Goal: Task Accomplishment & Management: Use online tool/utility

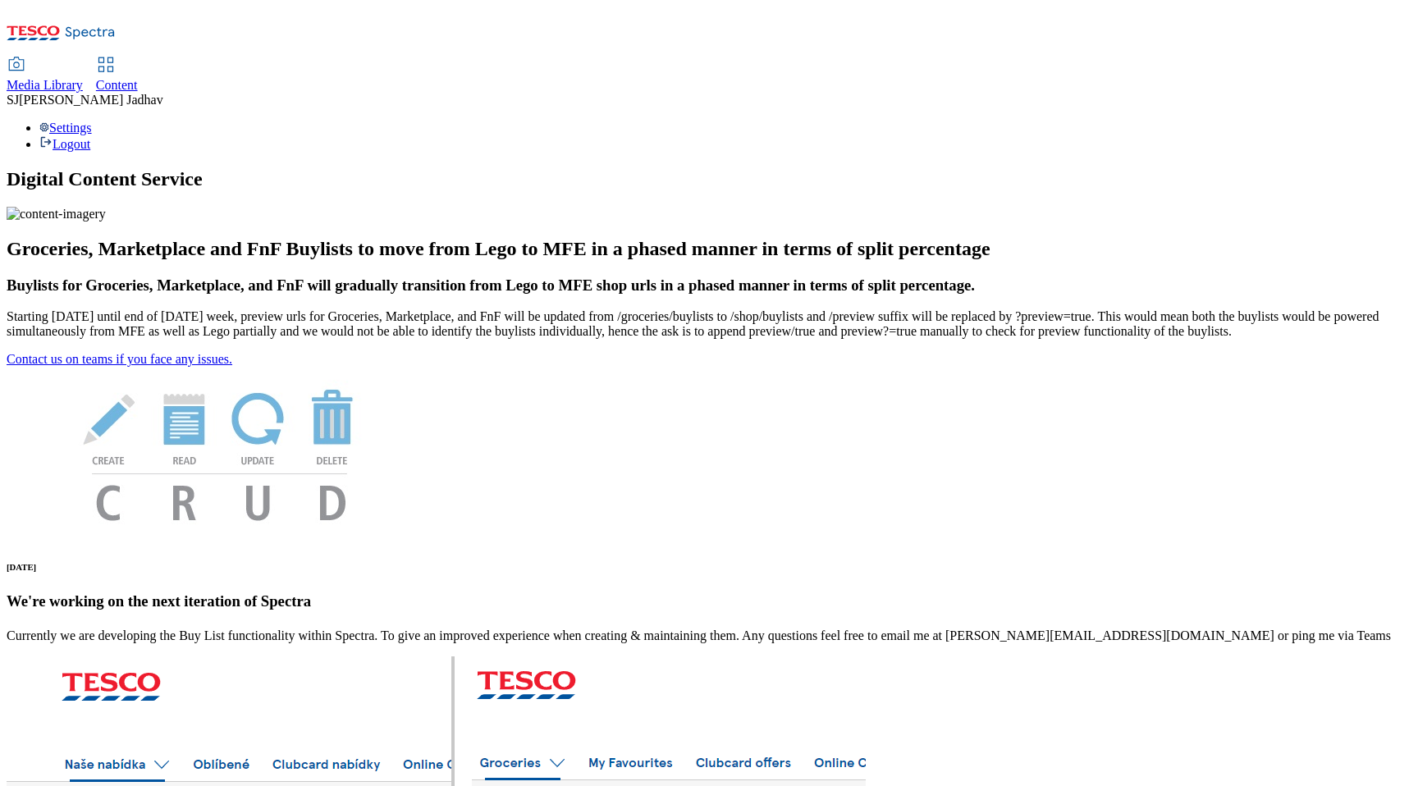
click at [83, 78] on div "Media Library" at bounding box center [45, 85] width 76 height 15
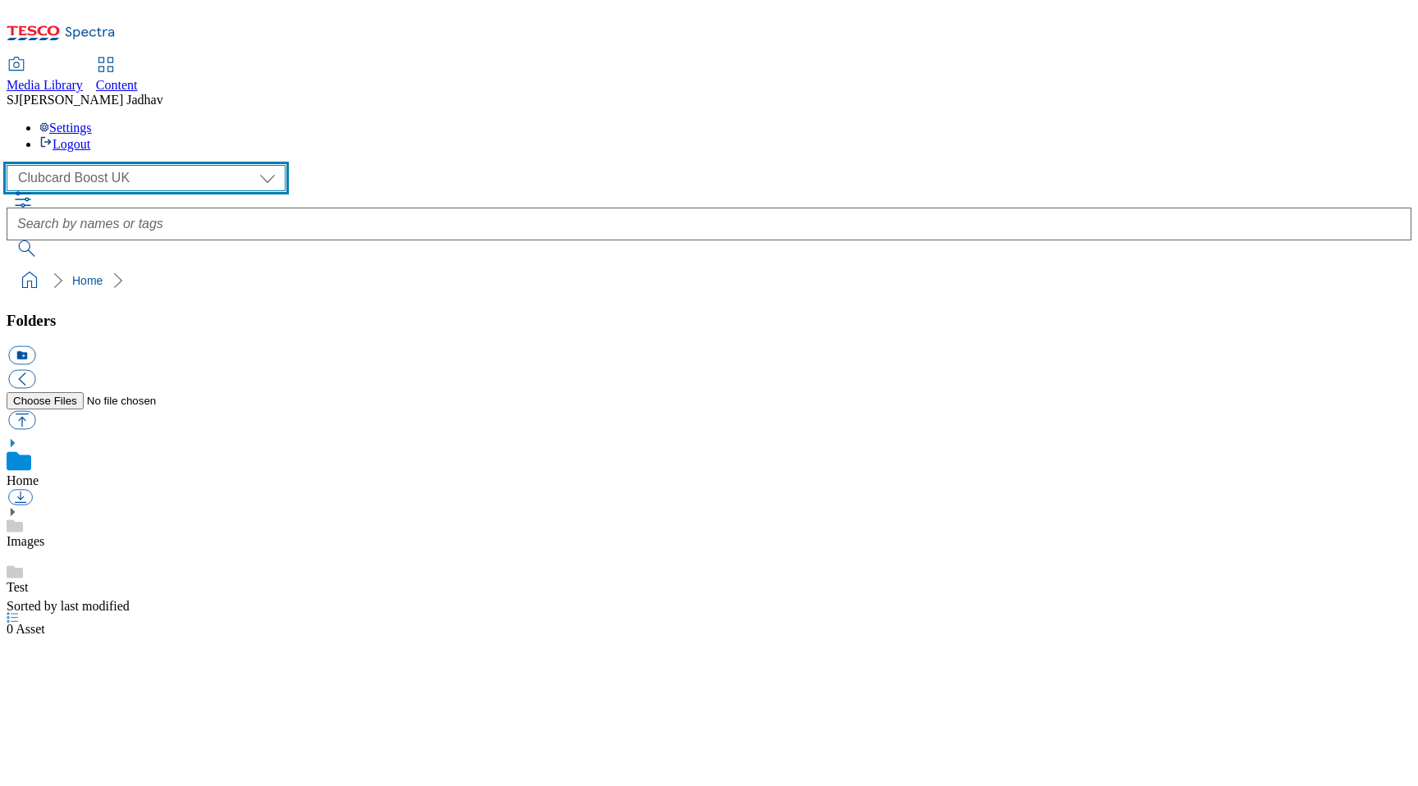
click at [139, 165] on select "Clubcard Boost UK Clubcard Marketing Dotcom UK Emails GHS Marketing UK GHS ROI …" at bounding box center [146, 178] width 279 height 26
select select "flare-ghs-mktg"
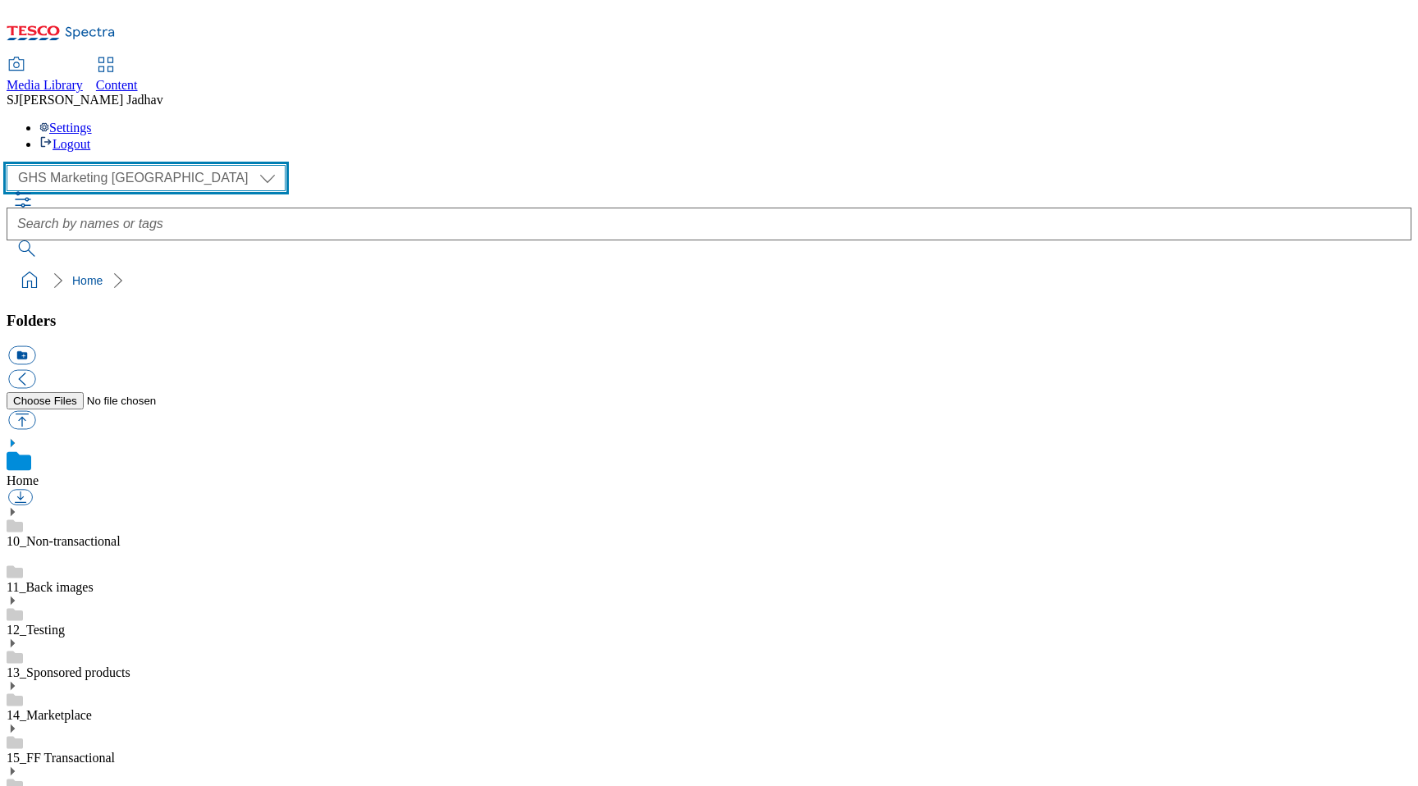
scroll to position [1, 0]
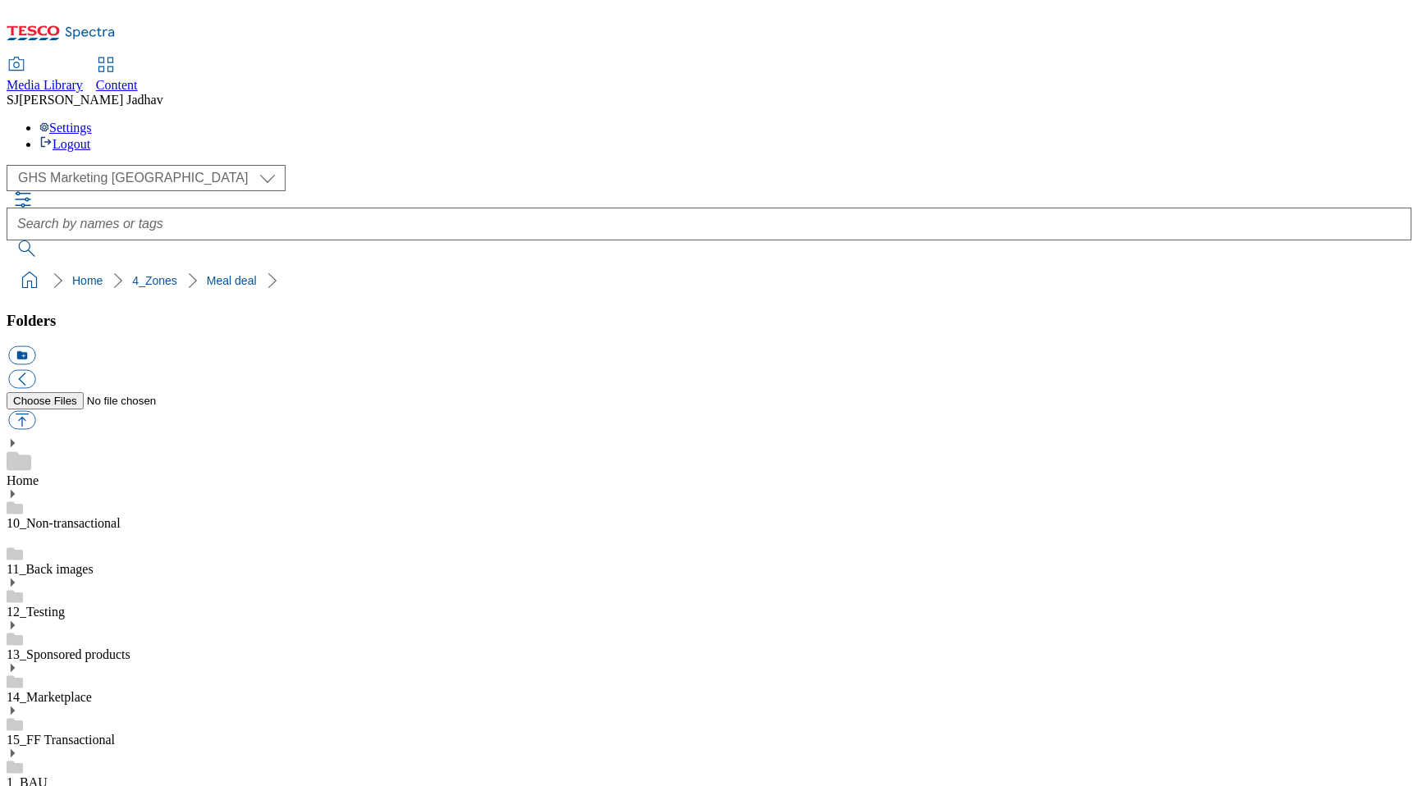
scroll to position [2885, 0]
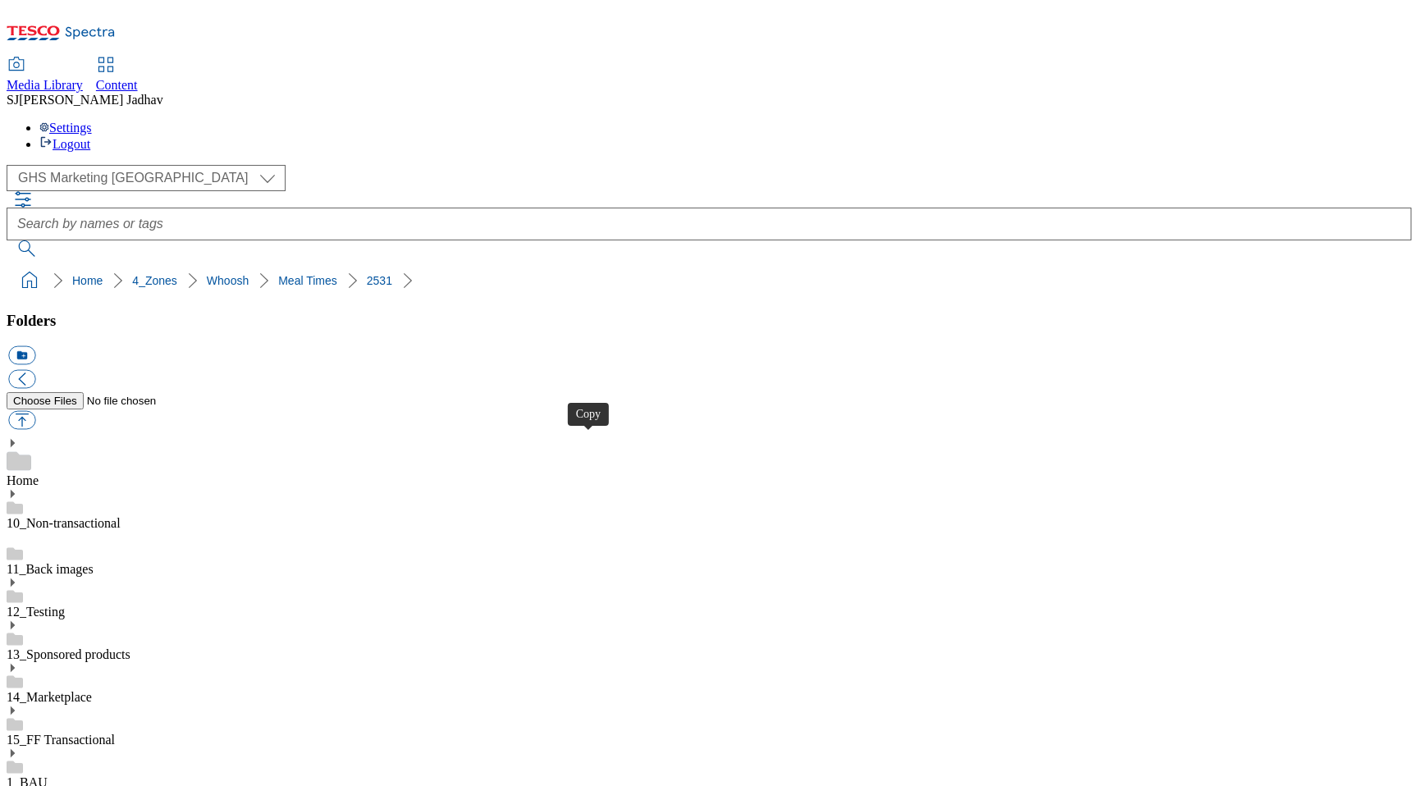
click at [138, 78] on div "Content" at bounding box center [117, 85] width 42 height 15
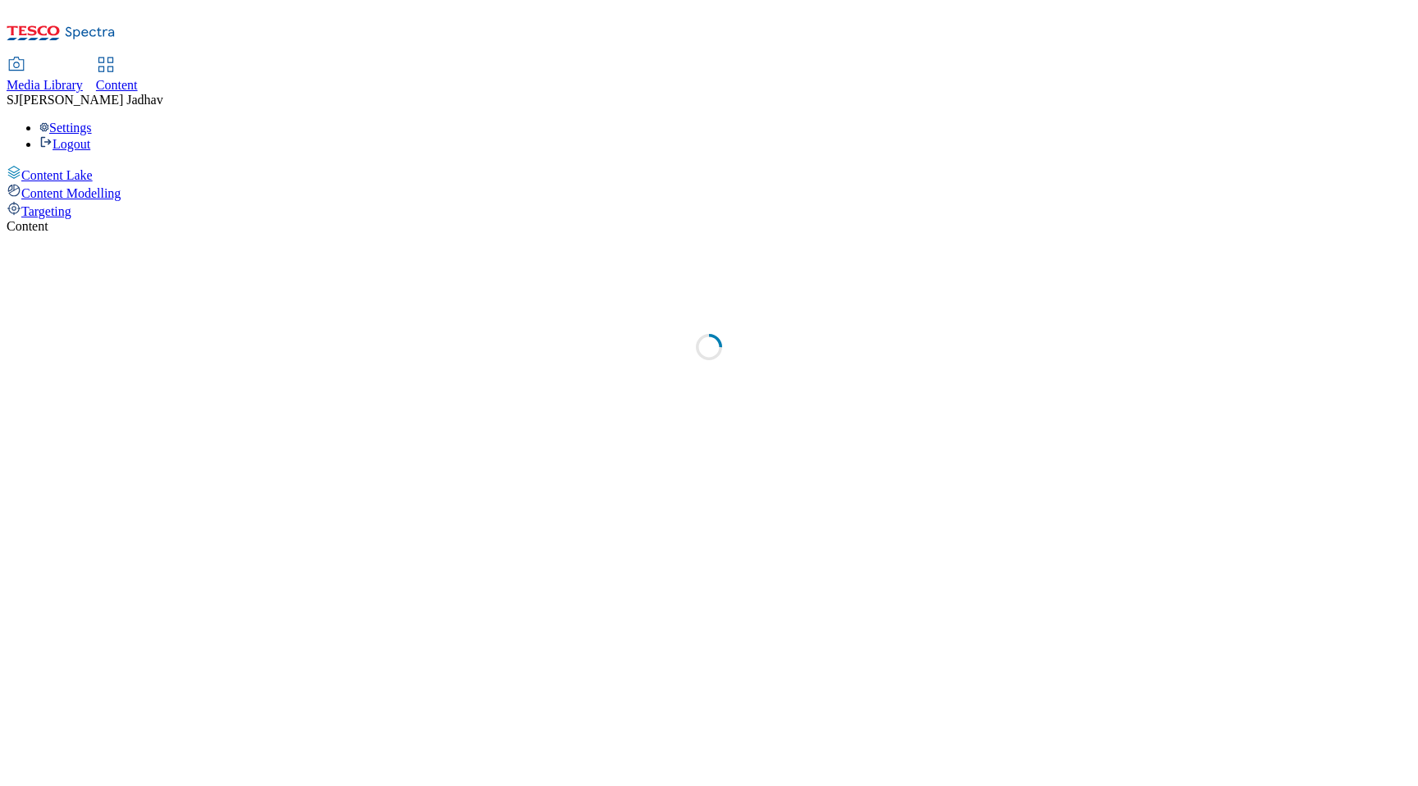
select select "ghs-[GEOGRAPHIC_DATA]"
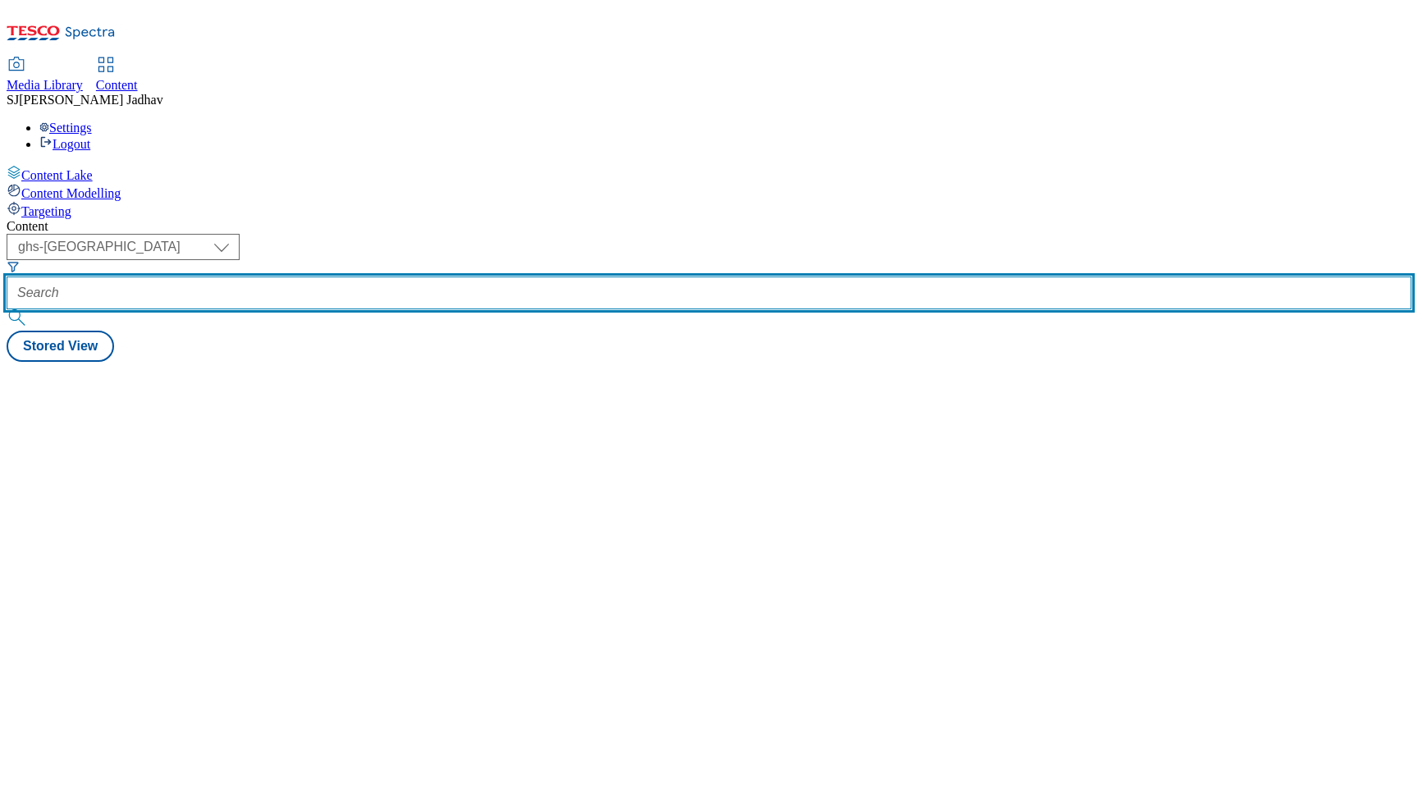
click at [429, 277] on input "text" at bounding box center [709, 293] width 1405 height 33
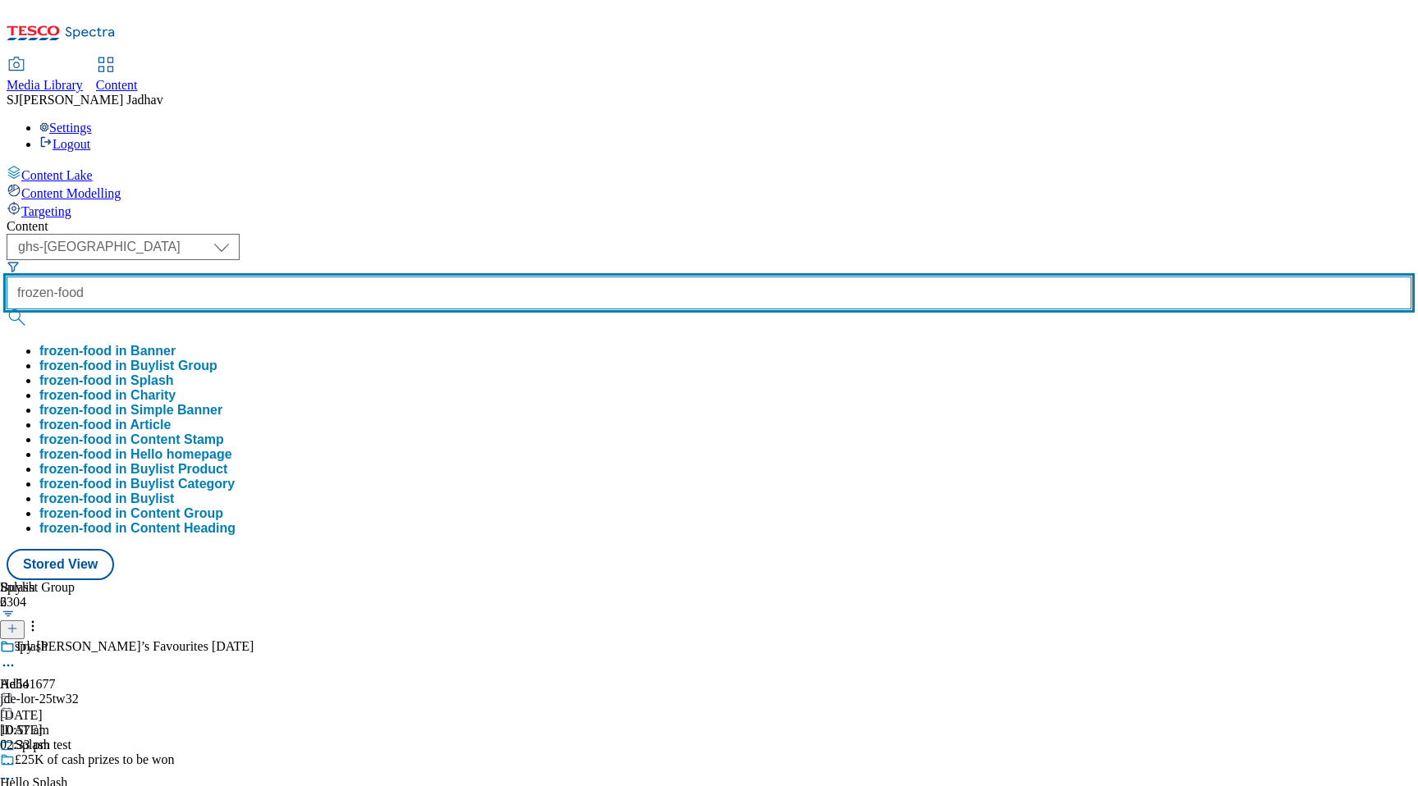
type input "frozen-food"
click at [7, 309] on button "submit" at bounding box center [18, 317] width 23 height 16
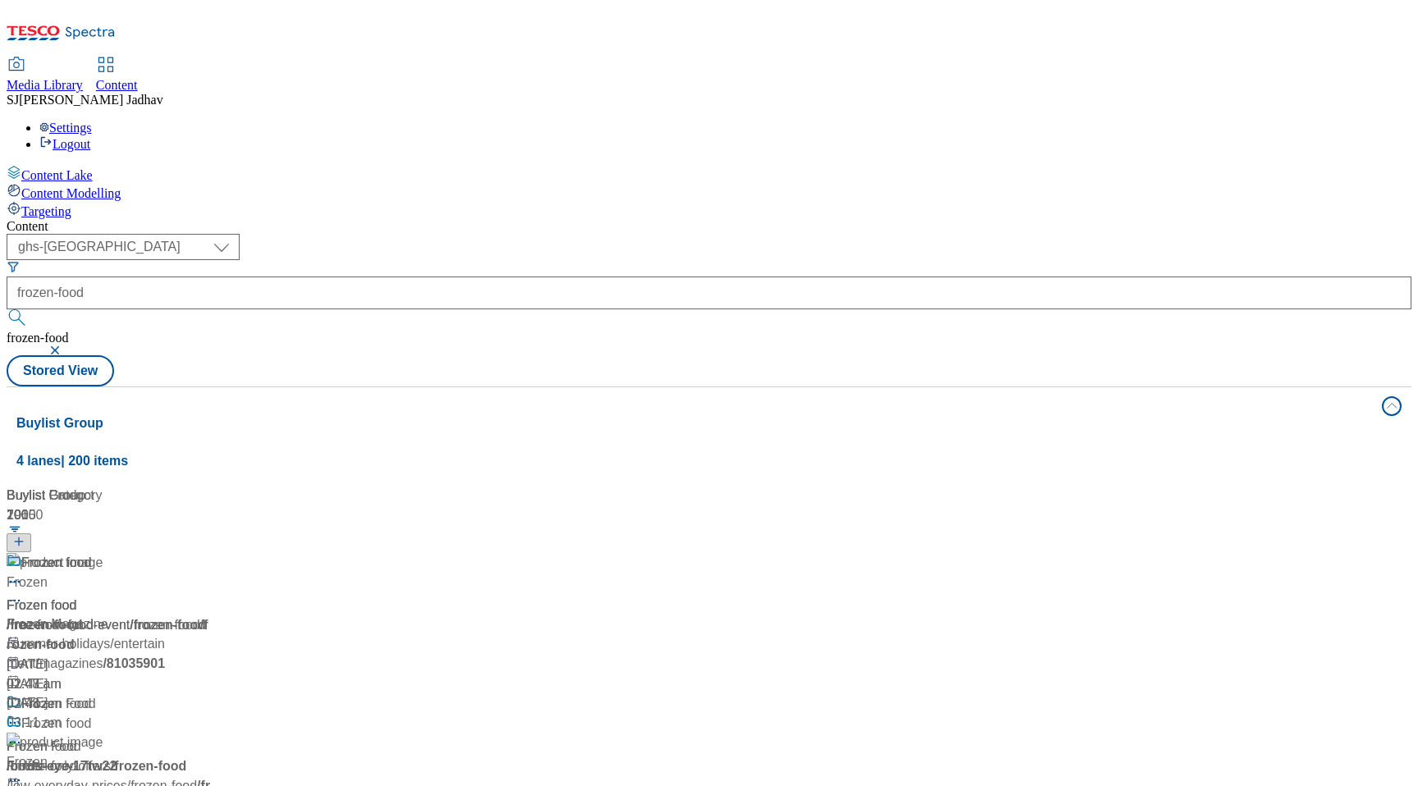
click at [82, 618] on span "/ frozen-food" at bounding box center [45, 625] width 76 height 14
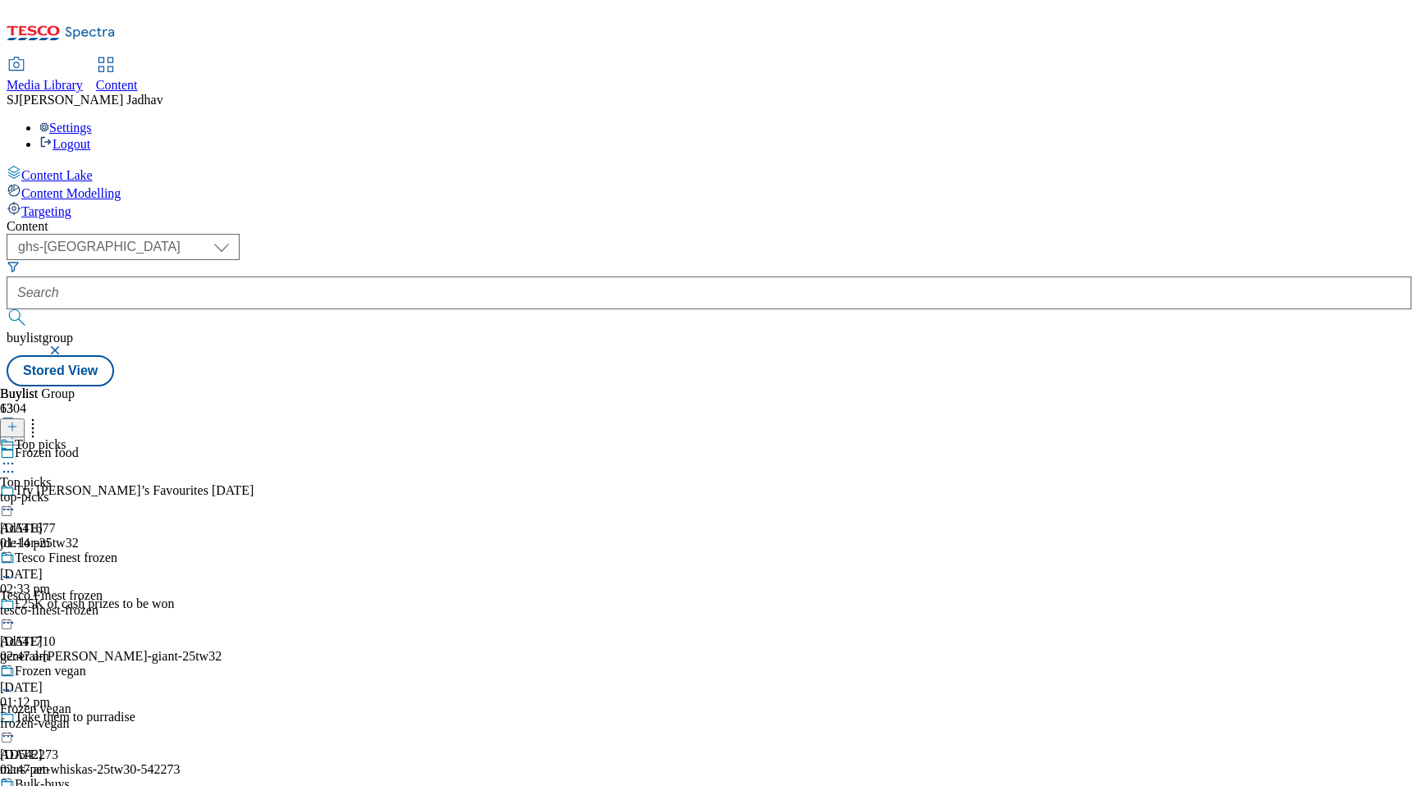
click at [151, 490] on div "top-picks" at bounding box center [75, 497] width 151 height 15
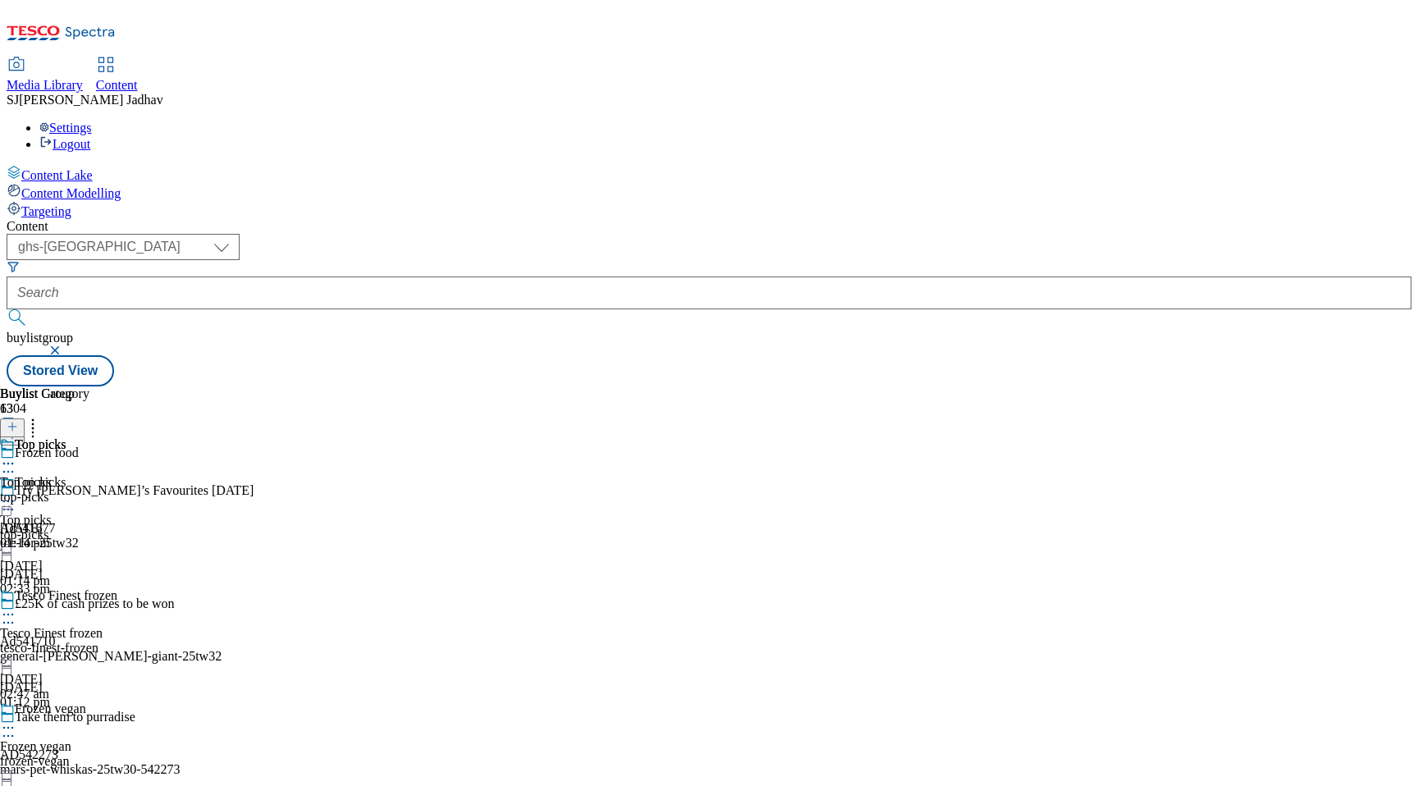
click at [89, 490] on div "top-picks" at bounding box center [44, 497] width 89 height 15
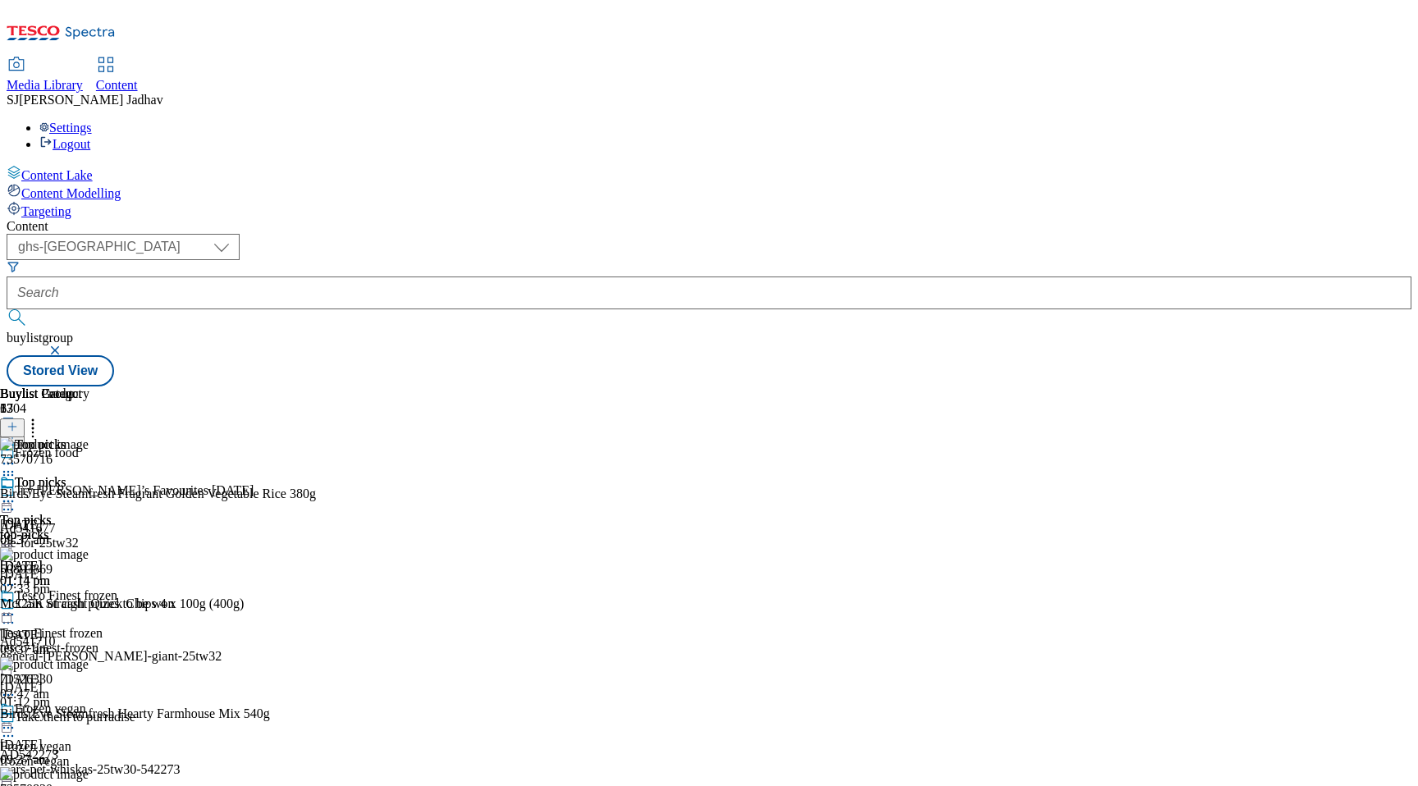
scroll to position [0, 39]
click at [18, 421] on icon at bounding box center [12, 426] width 11 height 11
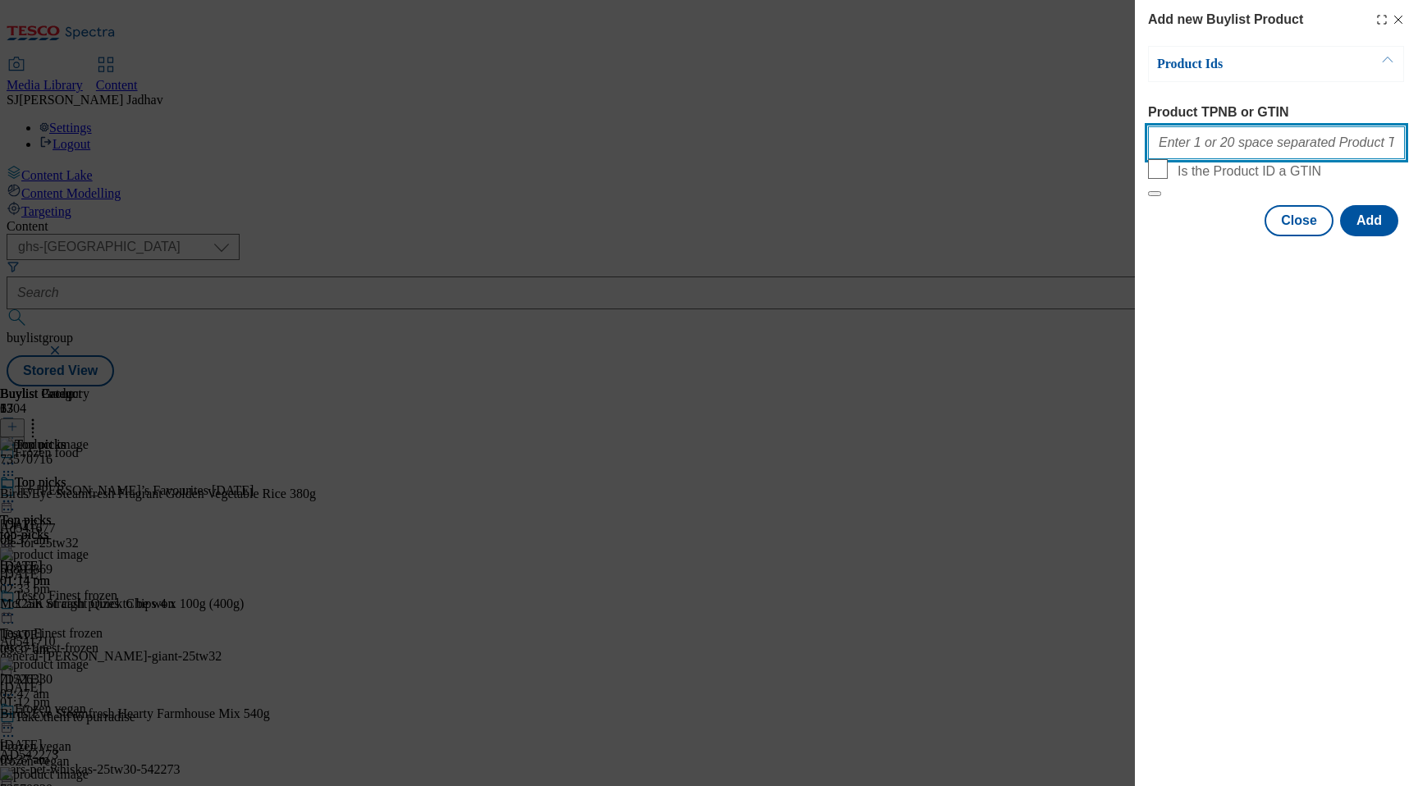
click at [1256, 149] on input "Product TPNB or GTIN" at bounding box center [1276, 142] width 257 height 33
paste input "67114368 82891553 84884576 93726993 93612610 88886352 87882907 71190103 9681559…"
type input "67114368 82891553 84884576 93726993 93612610 88886352 87882907 71190103 9681559…"
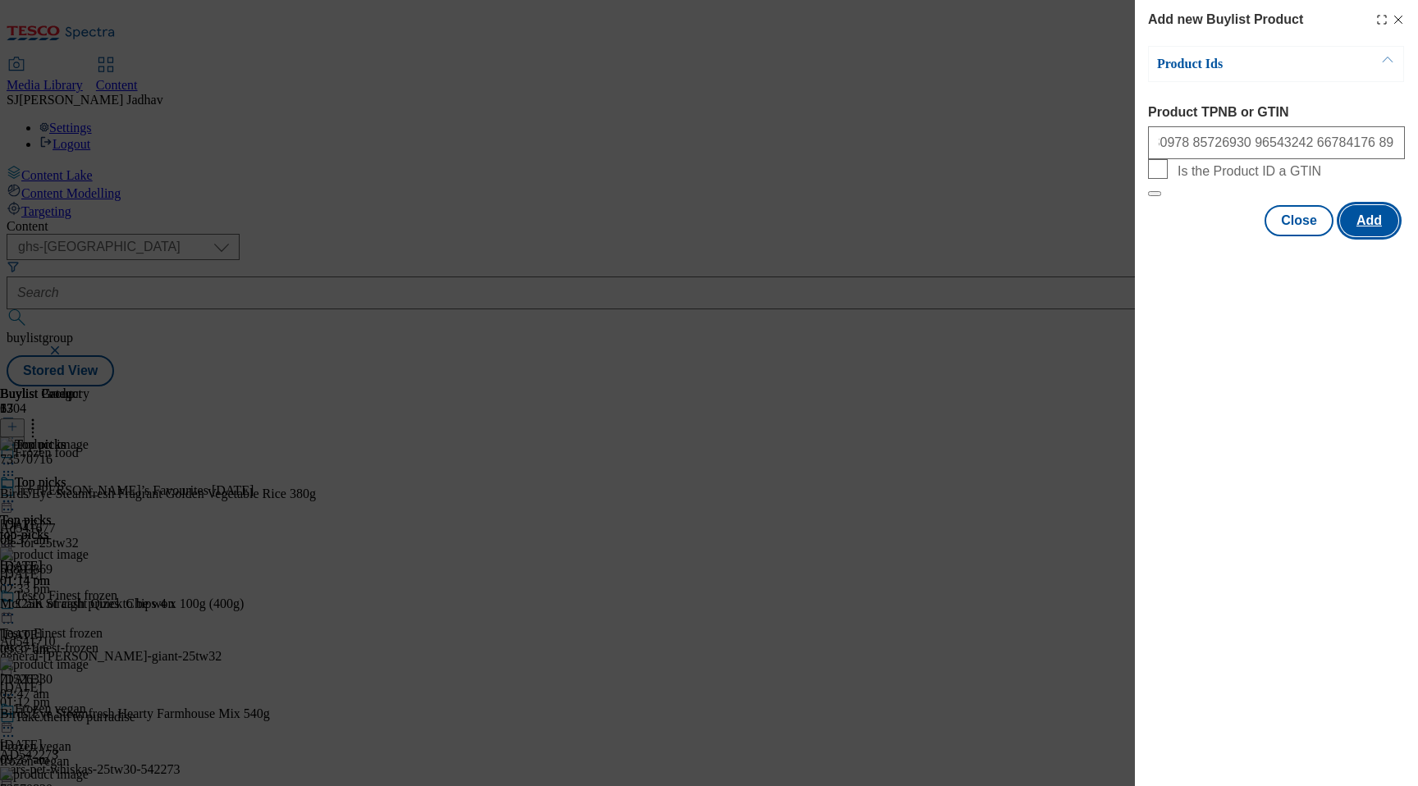
click at [1380, 236] on button "Add" at bounding box center [1369, 220] width 58 height 31
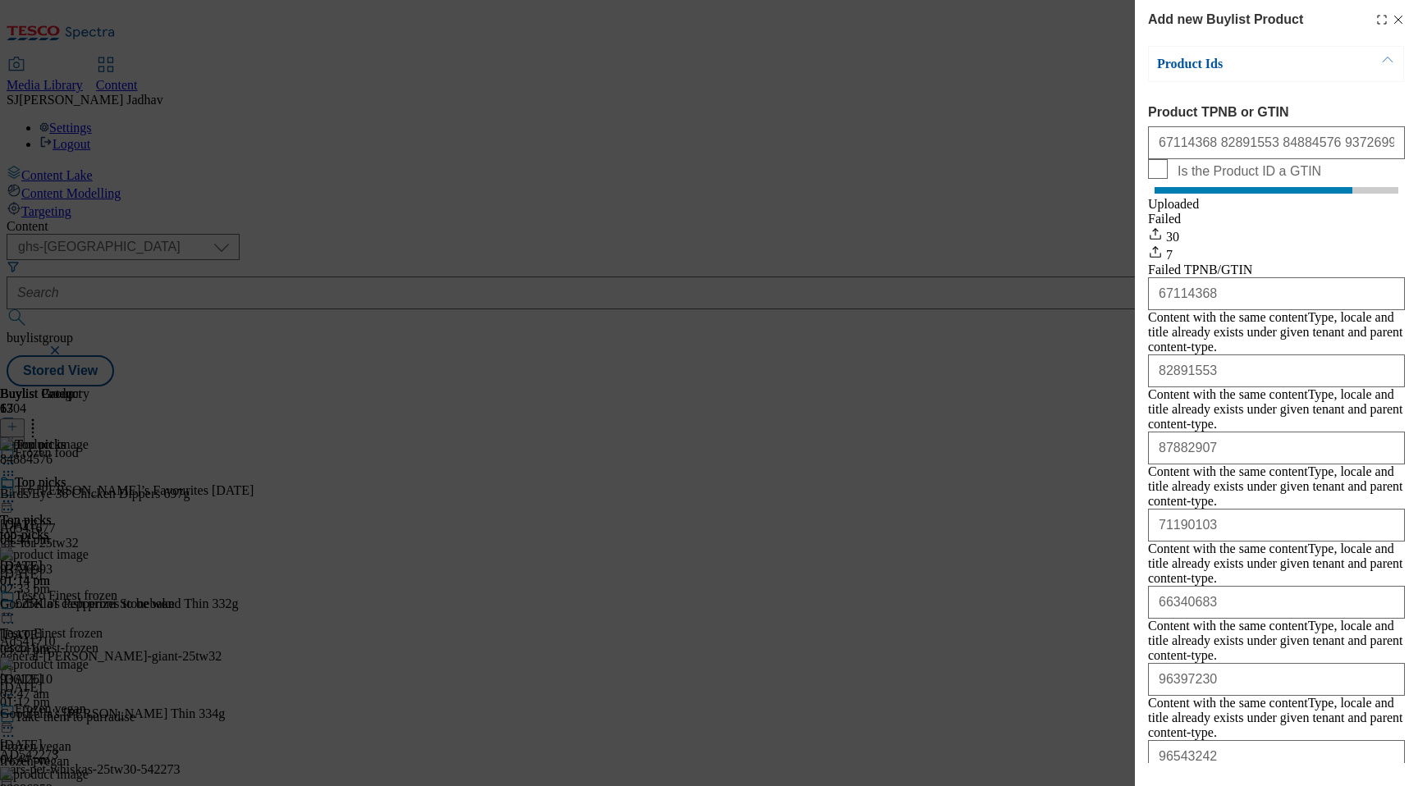
scroll to position [41, 0]
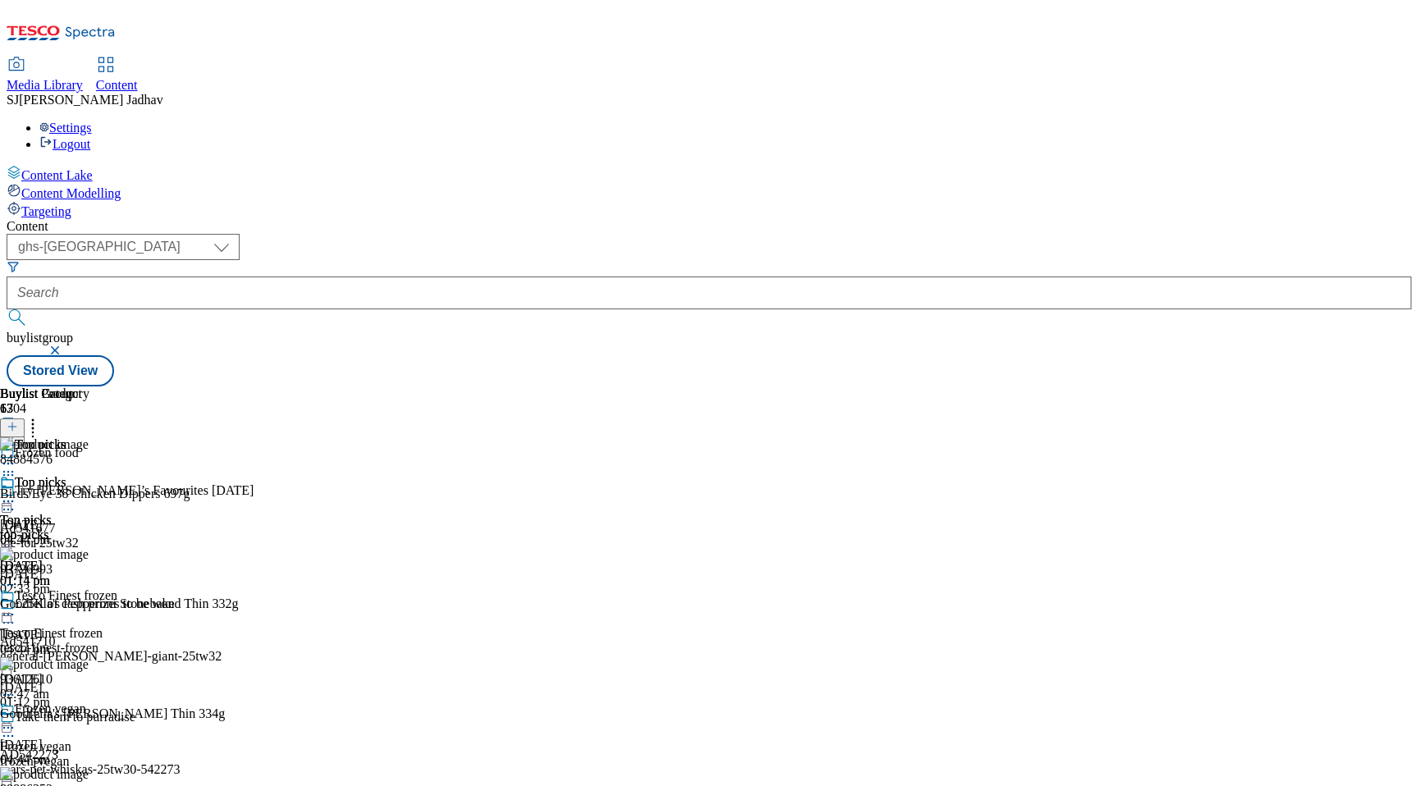
scroll to position [0, 39]
click at [41, 416] on icon at bounding box center [33, 424] width 16 height 16
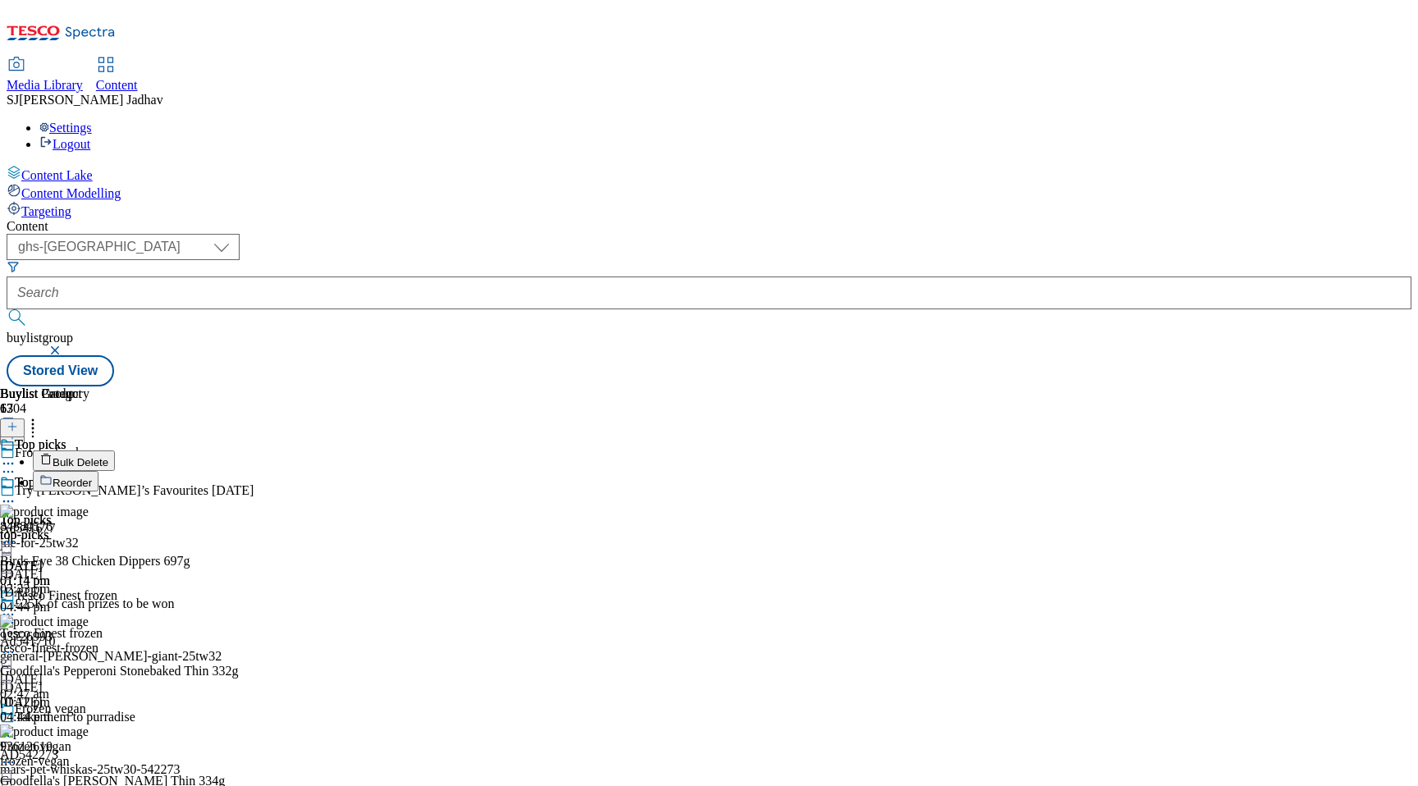
click at [98, 471] on button "Reorder" at bounding box center [66, 481] width 66 height 21
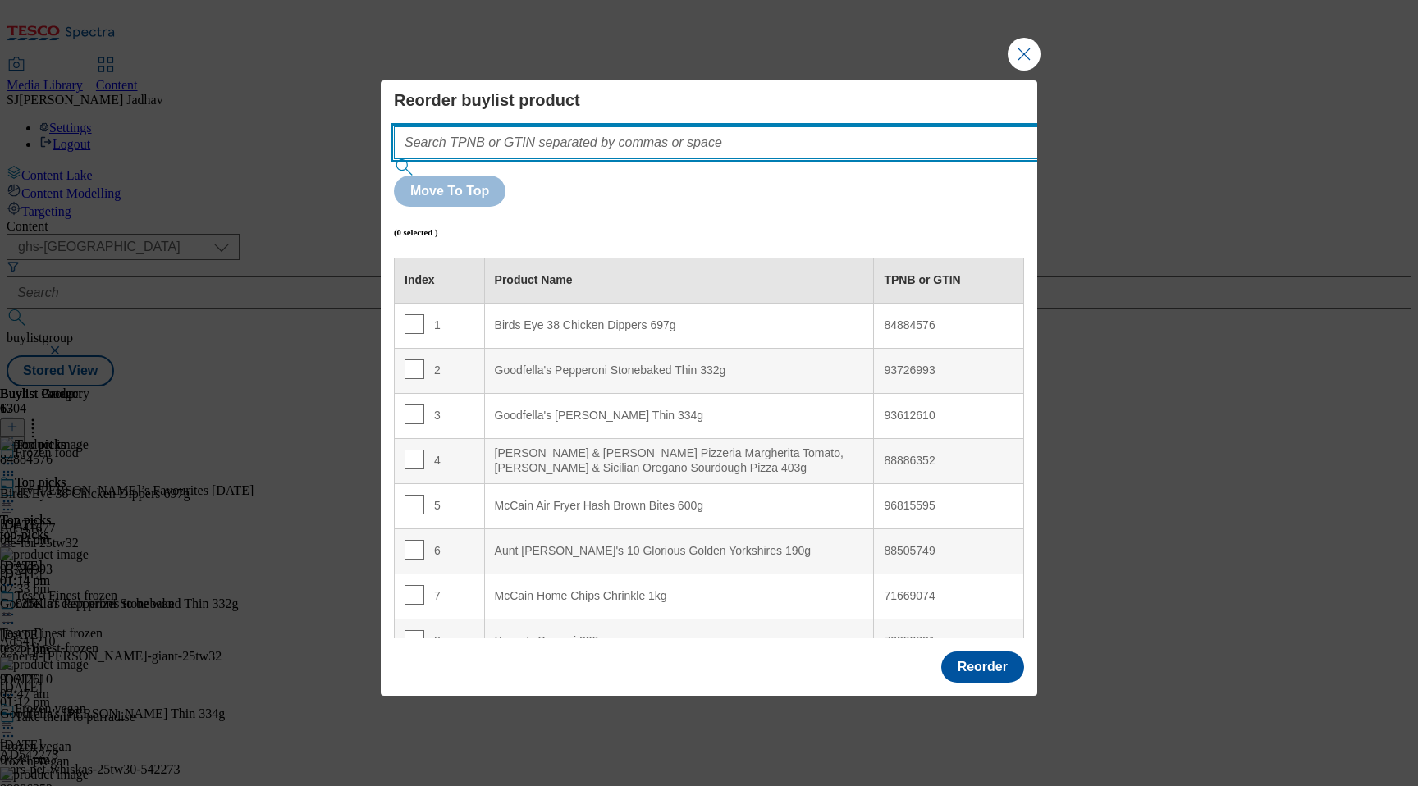
click at [815, 159] on input "Modal" at bounding box center [740, 142] width 693 height 33
paste input "67114368 82891553 84884576 93726993 93612610 88886352 87882907 71190103 9681559…"
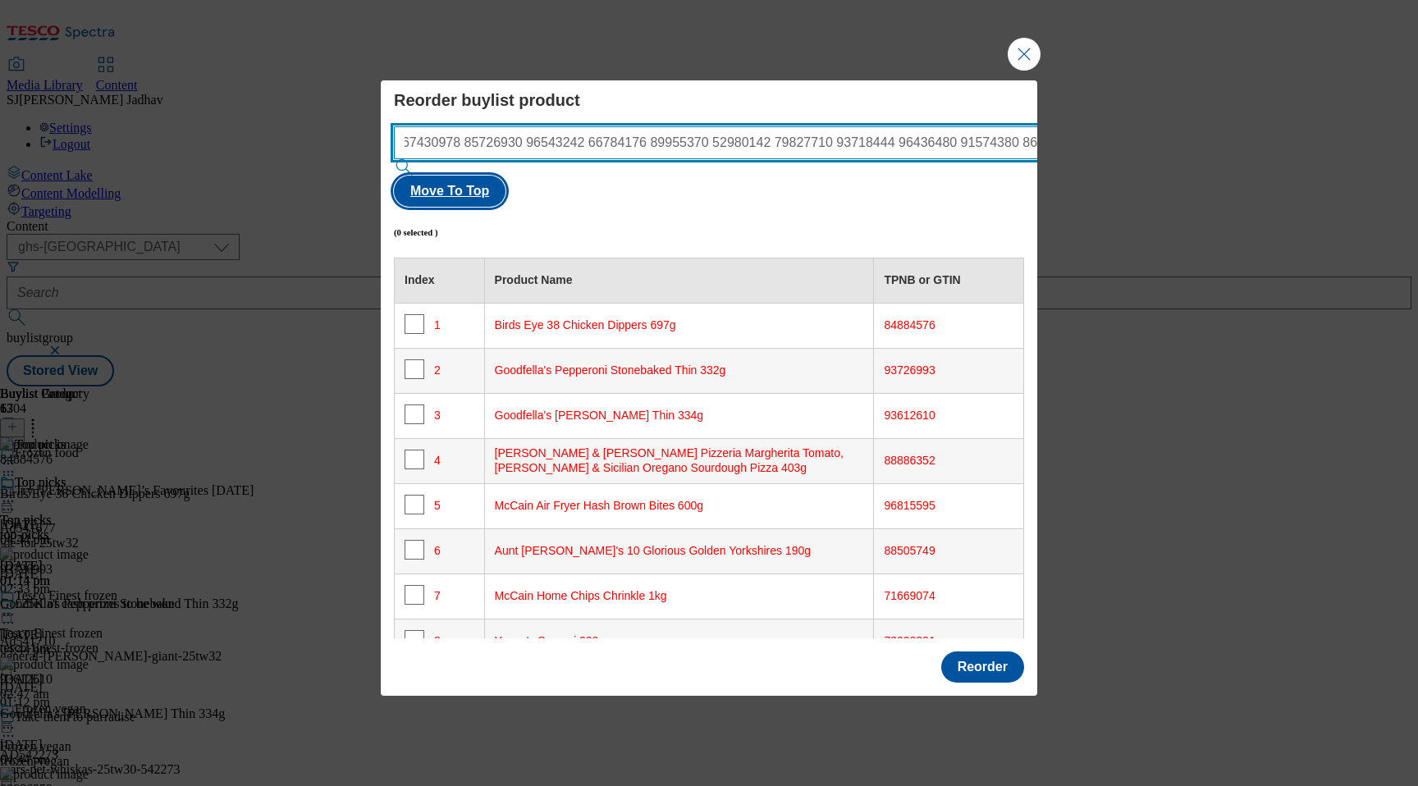
type input "67114368 82891553 84884576 93726993 93612610 88886352 87882907 71190103 9681559…"
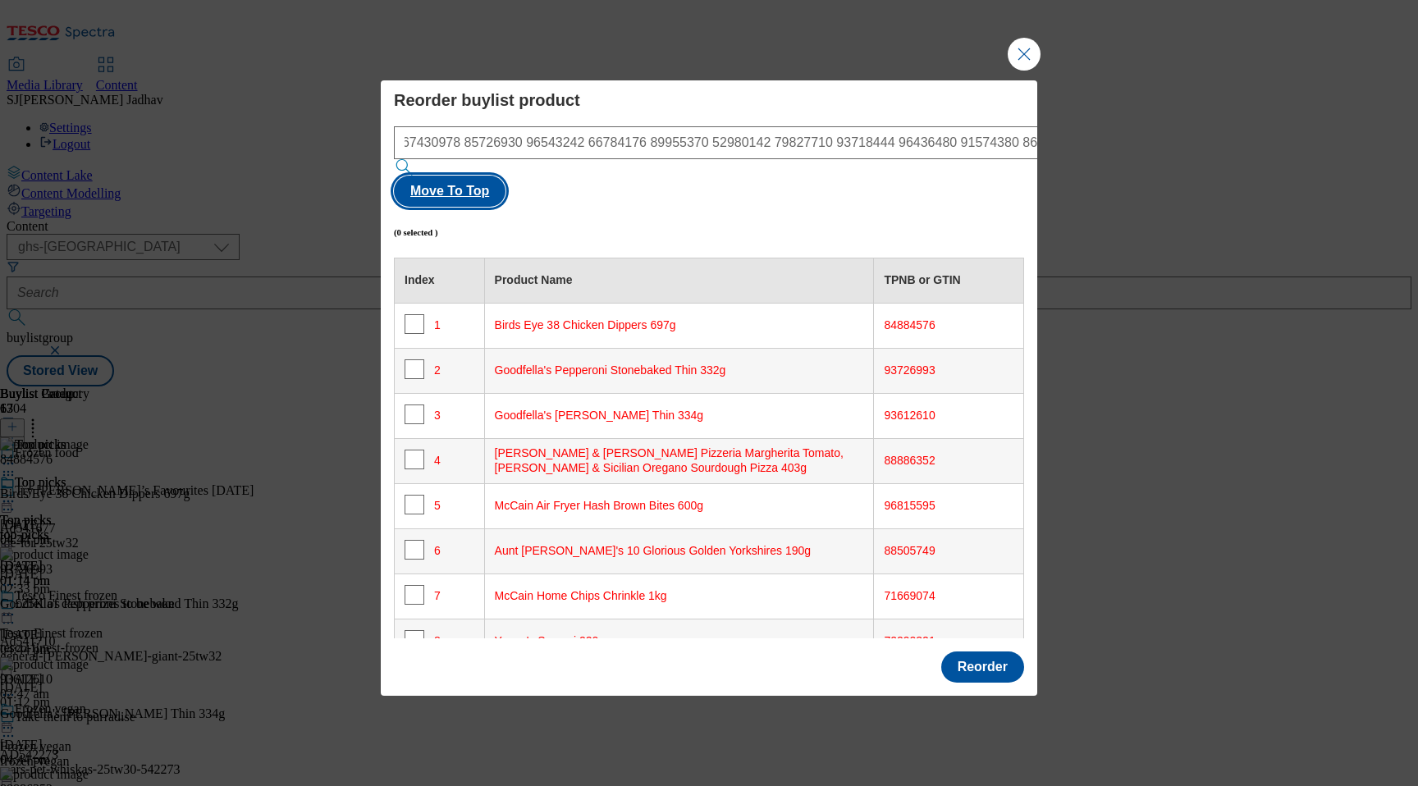
click at [506, 181] on button "Move To Top" at bounding box center [450, 191] width 112 height 31
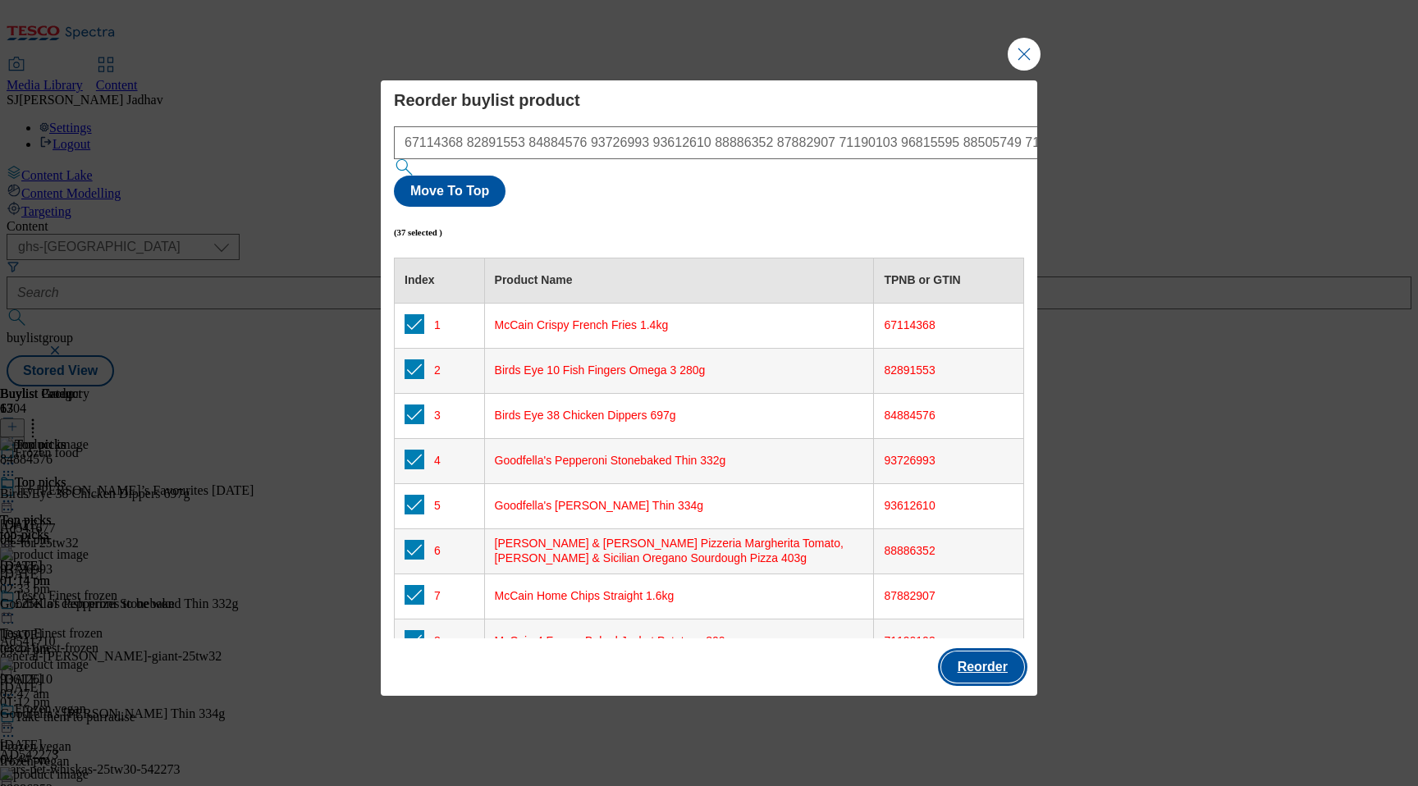
click at [984, 652] on button "Reorder" at bounding box center [982, 667] width 83 height 31
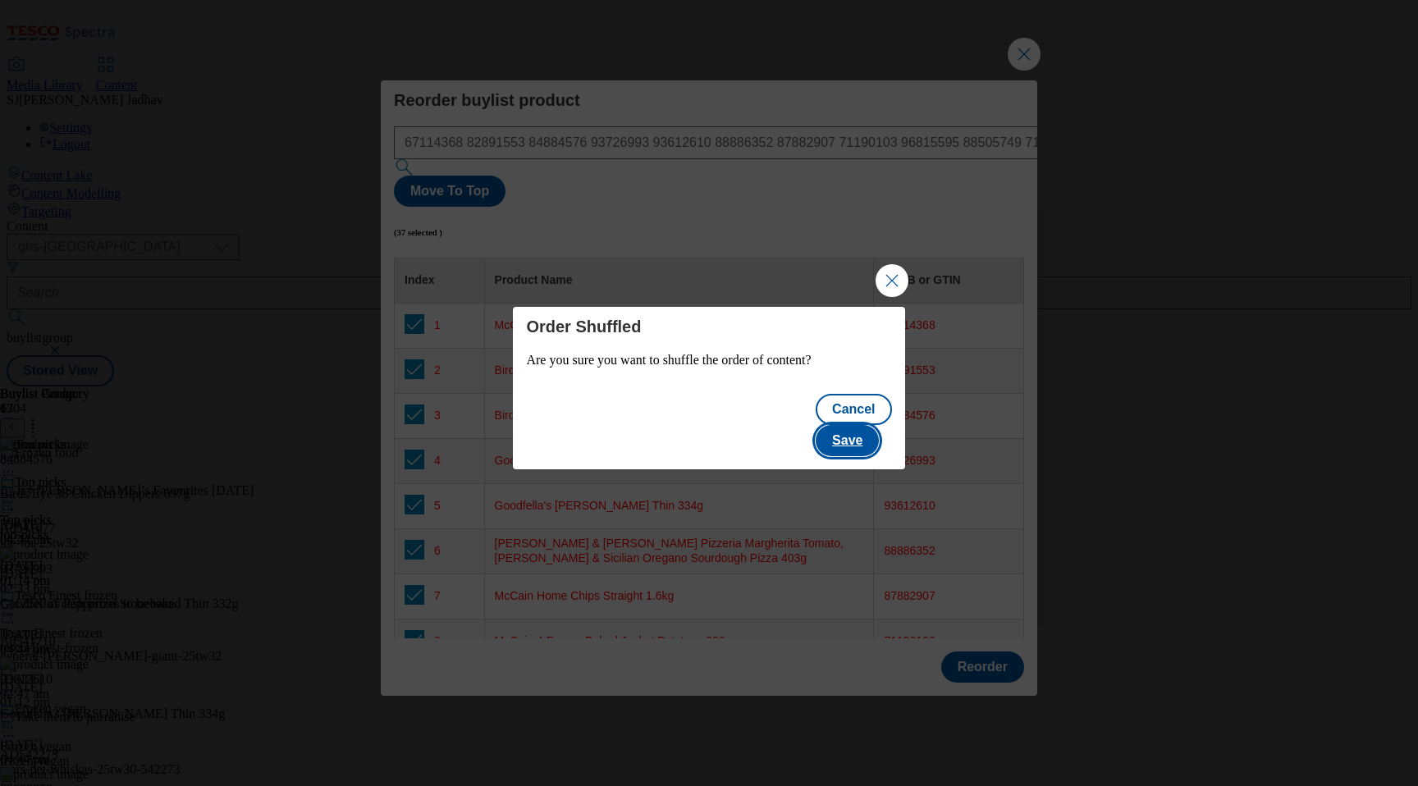
click at [859, 437] on button "Save" at bounding box center [847, 440] width 63 height 31
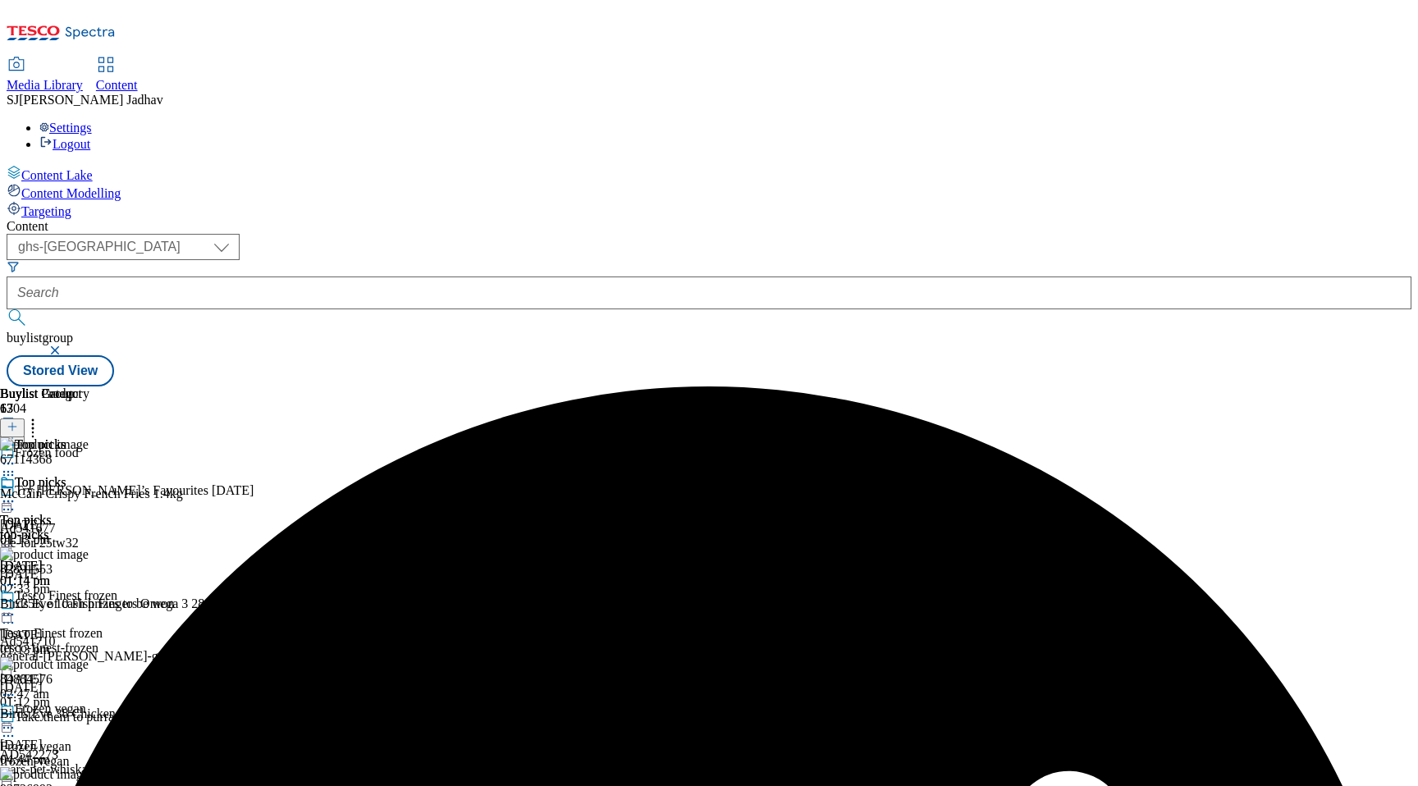
click at [16, 493] on icon at bounding box center [8, 501] width 16 height 16
click at [76, 526] on button "Edit" at bounding box center [54, 535] width 43 height 19
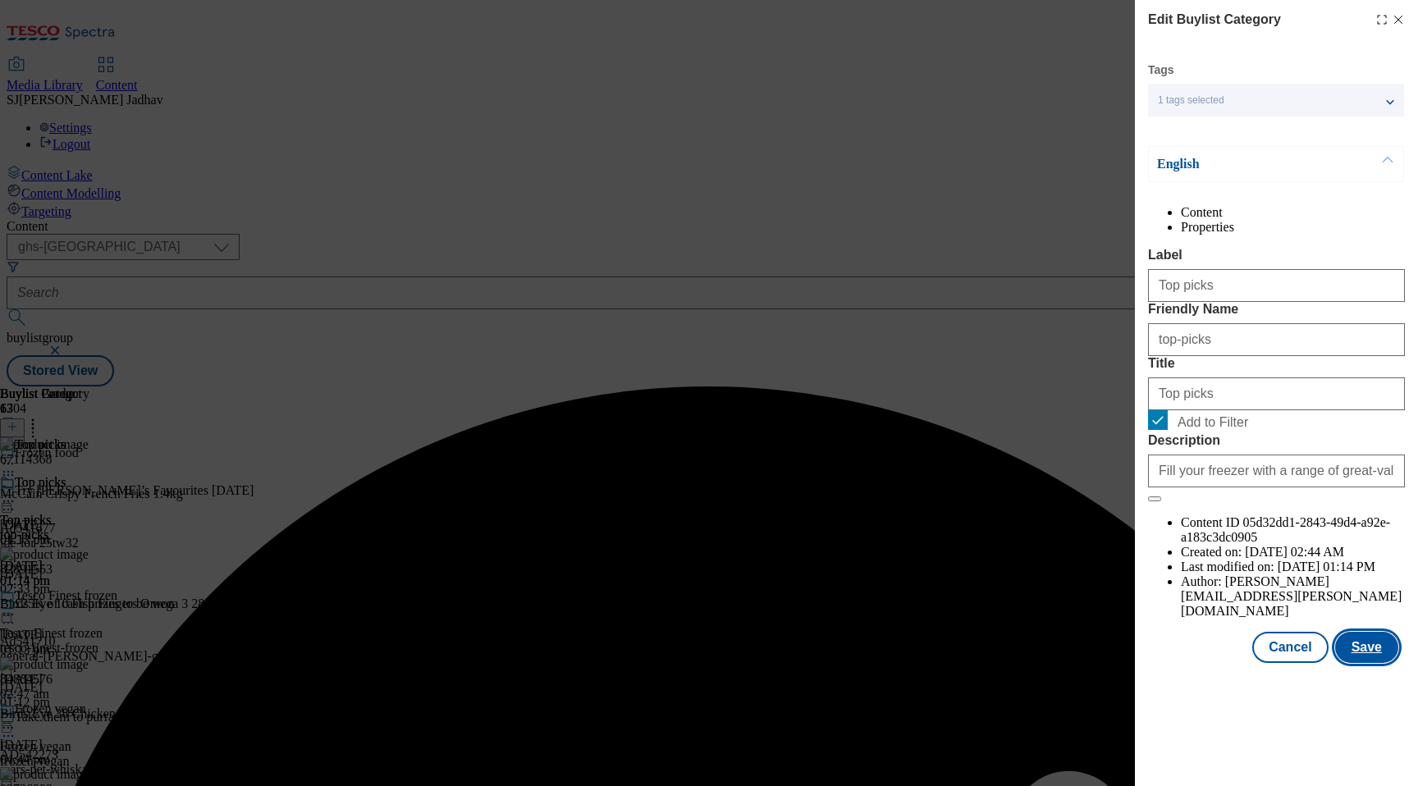
click at [1377, 663] on button "Save" at bounding box center [1366, 647] width 63 height 31
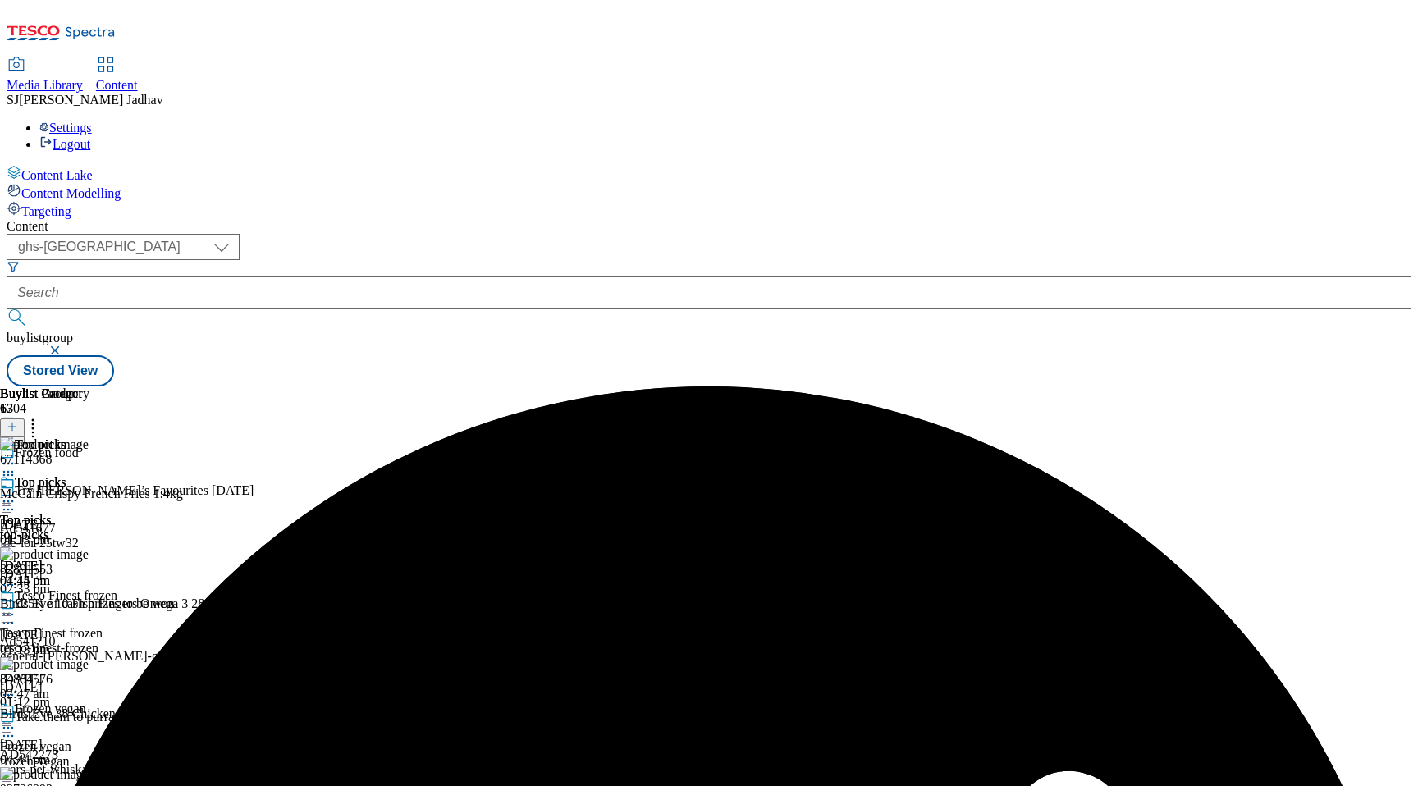
click at [89, 475] on div "Top picks" at bounding box center [44, 494] width 89 height 38
click at [89, 493] on div at bounding box center [44, 503] width 89 height 20
click at [89, 606] on span "Preview" at bounding box center [70, 612] width 39 height 12
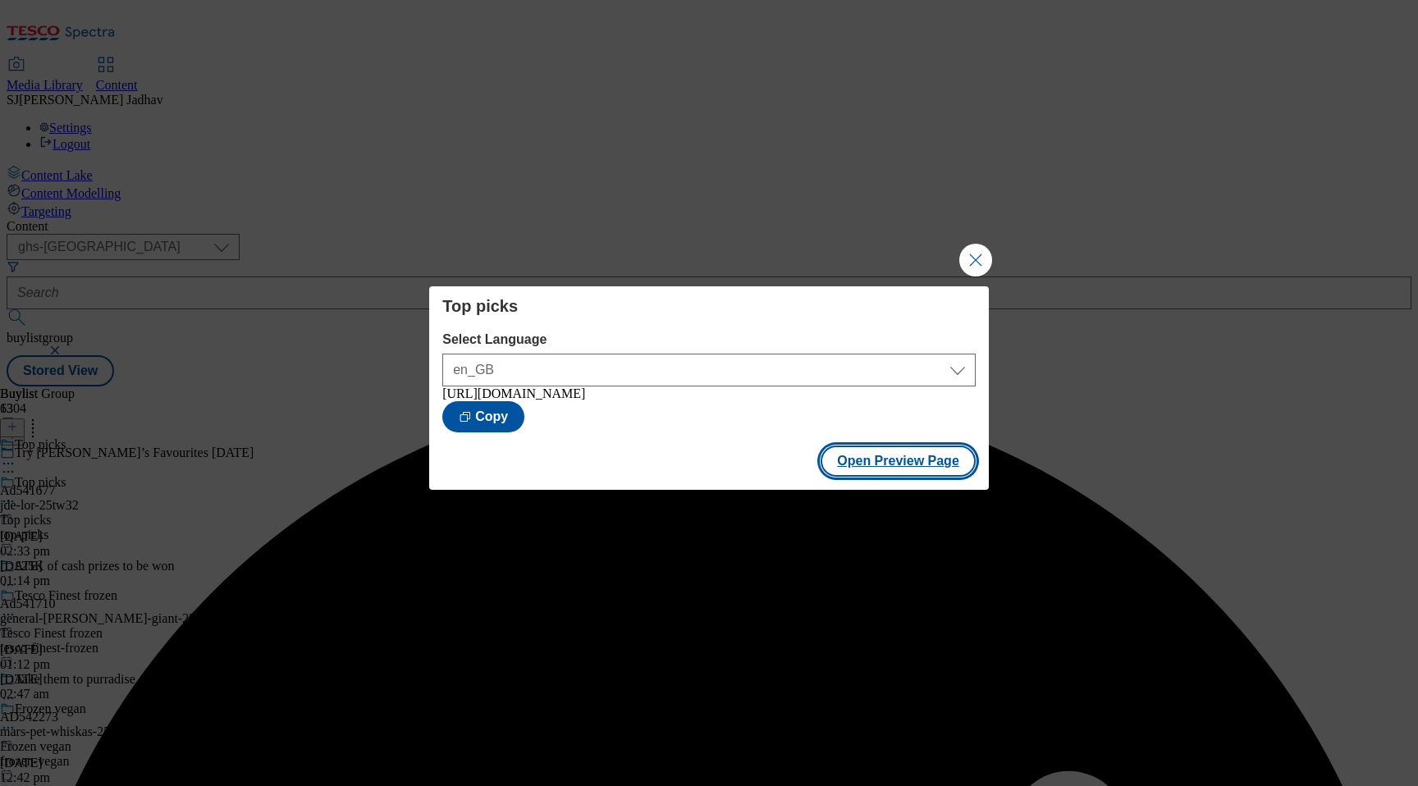
click at [872, 470] on button "Open Preview Page" at bounding box center [898, 461] width 155 height 31
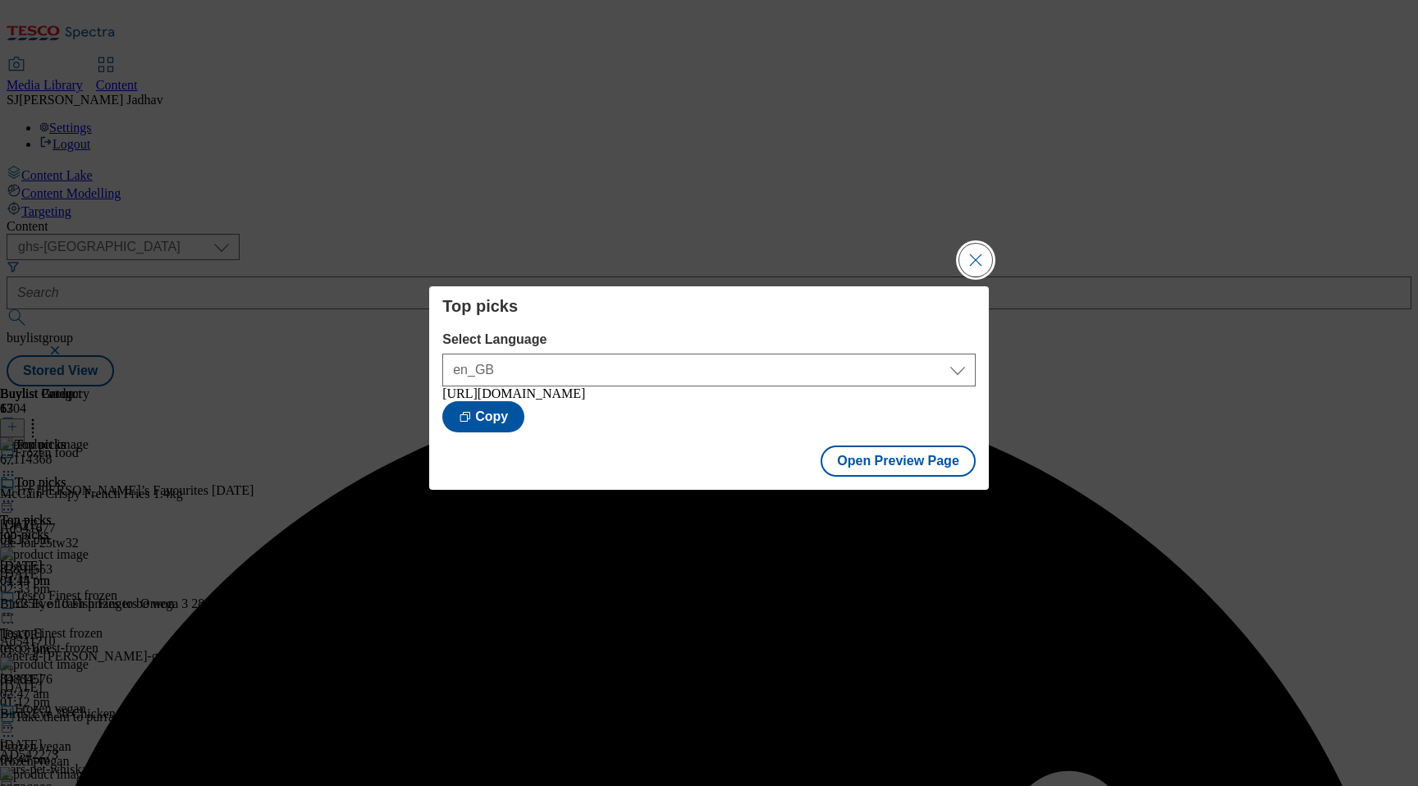
click at [974, 252] on button "Close Modal" at bounding box center [975, 260] width 33 height 33
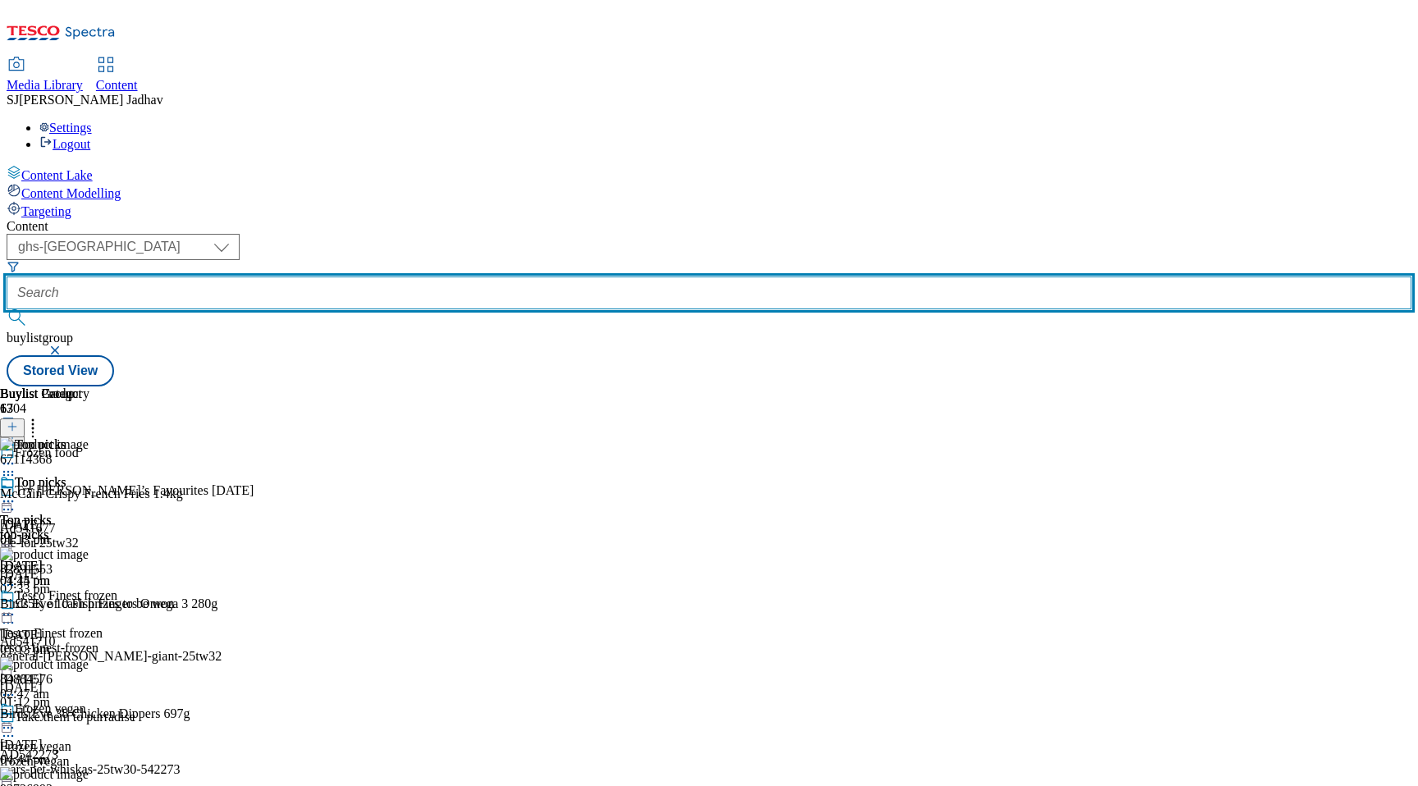
click at [387, 277] on input "text" at bounding box center [709, 293] width 1405 height 33
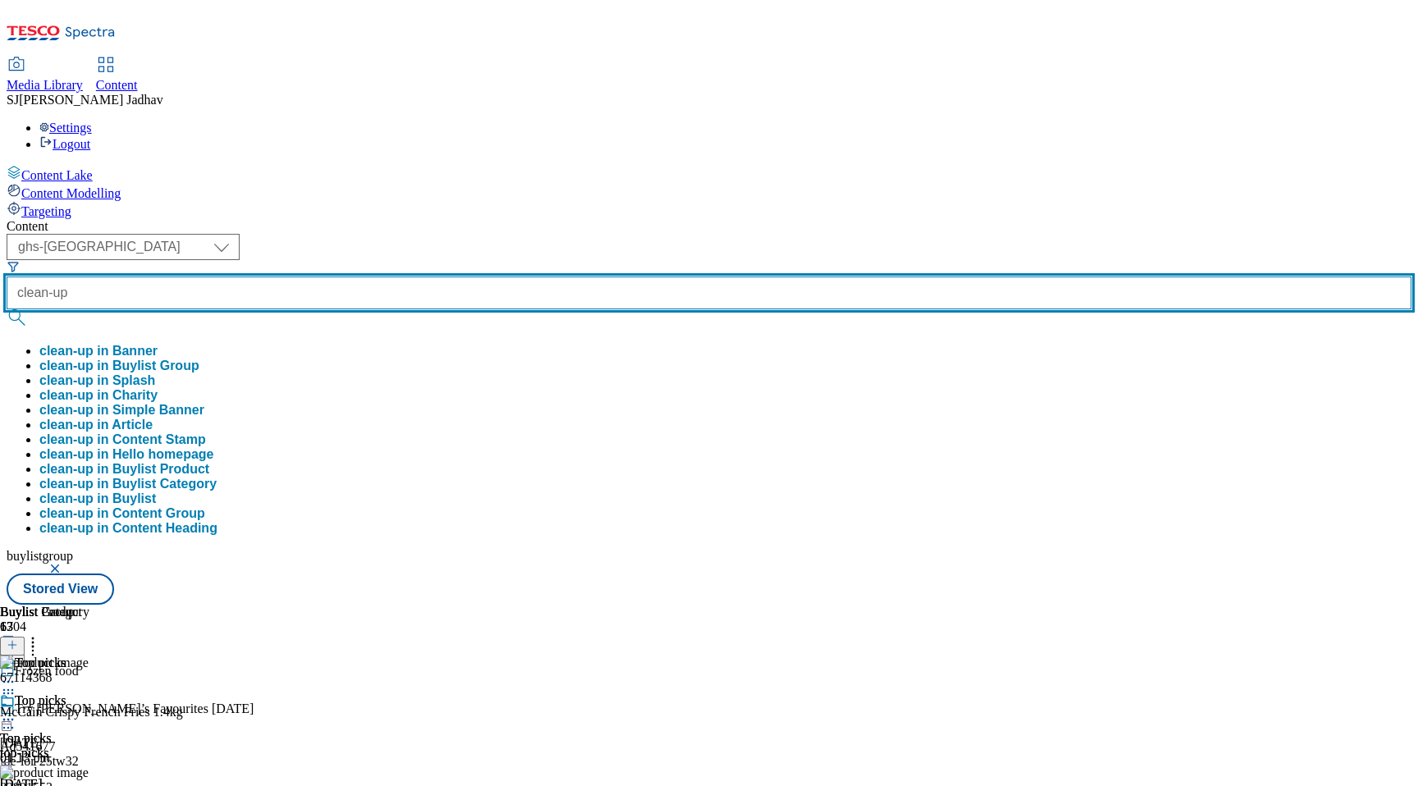
type input "clean-up"
click at [7, 309] on button "submit" at bounding box center [18, 317] width 23 height 16
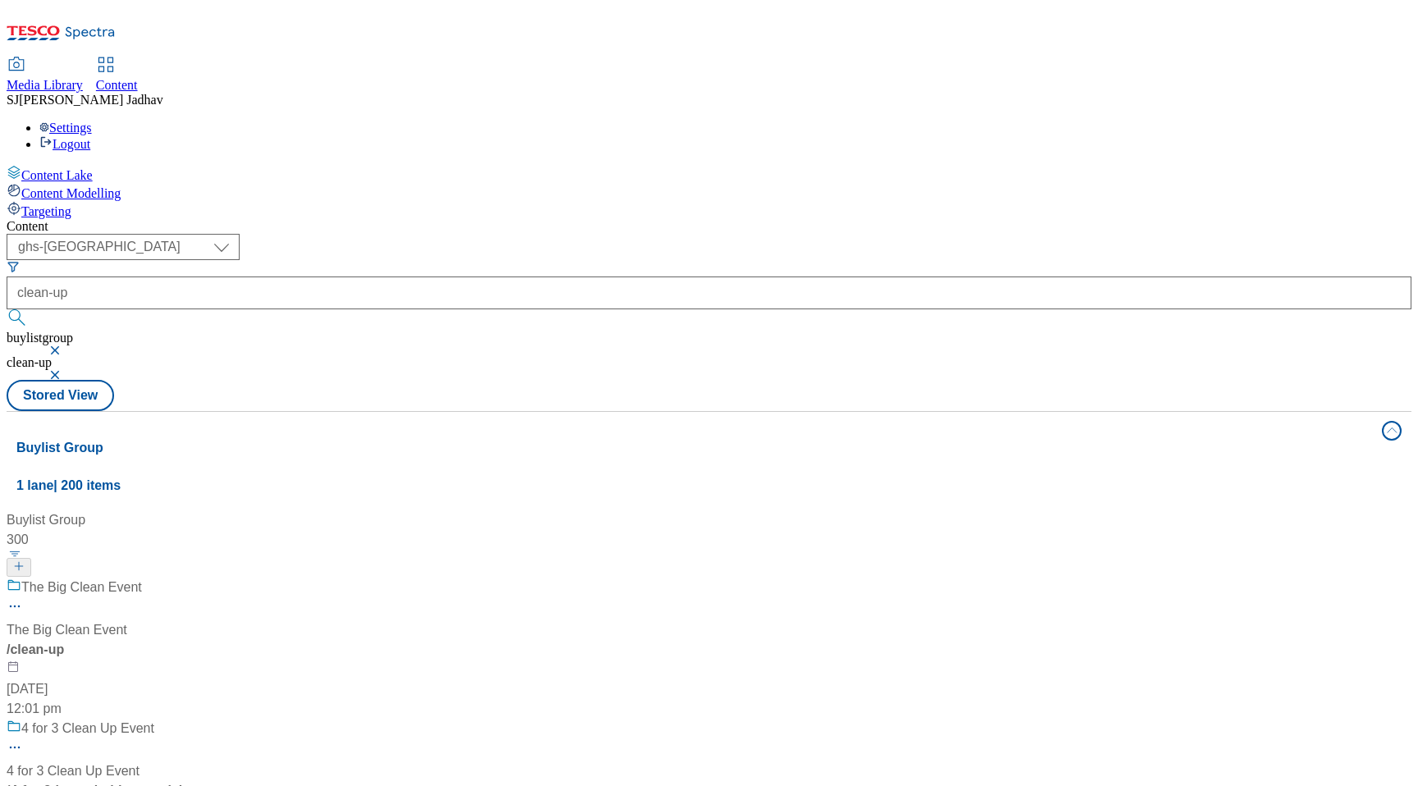
click at [382, 578] on div "The Big Clean Event The Big Clean Event / clean-up 22 Apr 2025 12:01 pm" at bounding box center [194, 648] width 375 height 141
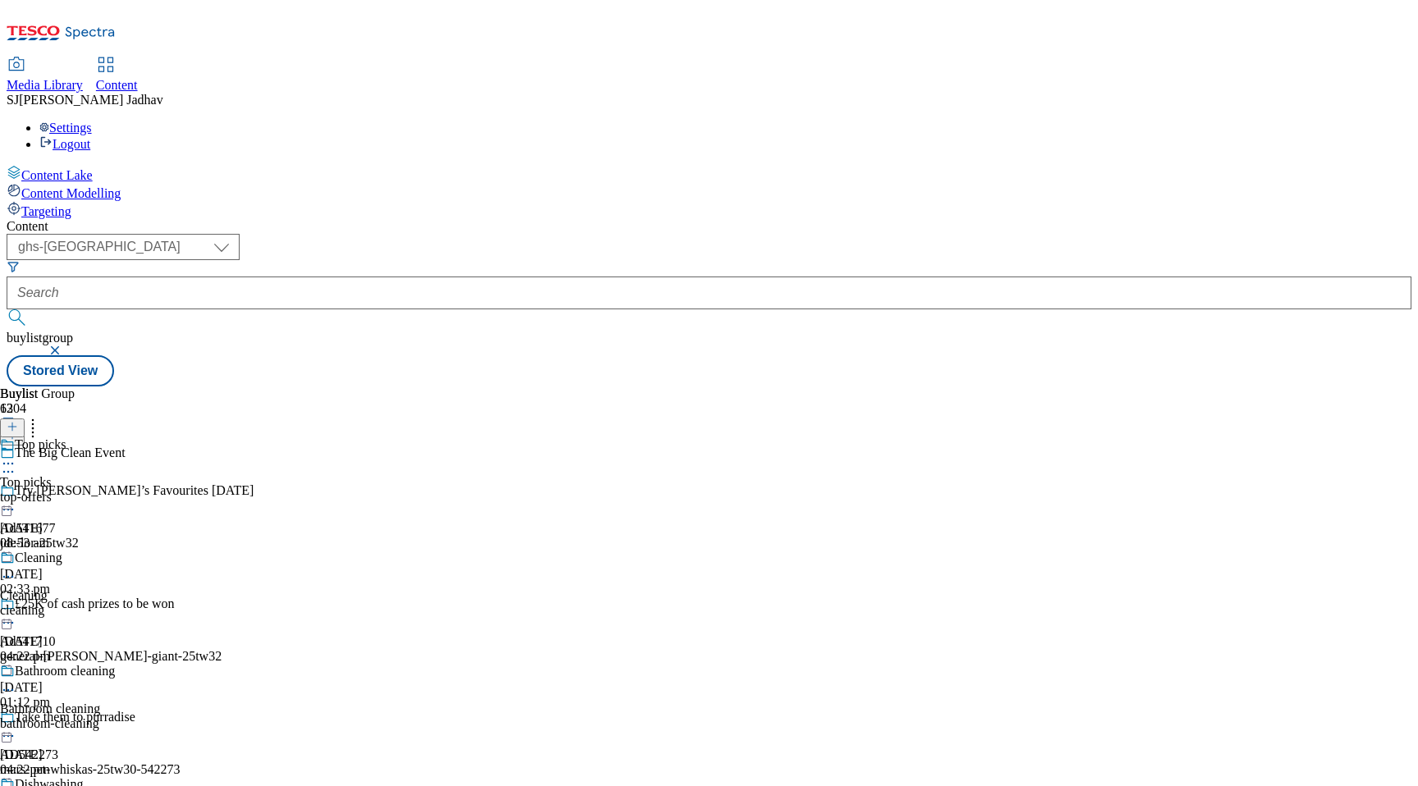
click at [173, 490] on div "top-offers" at bounding box center [86, 497] width 173 height 15
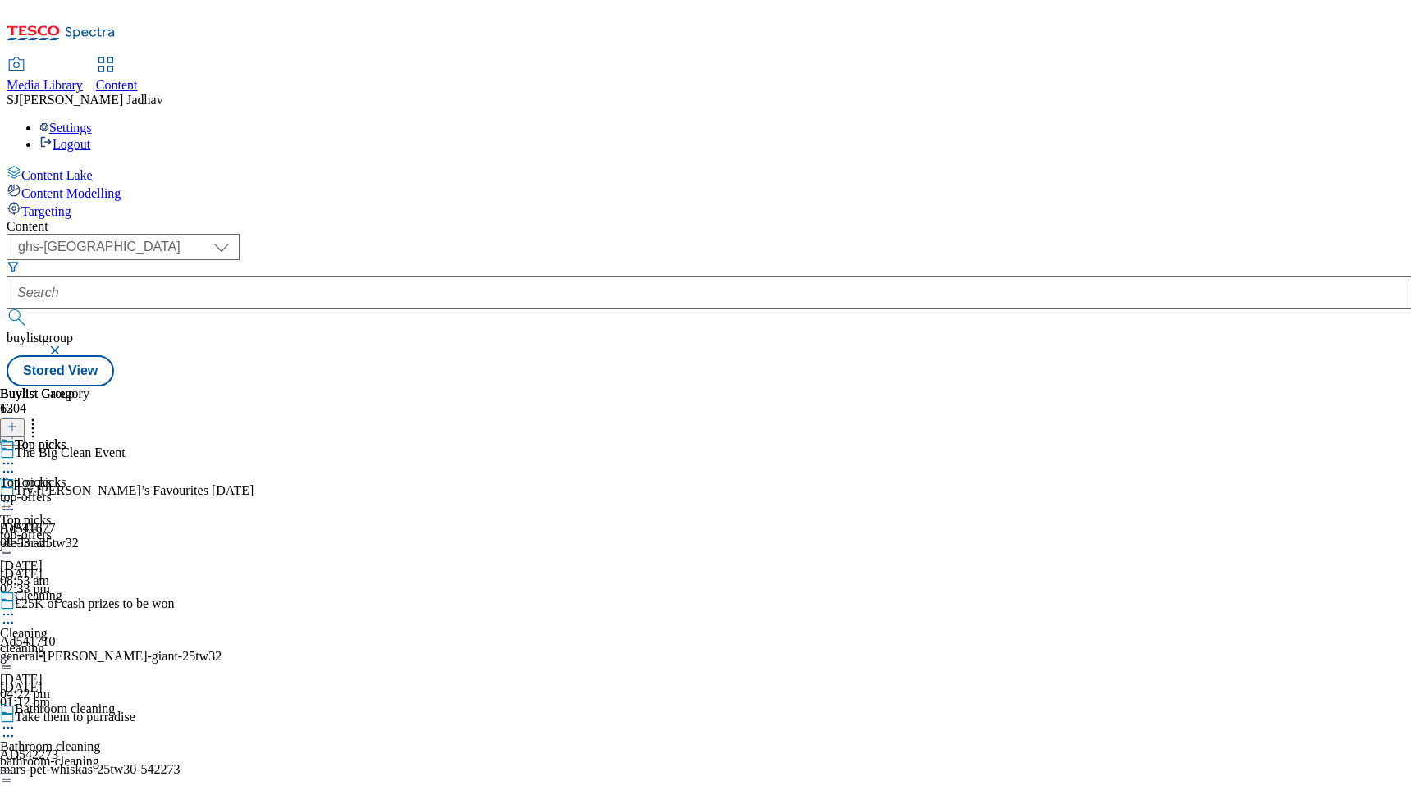
click at [89, 490] on div "top-offers" at bounding box center [44, 497] width 89 height 15
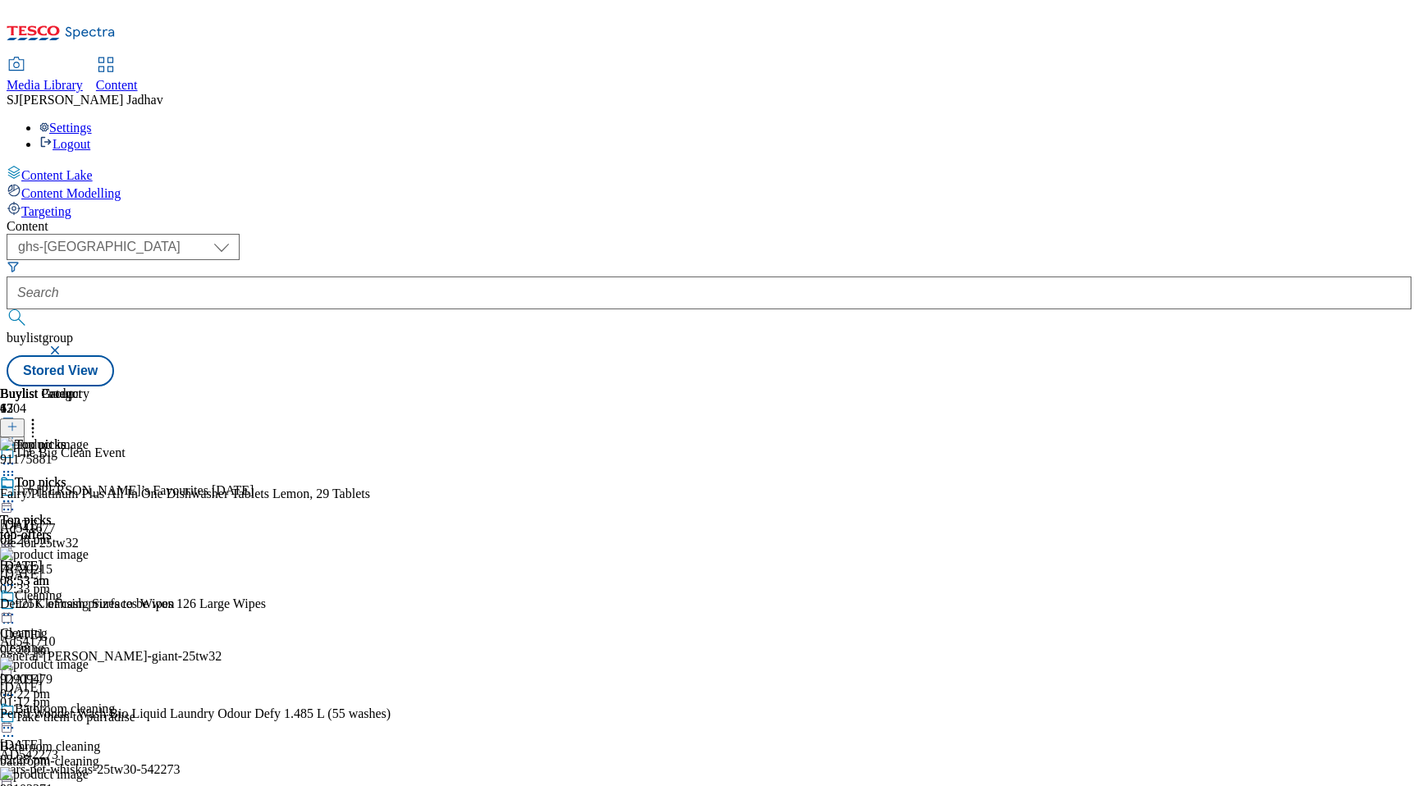
click at [12, 423] on line at bounding box center [12, 427] width 0 height 8
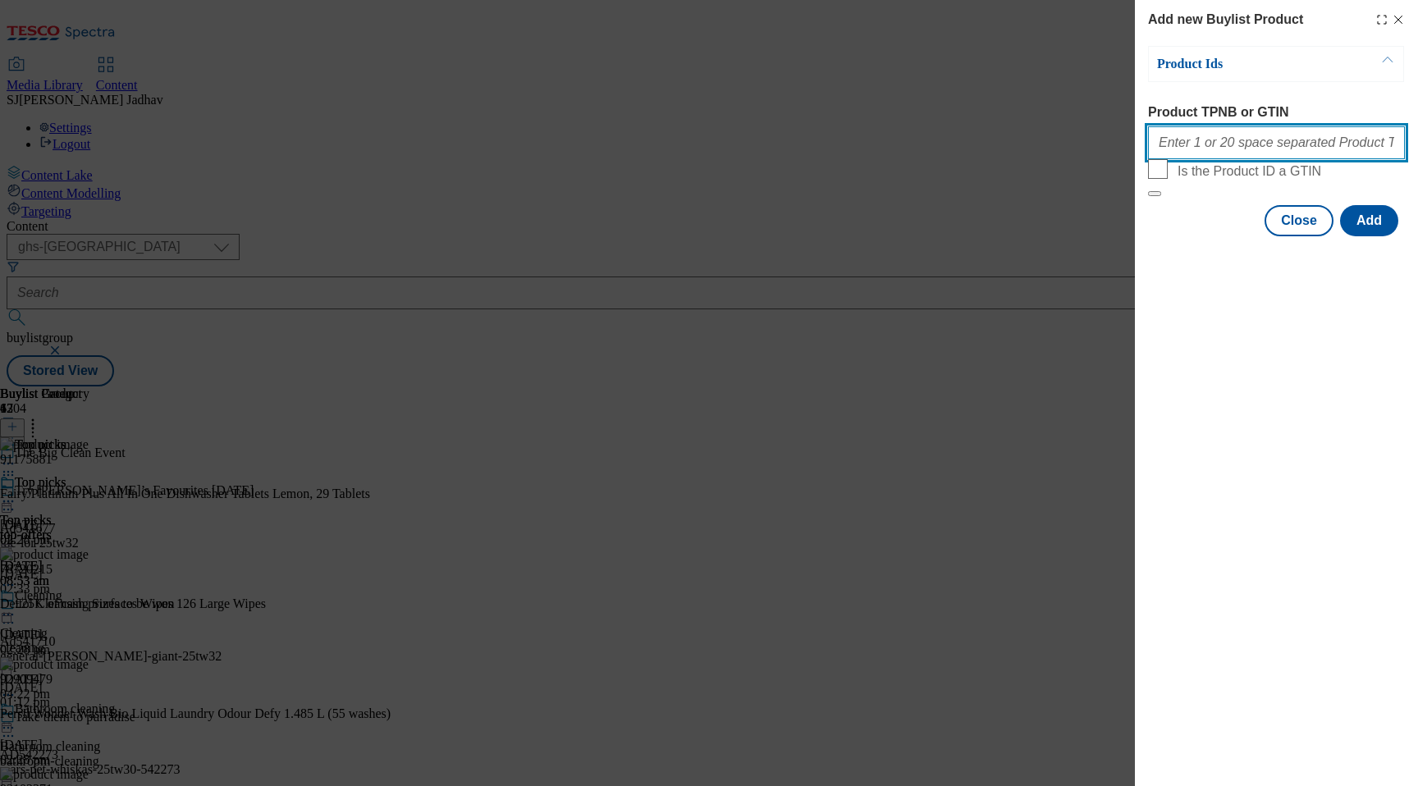
click at [1247, 149] on input "Product TPNB or GTIN" at bounding box center [1276, 142] width 257 height 33
paste input "91175881 82505442 93037276"
type input "91175881 82505442 93037276"
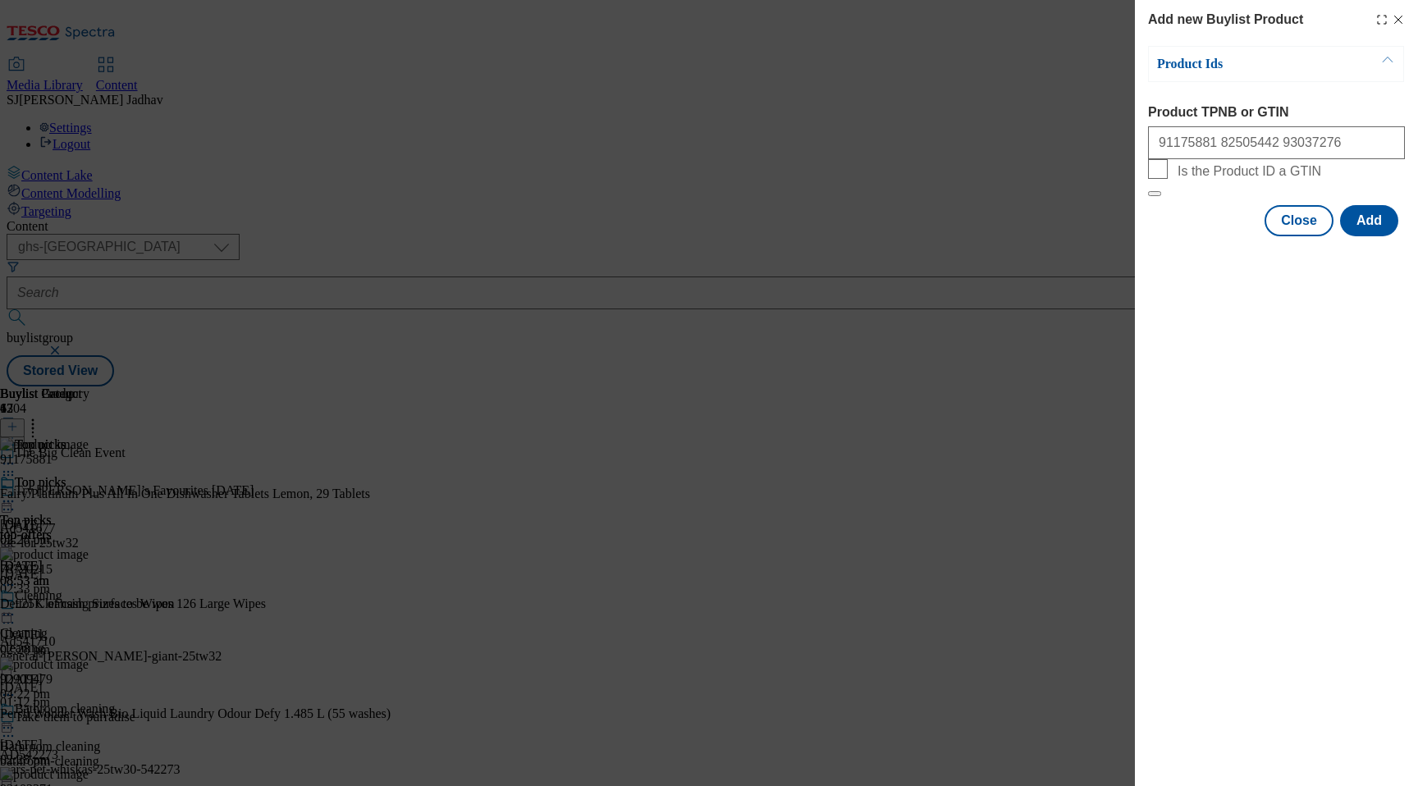
click at [1412, 240] on div "Add new Buylist Product Product Ids Product TPNB or GTIN 91175881 82505442 9303…" at bounding box center [1276, 120] width 283 height 240
click at [1378, 236] on button "Add" at bounding box center [1369, 220] width 58 height 31
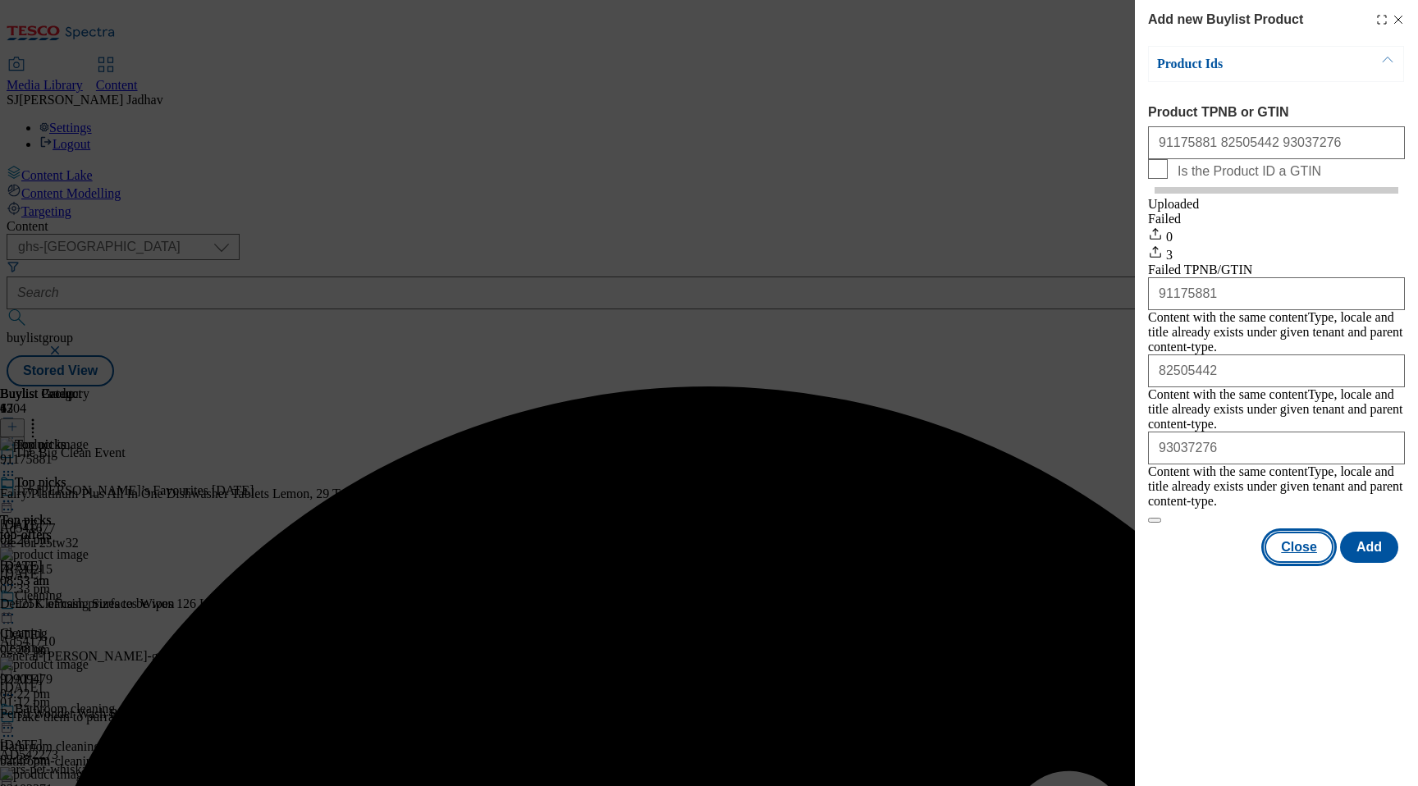
click at [1309, 532] on button "Close" at bounding box center [1299, 547] width 69 height 31
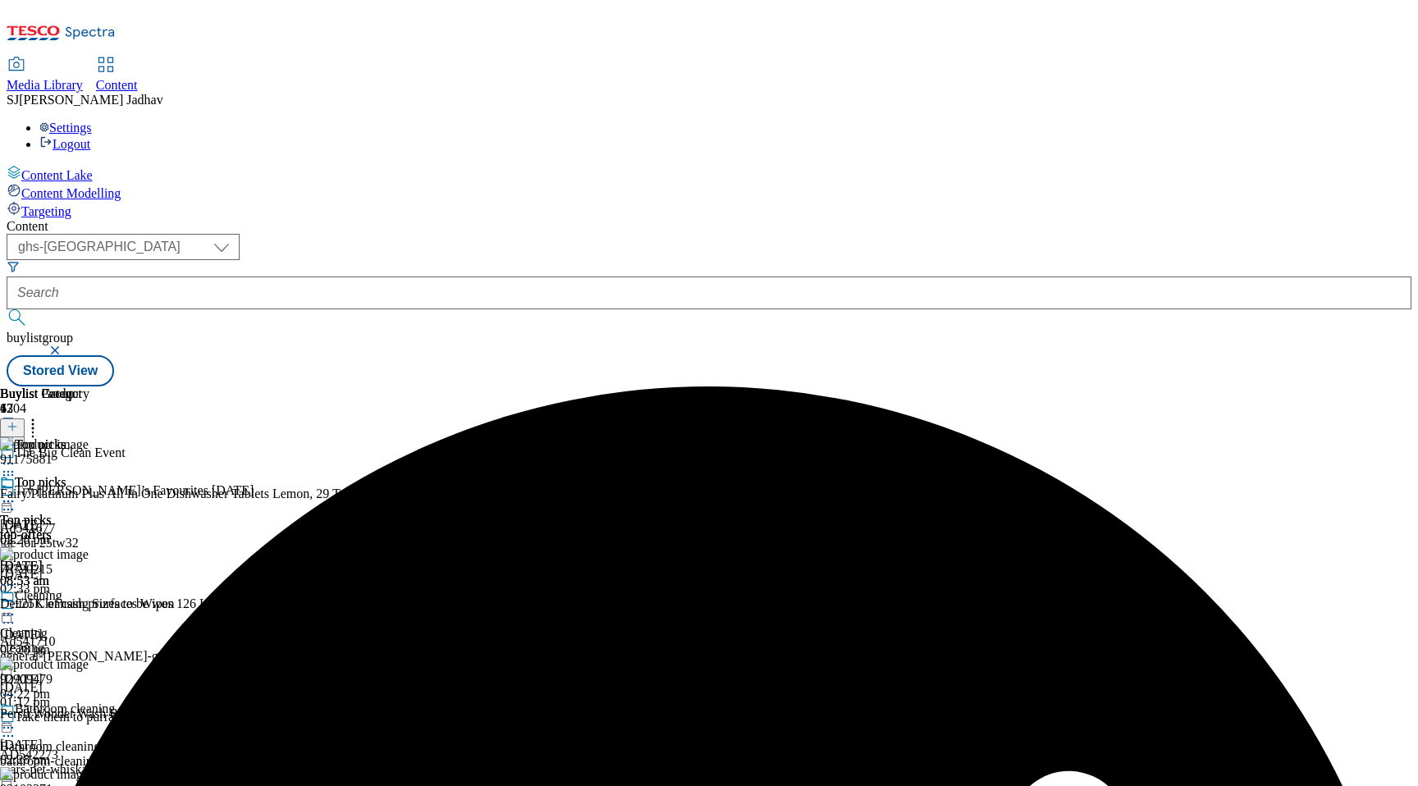
scroll to position [0, 39]
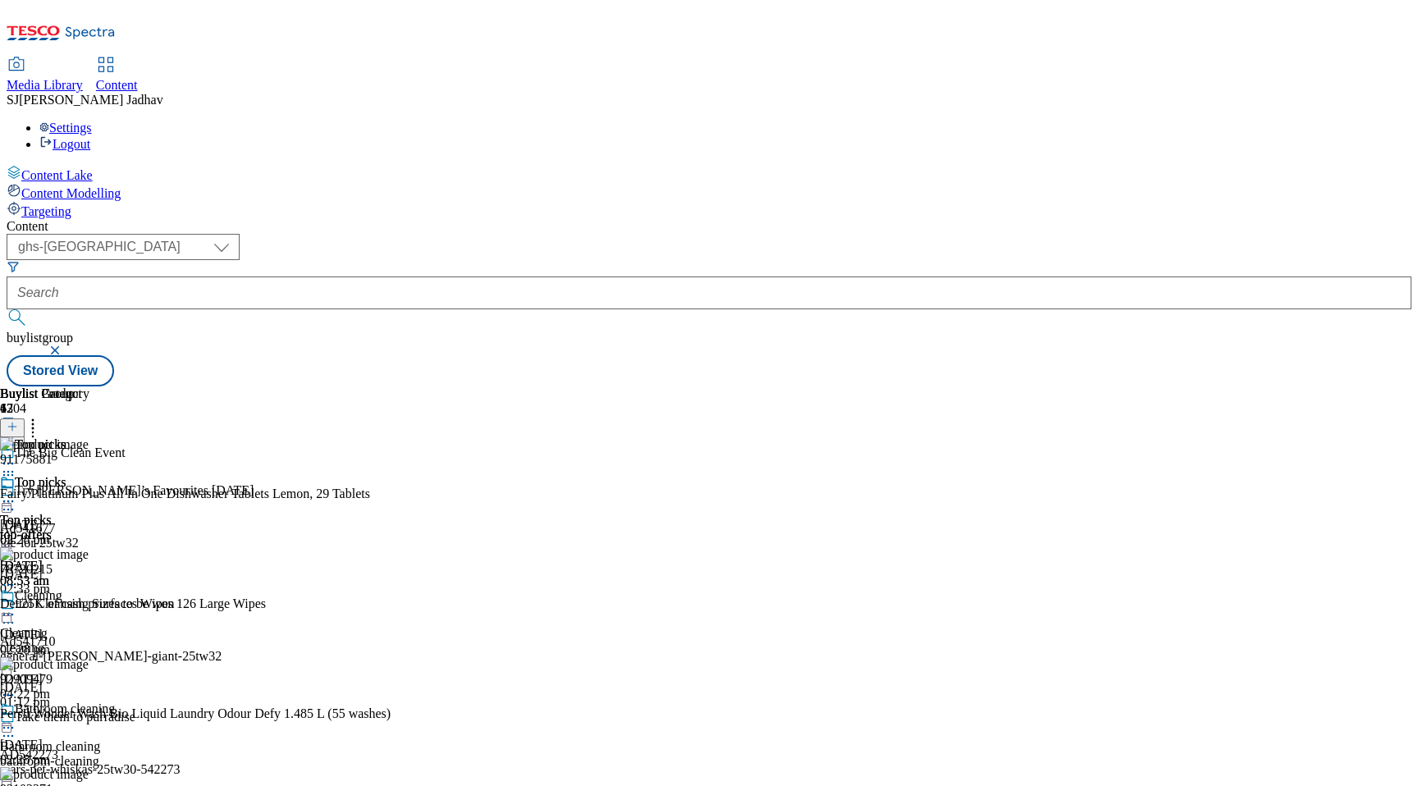
click at [403, 387] on header "Buylist Product 47" at bounding box center [201, 412] width 403 height 51
click at [41, 416] on icon at bounding box center [33, 424] width 16 height 16
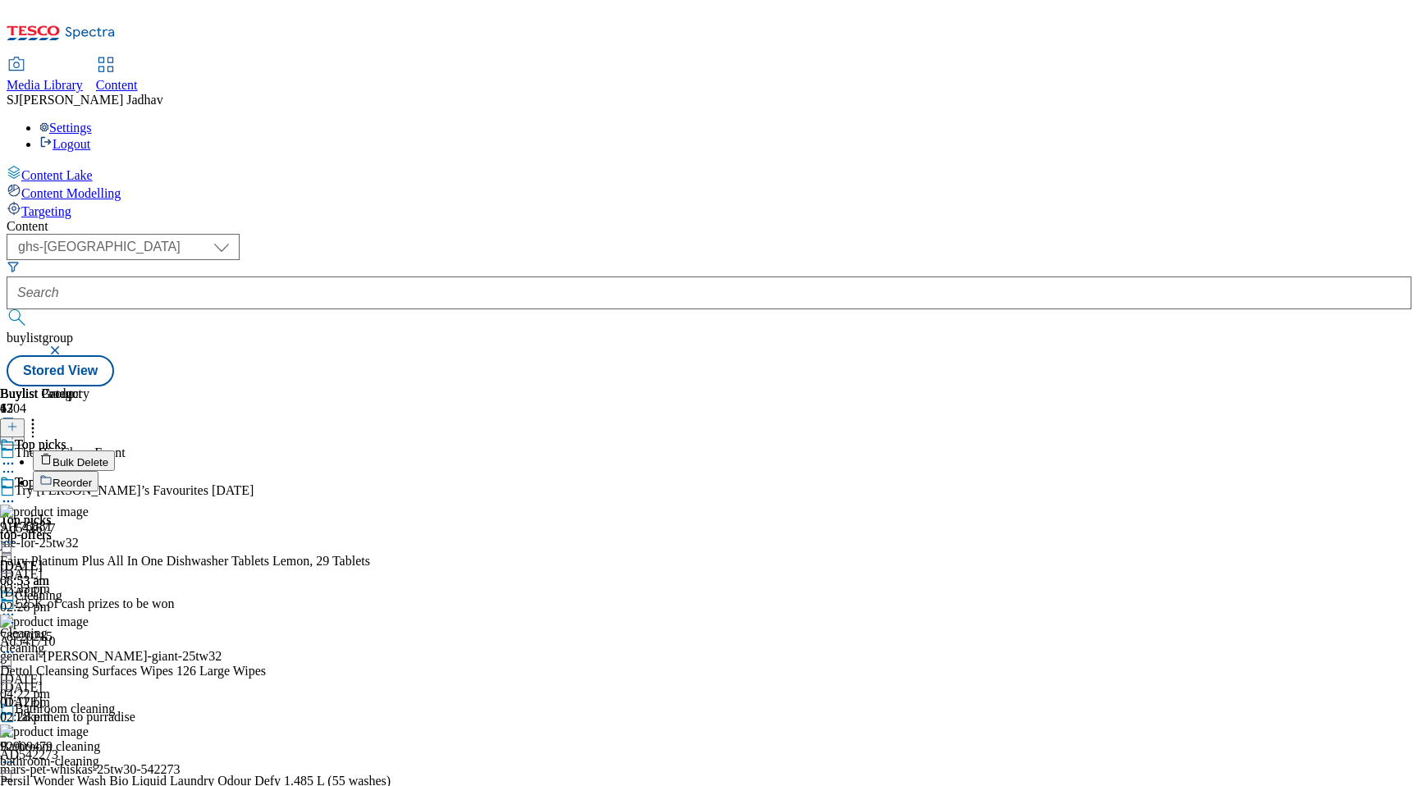
click at [98, 471] on button "Reorder" at bounding box center [66, 481] width 66 height 21
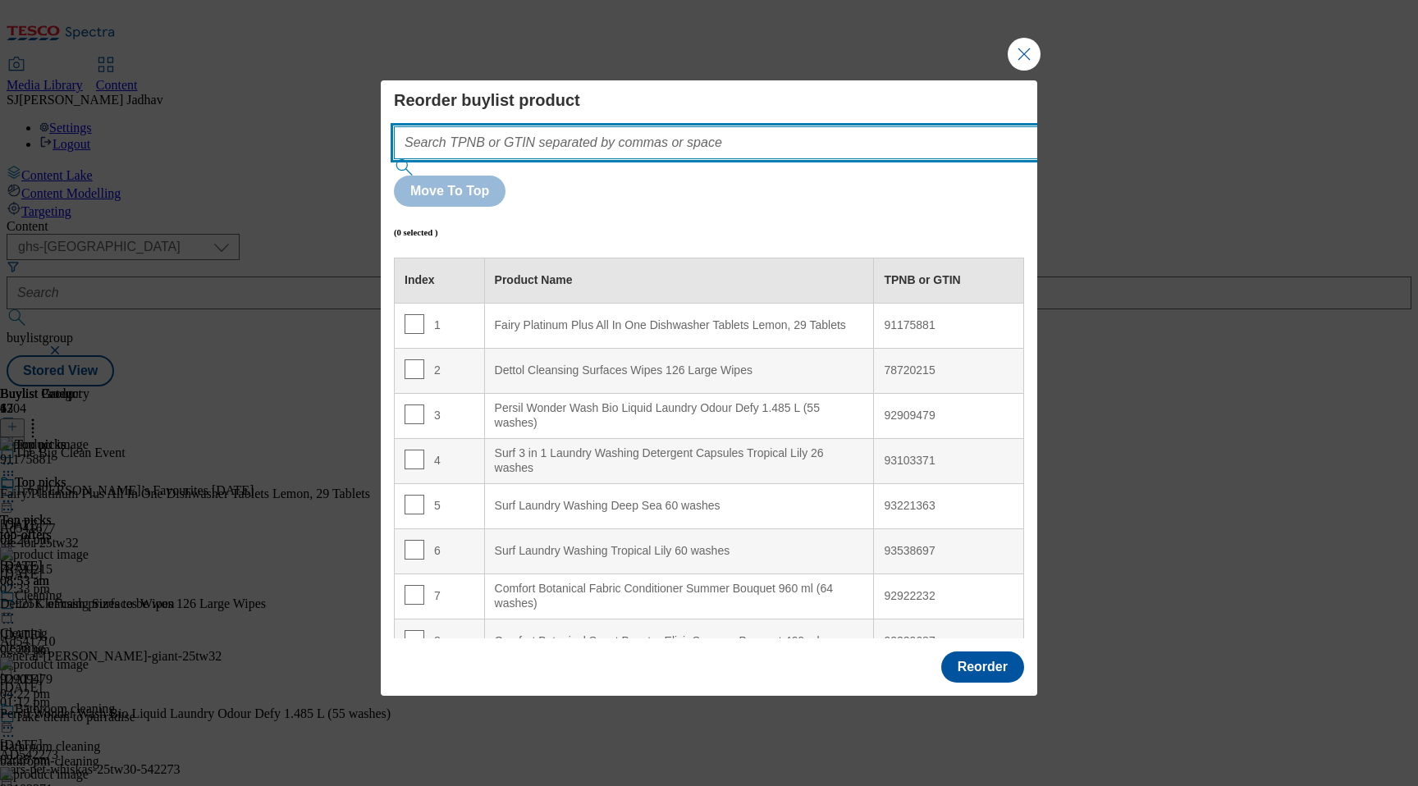
click at [799, 159] on input "Modal" at bounding box center [740, 142] width 693 height 33
paste input "91175881 82505442 93037276"
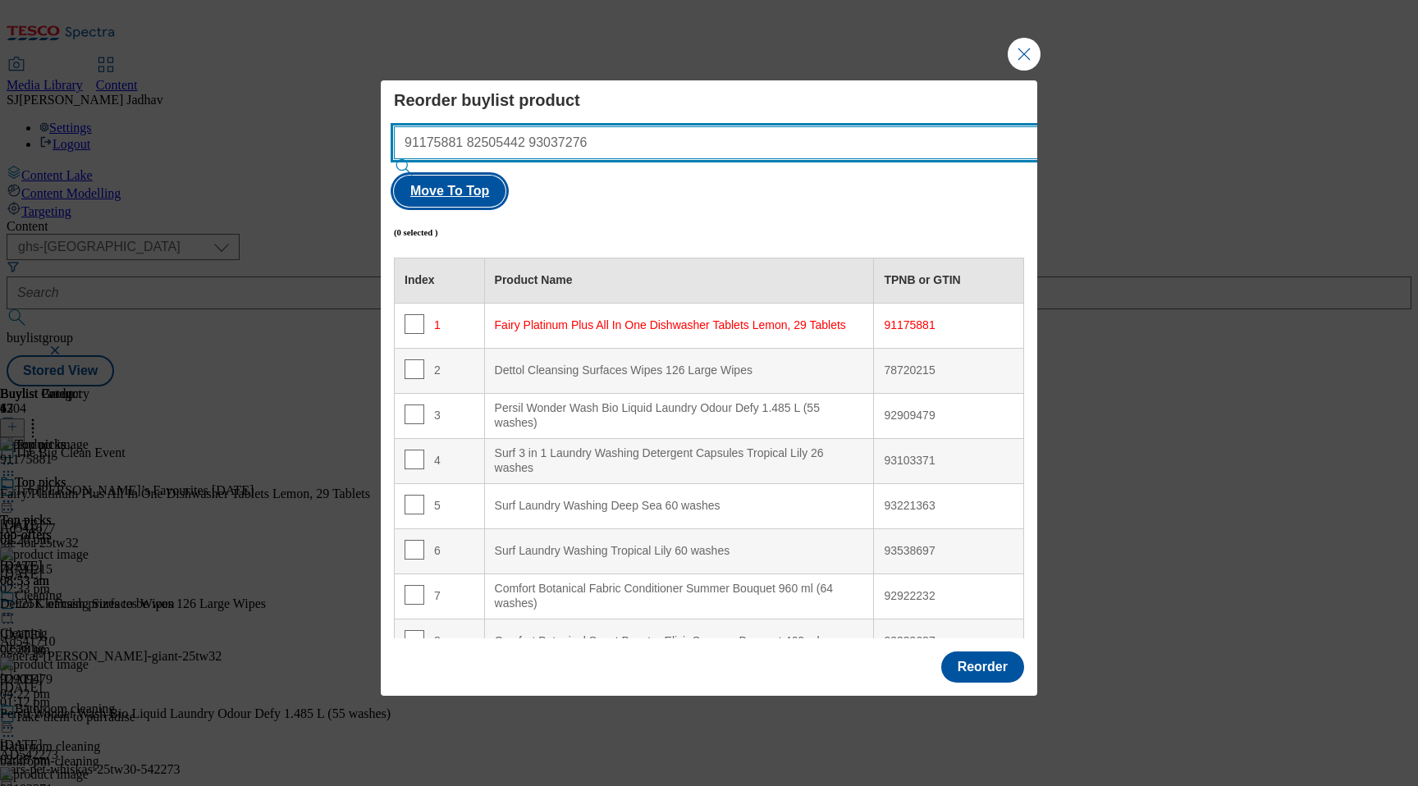
type input "91175881 82505442 93037276"
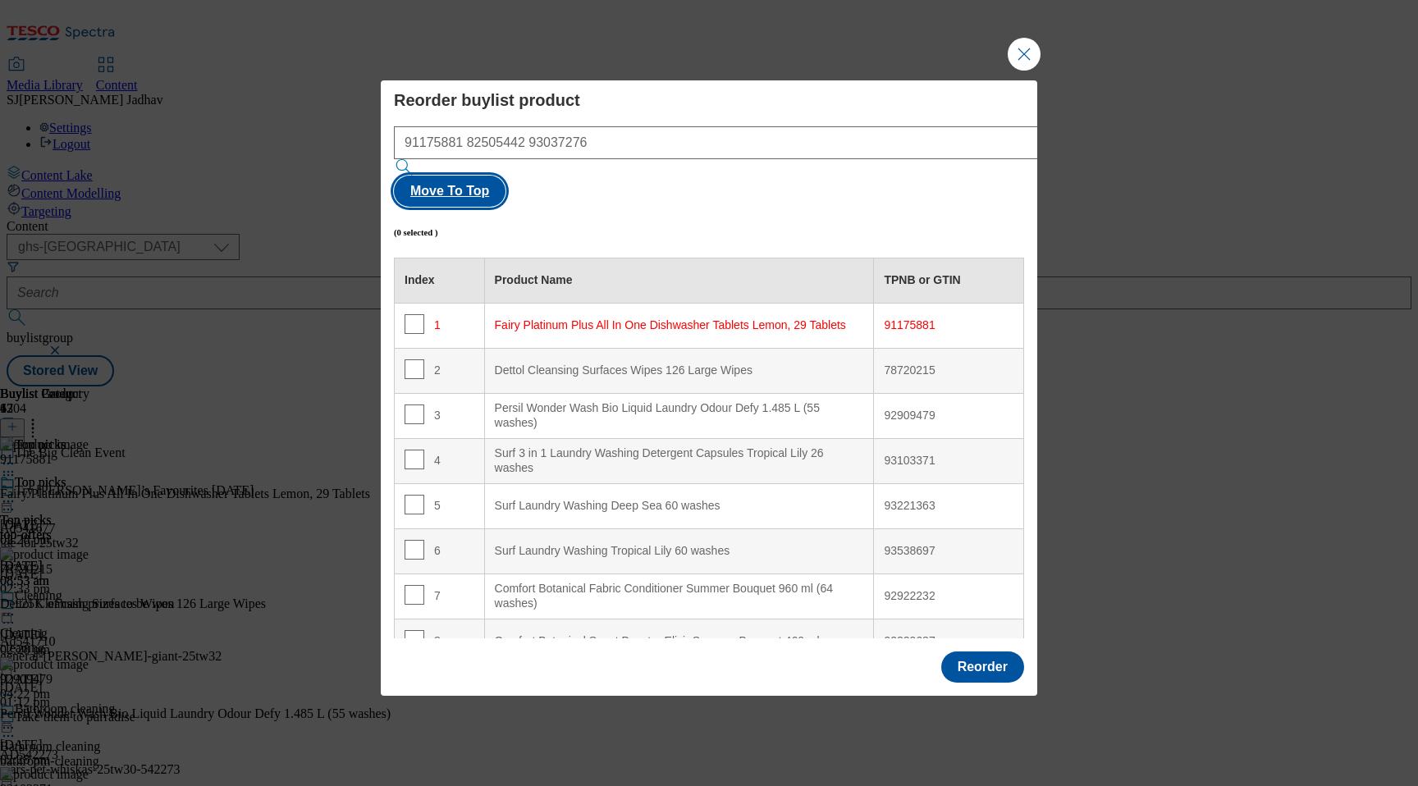
click at [506, 176] on button "Move To Top" at bounding box center [450, 191] width 112 height 31
checkbox input "true"
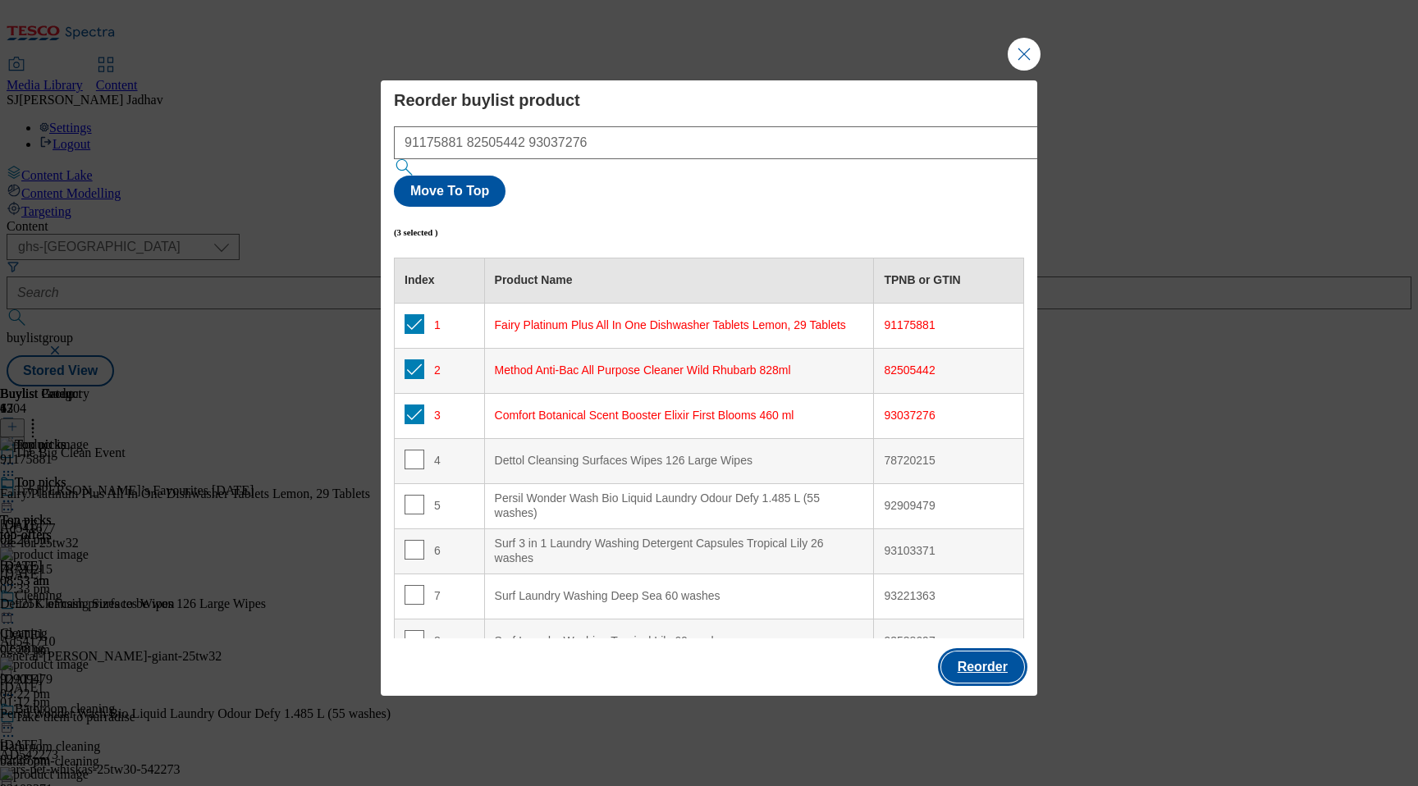
click at [967, 652] on button "Reorder" at bounding box center [982, 667] width 83 height 31
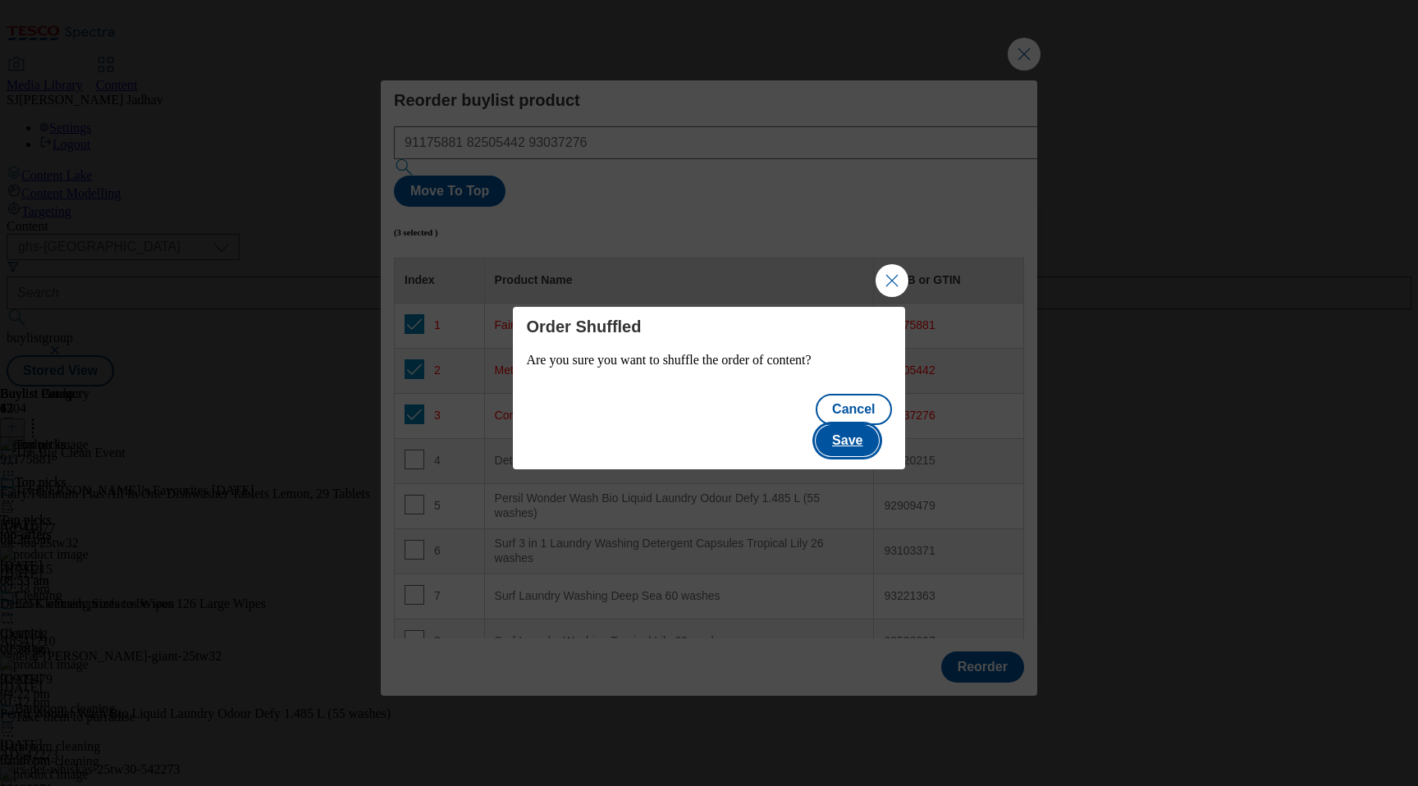
click at [863, 431] on button "Save" at bounding box center [847, 440] width 63 height 31
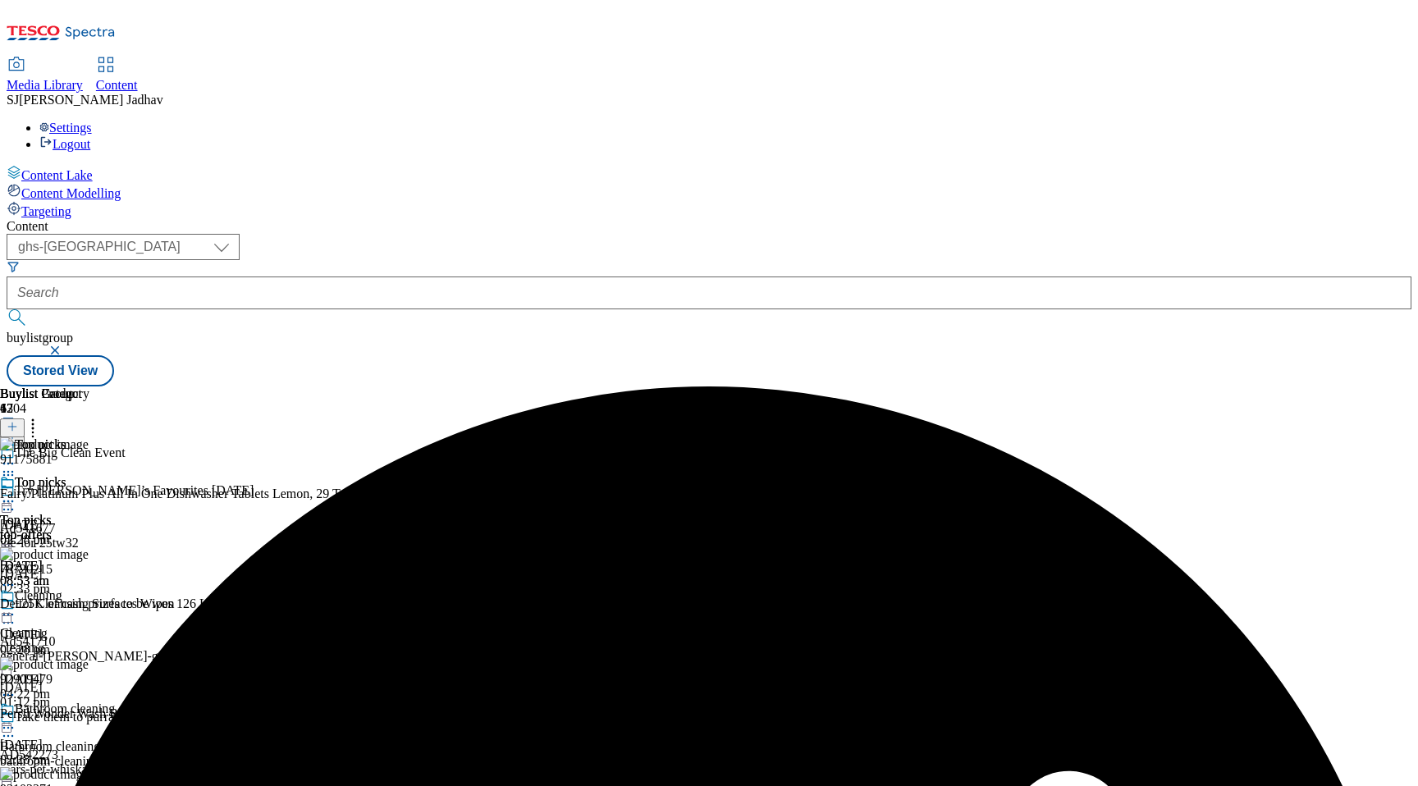
scroll to position [0, 0]
click at [16, 493] on icon at bounding box center [8, 501] width 16 height 16
click at [76, 526] on button "Edit" at bounding box center [54, 535] width 43 height 19
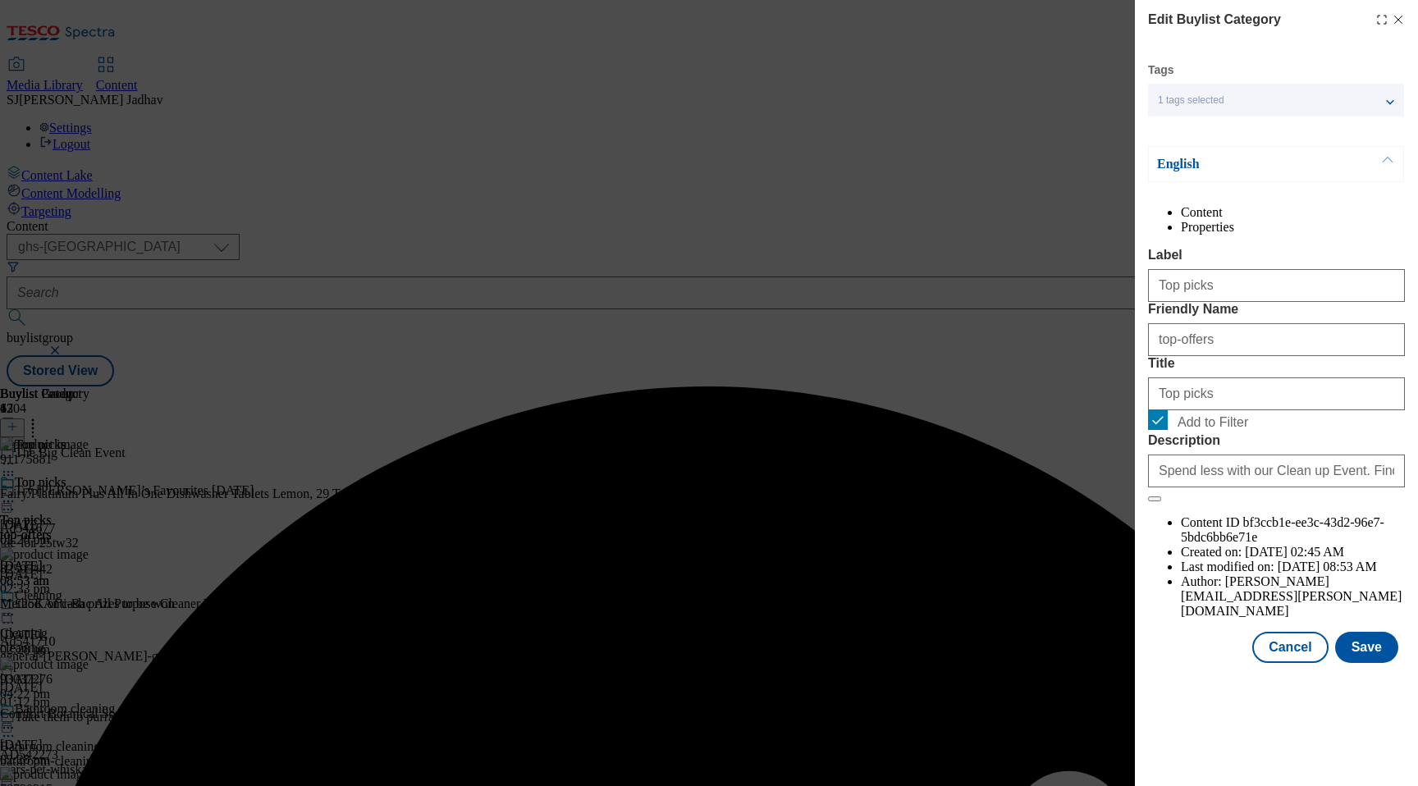
click at [1382, 689] on div "Modal" at bounding box center [1276, 677] width 283 height 23
click at [1384, 663] on button "Save" at bounding box center [1366, 647] width 63 height 31
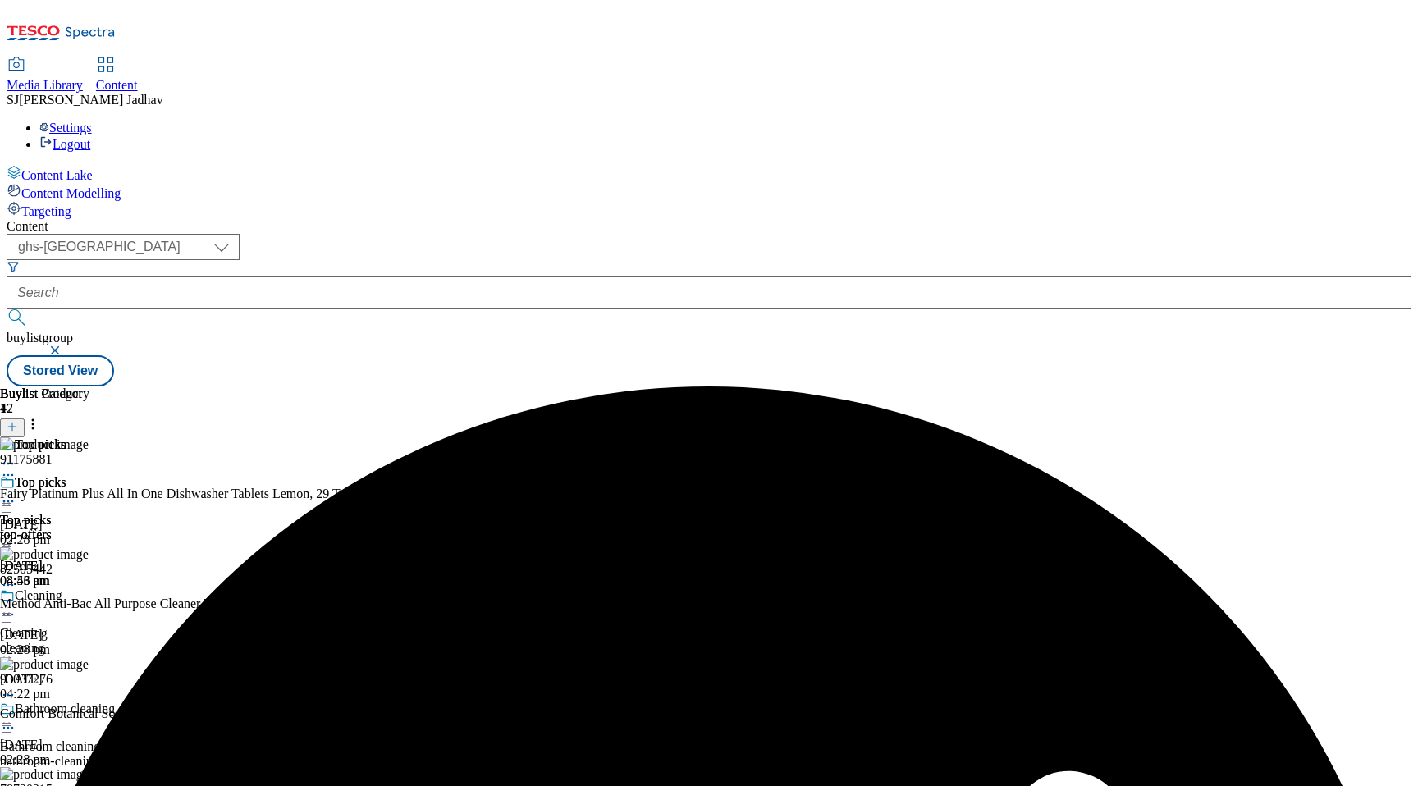
click at [173, 475] on div "Top picks Top picks top-offers 16 Sept 2025 08:53 am" at bounding box center [86, 531] width 173 height 113
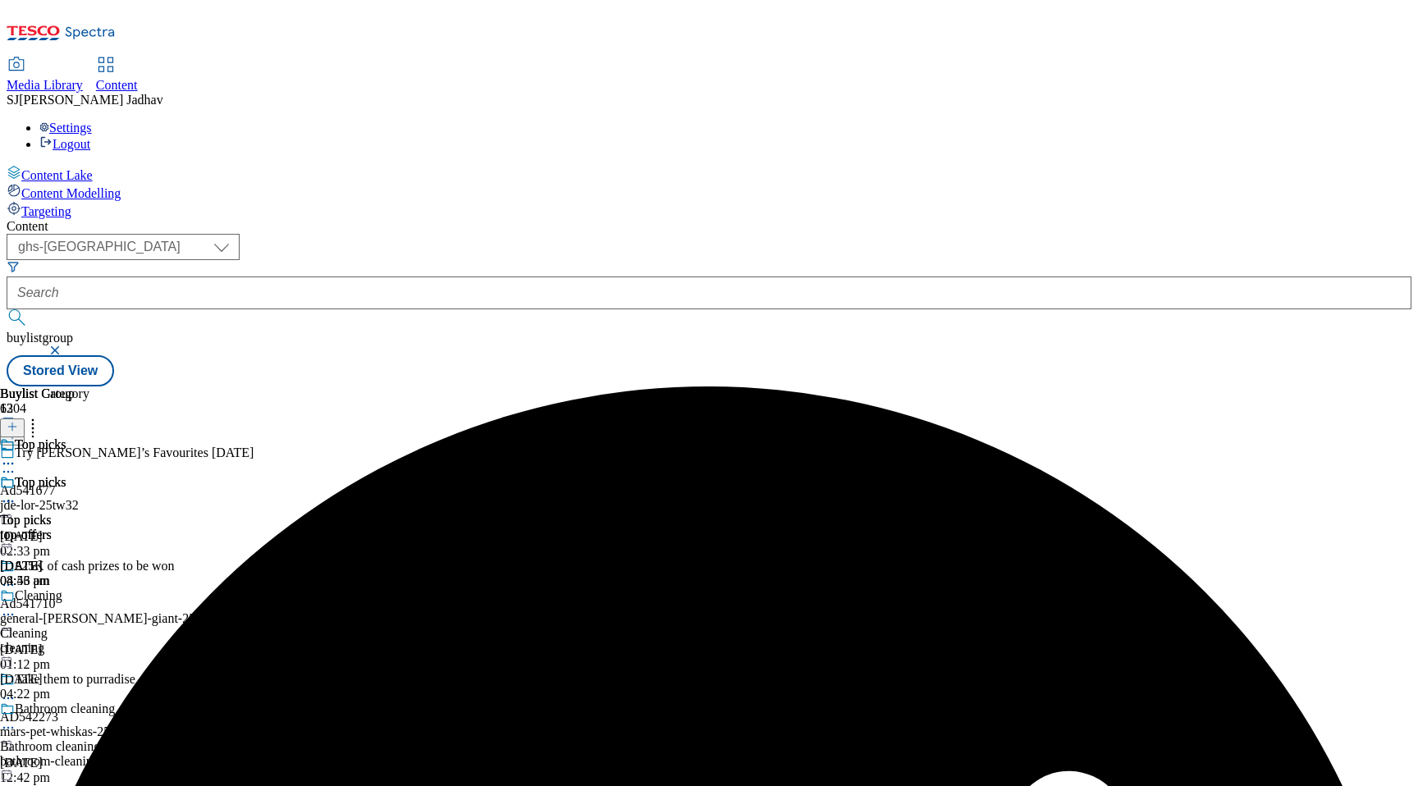
click at [16, 493] on icon at bounding box center [8, 501] width 16 height 16
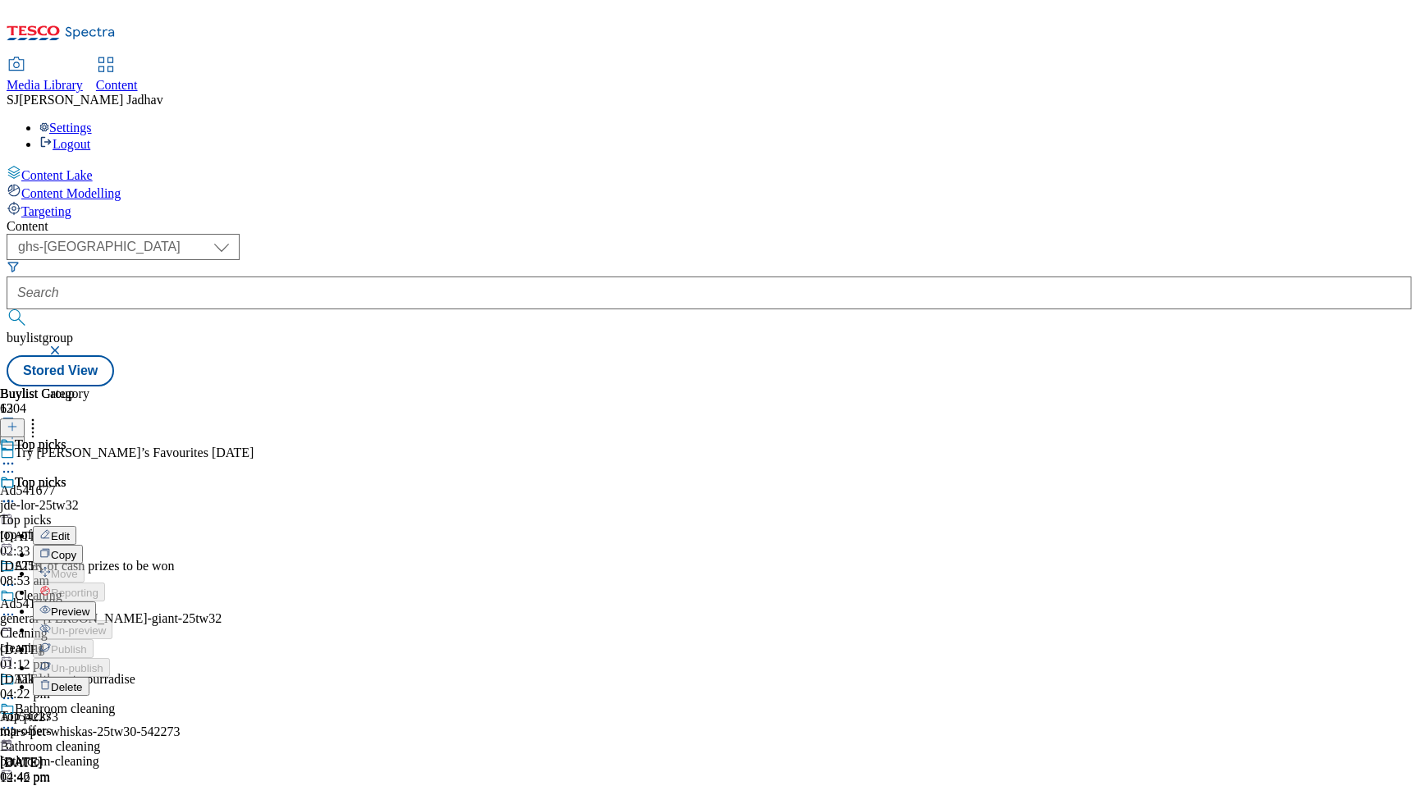
click at [112, 602] on li "Preview" at bounding box center [73, 611] width 80 height 19
click at [16, 493] on icon at bounding box center [8, 501] width 16 height 16
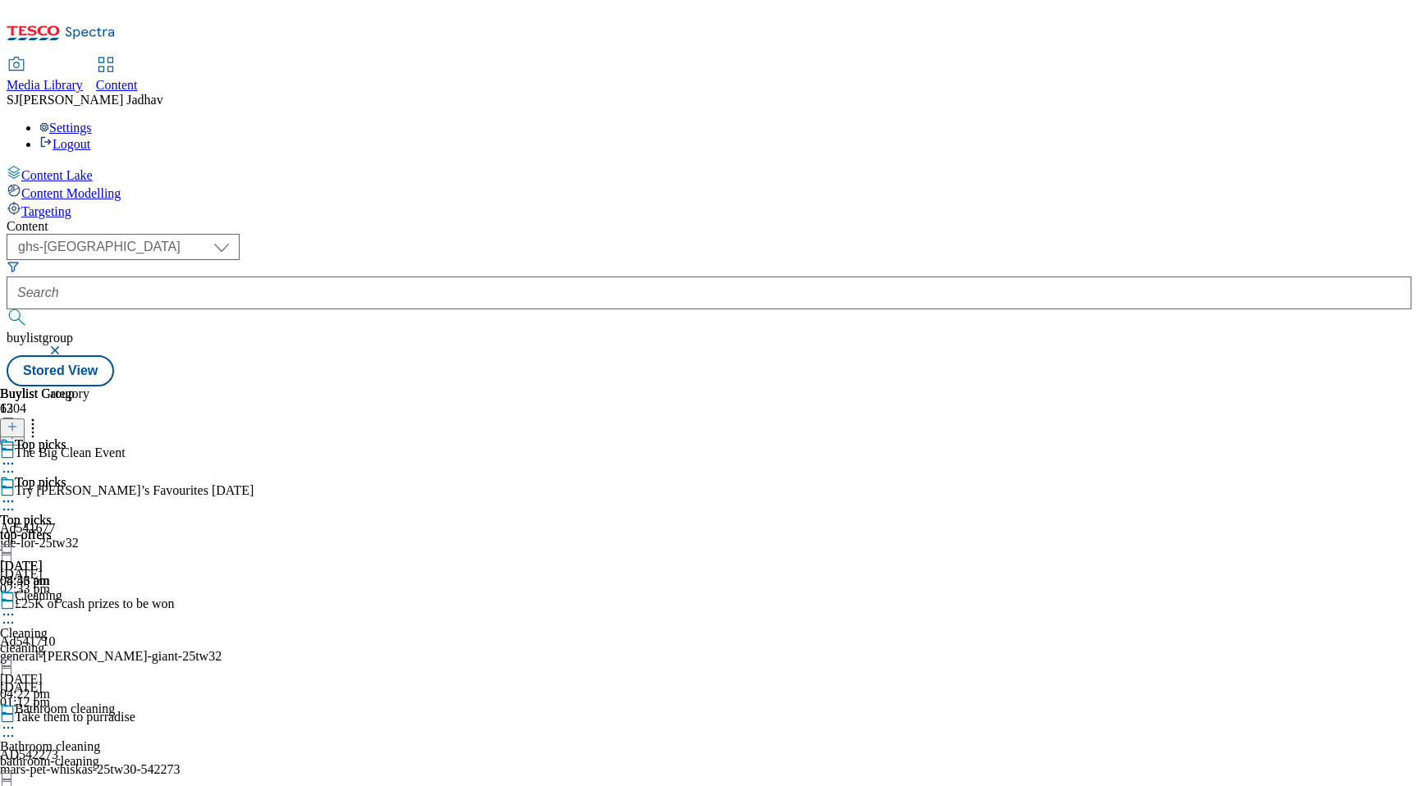
click at [16, 493] on icon at bounding box center [8, 501] width 16 height 16
click at [89, 606] on span "Preview" at bounding box center [70, 612] width 39 height 12
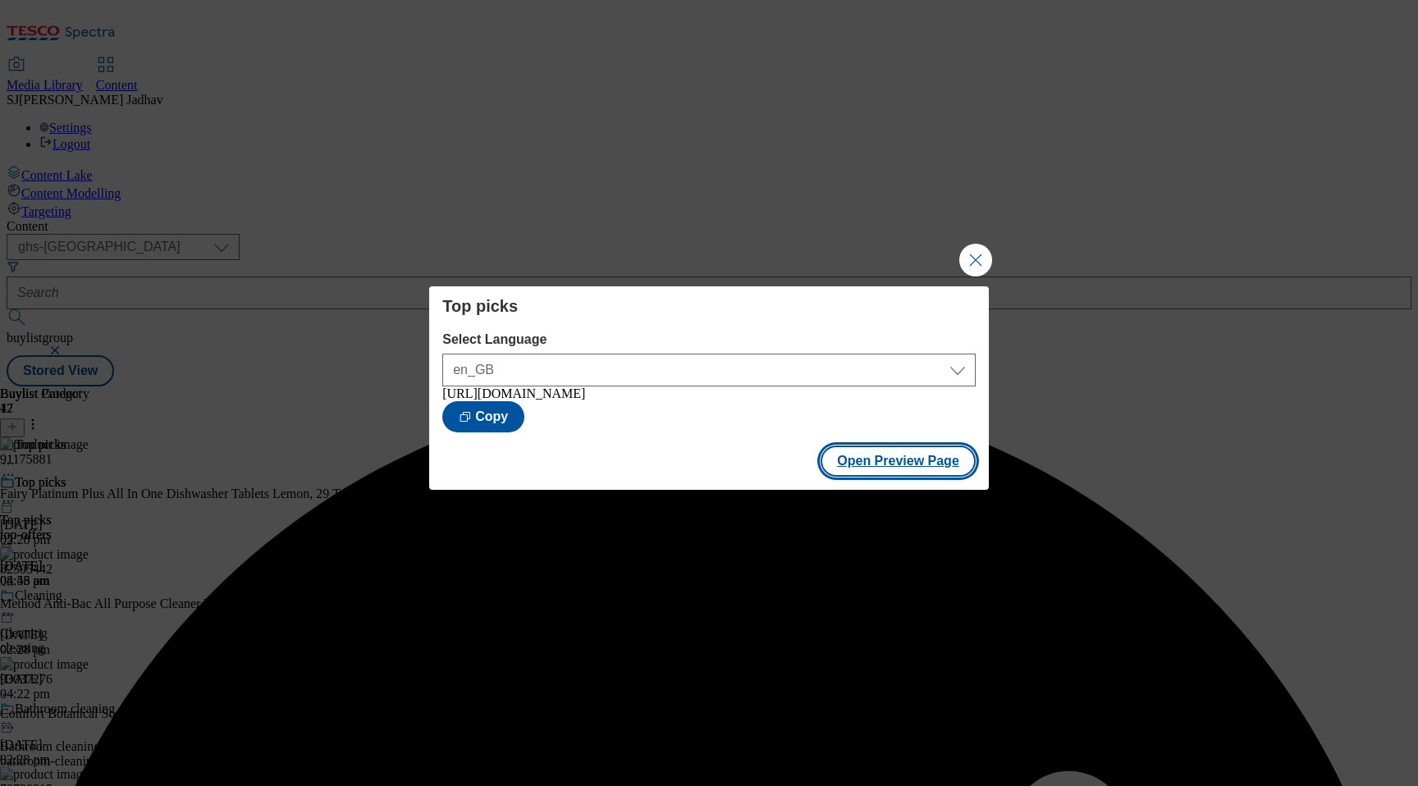
click at [917, 462] on button "Open Preview Page" at bounding box center [898, 461] width 155 height 31
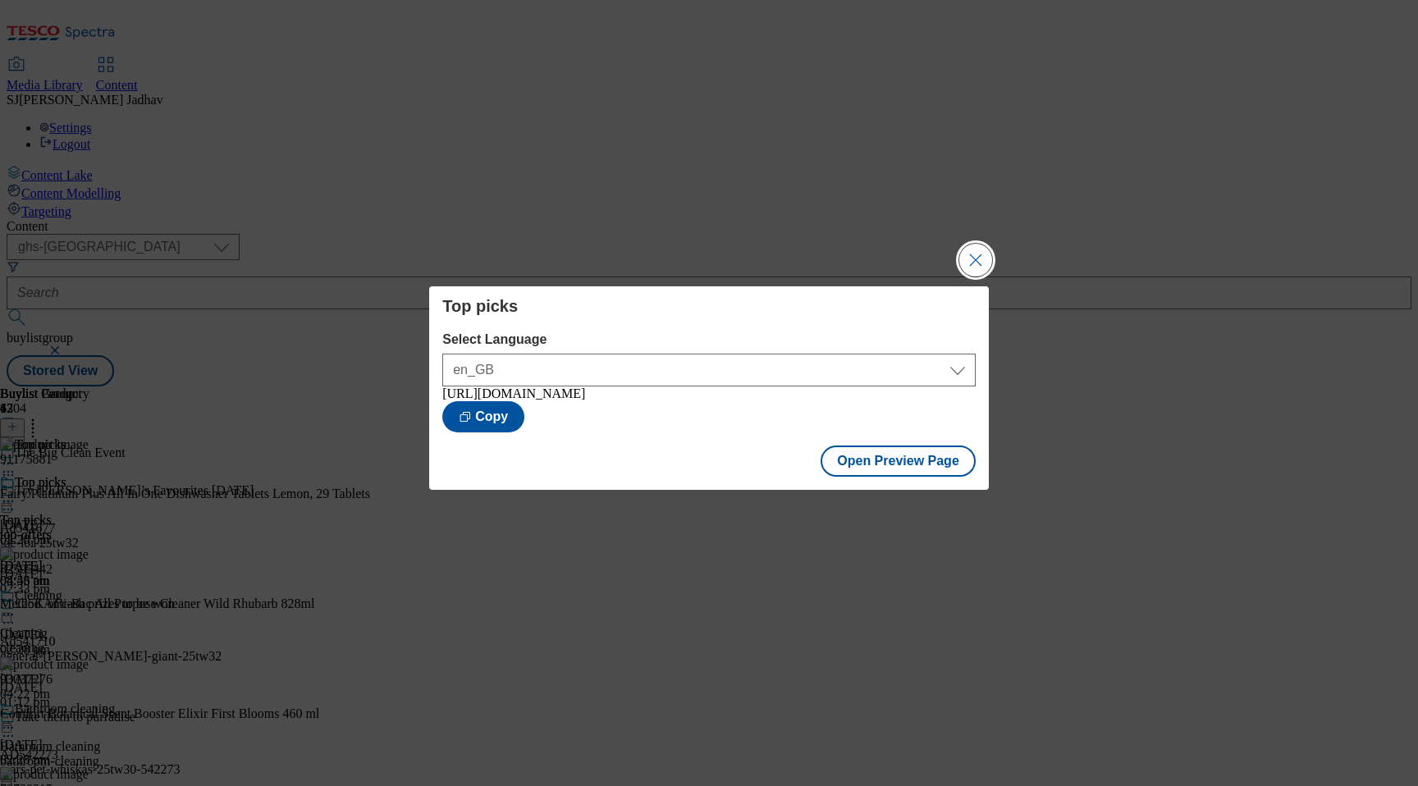
click at [968, 267] on button "Close Modal" at bounding box center [975, 260] width 33 height 33
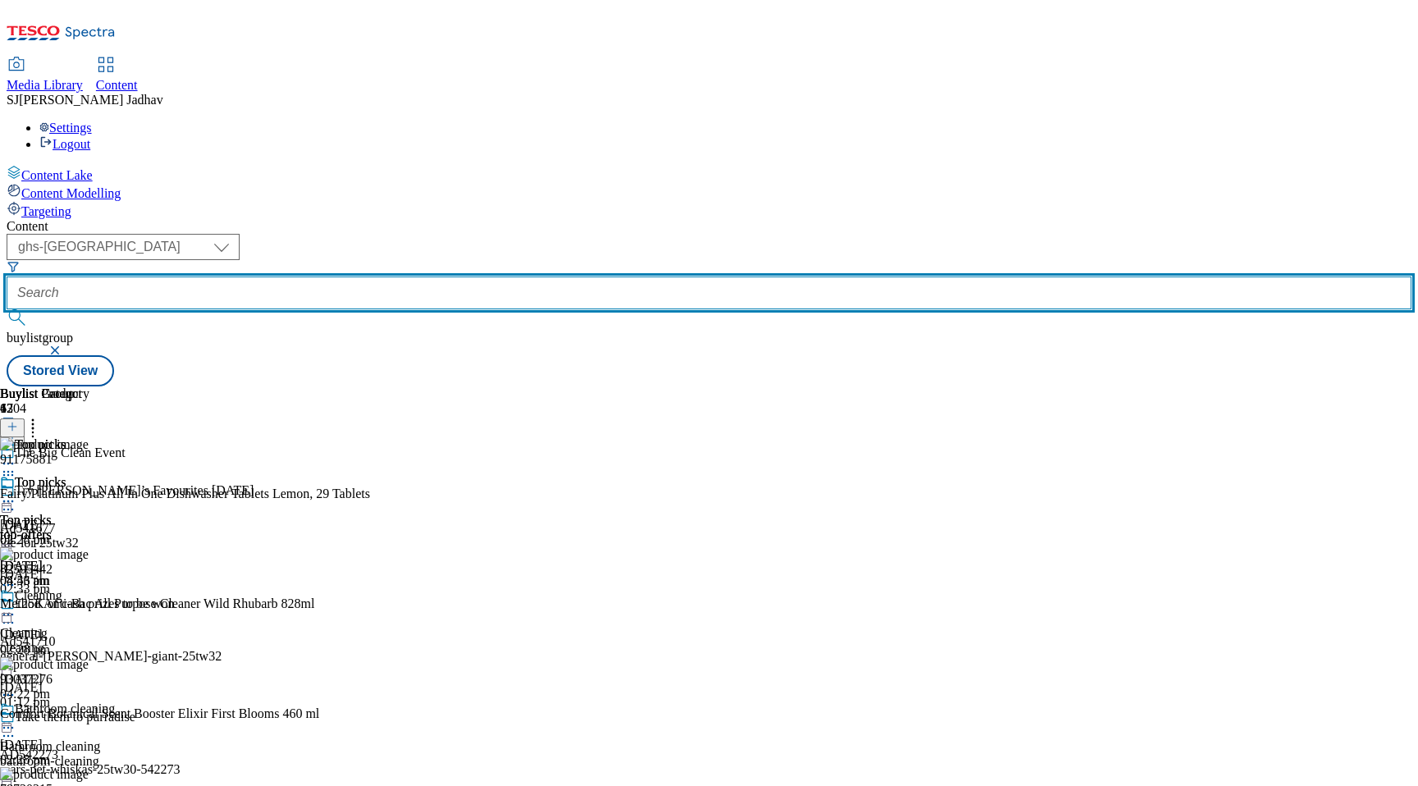
click at [451, 277] on input "text" at bounding box center [709, 293] width 1405 height 33
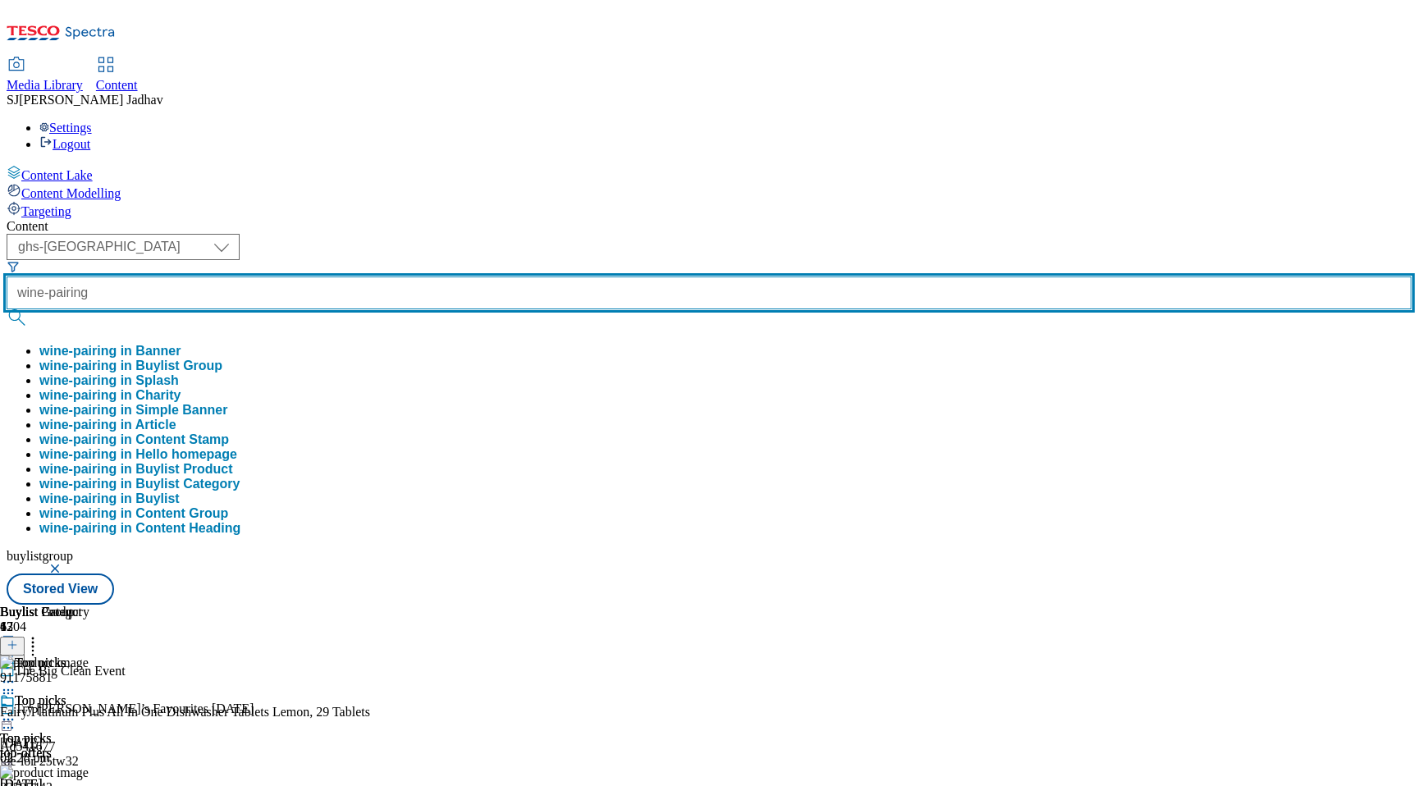
type input "wine-pairing"
click at [7, 309] on button "submit" at bounding box center [18, 317] width 23 height 16
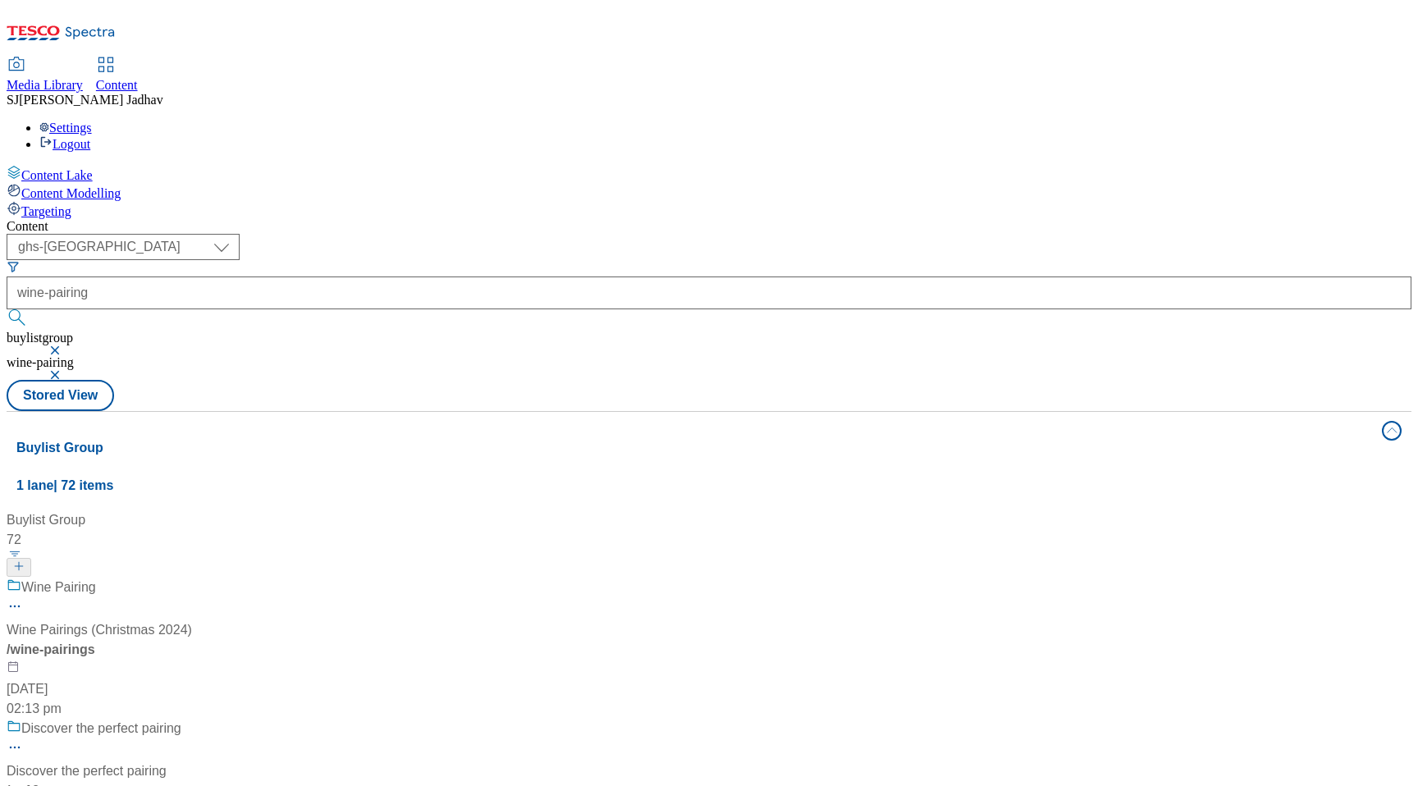
click at [212, 640] on div "/ wine-pairings" at bounding box center [109, 650] width 205 height 20
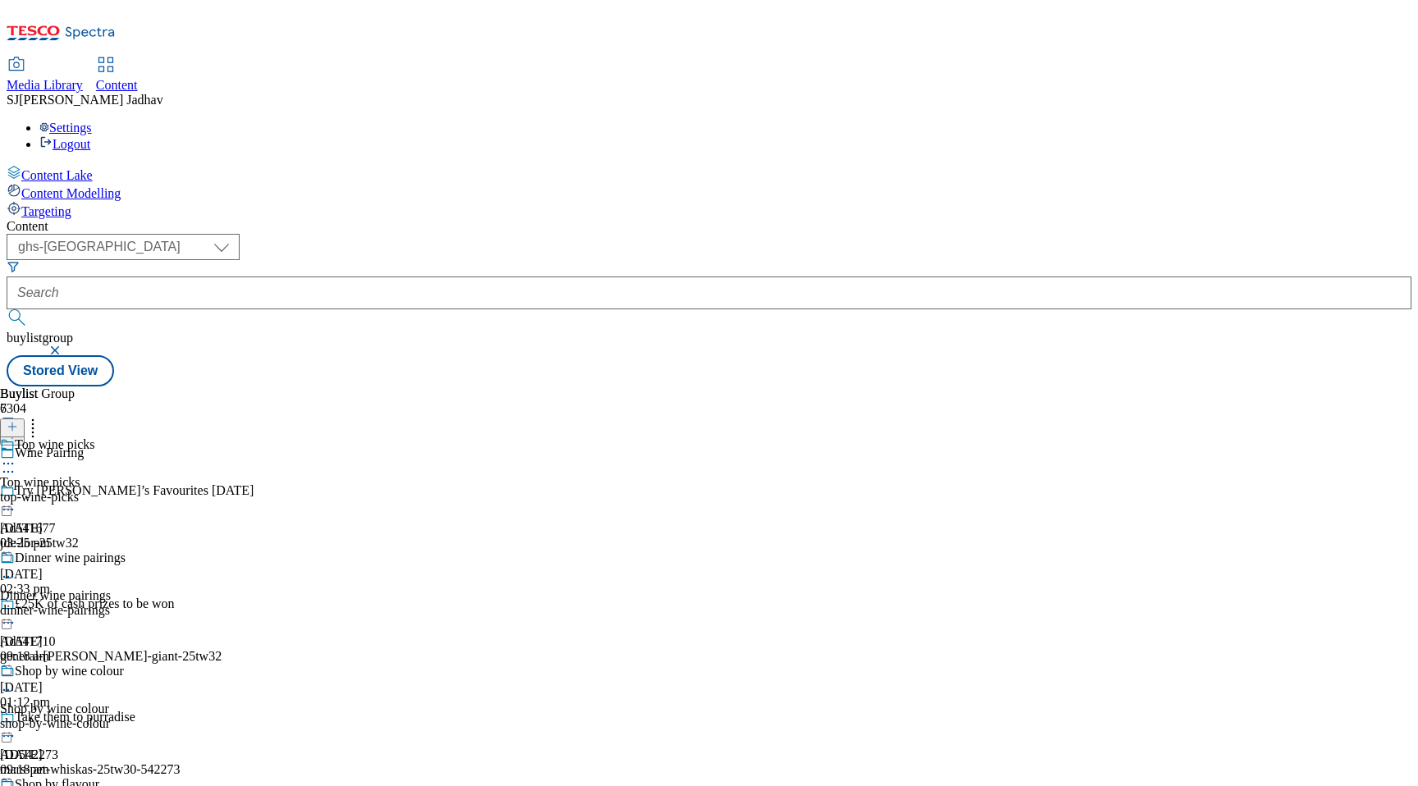
click at [130, 437] on div "Top wine picks Top wine picks top-wine-picks 27 Aug 2025 03:25 pm" at bounding box center [65, 493] width 130 height 113
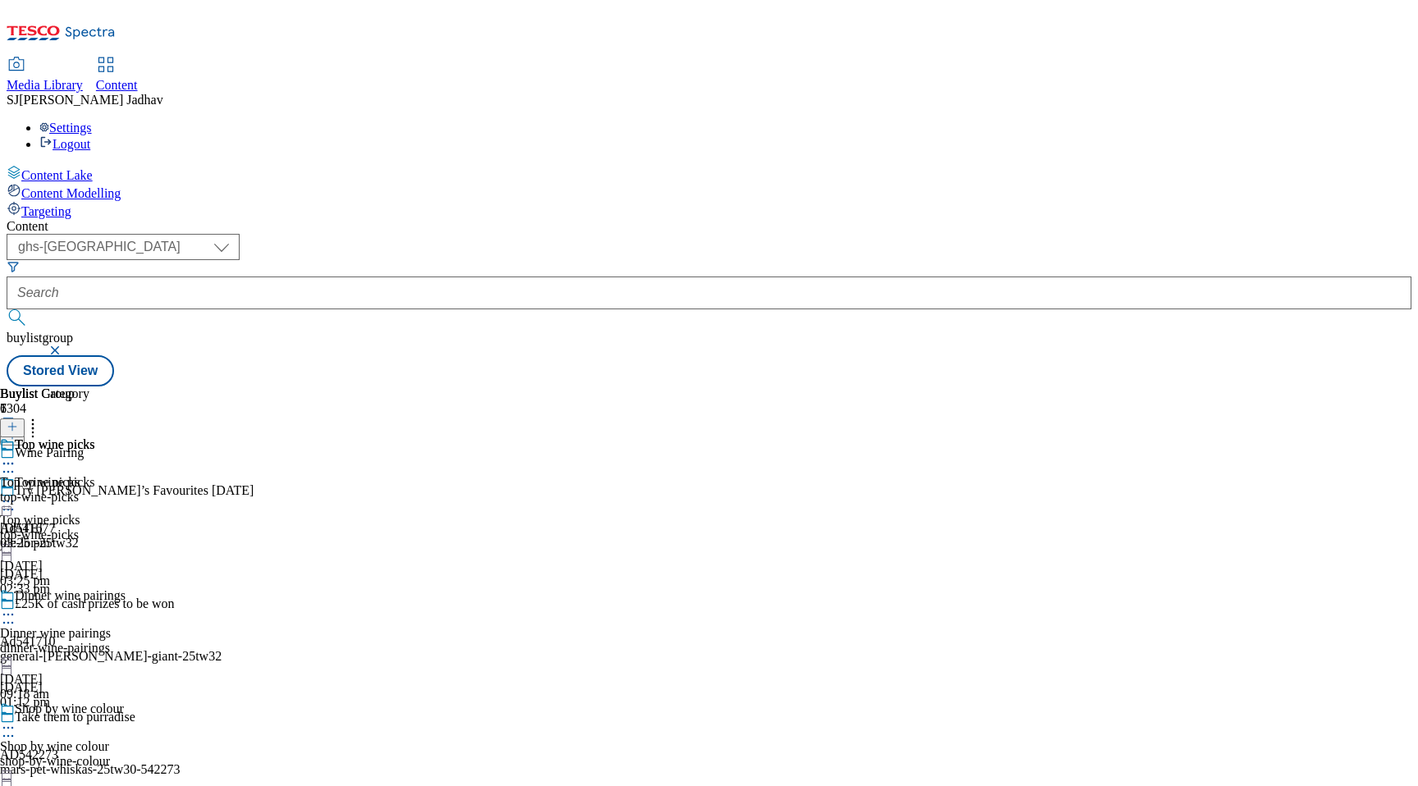
click at [95, 437] on div "Top wine picks Top wine picks top-wine-picks 27 Aug 2025 03:25 pm" at bounding box center [47, 493] width 95 height 113
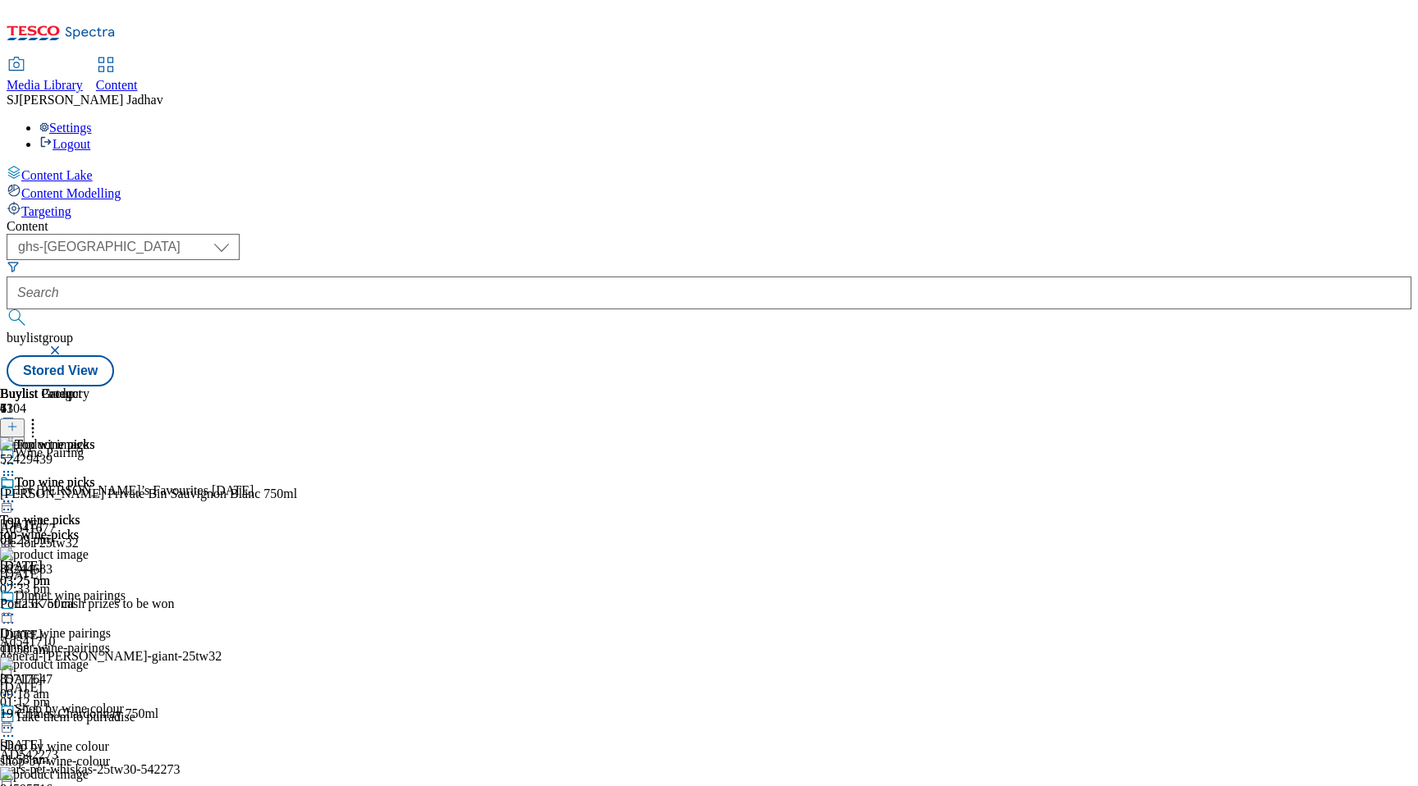
click at [18, 421] on icon at bounding box center [12, 426] width 11 height 11
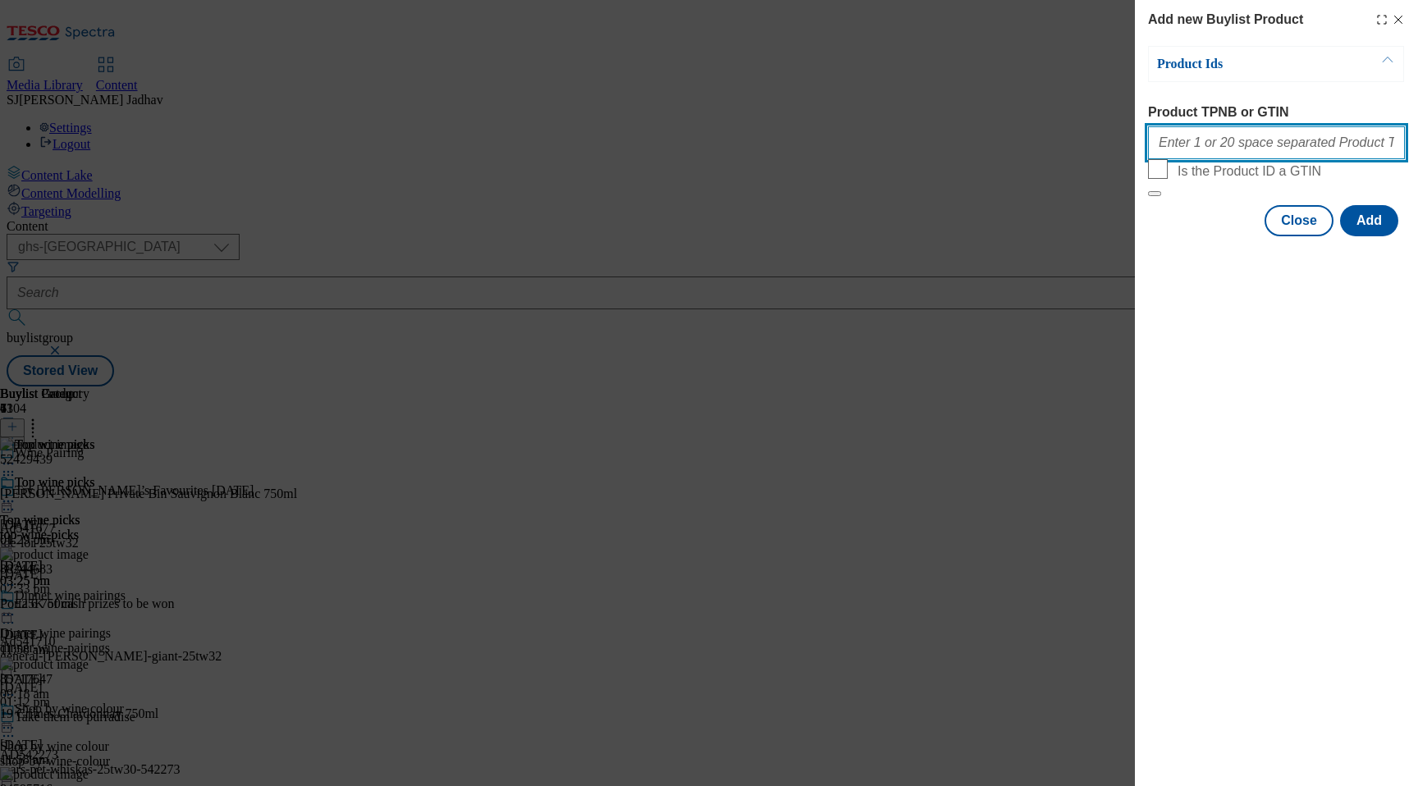
click at [1276, 150] on input "Product TPNB or GTIN" at bounding box center [1276, 142] width 257 height 33
paste input "81133892"
type input "81133892"
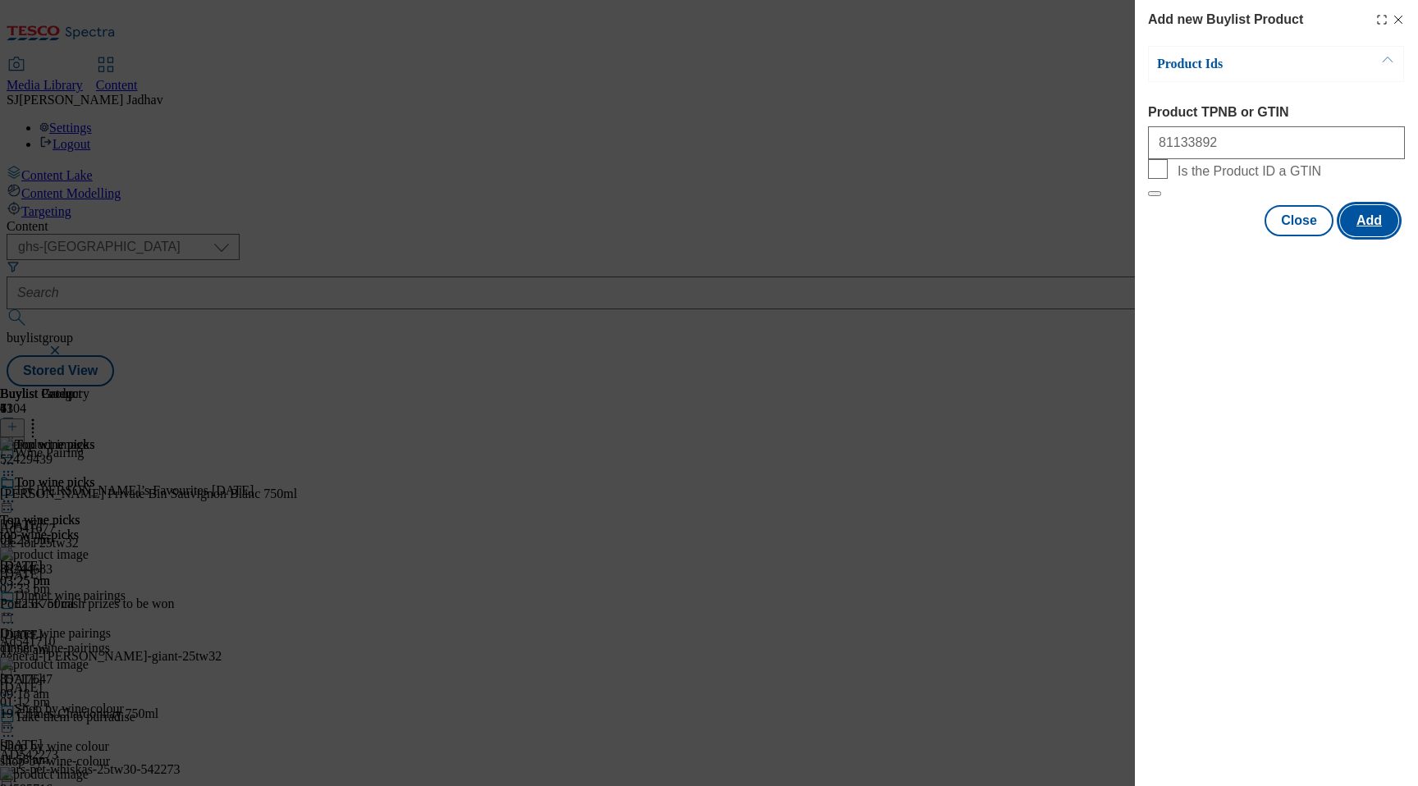
click at [1384, 236] on button "Add" at bounding box center [1369, 220] width 58 height 31
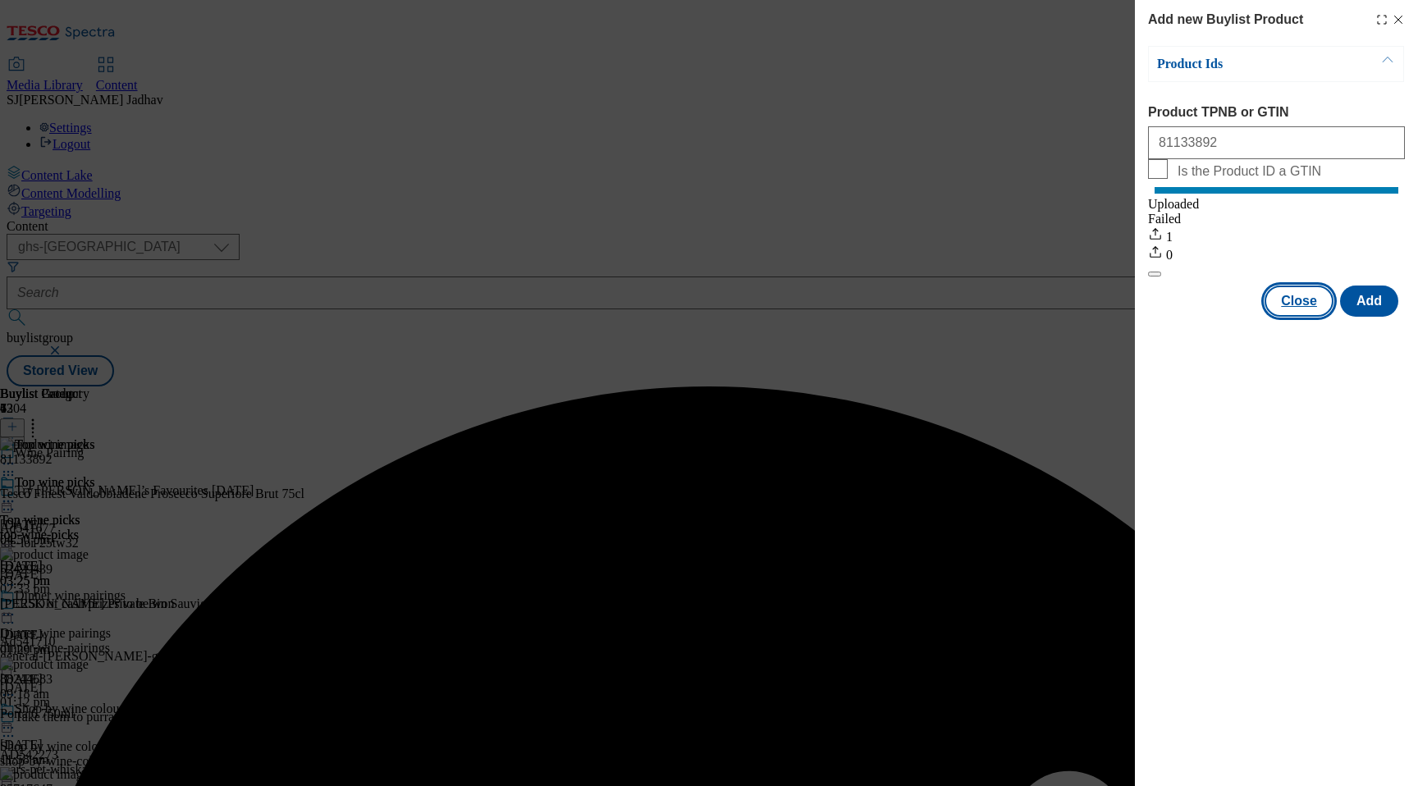
click at [1300, 317] on button "Close" at bounding box center [1299, 301] width 69 height 31
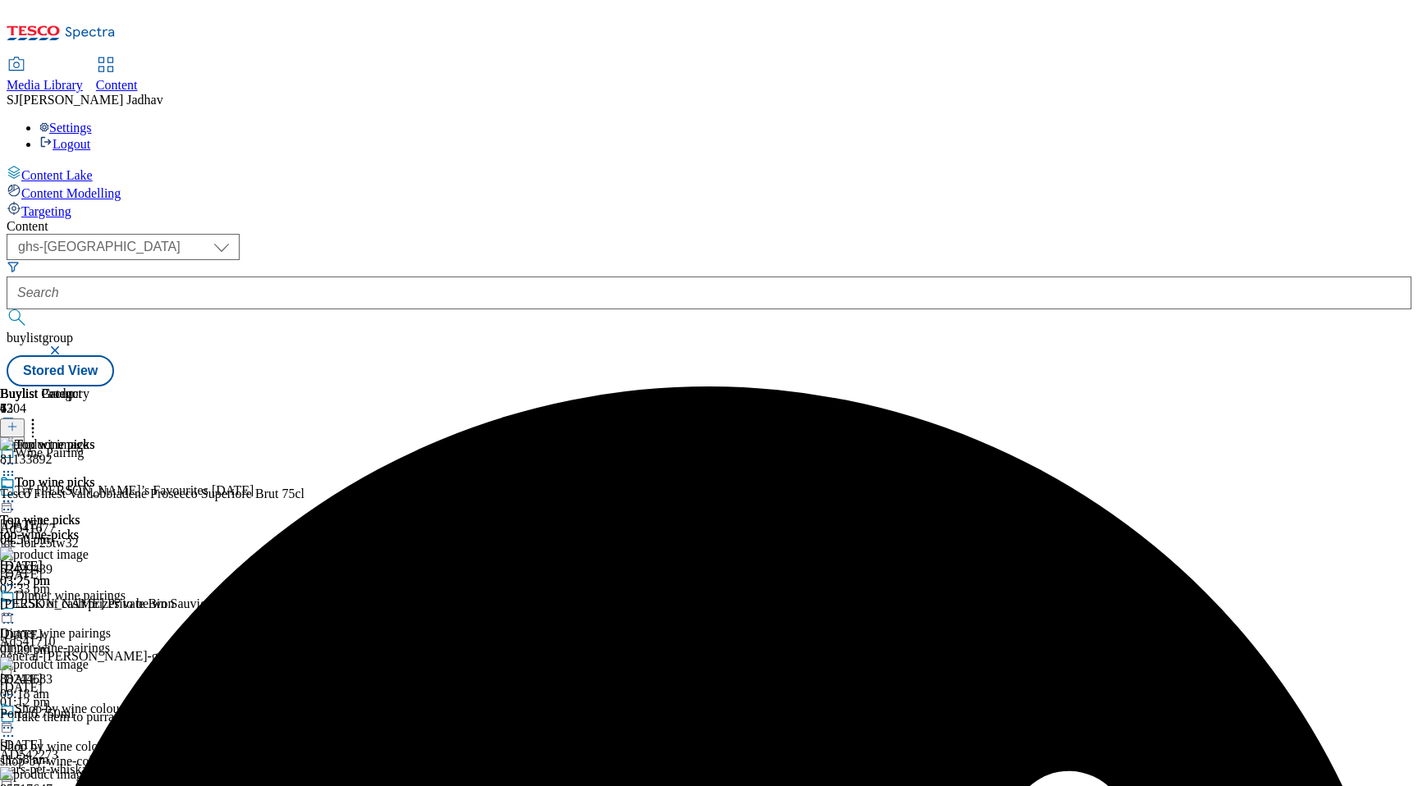
click at [16, 493] on icon at bounding box center [8, 501] width 16 height 16
click at [76, 526] on button "Edit" at bounding box center [54, 535] width 43 height 19
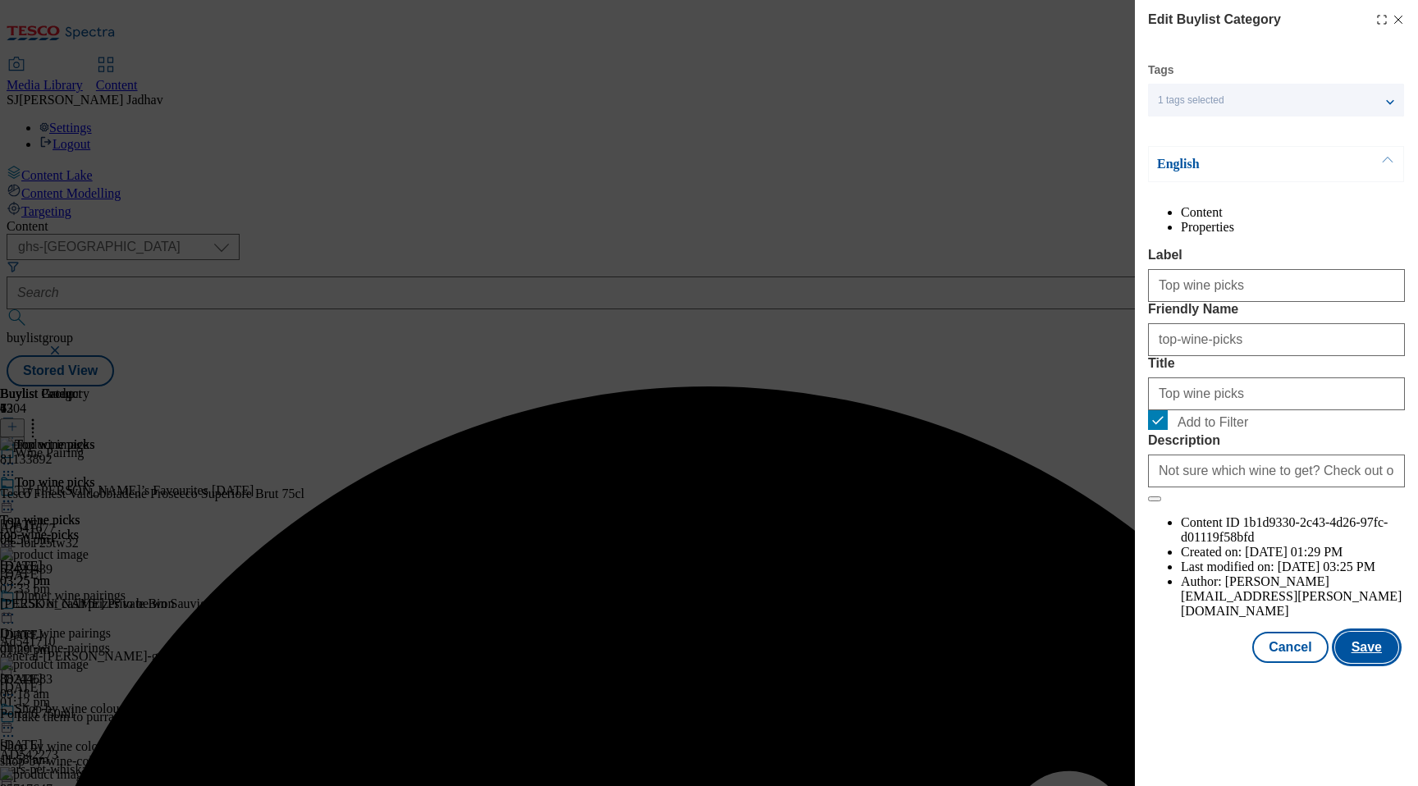
click at [1373, 663] on button "Save" at bounding box center [1366, 647] width 63 height 31
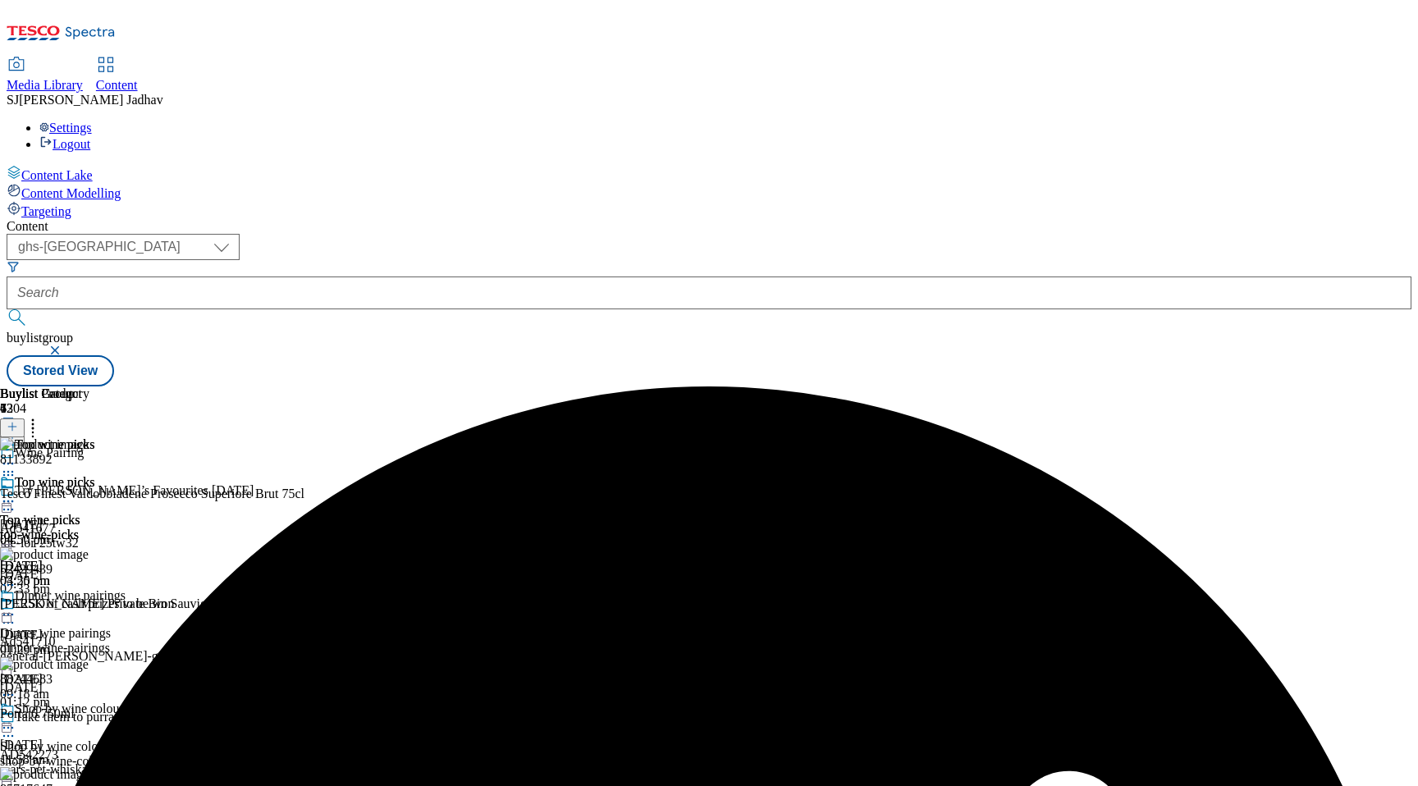
click at [16, 493] on icon at bounding box center [8, 501] width 16 height 16
click at [89, 606] on span "Preview" at bounding box center [70, 612] width 39 height 12
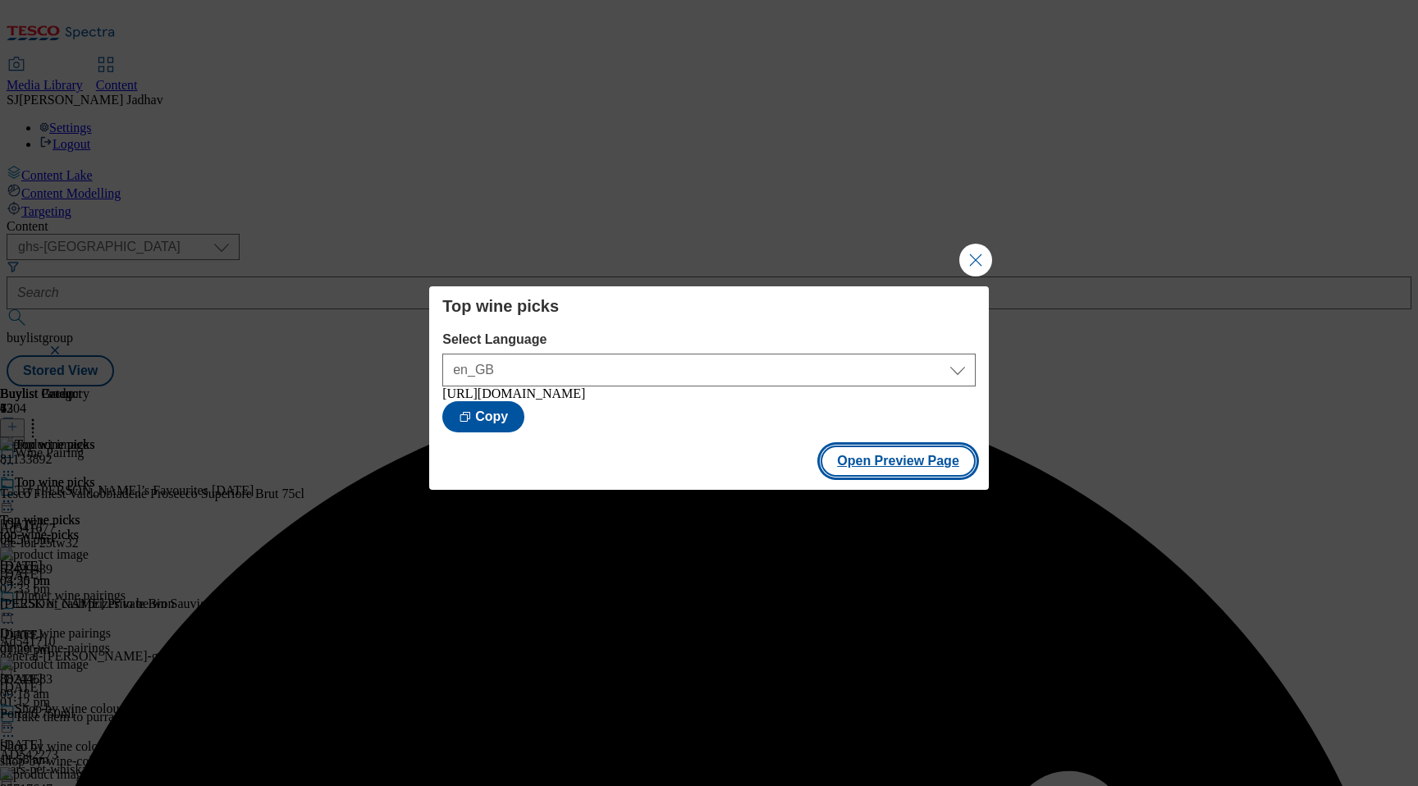
click at [929, 475] on button "Open Preview Page" at bounding box center [898, 461] width 155 height 31
click at [998, 247] on div "Top wine picks Select Language en_GB en_GB https://www.tesco.com/groceries/en-G…" at bounding box center [709, 393] width 1418 height 786
click at [978, 250] on button "Close Modal" at bounding box center [975, 260] width 33 height 33
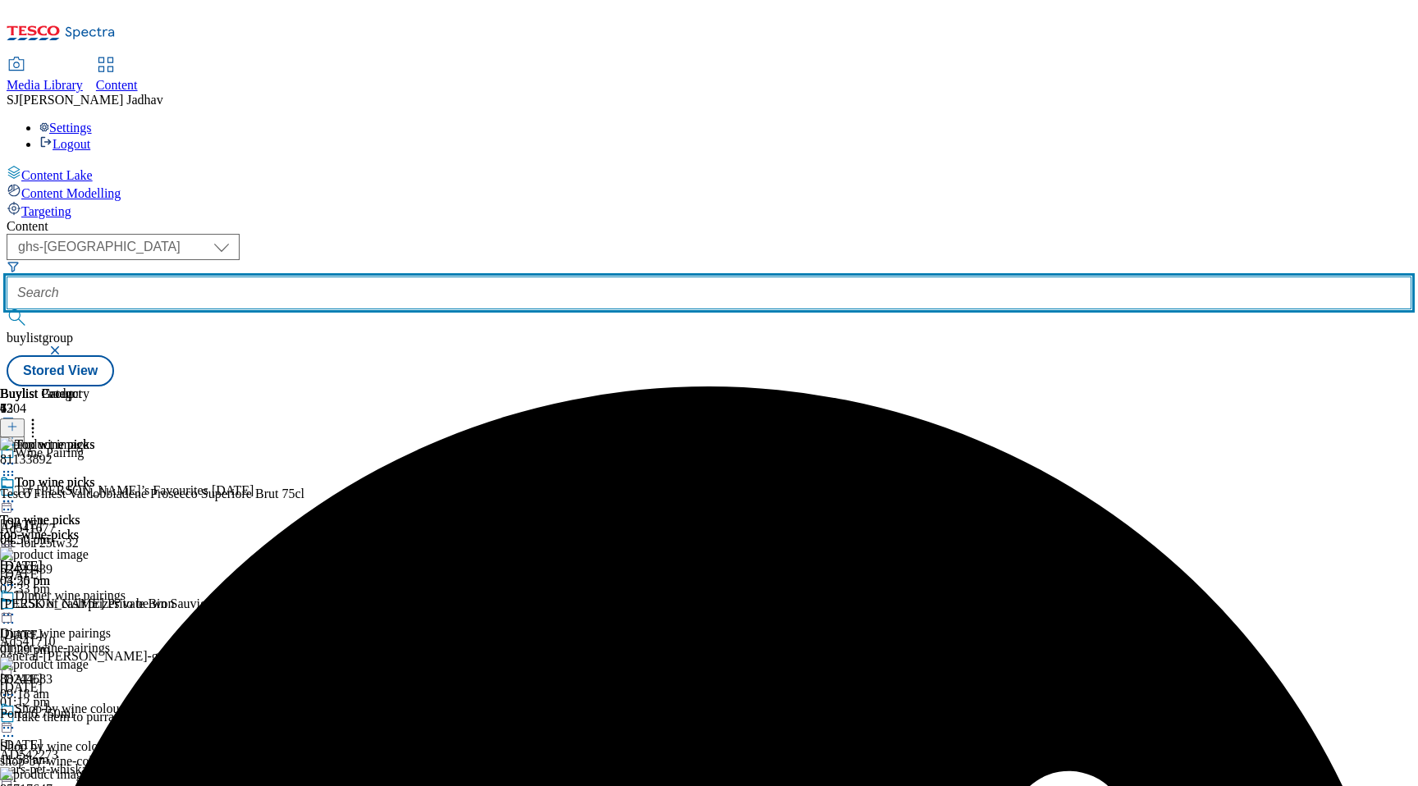
click at [410, 277] on input "text" at bounding box center [709, 293] width 1405 height 33
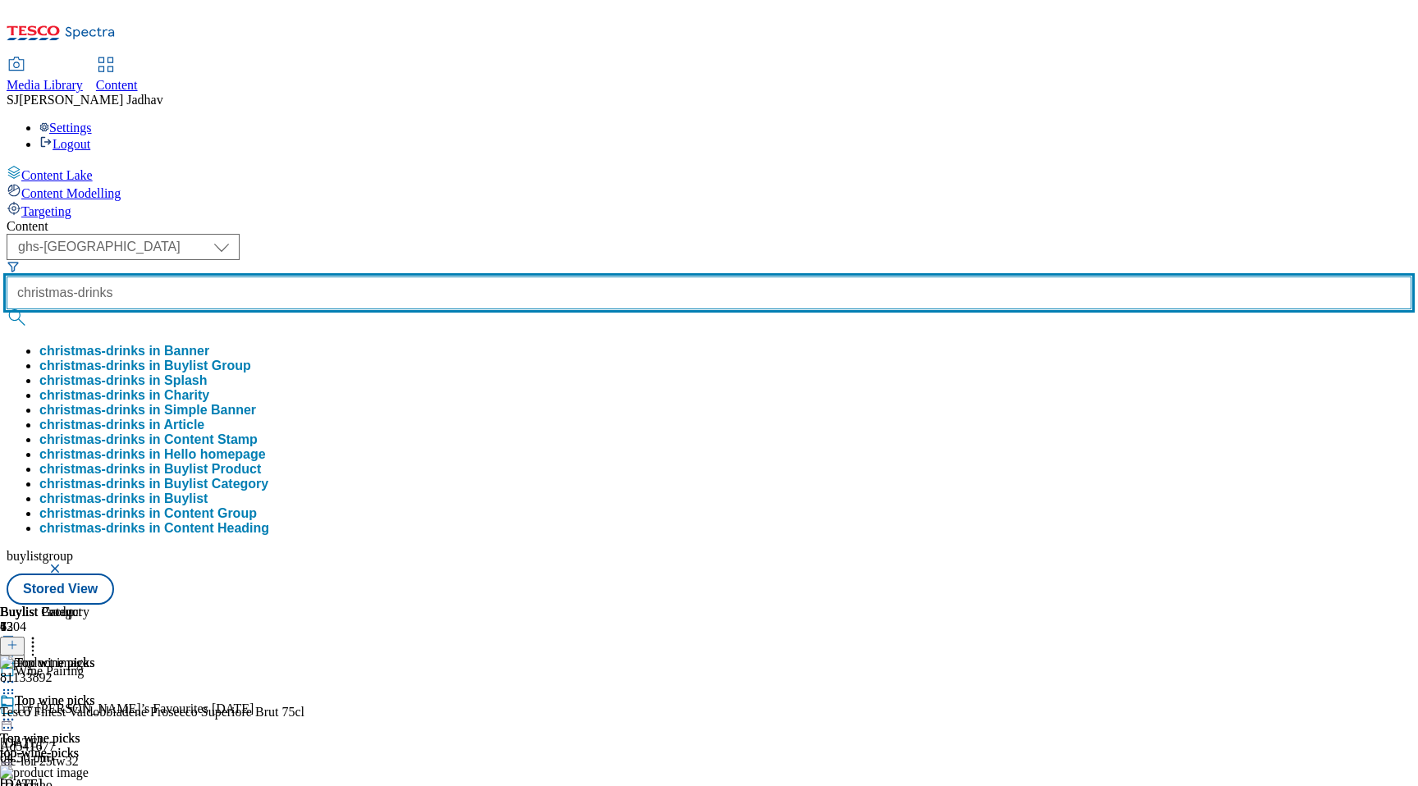
type input "christmas-drinks"
click at [7, 309] on button "submit" at bounding box center [18, 317] width 23 height 16
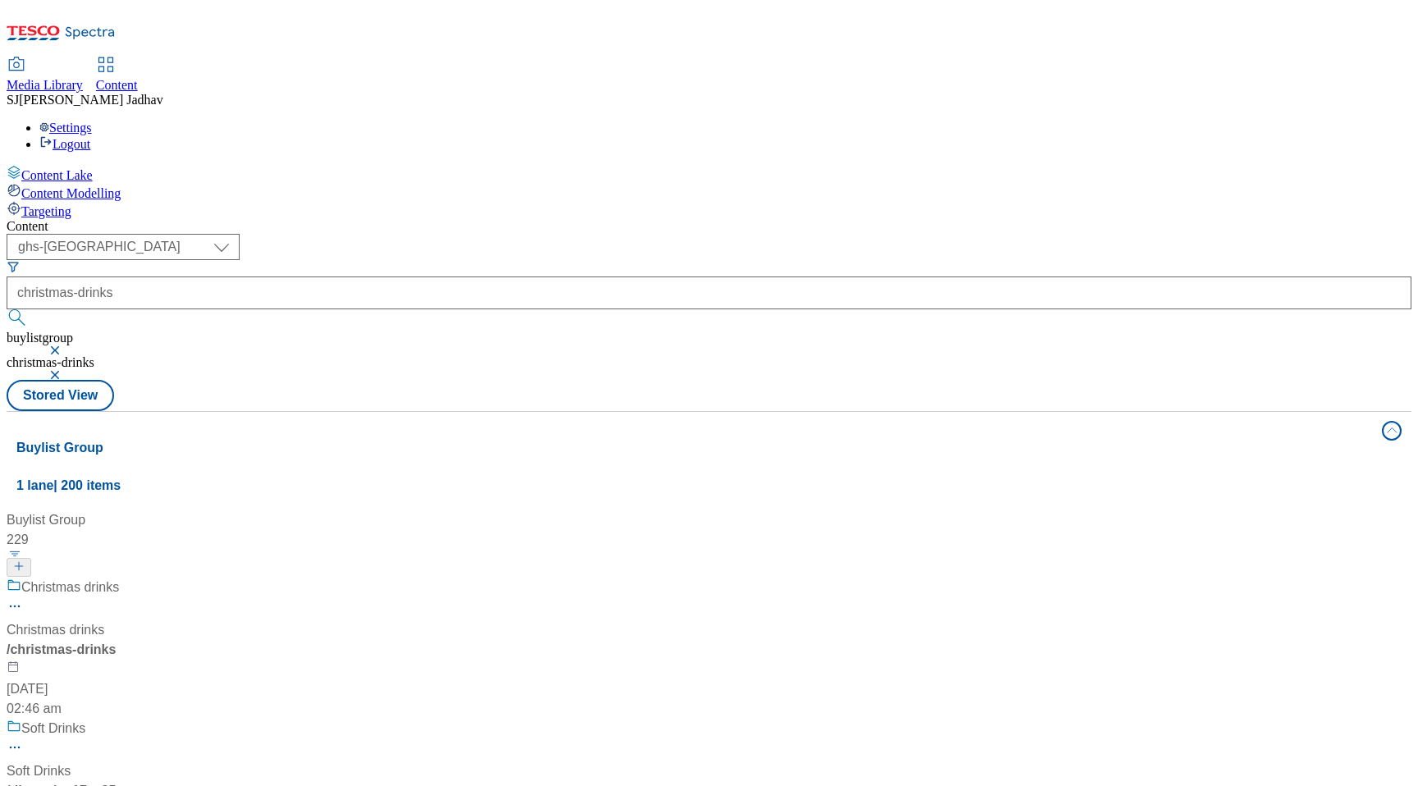
click at [289, 640] on div "/ christmas-drinks" at bounding box center [148, 650] width 282 height 20
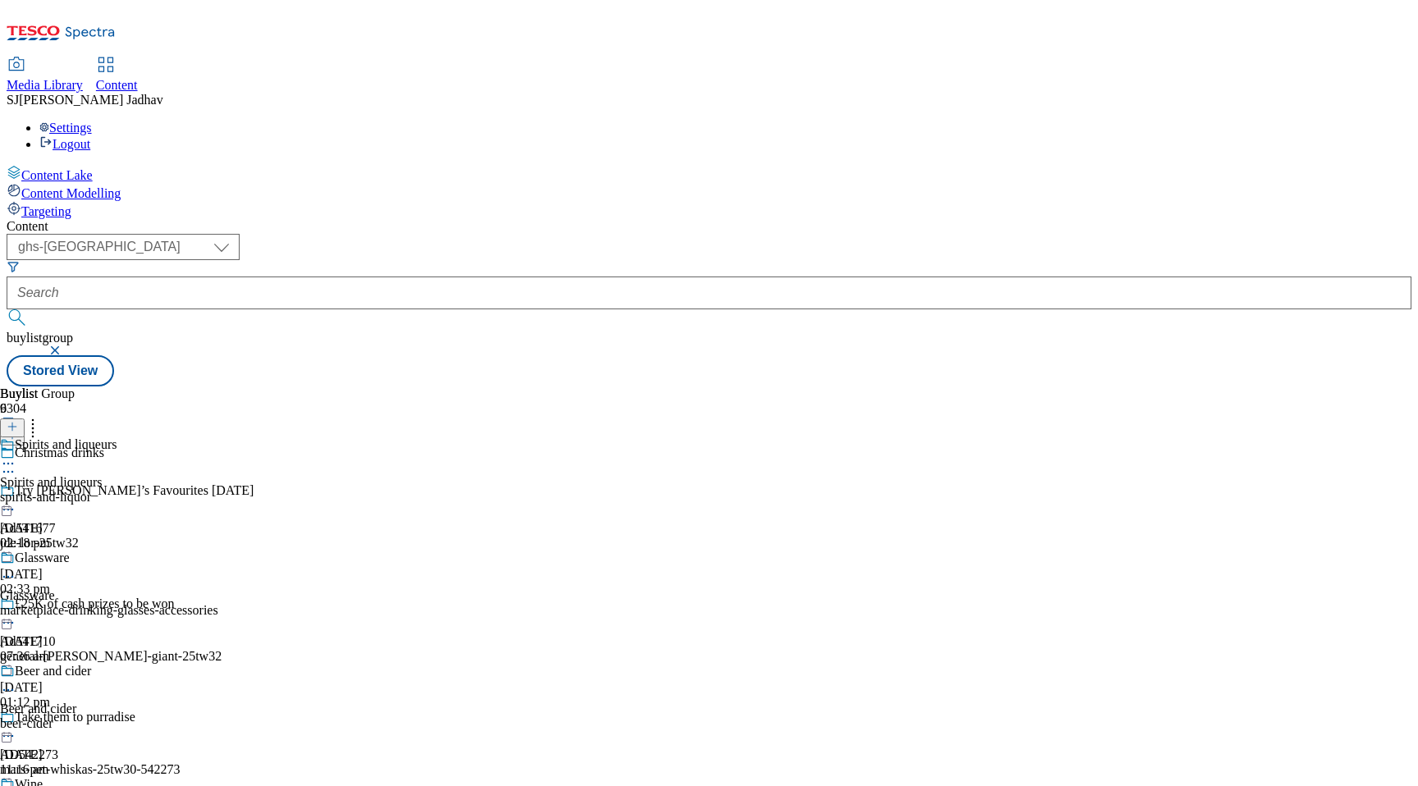
scroll to position [353, 0]
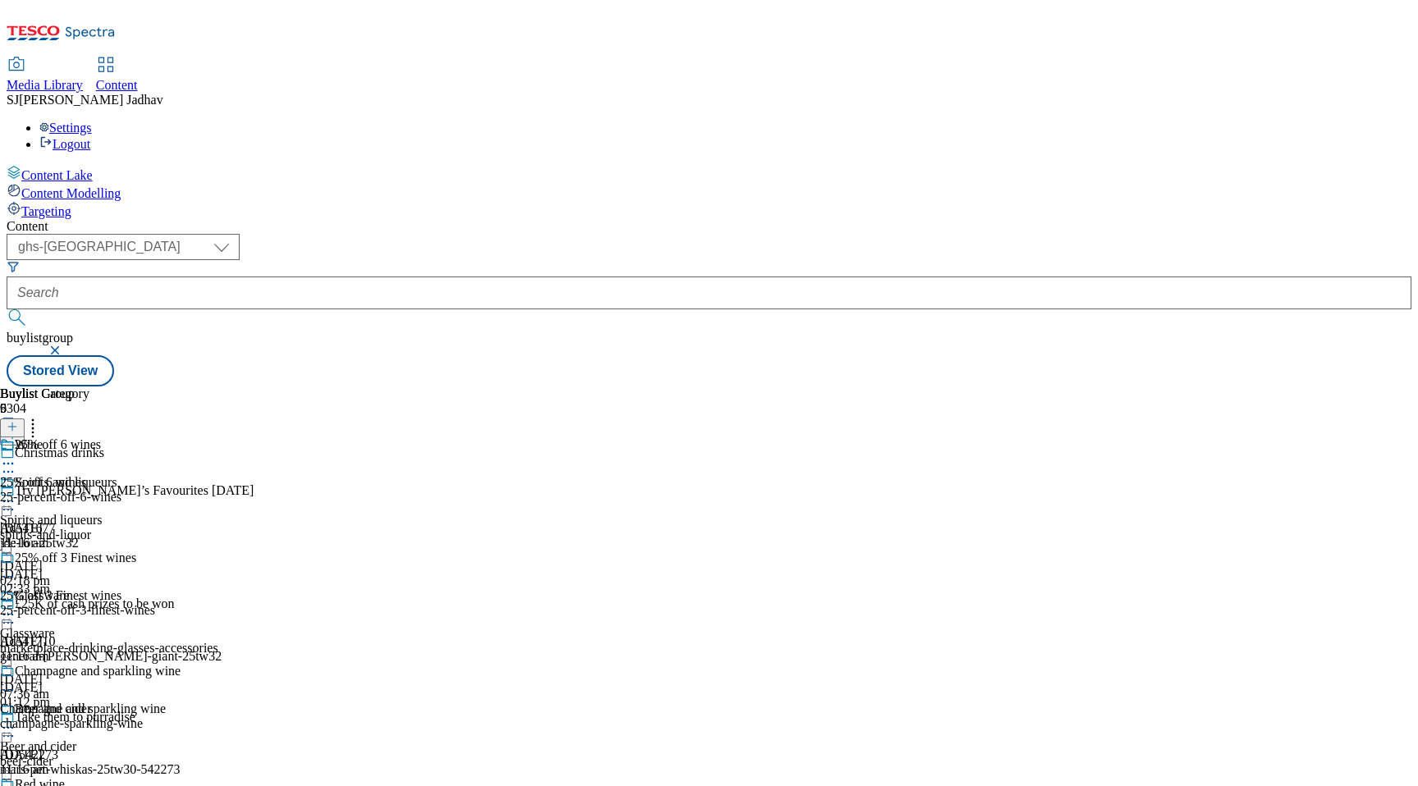
scroll to position [1, 0]
click at [345, 528] on div "spirits-and-liquor" at bounding box center [172, 535] width 345 height 15
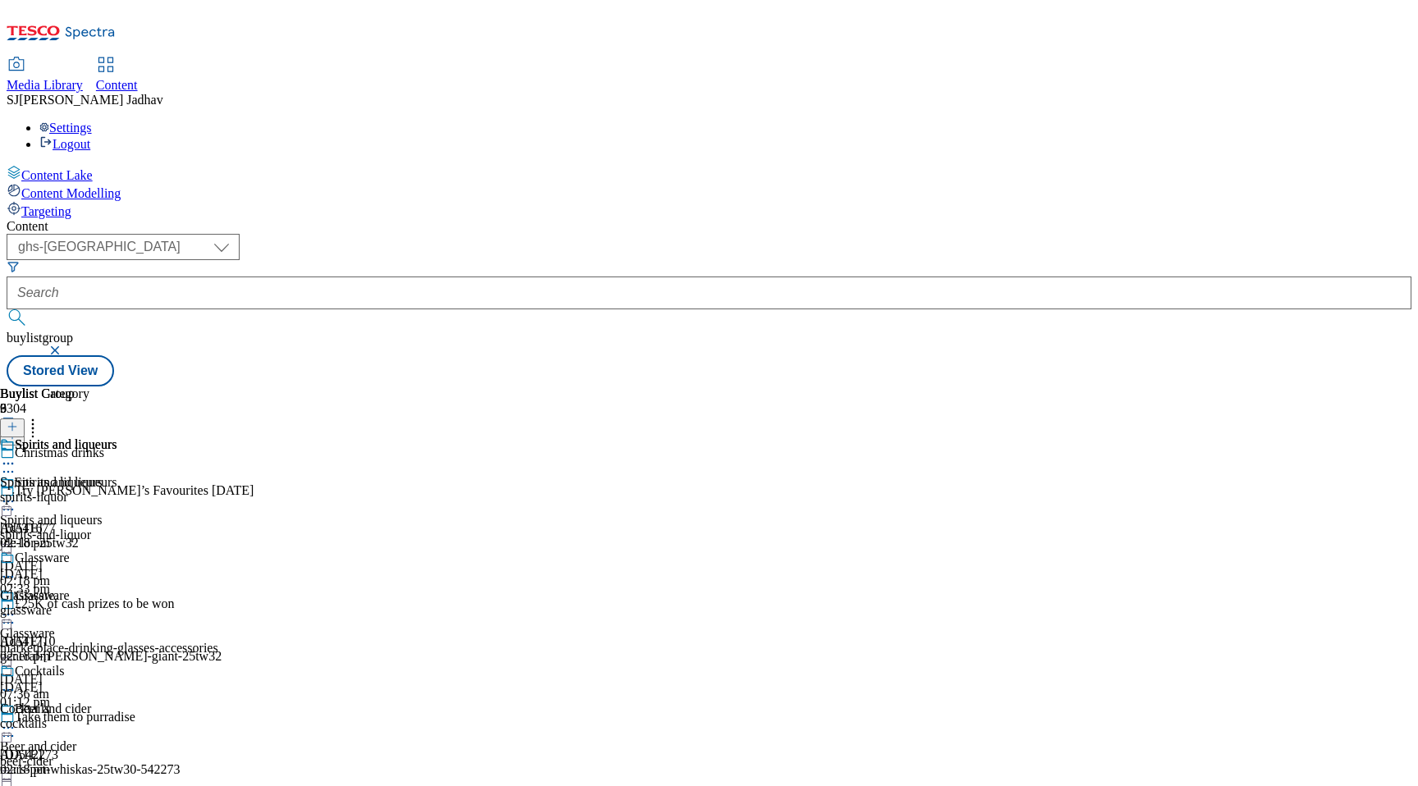
click at [117, 490] on div "spirits-liquor" at bounding box center [58, 497] width 117 height 15
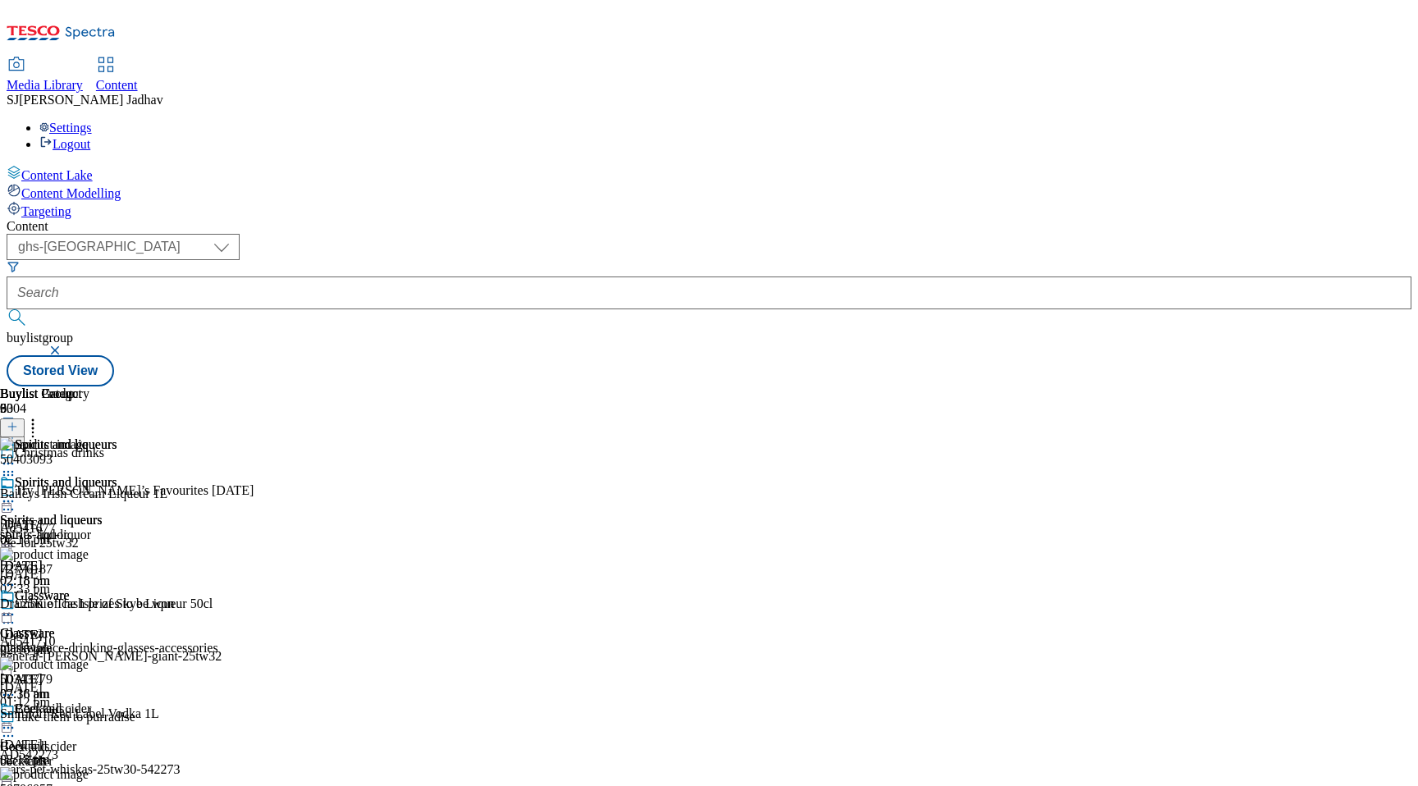
click at [18, 421] on icon at bounding box center [12, 426] width 11 height 11
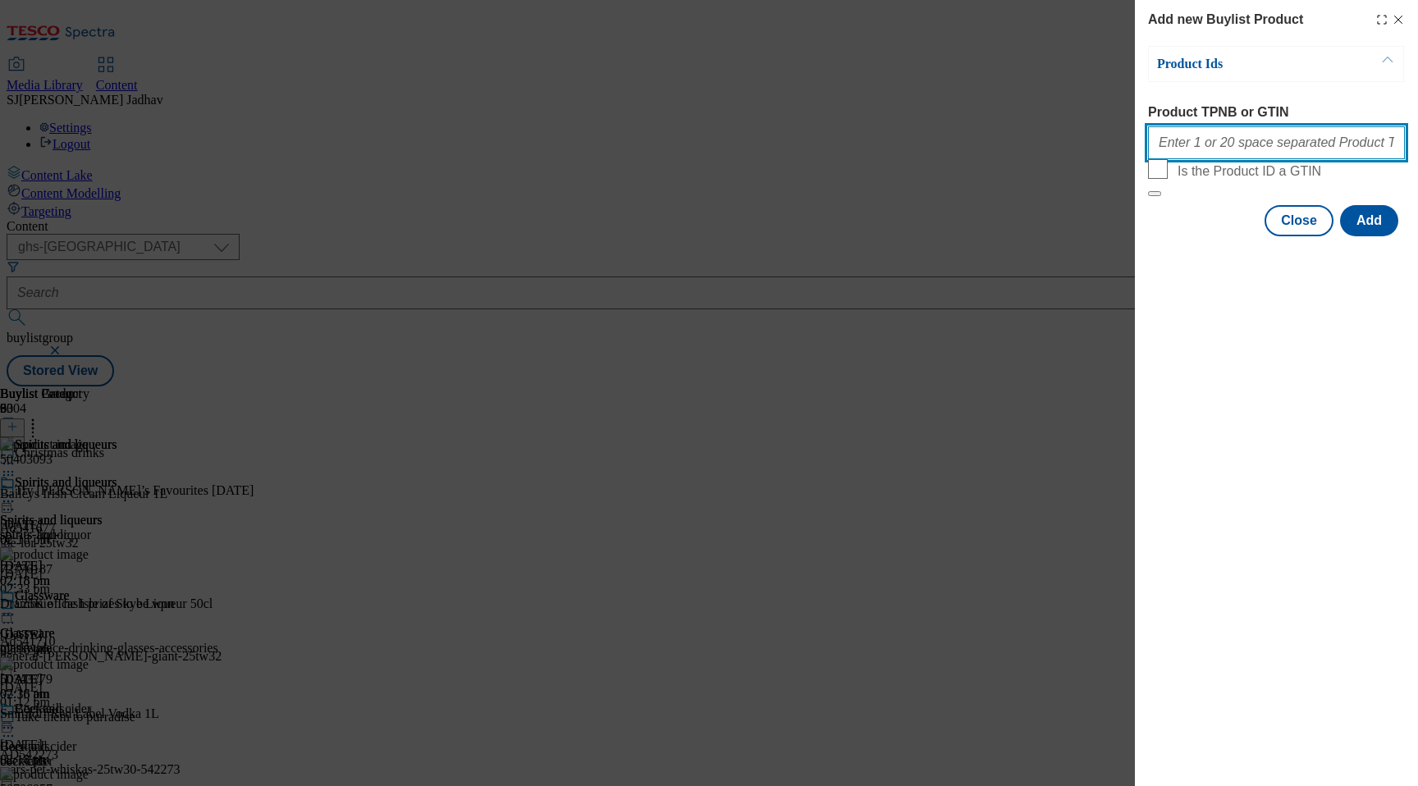
click at [1256, 154] on input "Product TPNB or GTIN" at bounding box center [1276, 142] width 257 height 33
paste input "50403093"
click at [1238, 149] on input "50403093" at bounding box center [1276, 142] width 257 height 33
drag, startPoint x: 1238, startPoint y: 149, endPoint x: 1097, endPoint y: 149, distance: 141.2
click at [1097, 149] on div "Add new Buylist Product Product Ids Product TPNB or GTIN 50403093 Is the Produc…" at bounding box center [709, 393] width 1418 height 786
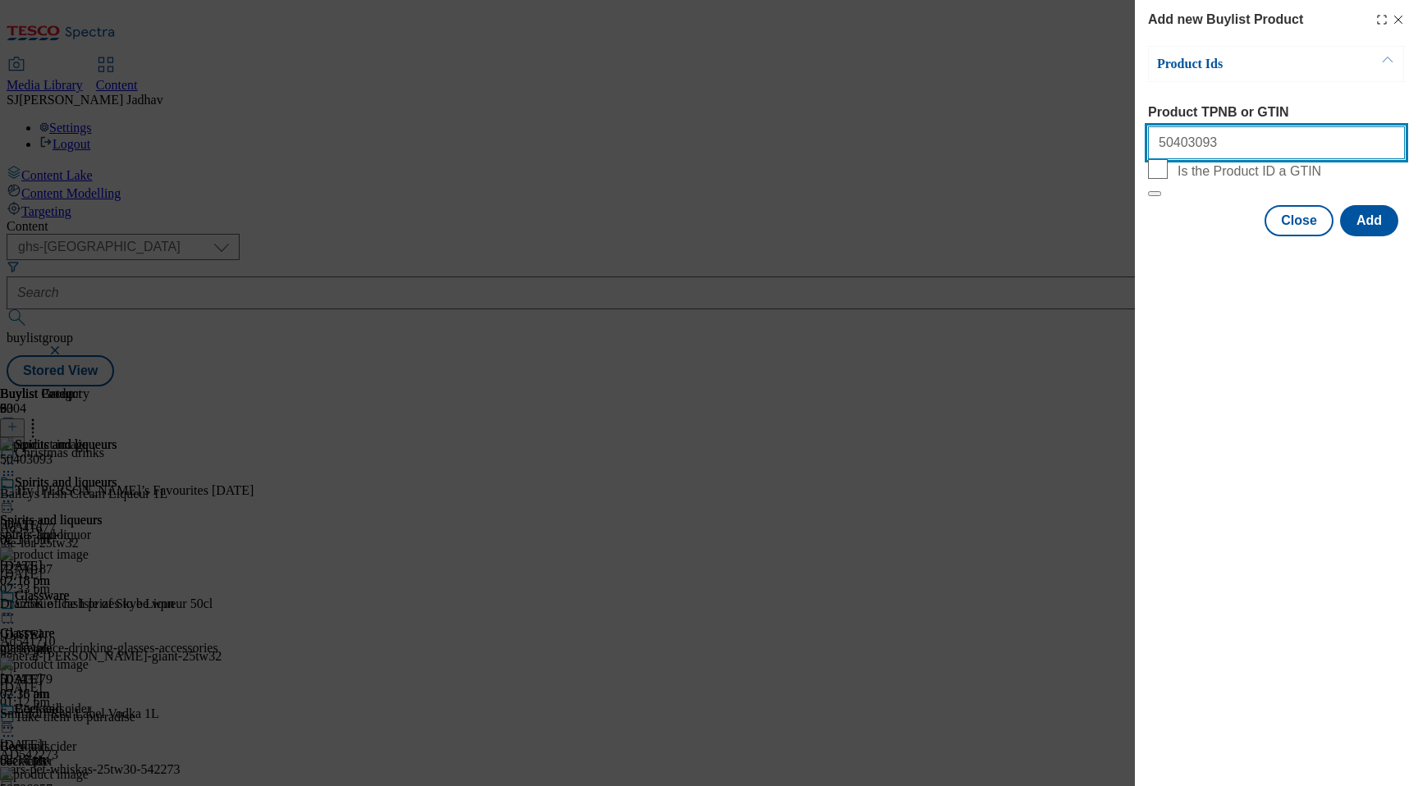
paste input "Modal"
type input "50403093"
click at [1328, 496] on div "Add new Buylist Product Product Ids Product TPNB or GTIN 50403093 Is the Produc…" at bounding box center [1276, 393] width 283 height 786
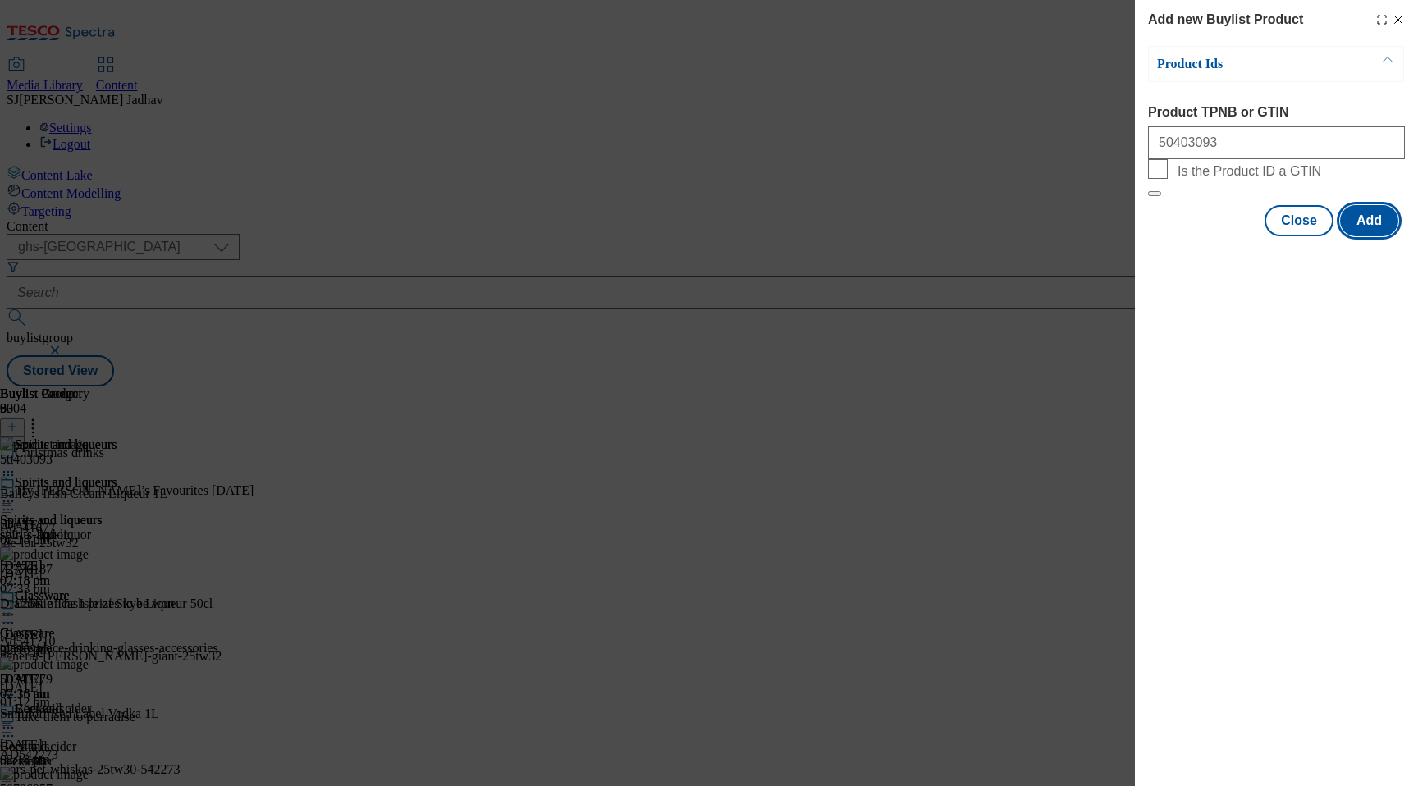
click at [1364, 236] on button "Add" at bounding box center [1369, 220] width 58 height 31
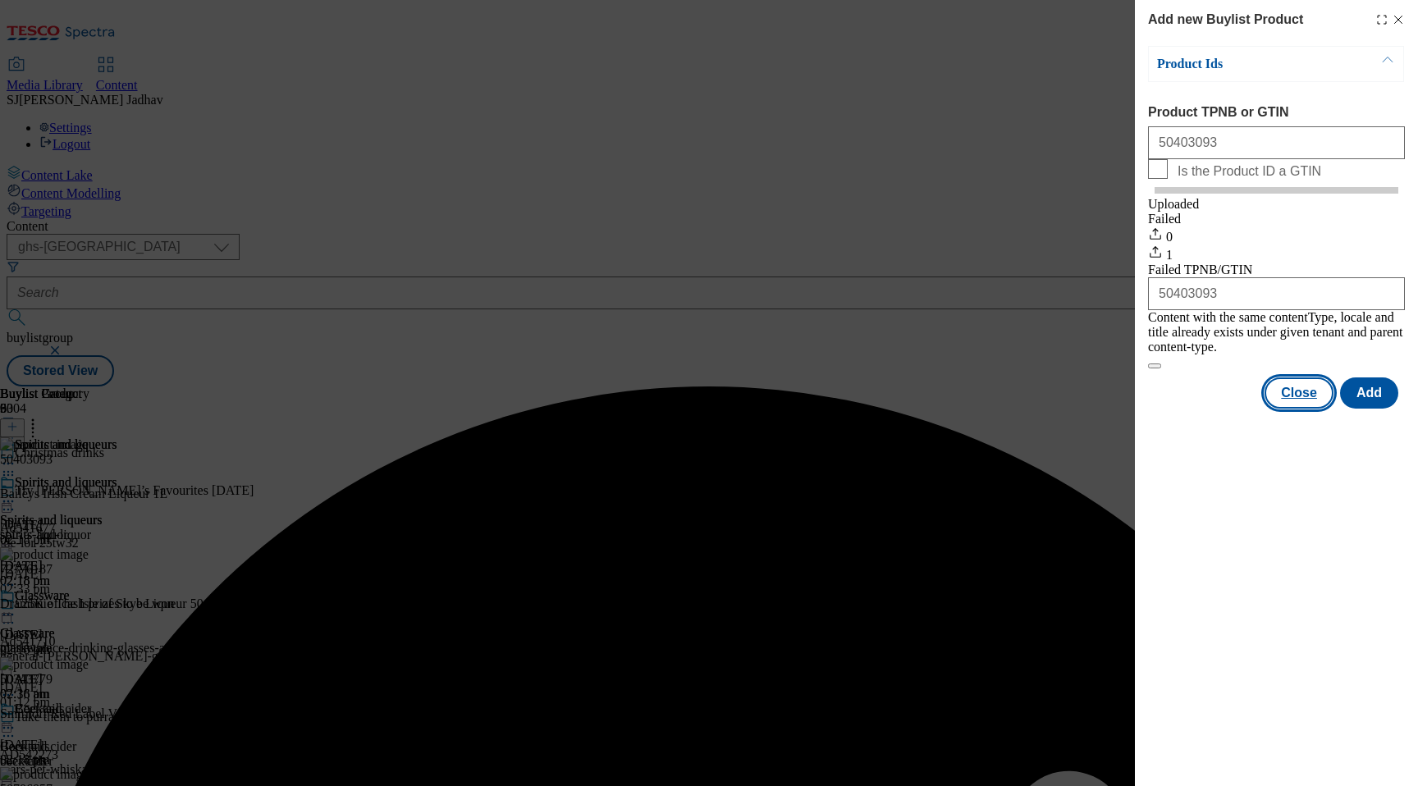
click at [1299, 392] on button "Close" at bounding box center [1299, 393] width 69 height 31
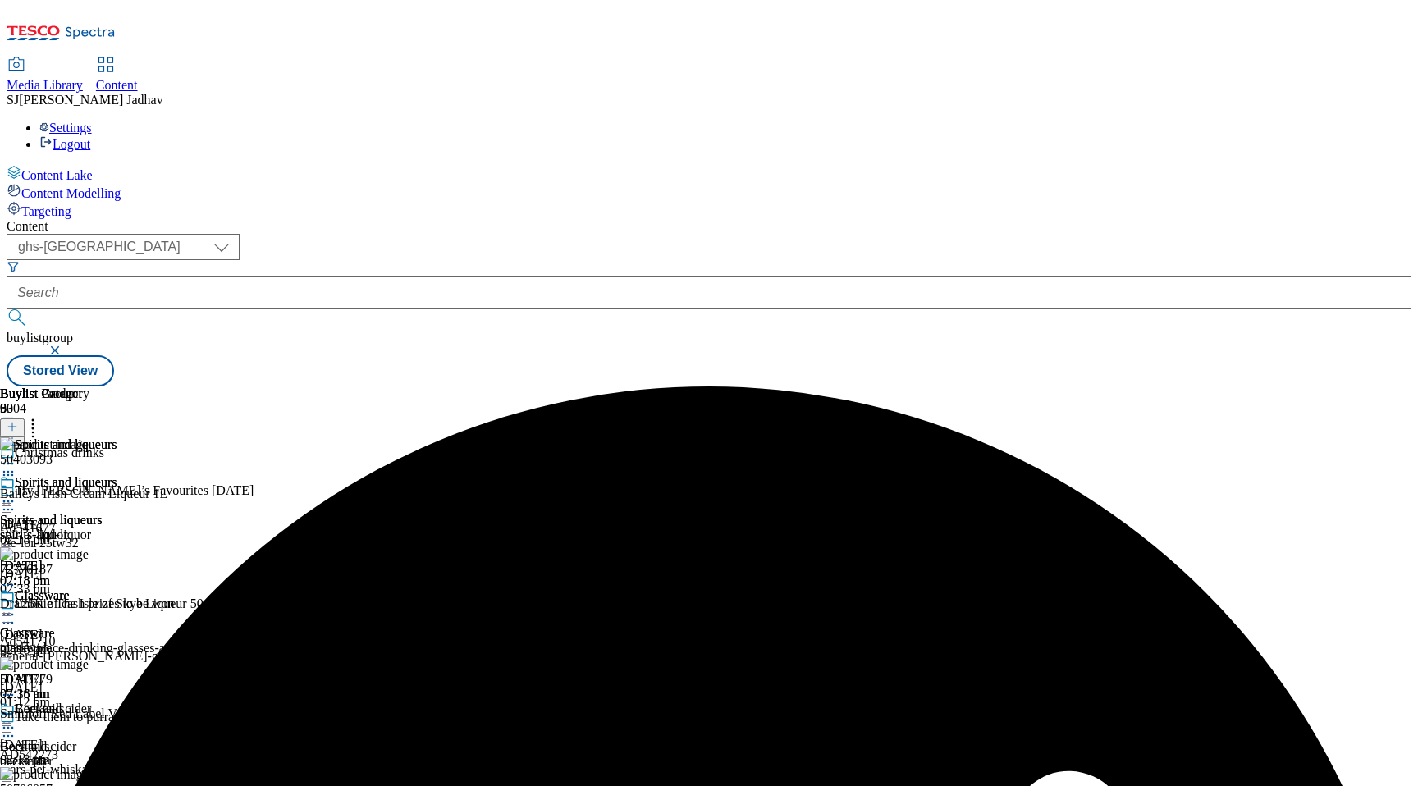
scroll to position [0, 39]
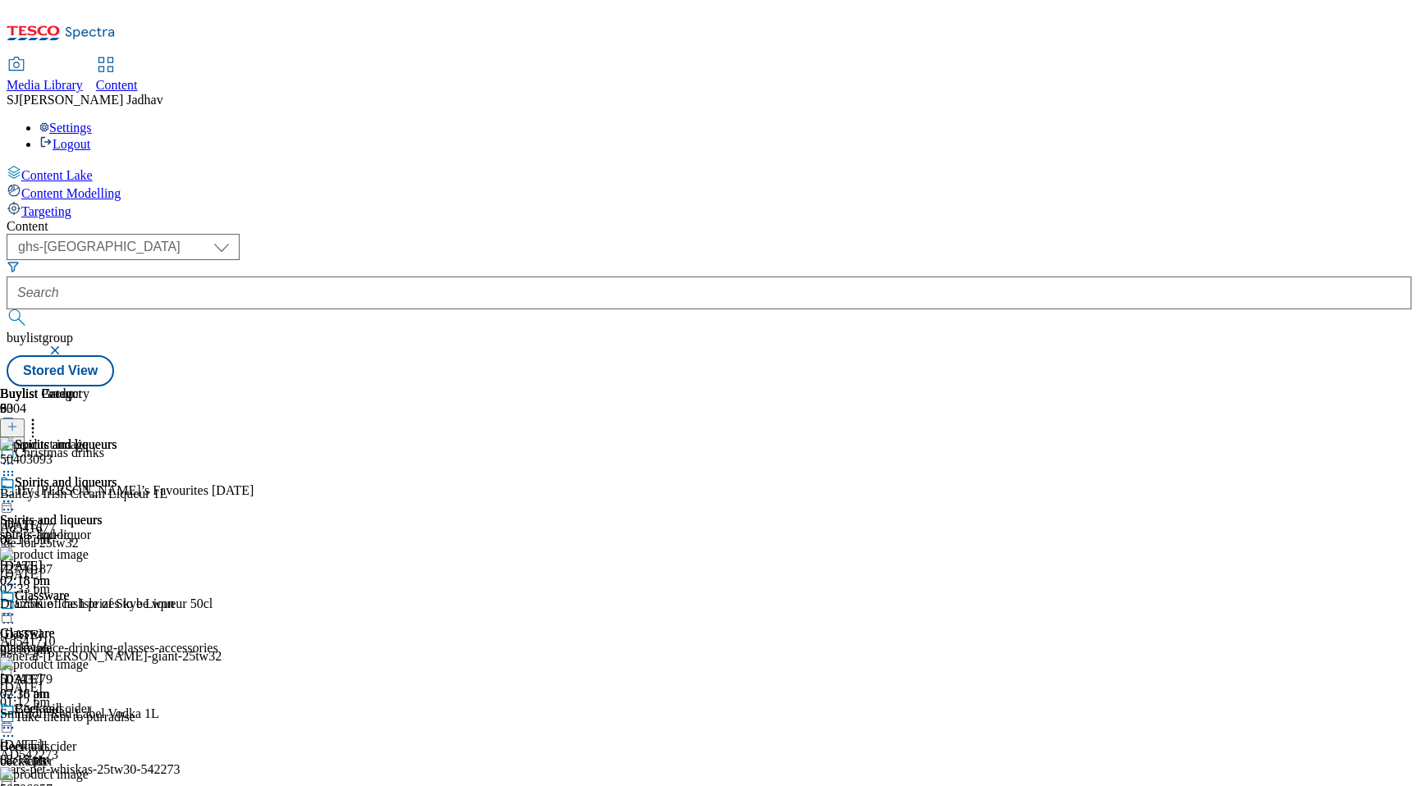
click at [41, 416] on icon at bounding box center [33, 424] width 16 height 16
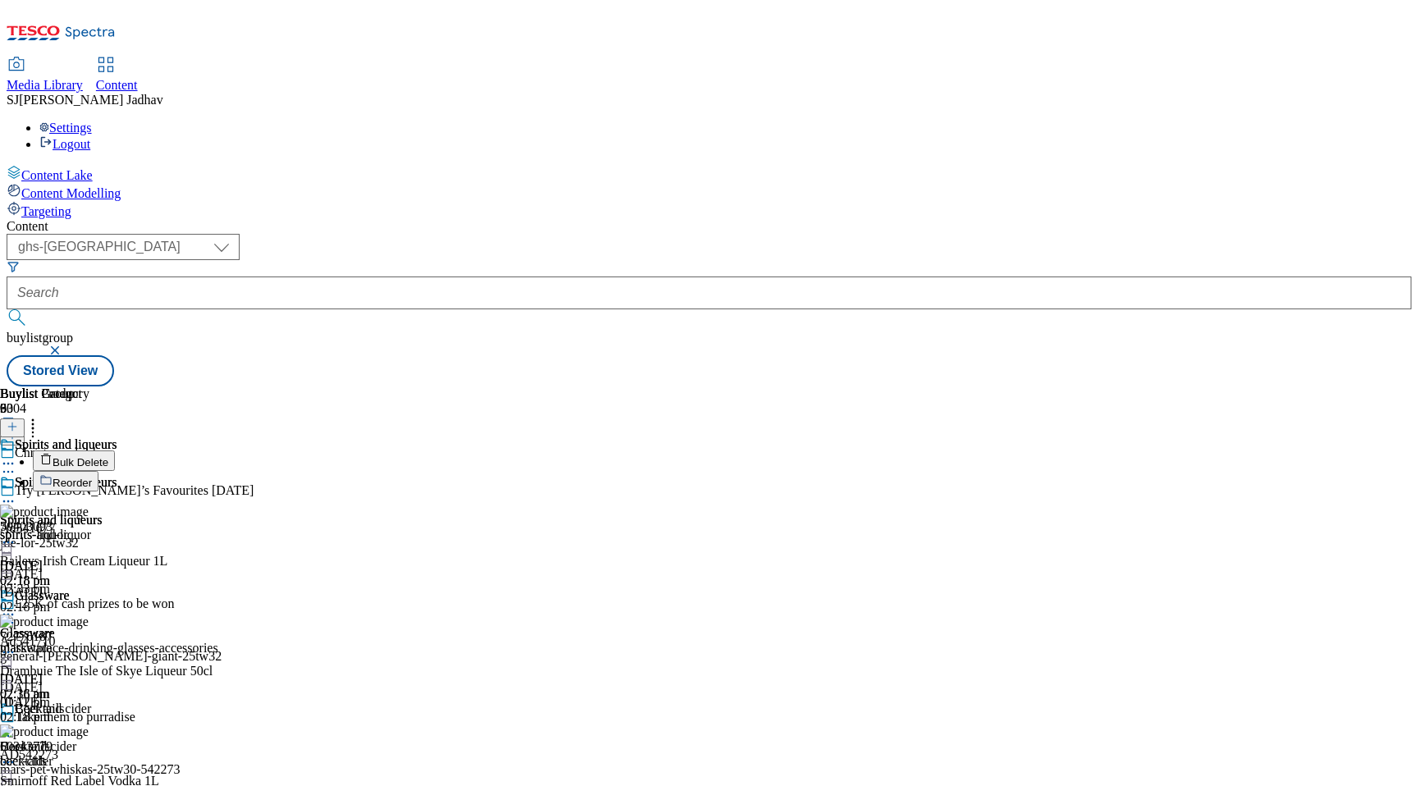
click at [92, 477] on span "Reorder" at bounding box center [72, 483] width 39 height 12
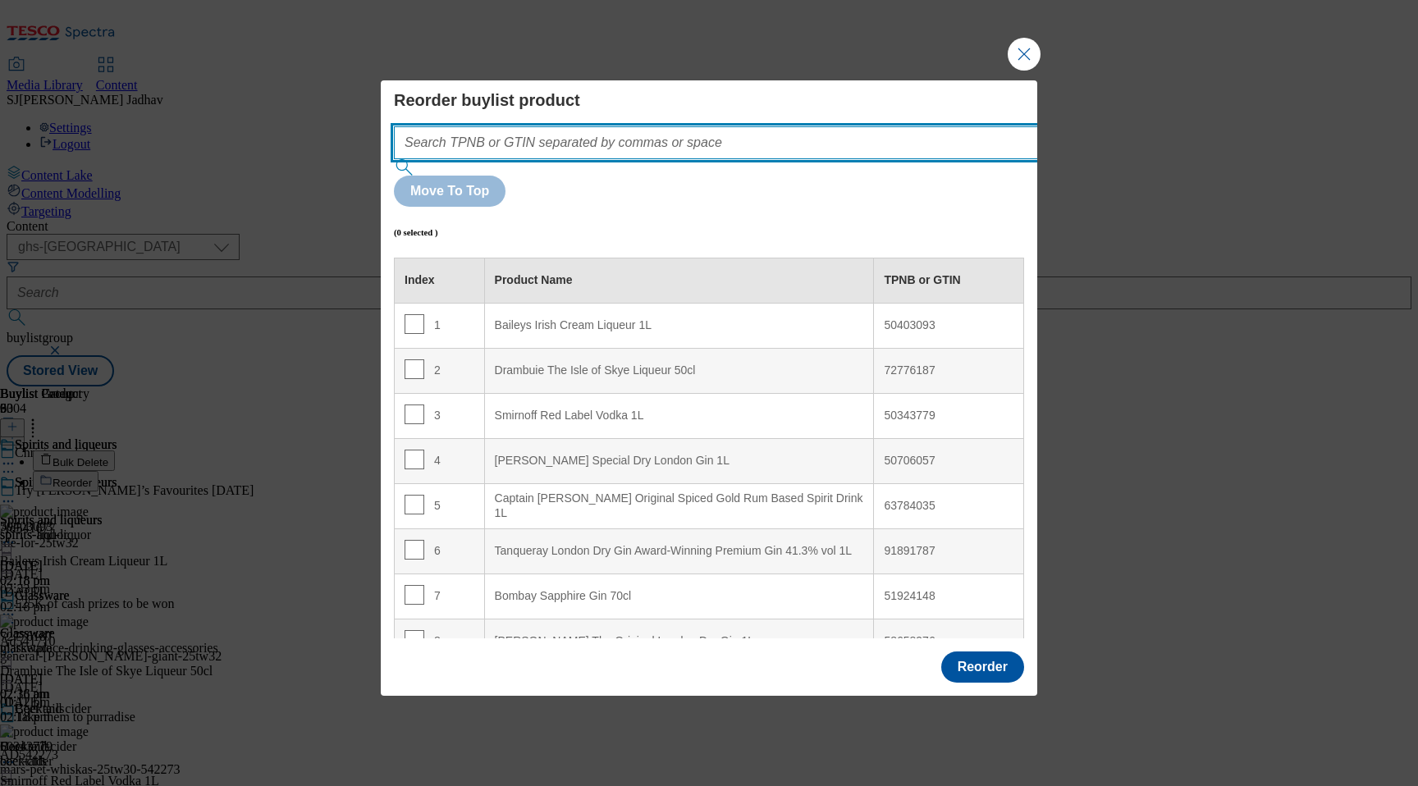
click at [525, 159] on input "Modal" at bounding box center [740, 142] width 693 height 33
paste input "50403093"
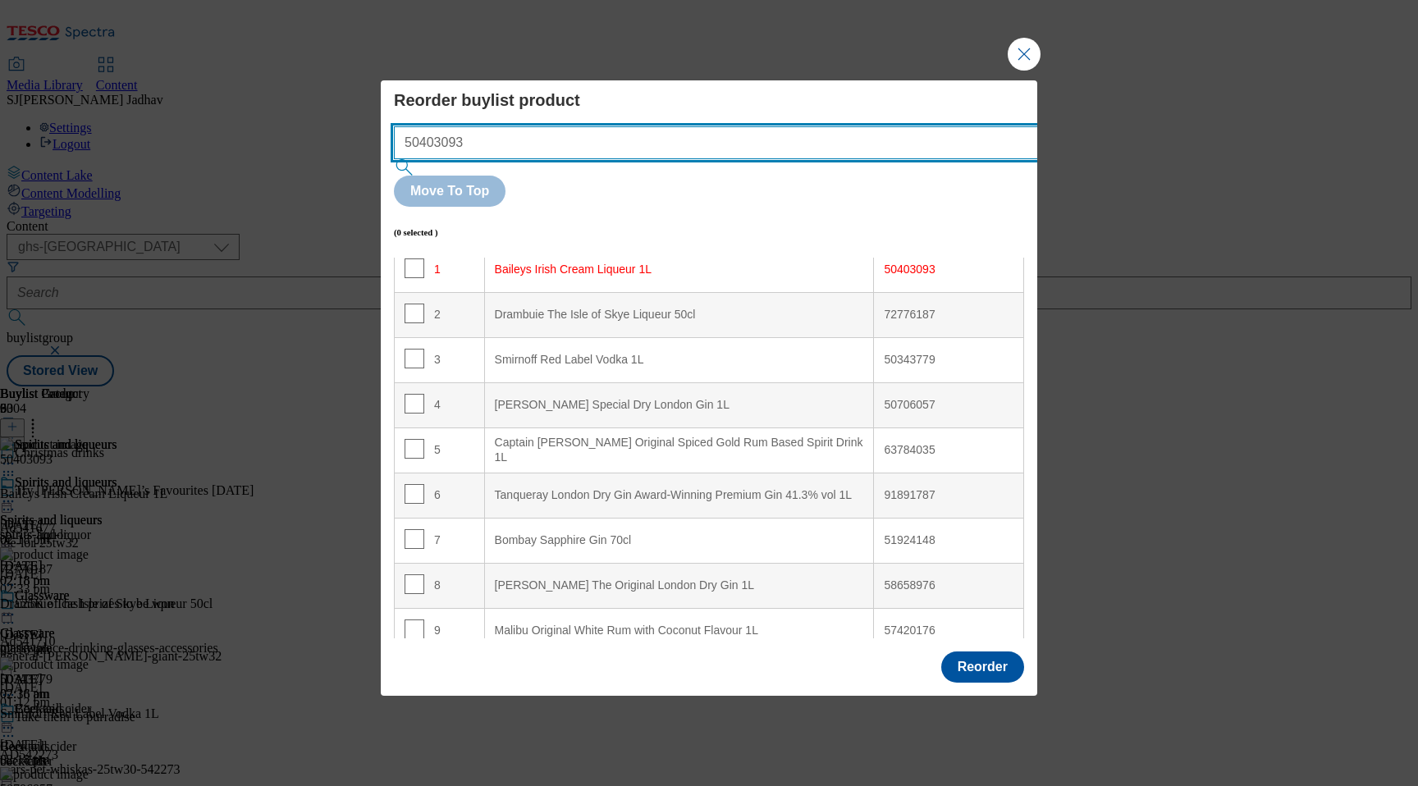
scroll to position [60, 0]
type input "50403093"
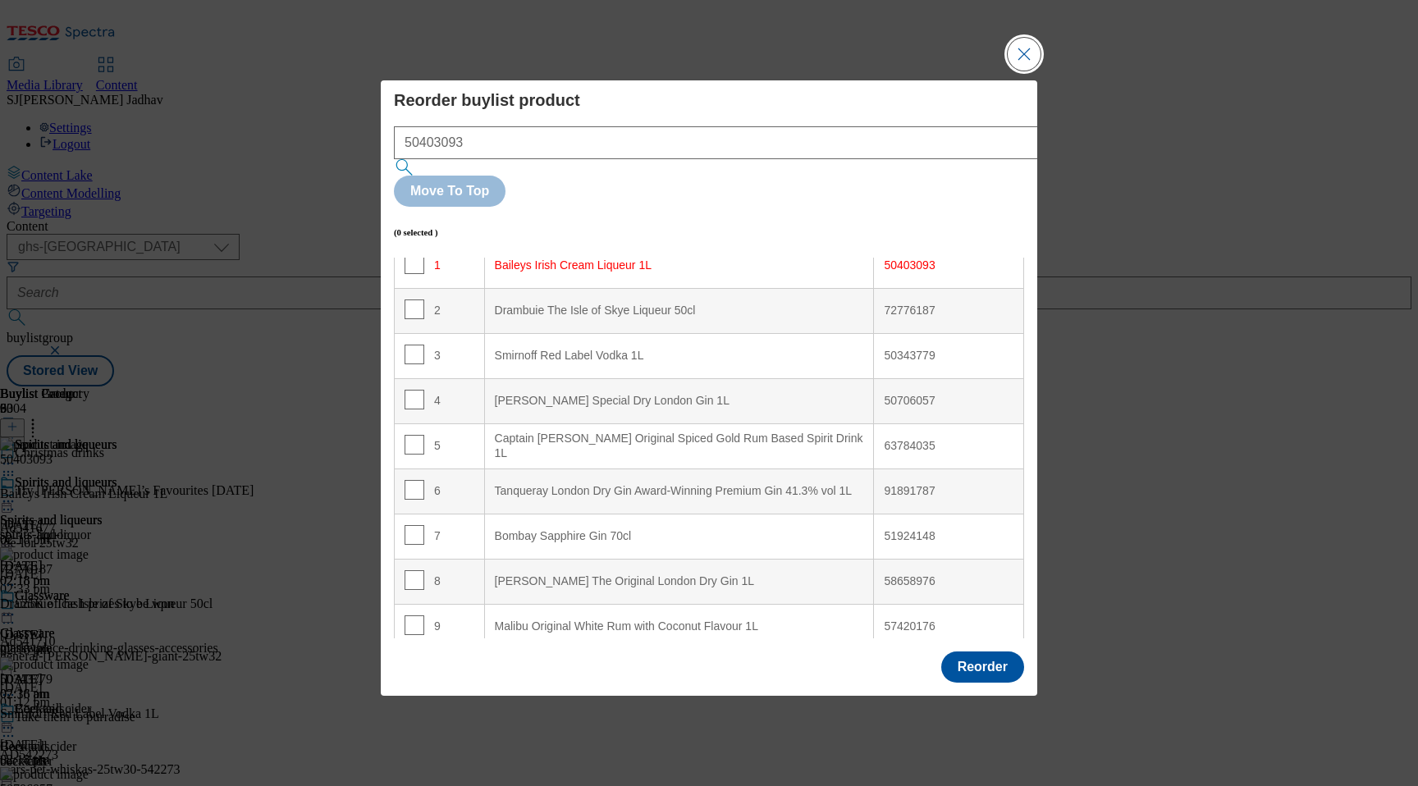
click at [1023, 71] on button "Close Modal" at bounding box center [1024, 54] width 33 height 33
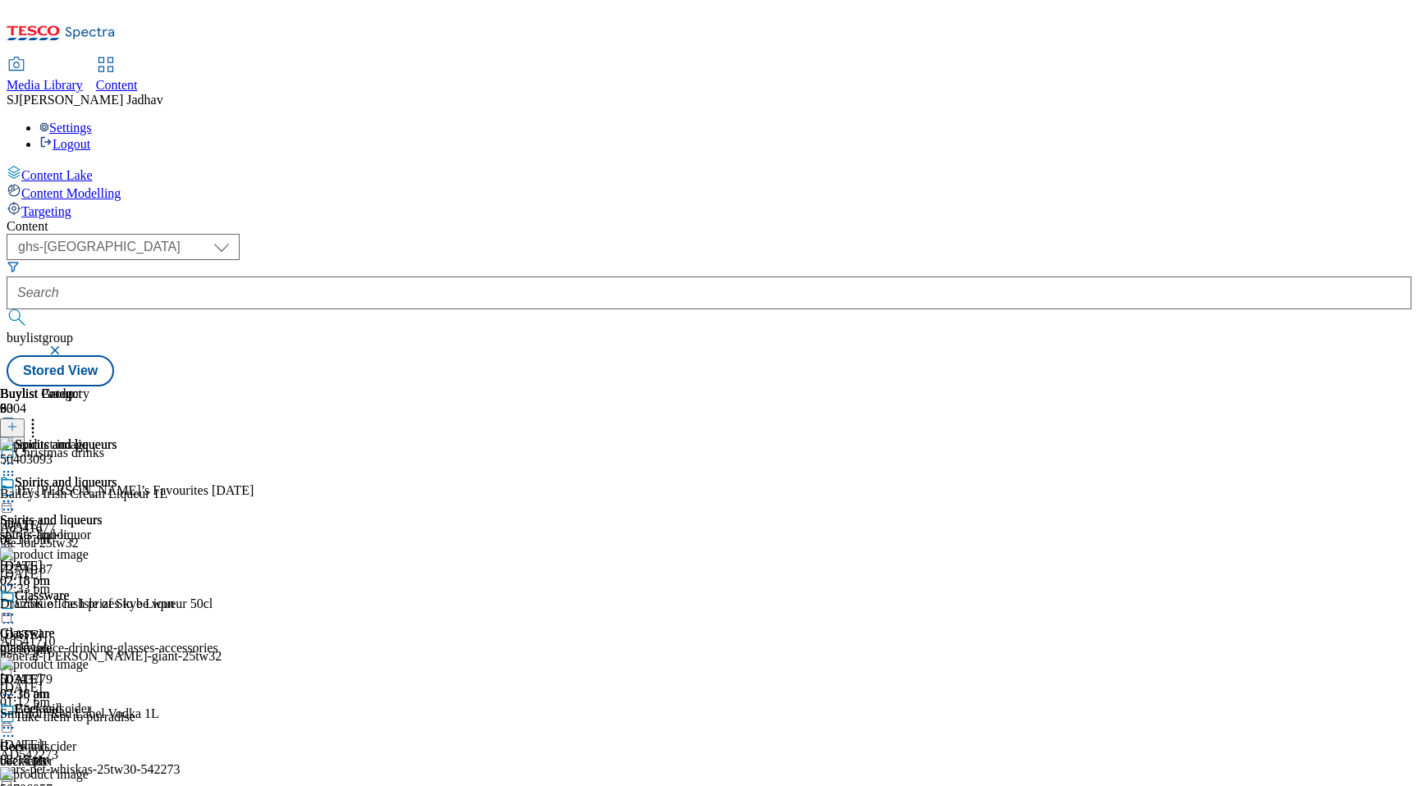
click at [10, 501] on circle at bounding box center [8, 502] width 2 height 2
click at [136, 643] on span "Open Preview Url" at bounding box center [93, 649] width 85 height 12
click at [445, 219] on div "Content ( optional ) ghs-roi ghs-uk ighs-cz ighs-hu ighs-sk phones-uk ghs-uk bu…" at bounding box center [709, 302] width 1405 height 167
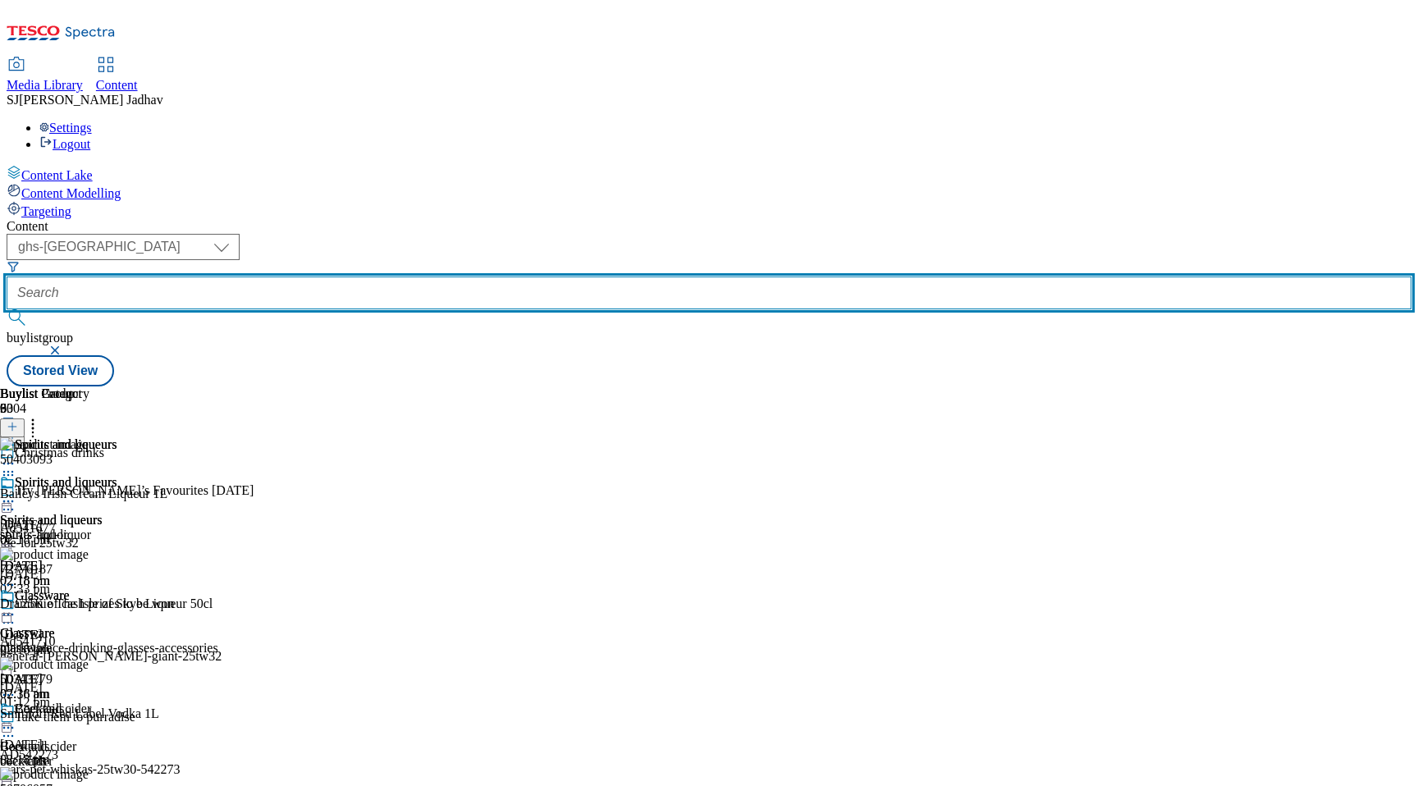
click at [440, 277] on input "text" at bounding box center [709, 293] width 1405 height 33
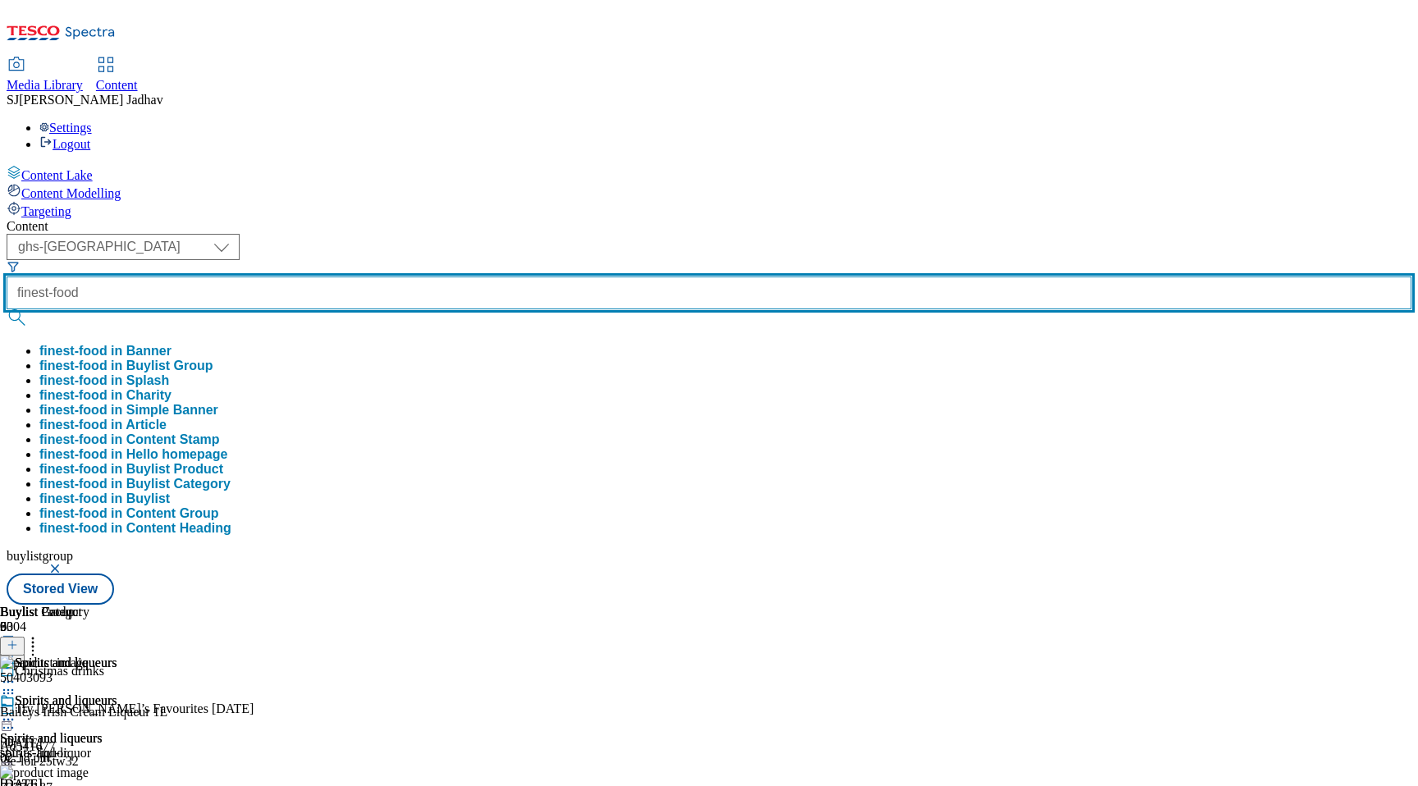
type input "finest-food"
click at [7, 309] on button "submit" at bounding box center [18, 317] width 23 height 16
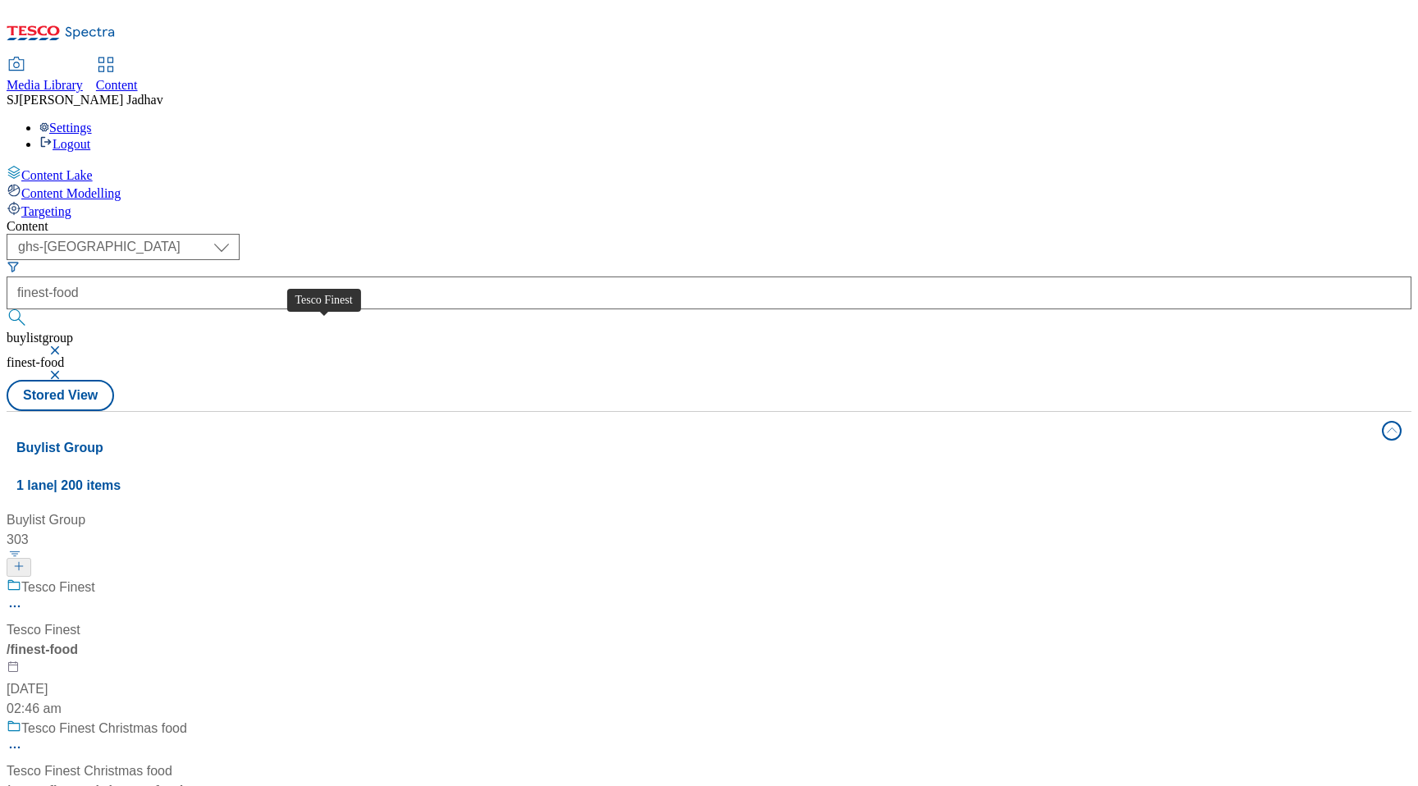
click at [95, 578] on span "Tesco Finest" at bounding box center [58, 588] width 74 height 21
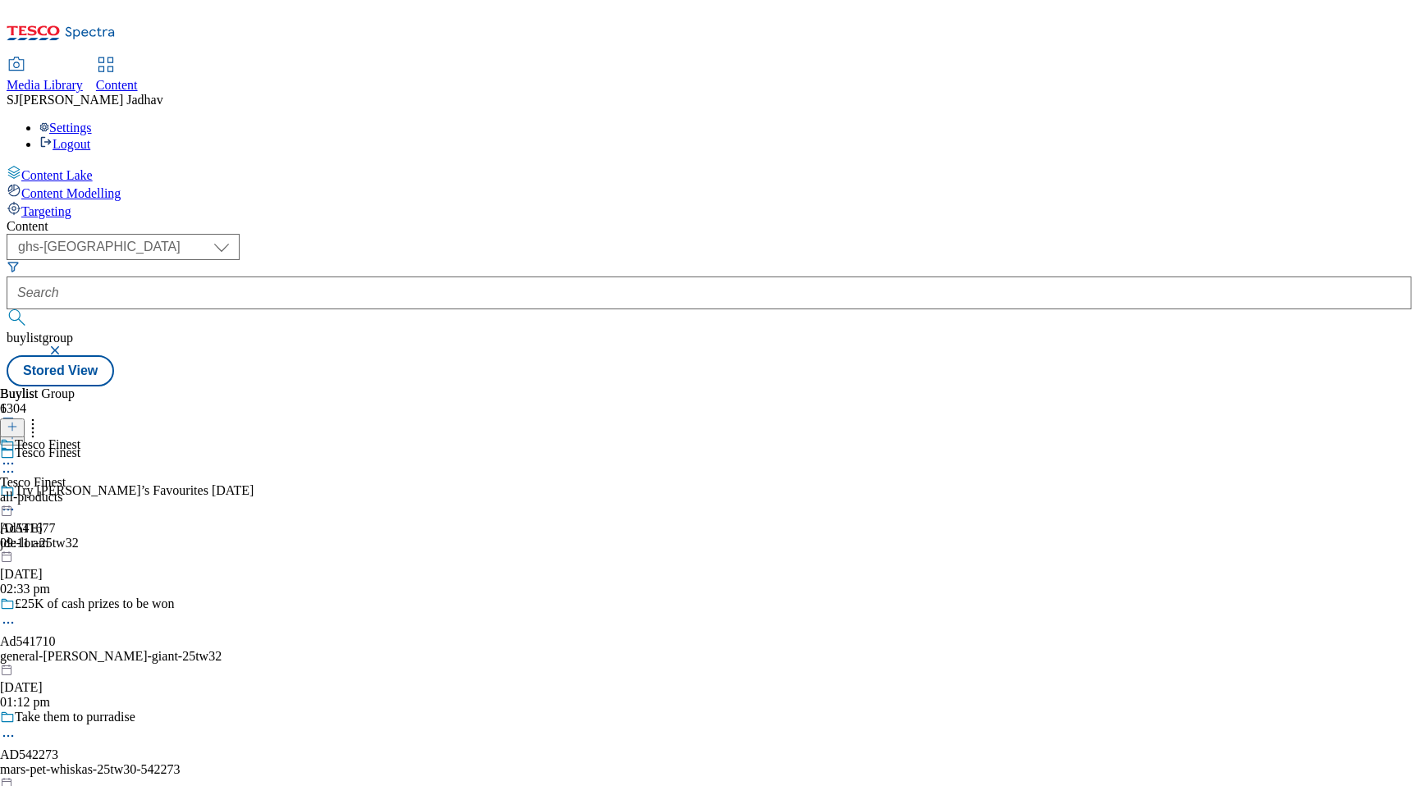
click at [80, 490] on div "all-products" at bounding box center [40, 497] width 80 height 15
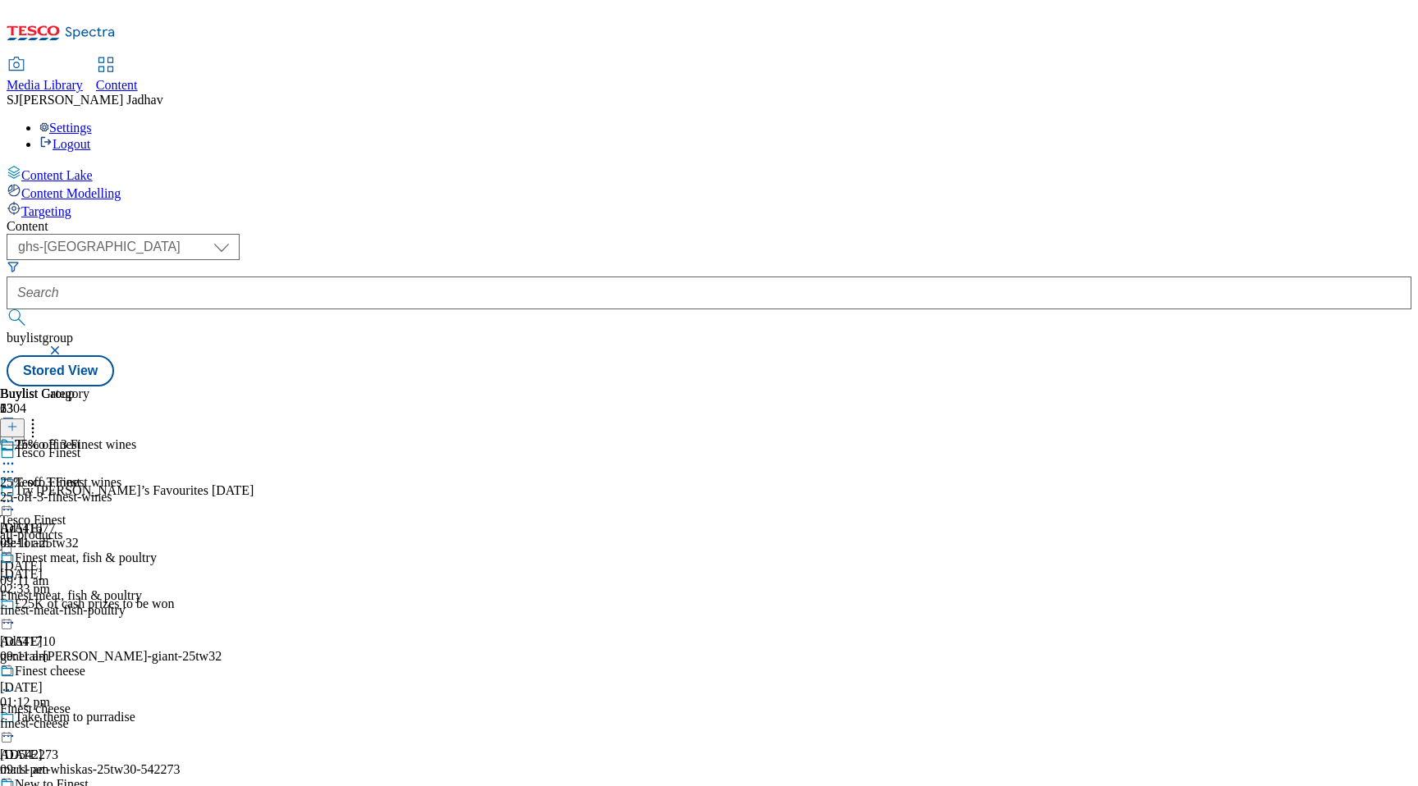
scroll to position [2777, 0]
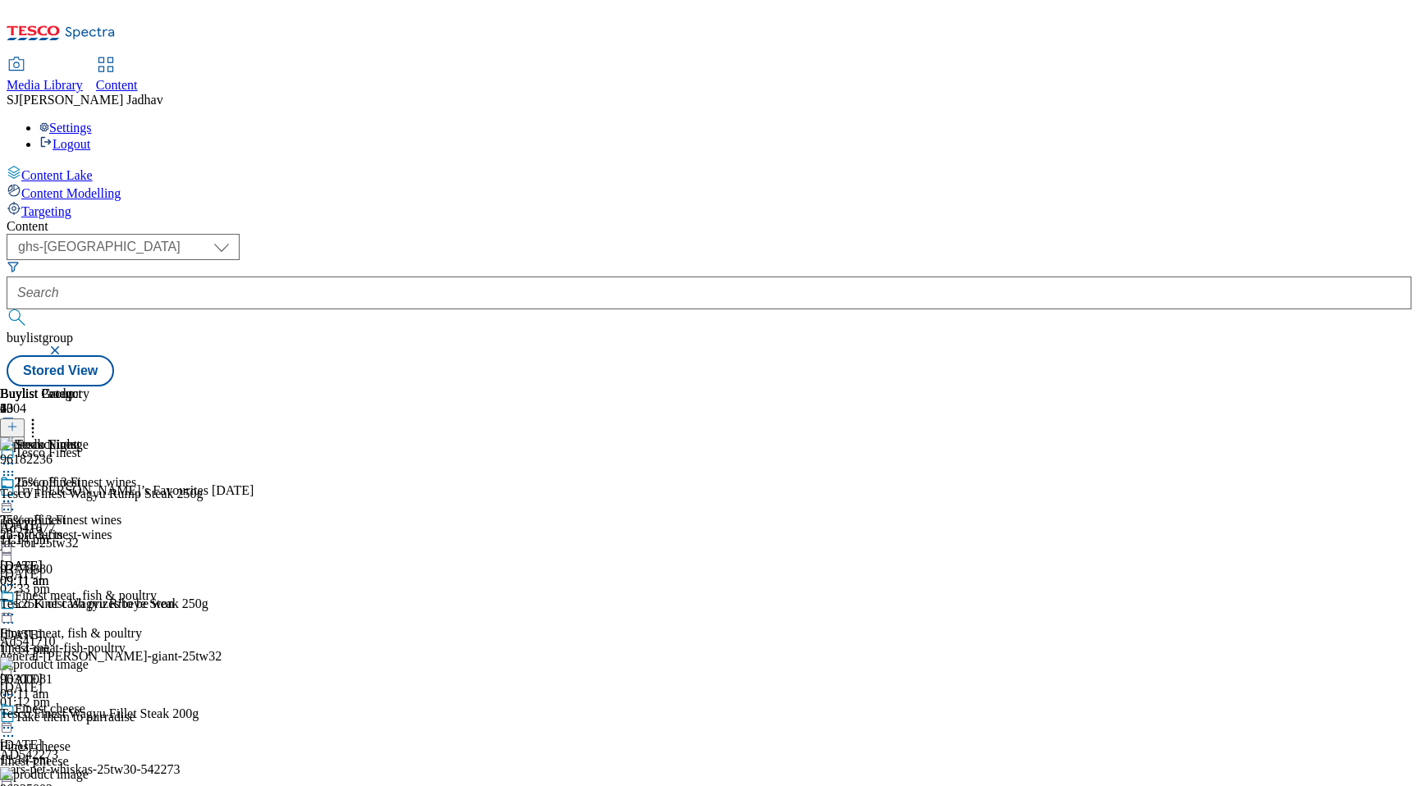
scroll to position [0, 39]
click at [18, 421] on icon at bounding box center [12, 426] width 11 height 11
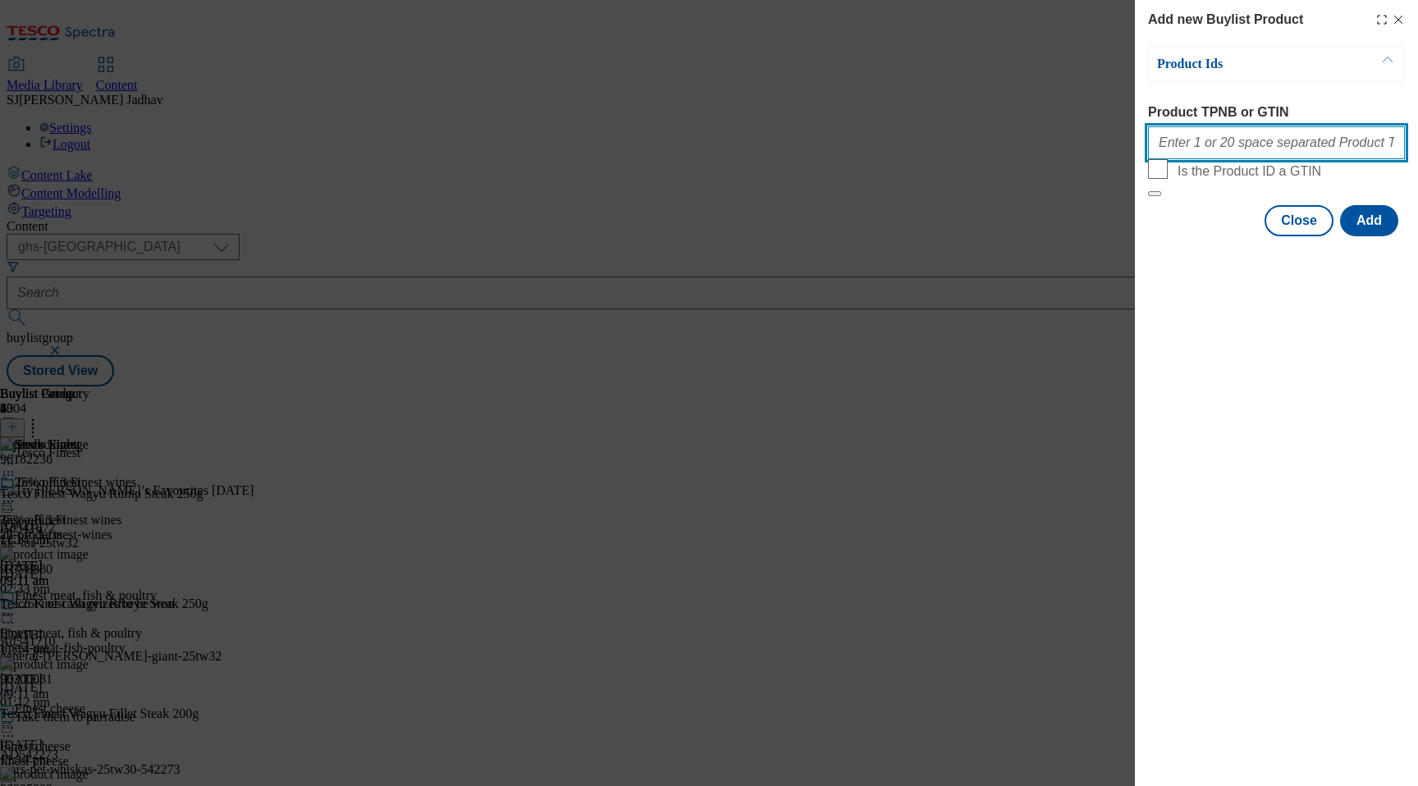
click at [1238, 145] on input "Product TPNB or GTIN" at bounding box center [1276, 142] width 257 height 33
paste input "88903232"
type input "88903232"
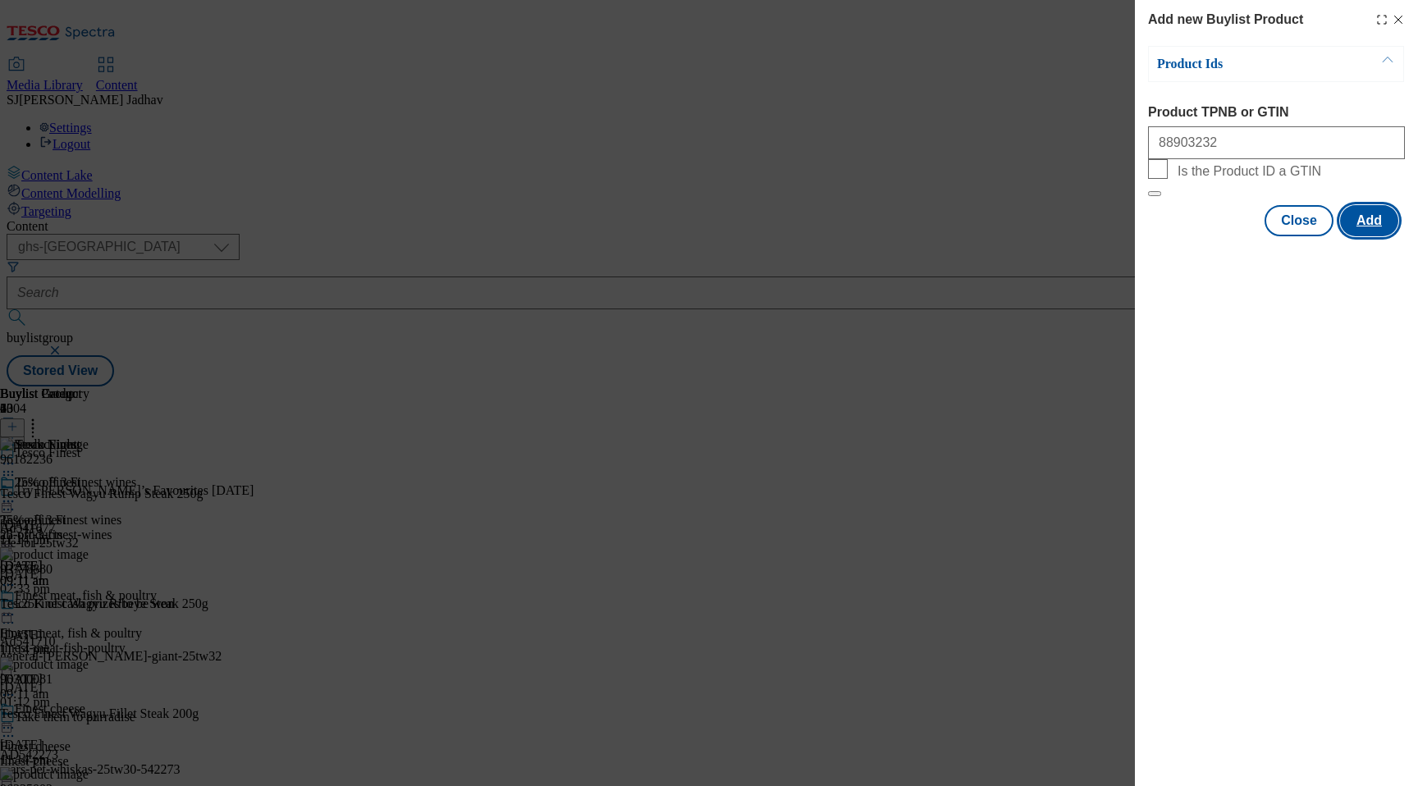
click at [1375, 236] on button "Add" at bounding box center [1369, 220] width 58 height 31
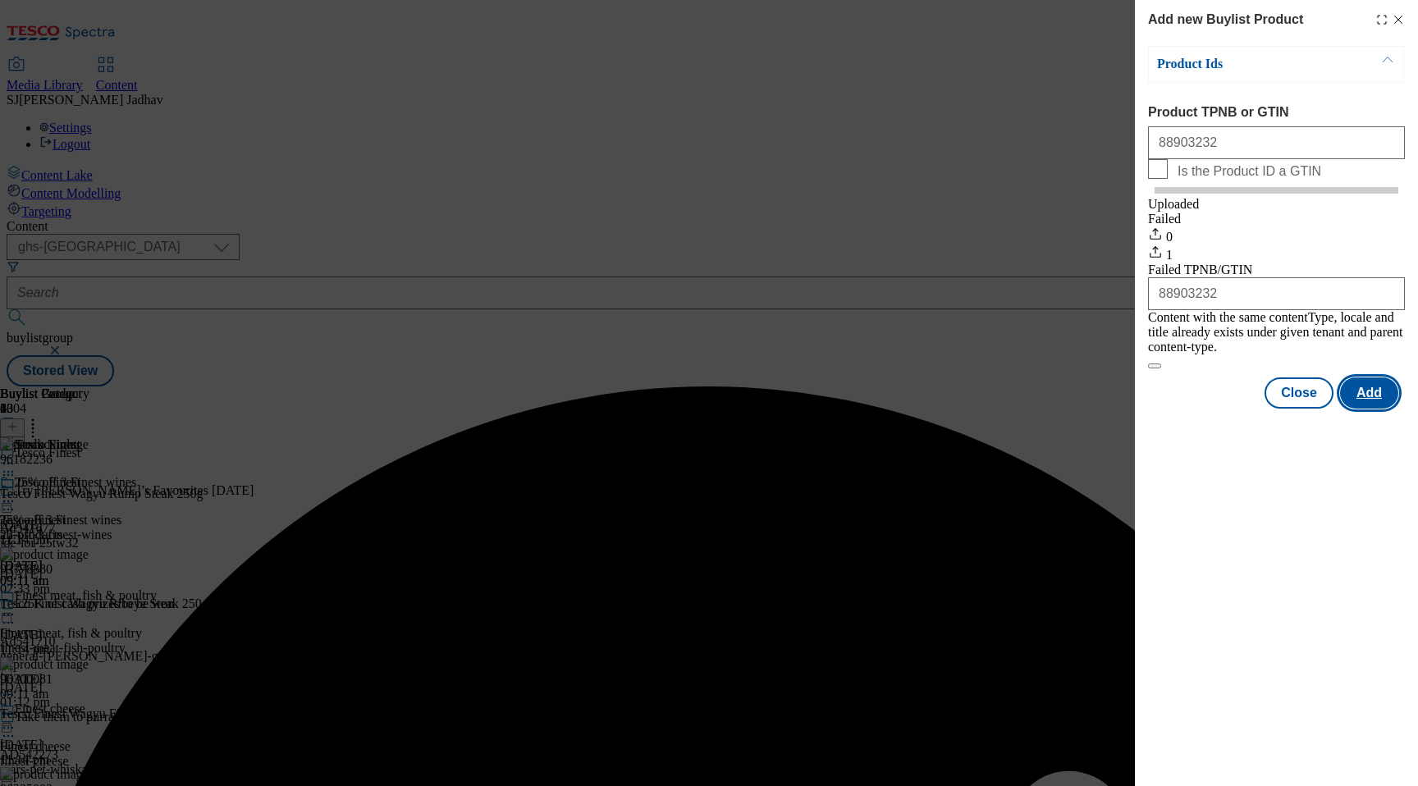
scroll to position [0, 0]
click at [1289, 402] on button "Close" at bounding box center [1299, 393] width 69 height 31
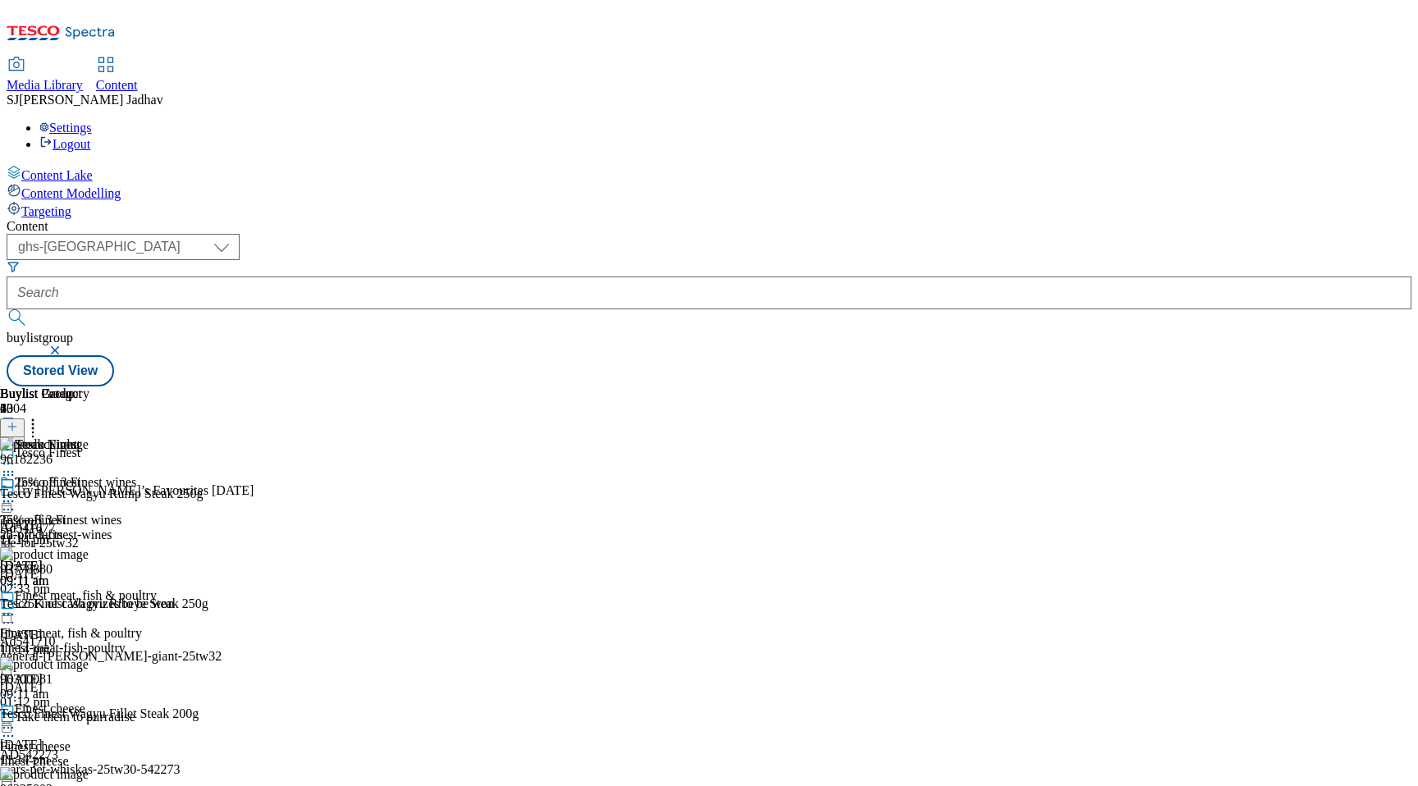
scroll to position [0, 39]
click at [41, 416] on icon at bounding box center [33, 424] width 16 height 16
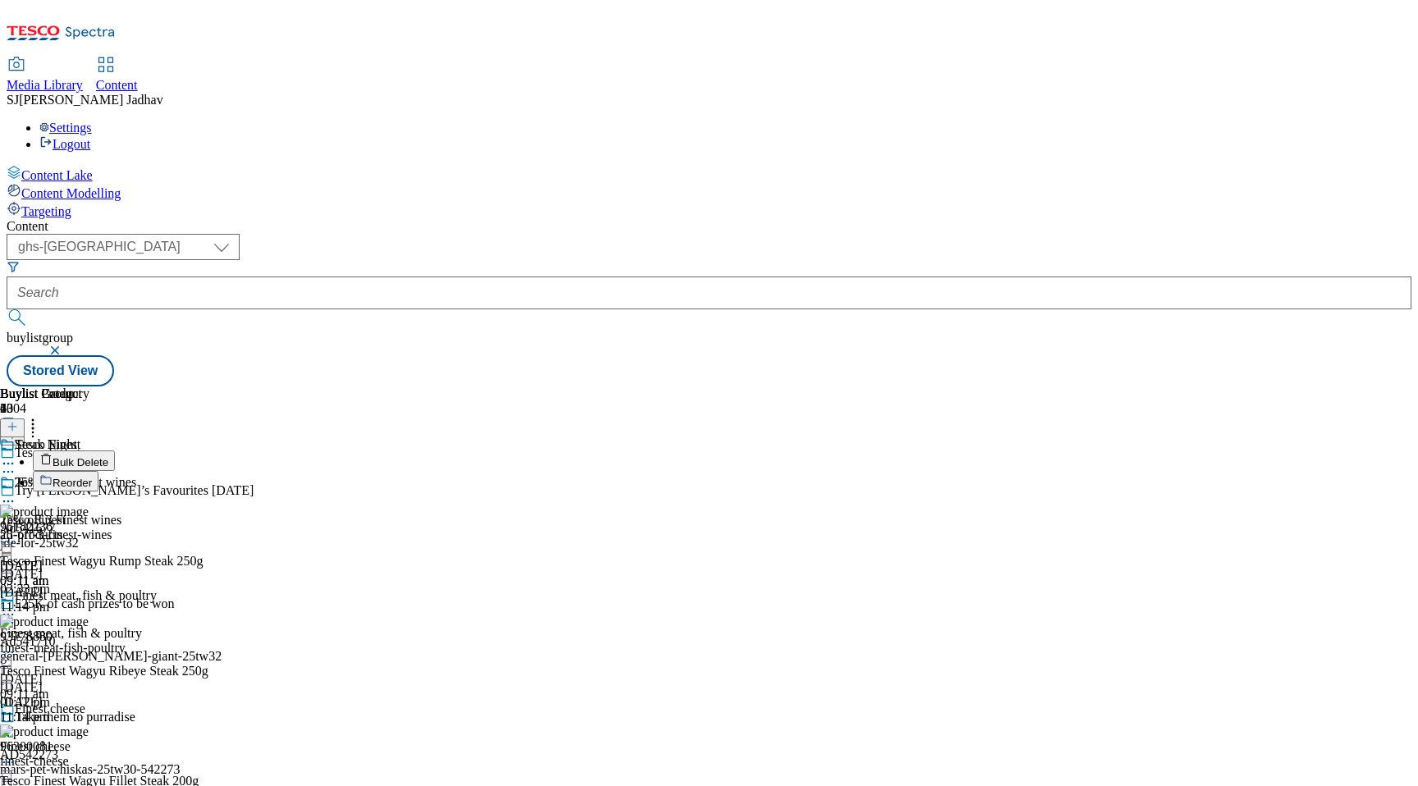
click at [92, 477] on span "Reorder" at bounding box center [72, 483] width 39 height 12
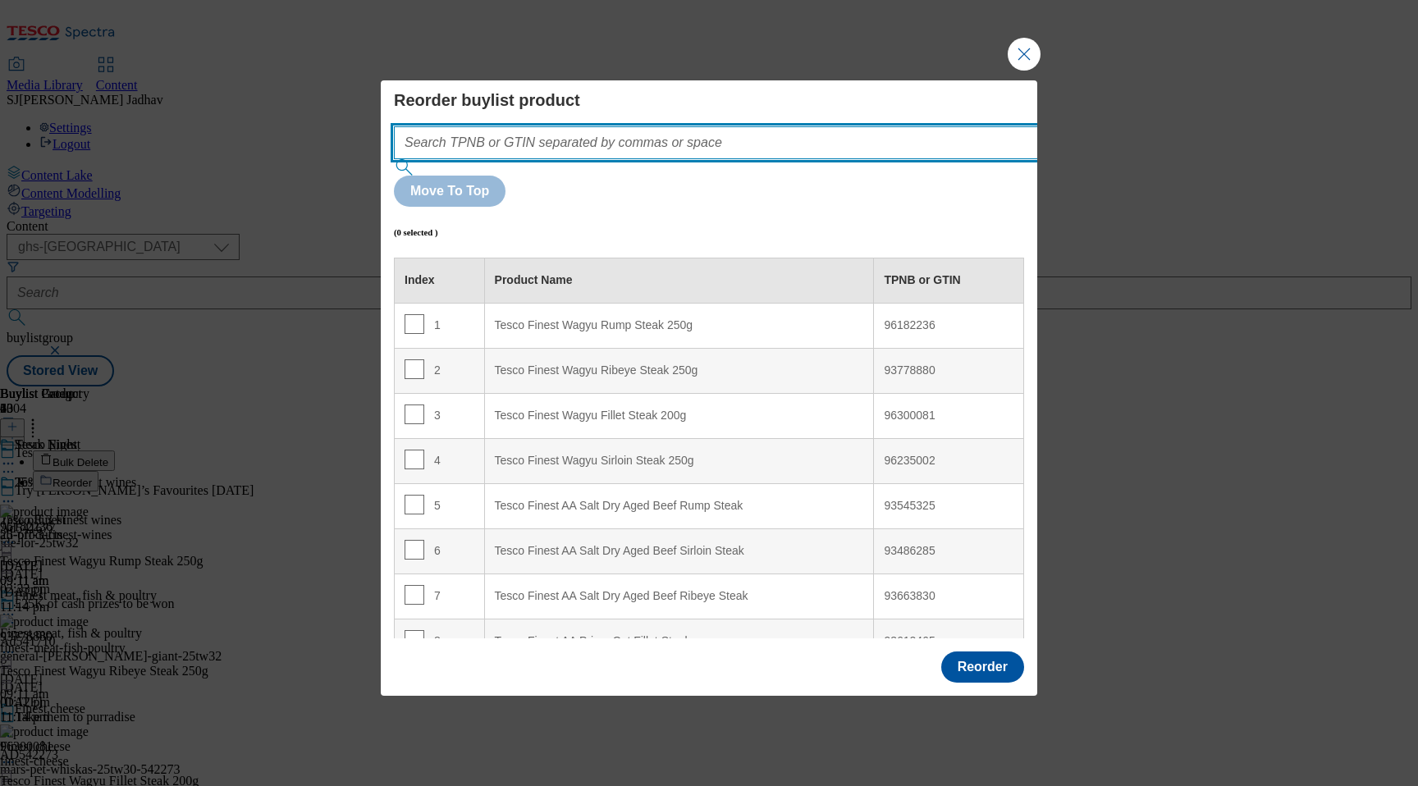
click at [671, 159] on input "Modal" at bounding box center [740, 142] width 693 height 33
paste input "88903232"
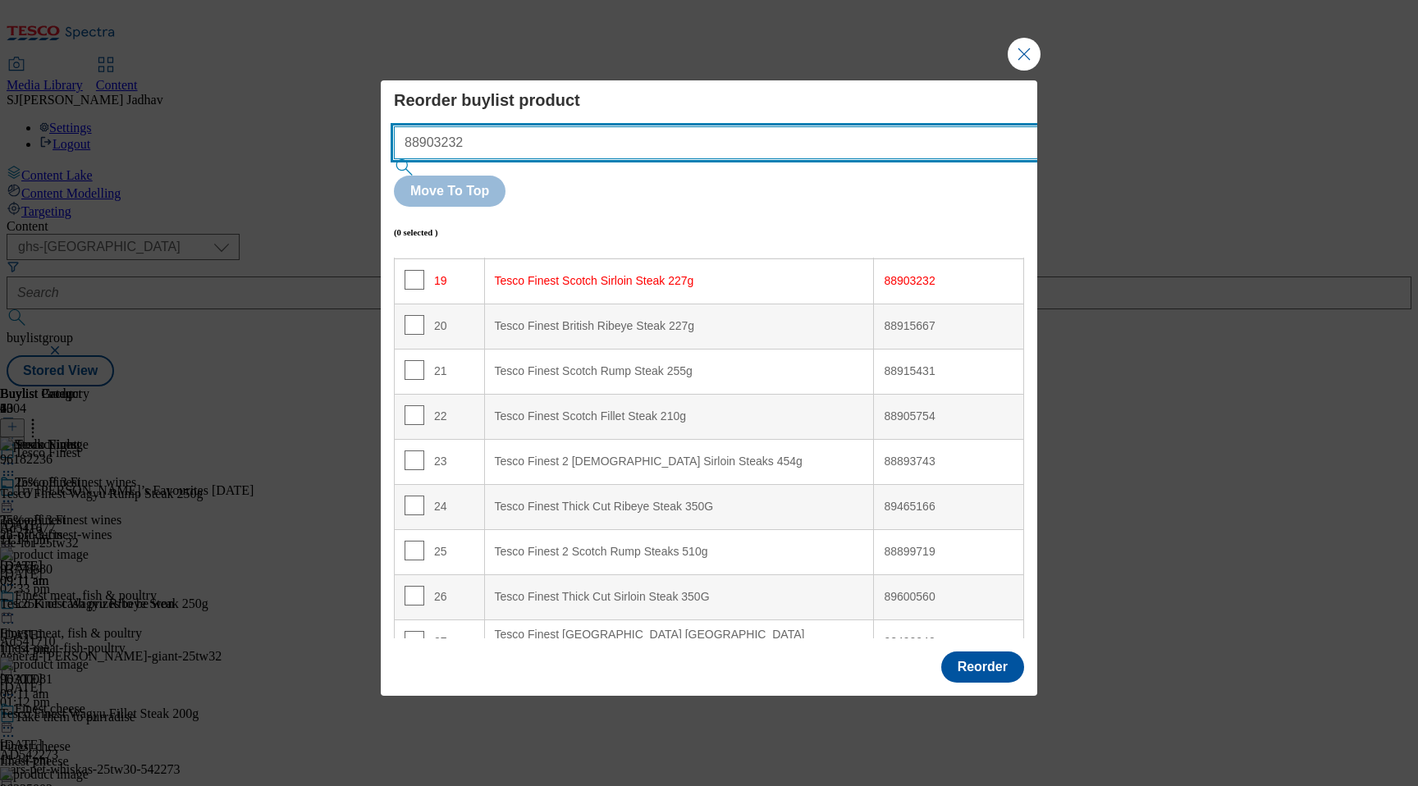
scroll to position [872, 0]
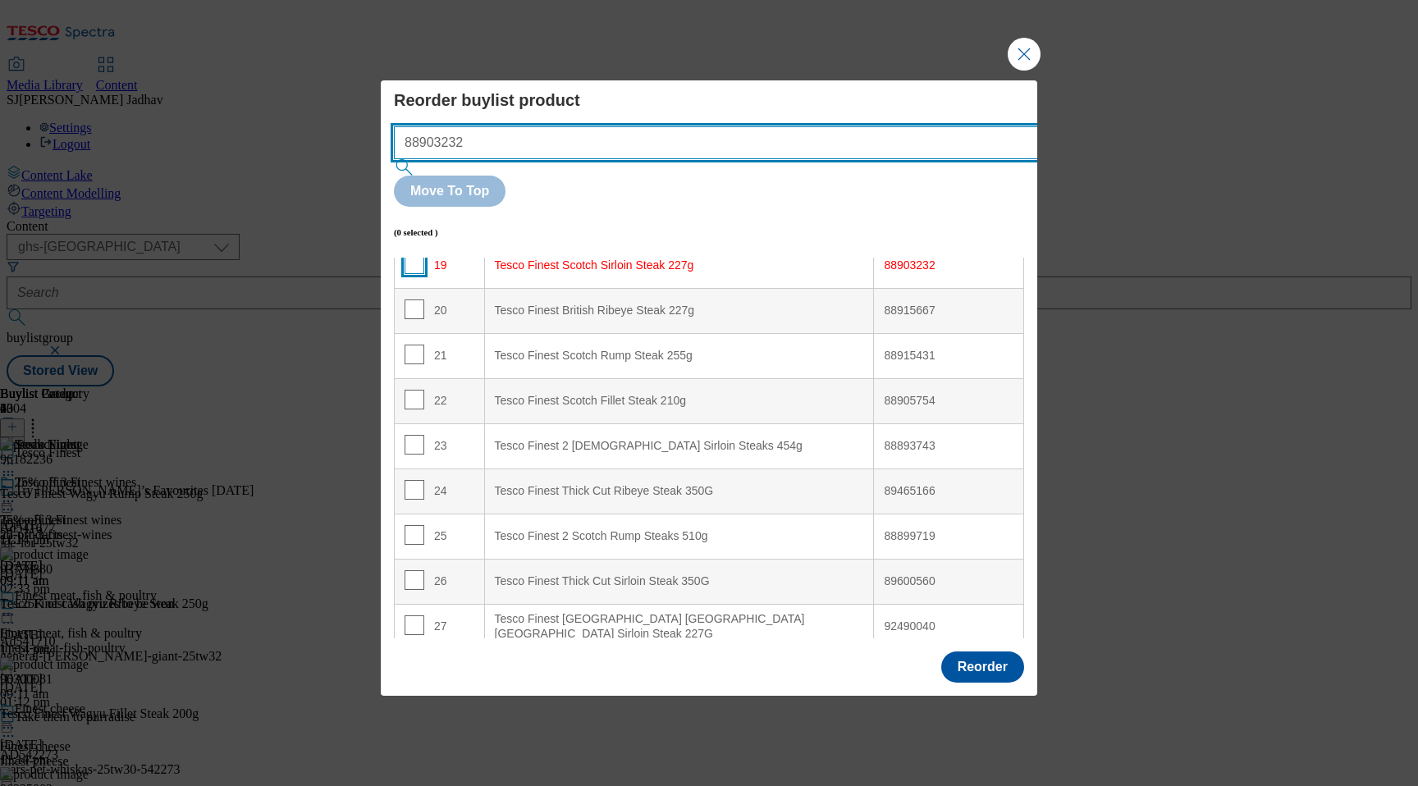
type input "88903232"
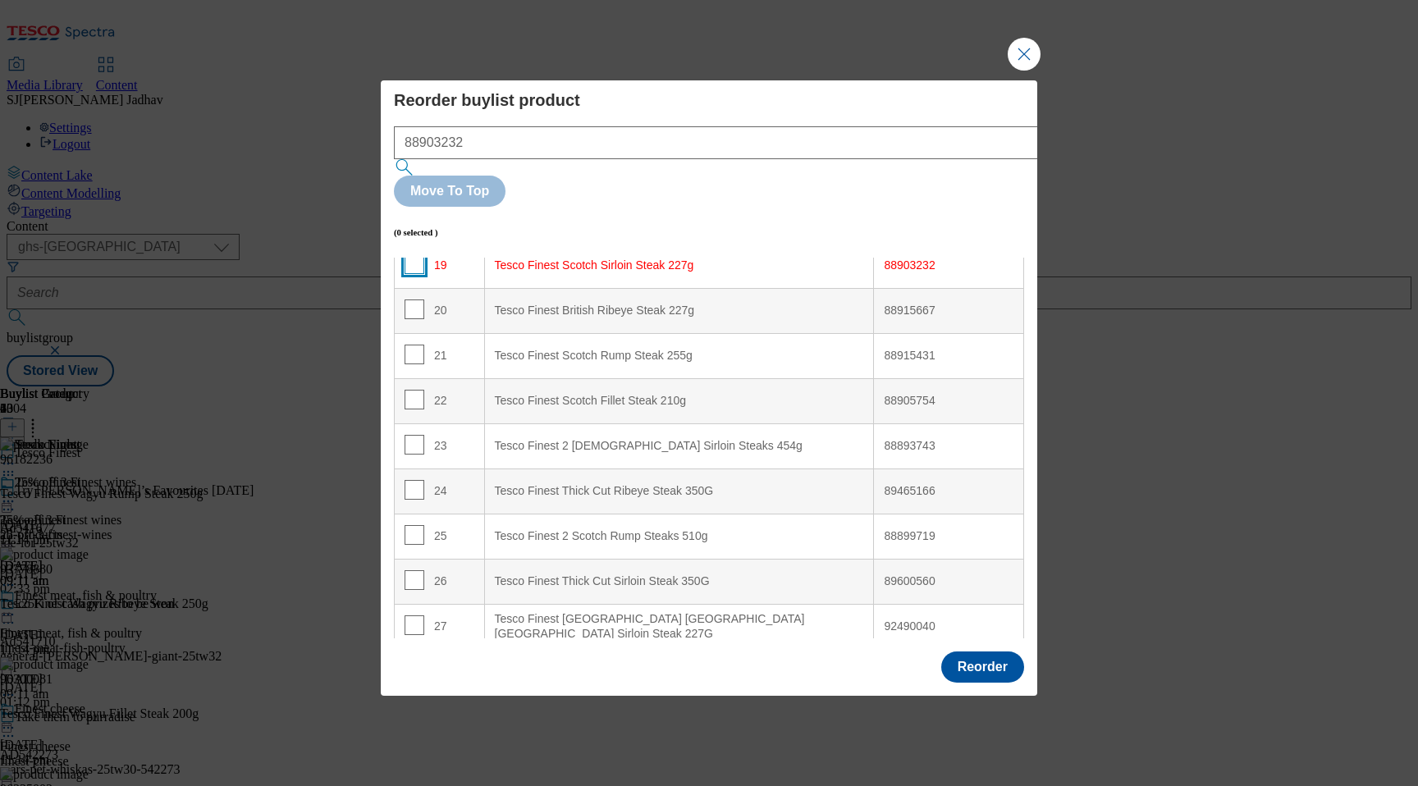
click at [416, 254] on input "Modal" at bounding box center [415, 264] width 20 height 20
checkbox input "true"
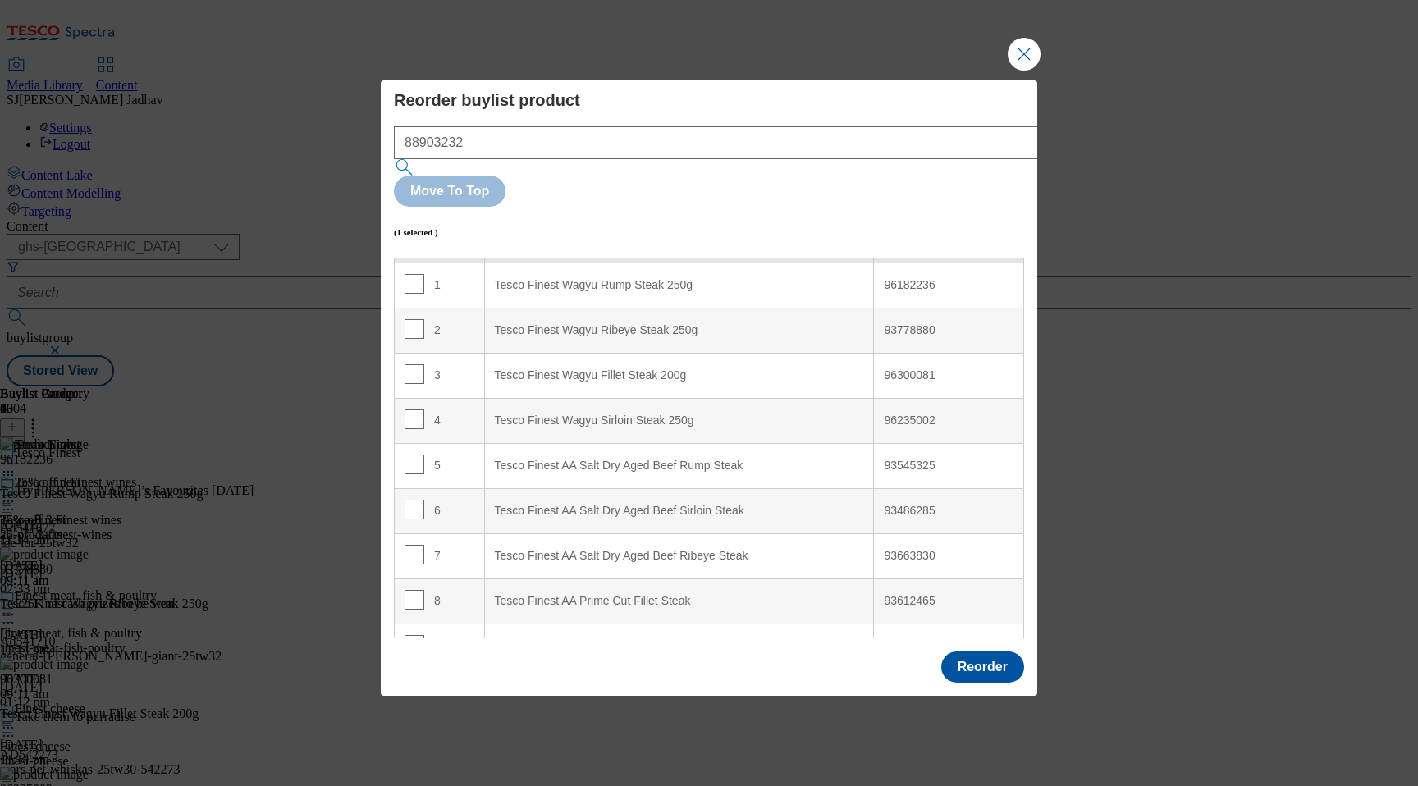
scroll to position [0, 0]
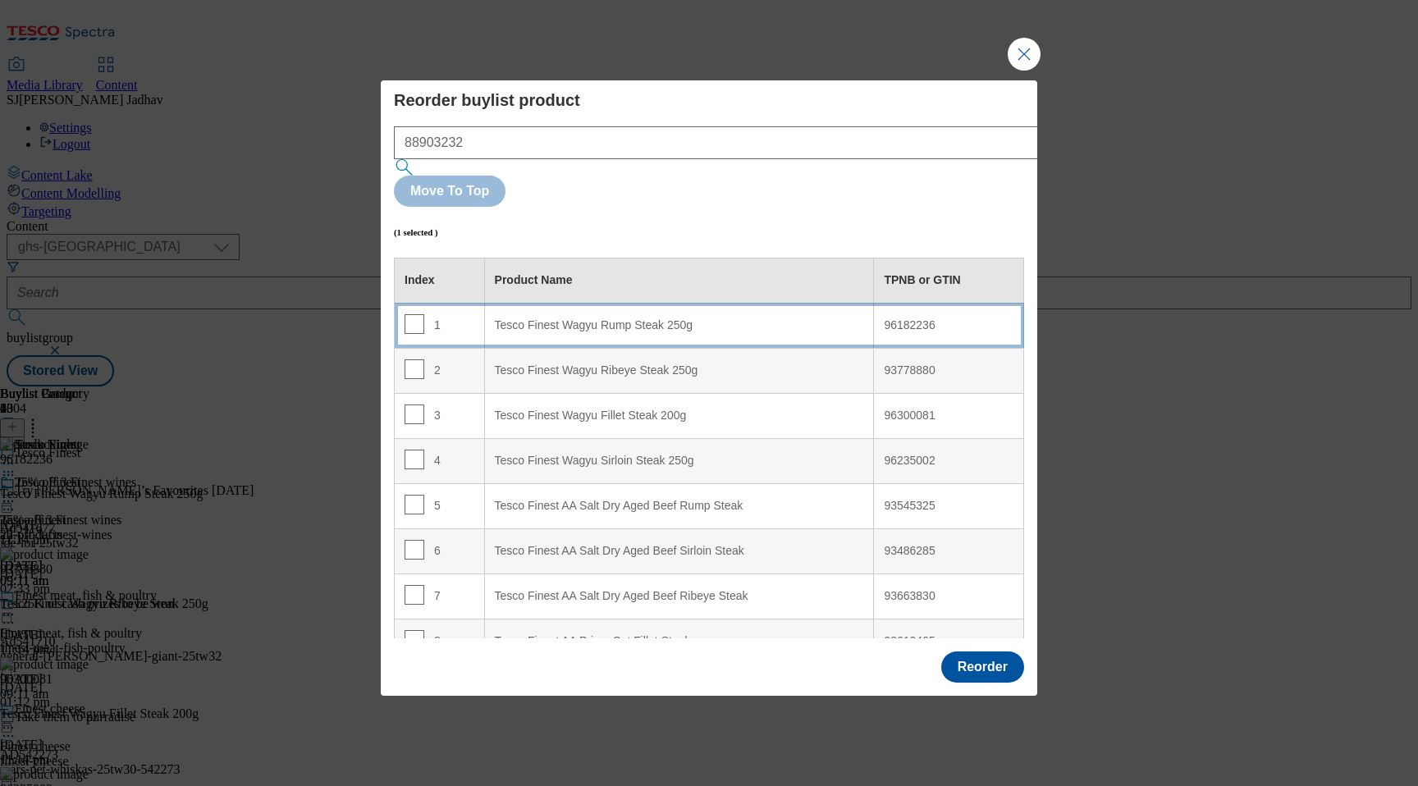
click at [423, 314] on div "1" at bounding box center [440, 326] width 70 height 24
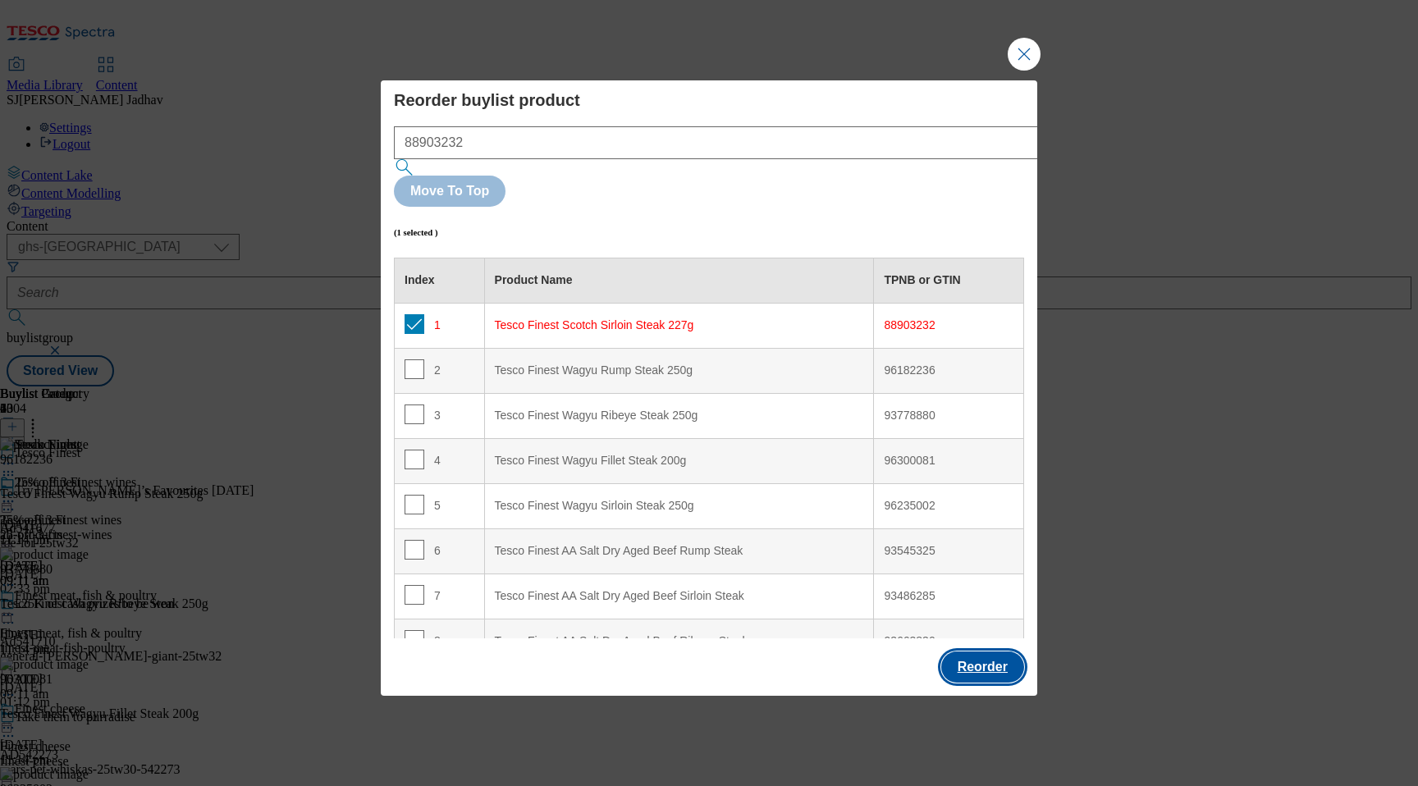
click at [997, 652] on button "Reorder" at bounding box center [982, 667] width 83 height 31
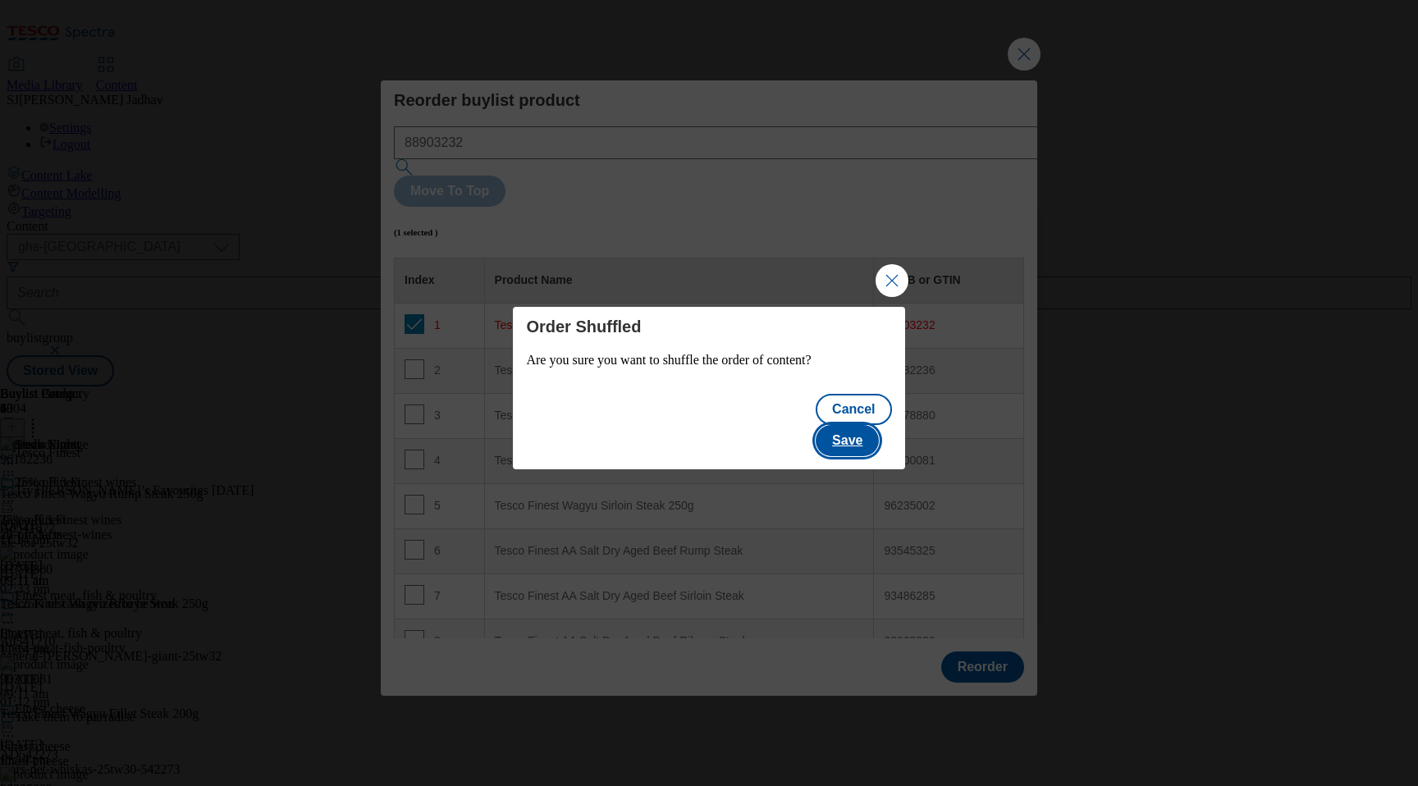
click at [854, 436] on button "Save" at bounding box center [847, 440] width 63 height 31
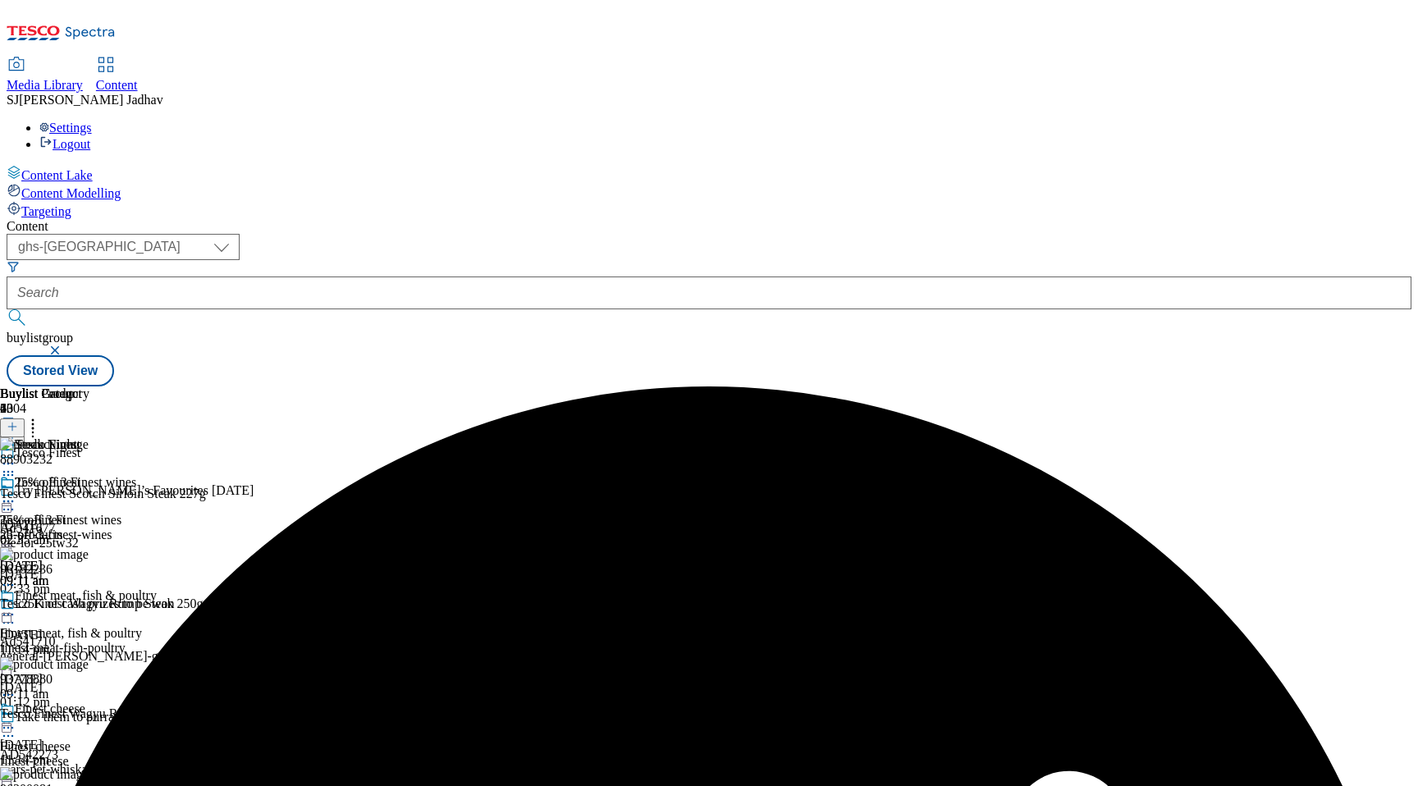
click at [16, 455] on icon at bounding box center [8, 463] width 16 height 16
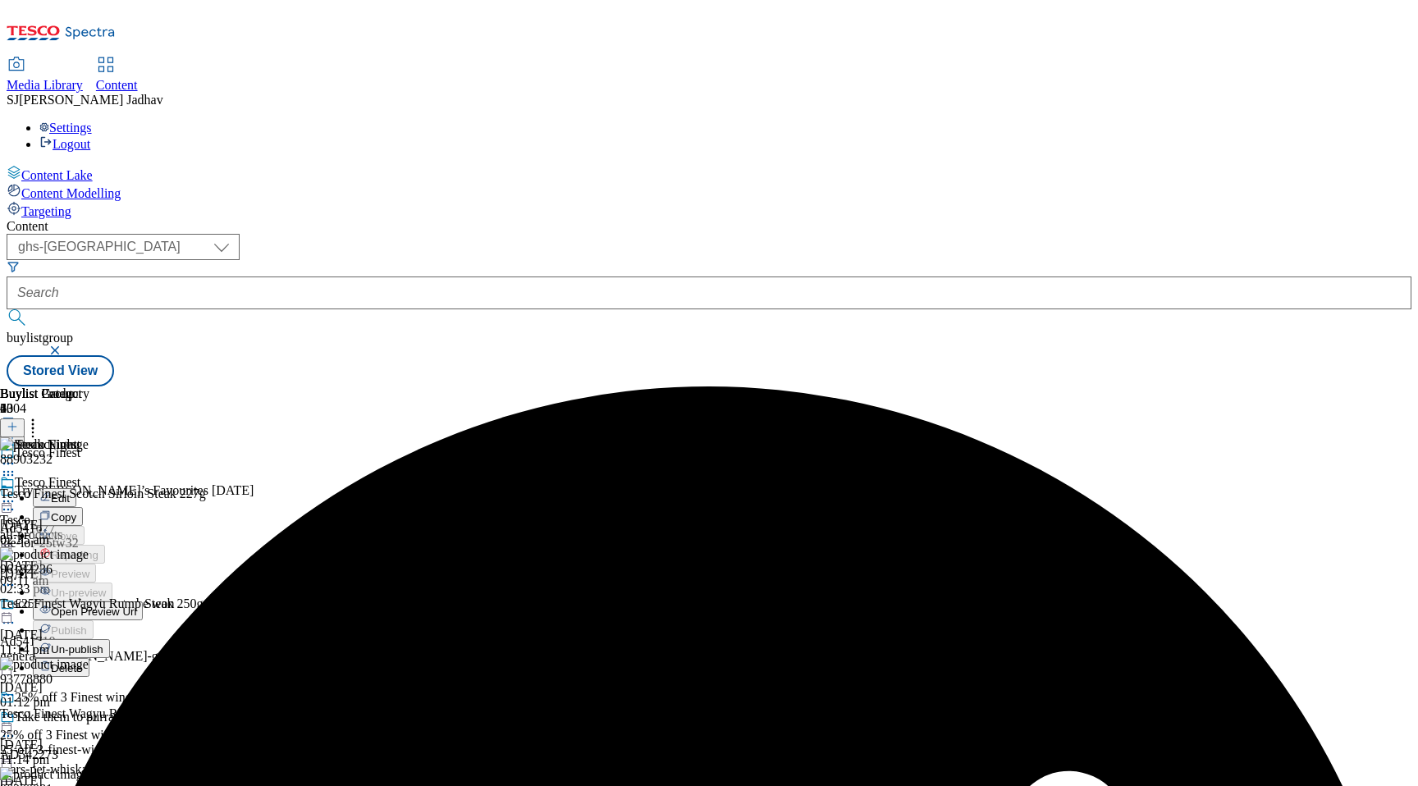
click at [70, 492] on span "Edit" at bounding box center [60, 498] width 19 height 12
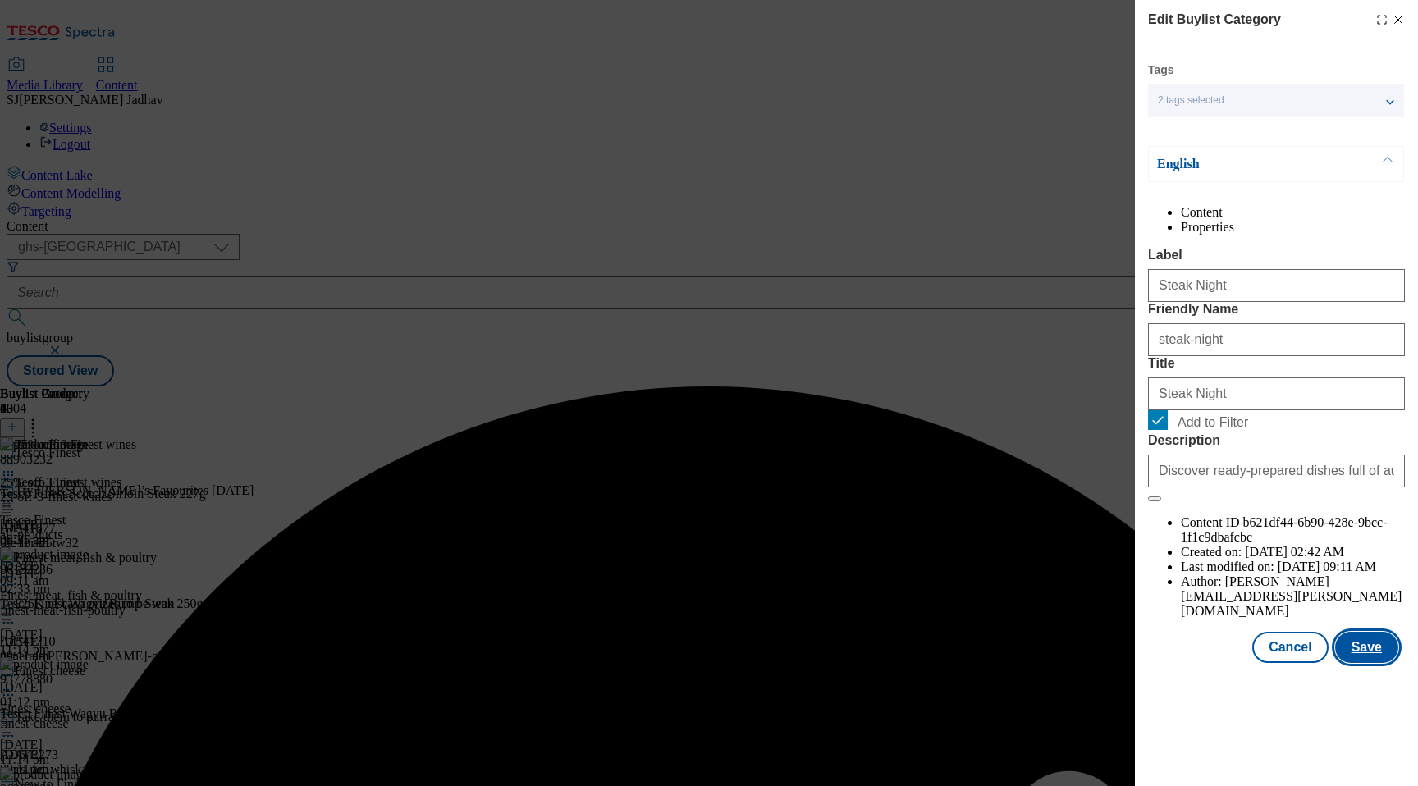
click at [1363, 663] on button "Save" at bounding box center [1366, 647] width 63 height 31
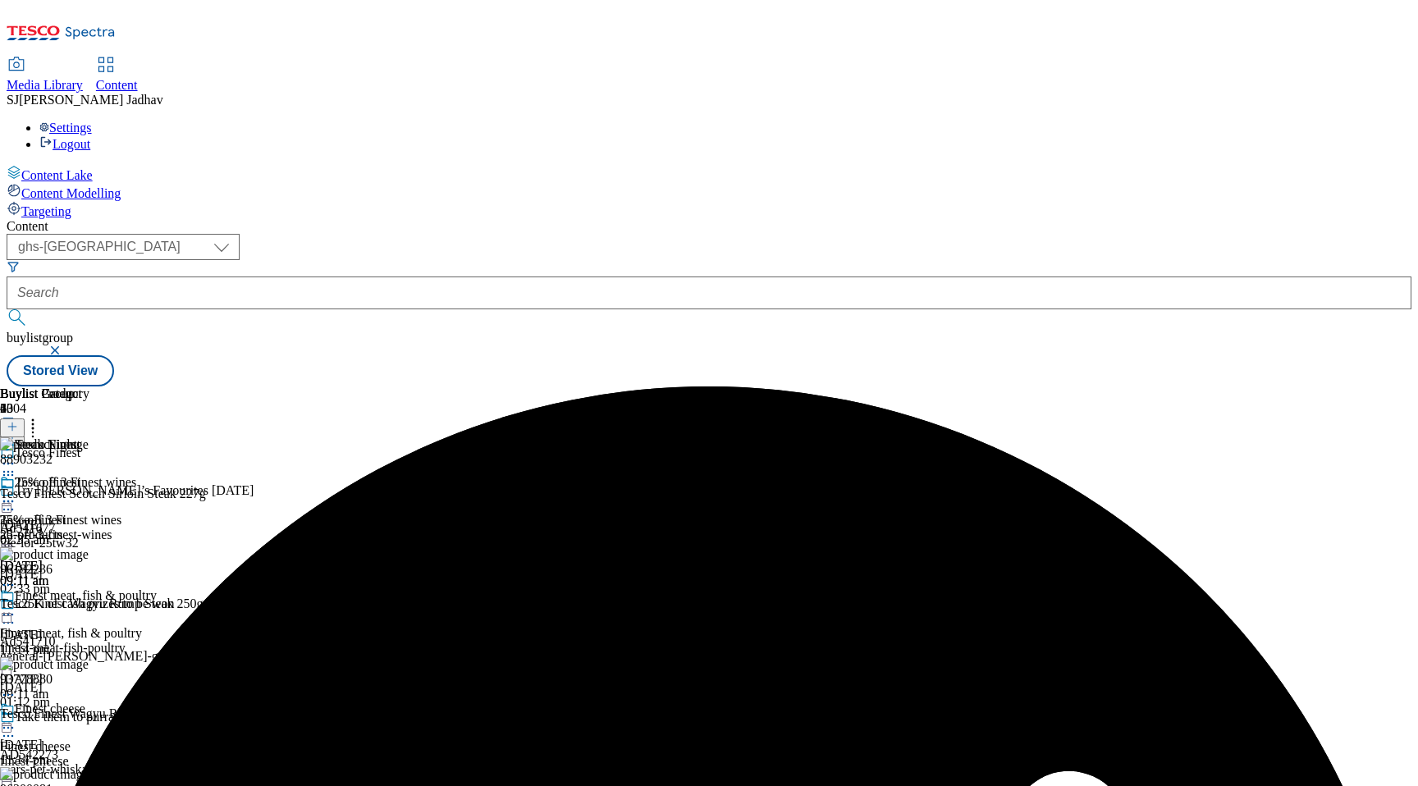
click at [16, 455] on icon at bounding box center [8, 463] width 16 height 16
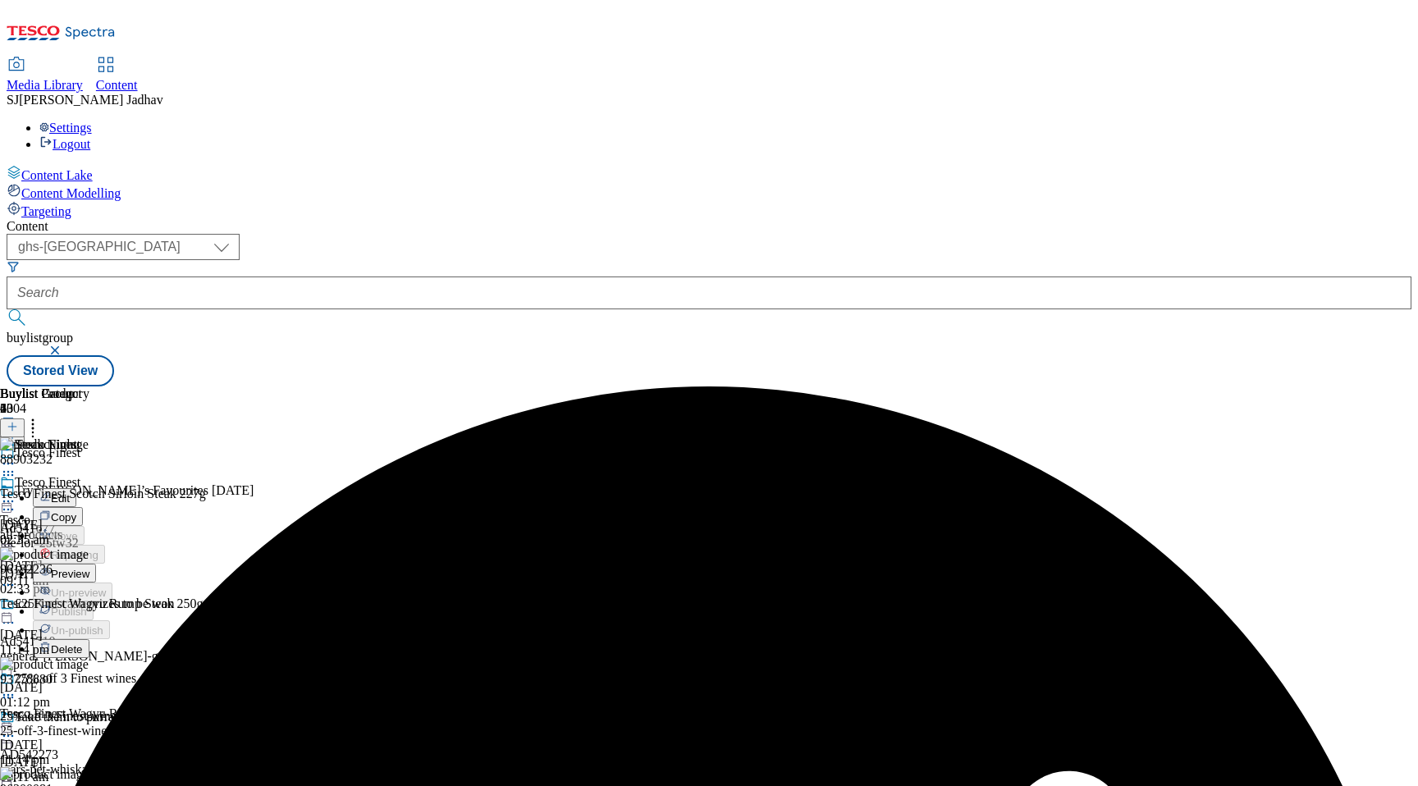
click at [89, 568] on span "Preview" at bounding box center [70, 574] width 39 height 12
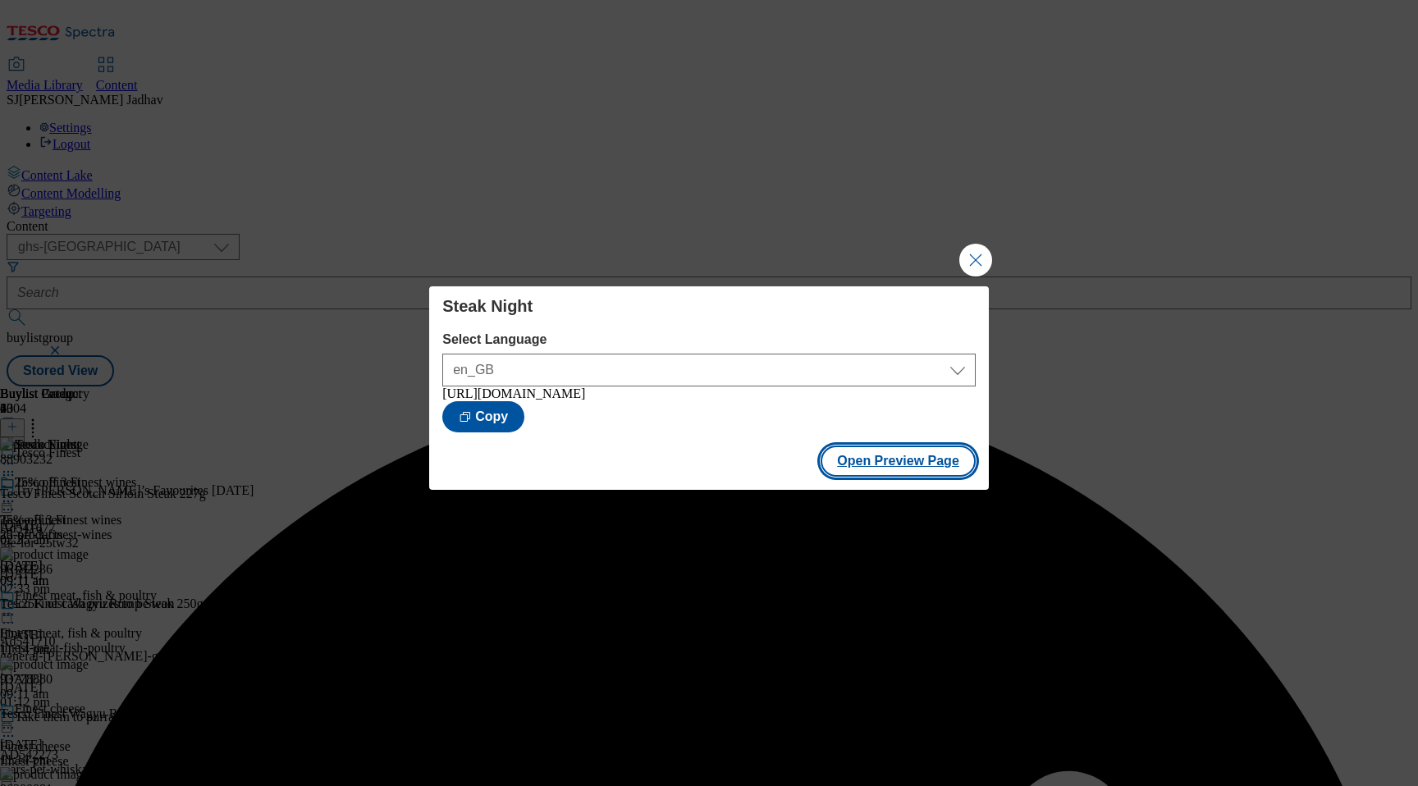
click at [913, 467] on button "Open Preview Page" at bounding box center [898, 461] width 155 height 31
click at [979, 251] on button "Close Modal" at bounding box center [975, 260] width 33 height 33
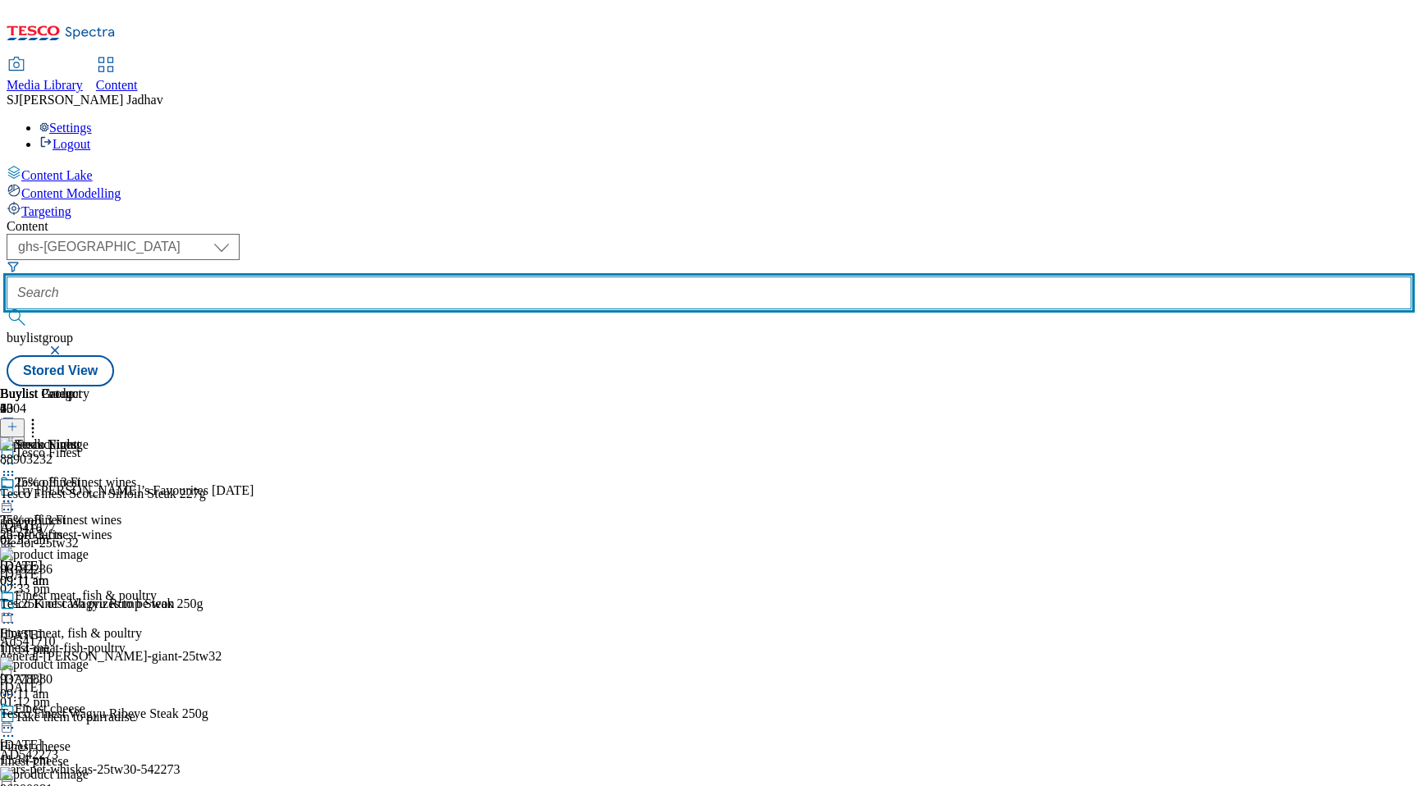
click at [428, 277] on input "text" at bounding box center [709, 293] width 1405 height 33
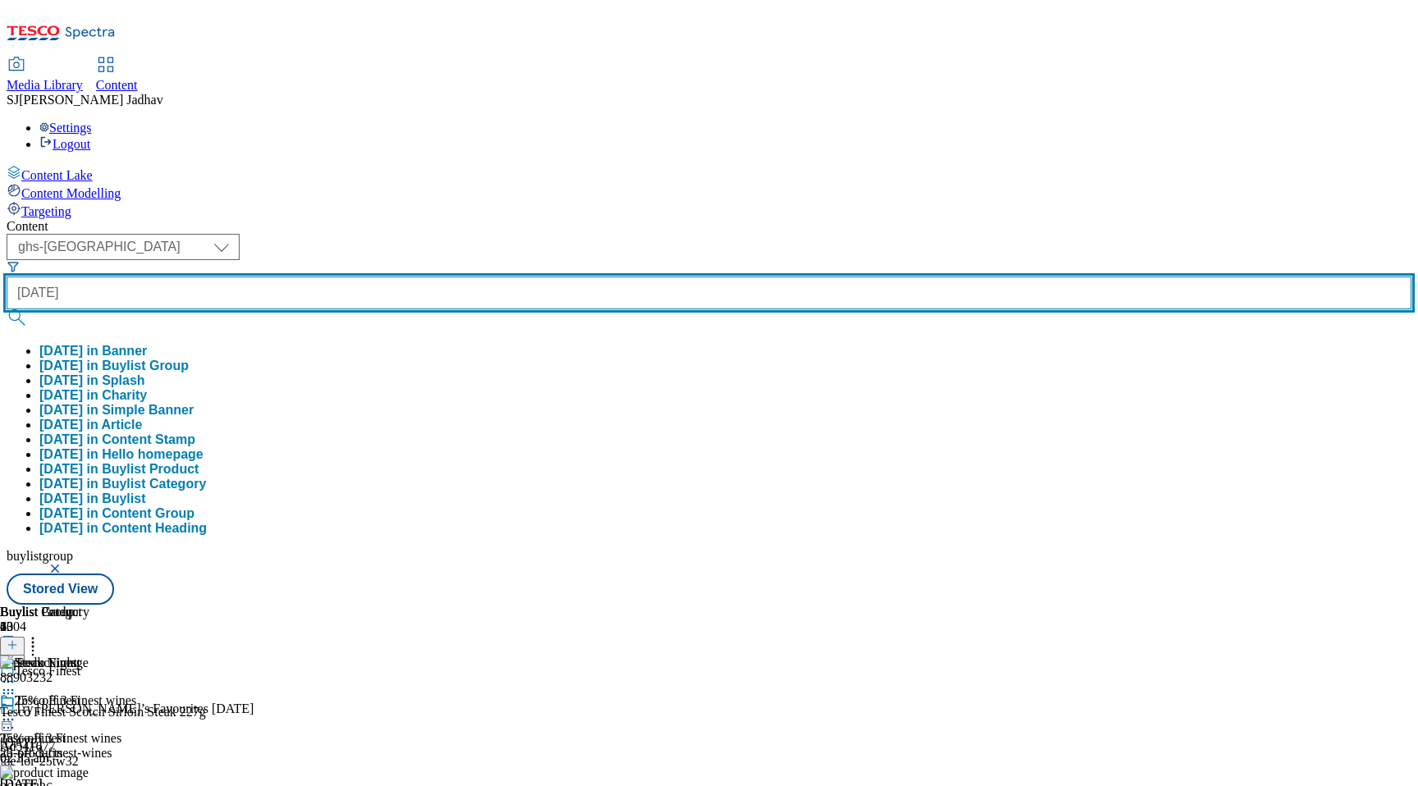
type input "[DATE]"
click at [7, 309] on button "submit" at bounding box center [18, 317] width 23 height 16
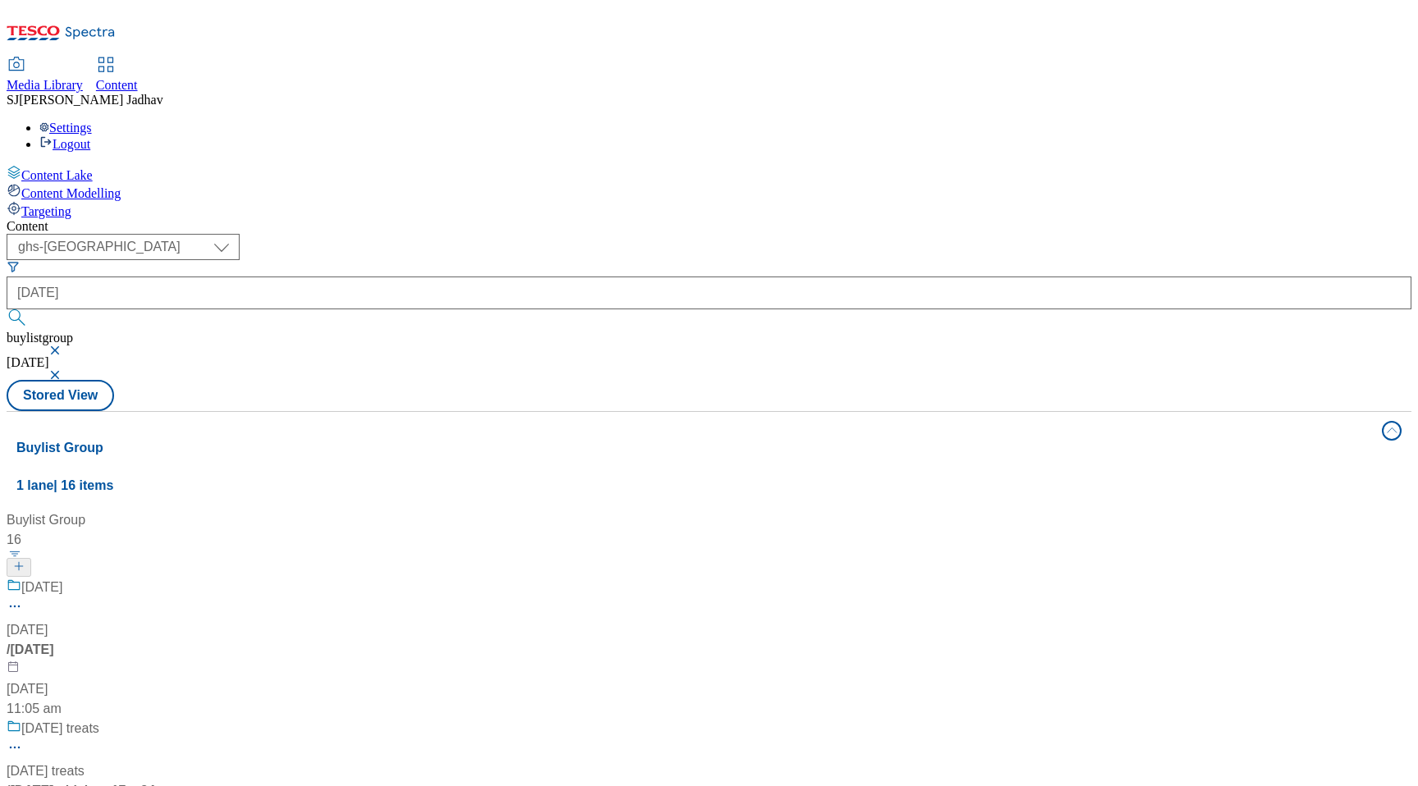
click at [212, 578] on div "Halloween Halloween / halloween 23 Sept 2024 11:05 am" at bounding box center [109, 648] width 205 height 141
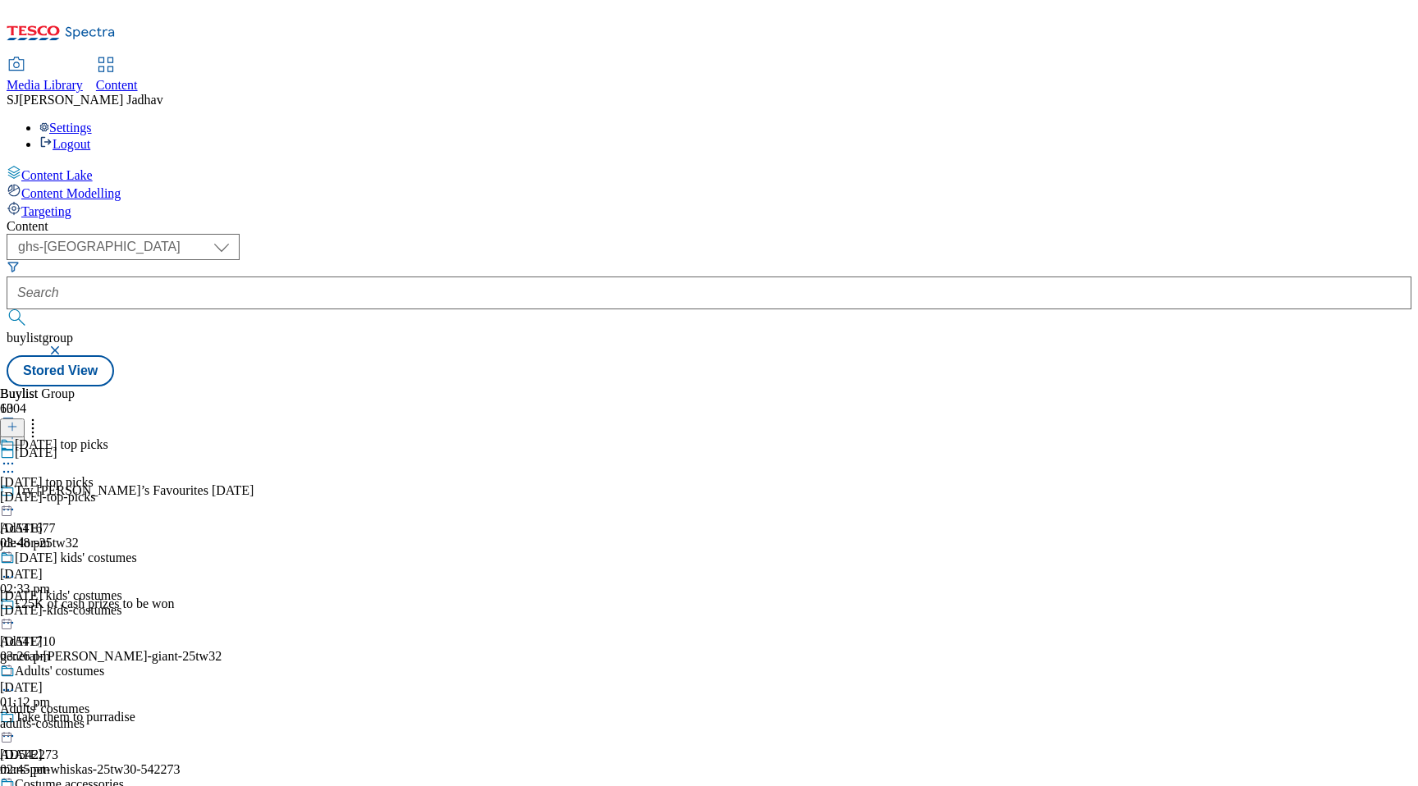
click at [137, 490] on div "[DATE]-top-picks" at bounding box center [68, 497] width 137 height 15
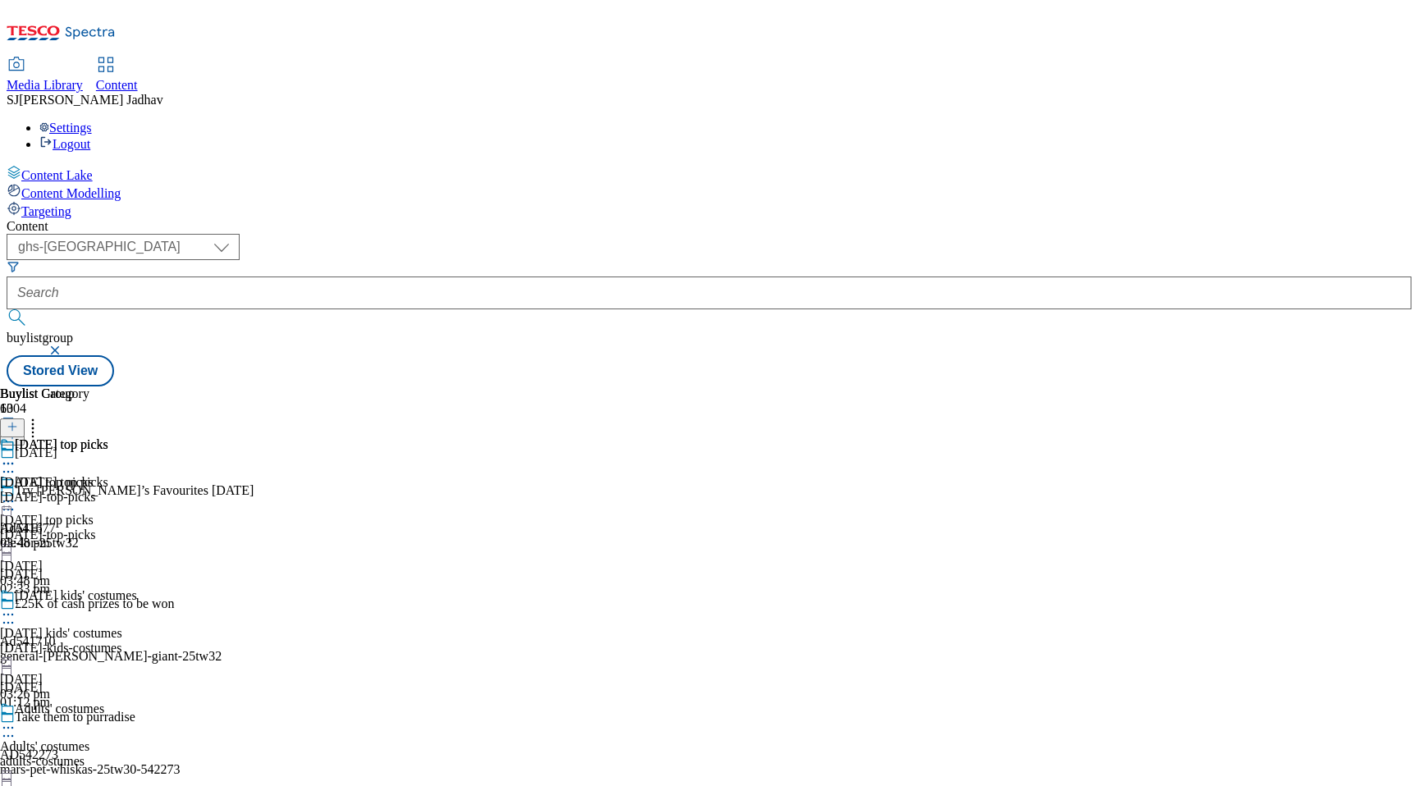
drag, startPoint x: 800, startPoint y: 328, endPoint x: 1029, endPoint y: 333, distance: 229.0
click at [108, 490] on div "[DATE]-top-picks" at bounding box center [54, 497] width 108 height 15
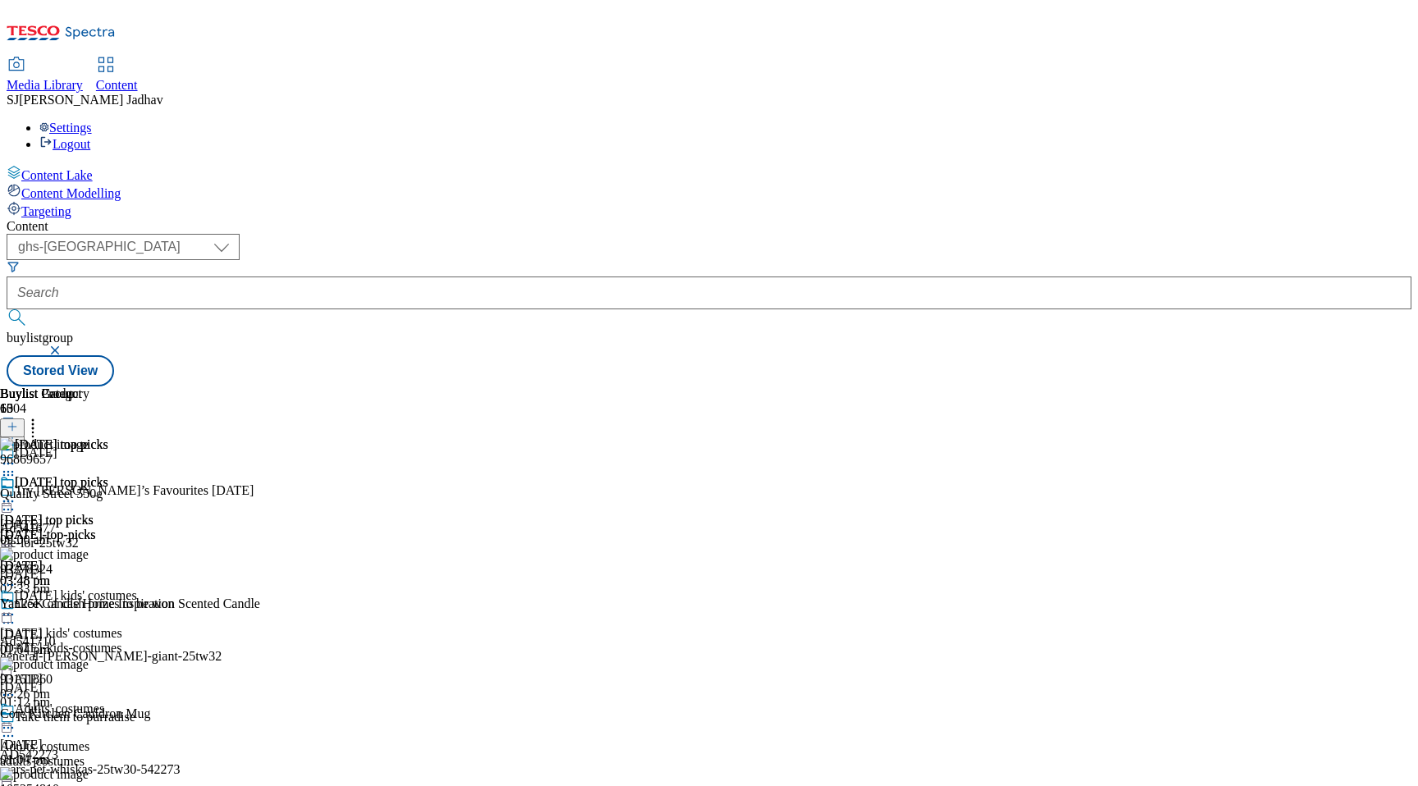
scroll to position [0, 39]
click at [18, 421] on icon at bounding box center [12, 426] width 11 height 11
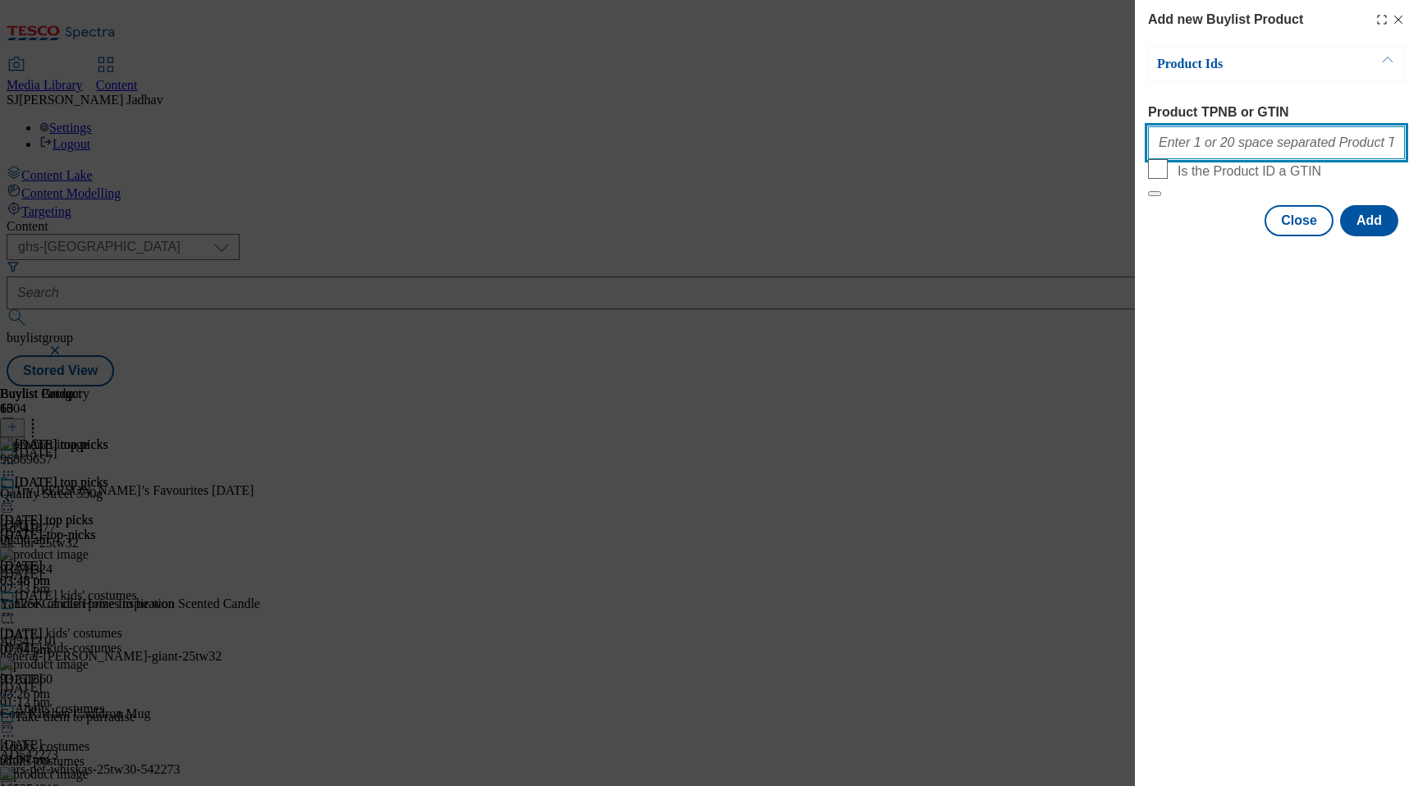
click at [1252, 152] on input "Product TPNB or GTIN" at bounding box center [1276, 142] width 257 height 33
paste input "96869657 90618210 96642545"
type input "96869657 90618210 96642545"
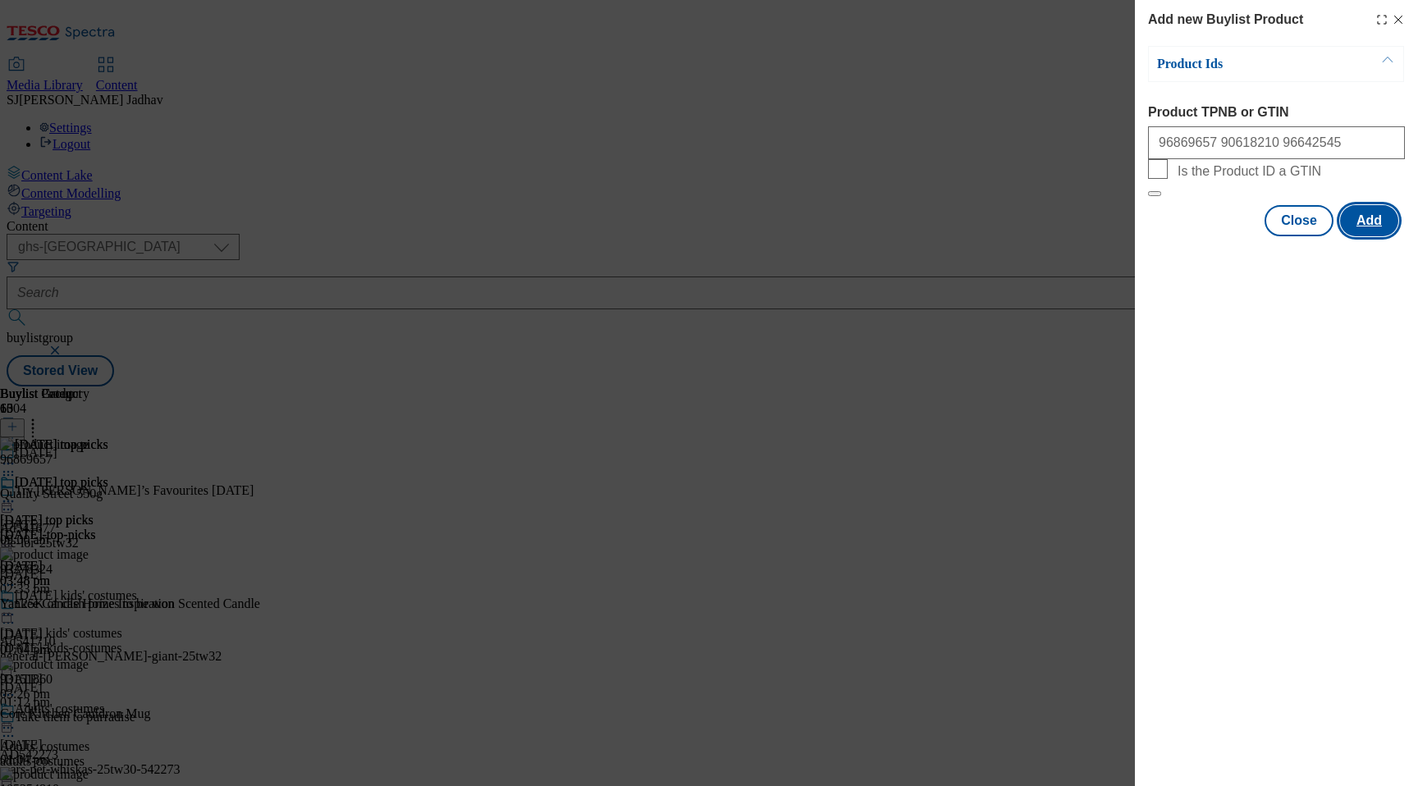
click at [1380, 236] on button "Add" at bounding box center [1369, 220] width 58 height 31
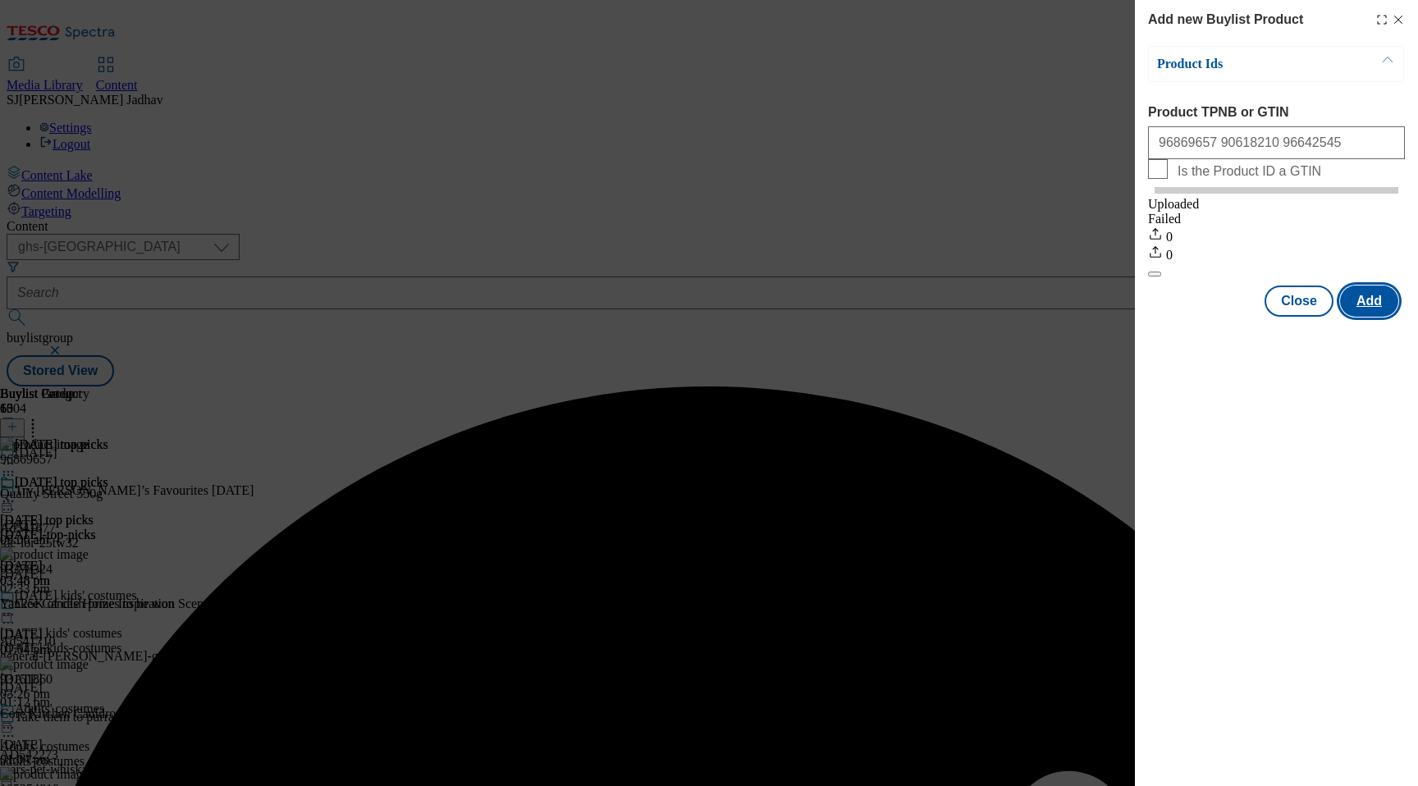
scroll to position [0, 0]
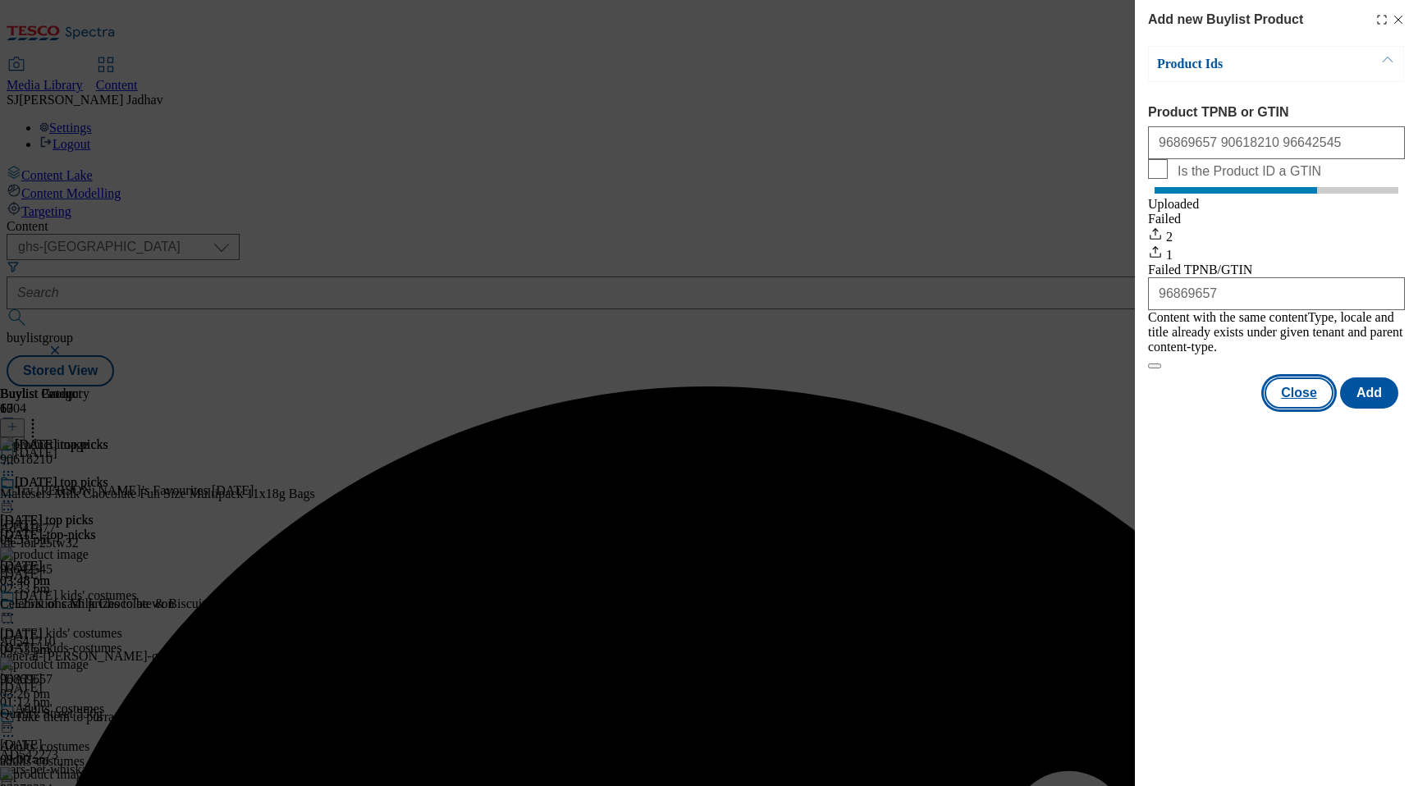
click at [1310, 385] on button "Close" at bounding box center [1299, 393] width 69 height 31
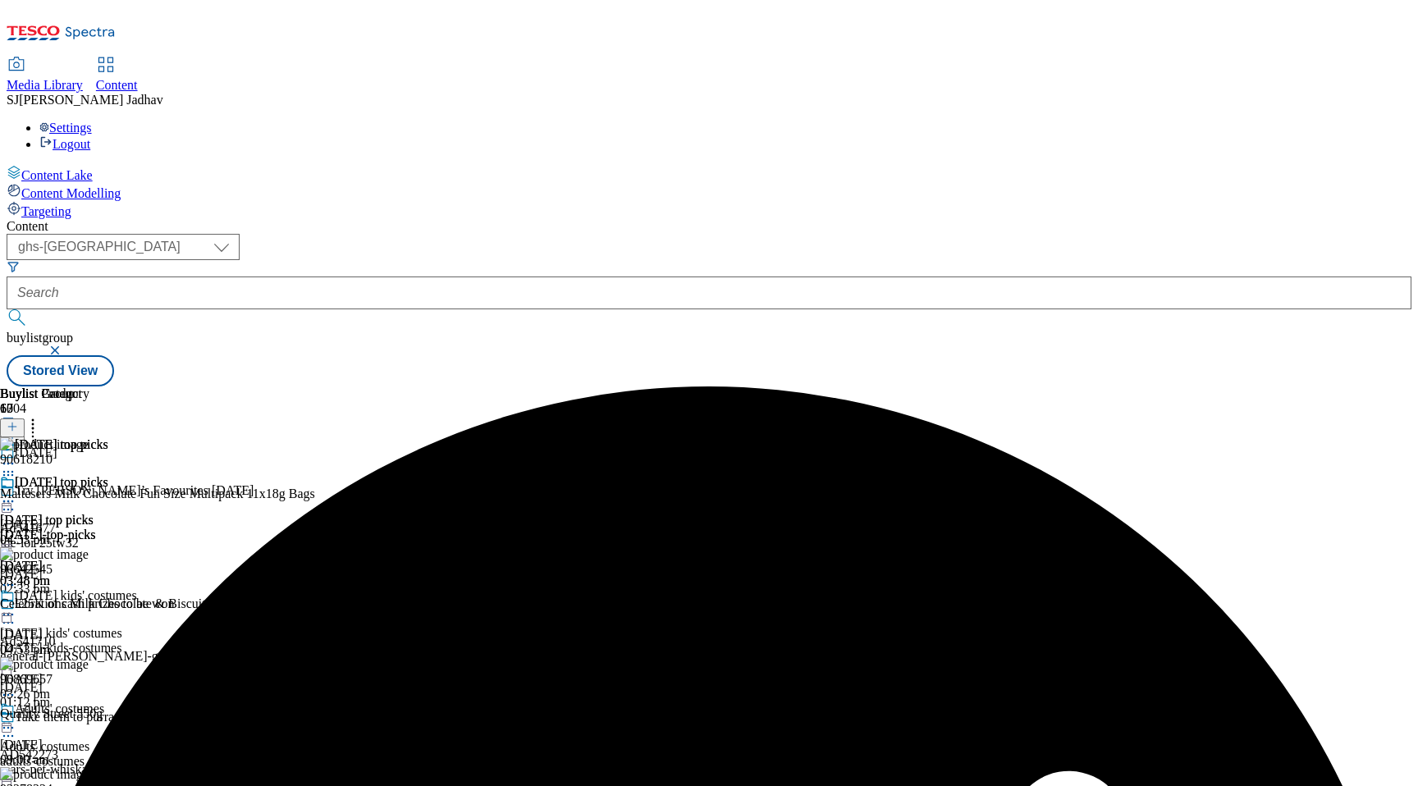
scroll to position [0, 39]
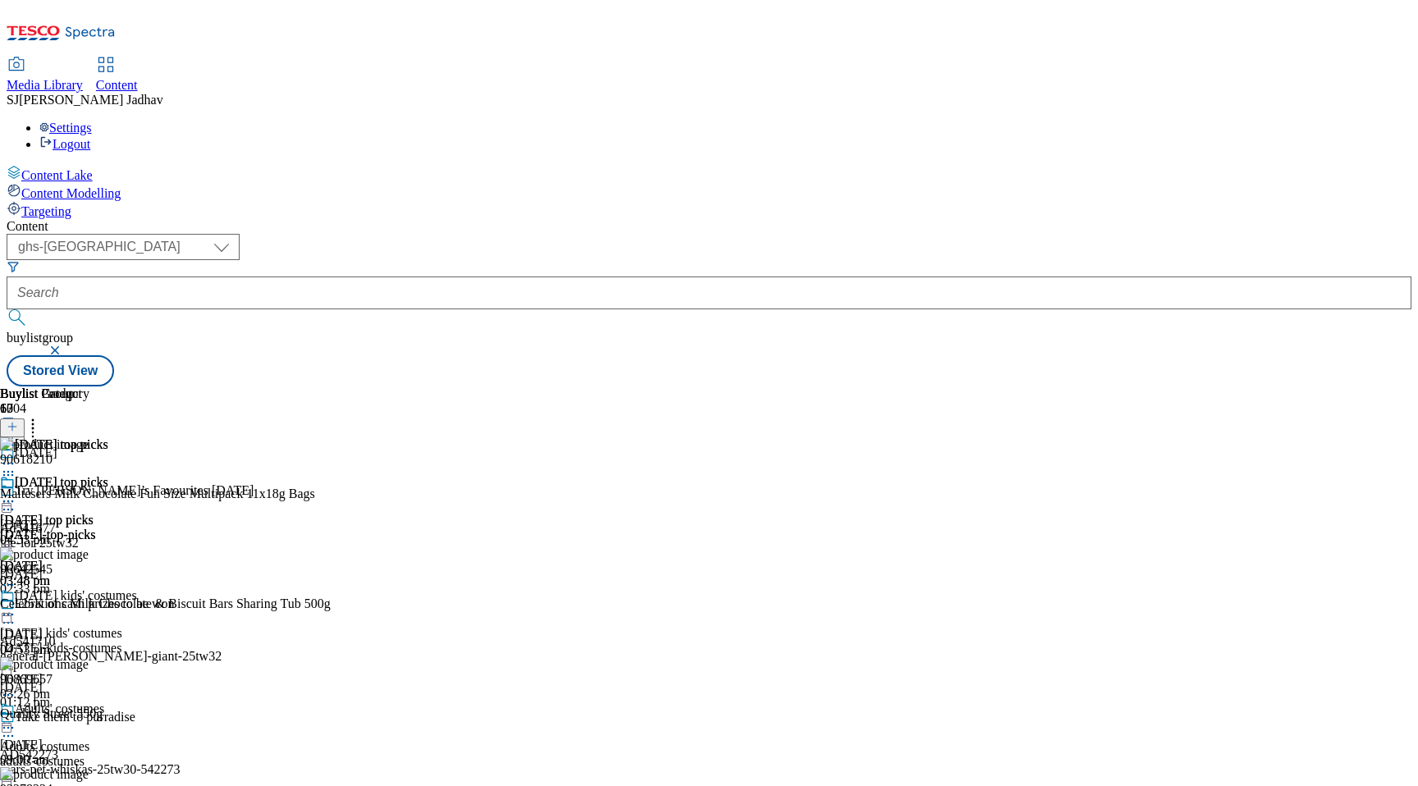
click at [34, 428] on circle at bounding box center [33, 429] width 2 height 2
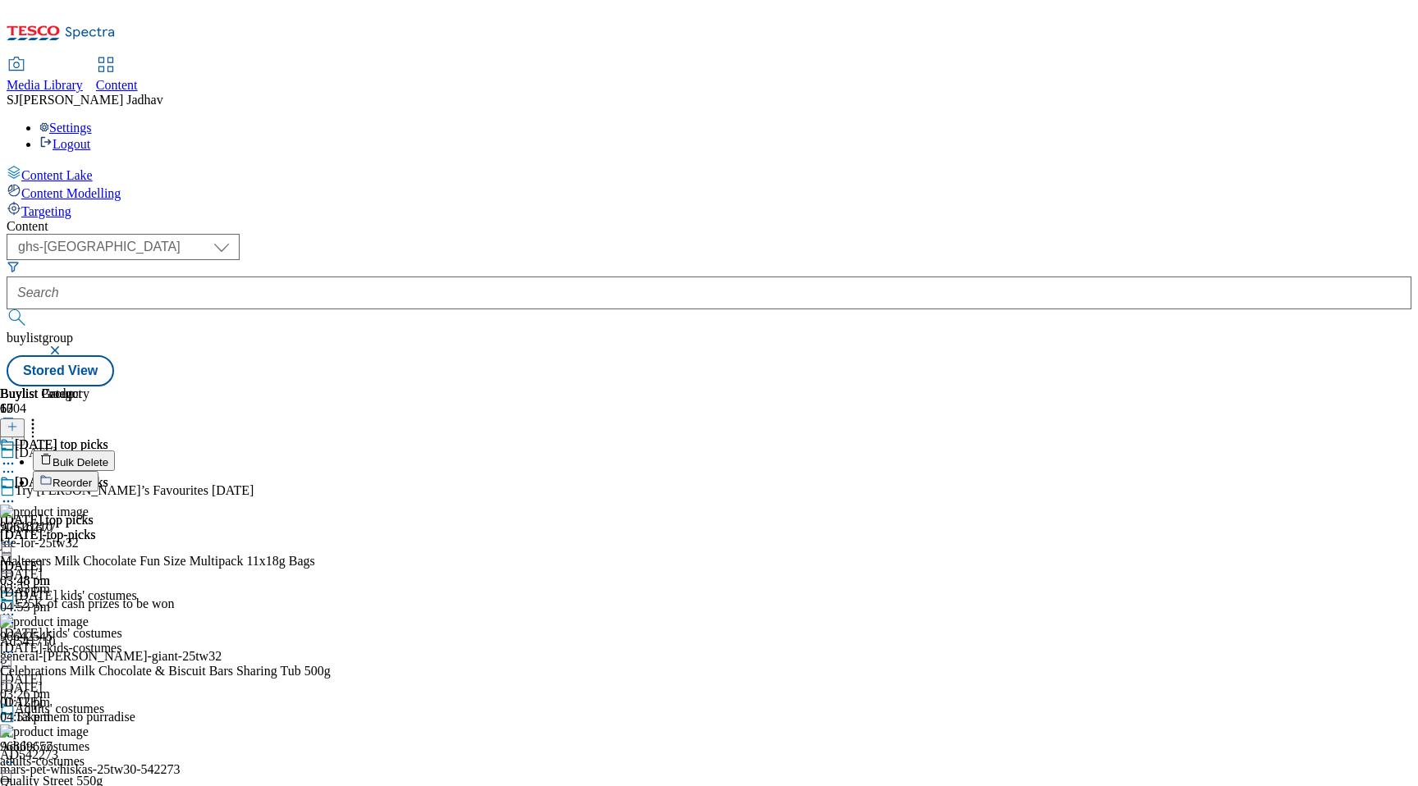
click at [98, 471] on button "Reorder" at bounding box center [66, 481] width 66 height 21
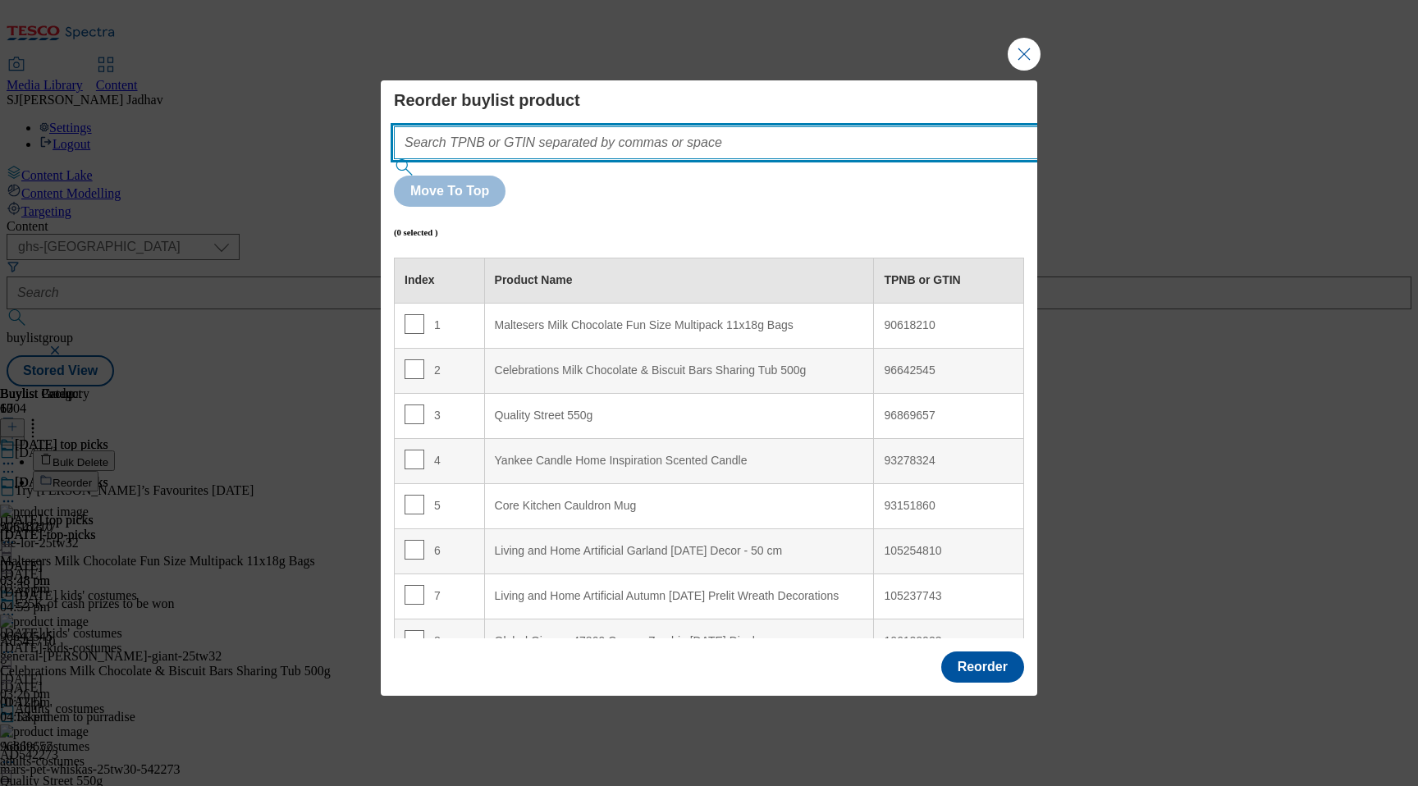
click at [806, 159] on input "Modal" at bounding box center [740, 142] width 693 height 33
paste input "96869657 90618210 96642545"
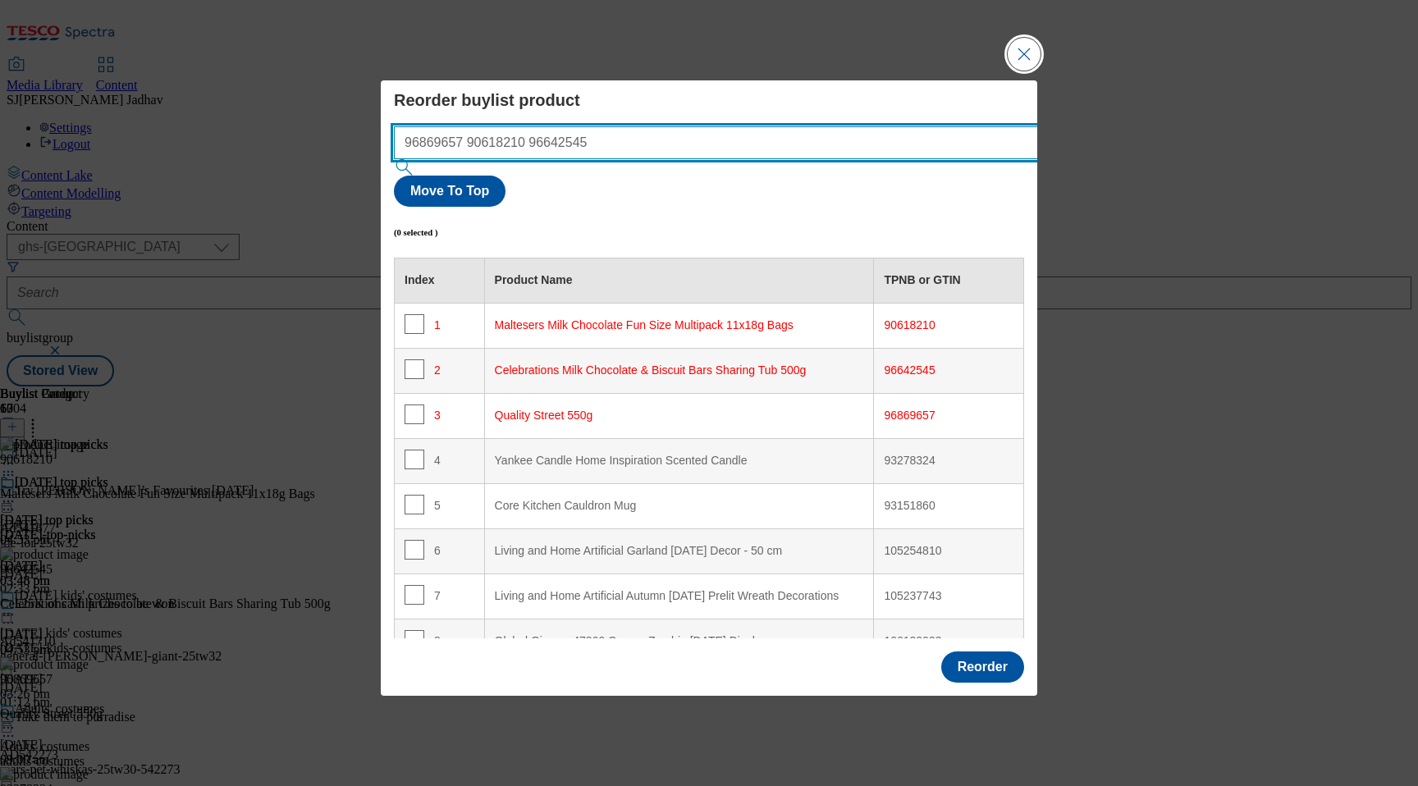
type input "96869657 90618210 96642545"
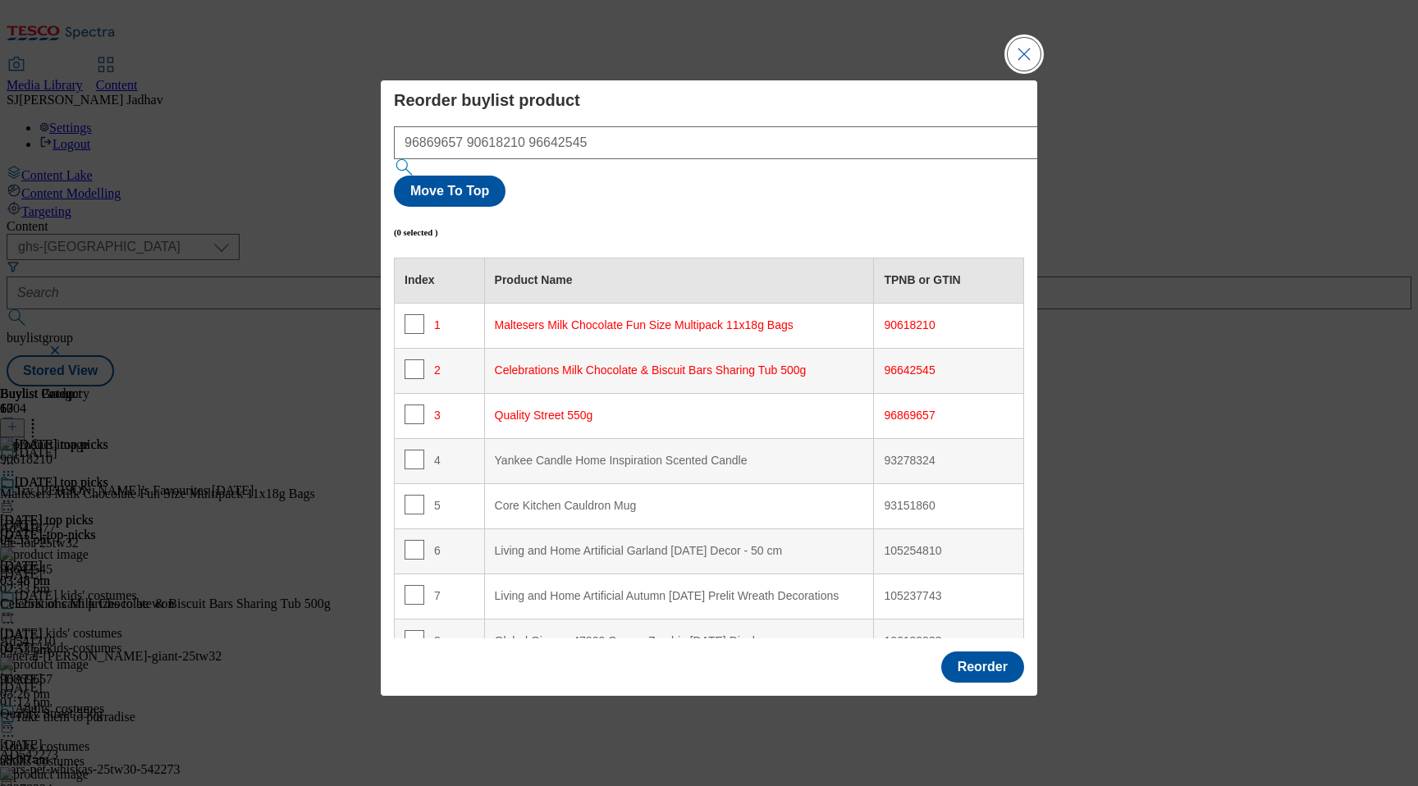
click at [1022, 71] on button "Close Modal" at bounding box center [1024, 54] width 33 height 33
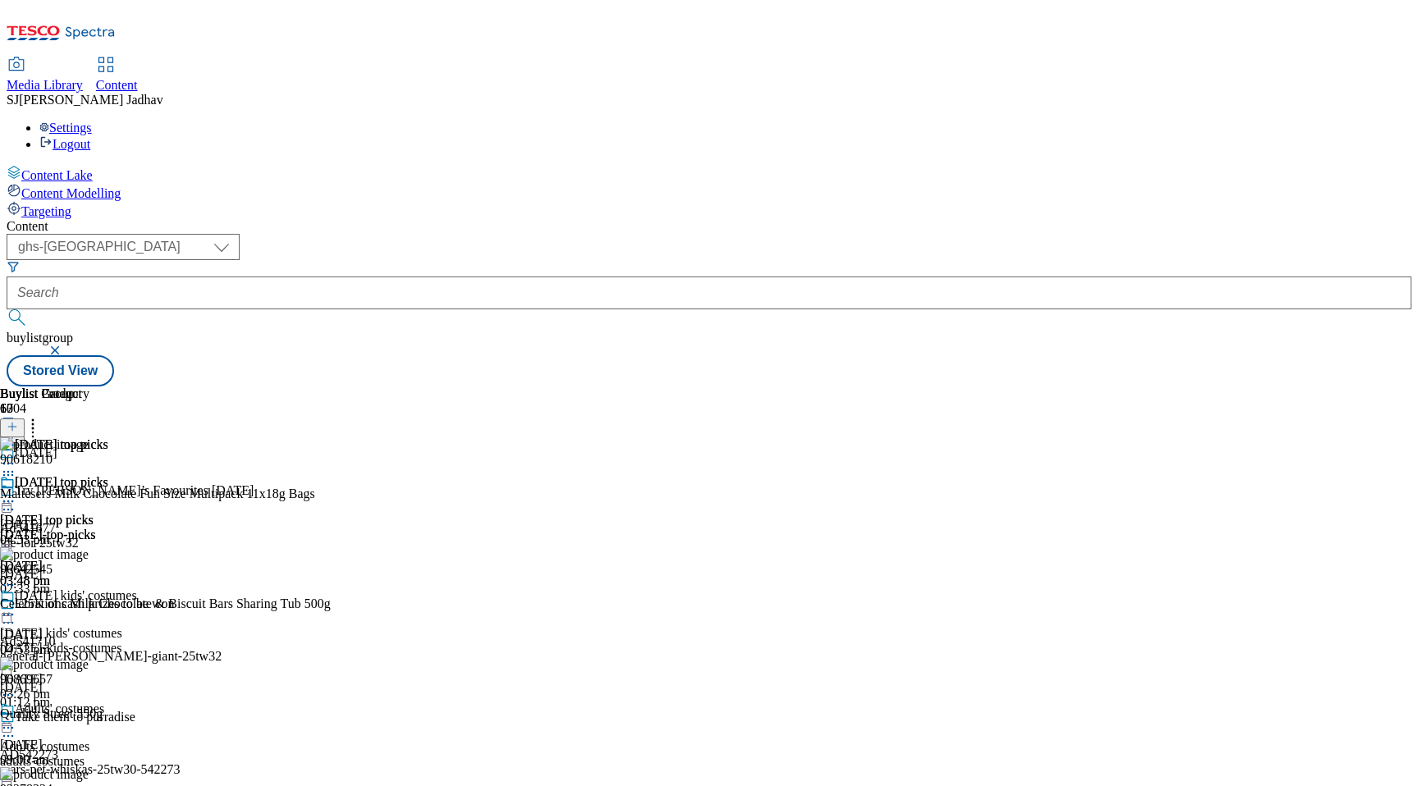
click at [16, 493] on icon at bounding box center [8, 501] width 16 height 16
click at [70, 530] on span "Edit" at bounding box center [60, 536] width 19 height 12
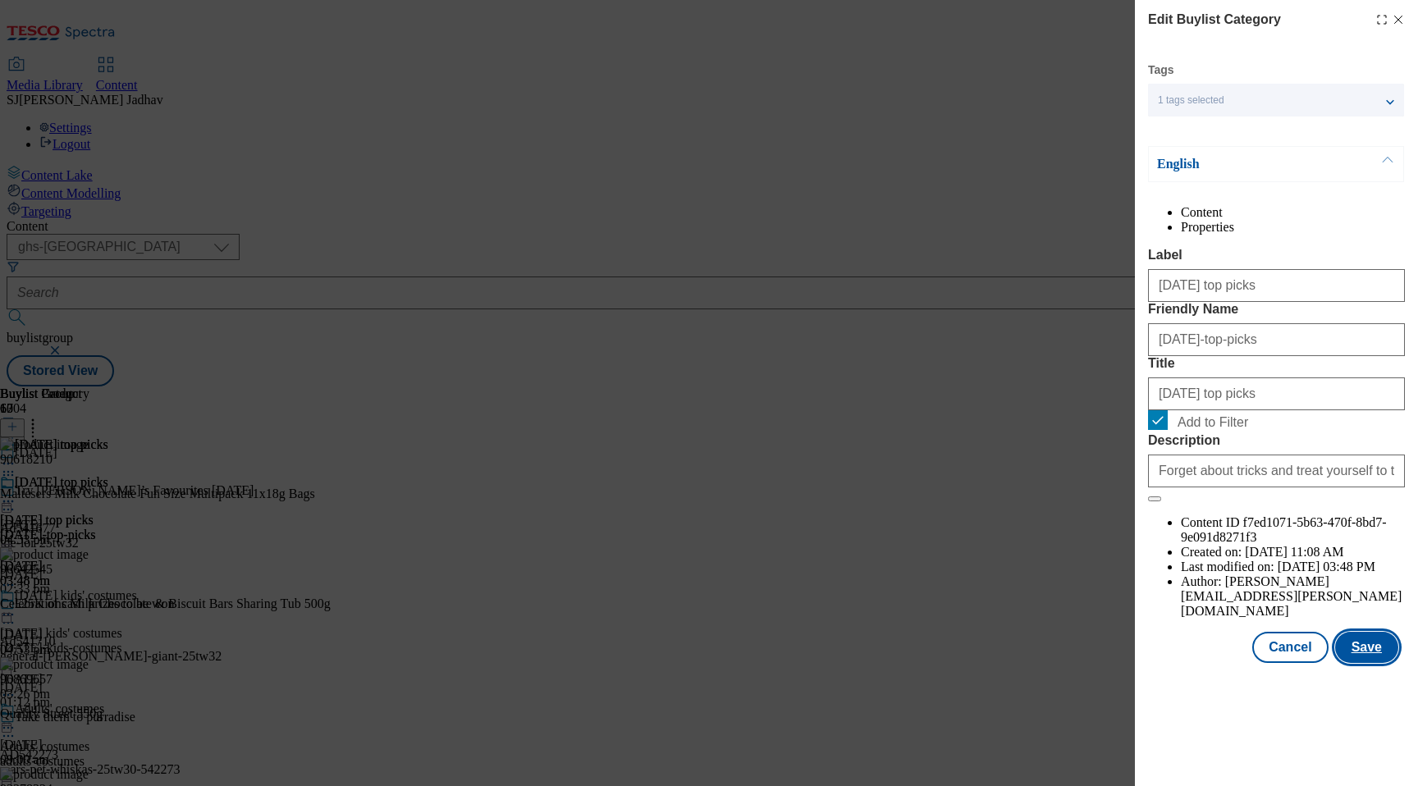
click at [1364, 663] on button "Save" at bounding box center [1366, 647] width 63 height 31
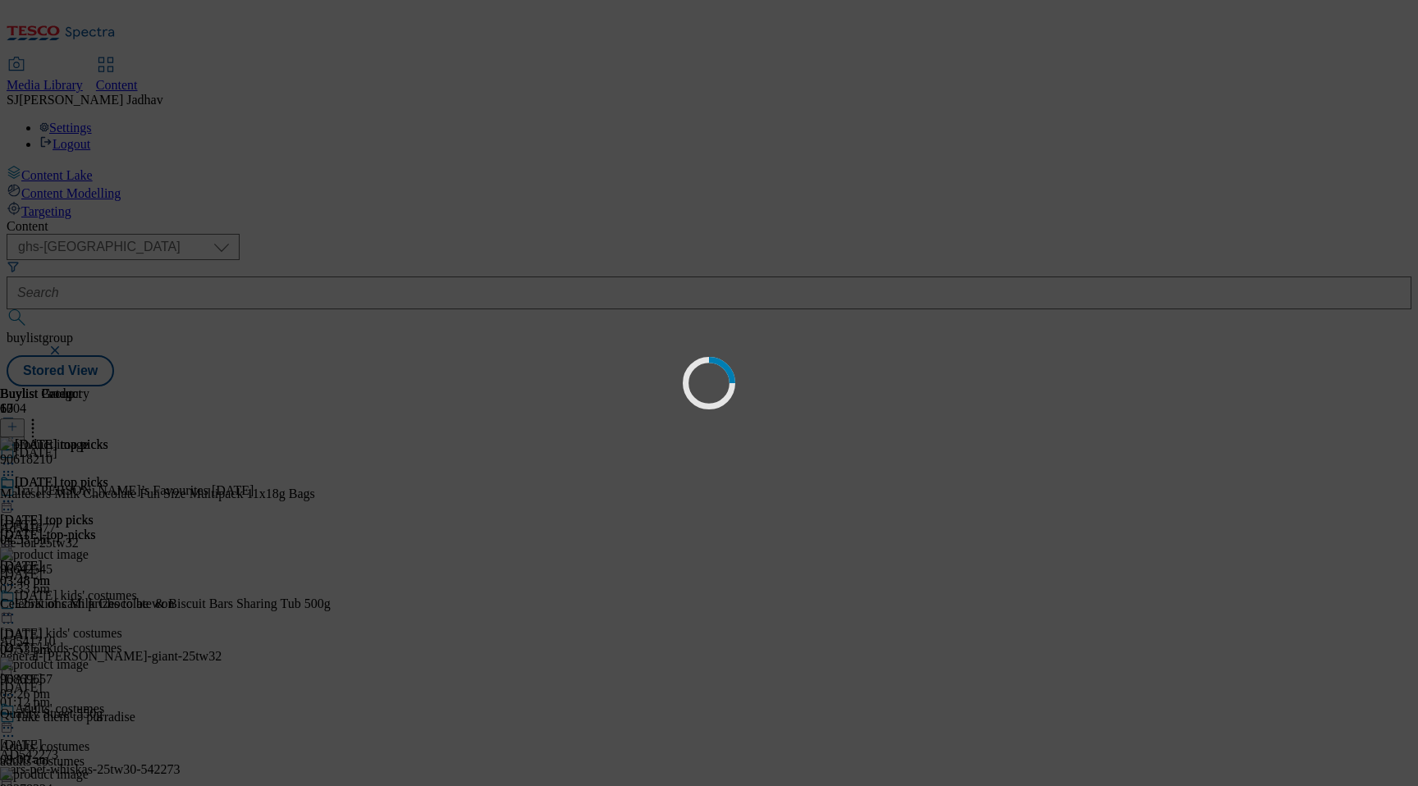
scroll to position [0, 0]
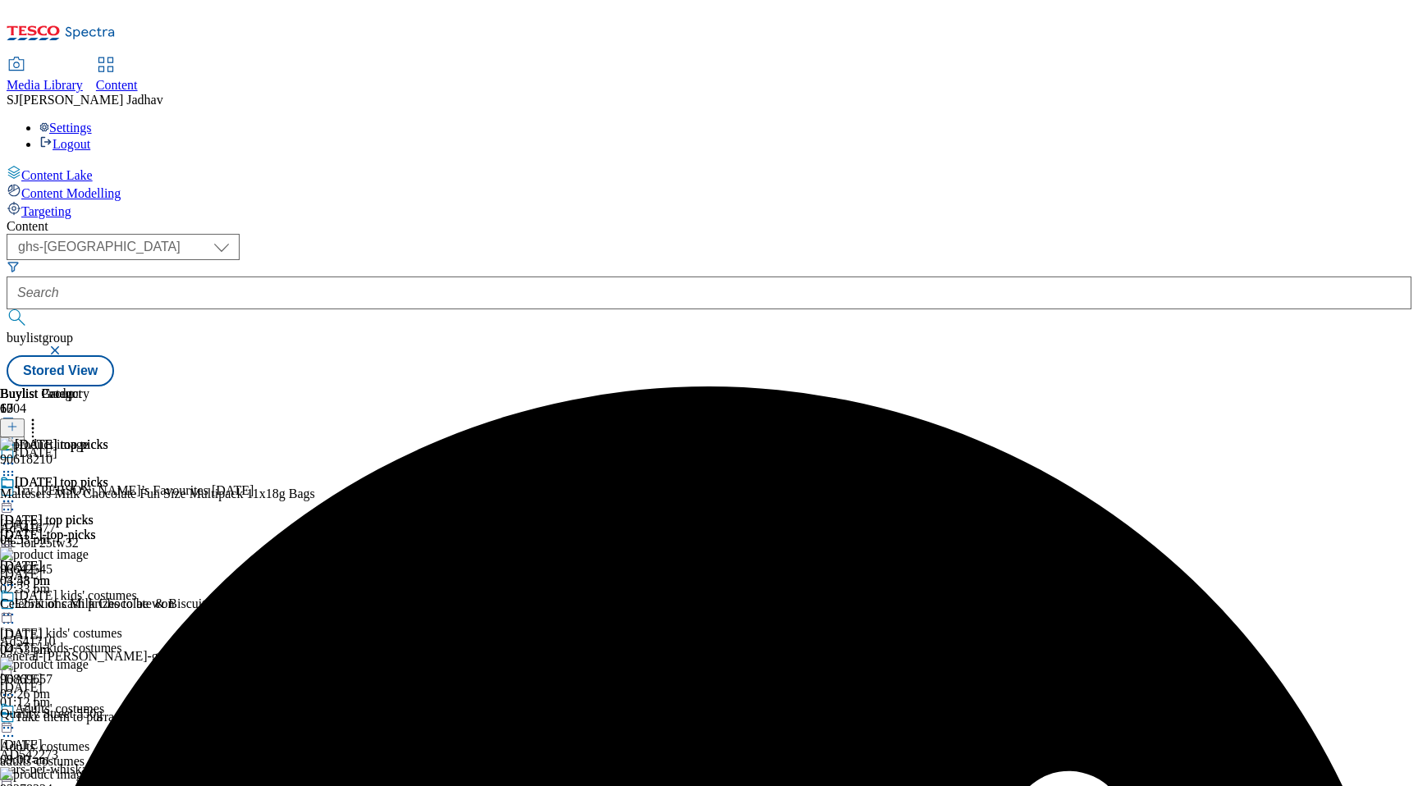
click at [16, 493] on icon at bounding box center [8, 501] width 16 height 16
click at [89, 606] on span "Preview" at bounding box center [70, 612] width 39 height 12
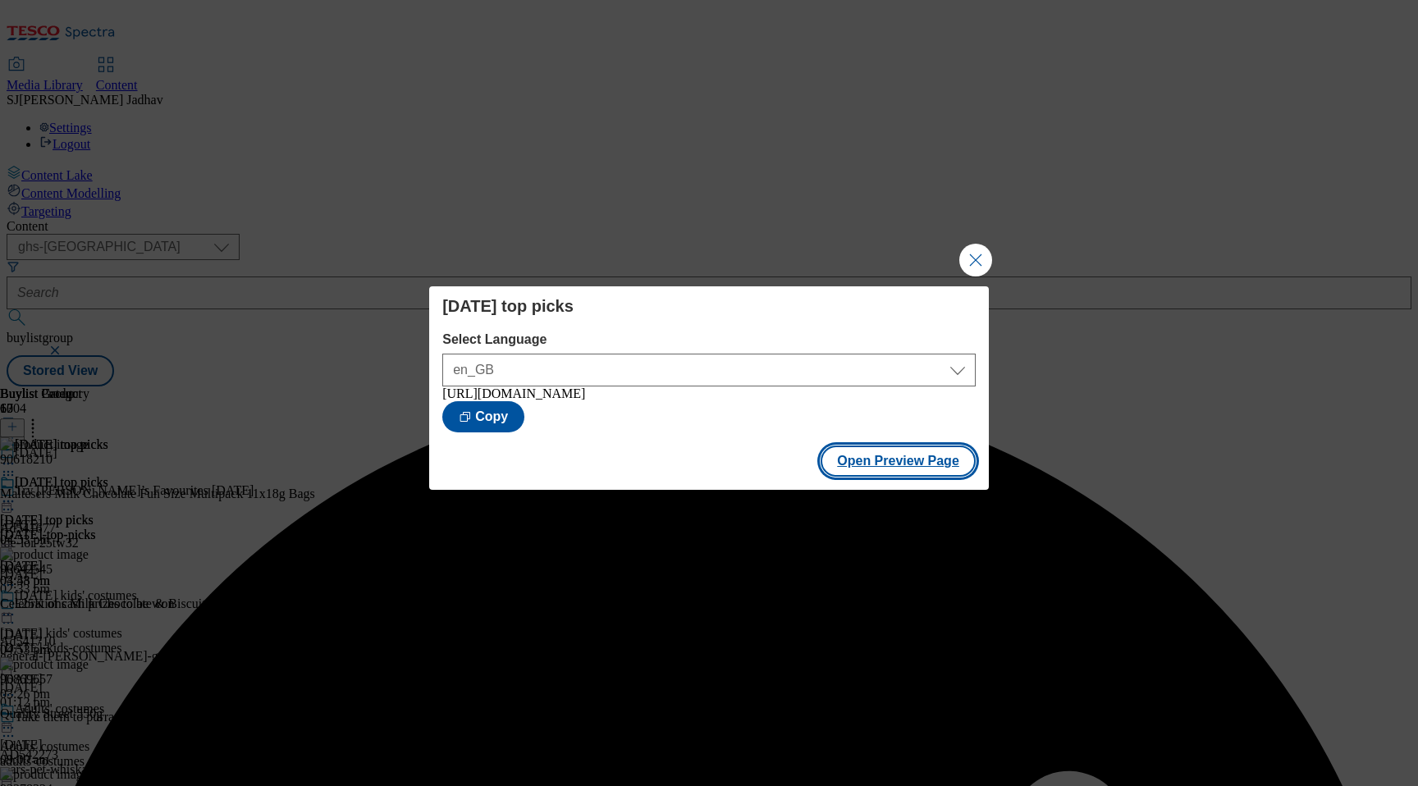
click at [928, 458] on button "Open Preview Page" at bounding box center [898, 461] width 155 height 31
click at [968, 258] on button "Close Modal" at bounding box center [975, 260] width 33 height 33
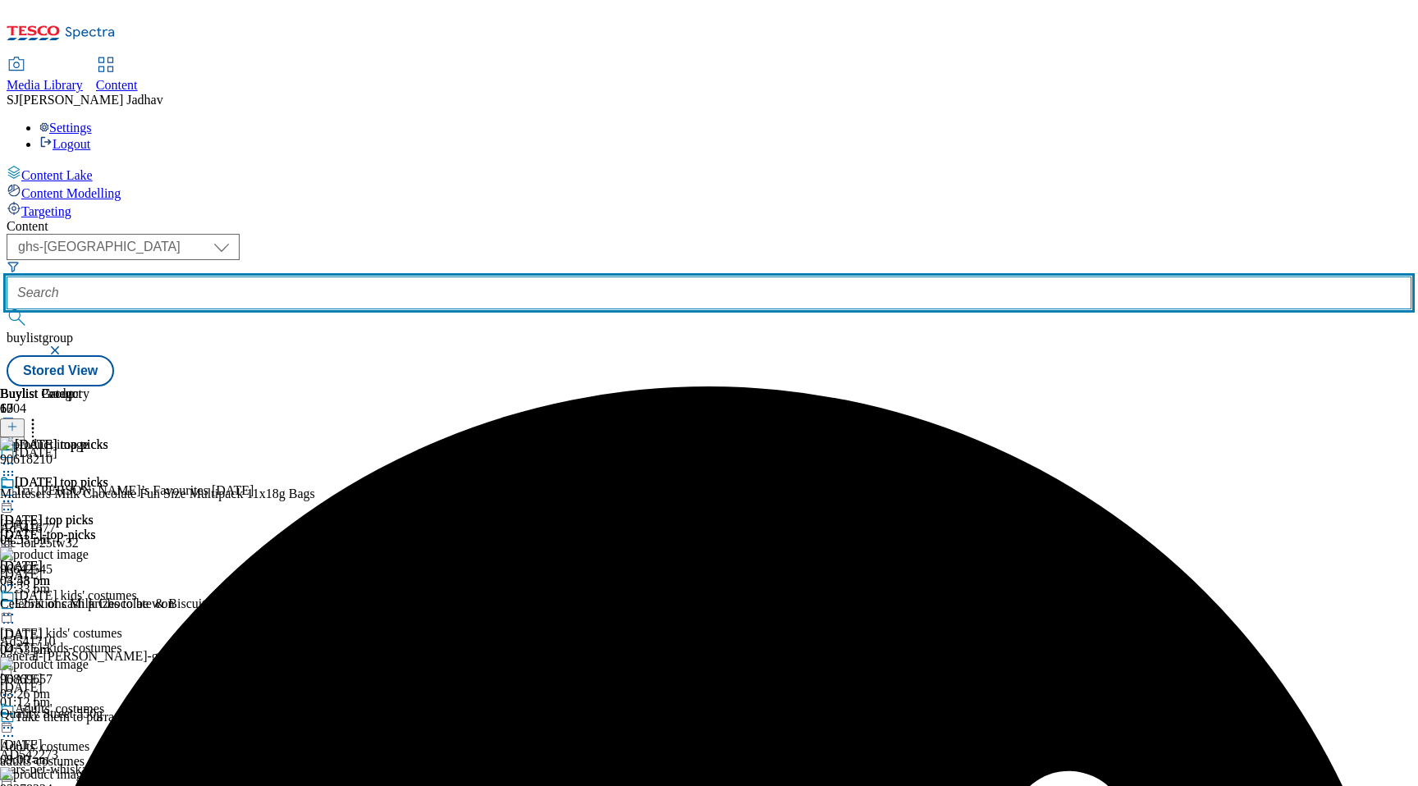
click at [423, 277] on input "text" at bounding box center [709, 293] width 1405 height 33
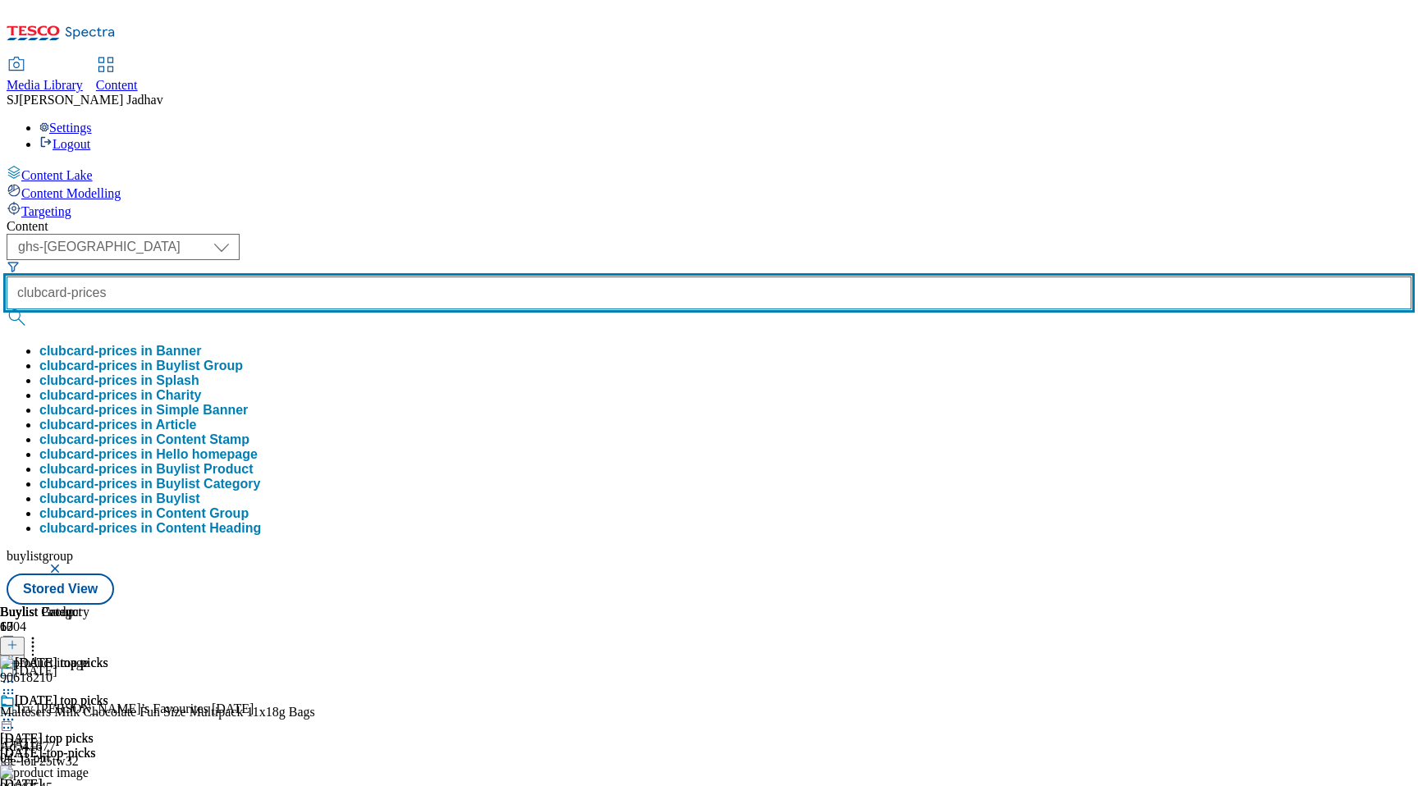
type input "clubcard-prices"
click at [7, 309] on button "submit" at bounding box center [18, 317] width 23 height 16
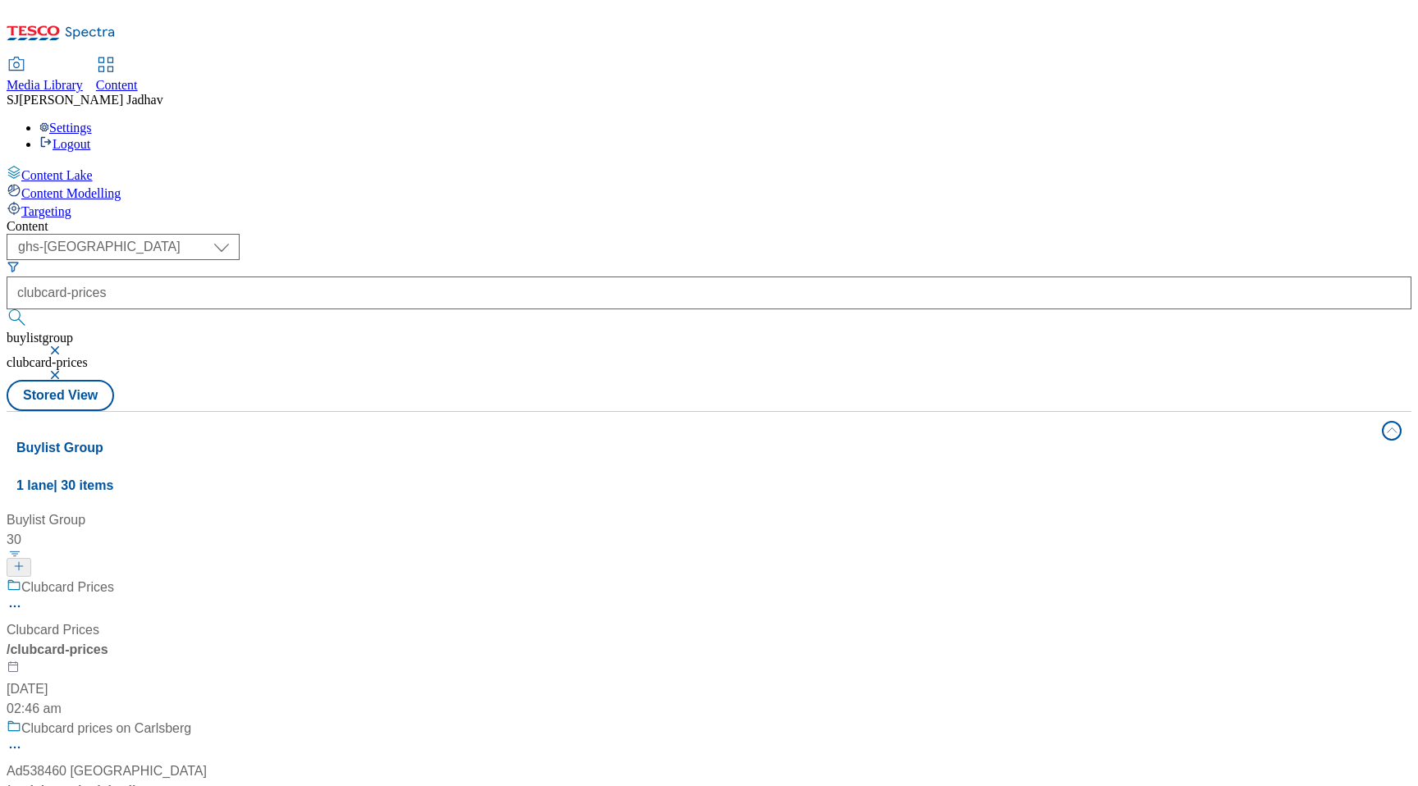
click at [246, 578] on div "Clubcard Prices Clubcard Prices / clubcard-prices 17 Jul 2024 02:46 am" at bounding box center [127, 648] width 240 height 141
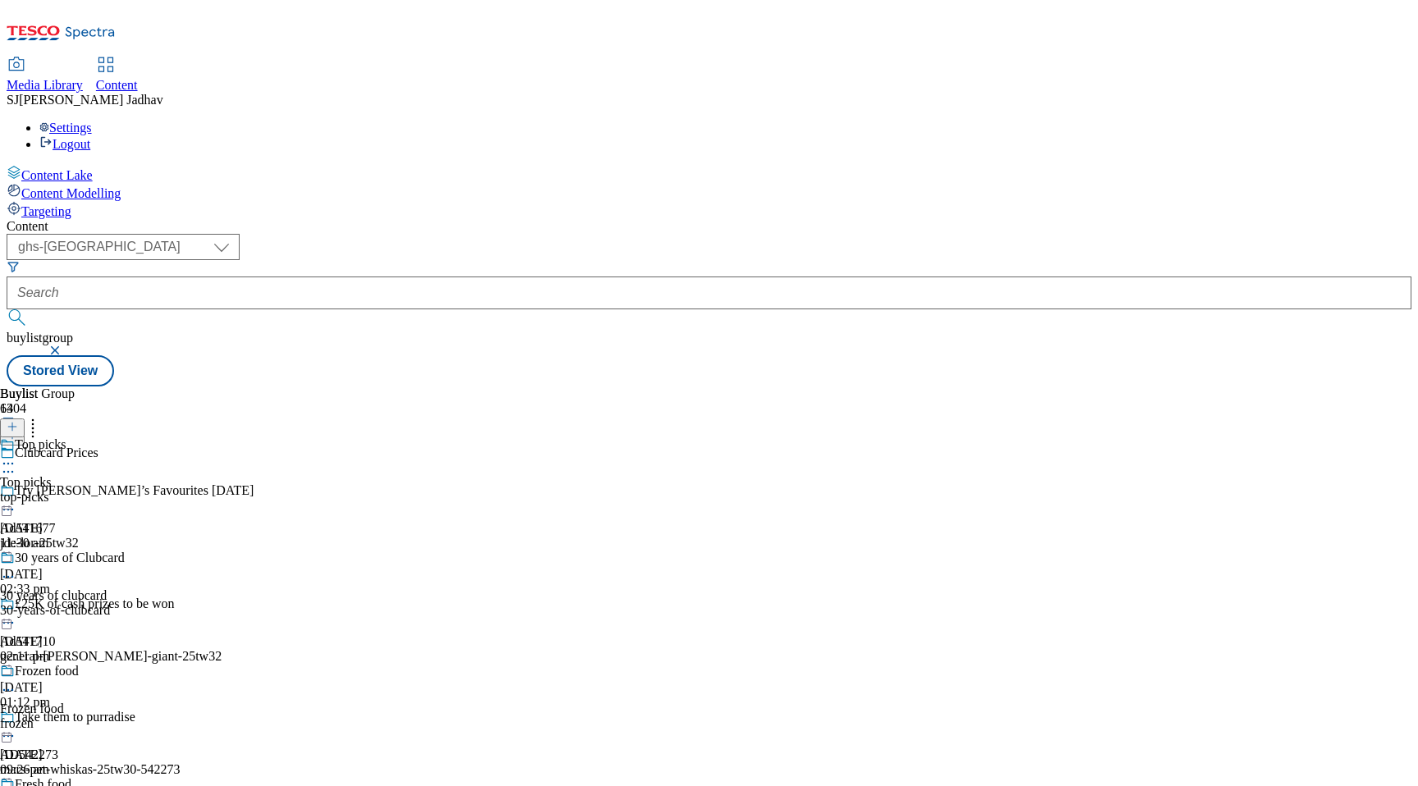
click at [187, 490] on div "top-picks" at bounding box center [93, 497] width 187 height 15
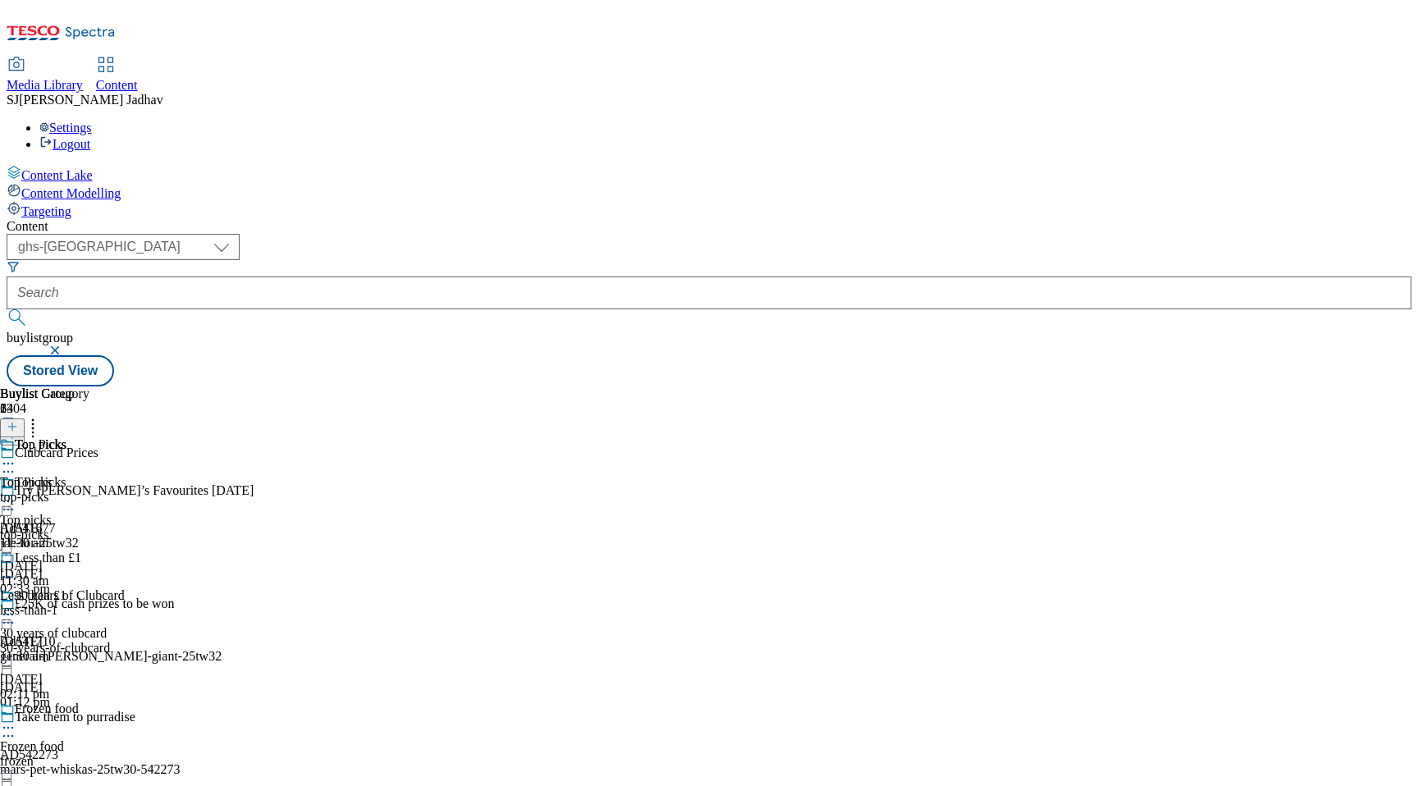
click at [89, 437] on div "Top Picks Top Picks top-picks 16 Sept 2025 11:30 am" at bounding box center [44, 493] width 89 height 113
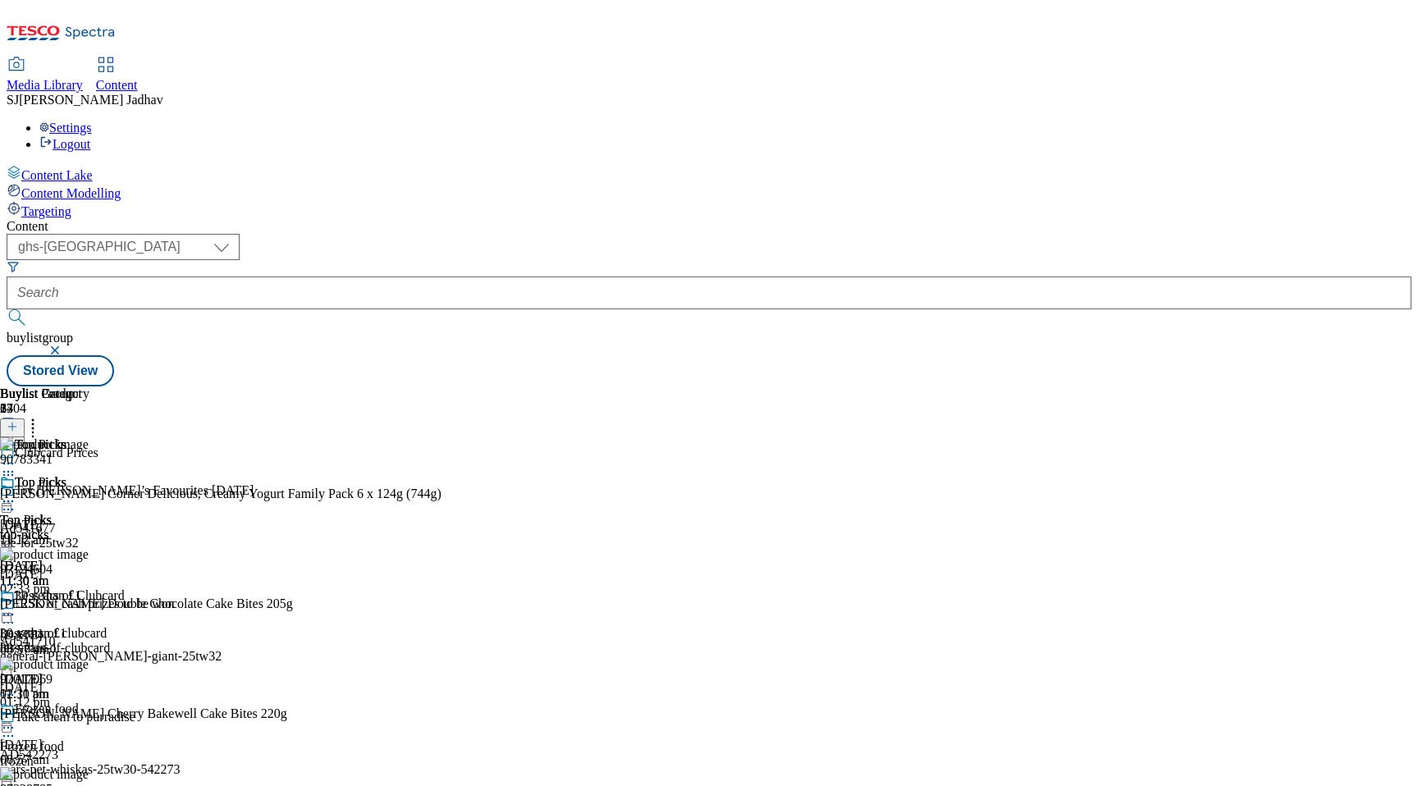
click at [18, 421] on icon at bounding box center [12, 426] width 11 height 11
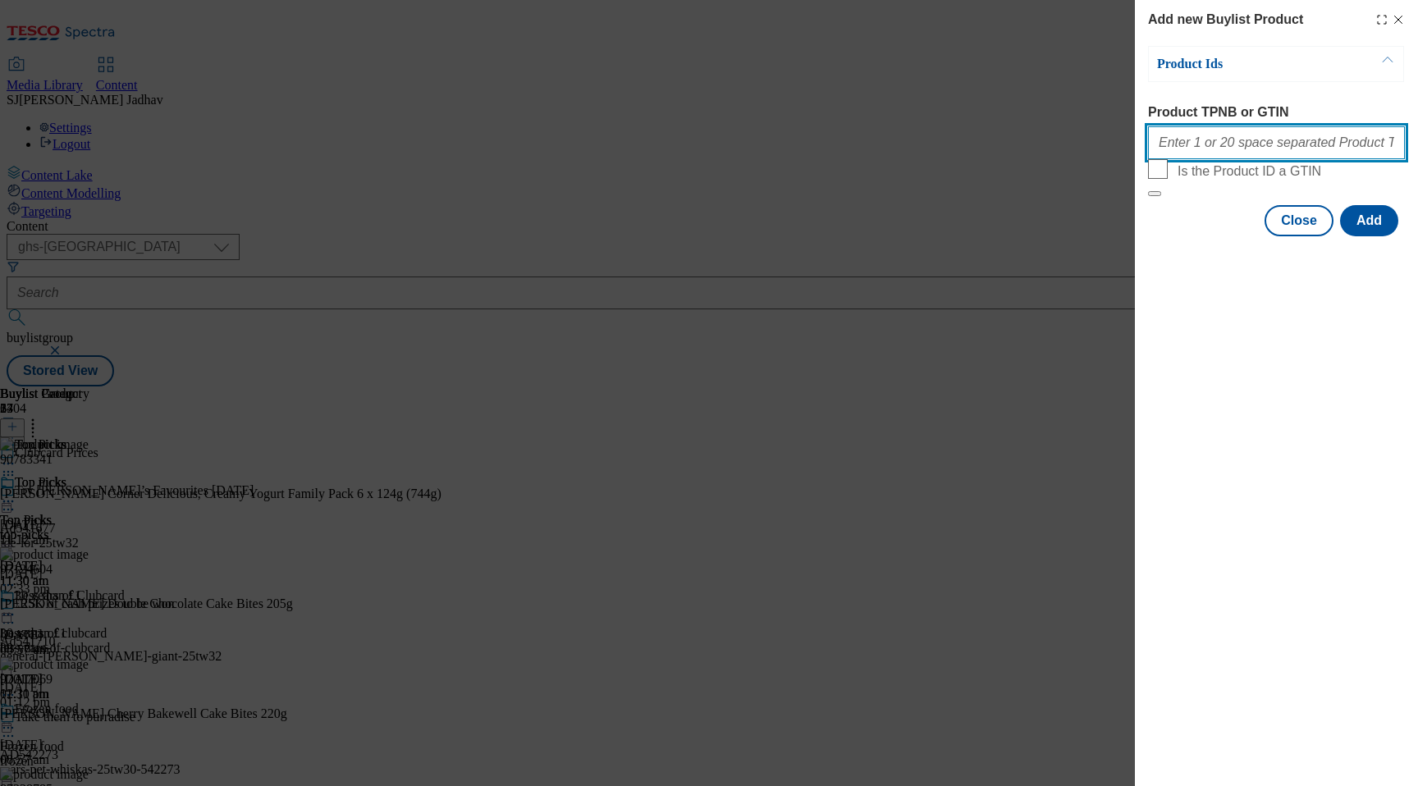
click at [1276, 148] on input "Product TPNB or GTIN" at bounding box center [1276, 142] width 257 height 33
paste input "86711306"
type input "86711306"
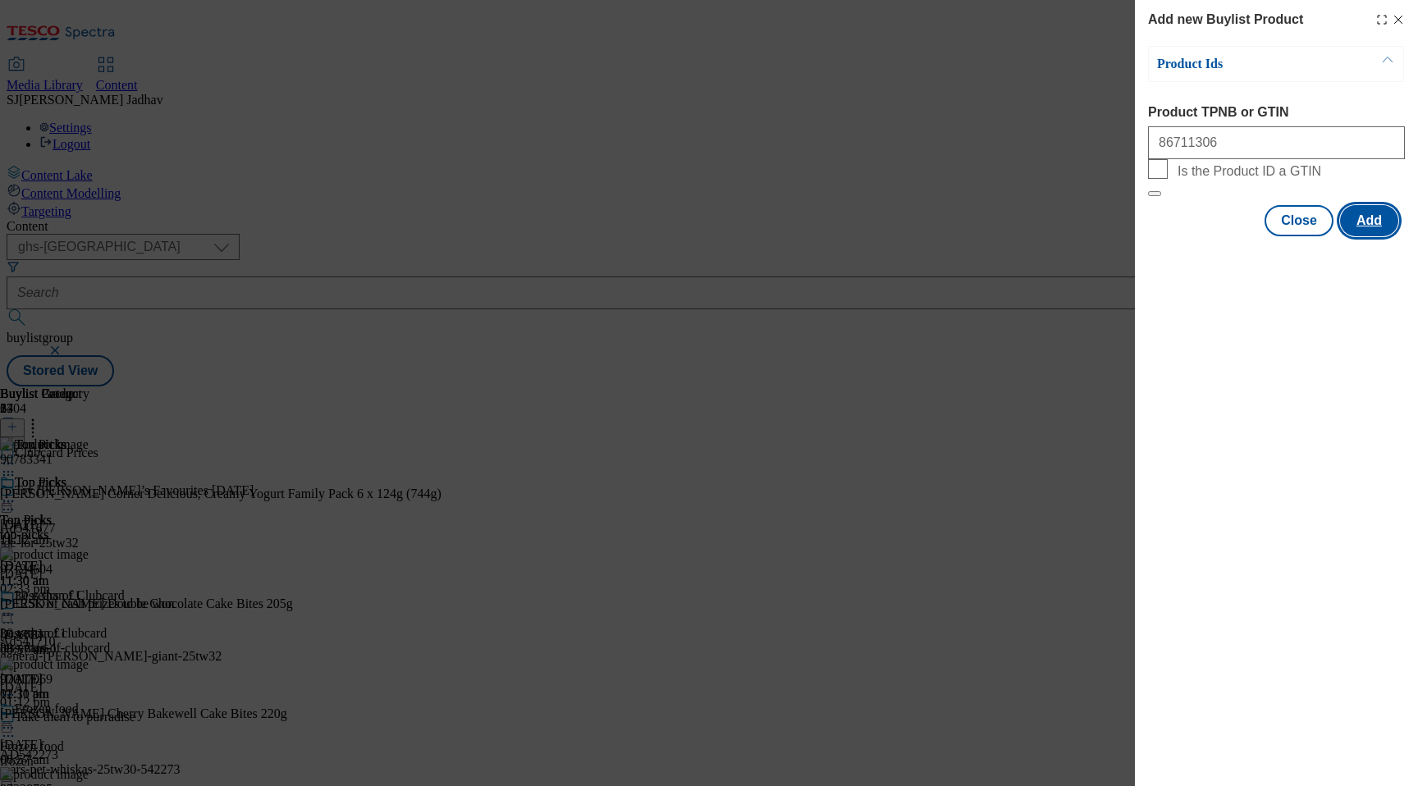
click at [1366, 236] on button "Add" at bounding box center [1369, 220] width 58 height 31
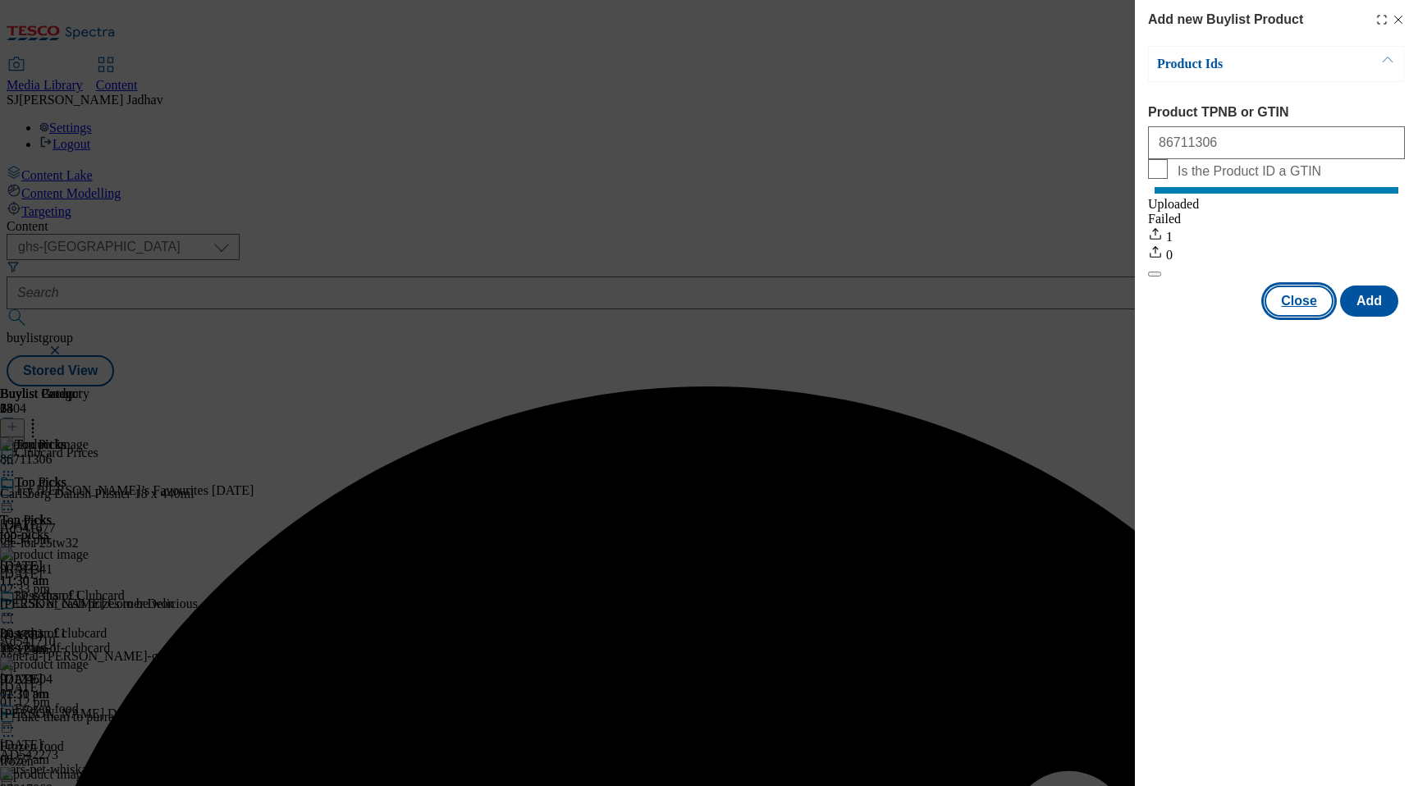
click at [1313, 317] on button "Close" at bounding box center [1299, 301] width 69 height 31
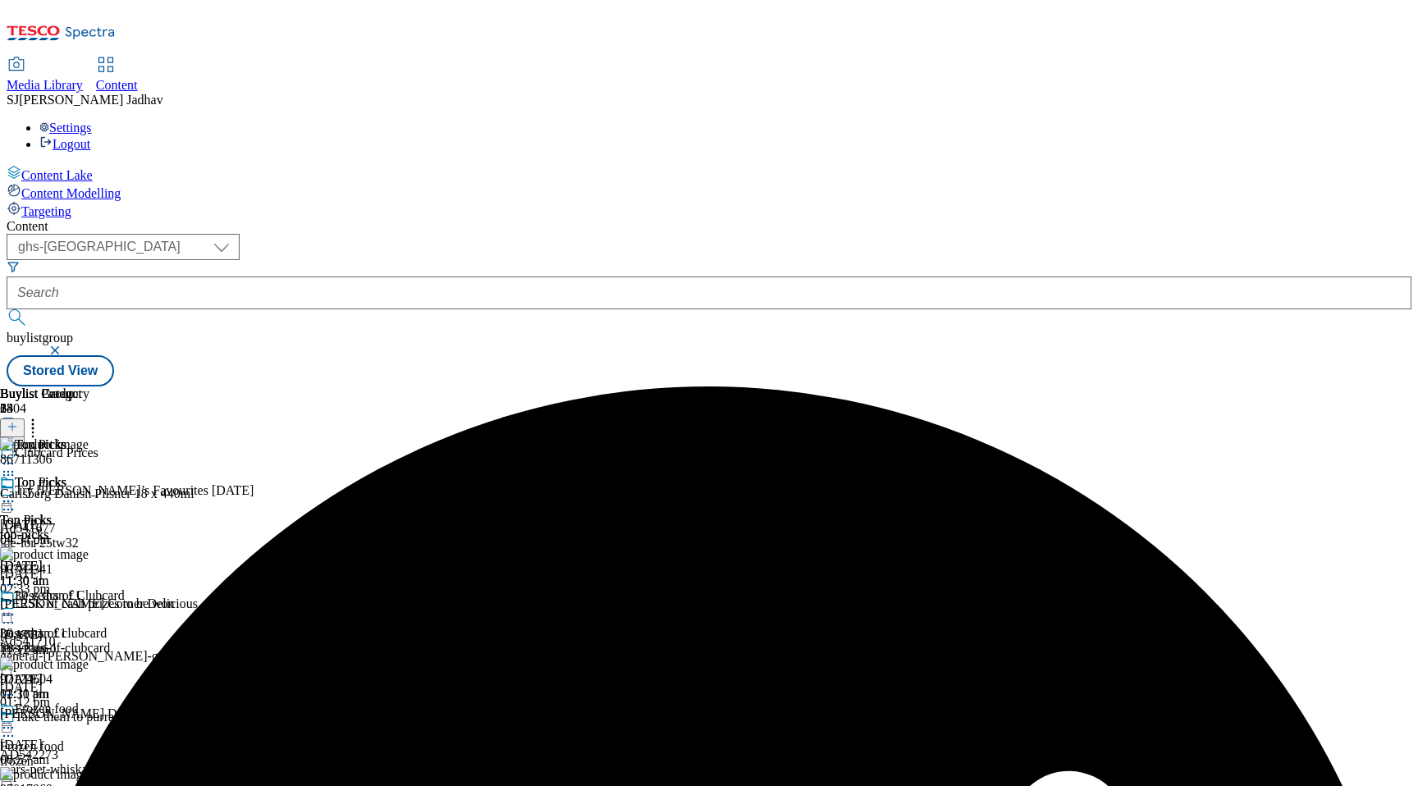
click at [16, 493] on icon at bounding box center [8, 501] width 16 height 16
click at [70, 530] on span "Edit" at bounding box center [60, 536] width 19 height 12
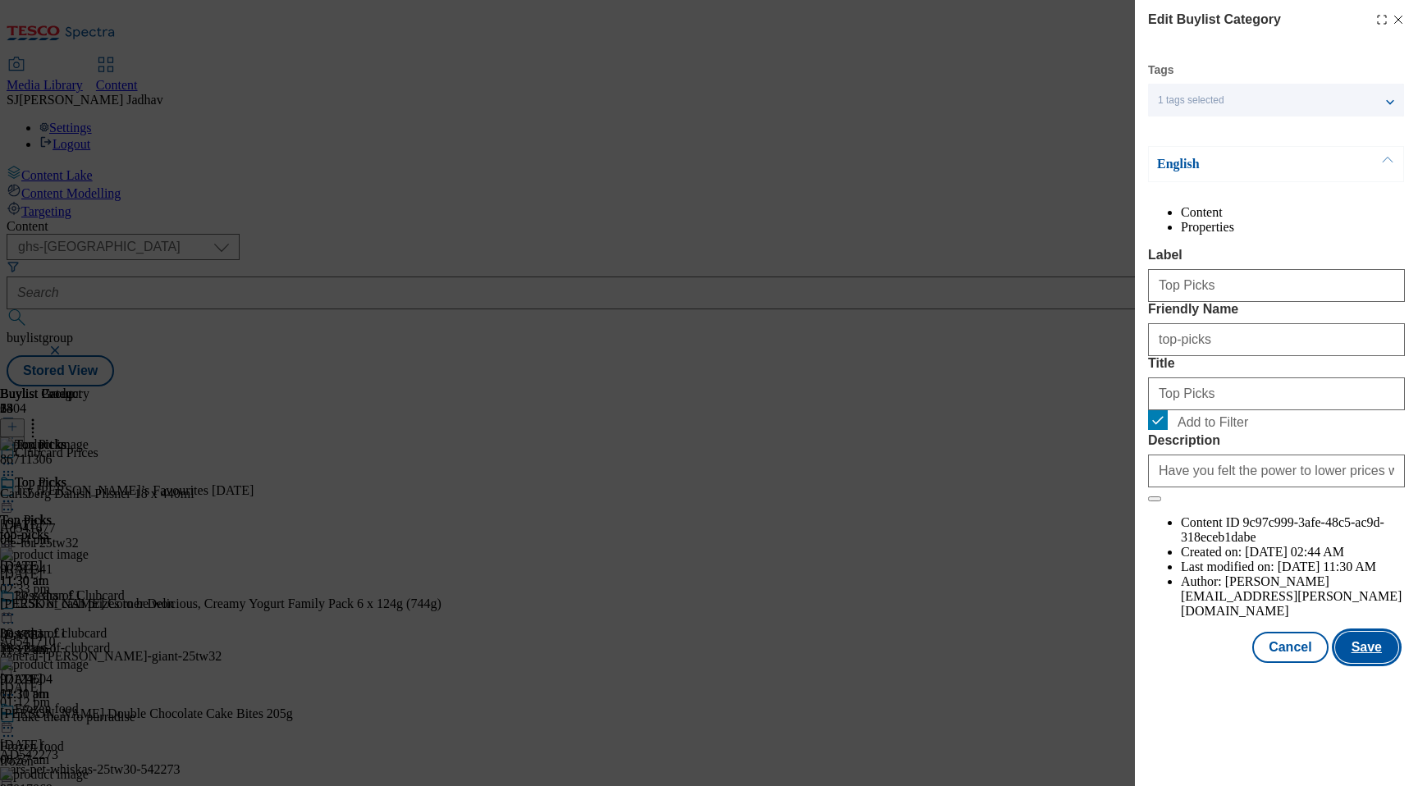
click at [1366, 663] on button "Save" at bounding box center [1366, 647] width 63 height 31
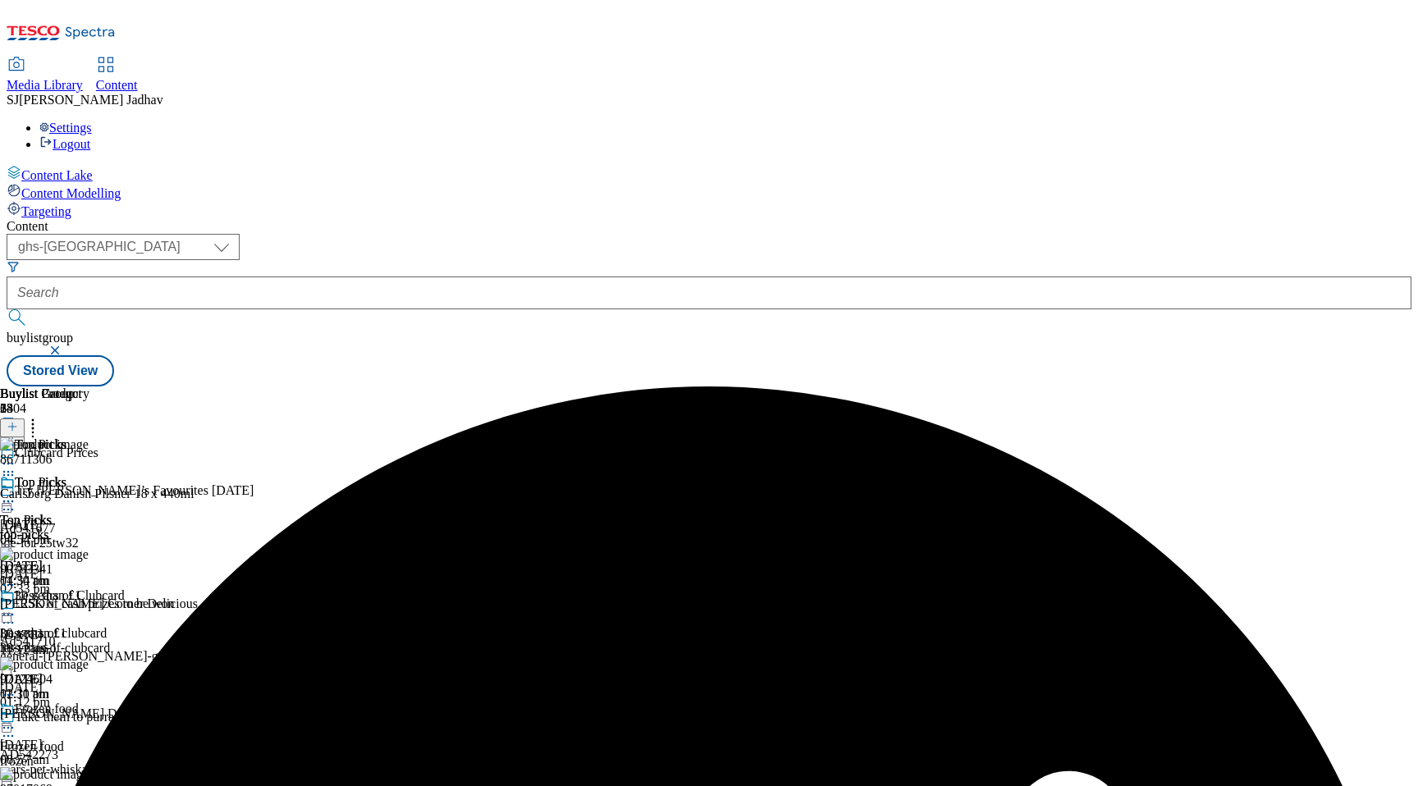
click at [16, 493] on icon at bounding box center [8, 501] width 16 height 16
click at [89, 606] on span "Preview" at bounding box center [70, 612] width 39 height 12
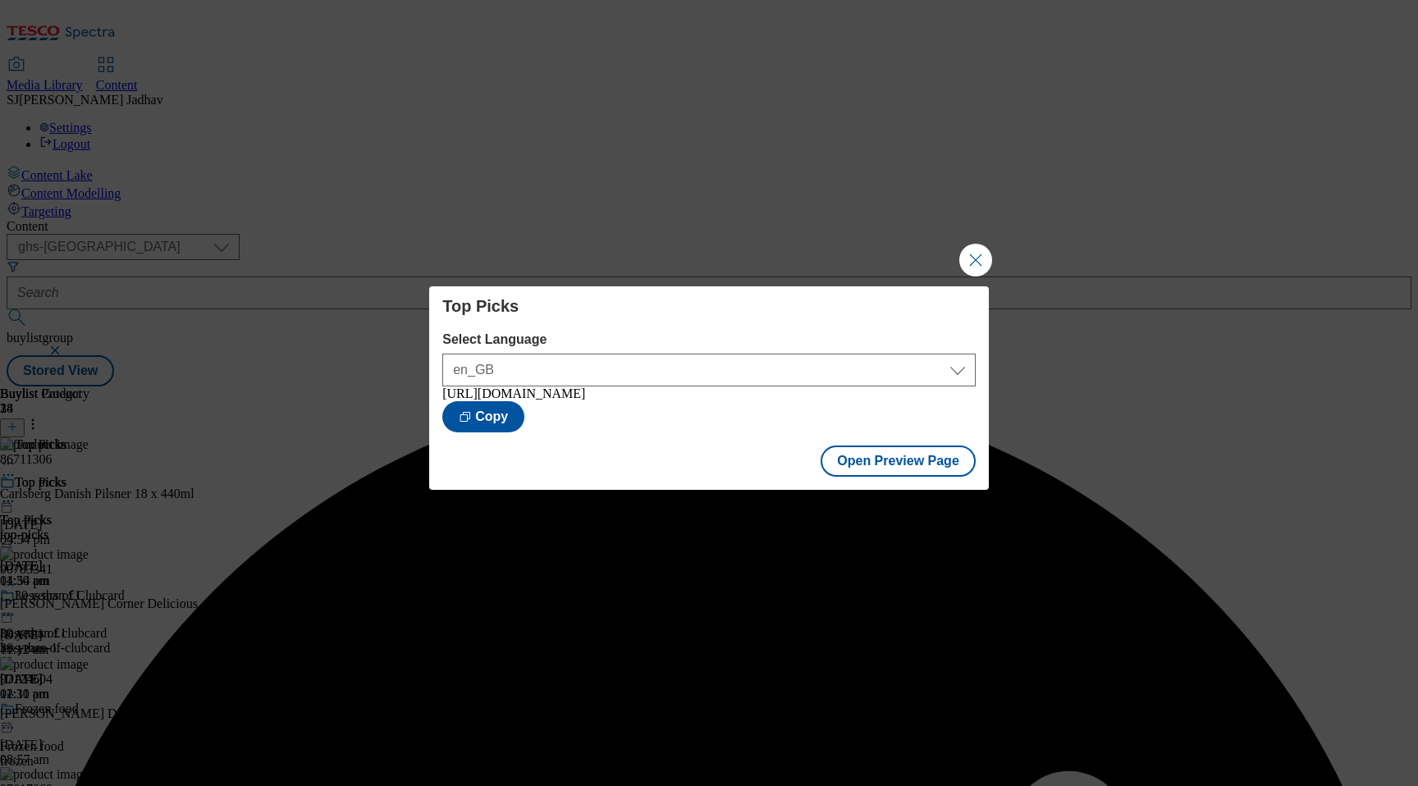
click at [921, 490] on div "Open Preview Page" at bounding box center [709, 463] width 560 height 54
click at [921, 472] on button "Open Preview Page" at bounding box center [898, 461] width 155 height 31
click at [988, 251] on button "Close Modal" at bounding box center [975, 260] width 33 height 33
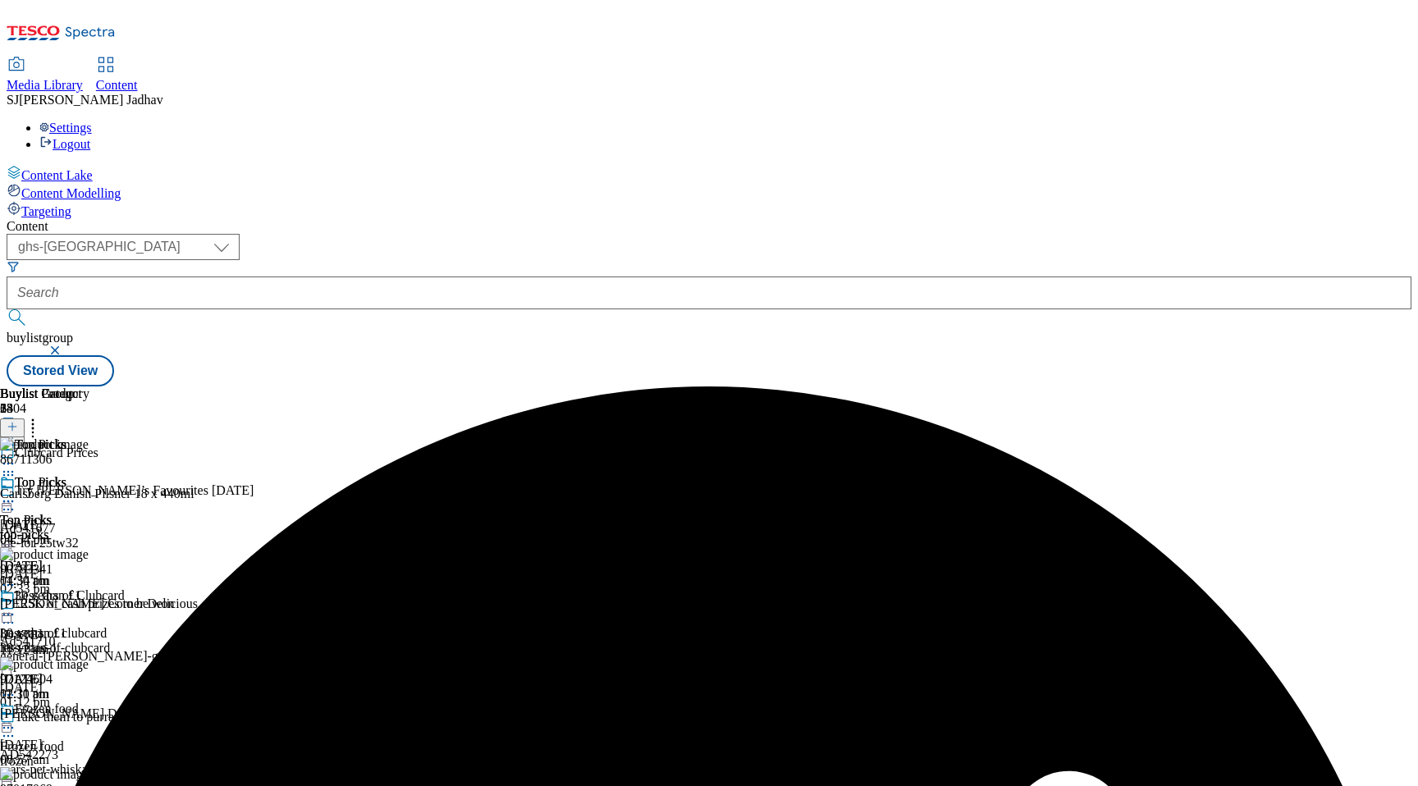
scroll to position [247, 0]
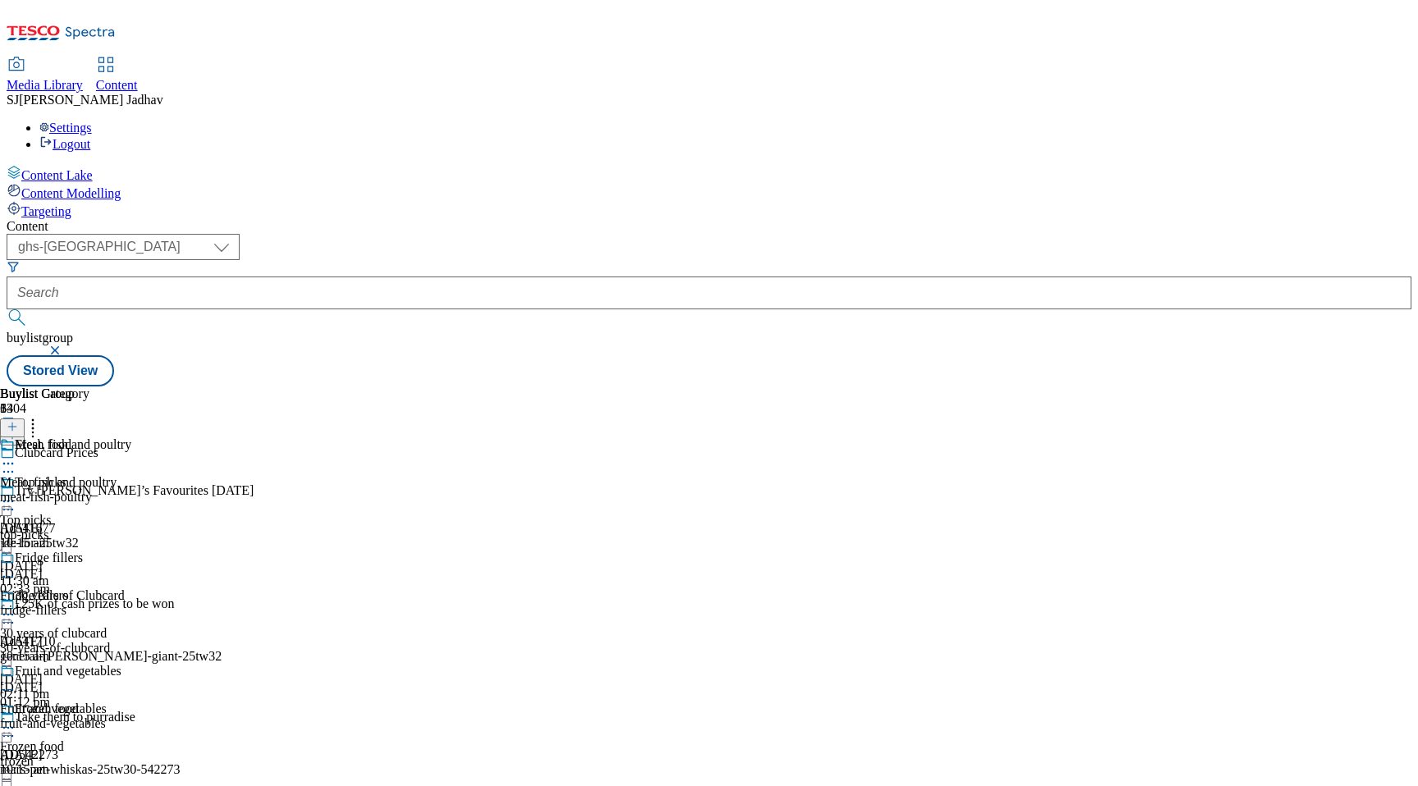
click at [131, 603] on div "fridge-fillers" at bounding box center [65, 610] width 131 height 15
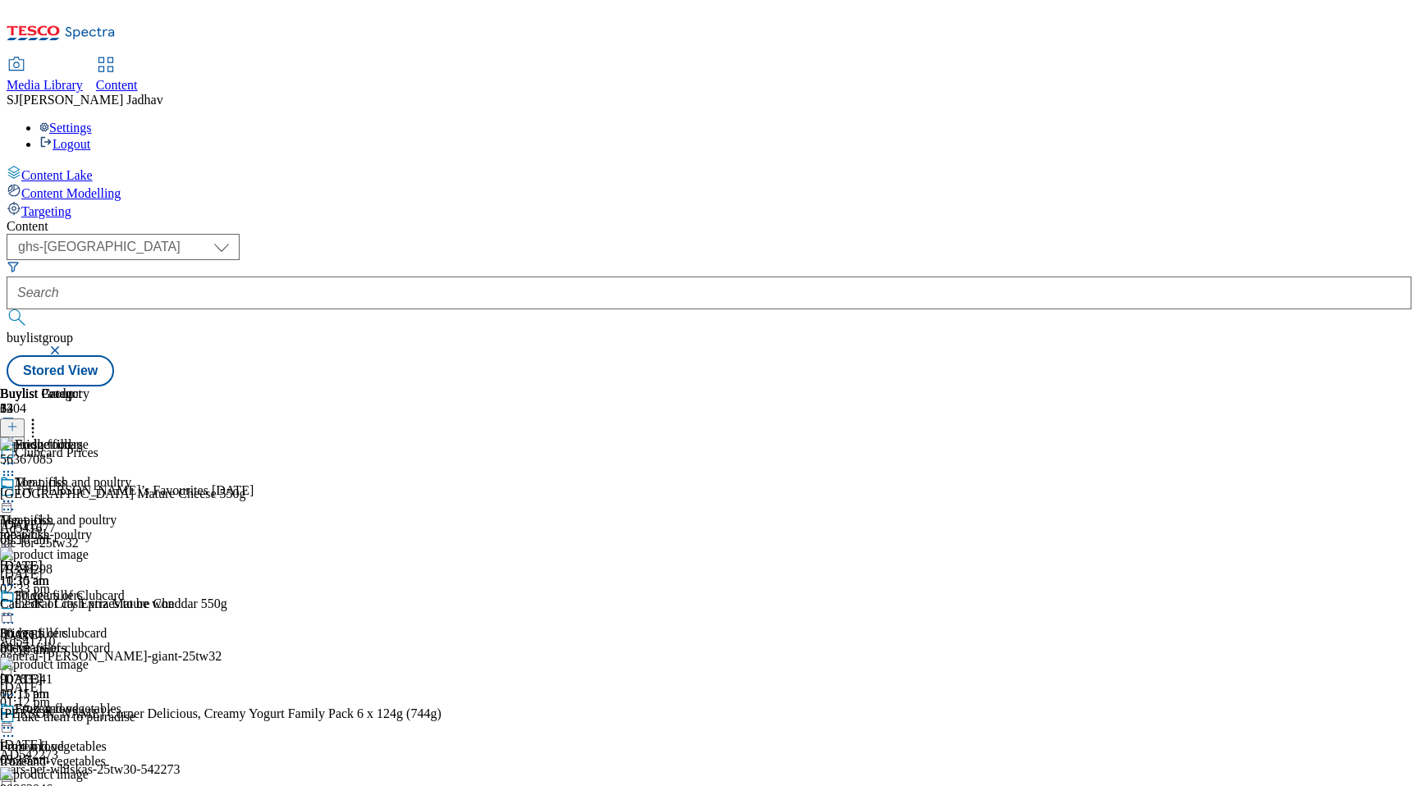
scroll to position [0, 39]
click at [12, 423] on line at bounding box center [12, 427] width 0 height 8
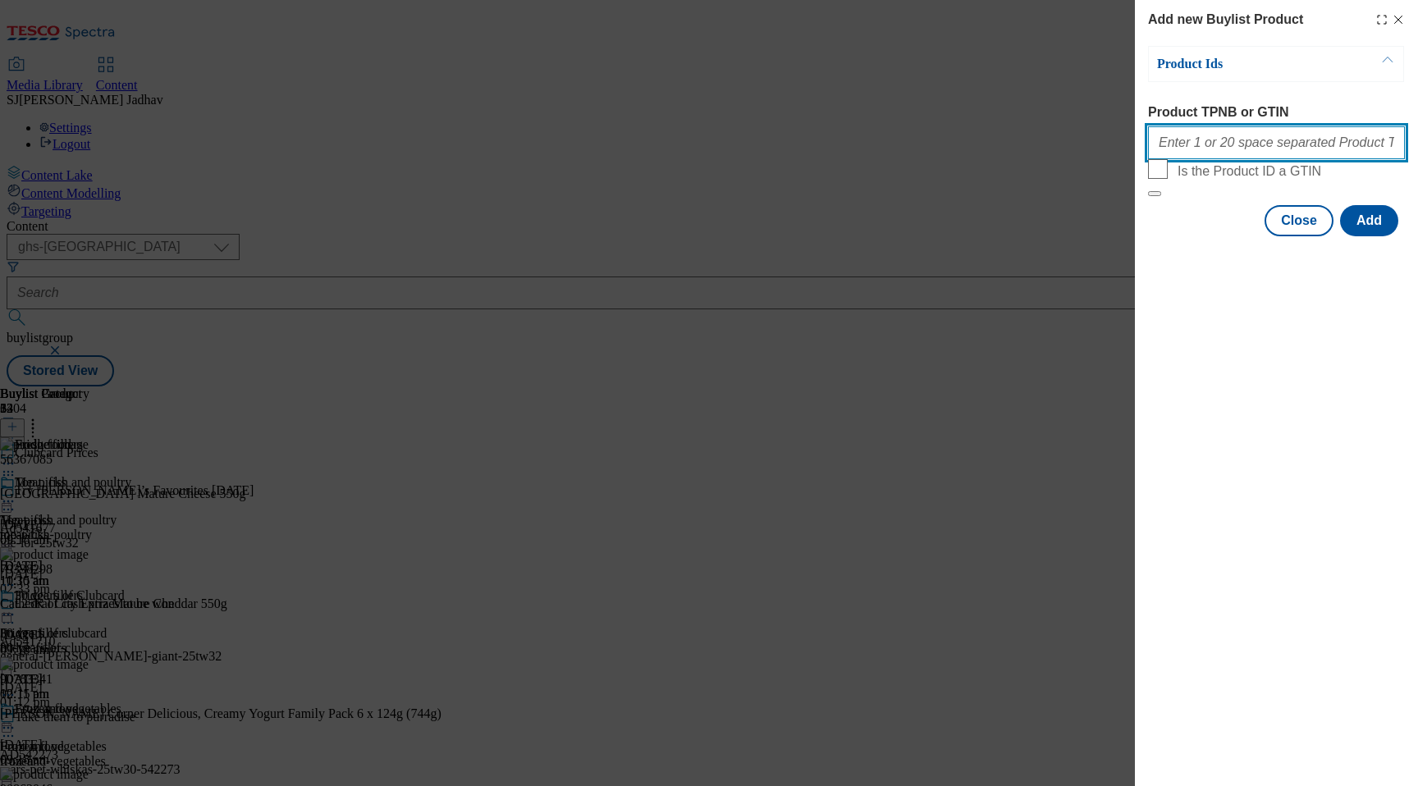
click at [1238, 152] on input "Product TPNB or GTIN" at bounding box center [1276, 142] width 257 height 33
paste input "52194030 56228930 79380799"
type input "52194030 56228930 79380799"
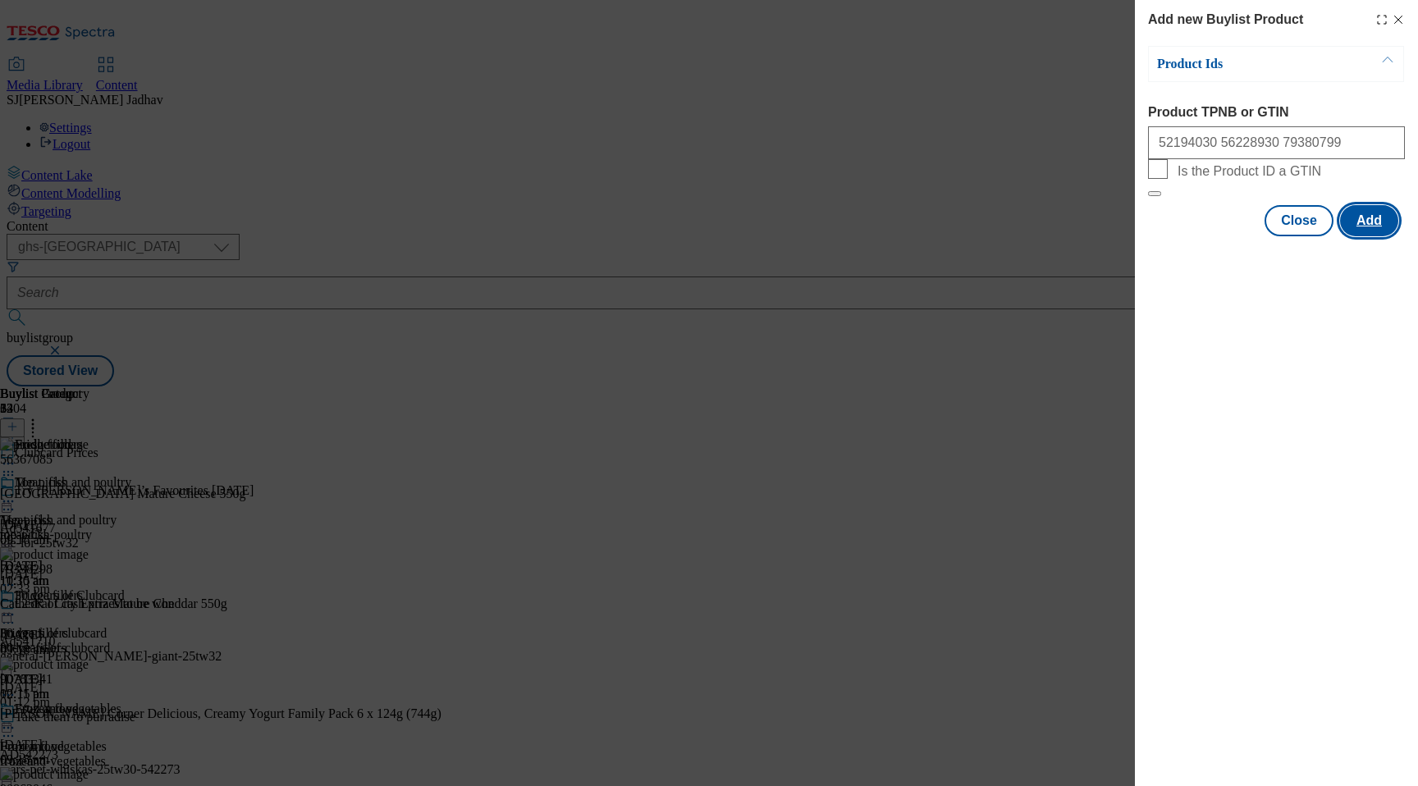
click at [1376, 236] on button "Add" at bounding box center [1369, 220] width 58 height 31
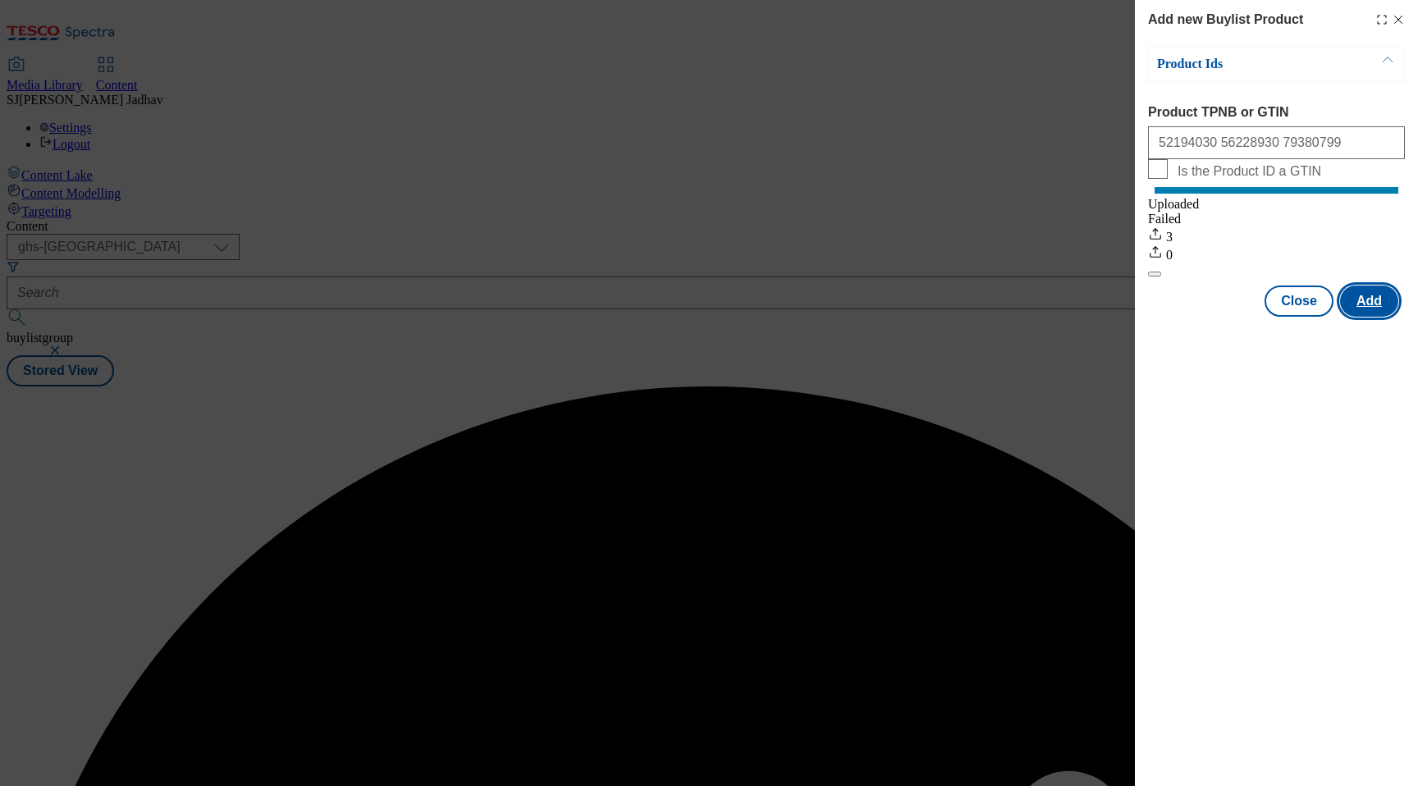
scroll to position [0, 0]
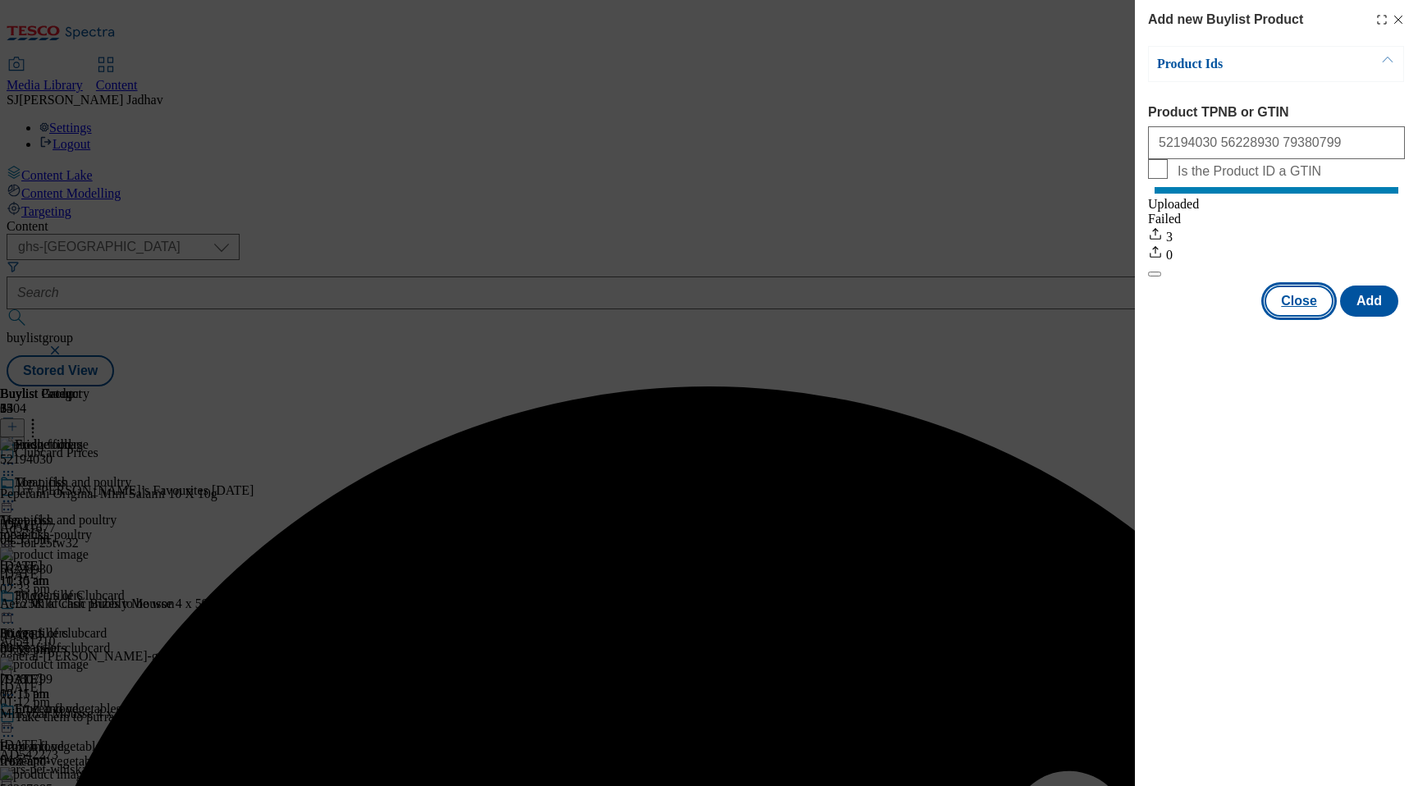
click at [1285, 317] on button "Close" at bounding box center [1299, 301] width 69 height 31
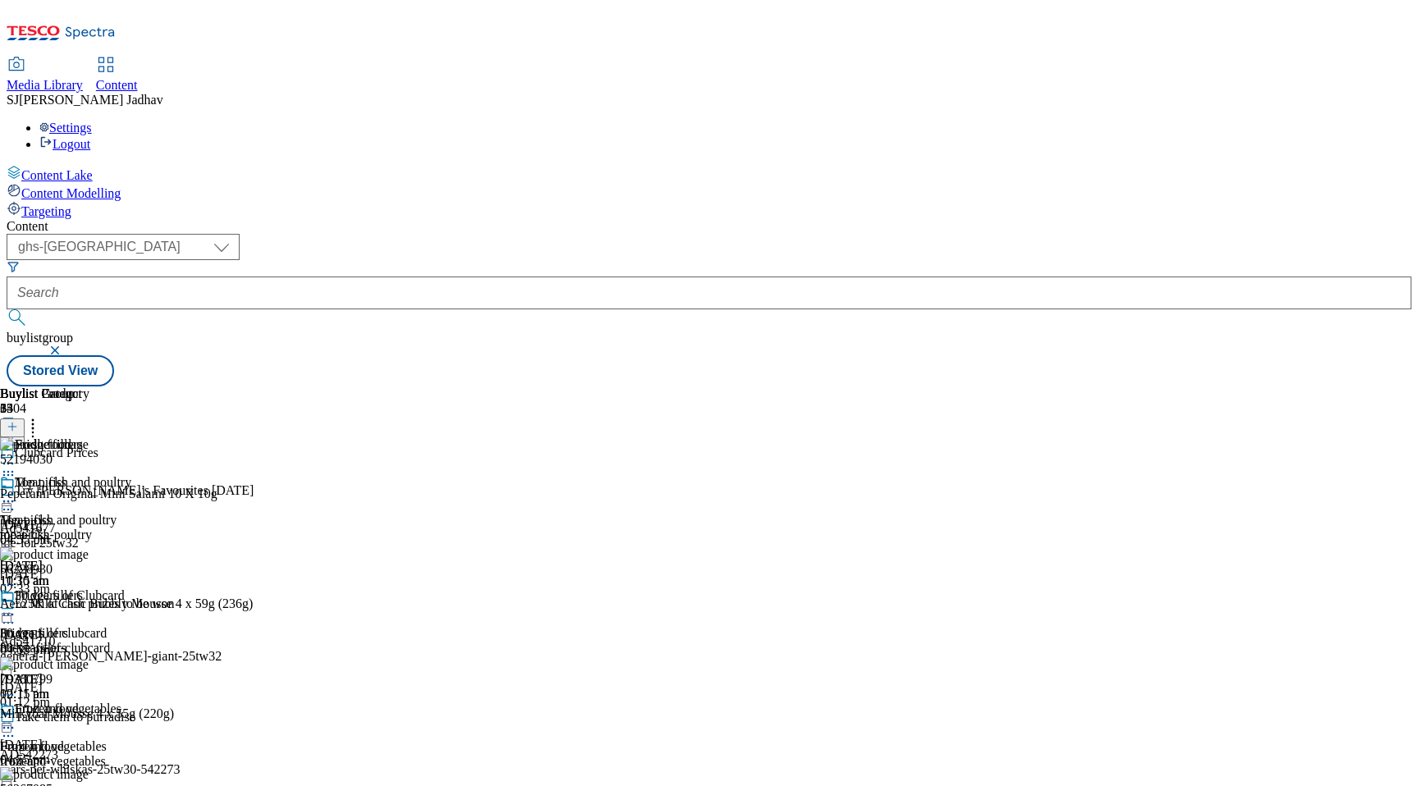
click at [16, 606] on icon at bounding box center [8, 614] width 16 height 16
click at [70, 643] on span "Edit" at bounding box center [60, 649] width 19 height 12
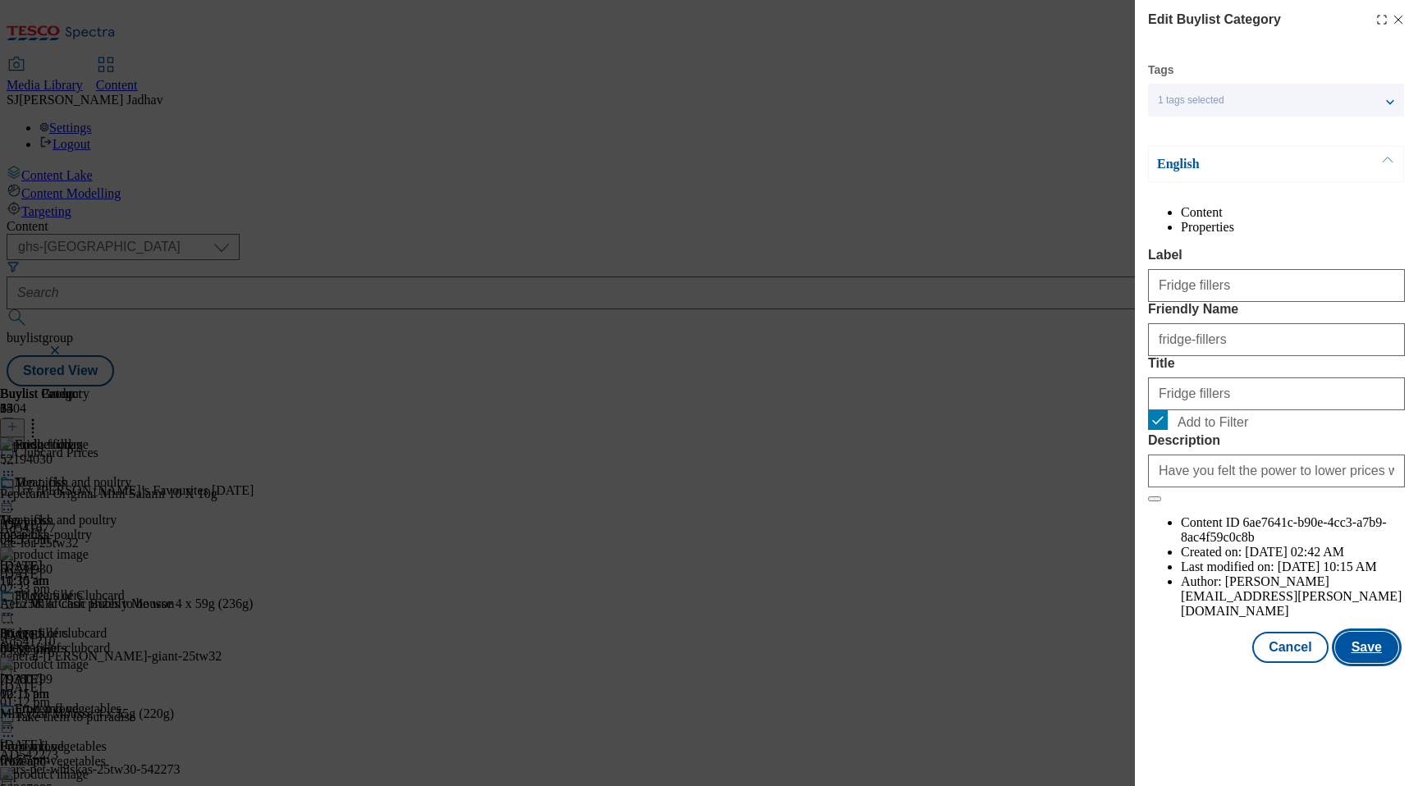
click at [1375, 663] on button "Save" at bounding box center [1366, 647] width 63 height 31
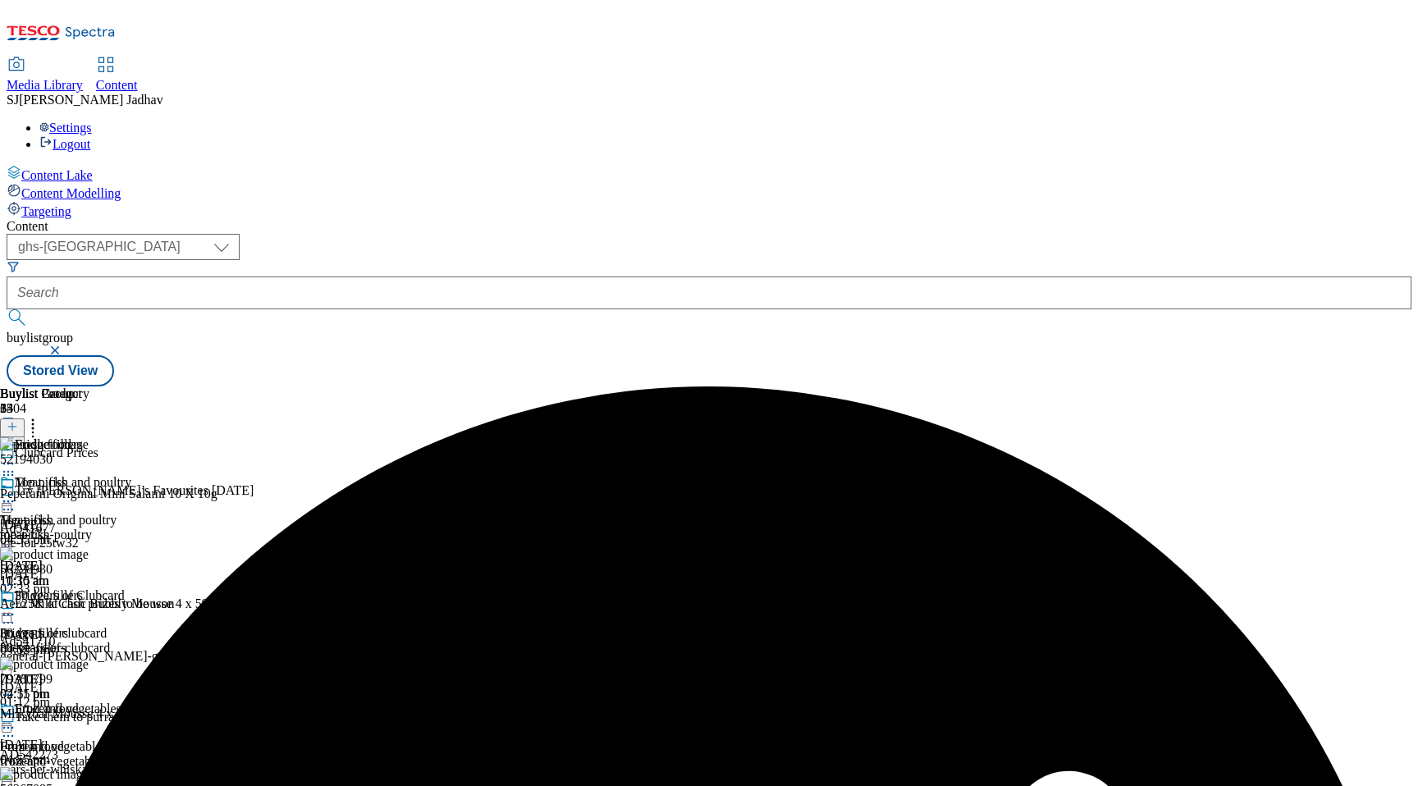
click at [16, 606] on icon at bounding box center [8, 614] width 16 height 16
click at [89, 719] on span "Preview" at bounding box center [70, 725] width 39 height 12
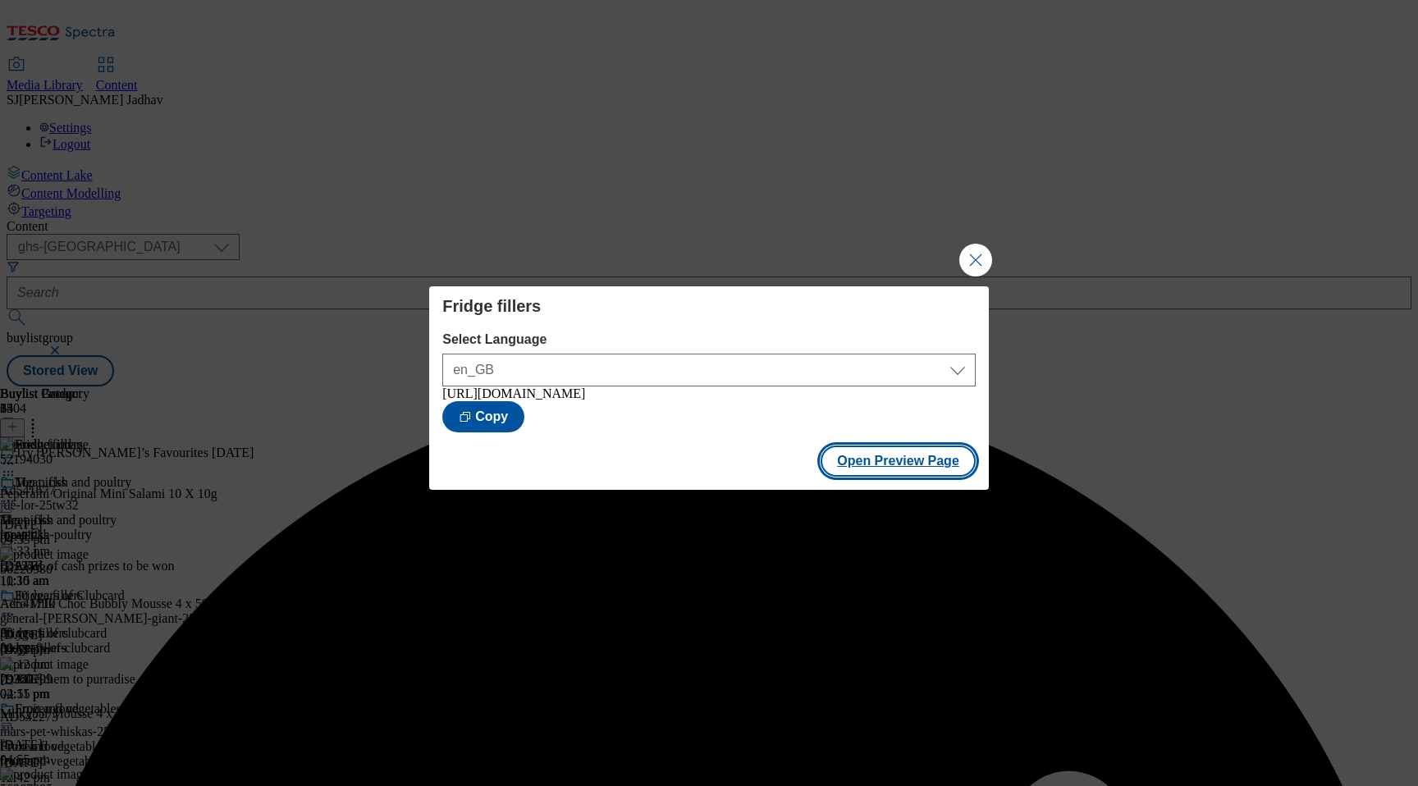
click at [899, 465] on button "Open Preview Page" at bounding box center [898, 461] width 155 height 31
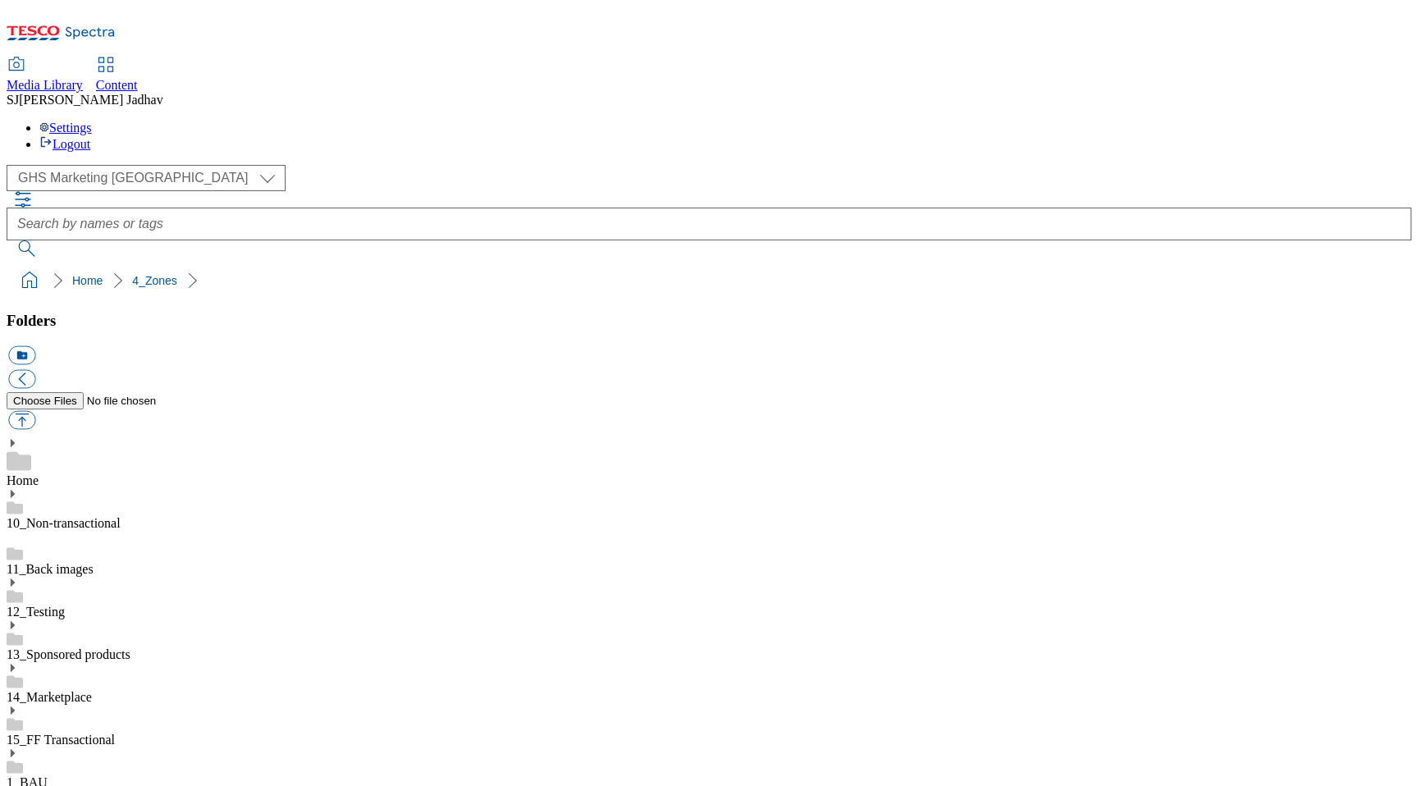
select select "flare-ghs-mktg"
click at [138, 78] on span "Content" at bounding box center [117, 85] width 42 height 14
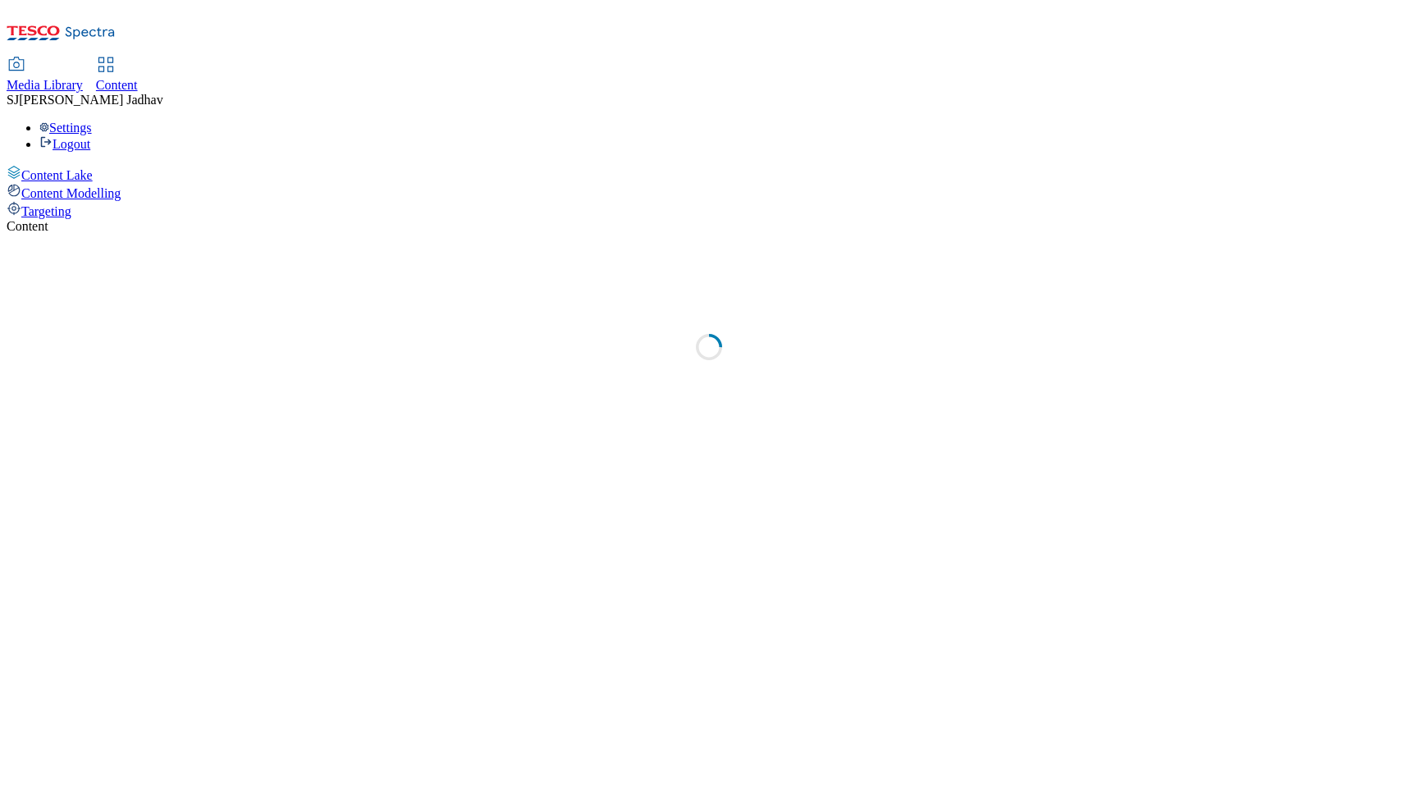
select select "ghs-[GEOGRAPHIC_DATA]"
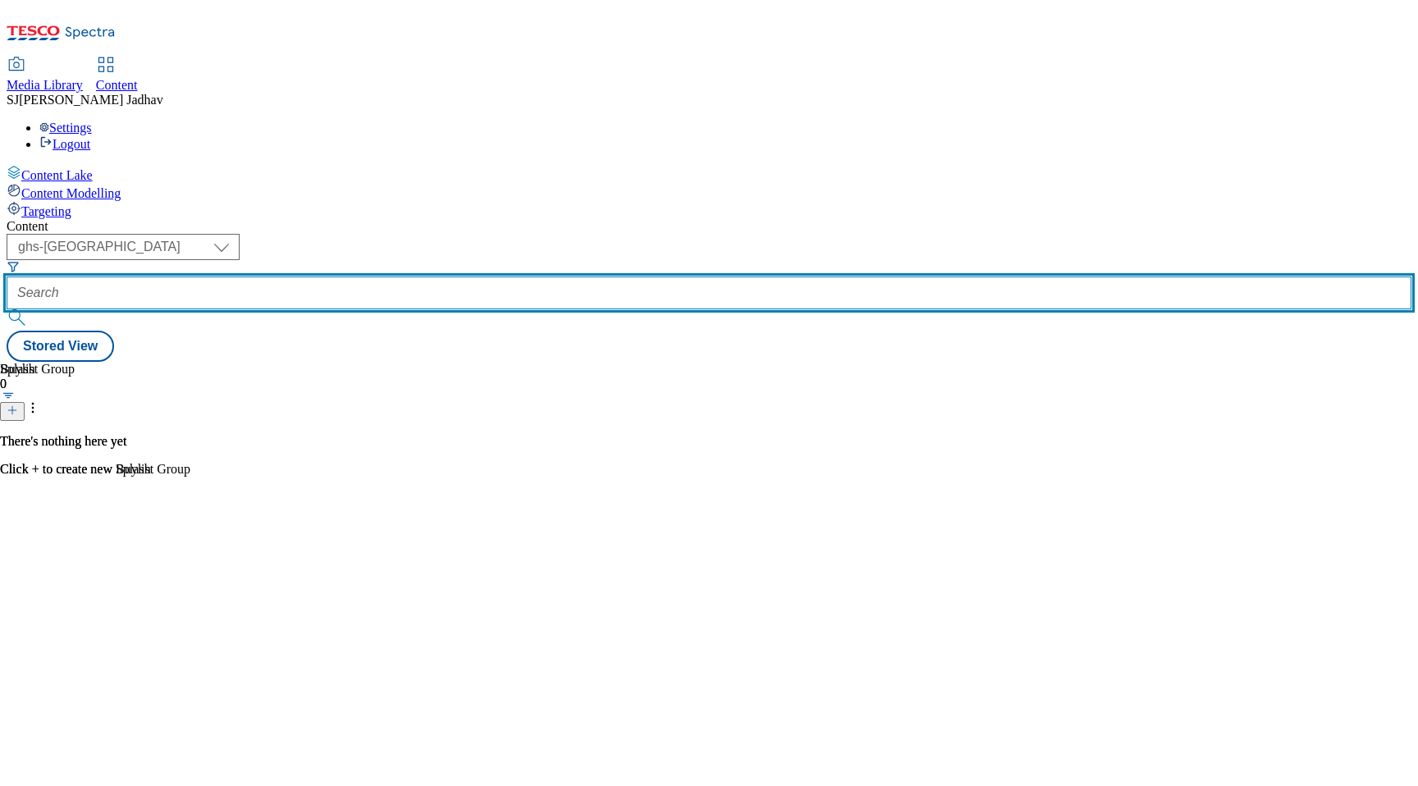
click at [413, 277] on input "text" at bounding box center [709, 293] width 1405 height 33
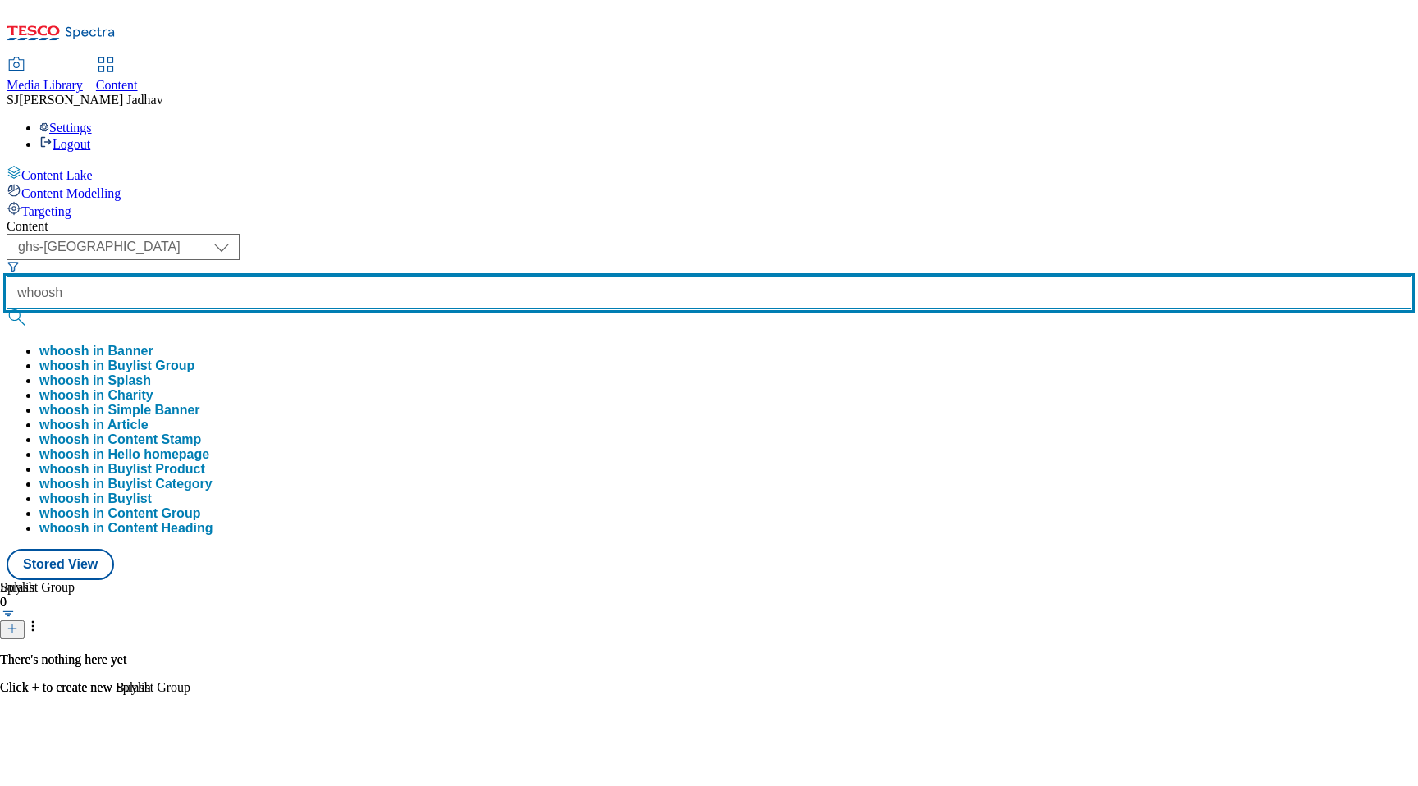
type input "whoosh"
click at [7, 309] on button "submit" at bounding box center [18, 317] width 23 height 16
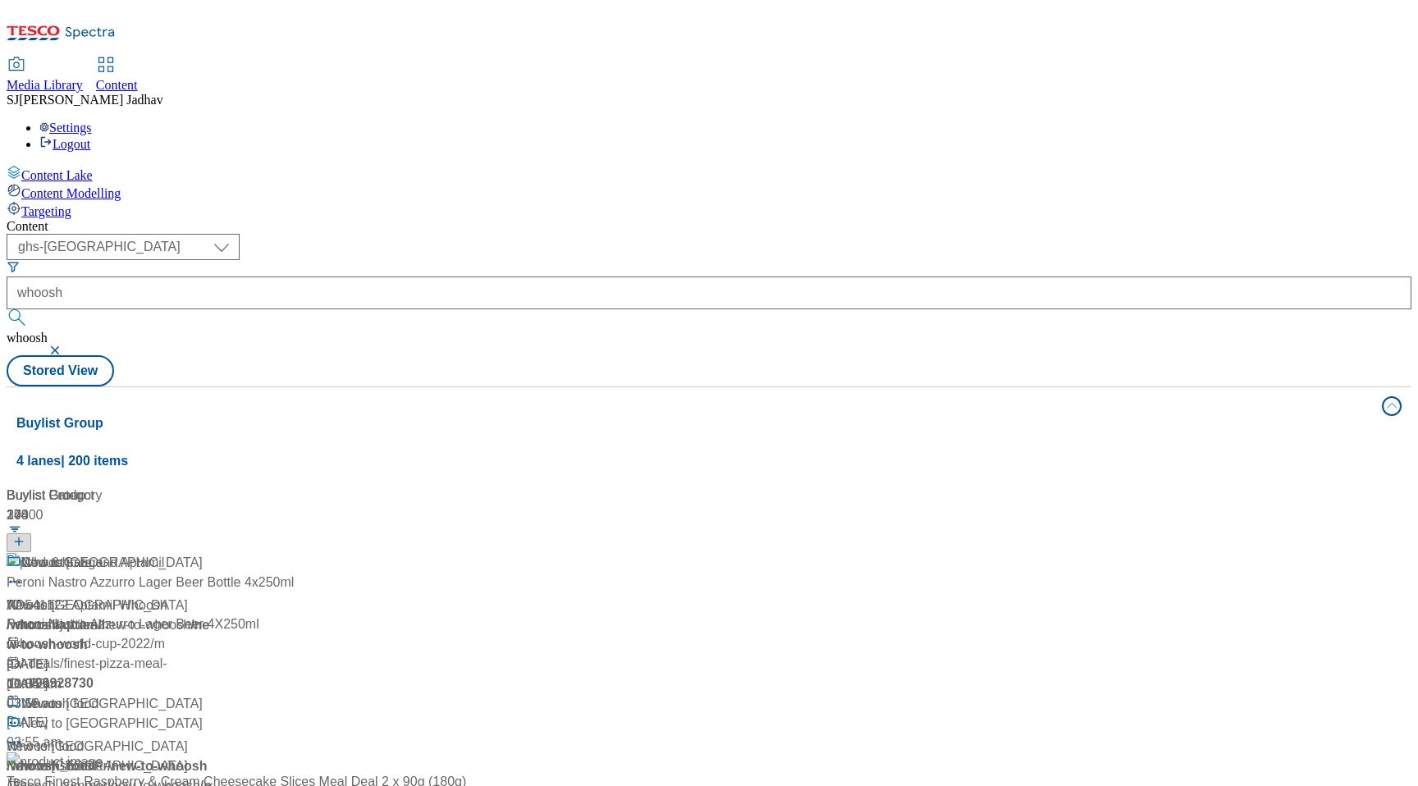
click at [217, 615] on div "/ whoosh" at bounding box center [112, 625] width 210 height 20
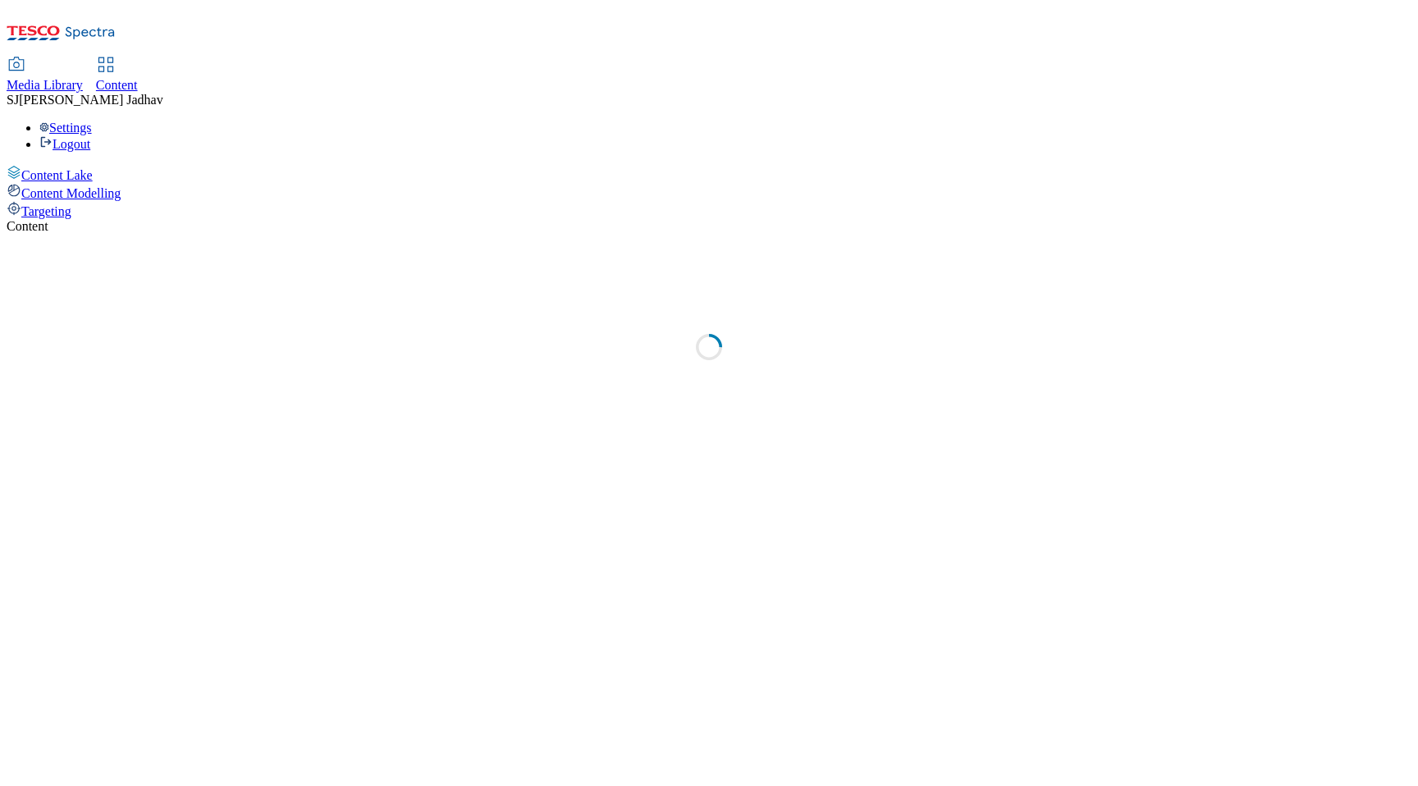
select select "ghs-[GEOGRAPHIC_DATA]"
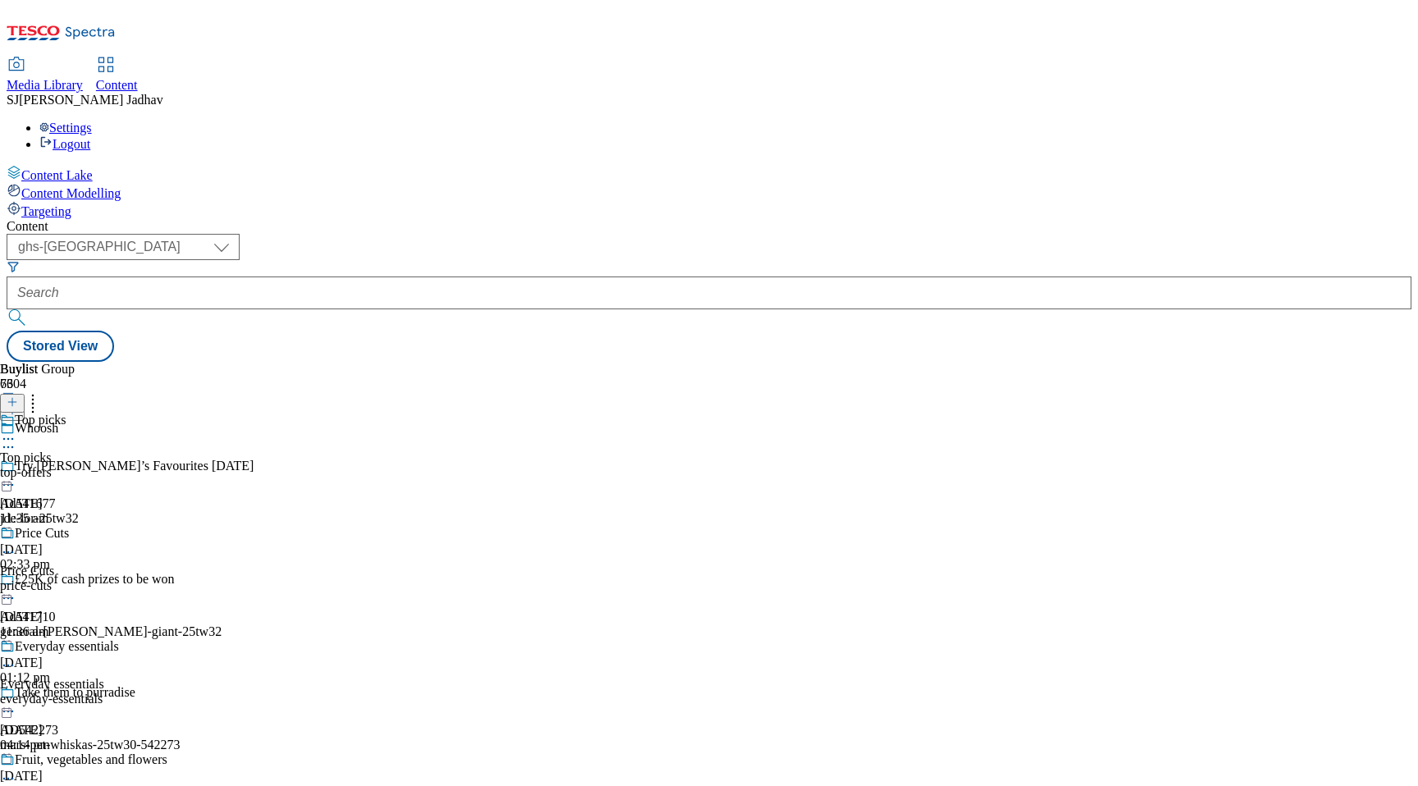
click at [16, 431] on icon at bounding box center [8, 439] width 16 height 16
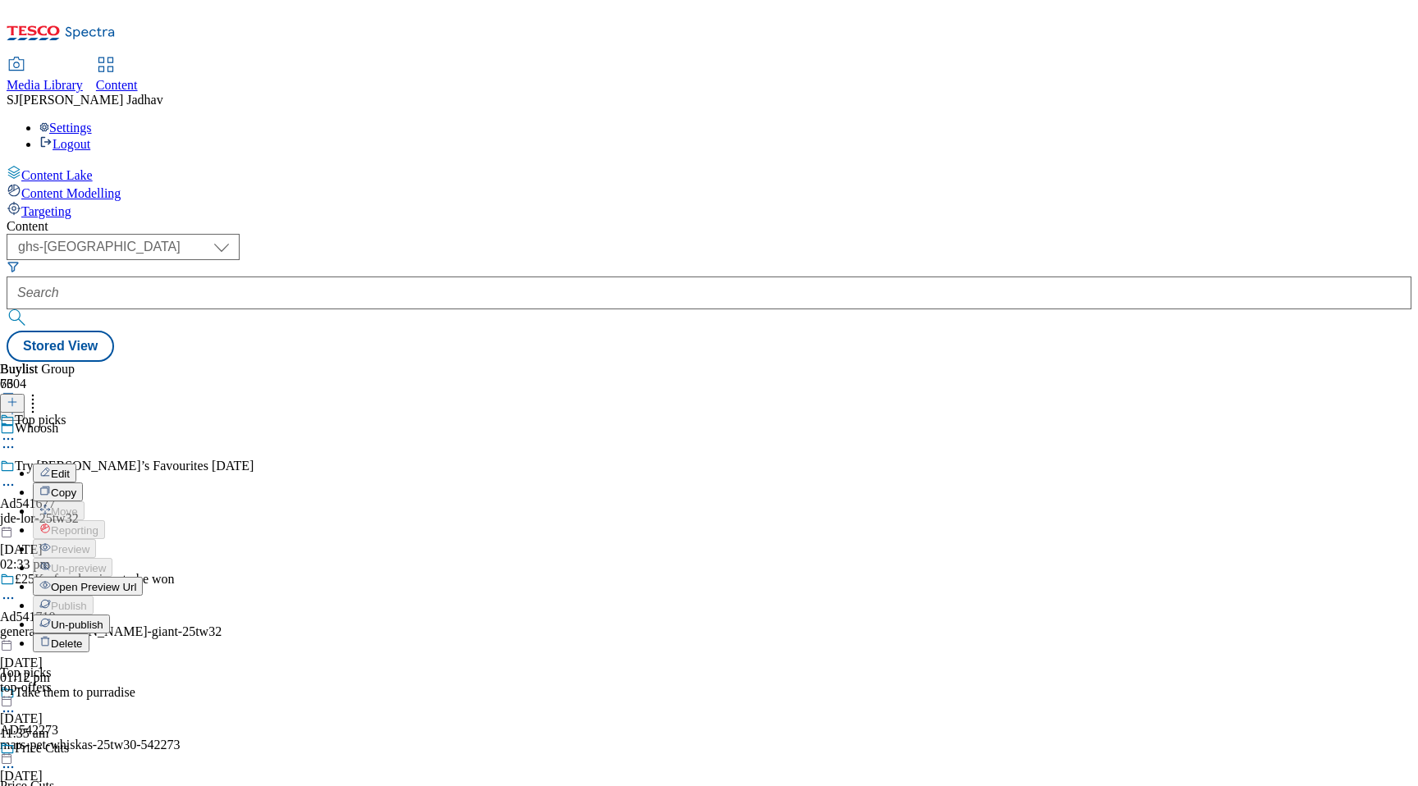
click at [83, 483] on button "Copy" at bounding box center [58, 492] width 50 height 19
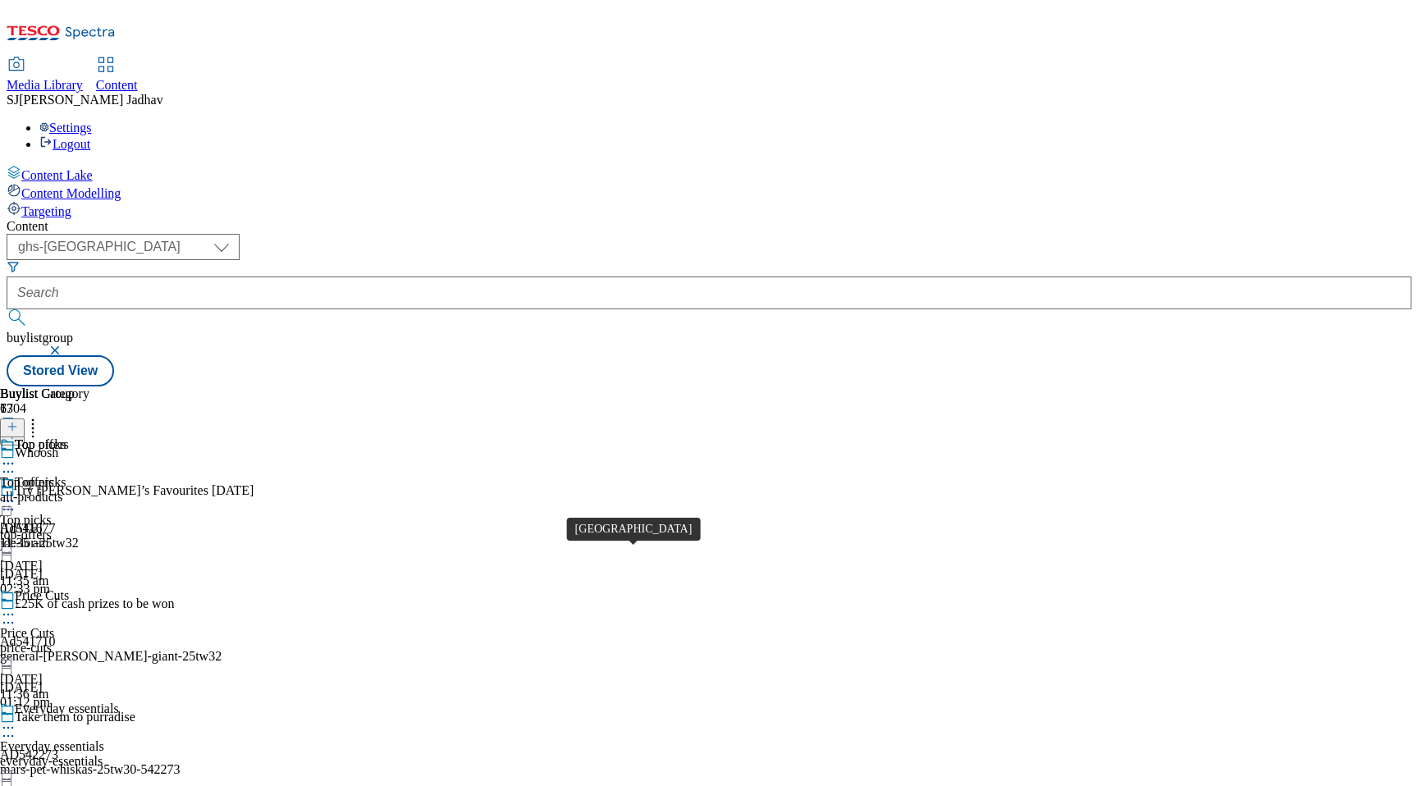
scroll to position [12546, 0]
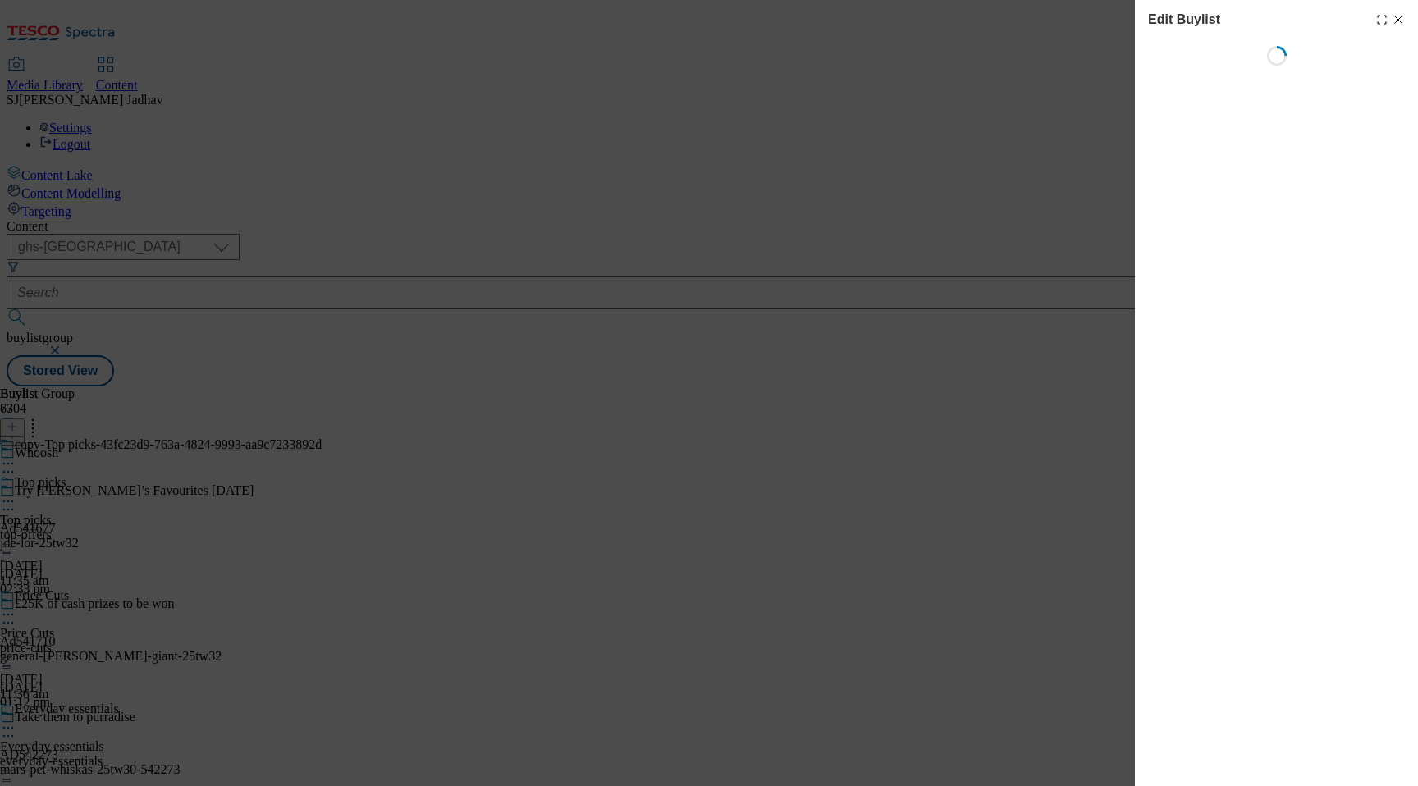
select select "evergreen"
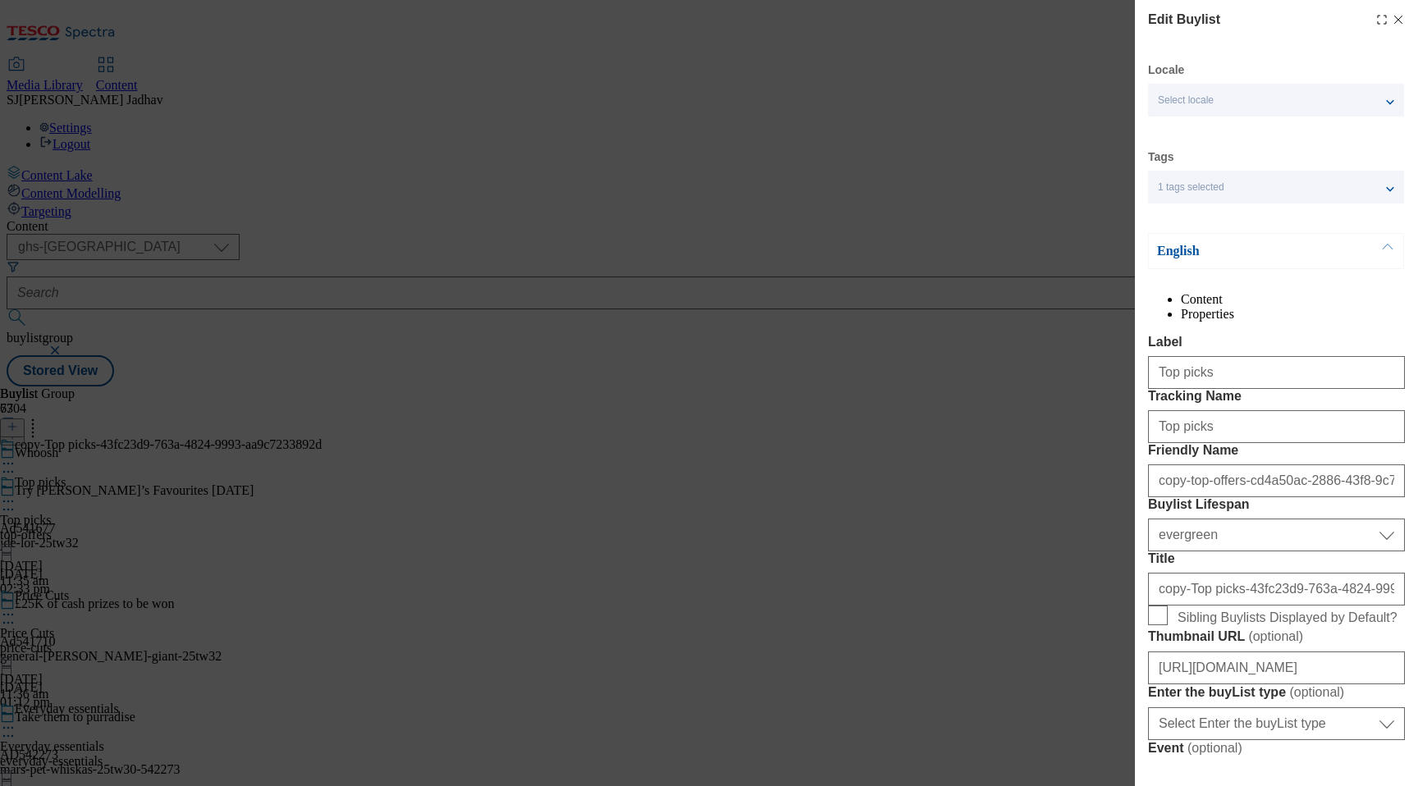
select select "Banner"
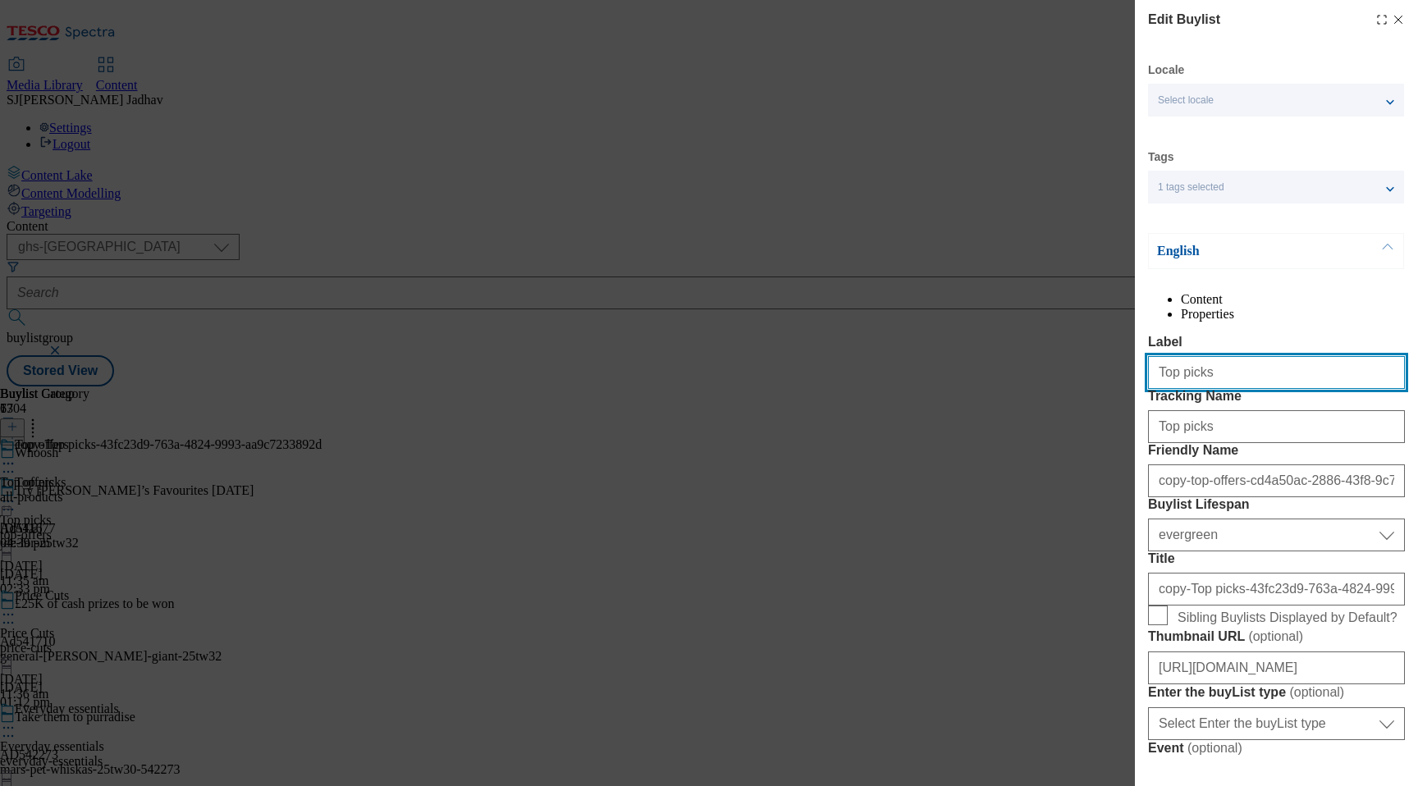
drag, startPoint x: 1225, startPoint y: 407, endPoint x: 1082, endPoint y: 405, distance: 143.6
click at [1082, 405] on div "Edit Buylist Locale Select locale English Welsh Tags 1 tags selected fnf market…" at bounding box center [709, 393] width 1418 height 786
paste input "Asahi and Kettle Crisps"
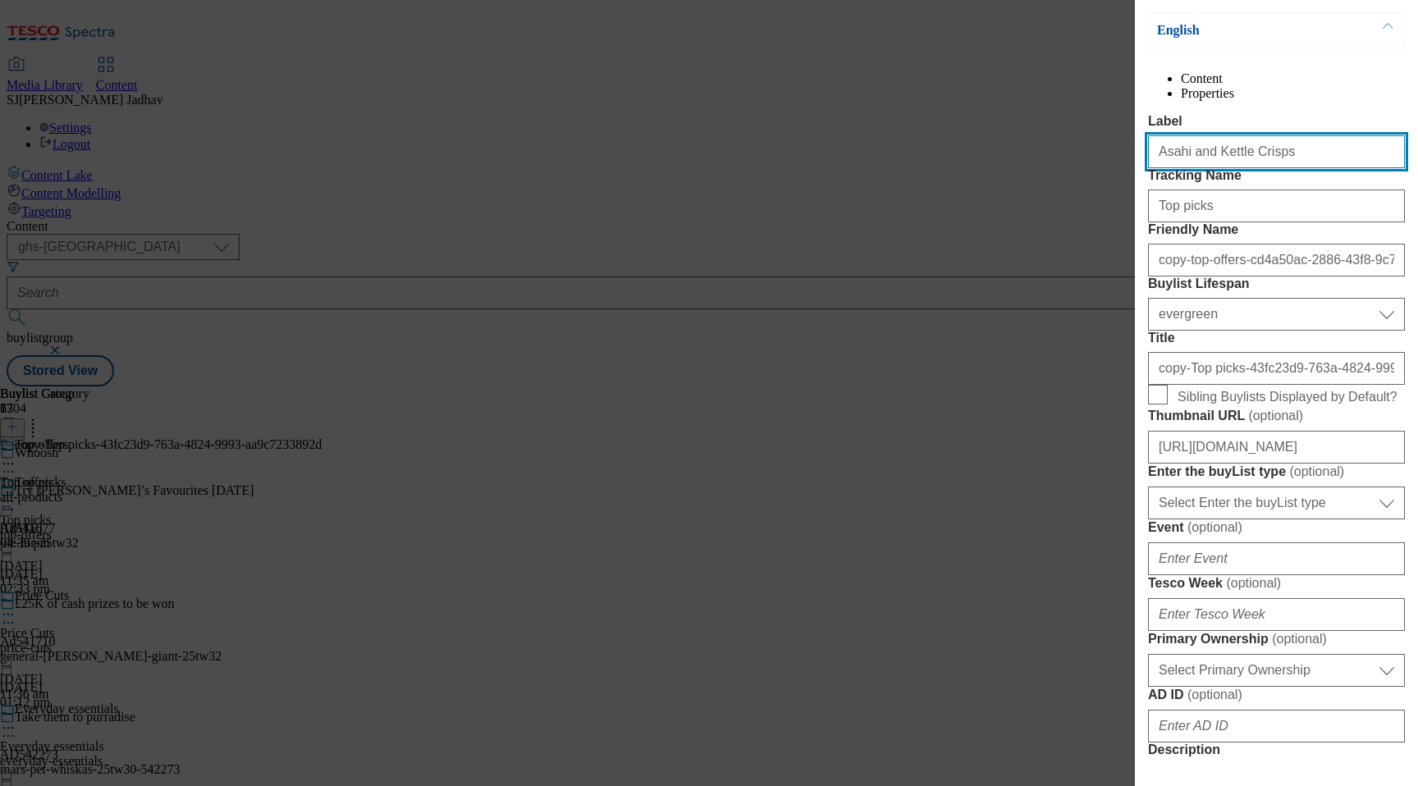
type input "Asahi and Kettle Crisps"
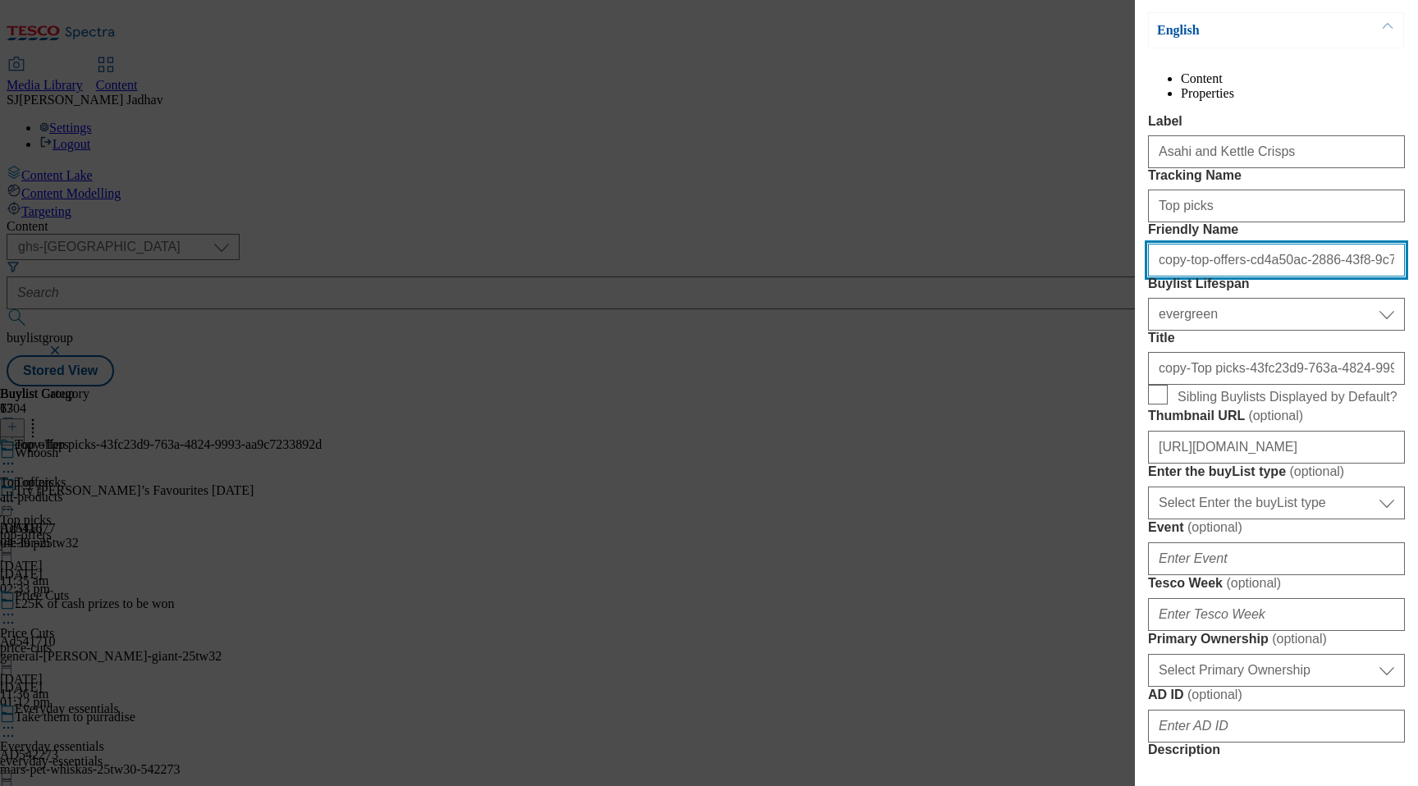
click at [1231, 277] on input "copy-top-offers-cd4a50ac-2886-43f8-9c7d-b6f5567f7586" at bounding box center [1276, 260] width 257 height 33
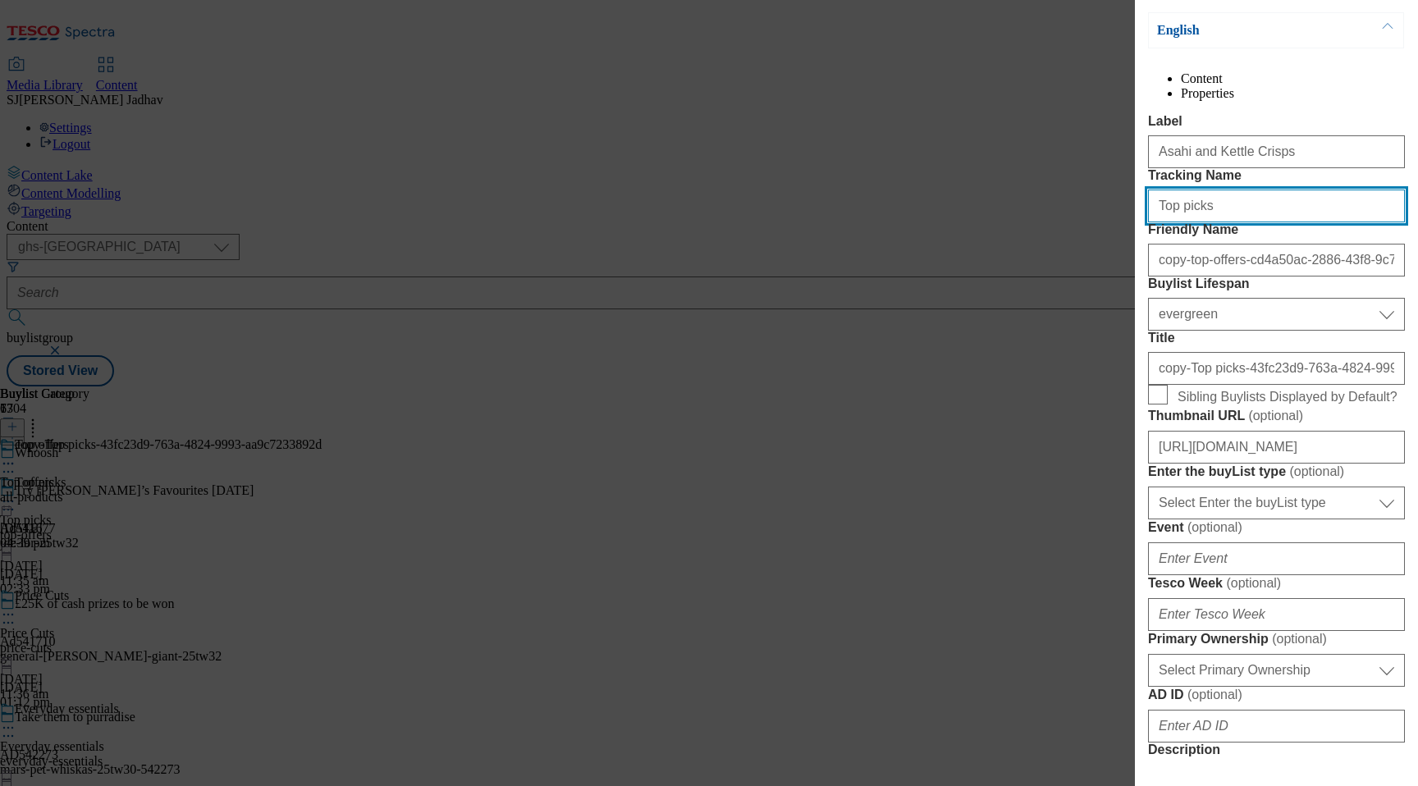
drag, startPoint x: 1232, startPoint y: 277, endPoint x: 1094, endPoint y: 257, distance: 139.3
click at [1094, 257] on div "Edit Buylist Locale Select locale English Welsh Tags 1 tags selected fnf market…" at bounding box center [709, 393] width 1418 height 786
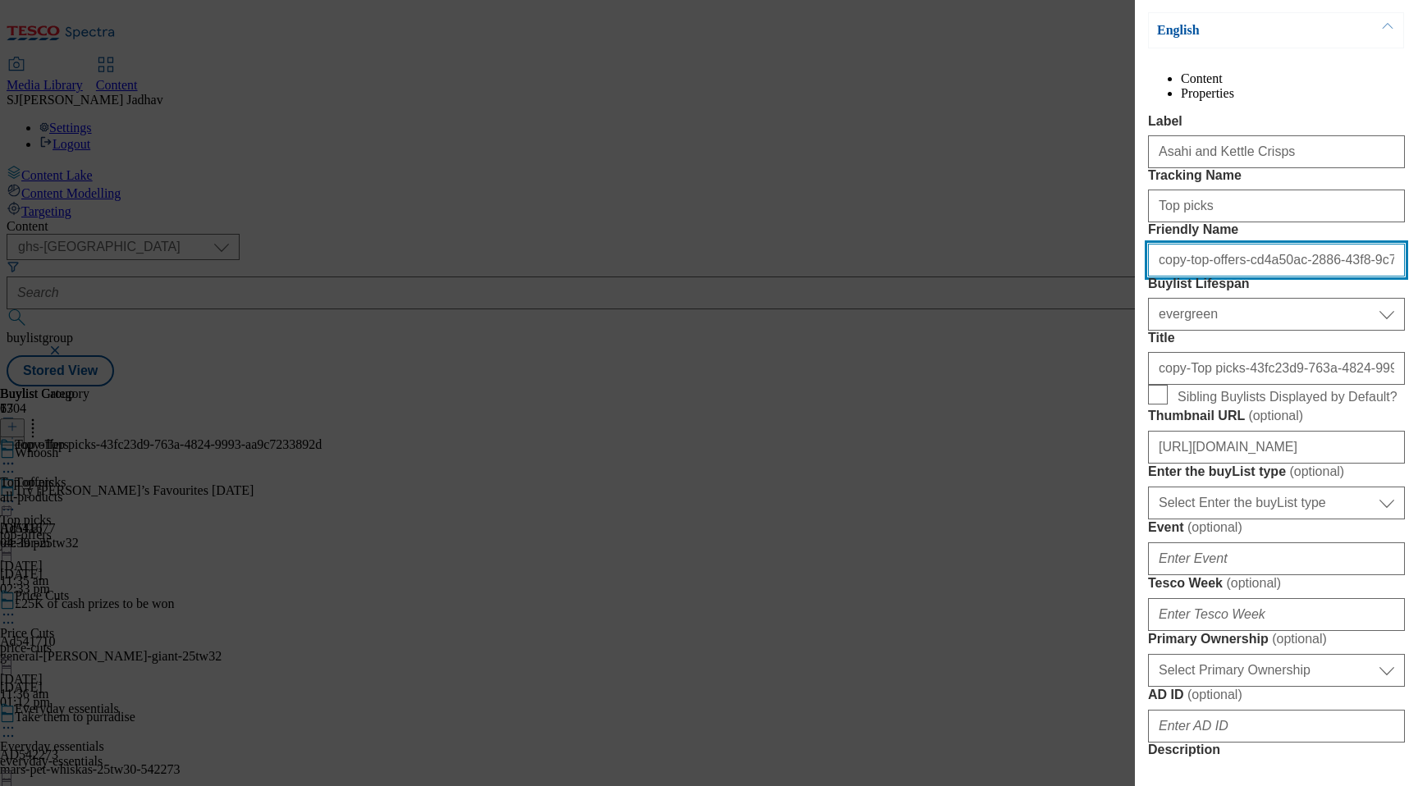
click at [1192, 277] on input "copy-top-offers-cd4a50ac-2886-43f8-9c7d-b6f5567f7586" at bounding box center [1276, 260] width 257 height 33
paste input "Asahi and Kettle Crisps"
drag, startPoint x: 1270, startPoint y: 354, endPoint x: 1050, endPoint y: 341, distance: 220.3
click at [1052, 341] on div "Edit Buylist Locale Select locale English Welsh Tags 1 tags selected fnf market…" at bounding box center [709, 393] width 1418 height 786
paste input "asahikettle"
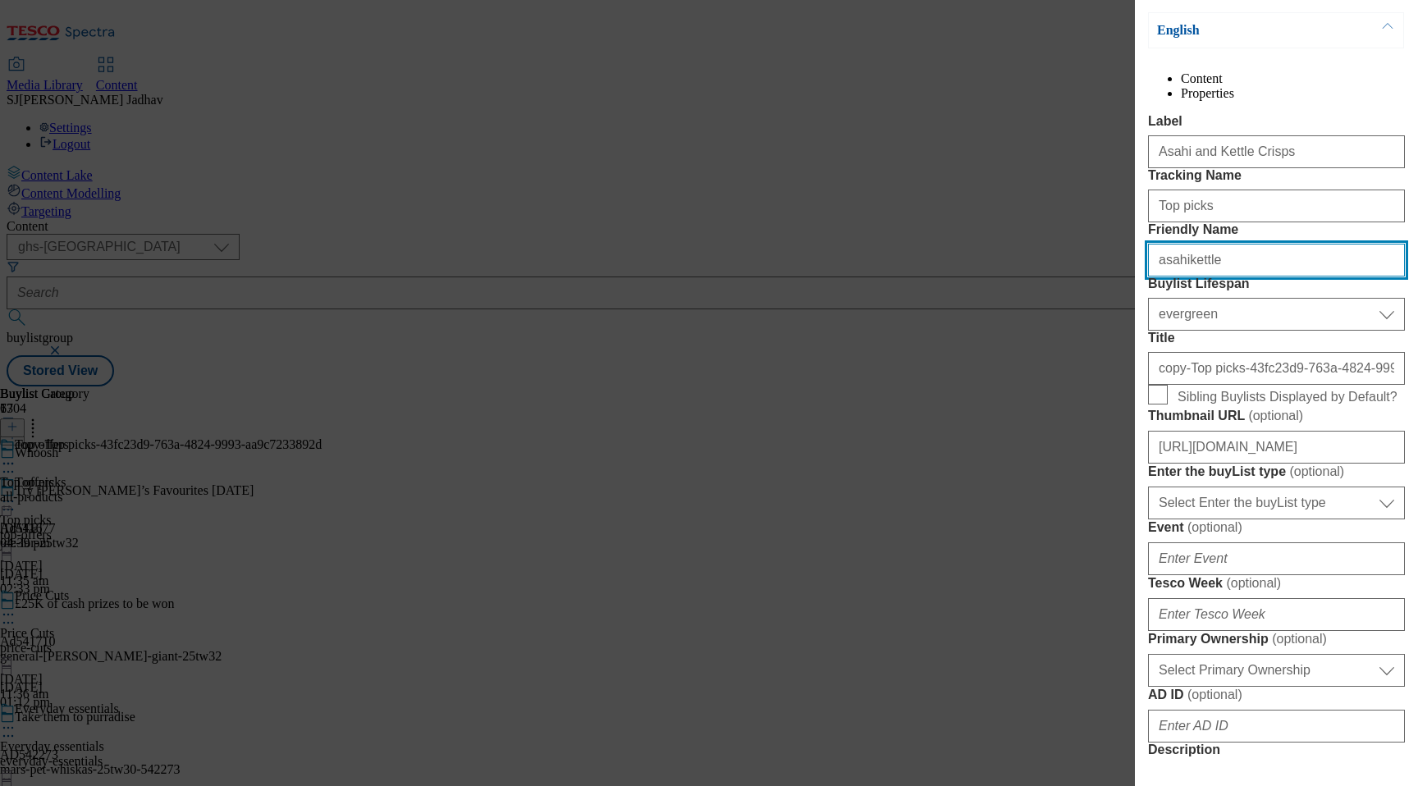
type input "asahikettle"
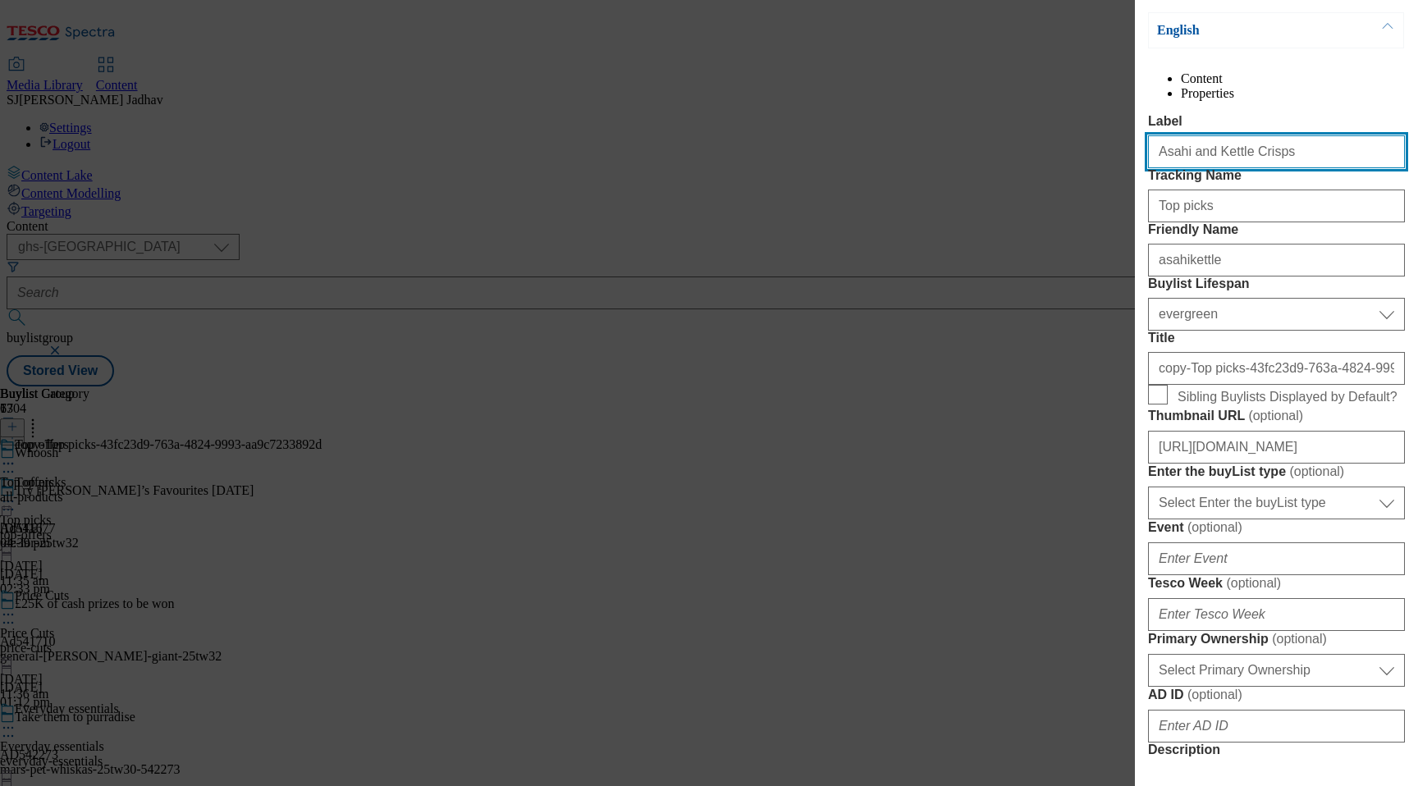
drag, startPoint x: 1094, startPoint y: 189, endPoint x: 1037, endPoint y: 189, distance: 56.6
click at [1037, 189] on div "Edit Buylist Locale Select locale English Welsh Tags 1 tags selected fnf market…" at bounding box center [709, 393] width 1418 height 786
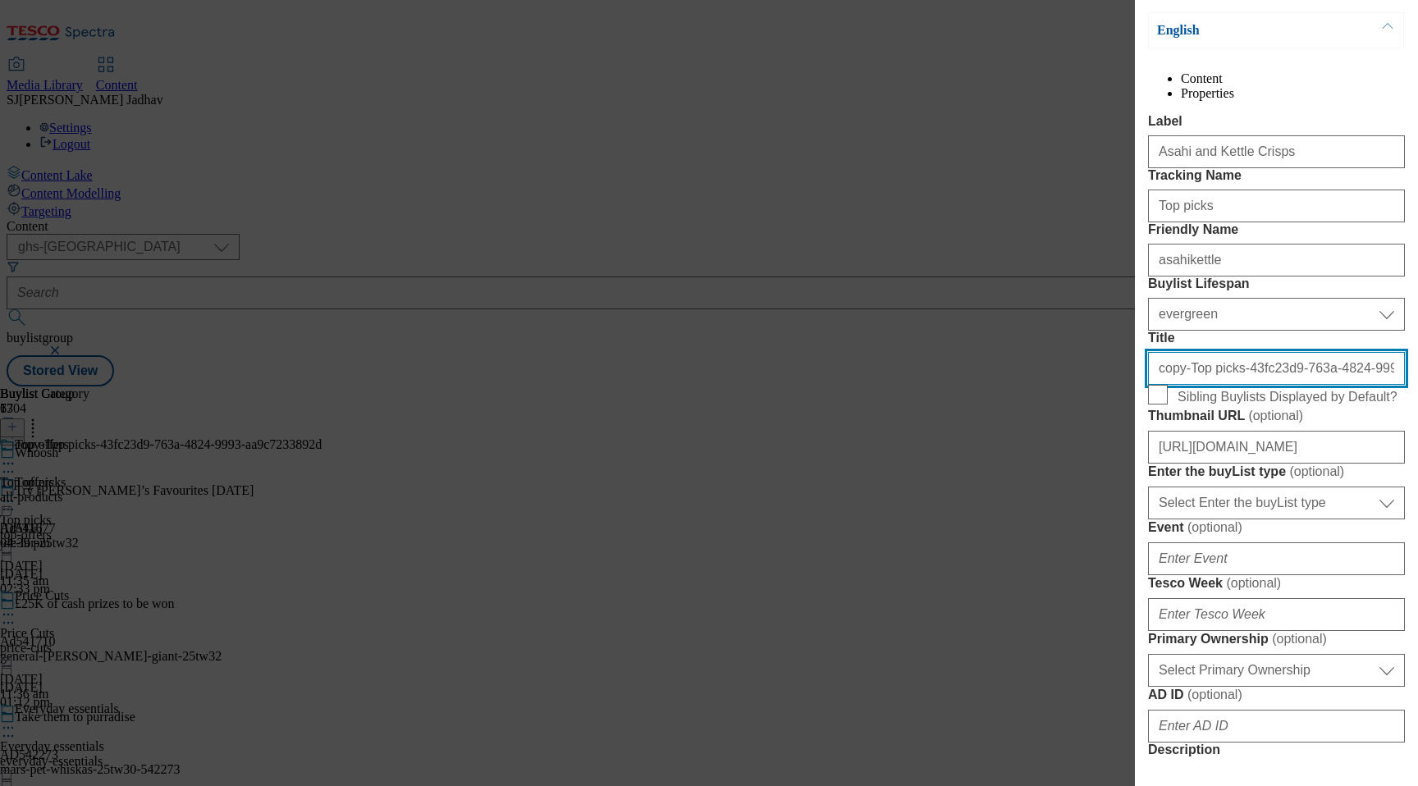
click at [1239, 385] on input "copy-Top picks-43fc23d9-763a-4824-9993-aa9c7233892d" at bounding box center [1276, 368] width 257 height 33
paste input "Asahi and Kettle Crisps"
type input "Asahi and Kettle Crisps"
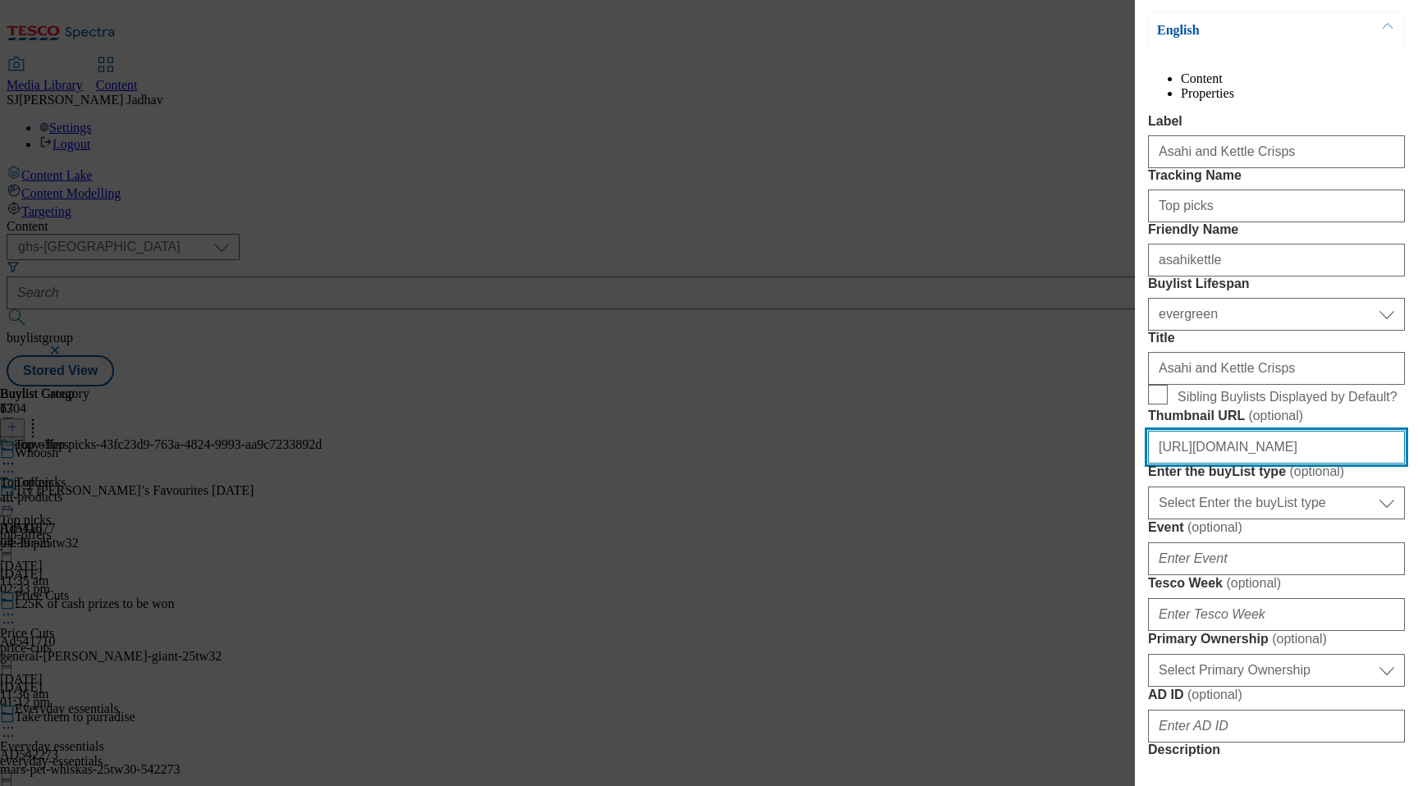
click at [1290, 464] on input "https://digitalcontent.api.tesco.com/v2/media/ghs-mktg/8ad3dd3a-92c9-4d21-b885-…" at bounding box center [1276, 447] width 257 height 33
paste input "e3b827bc-3dae-495c-b158-1cdcb2ec2b7b/2531-WF-478600-Asahi+Kettle-BLthumb"
type input "https://digitalcontent.api.tesco.com/v2/media/ghs-mktg/e3b827bc-3dae-495c-b158-…"
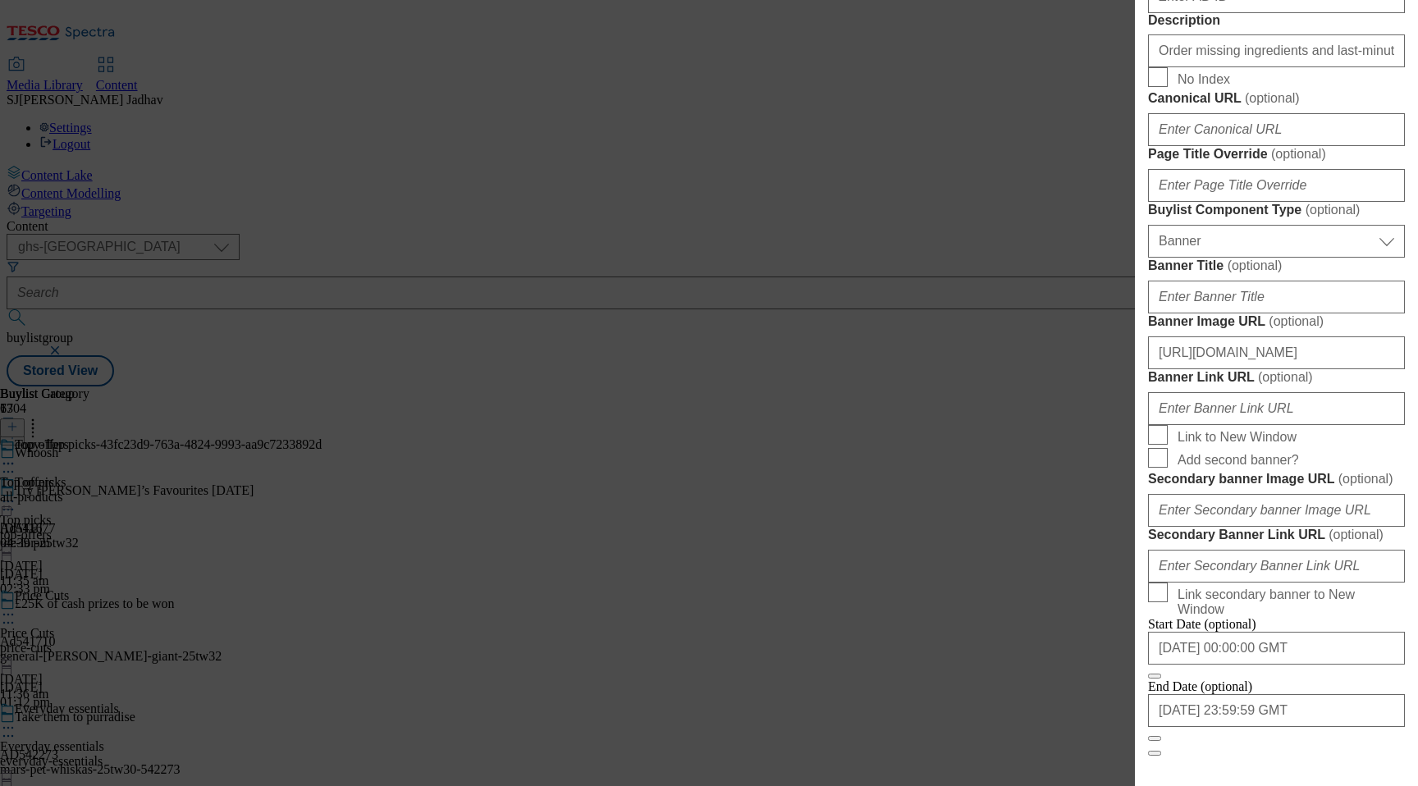
scroll to position [1196, 0]
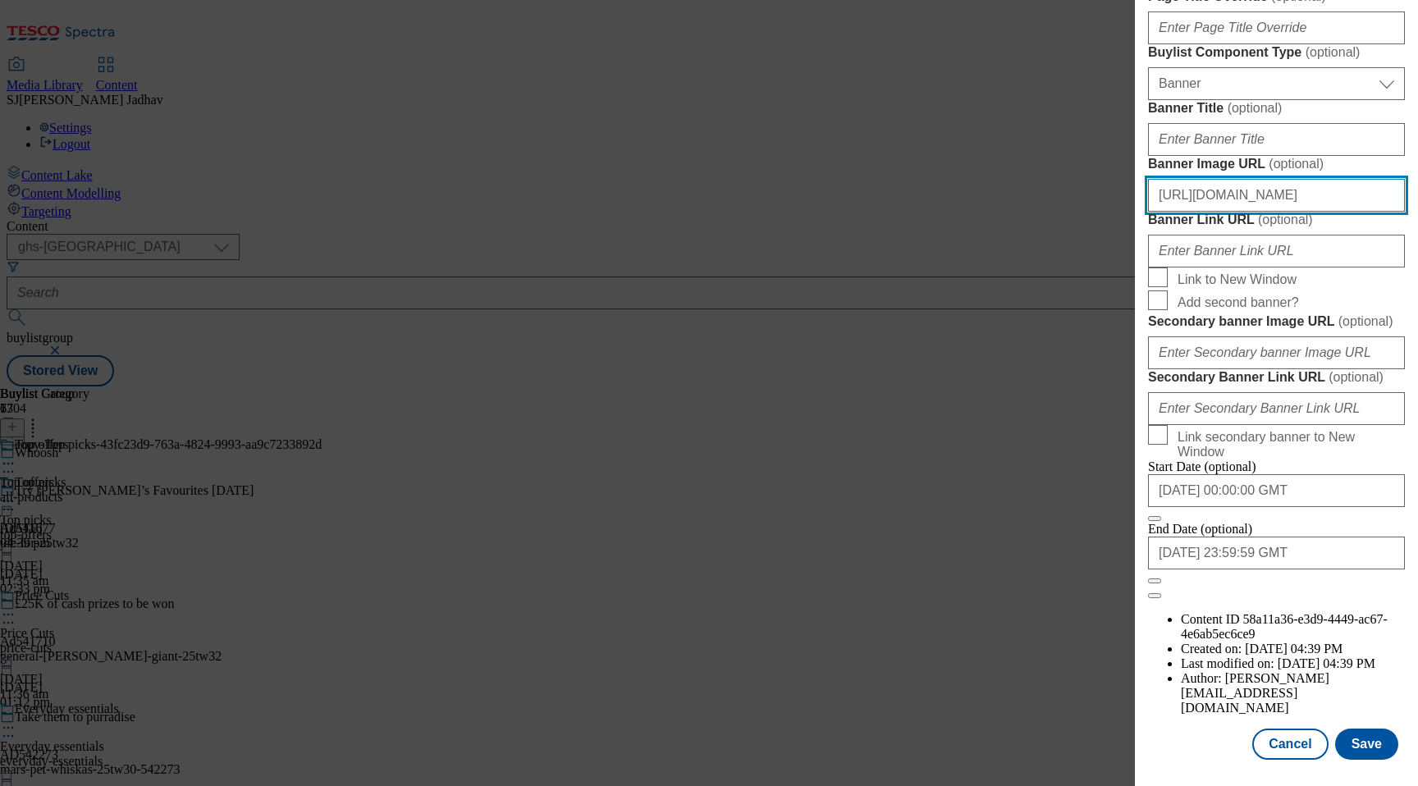
click at [1220, 212] on input "https://digitalcontent.api.tesco.com/v2/media/ghs-mktg/01d19353-a421-4ec0-9191-…" at bounding box center [1276, 195] width 257 height 33
paste input "b2ee085f-2168-4290-bda5-6ac6cbd779d1/2531-WF-478600-Asahi+Kettle-Whoosh-Buylist…"
type input "https://digitalcontent.api.tesco.com/v2/media/ghs-mktg/b2ee085f-2168-4290-bda5-…"
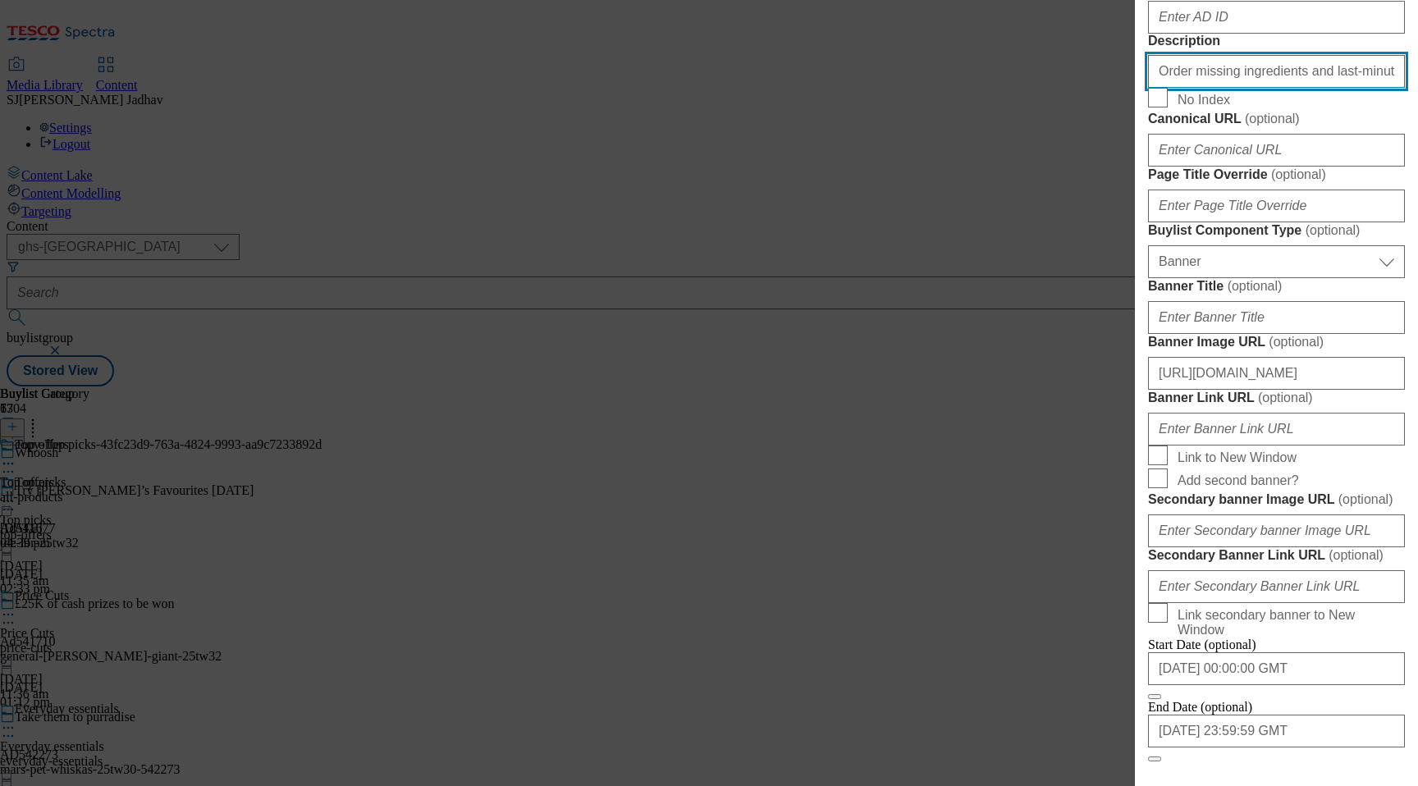
click at [1216, 88] on input "Order missing ingredients and last-minute buys online at Tesco with Whoosh. Ava…" at bounding box center [1276, 71] width 257 height 33
paste input "Shop Asahi Super Dry beer and Kettle Crisps online at Tesco Whoosh and we'll de…"
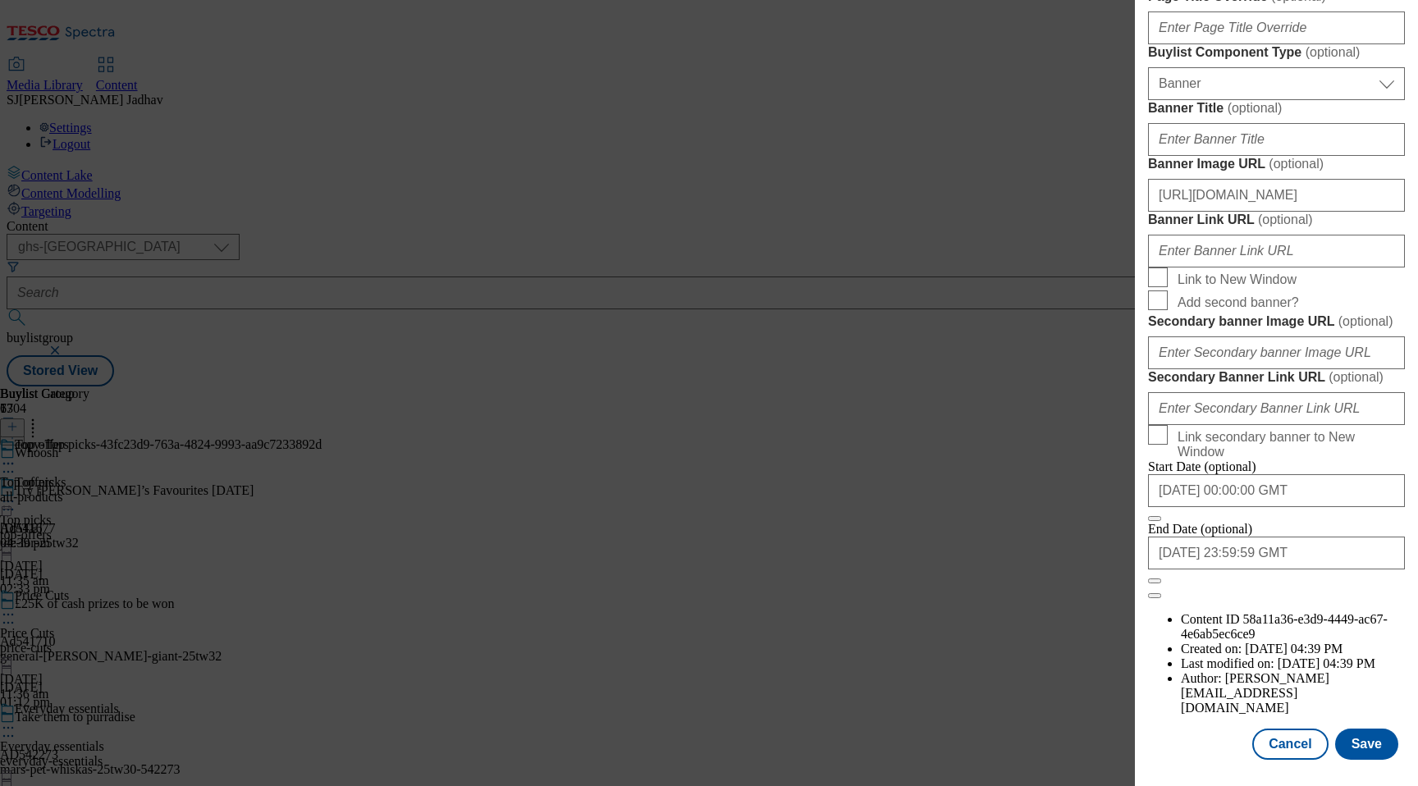
scroll to position [1671, 0]
type input "Shop Asahi Super Dry beer and Kettle Crisps online at Tesco Whoosh and we'll de…"
click at [1370, 747] on button "Save" at bounding box center [1366, 744] width 63 height 31
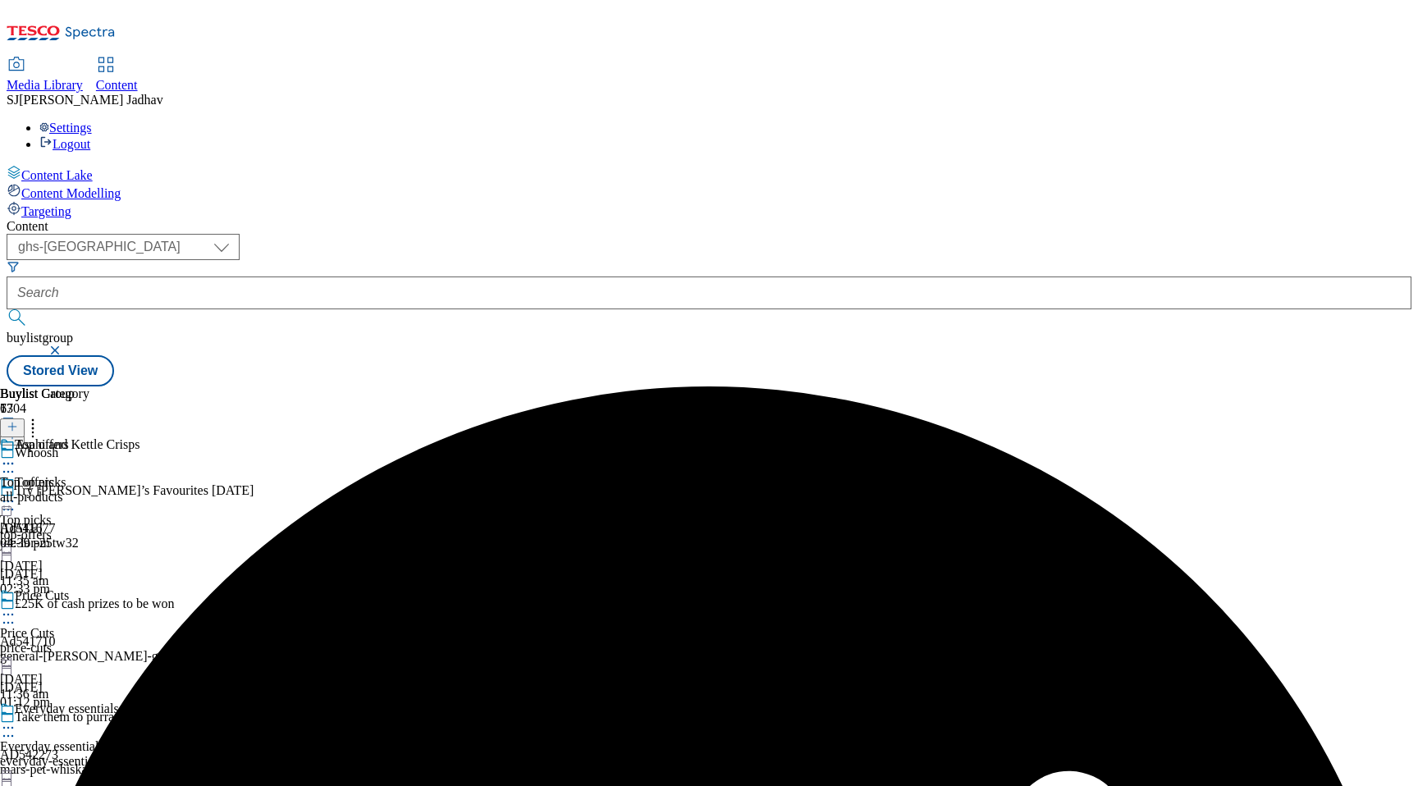
click at [16, 455] on icon at bounding box center [8, 463] width 16 height 16
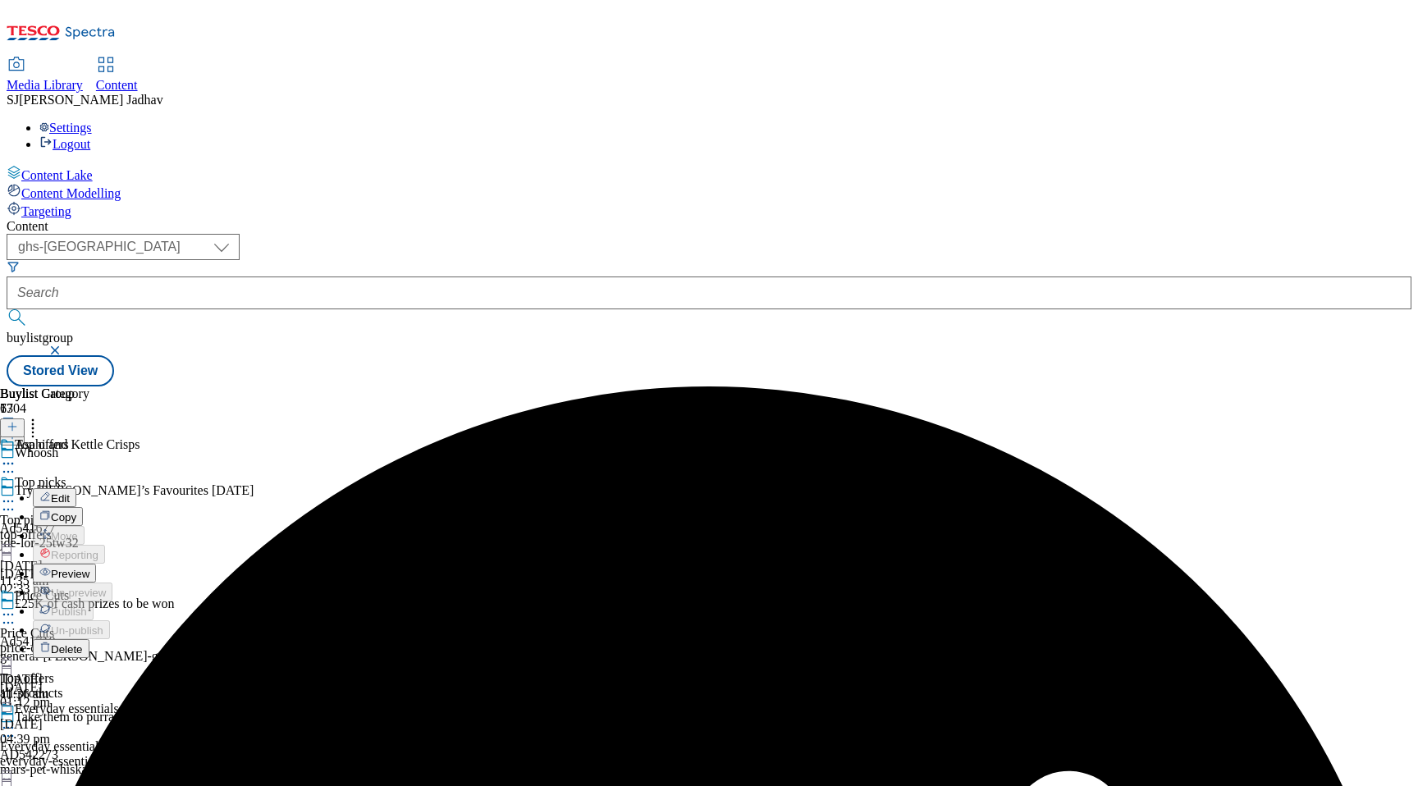
click at [76, 488] on button "Edit" at bounding box center [54, 497] width 43 height 19
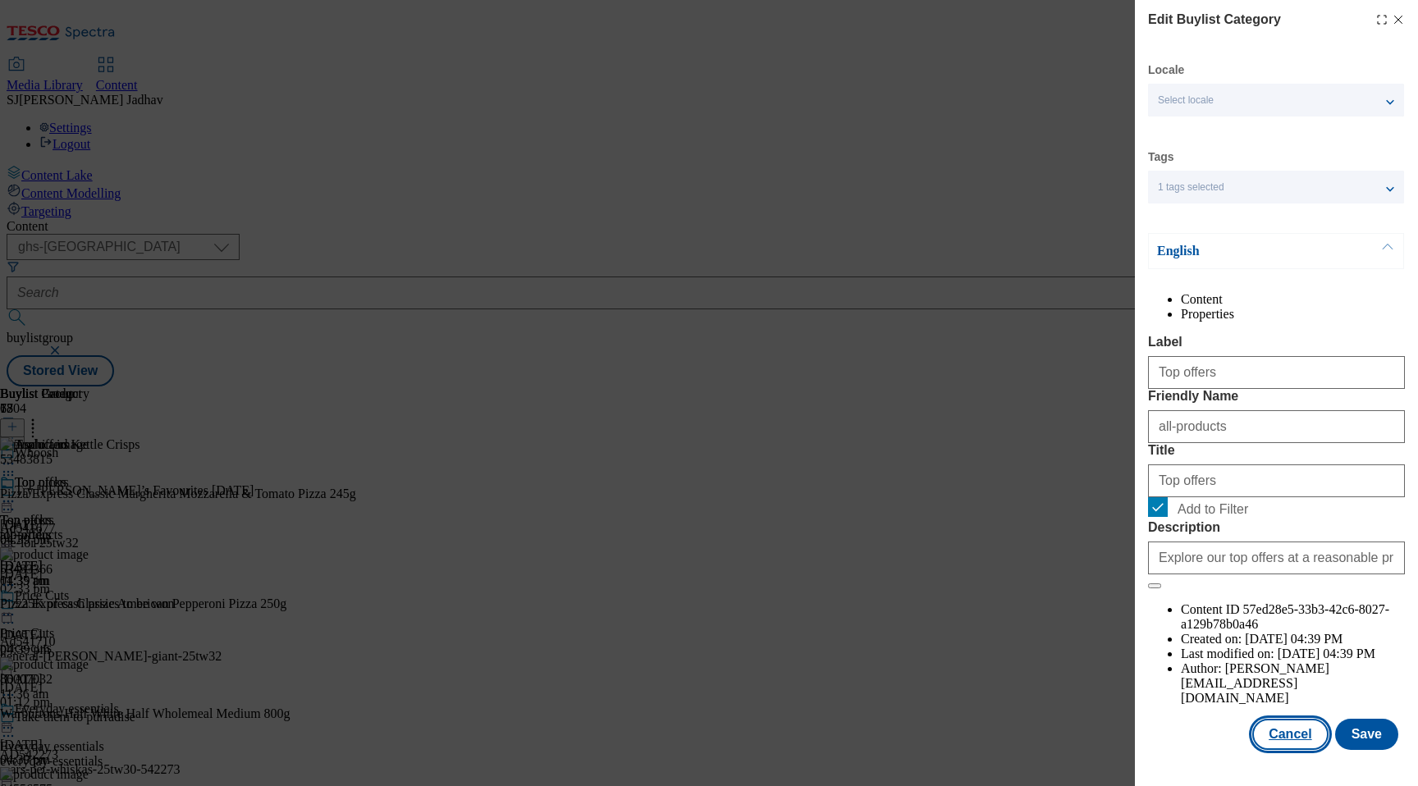
click at [1293, 750] on button "Cancel" at bounding box center [1290, 734] width 76 height 31
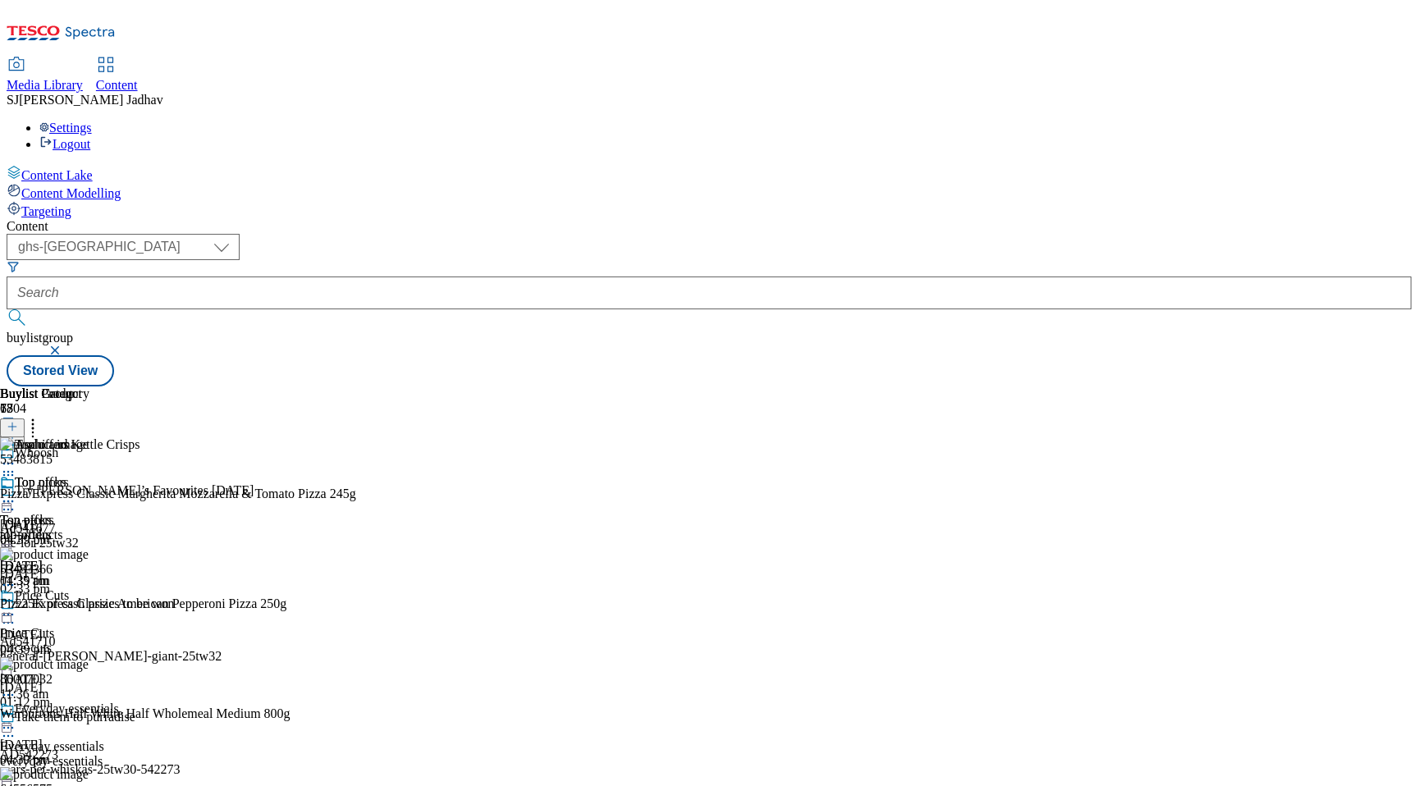
click at [16, 455] on icon at bounding box center [8, 463] width 16 height 16
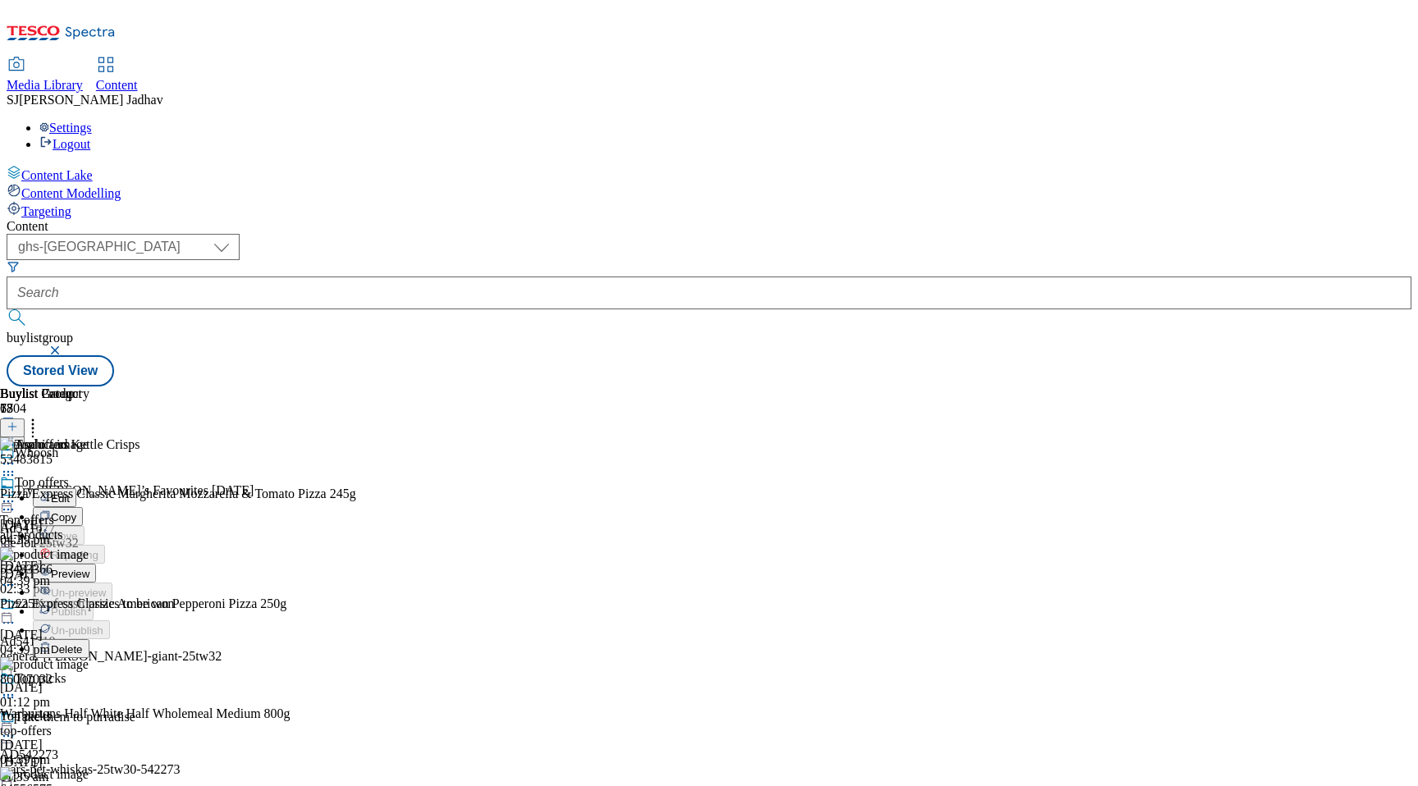
click at [70, 492] on span "Edit" at bounding box center [60, 498] width 19 height 12
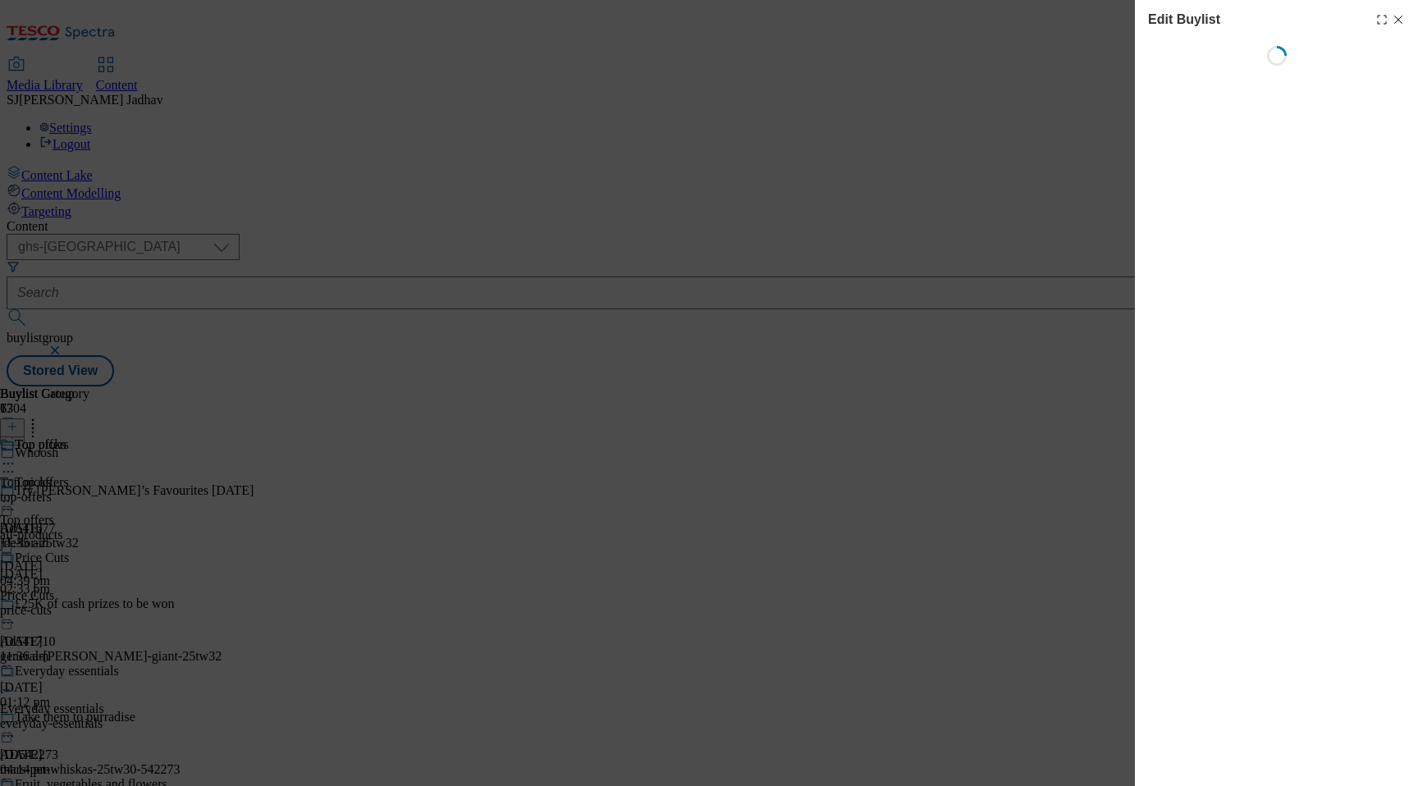
select select "evergreen"
select select "Banner"
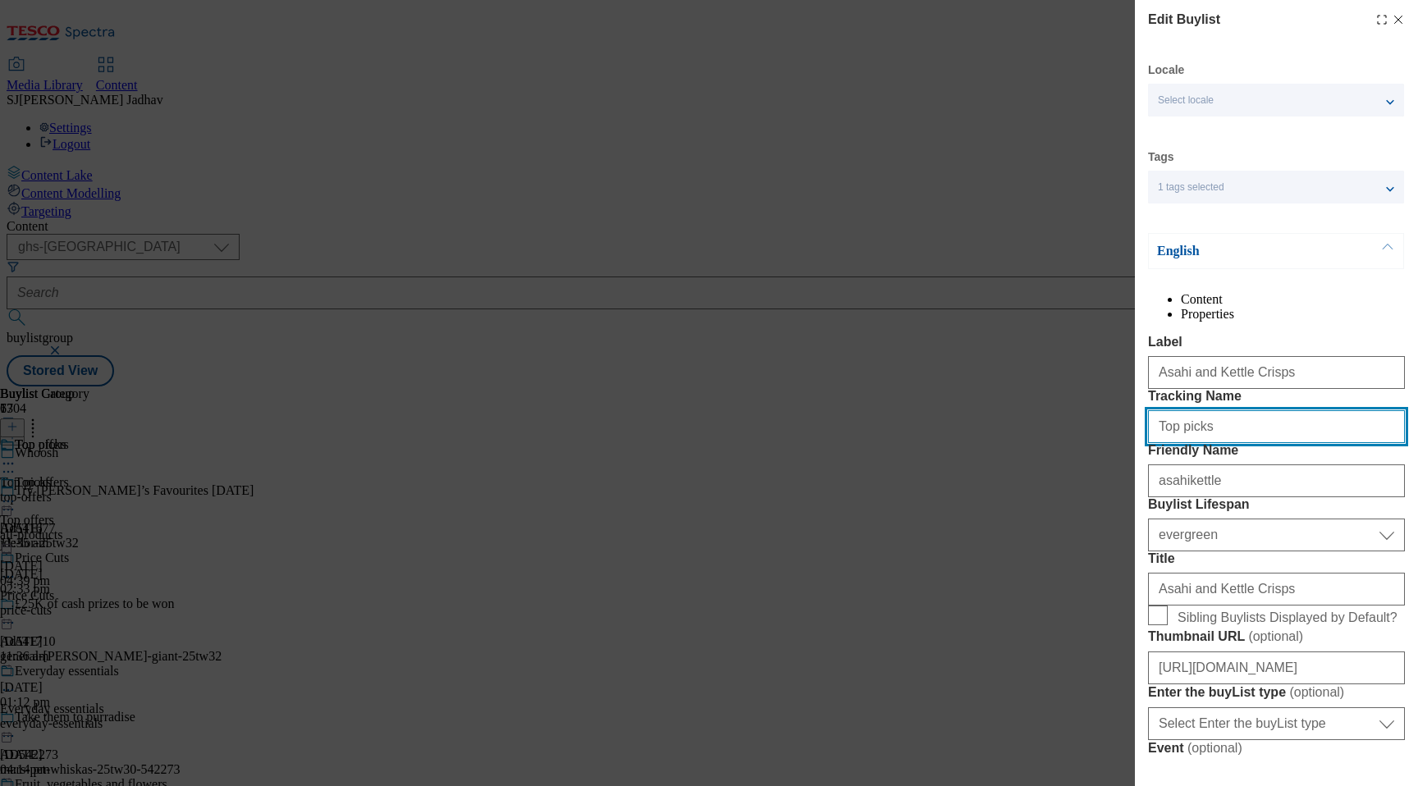
drag, startPoint x: 1275, startPoint y: 491, endPoint x: 1010, endPoint y: 491, distance: 265.1
click at [1037, 491] on div "Edit Buylist Locale Select locale English Welsh Tags 1 tags selected fnf market…" at bounding box center [709, 393] width 1418 height 786
paste input "Whoosh_media_asahikettle"
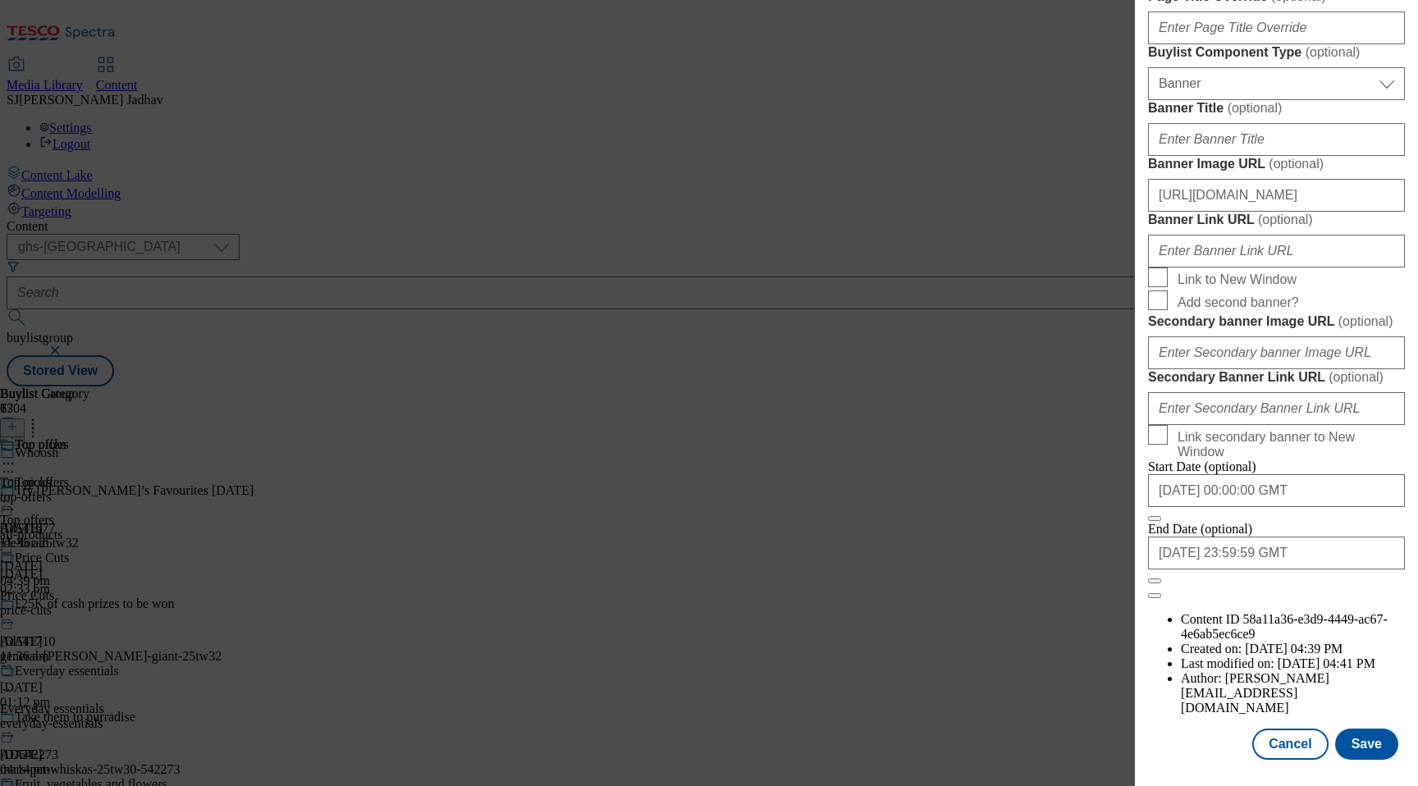
scroll to position [1677, 0]
type input "Whoosh_media_asahikettle"
click at [1357, 734] on button "Save" at bounding box center [1366, 744] width 63 height 31
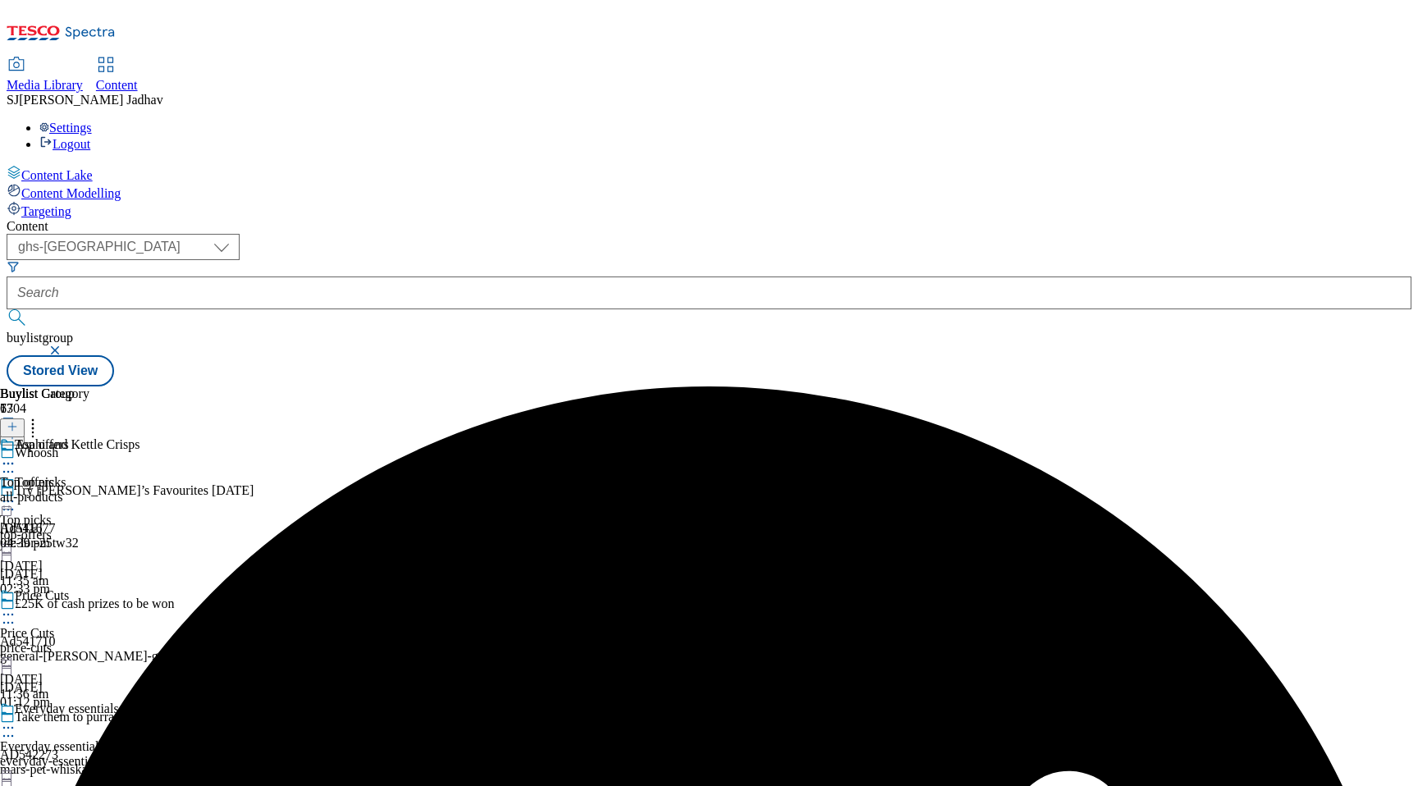
click at [16, 455] on icon at bounding box center [8, 463] width 16 height 16
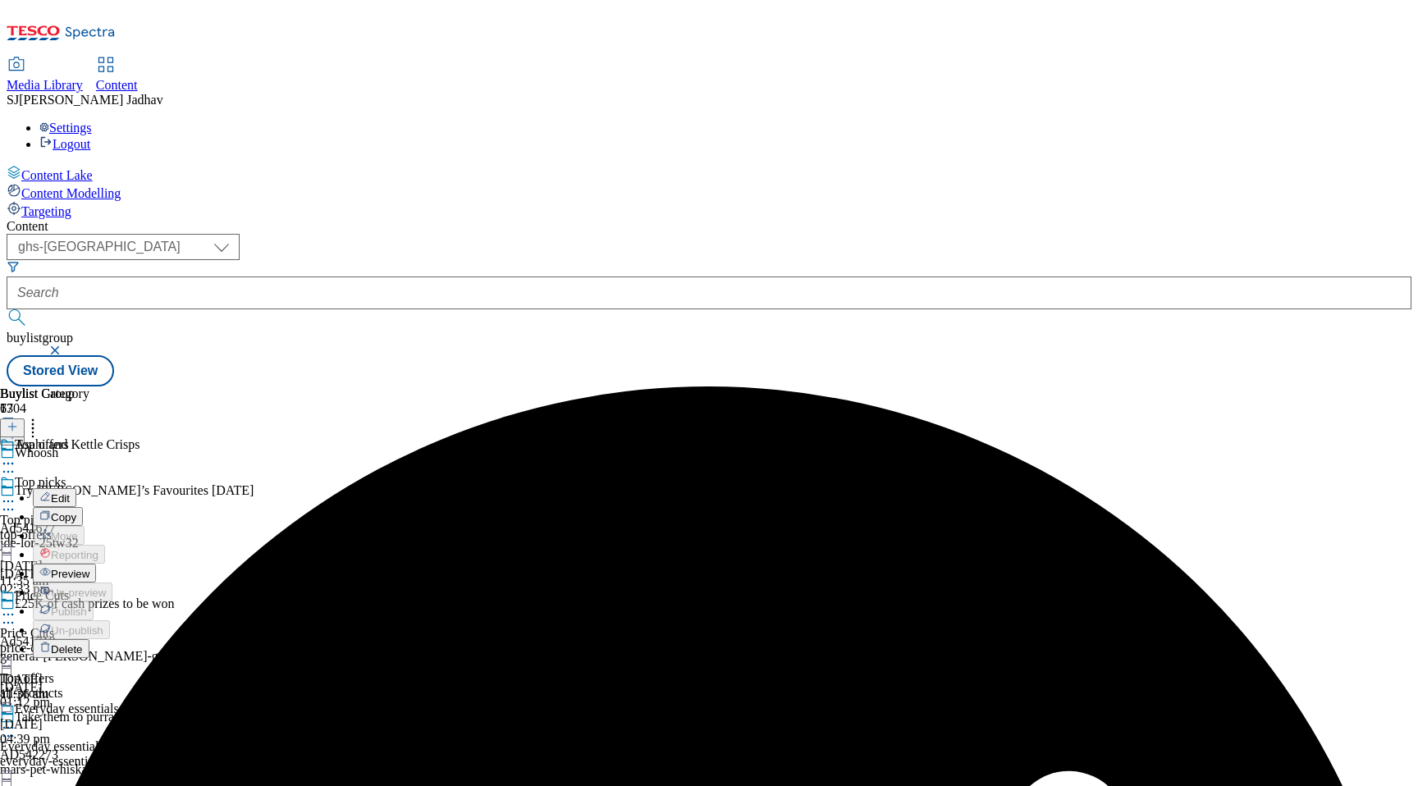
click at [76, 488] on button "Edit" at bounding box center [54, 497] width 43 height 19
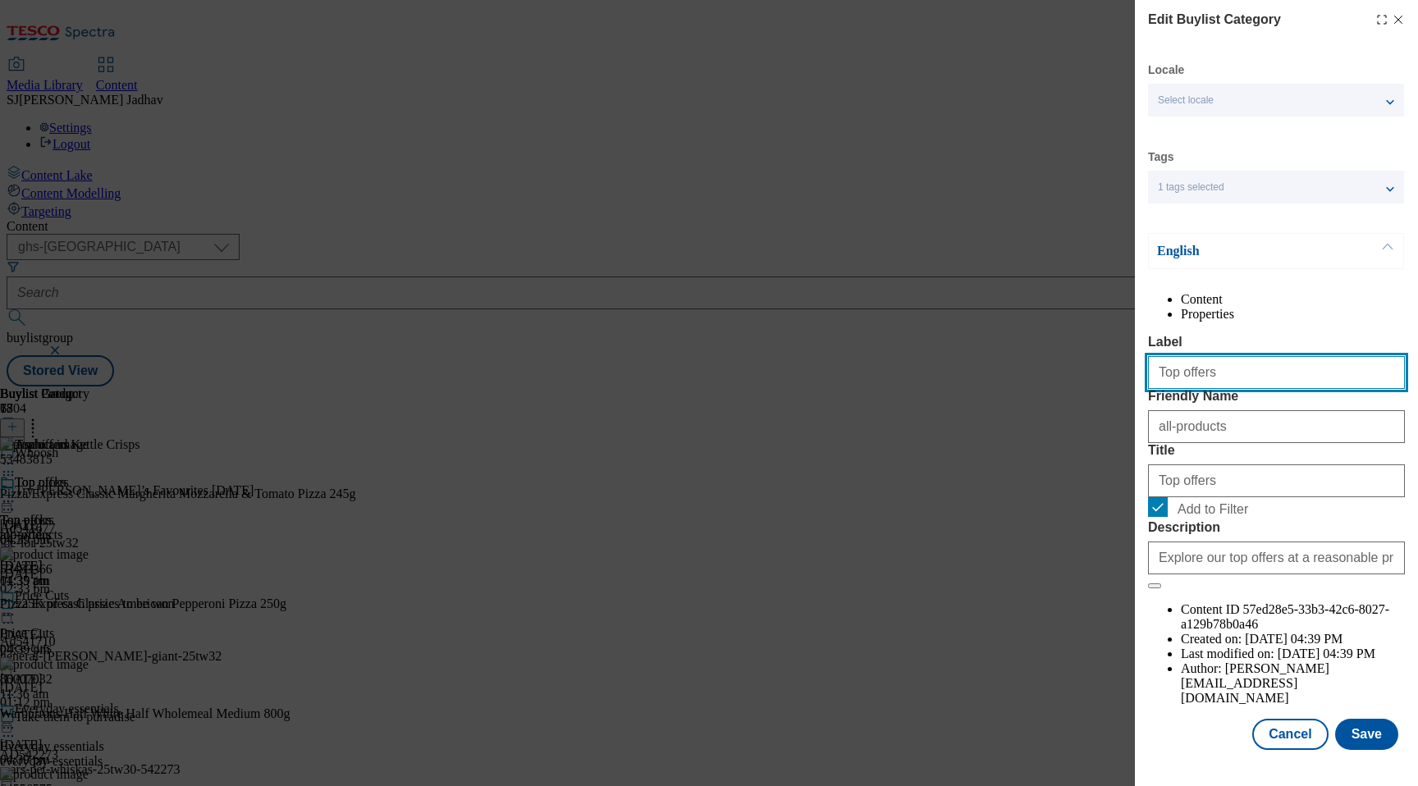
drag, startPoint x: 1233, startPoint y: 412, endPoint x: 1046, endPoint y: 412, distance: 186.3
click at [1046, 412] on div "Edit Buylist Category Locale Select locale English Welsh Tags 1 tags selected f…" at bounding box center [709, 393] width 1418 height 786
paste input "Asahi and Kettle Crisp"
type input "Asahi and Kettle Crisps"
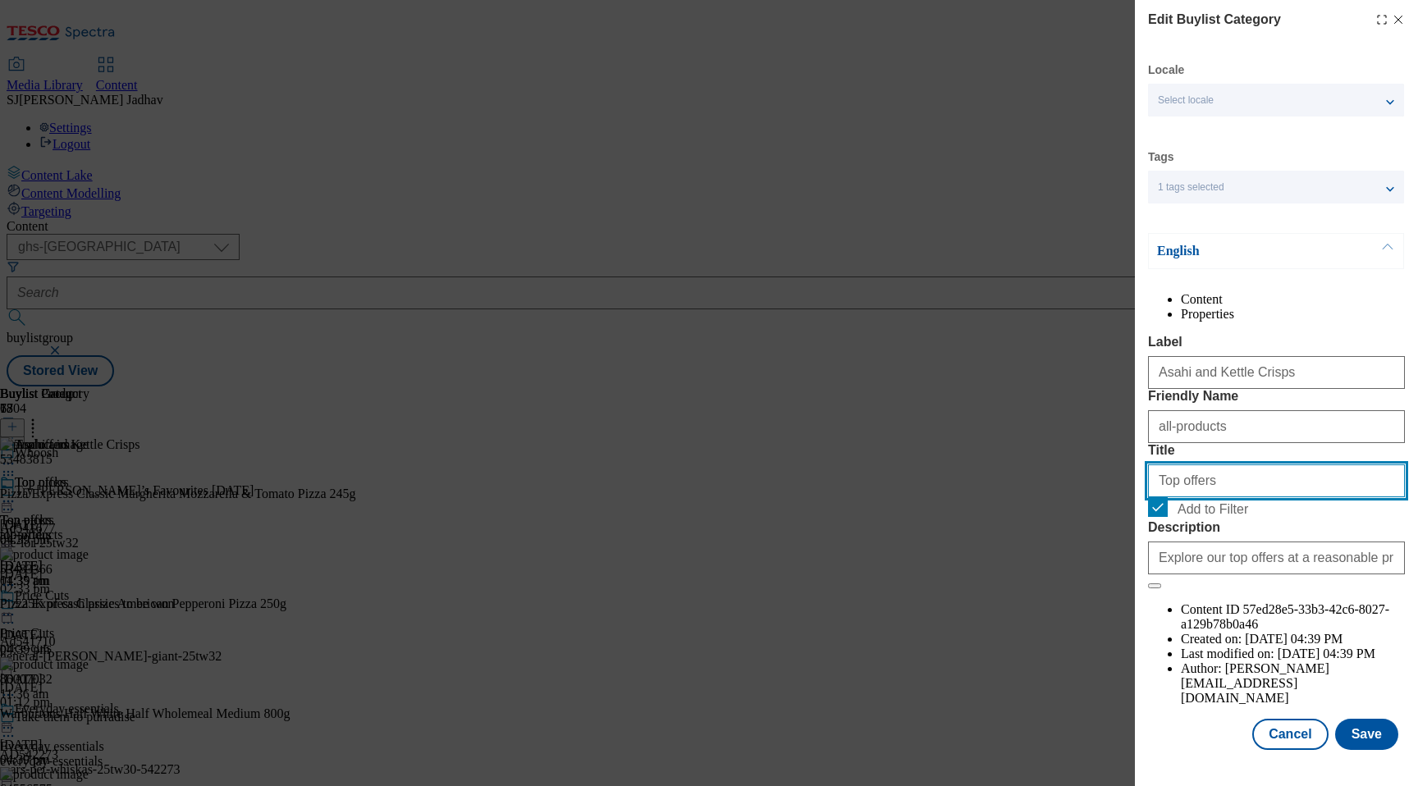
drag, startPoint x: 1218, startPoint y: 583, endPoint x: 1051, endPoint y: 542, distance: 171.6
click at [1054, 542] on div "Edit Buylist Category Locale Select locale English Welsh Tags 1 tags selected f…" at bounding box center [709, 393] width 1418 height 786
paste input "Asahi and Kettle Crisps"
type input "Asahi and Kettle Crisps"
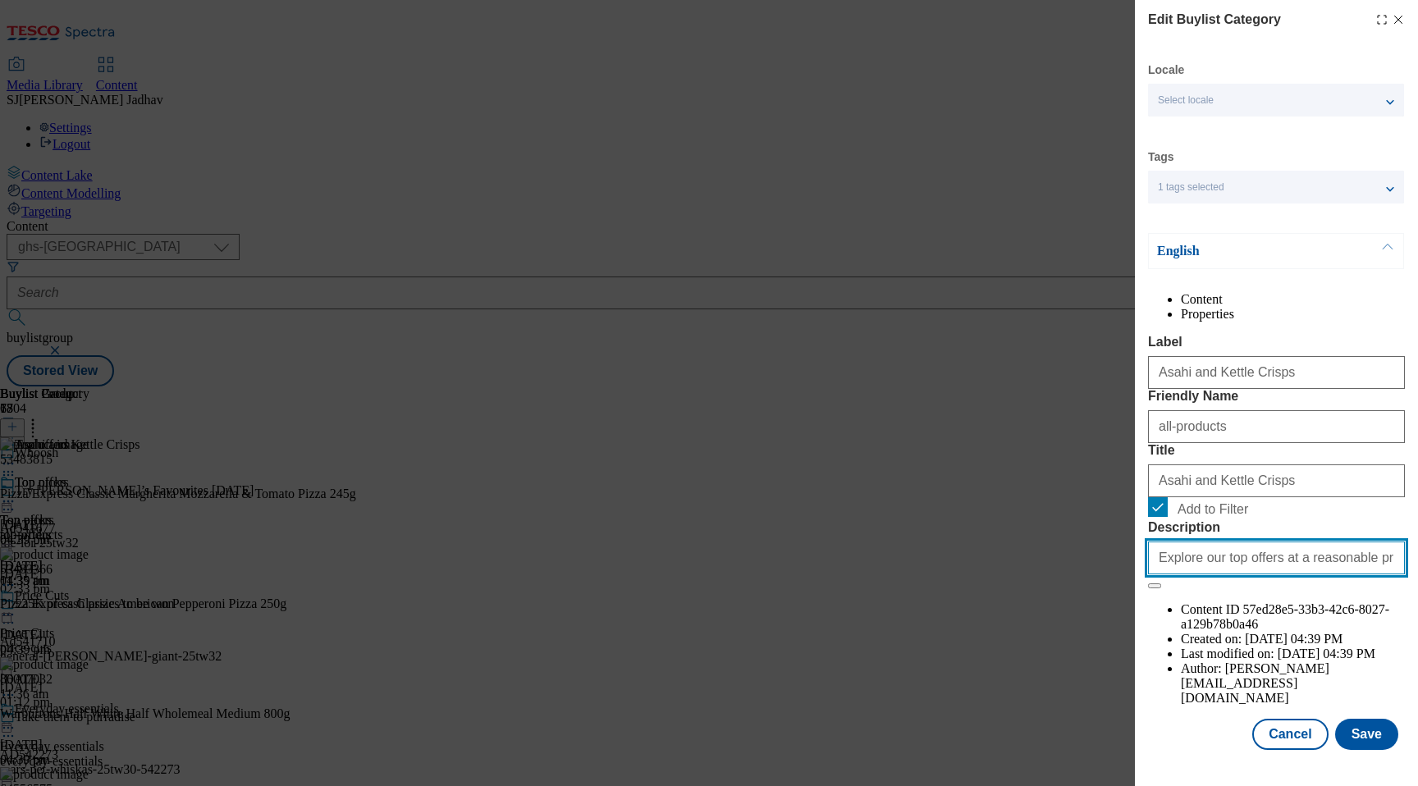
click at [1230, 574] on input "Explore our top offers at a reasonable price delivered from 20-60 minutes. Disc…" at bounding box center [1276, 558] width 257 height 33
paste input "Shop Asahi Super Dry beer and Kettle Crisps online at Tesco Whoosh and we'll de…"
type input "Shop Asahi Super Dry beer and Kettle Crisps online at Tesco Whoosh and we'll de…"
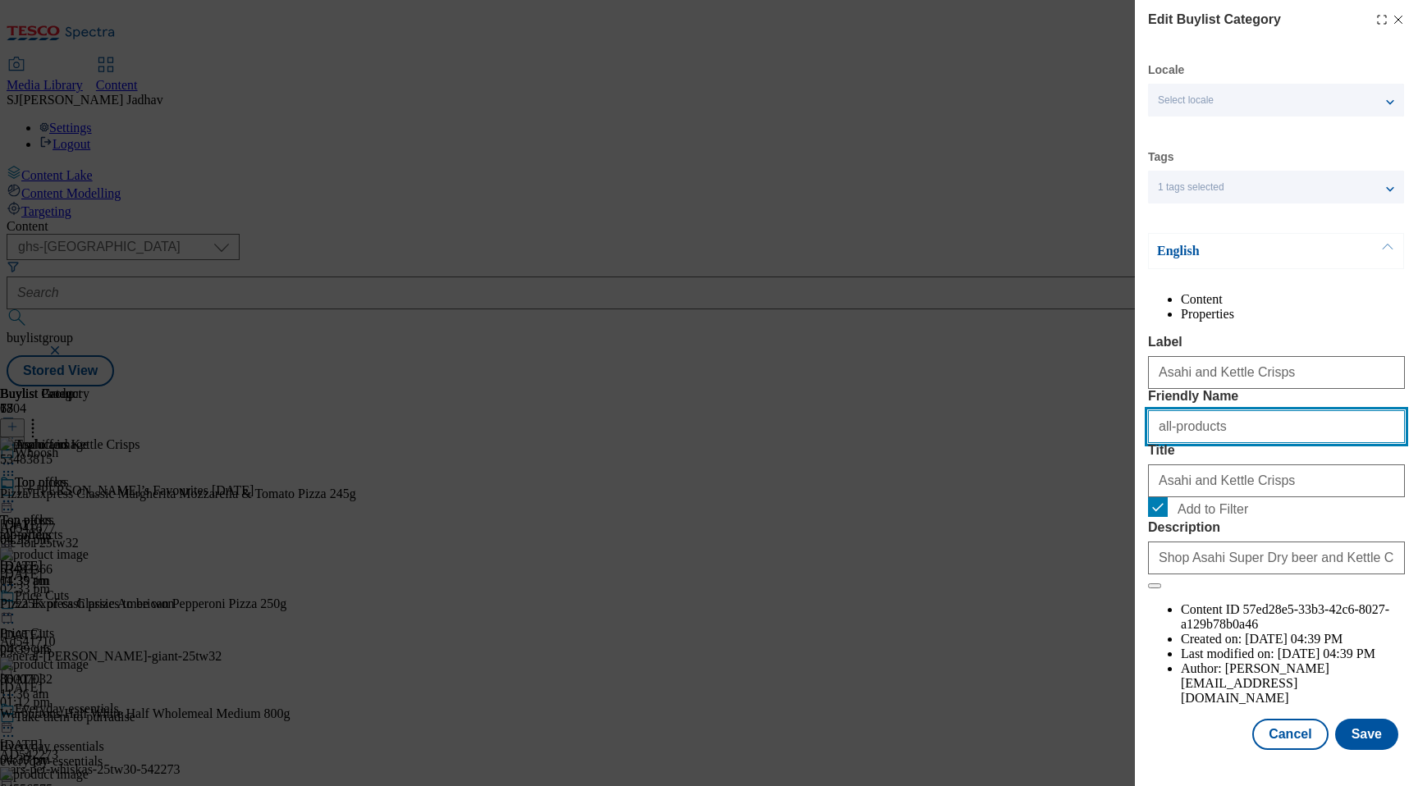
drag, startPoint x: 1219, startPoint y: 489, endPoint x: 1055, endPoint y: 489, distance: 165.0
click at [1055, 489] on div "Edit Buylist Category Locale Select locale English Welsh Tags 1 tags selected f…" at bounding box center [709, 393] width 1418 height 786
paste input "sahikettle"
type input "asahikettle"
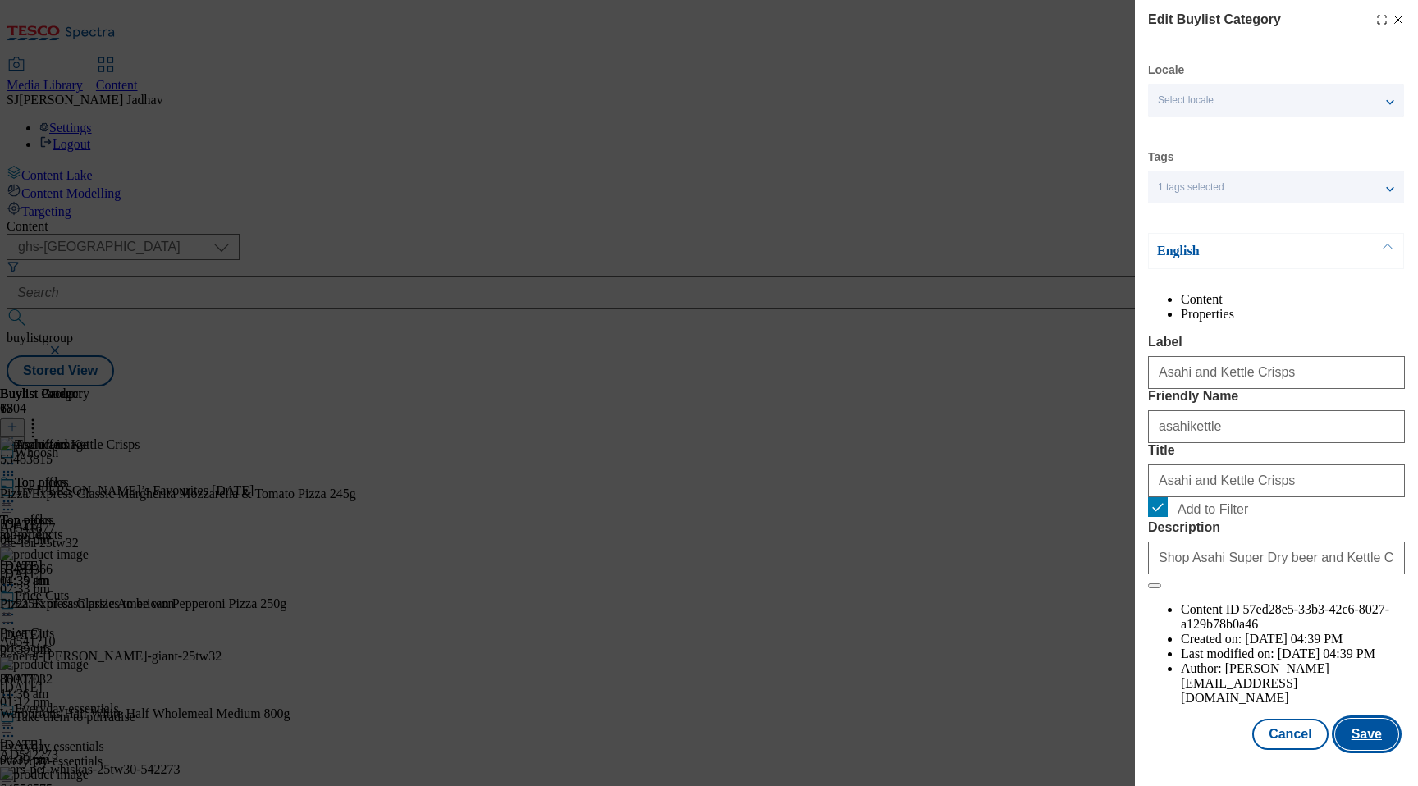
click at [1393, 736] on button "Save" at bounding box center [1366, 734] width 63 height 31
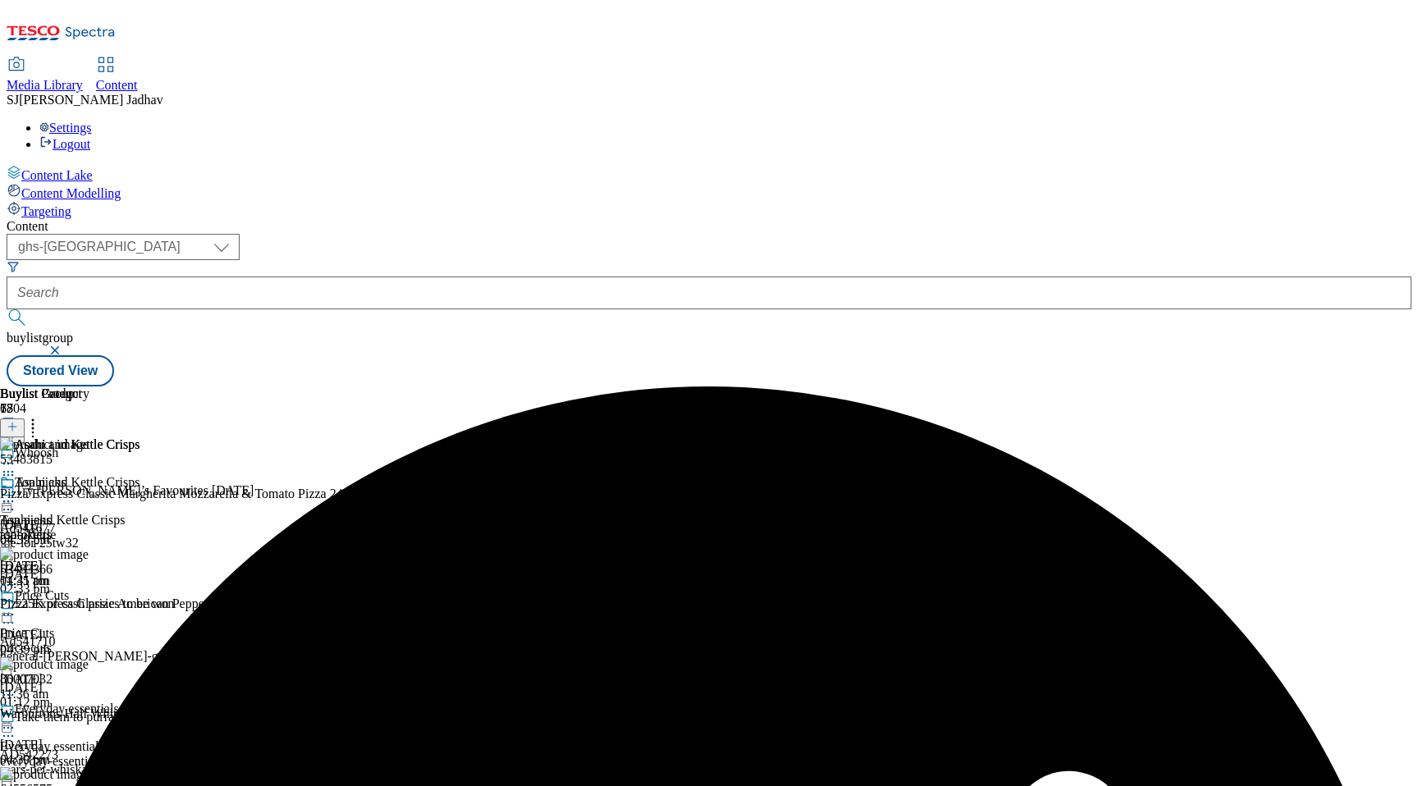
scroll to position [0, 39]
click at [41, 416] on icon at bounding box center [33, 424] width 16 height 16
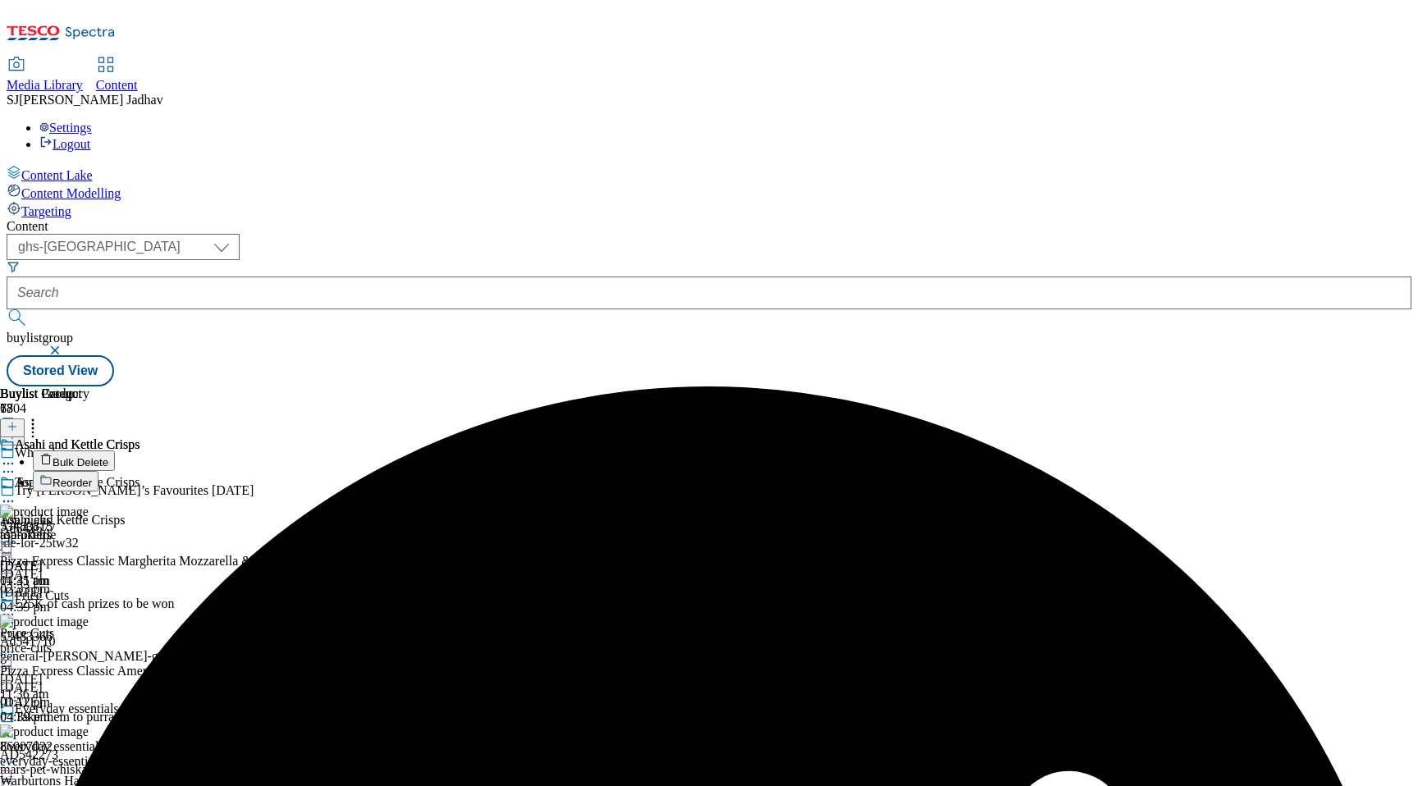
click at [108, 456] on span "Bulk Delete" at bounding box center [81, 462] width 56 height 12
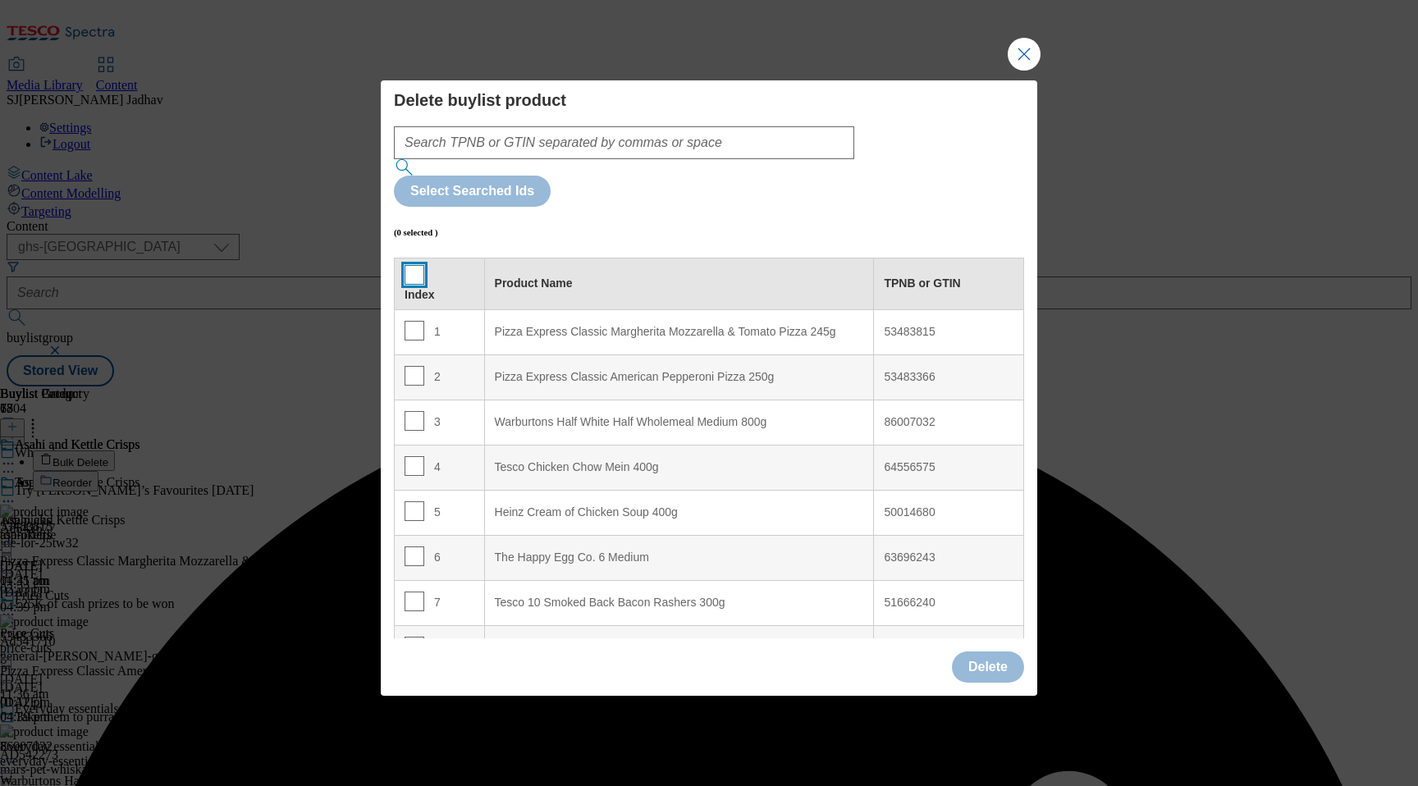
click at [405, 265] on input "Modal" at bounding box center [415, 275] width 20 height 20
checkbox input "true"
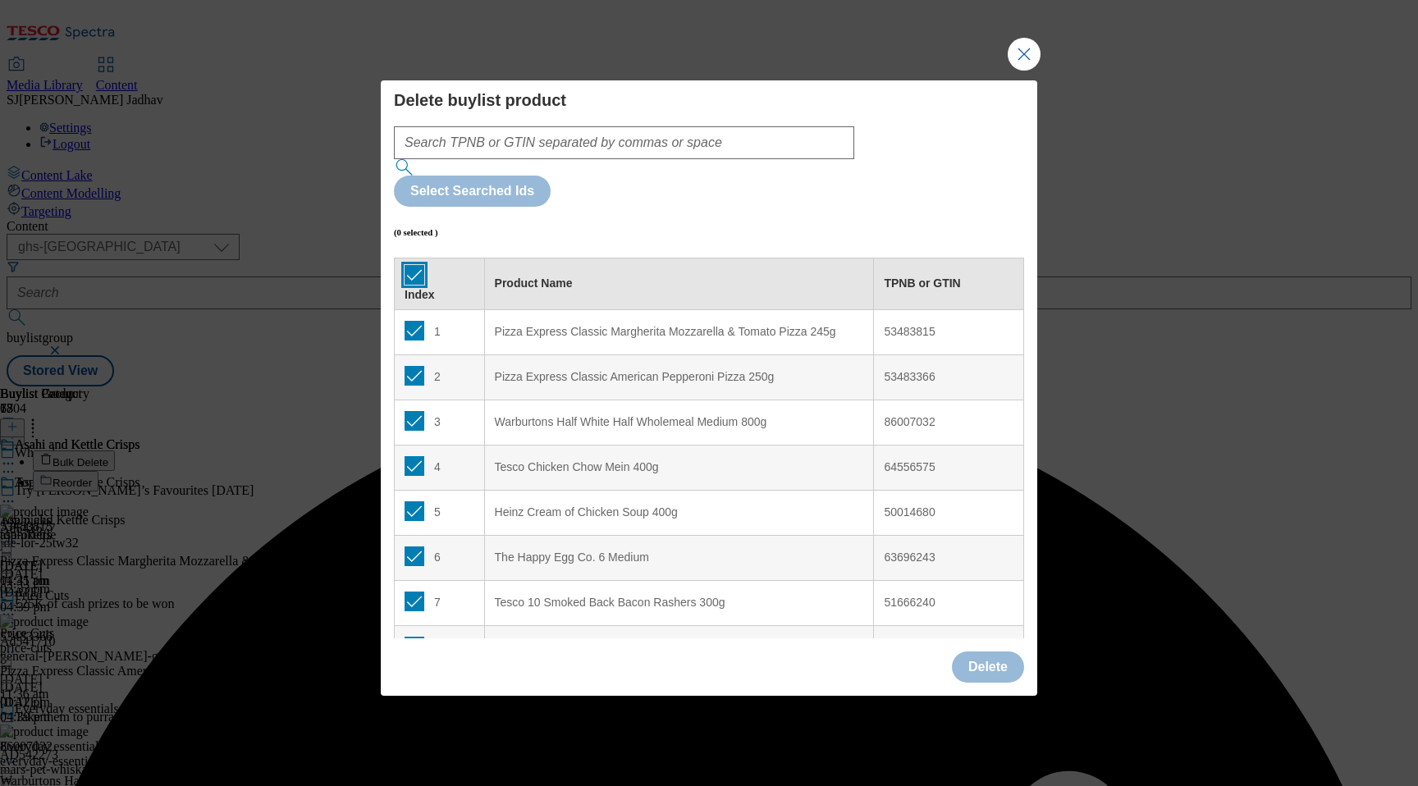
checkbox input "true"
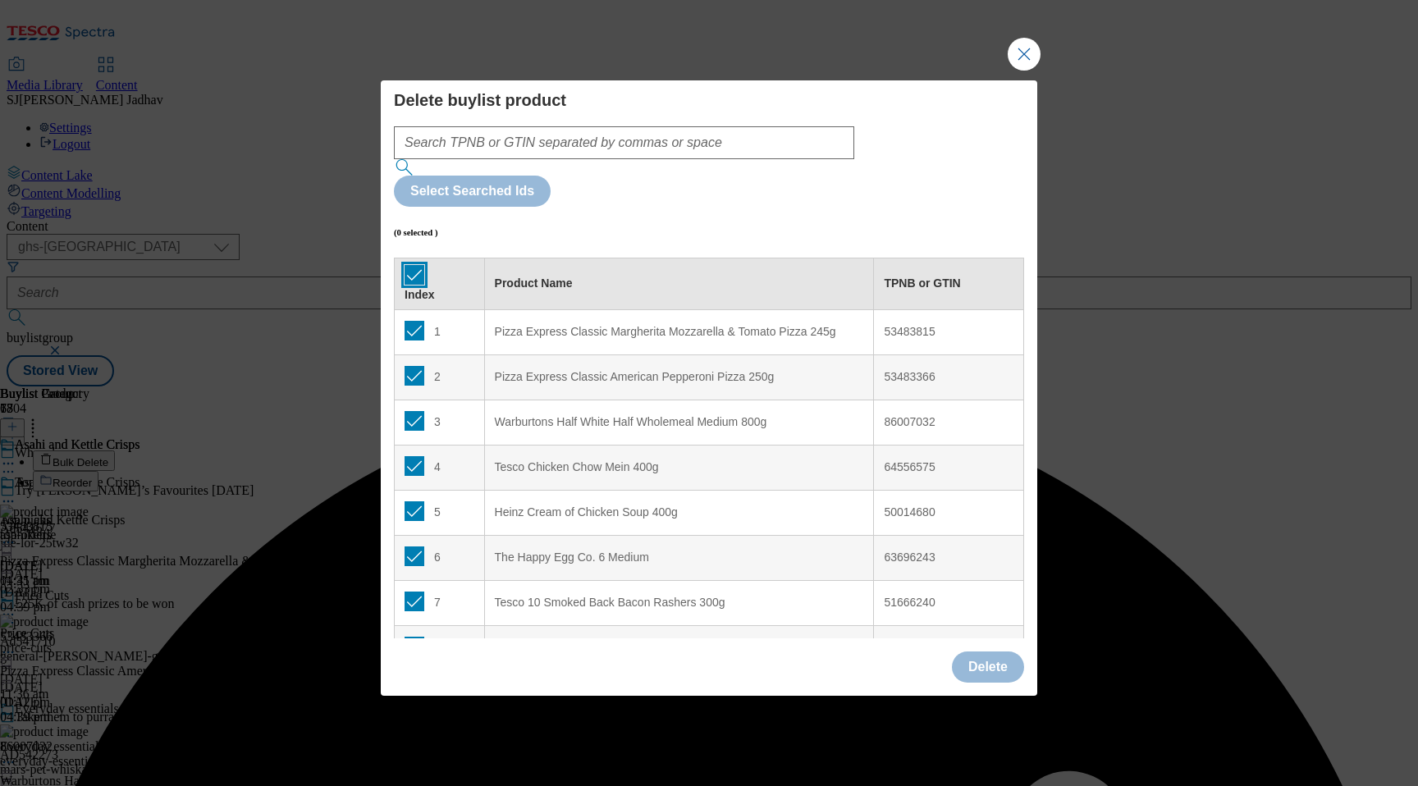
checkbox input "true"
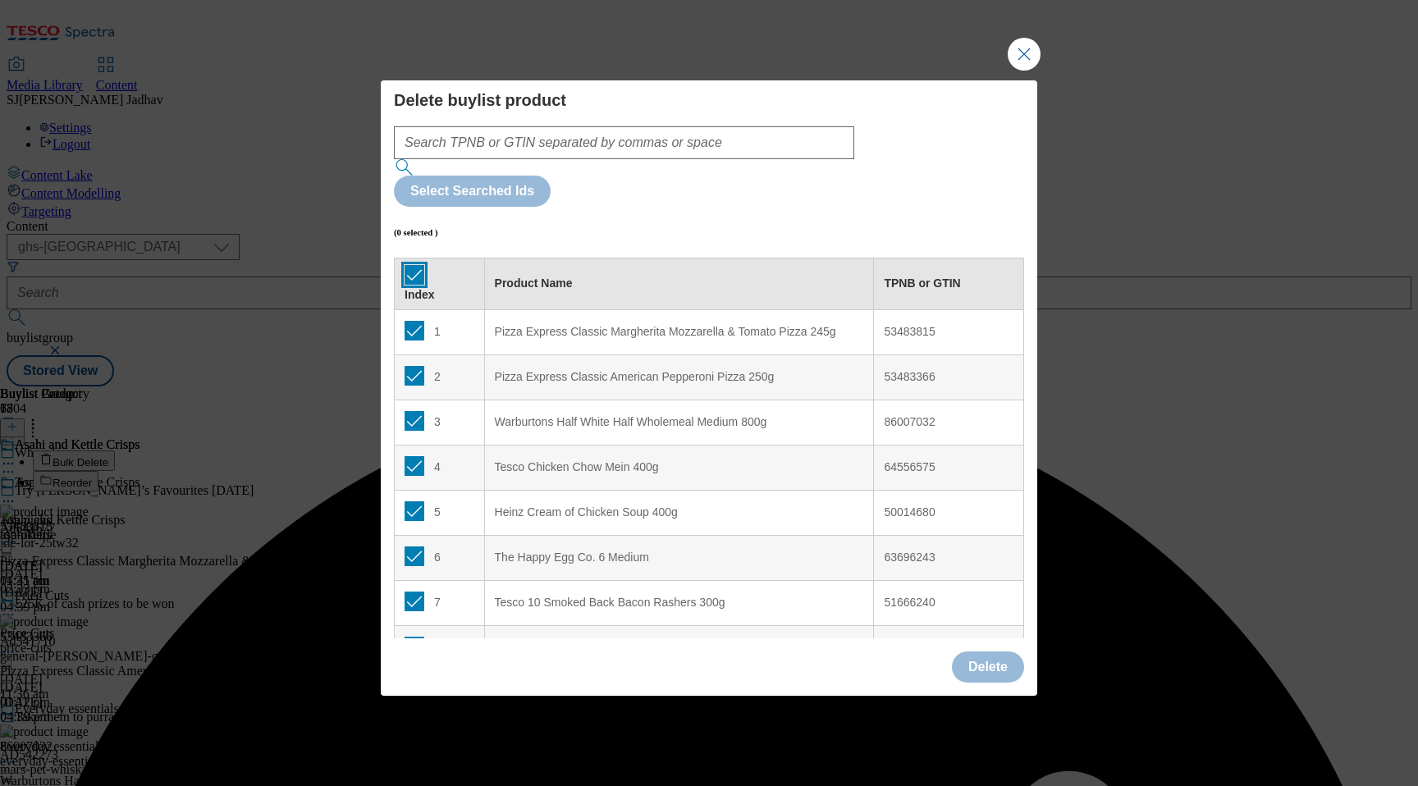
checkbox input "true"
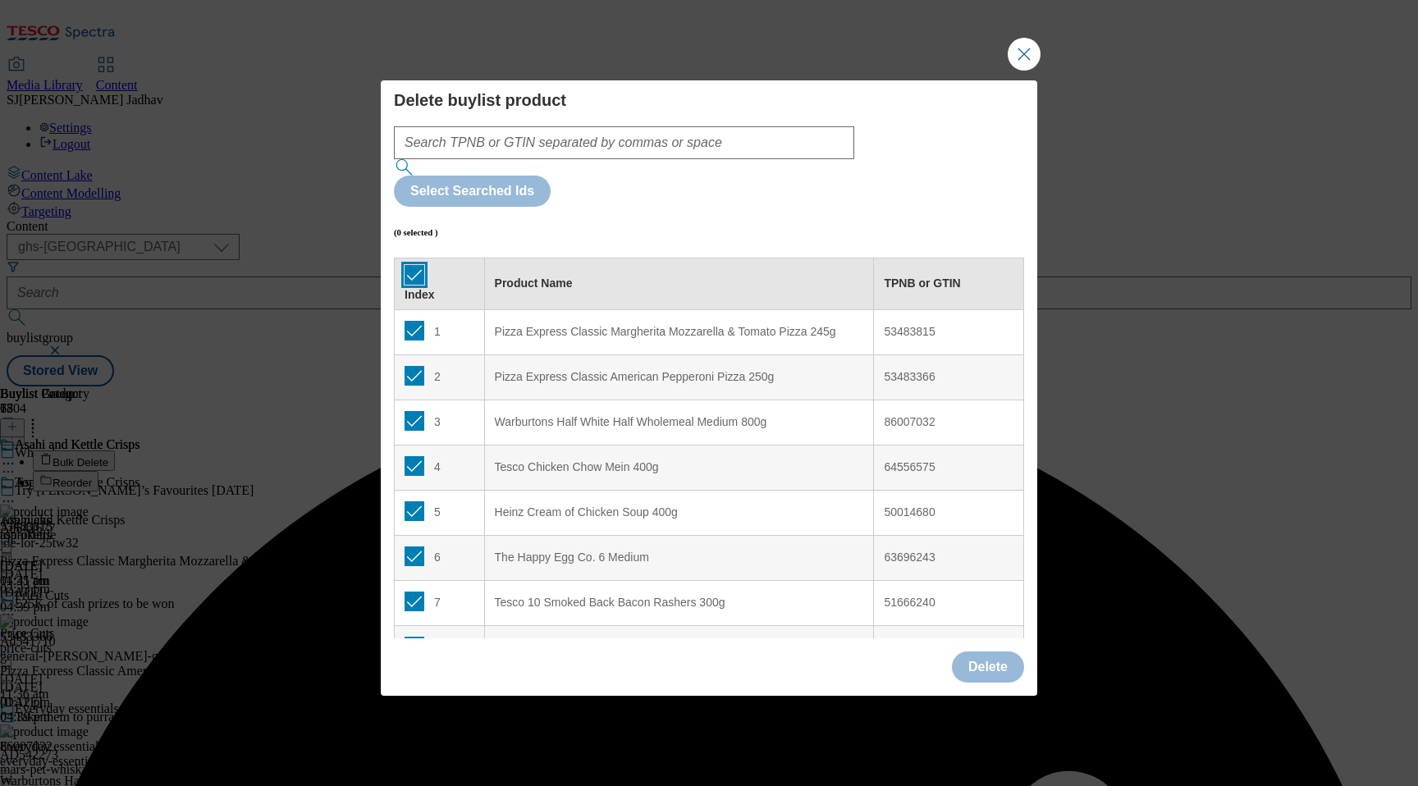
checkbox input "true"
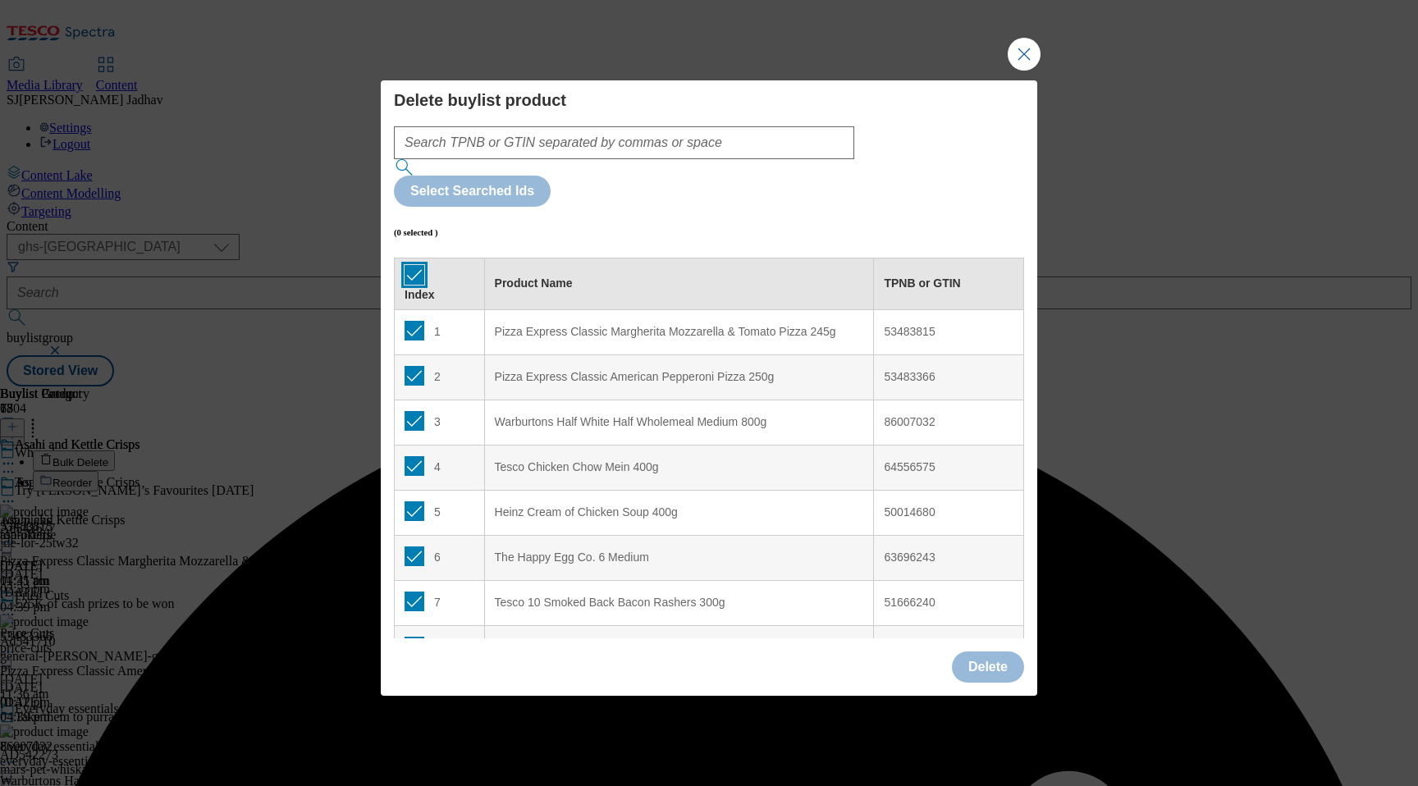
checkbox input "true"
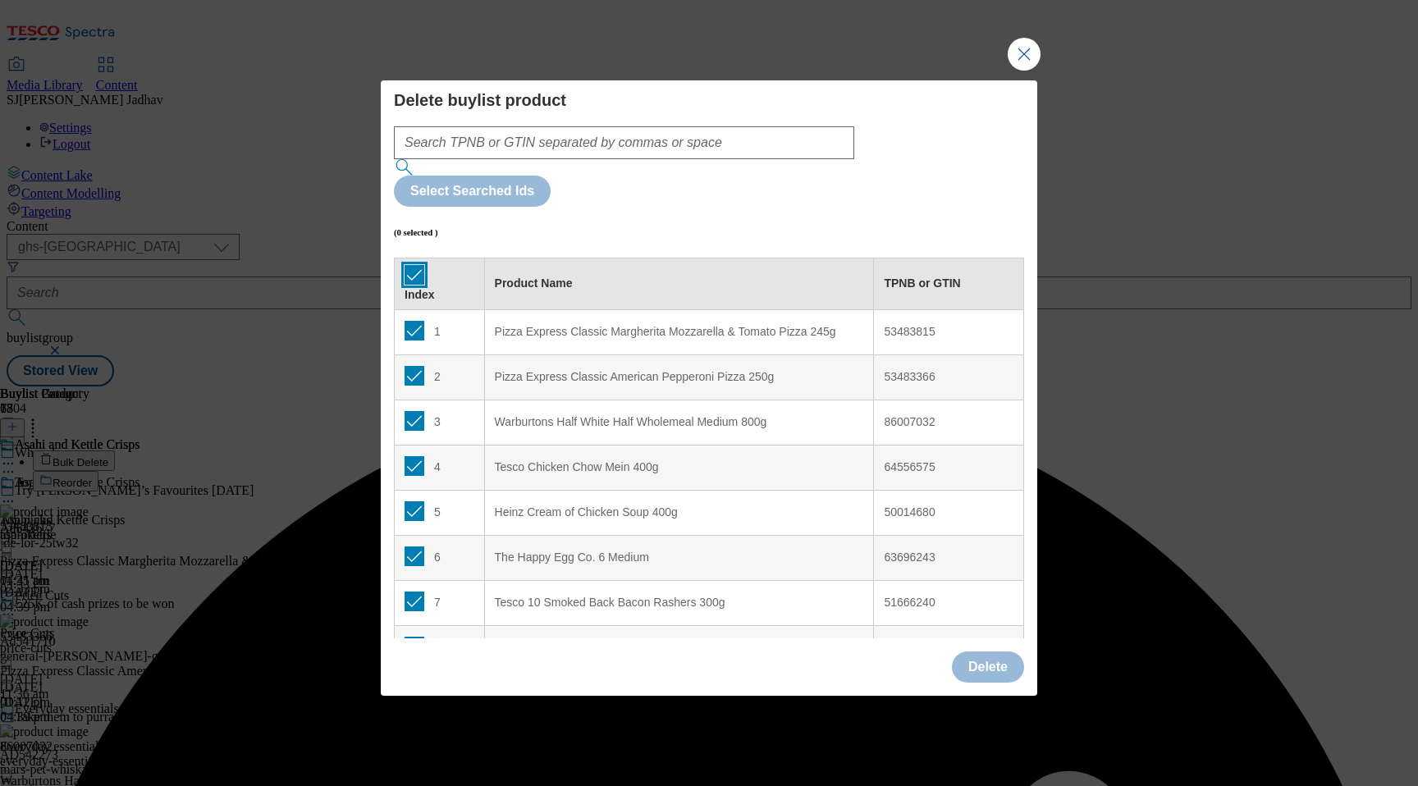
checkbox input "true"
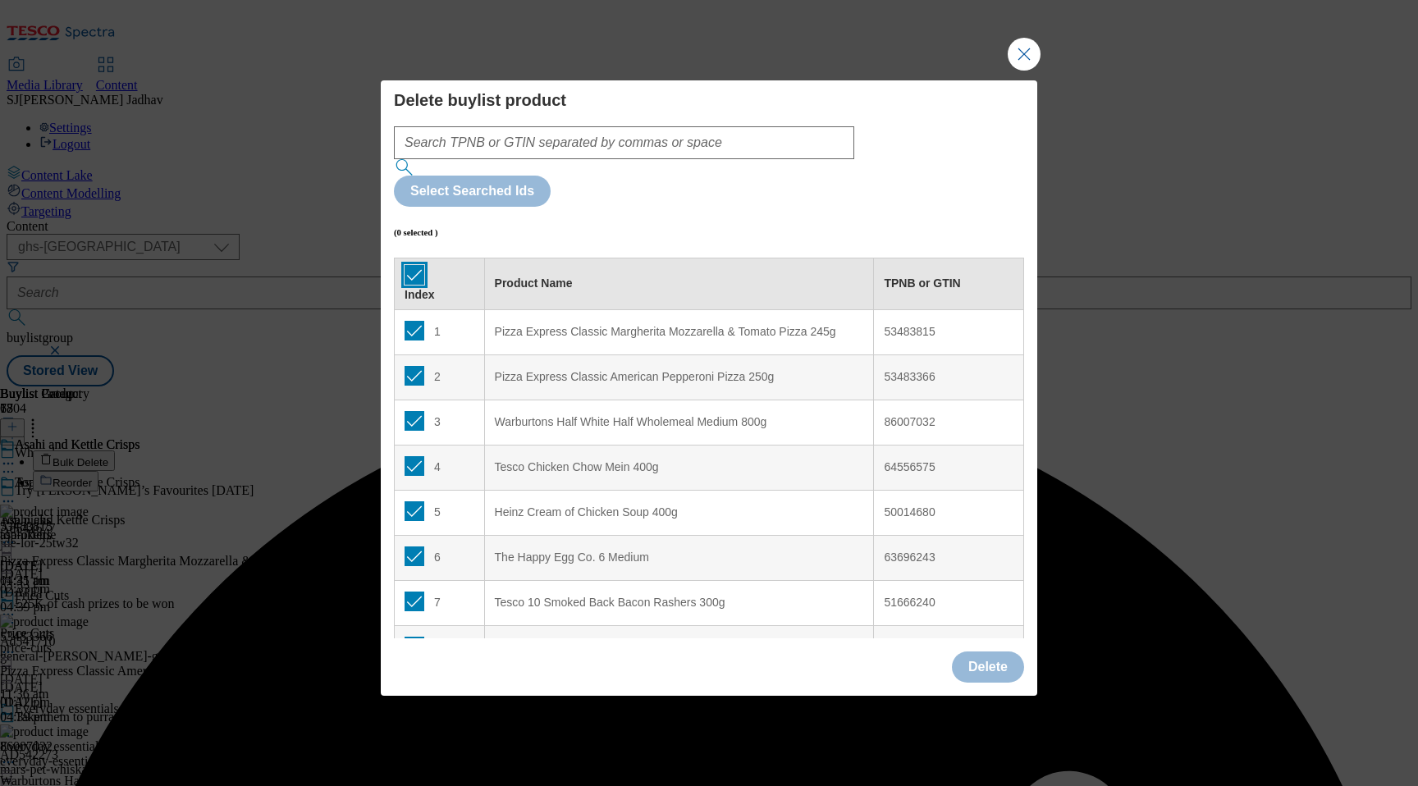
checkbox input "true"
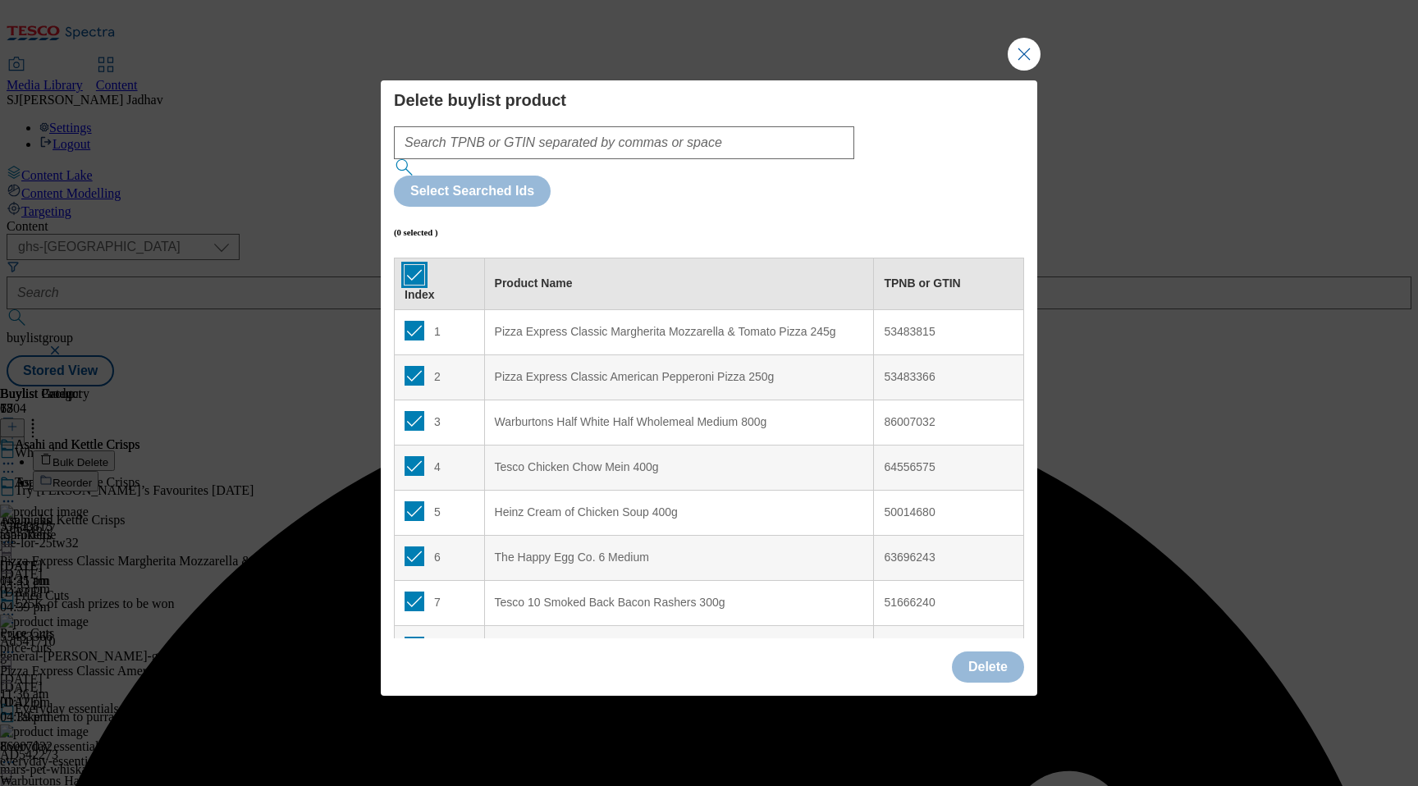
checkbox input "true"
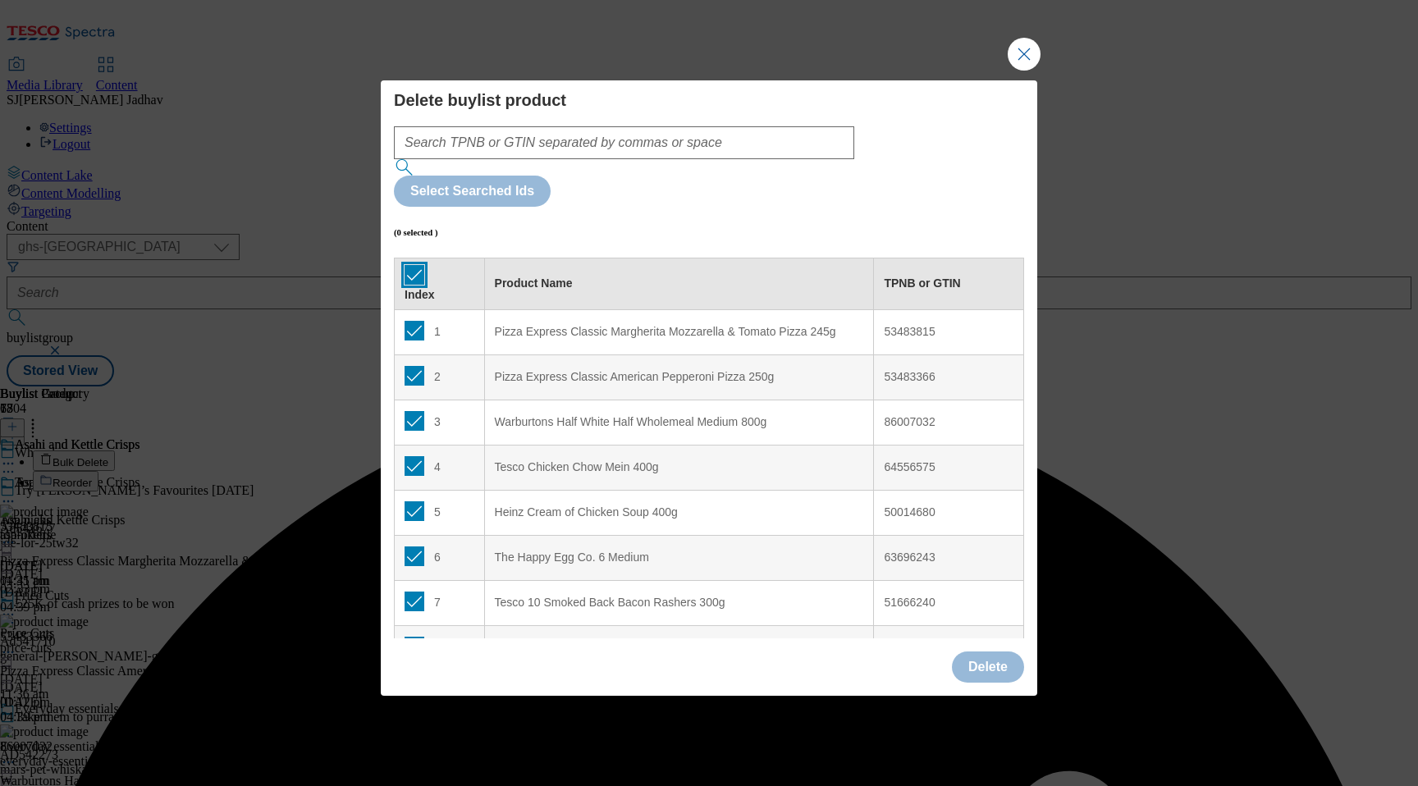
checkbox input "true"
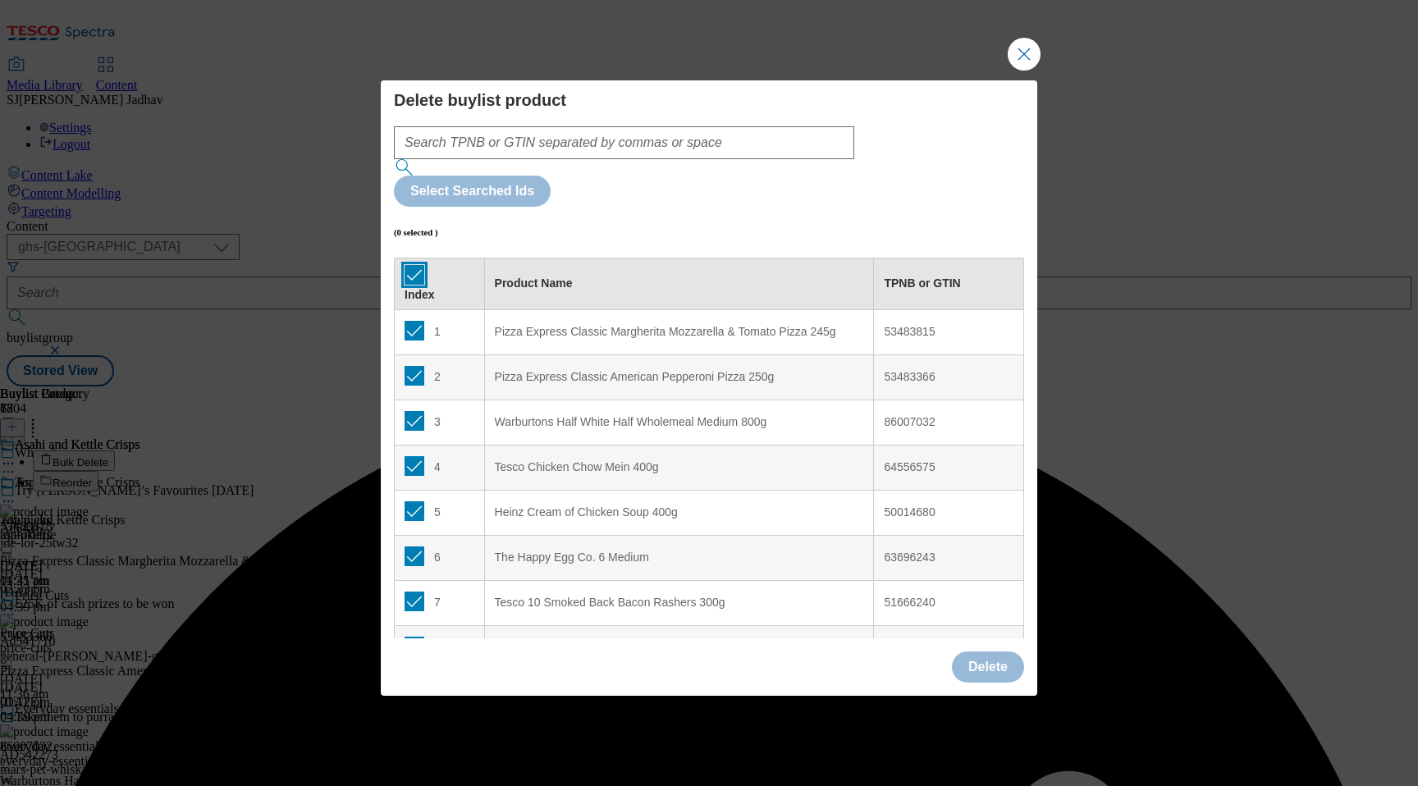
checkbox input "true"
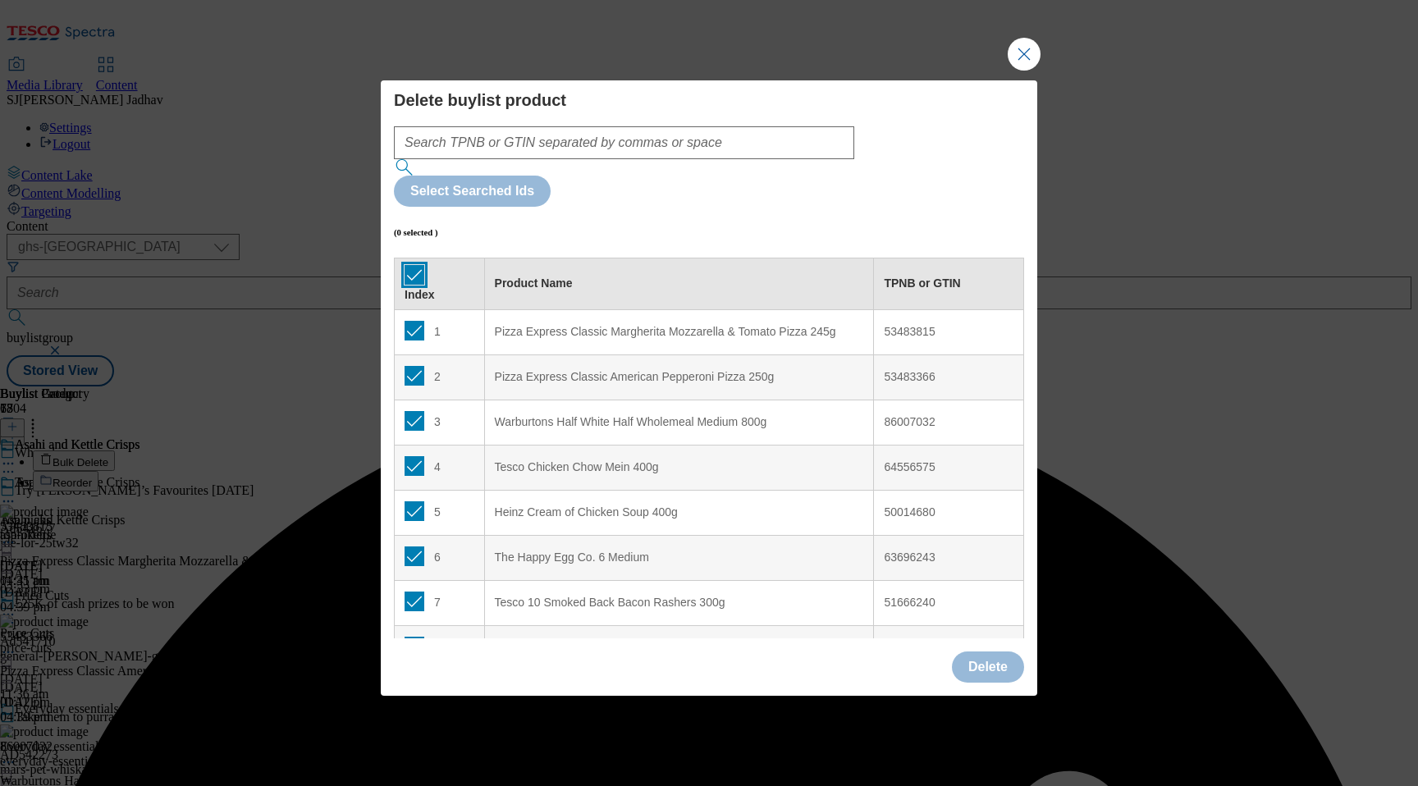
checkbox input "true"
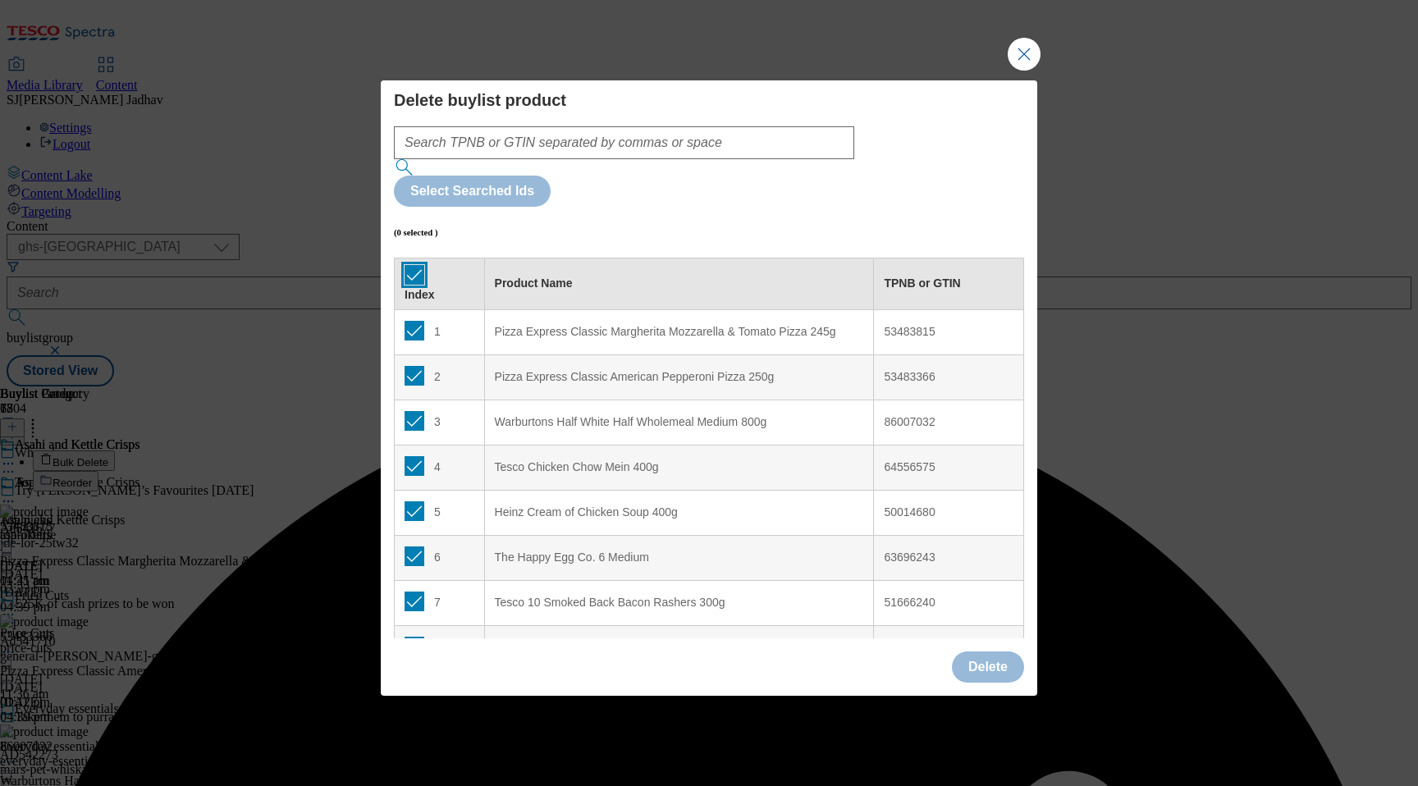
checkbox input "true"
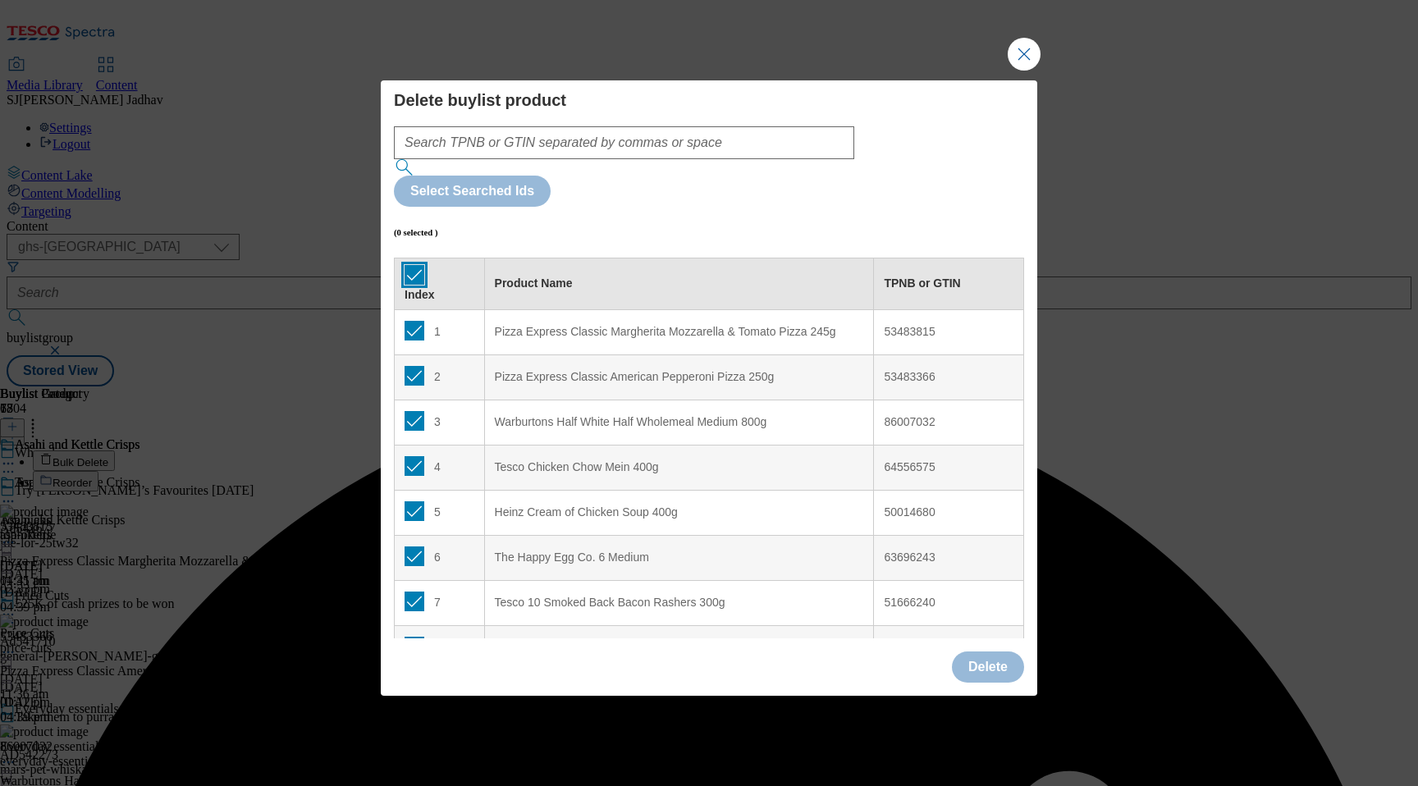
checkbox input "true"
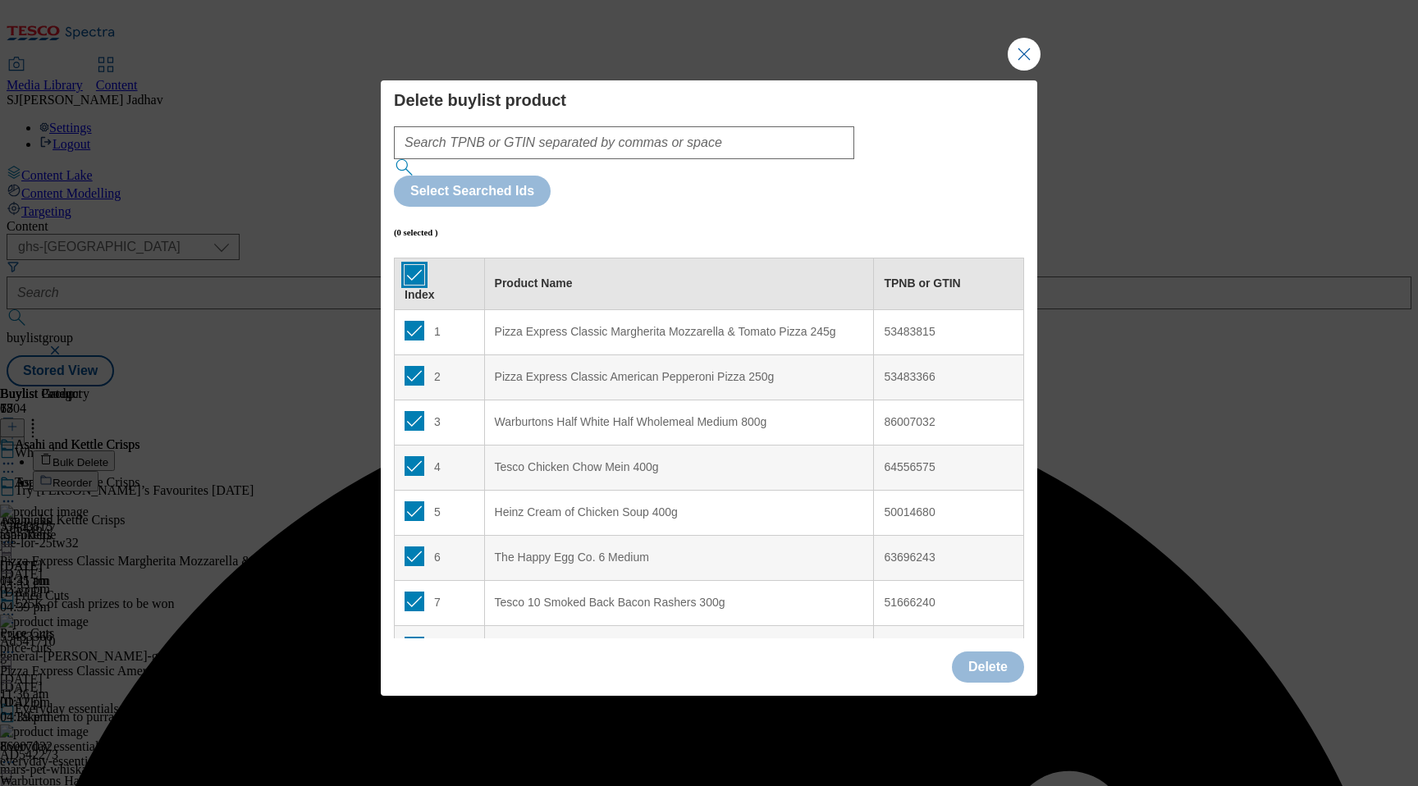
checkbox input "true"
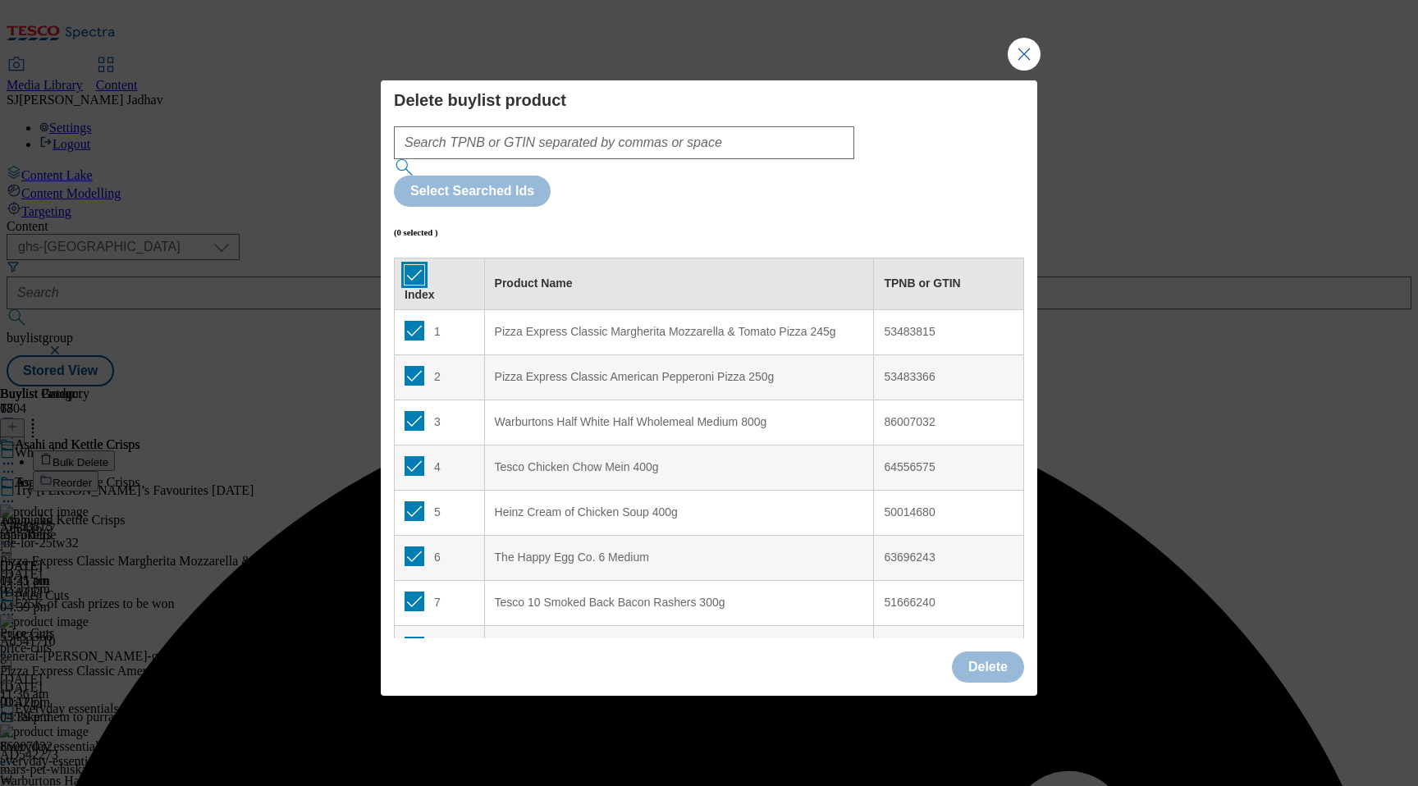
checkbox input "true"
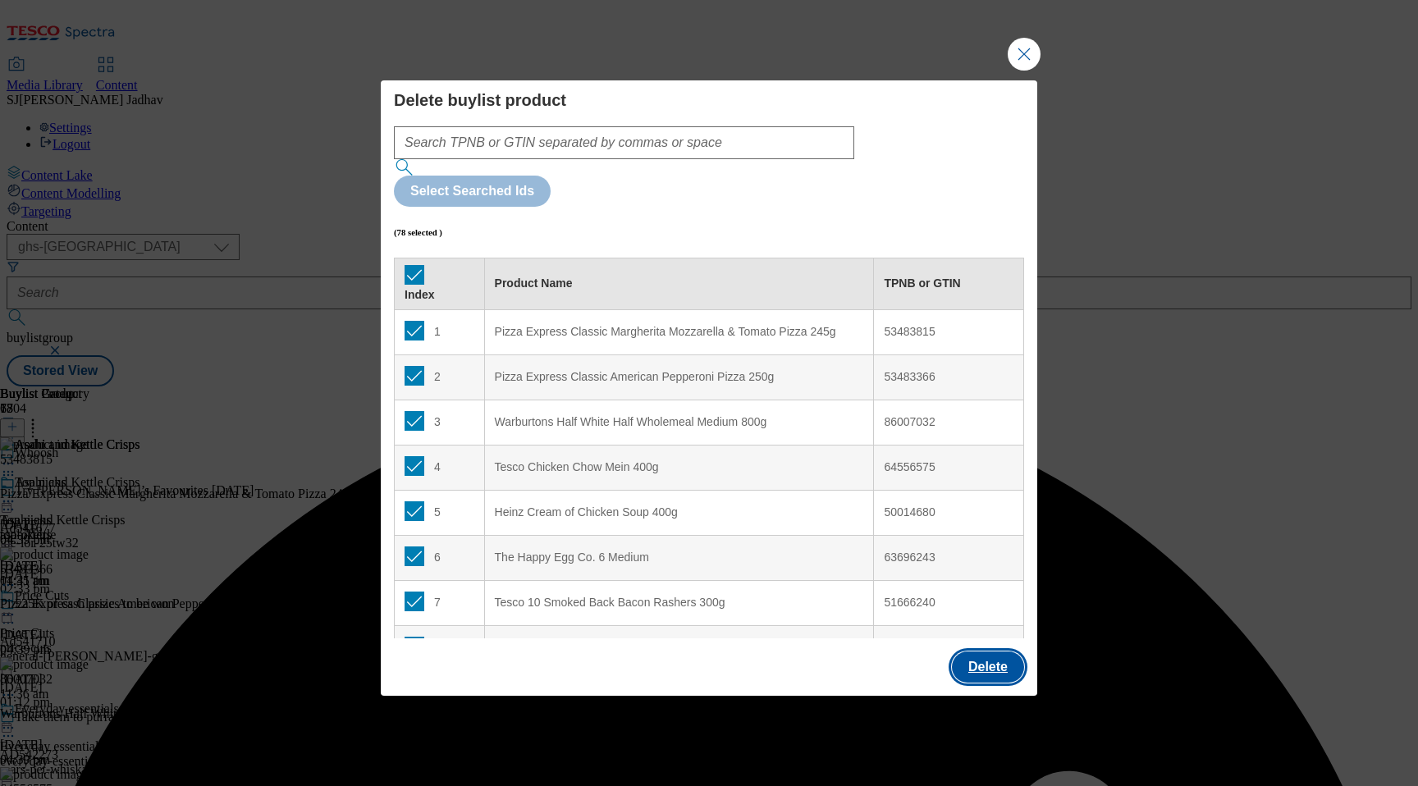
click at [1000, 652] on button "Delete" at bounding box center [988, 667] width 72 height 31
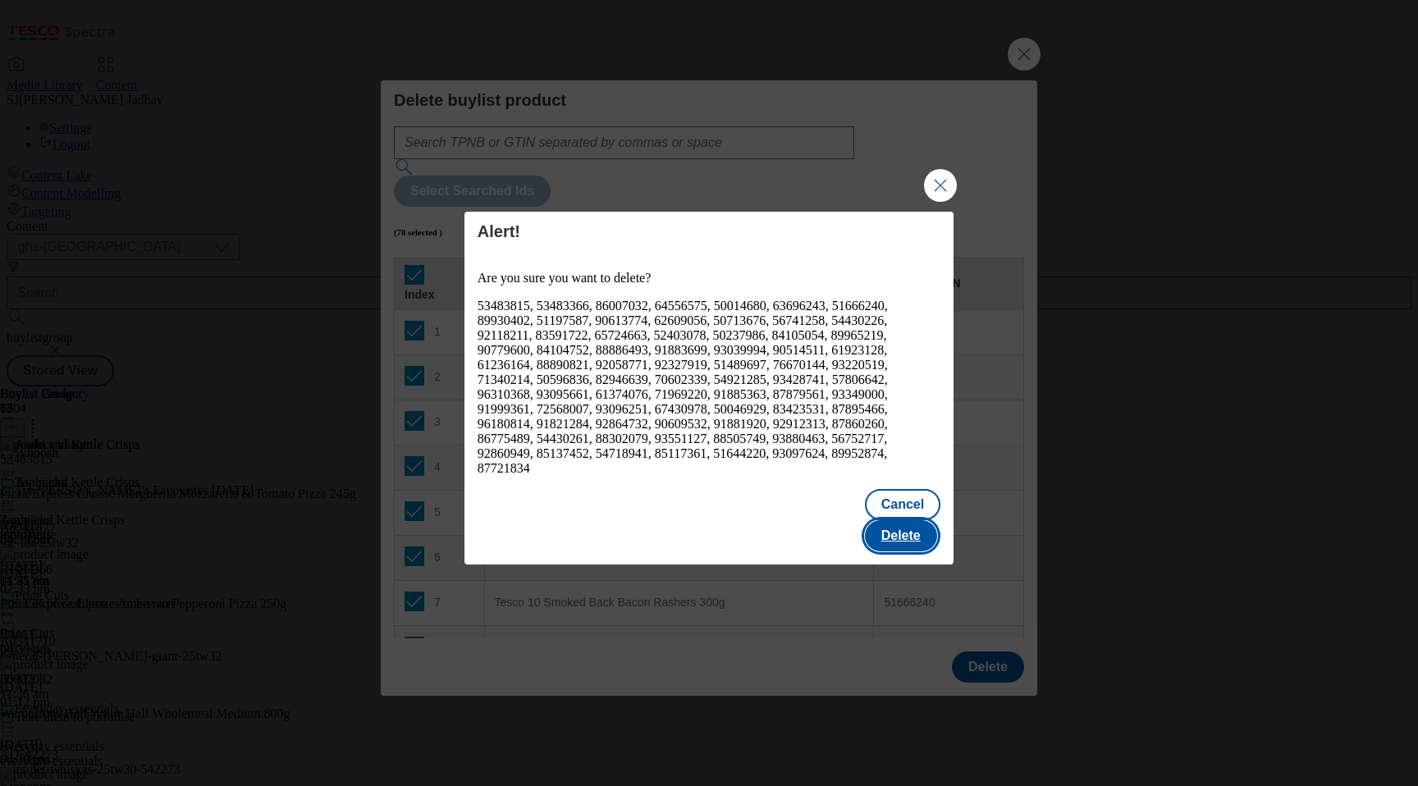
click at [923, 520] on button "Delete" at bounding box center [901, 535] width 72 height 31
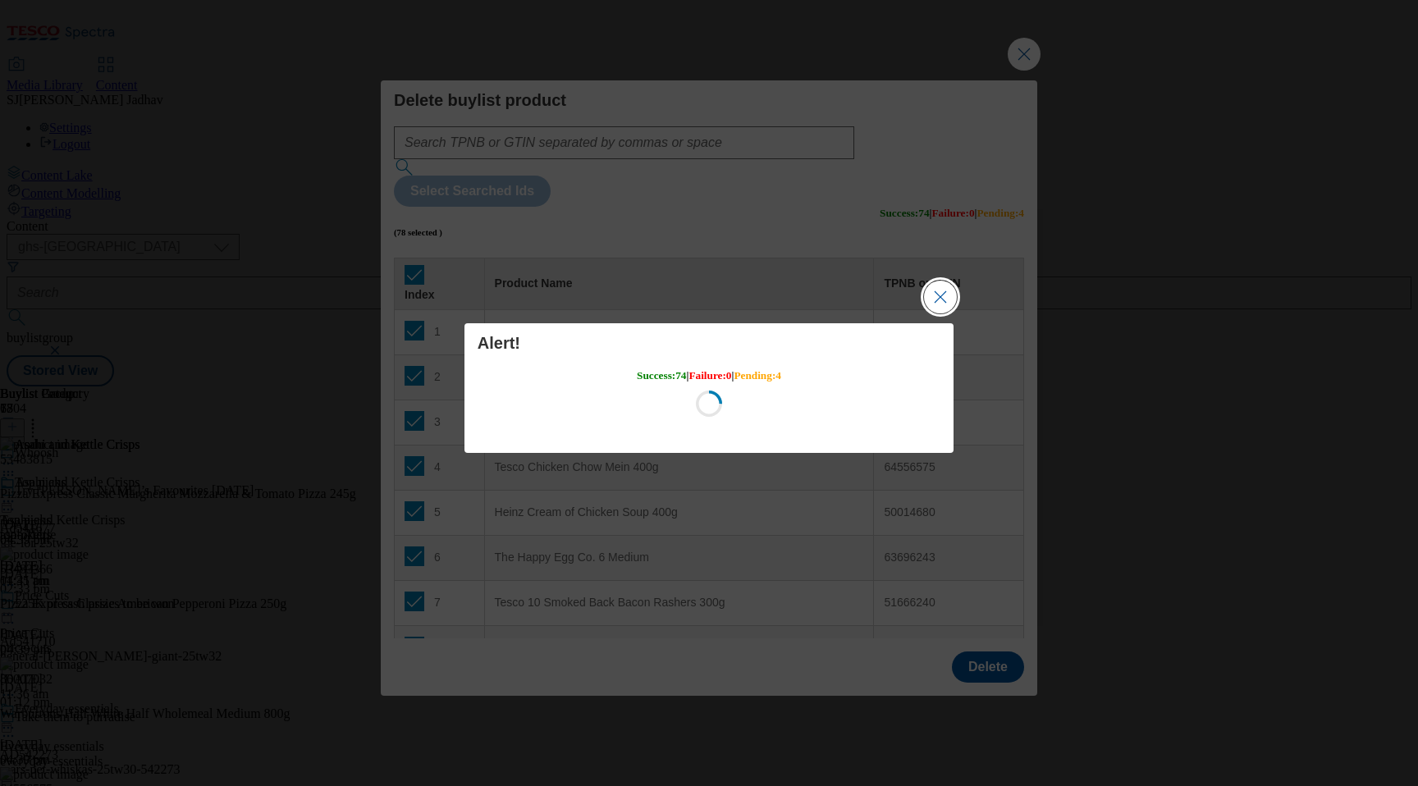
scroll to position [0, 0]
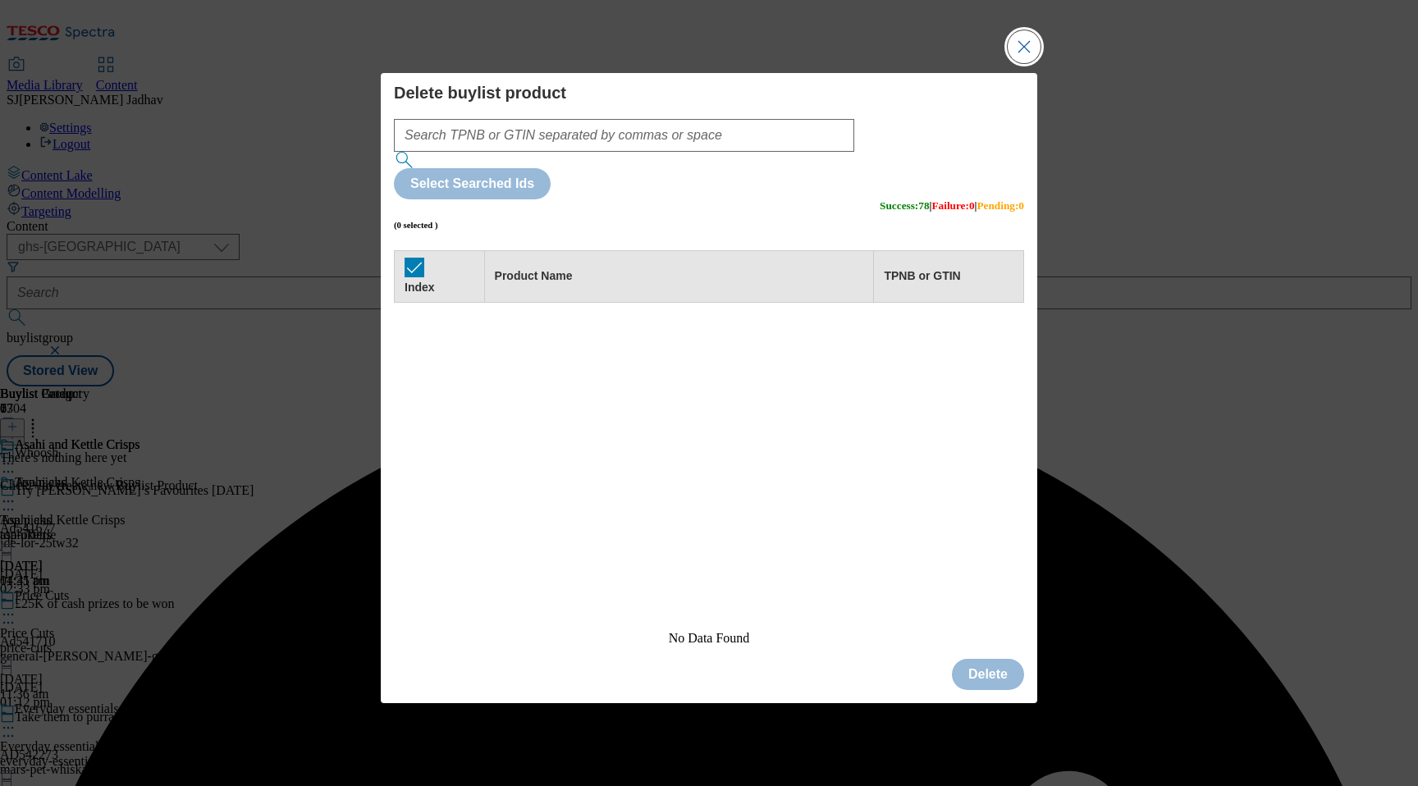
click at [1020, 63] on button "Close Modal" at bounding box center [1024, 46] width 33 height 33
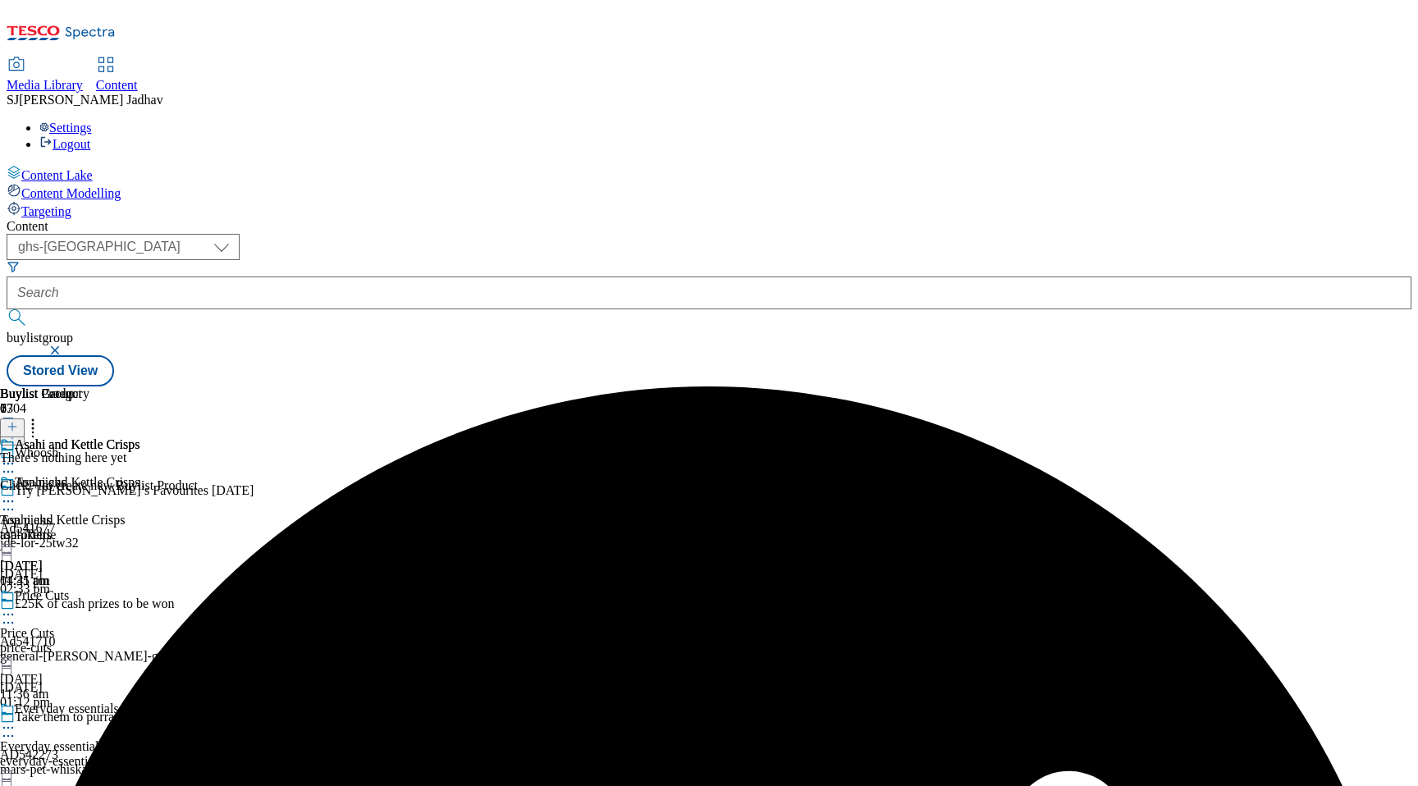
click at [18, 421] on icon at bounding box center [12, 426] width 11 height 11
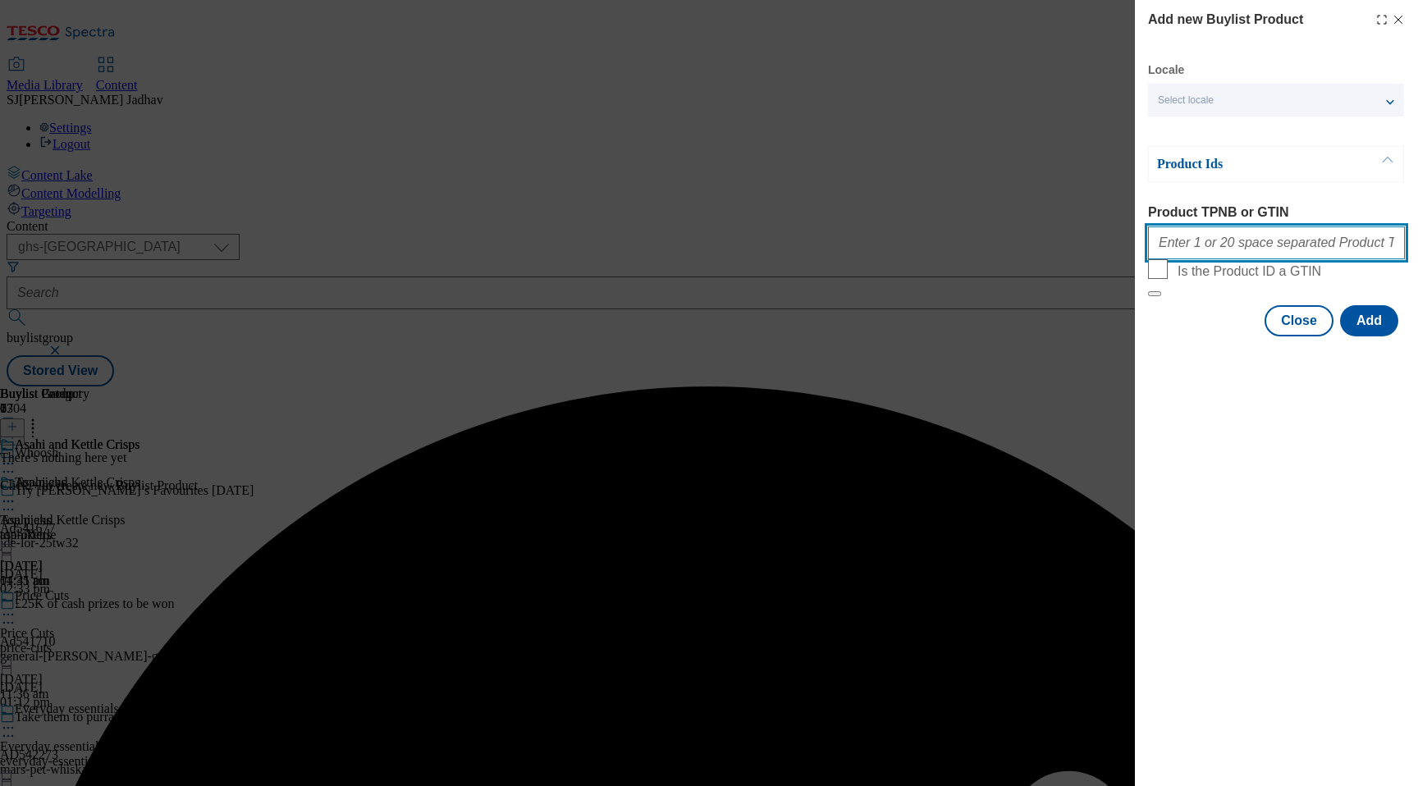
click at [1256, 250] on input "Product TPNB or GTIN" at bounding box center [1276, 243] width 257 height 33
paste input "87886143 92197703 93603787 96816480 87872430 93429861 92264624 93422309 9200164…"
type input "87886143 92197703 93603787 96816480 87872430 93429861 92264624 93422309 9200164…"
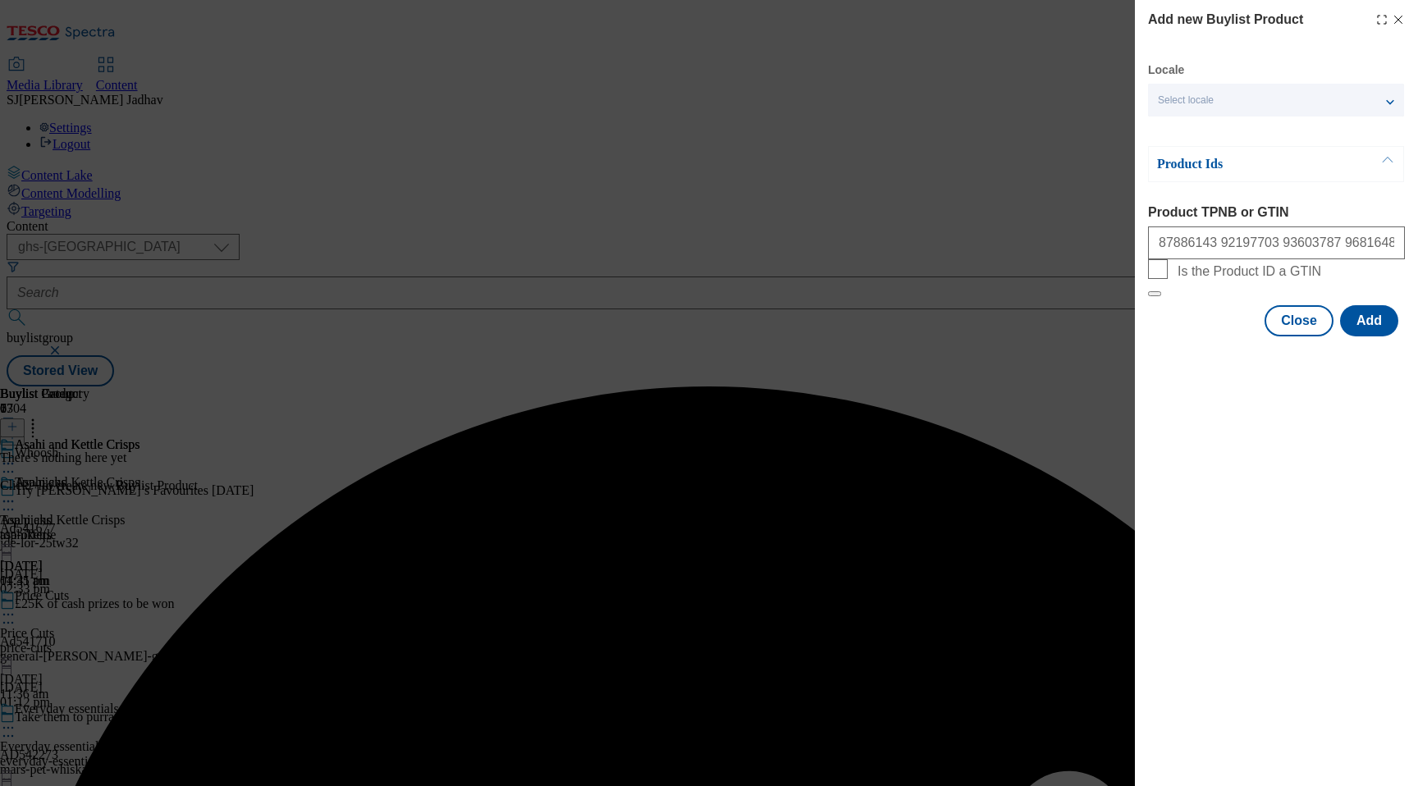
click at [1359, 340] on div "Add new Buylist Product Locale Select locale English Welsh Product Ids Product …" at bounding box center [1276, 170] width 283 height 340
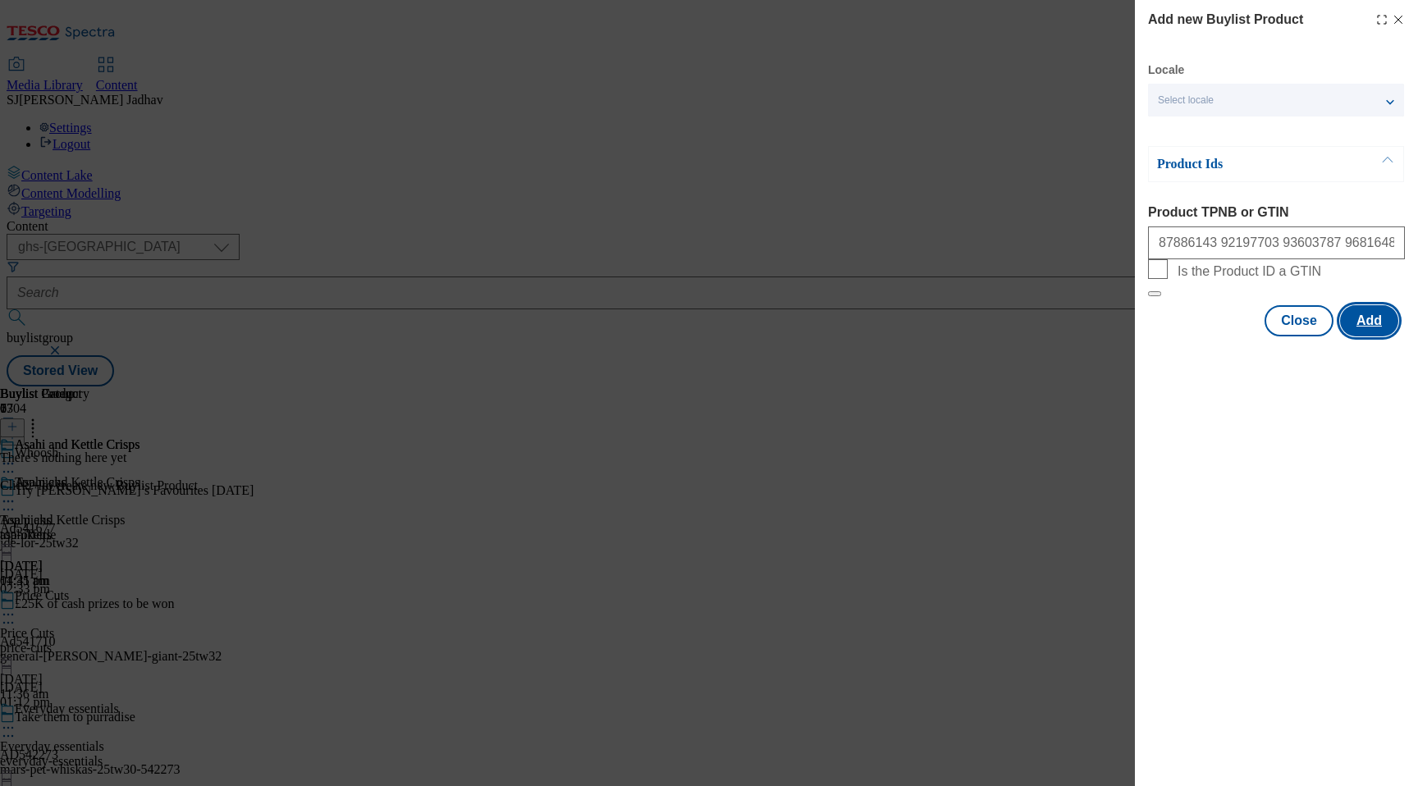
click at [1359, 336] on button "Add" at bounding box center [1369, 320] width 58 height 31
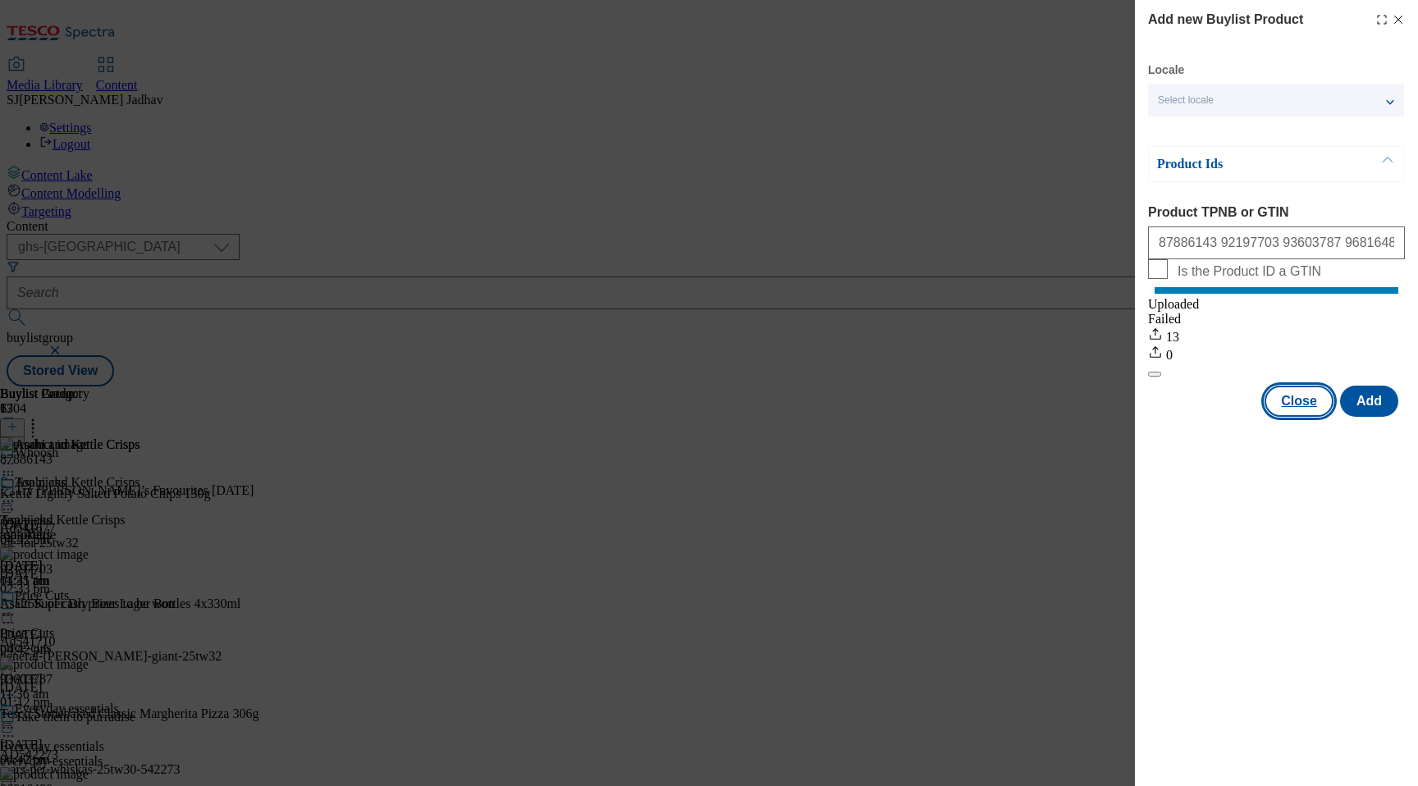
click at [1291, 417] on button "Close" at bounding box center [1299, 401] width 69 height 31
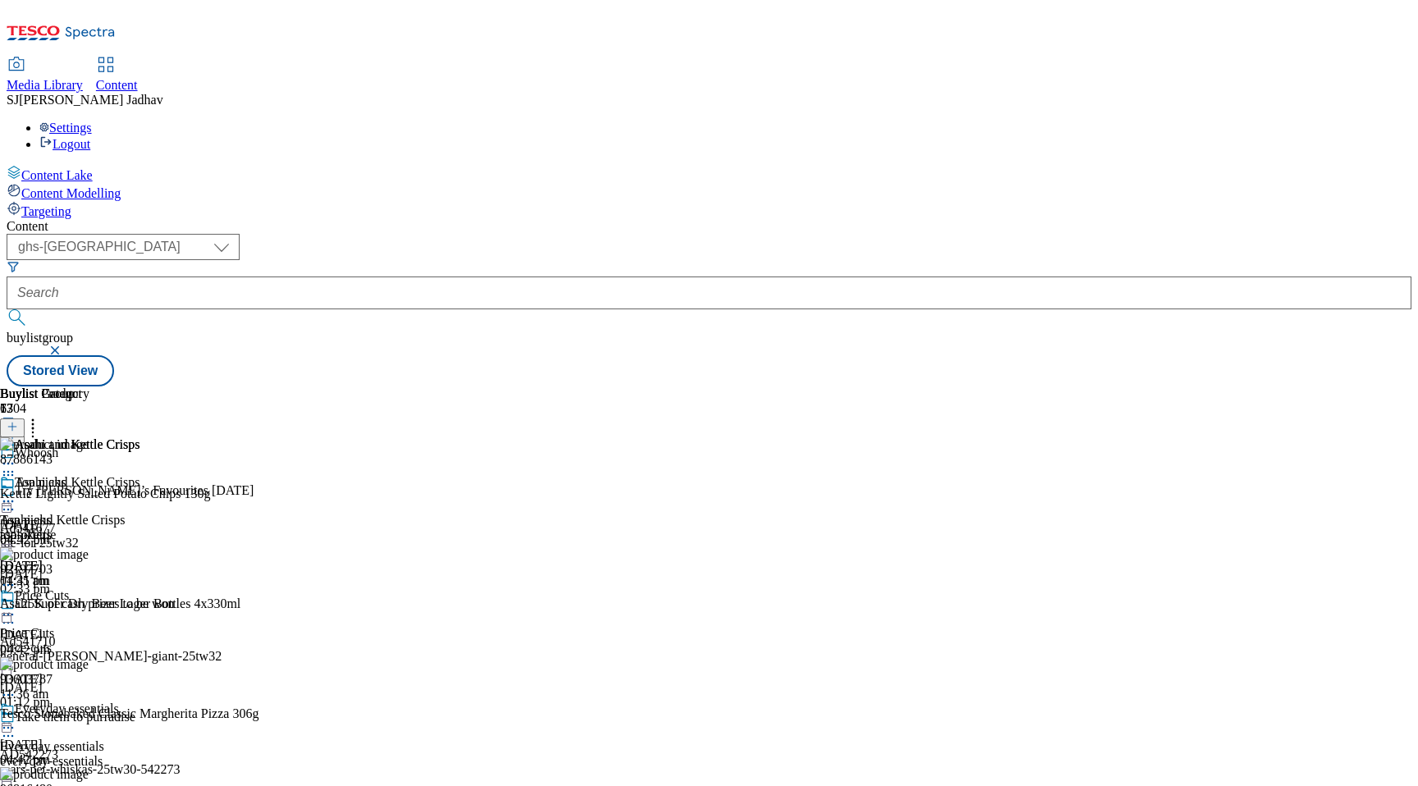
click at [16, 493] on icon at bounding box center [8, 501] width 16 height 16
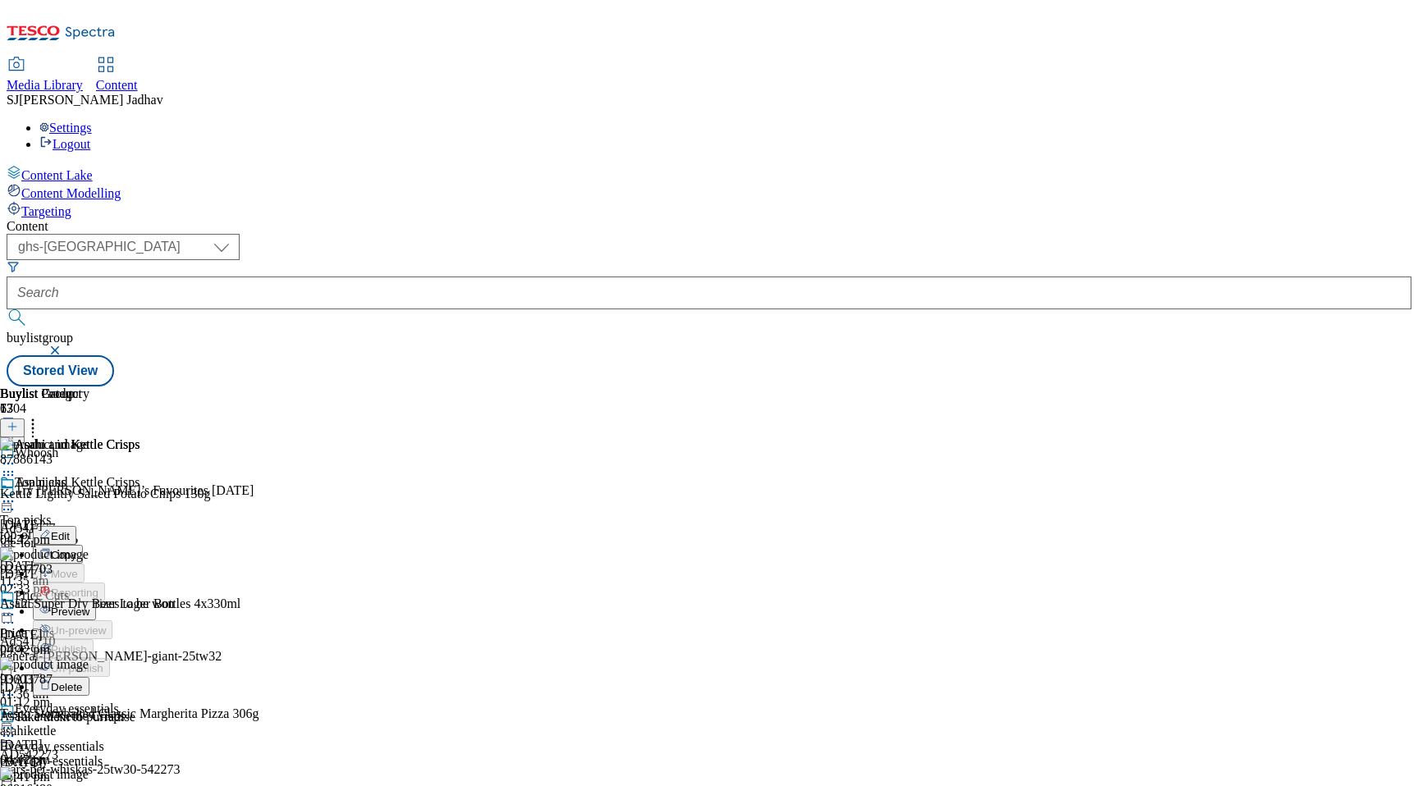
click at [89, 606] on span "Preview" at bounding box center [70, 612] width 39 height 12
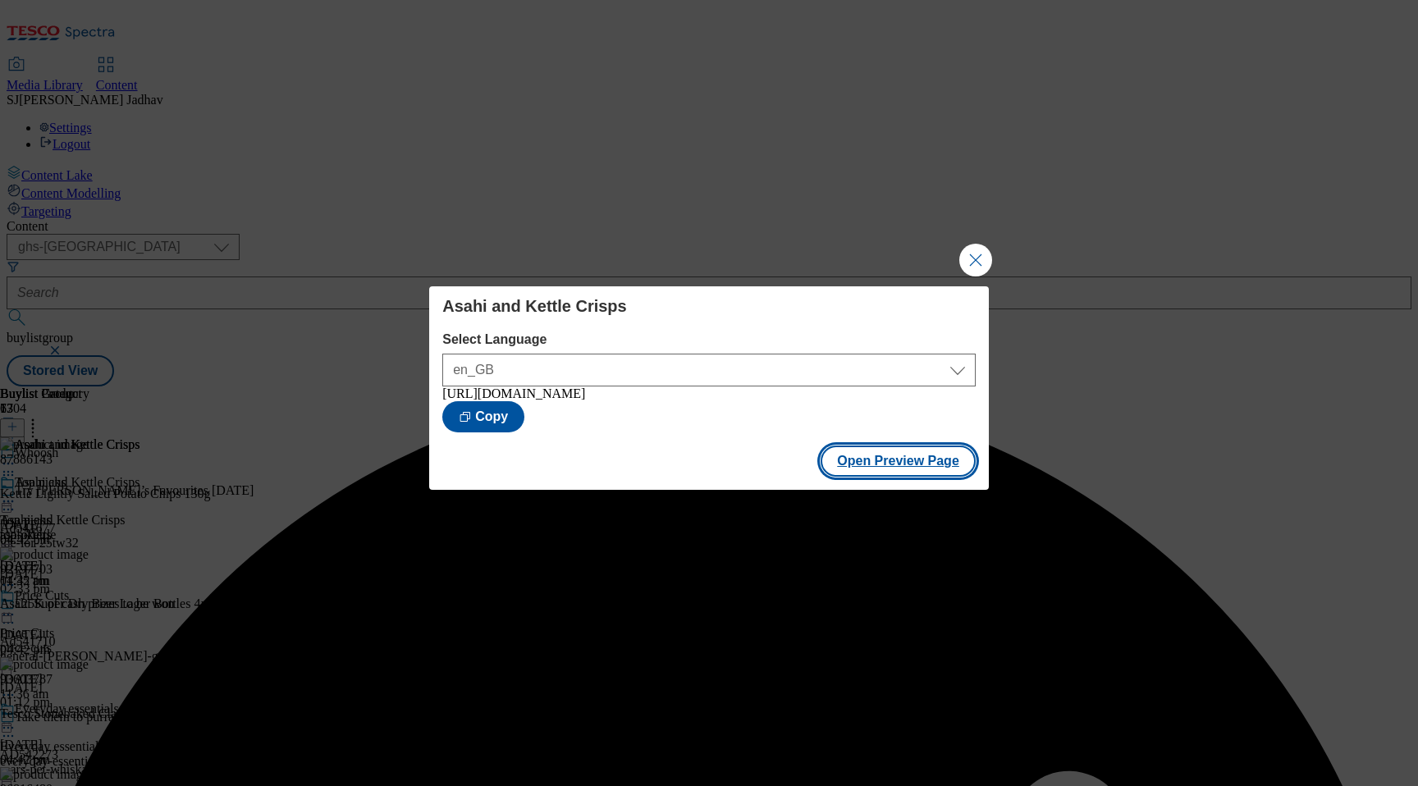
click at [922, 469] on button "Open Preview Page" at bounding box center [898, 461] width 155 height 31
select select "ghs-[GEOGRAPHIC_DATA]"
click at [995, 248] on div "Fridge fillers Select Language en_GB en_GB [URL][DOMAIN_NAME] Copy Open Preview…" at bounding box center [709, 393] width 1418 height 786
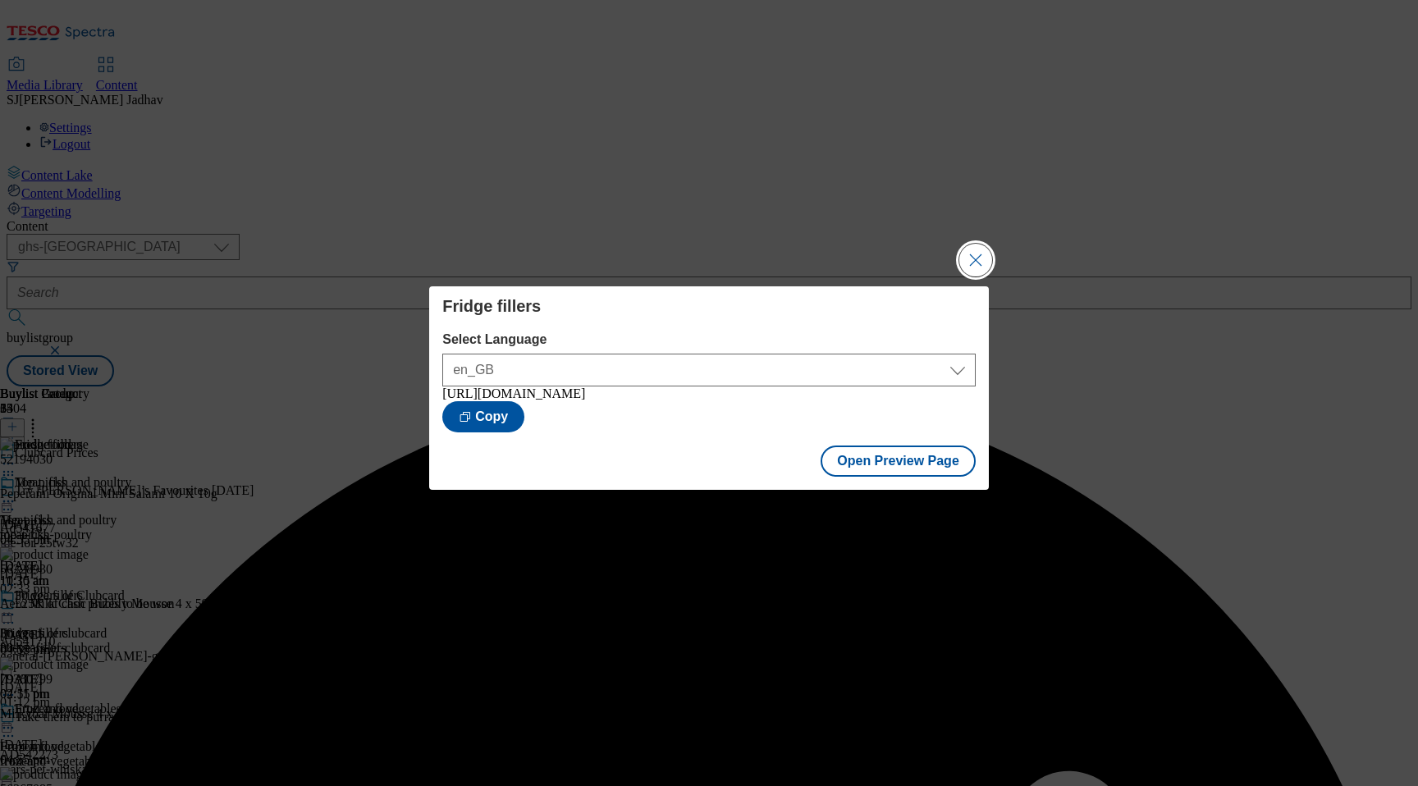
click at [983, 248] on button "Close Modal" at bounding box center [975, 260] width 33 height 33
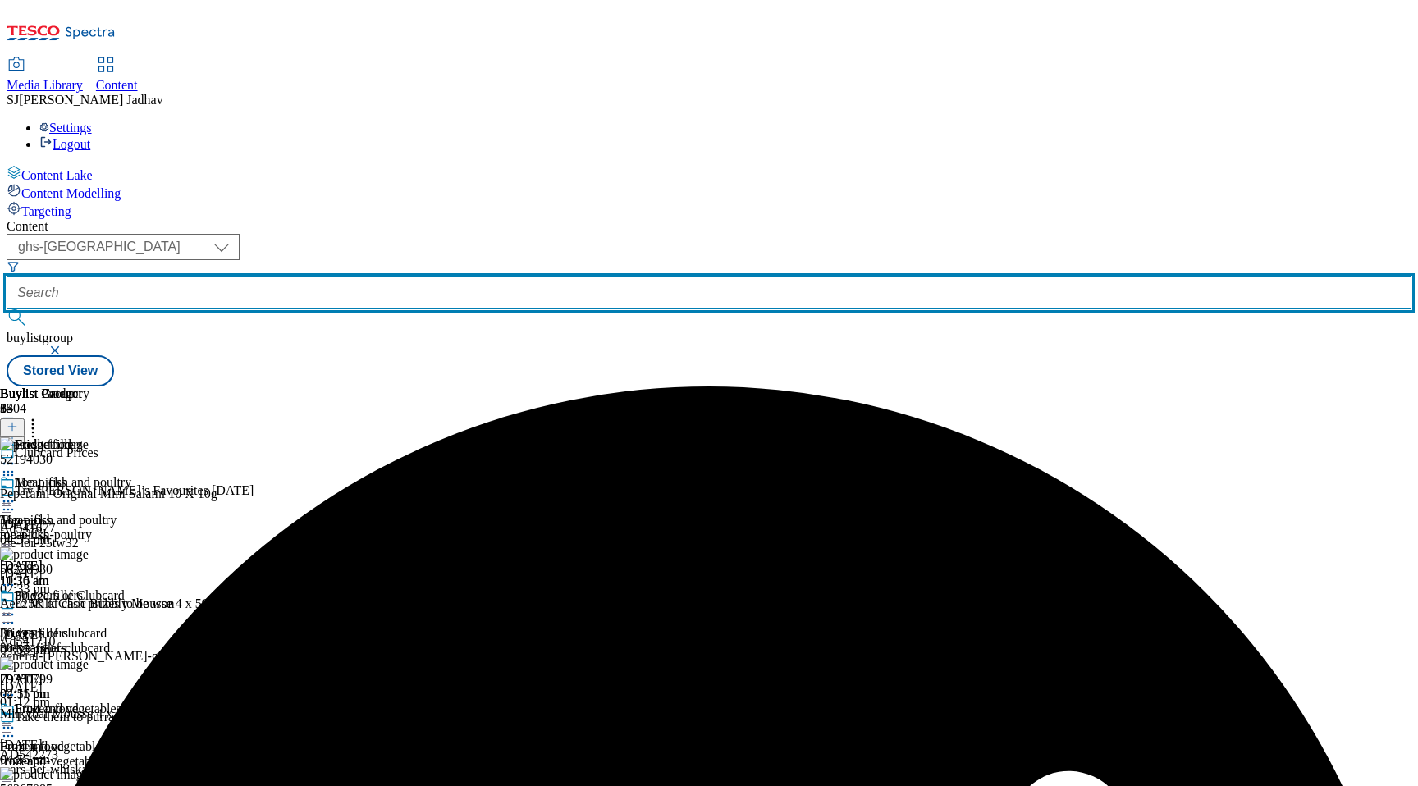
click at [437, 277] on input "text" at bounding box center [709, 293] width 1405 height 33
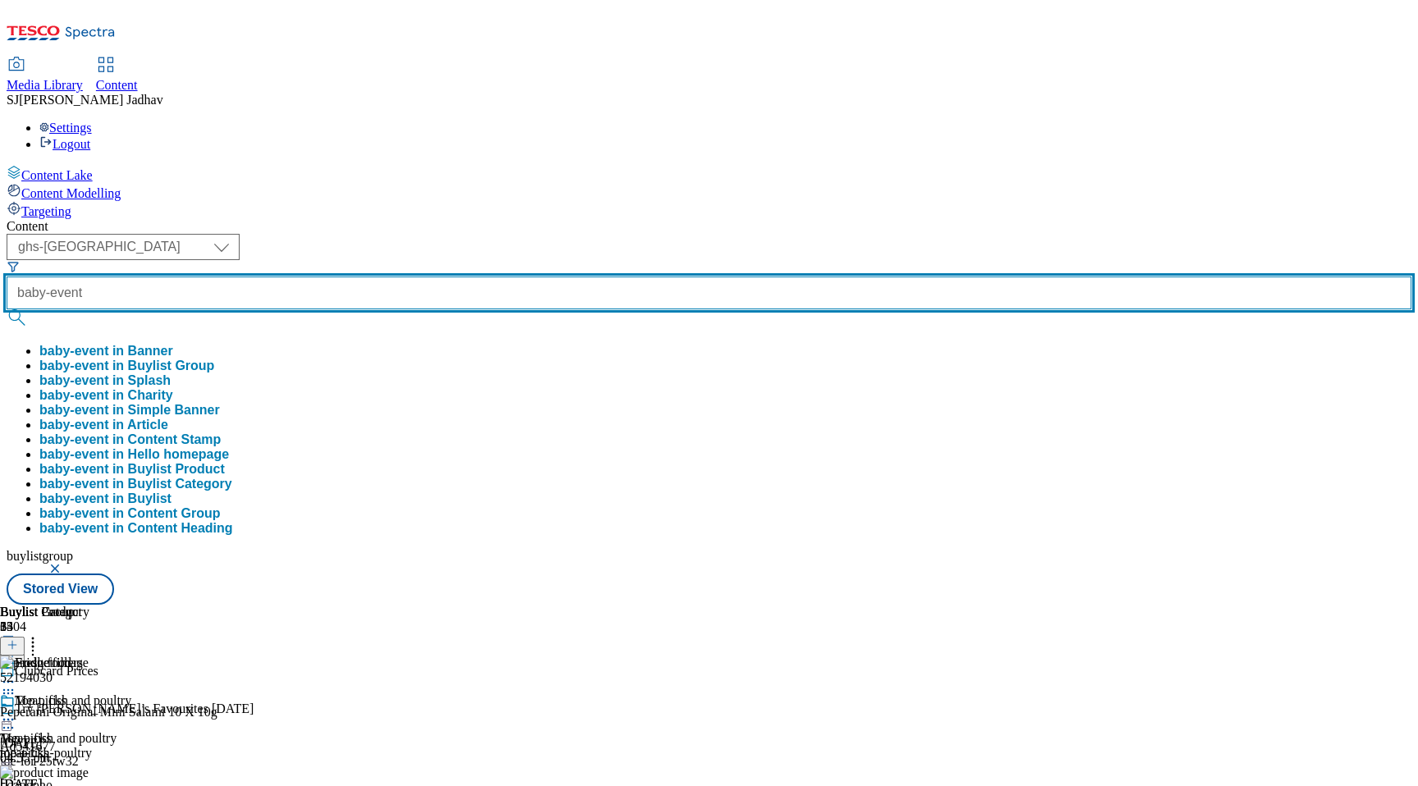
type input "baby-event"
click at [7, 309] on button "submit" at bounding box center [18, 317] width 23 height 16
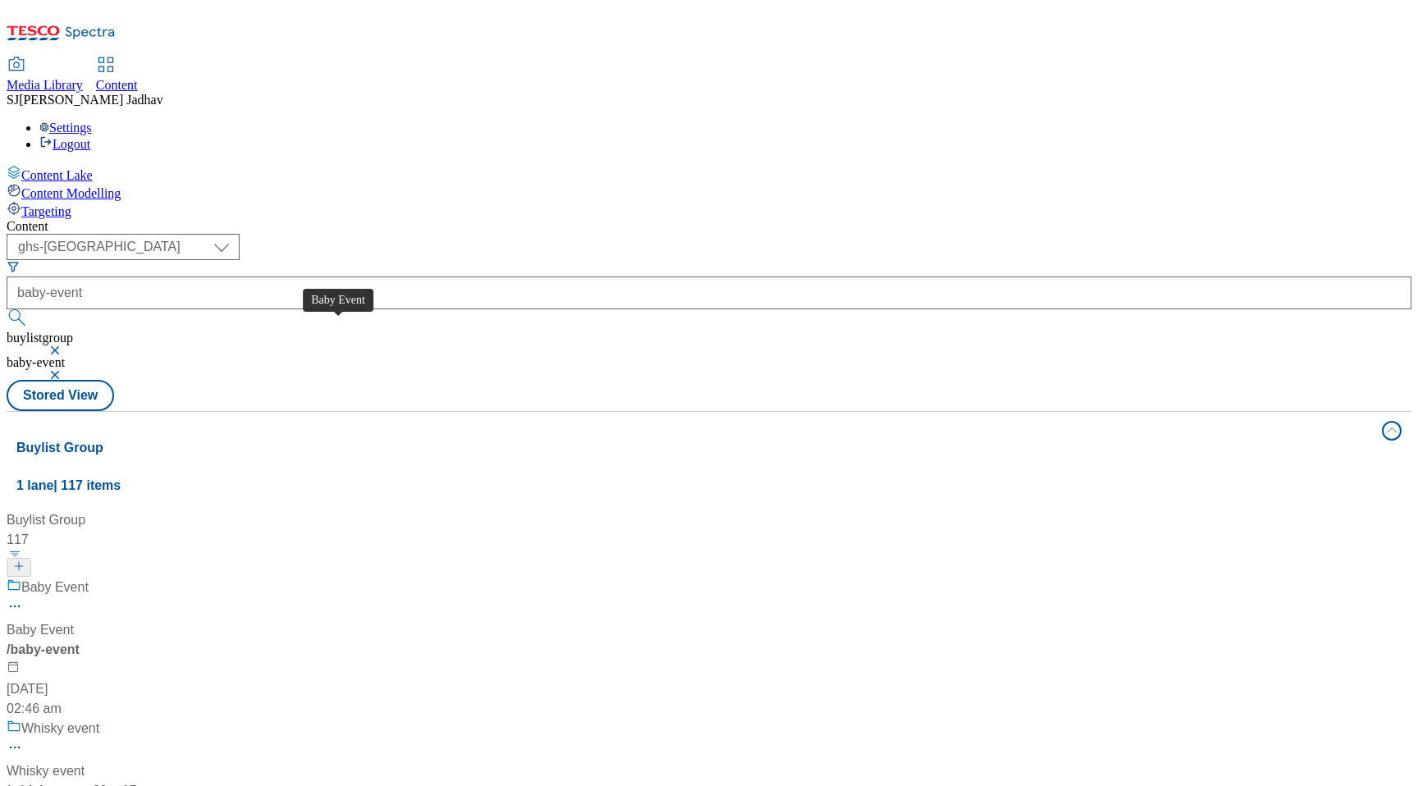
click at [74, 620] on div "Baby Event" at bounding box center [40, 630] width 67 height 20
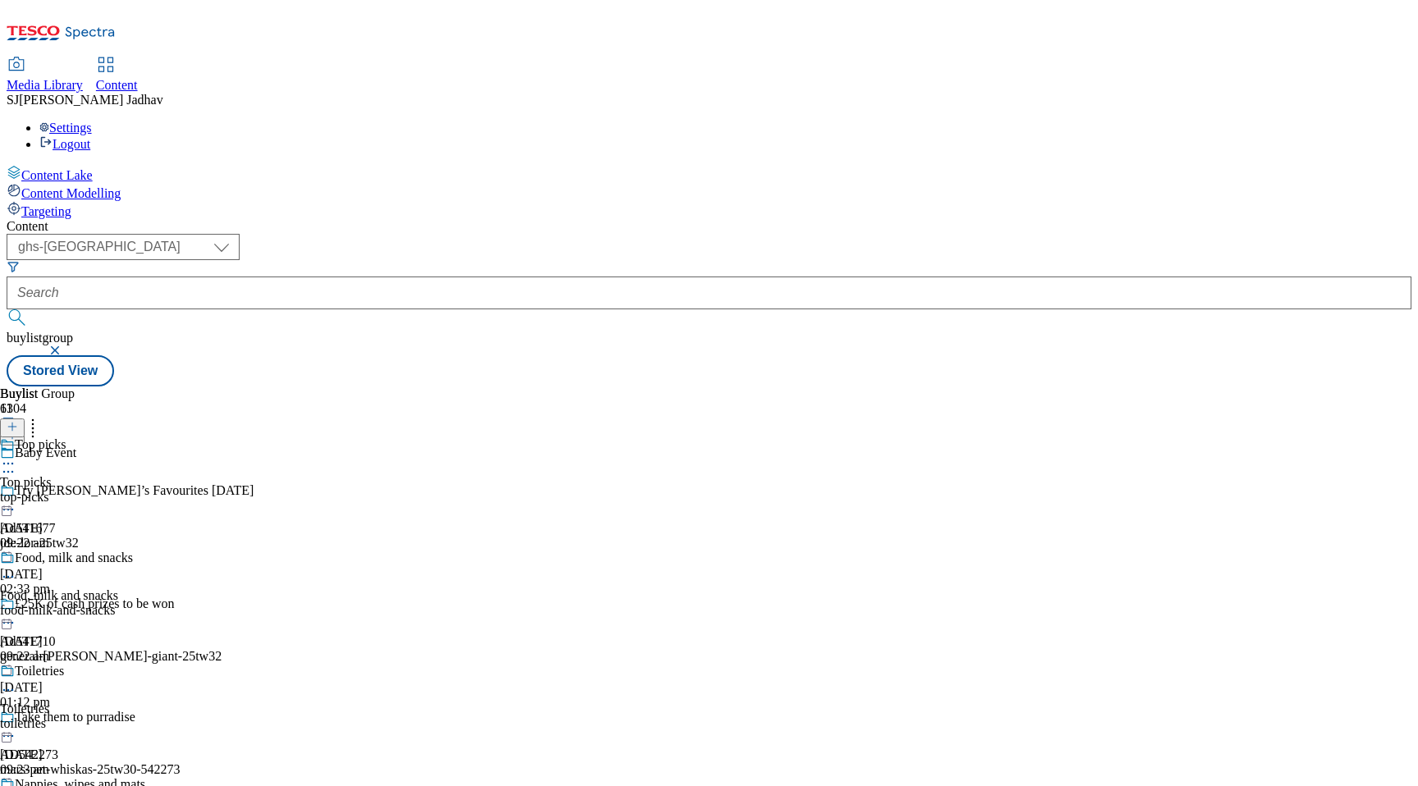
click at [182, 490] on div "top-picks" at bounding box center [91, 497] width 182 height 15
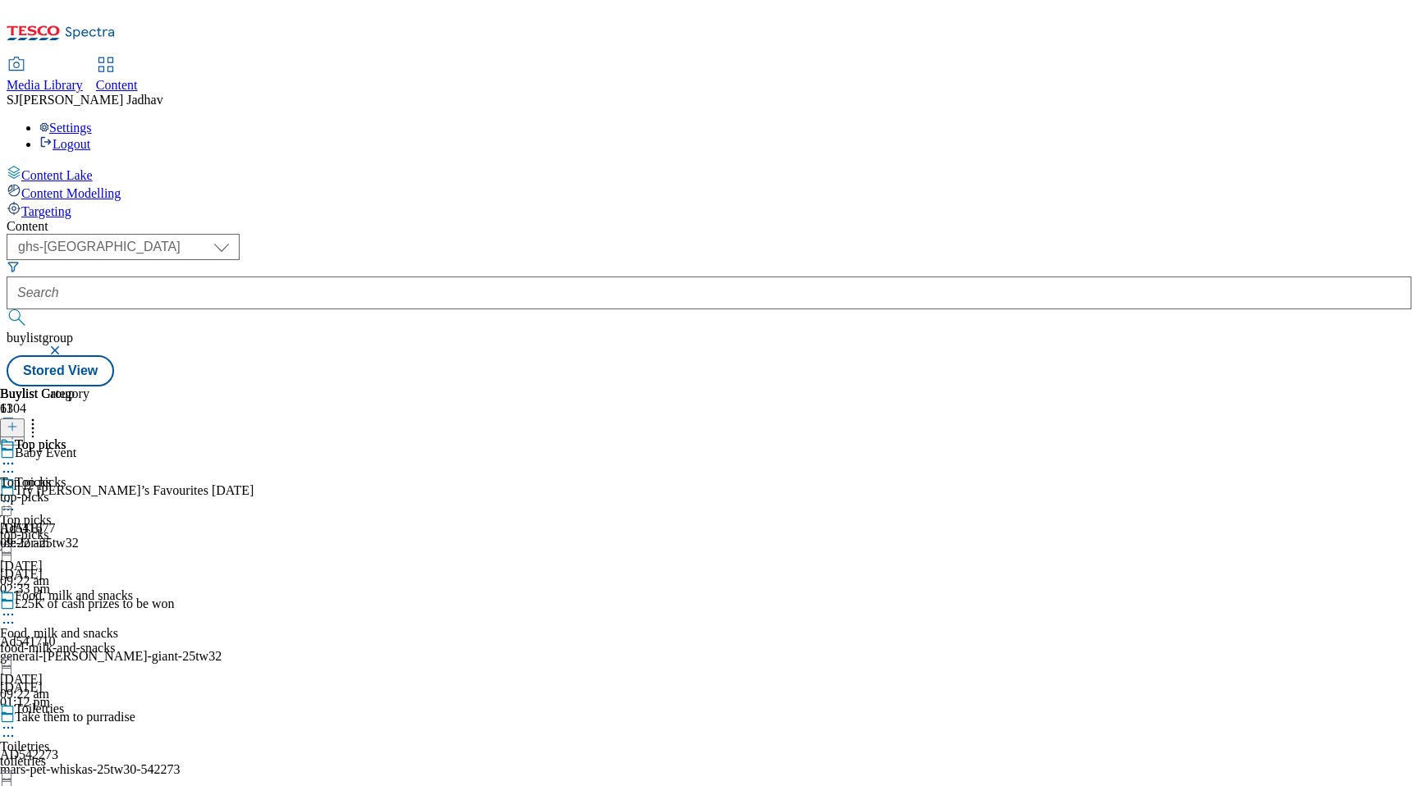
click at [89, 490] on div "top-picks" at bounding box center [44, 497] width 89 height 15
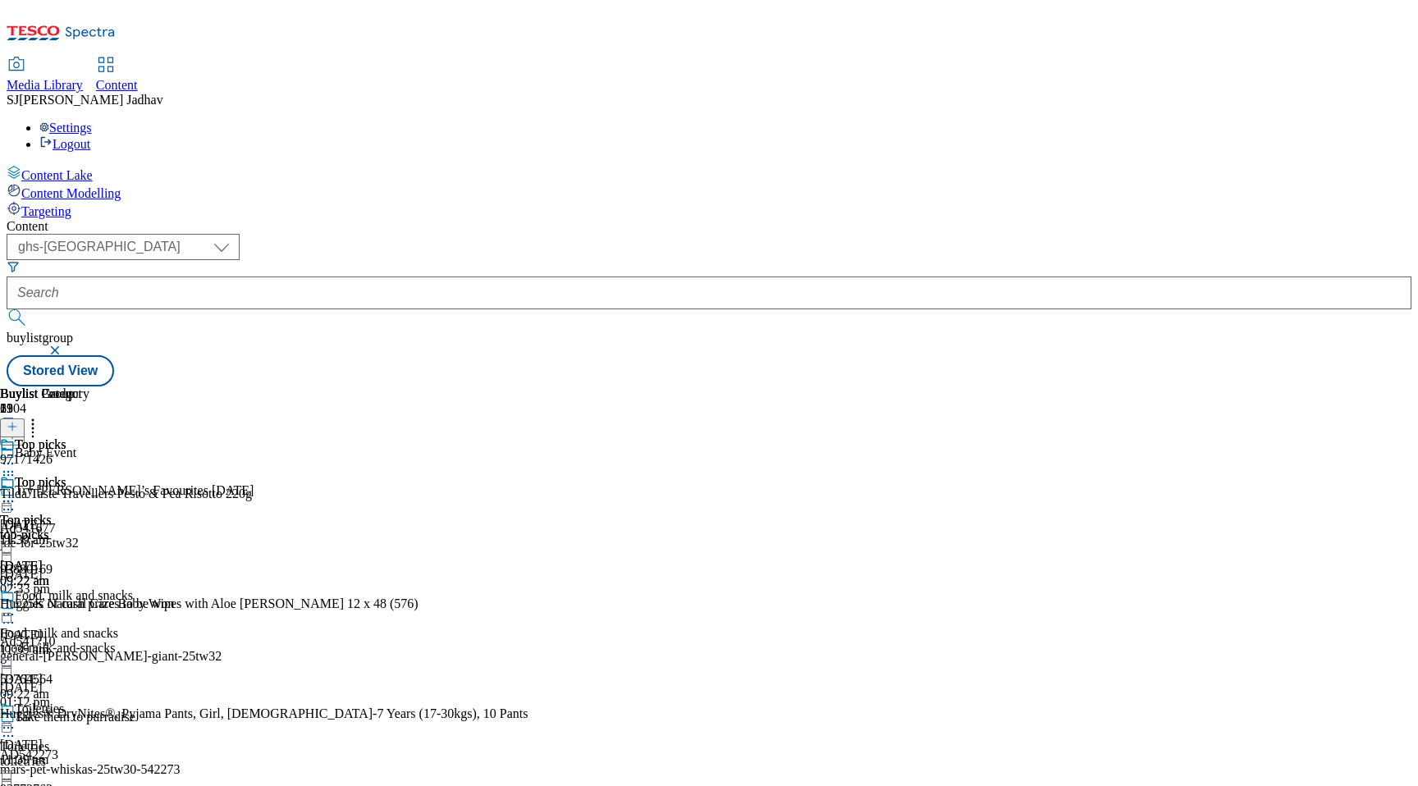
scroll to position [0, 39]
click at [18, 421] on icon at bounding box center [12, 426] width 11 height 11
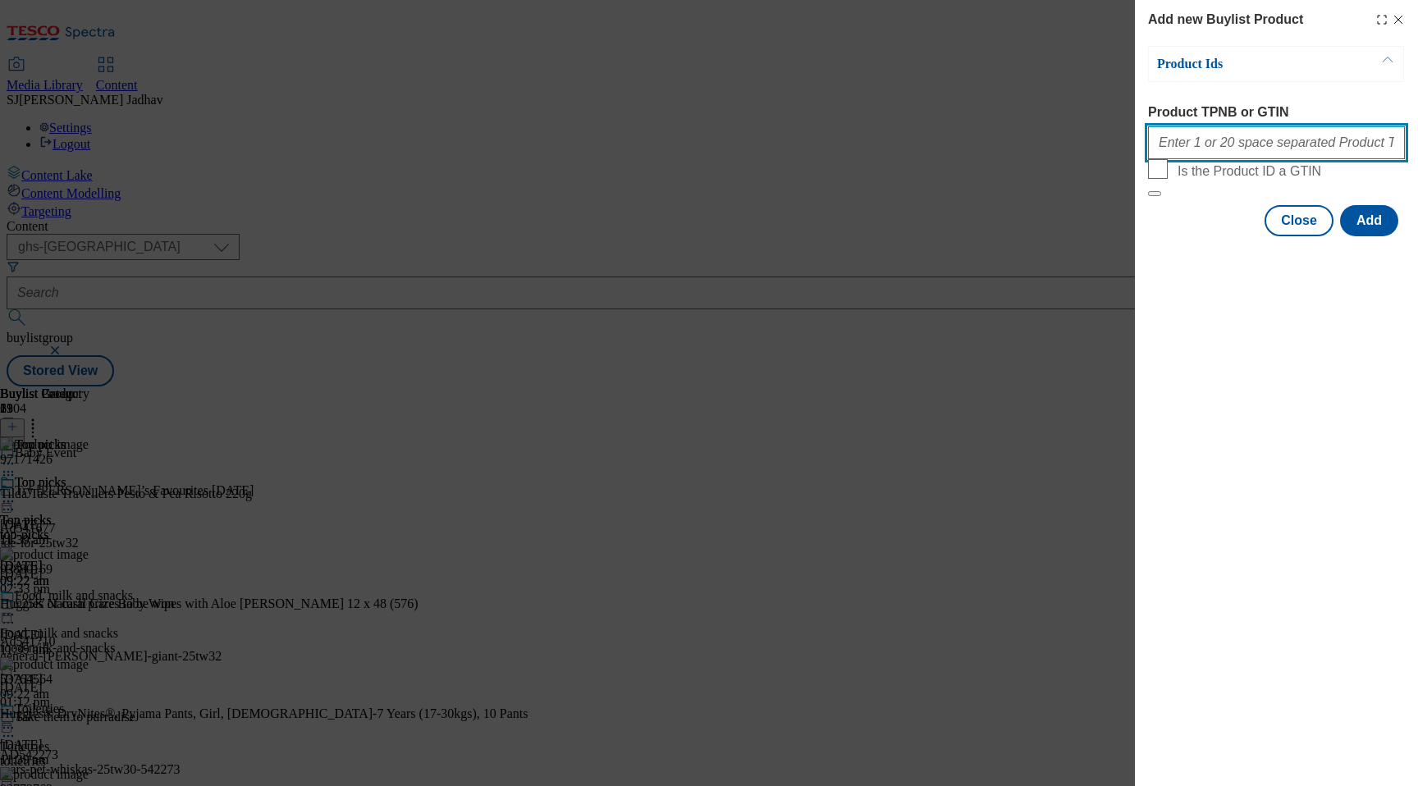
click at [1226, 149] on input "Product TPNB or GTIN" at bounding box center [1276, 142] width 257 height 33
paste input "93880169 72693215 84618167"
type input "93880169 72693215 84618167"
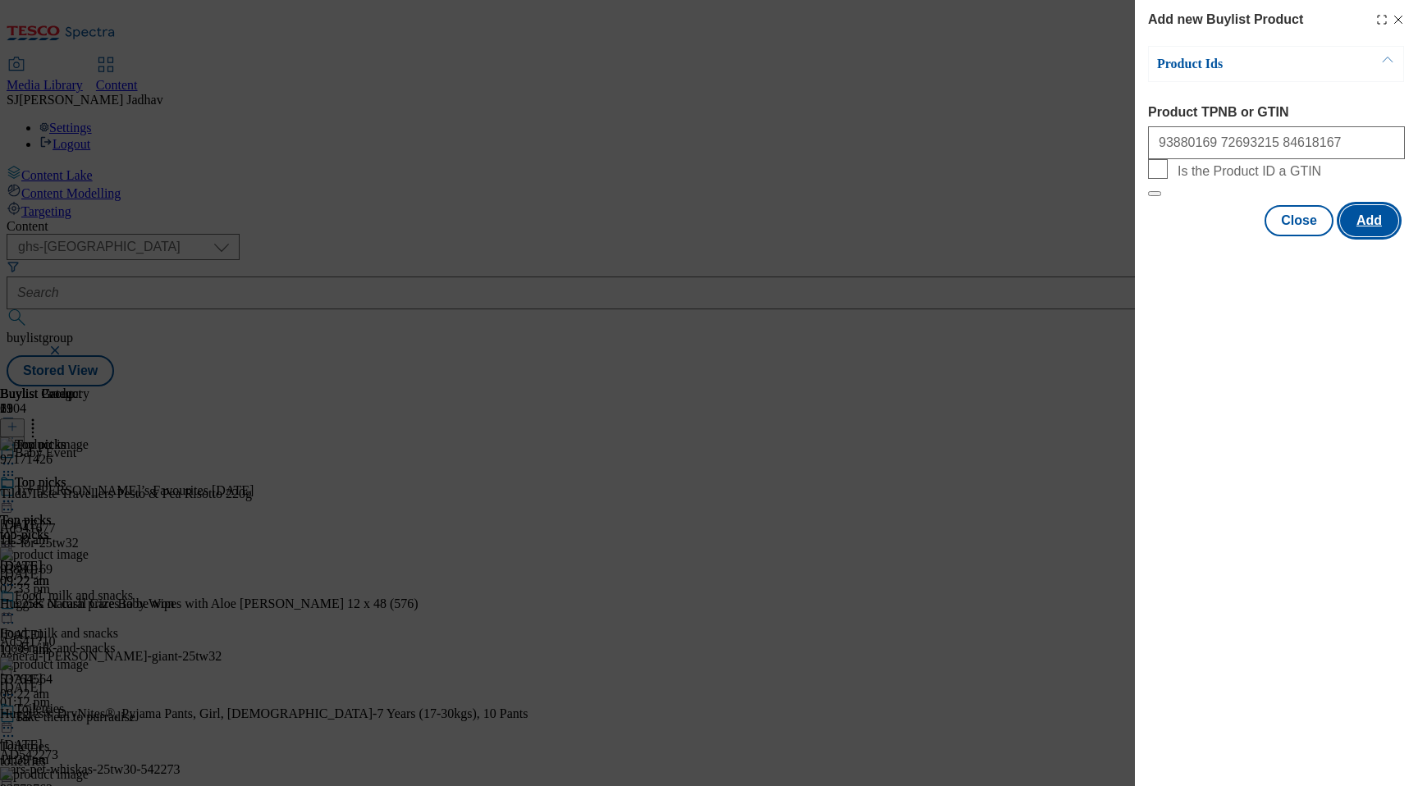
click at [1363, 236] on button "Add" at bounding box center [1369, 220] width 58 height 31
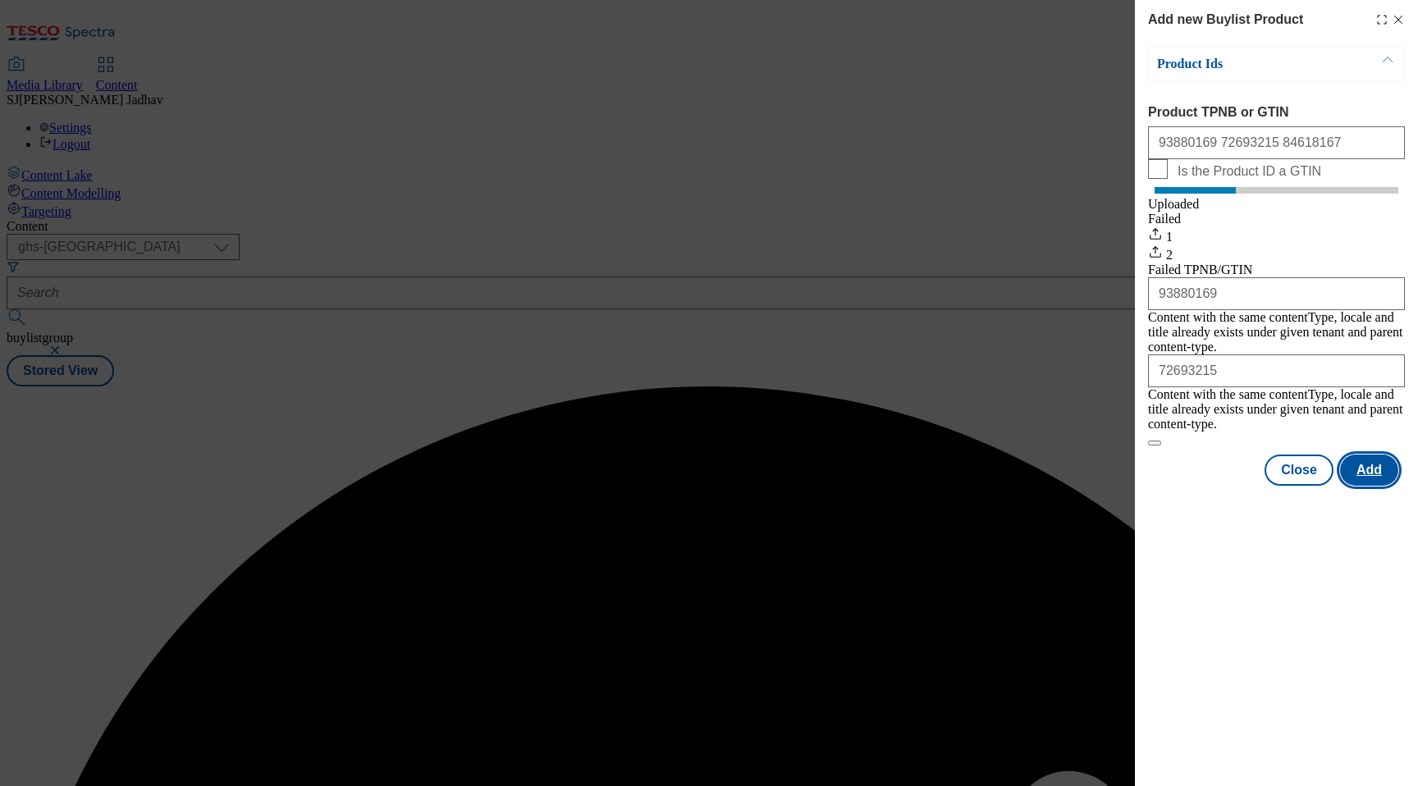
scroll to position [0, 0]
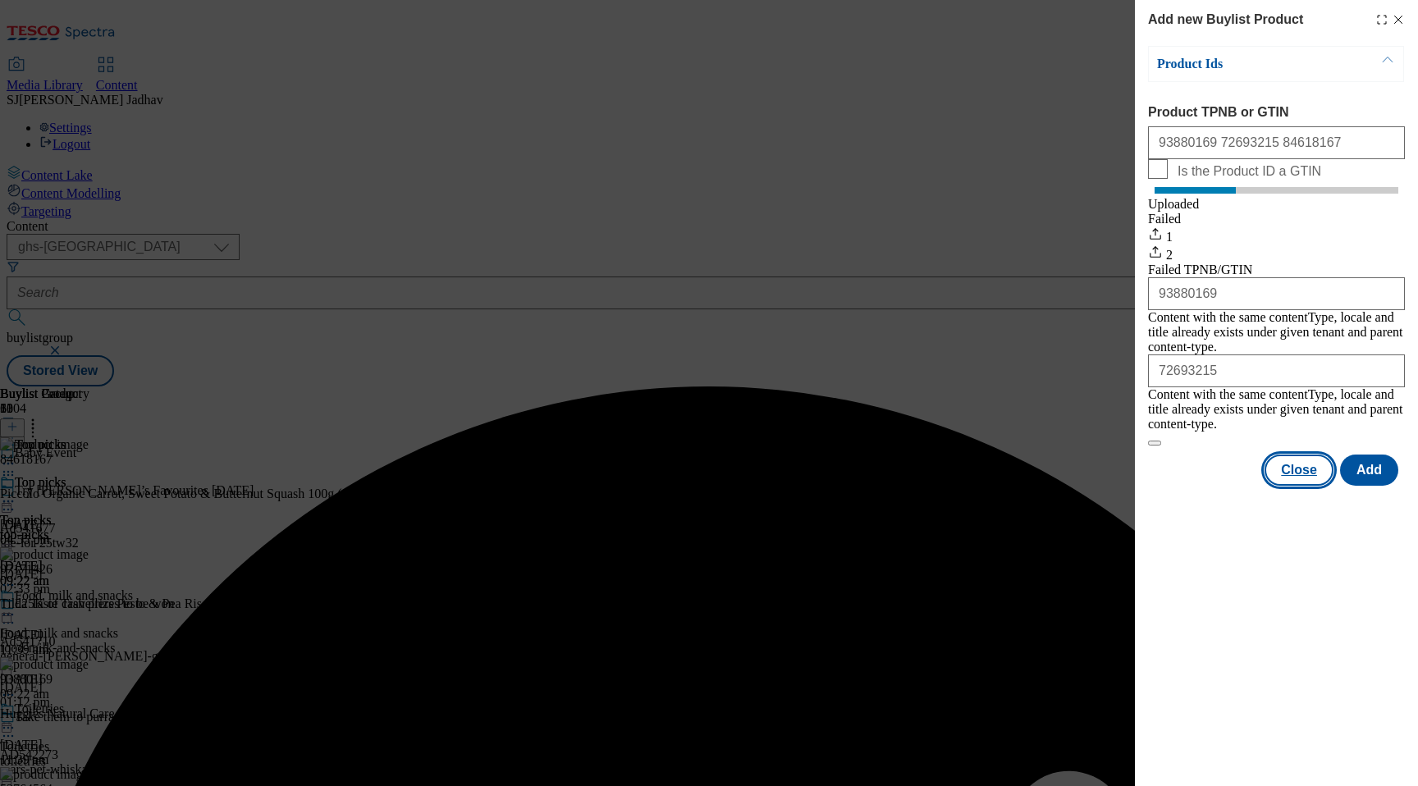
click at [1298, 463] on button "Close" at bounding box center [1299, 470] width 69 height 31
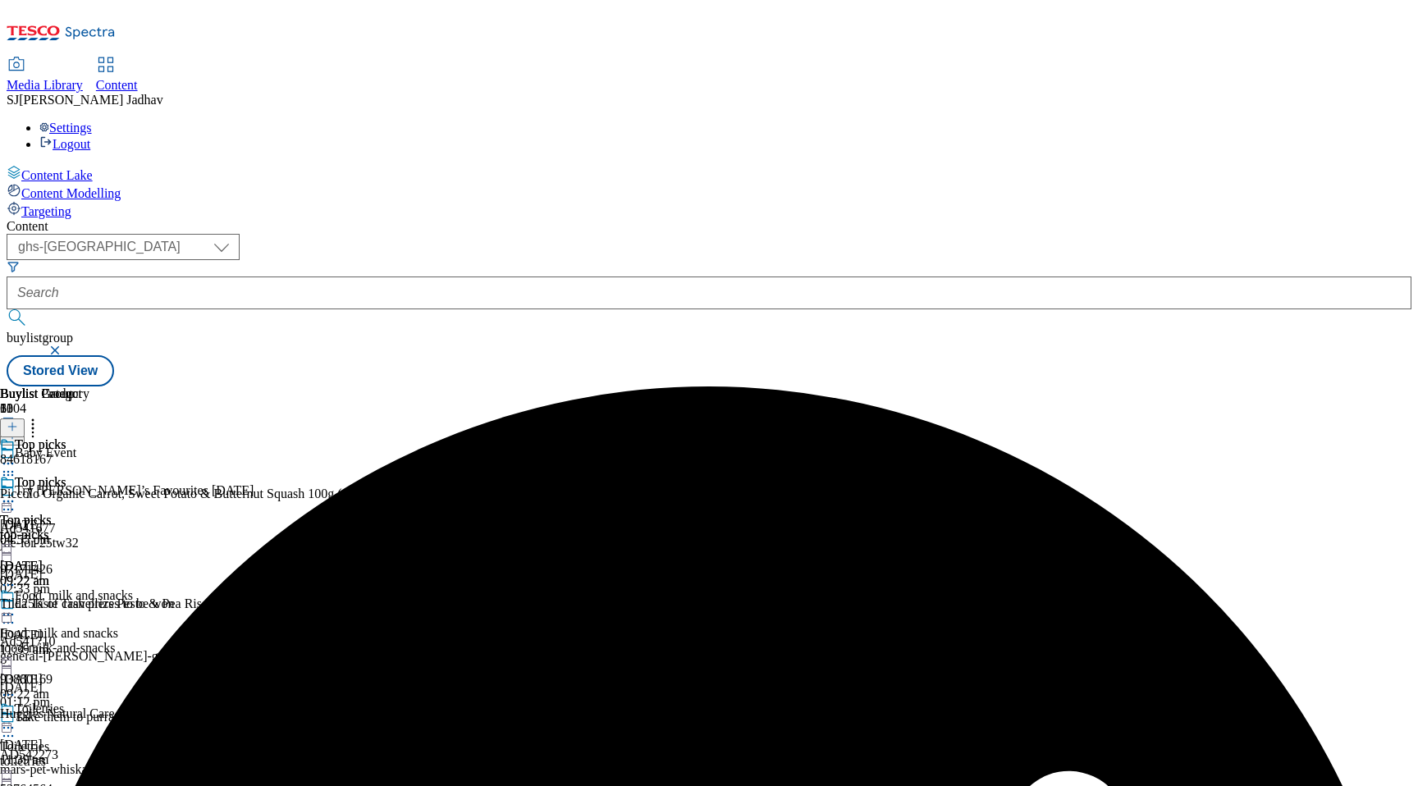
scroll to position [0, 39]
click at [41, 416] on icon at bounding box center [33, 424] width 16 height 16
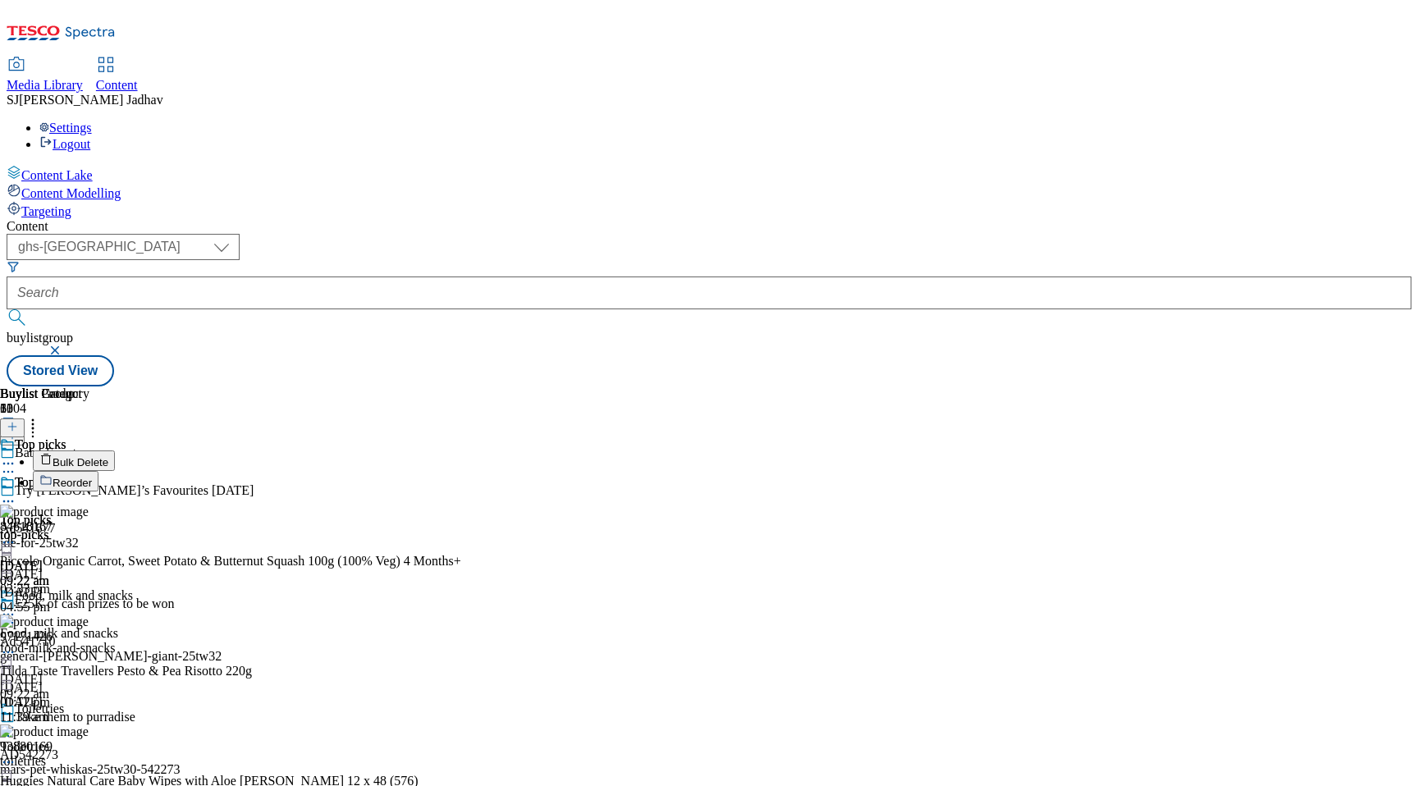
click at [98, 471] on button "Reorder" at bounding box center [66, 481] width 66 height 21
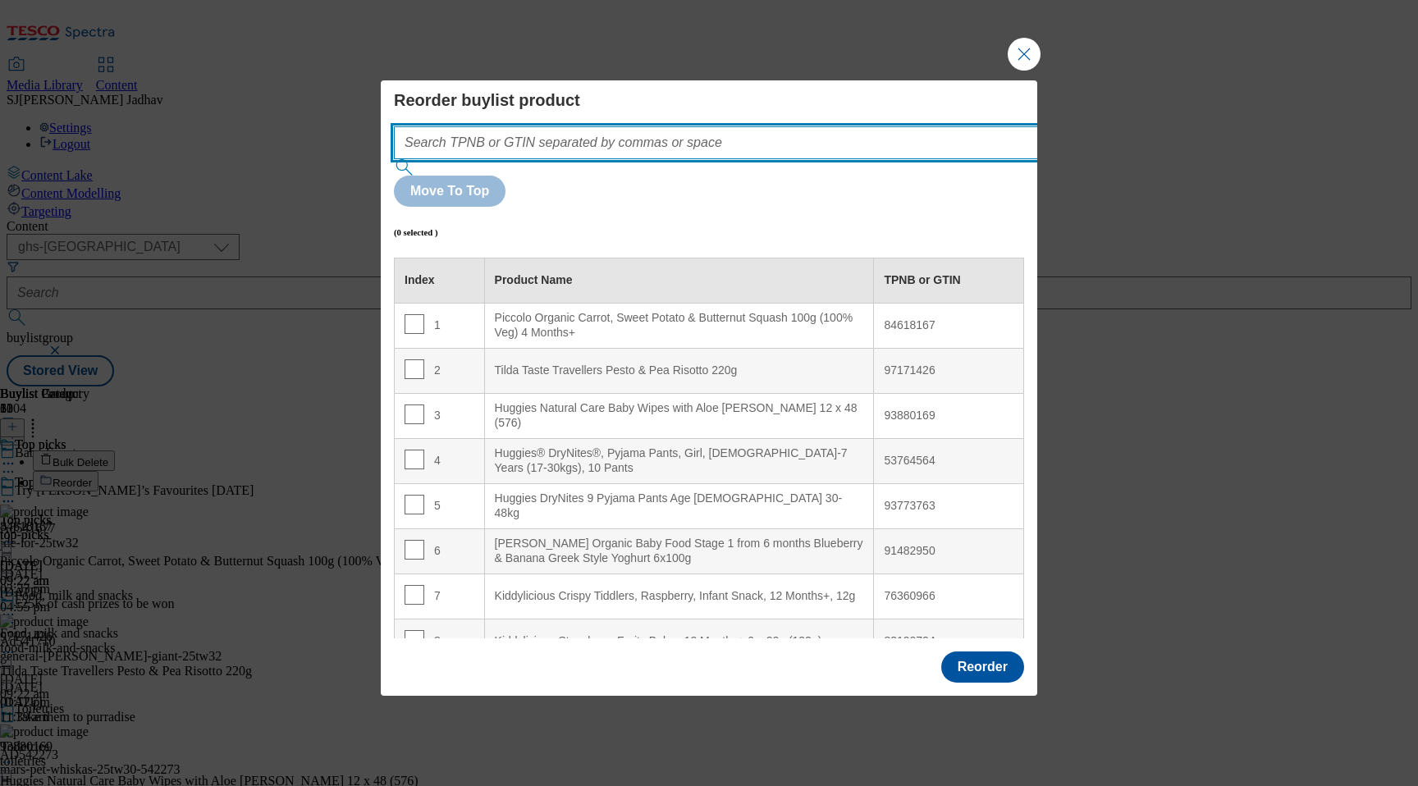
click at [794, 159] on input "Modal" at bounding box center [740, 142] width 693 height 33
paste input "93880169 72693215 84618167"
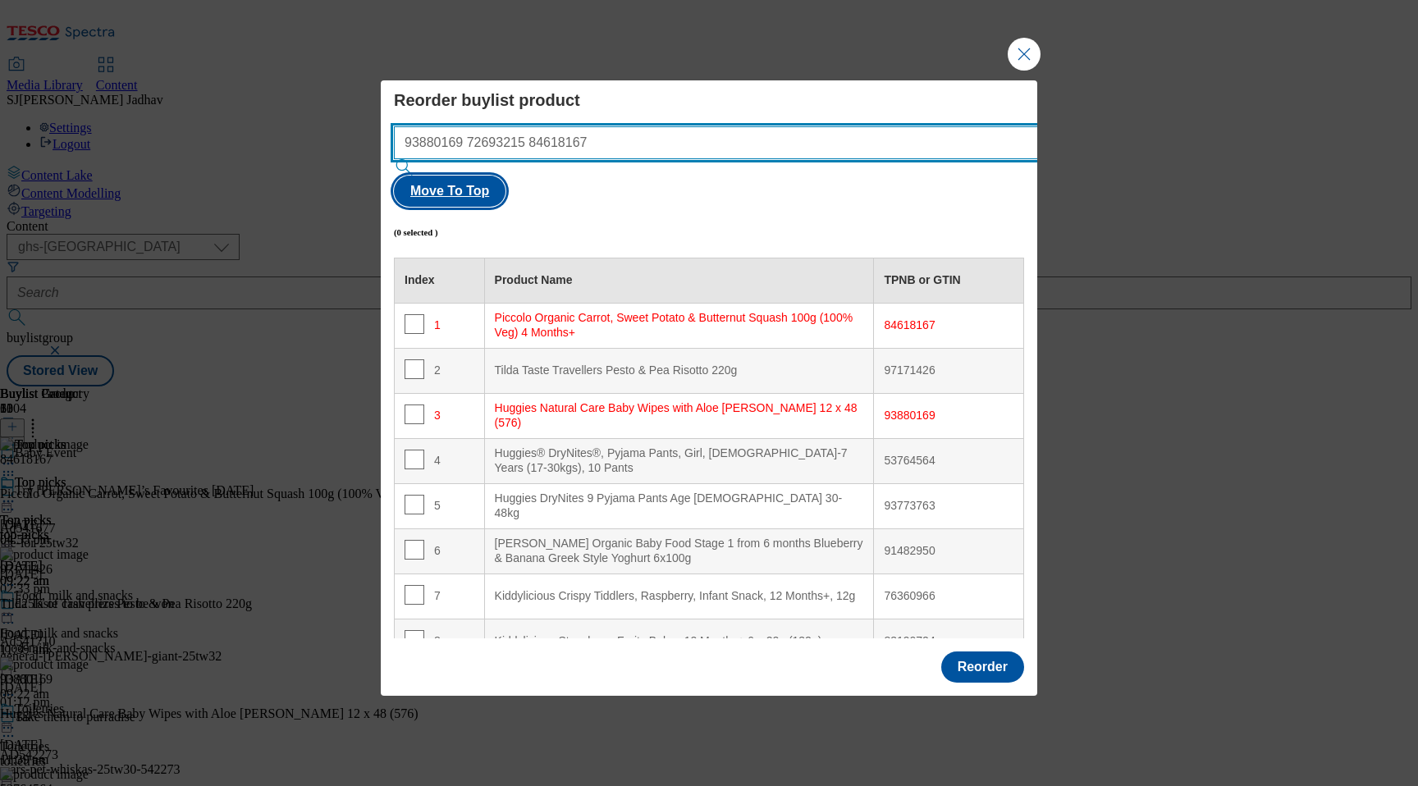
type input "93880169 72693215 84618167"
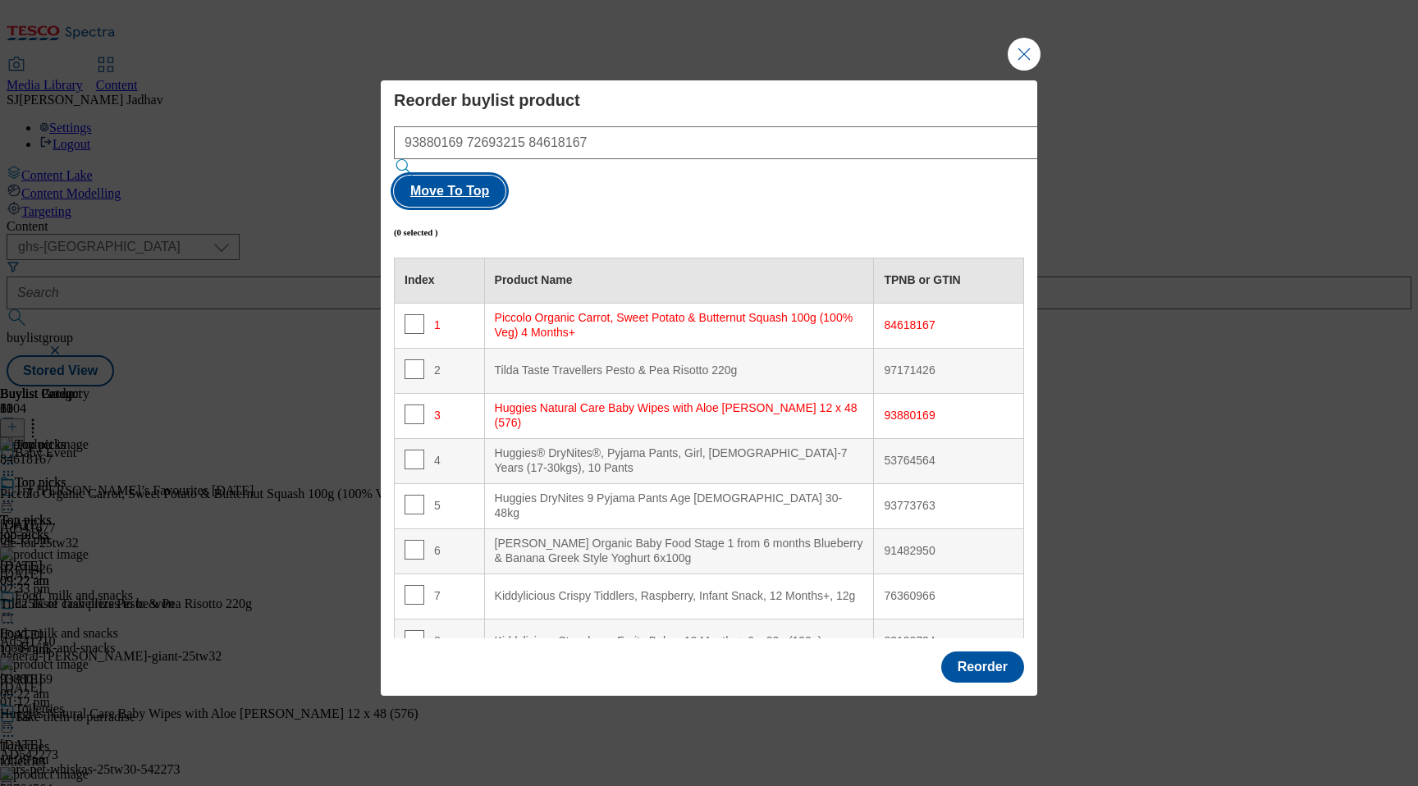
click at [506, 181] on button "Move To Top" at bounding box center [450, 191] width 112 height 31
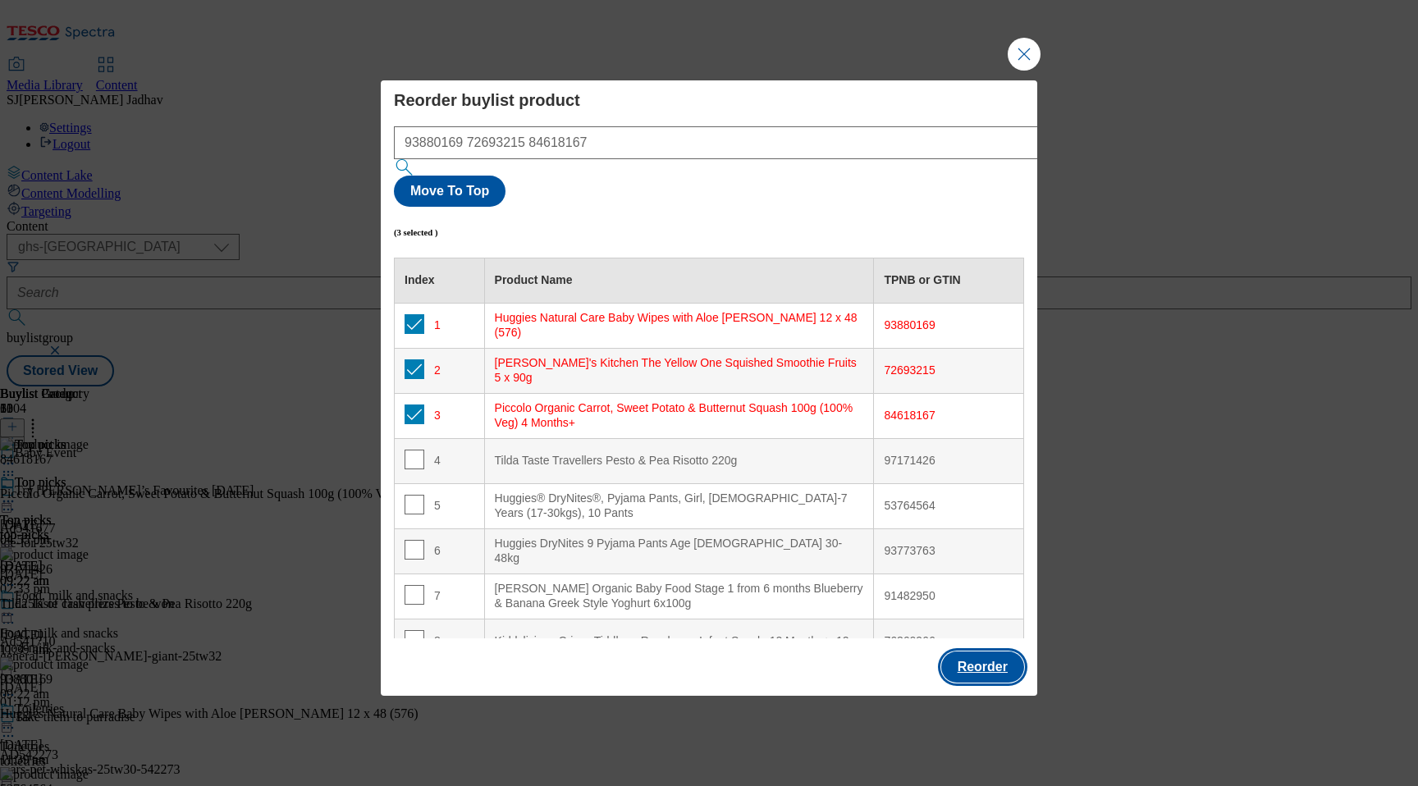
click at [997, 652] on button "Reorder" at bounding box center [982, 667] width 83 height 31
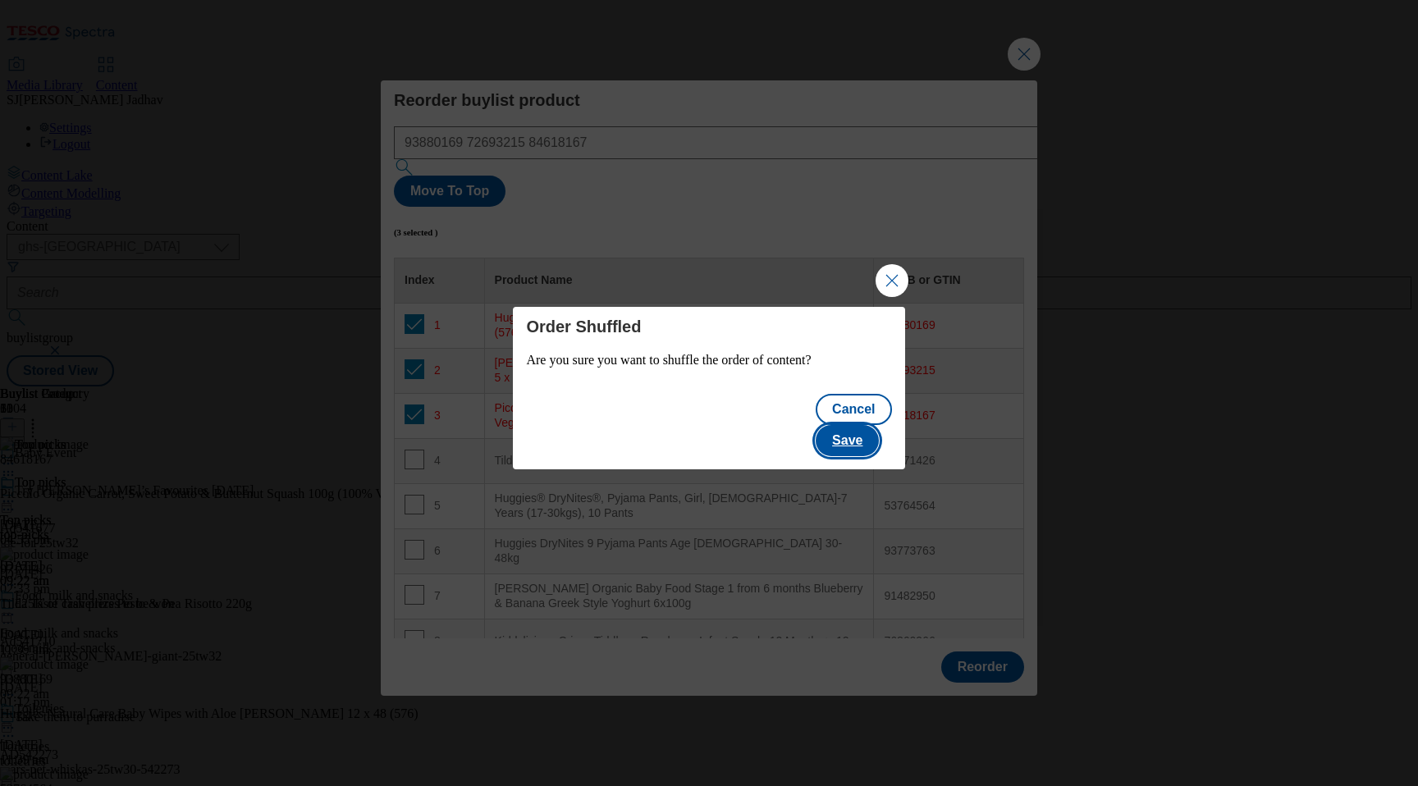
click at [848, 426] on button "Save" at bounding box center [847, 440] width 63 height 31
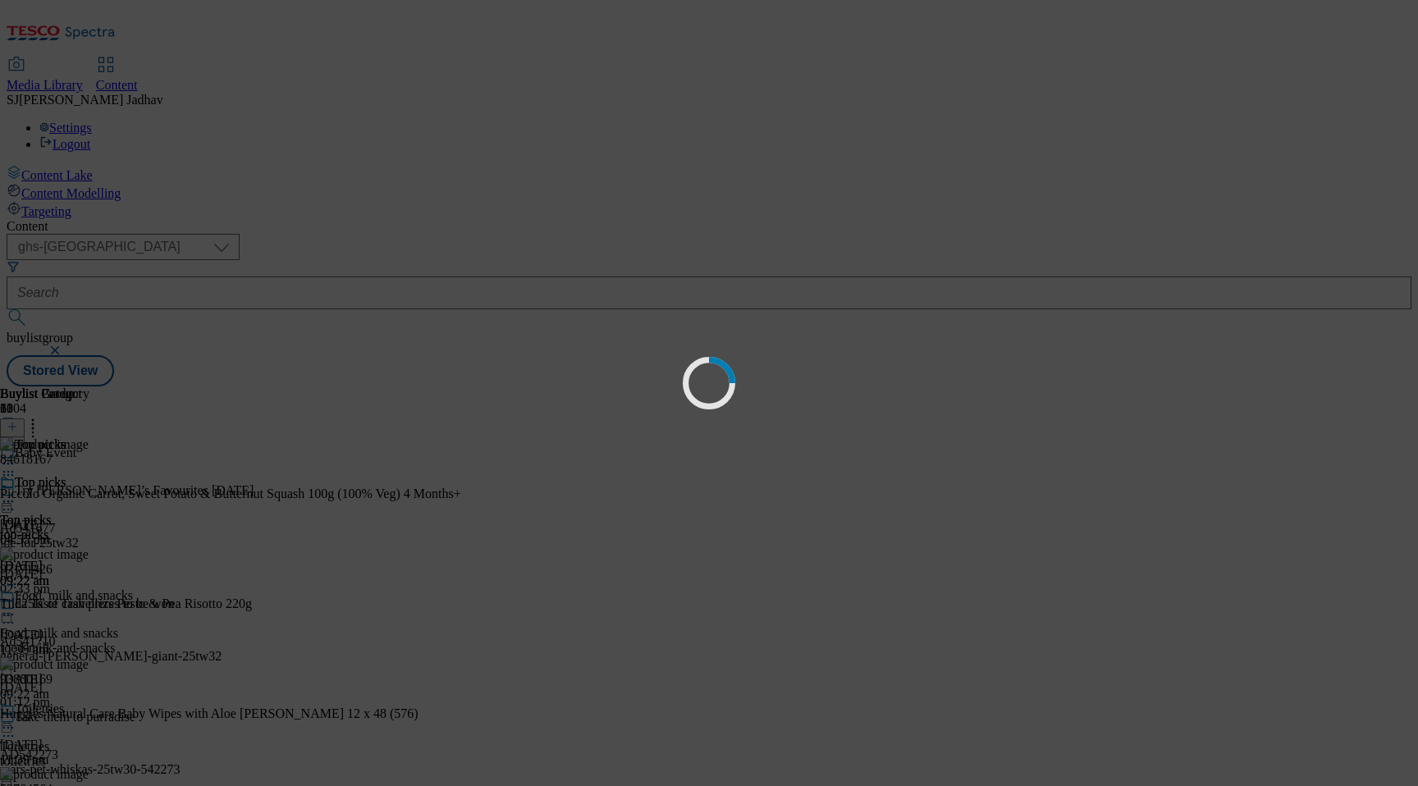
scroll to position [0, 0]
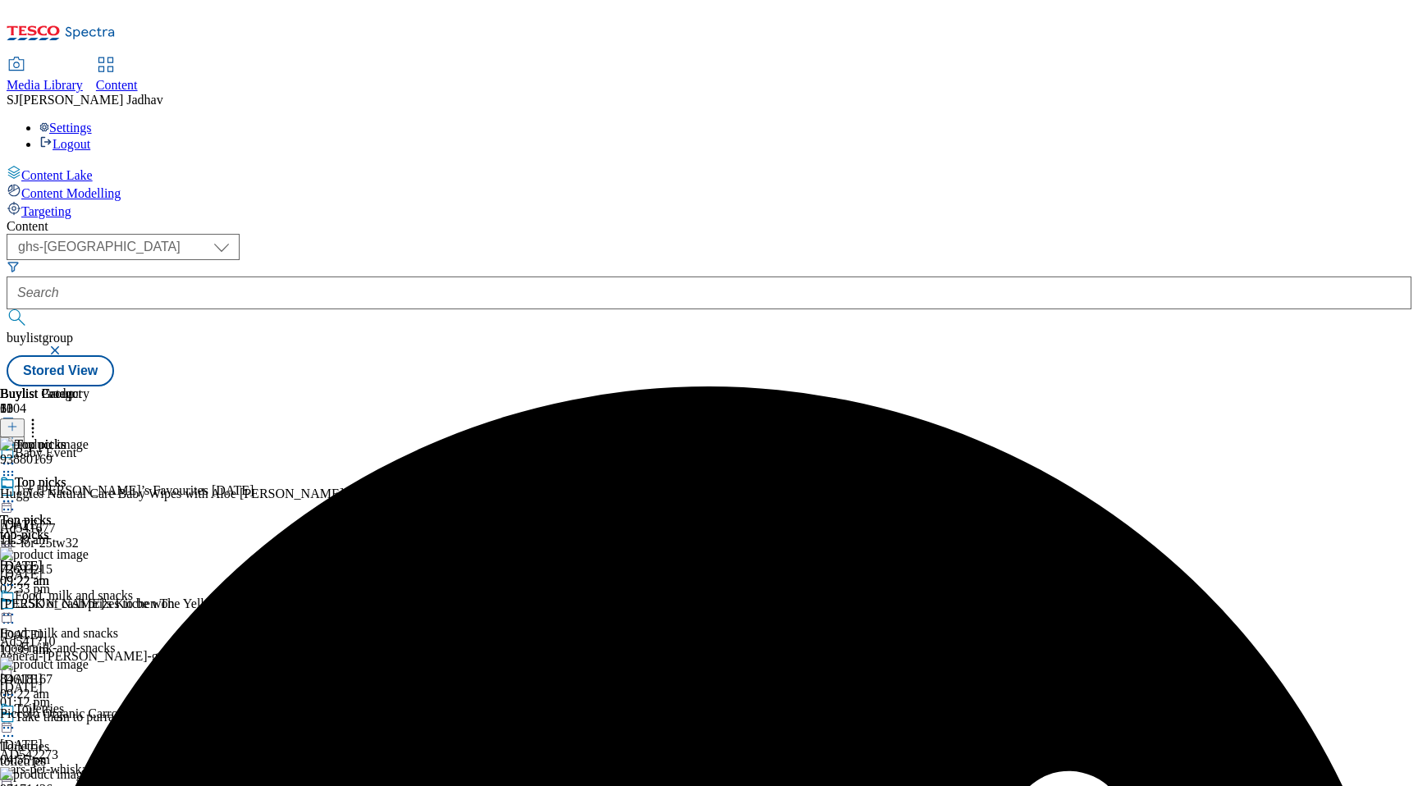
click at [16, 493] on icon at bounding box center [8, 501] width 16 height 16
click at [70, 530] on span "Edit" at bounding box center [60, 536] width 19 height 12
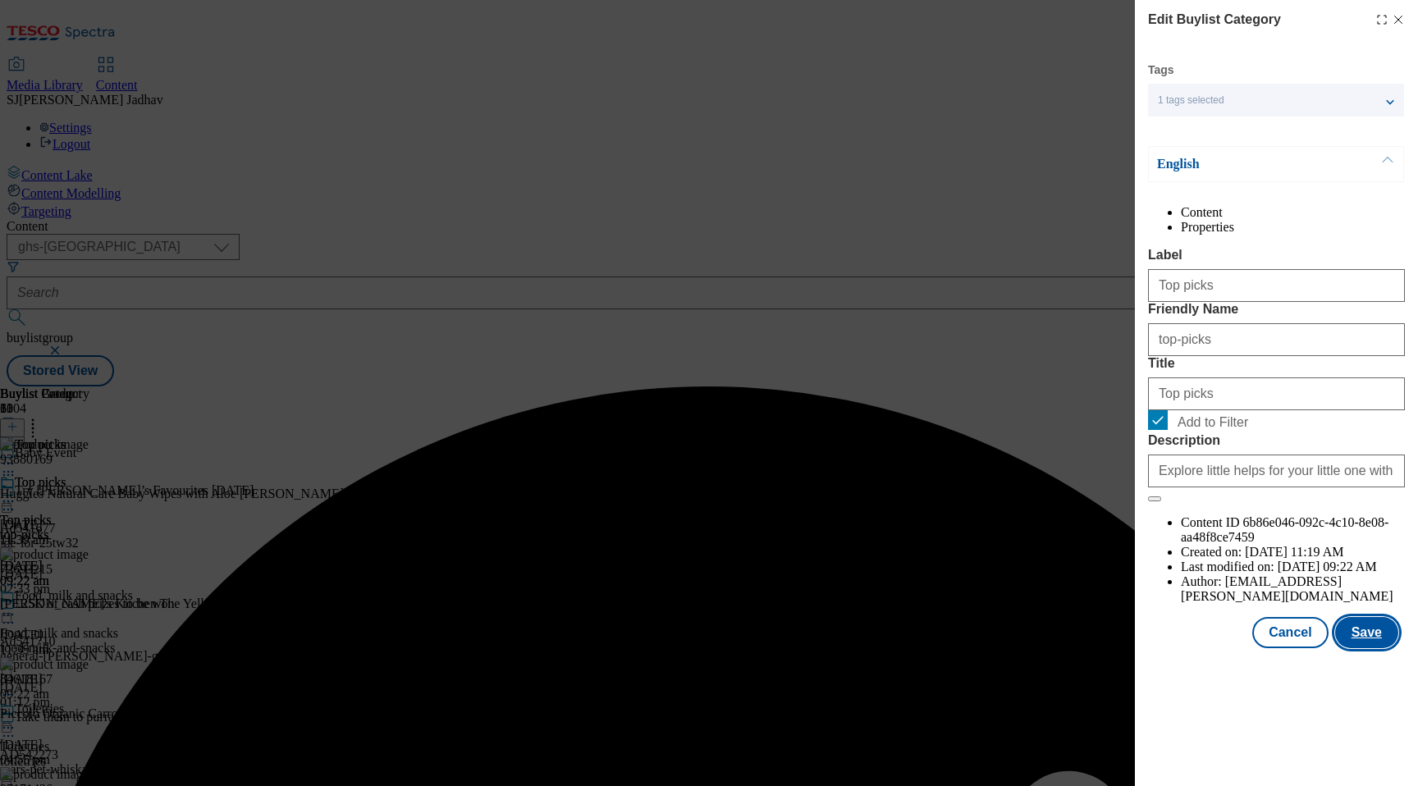
click at [1367, 648] on button "Save" at bounding box center [1366, 632] width 63 height 31
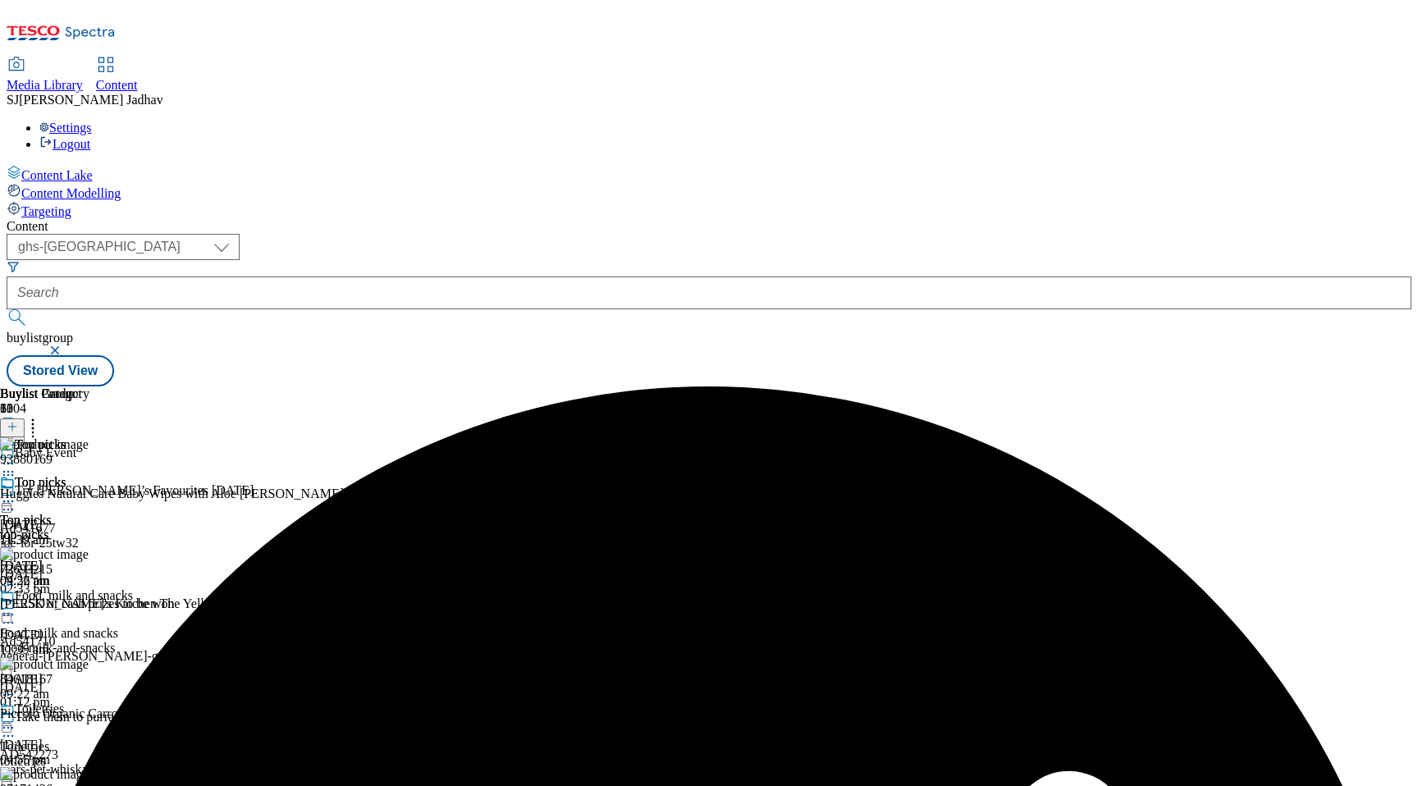
click at [16, 493] on icon at bounding box center [8, 501] width 16 height 16
click at [89, 606] on span "Preview" at bounding box center [70, 612] width 39 height 12
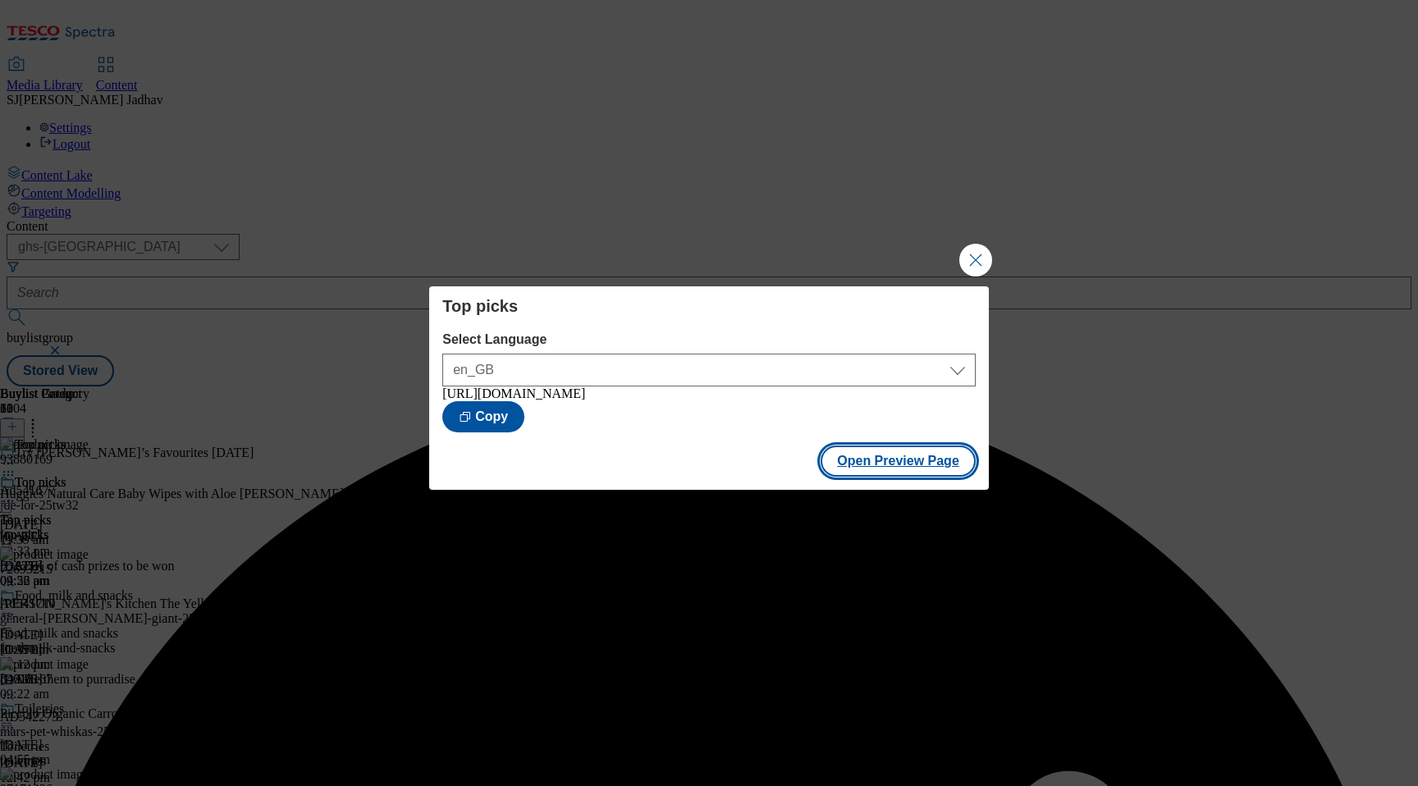
click at [934, 457] on button "Open Preview Page" at bounding box center [898, 461] width 155 height 31
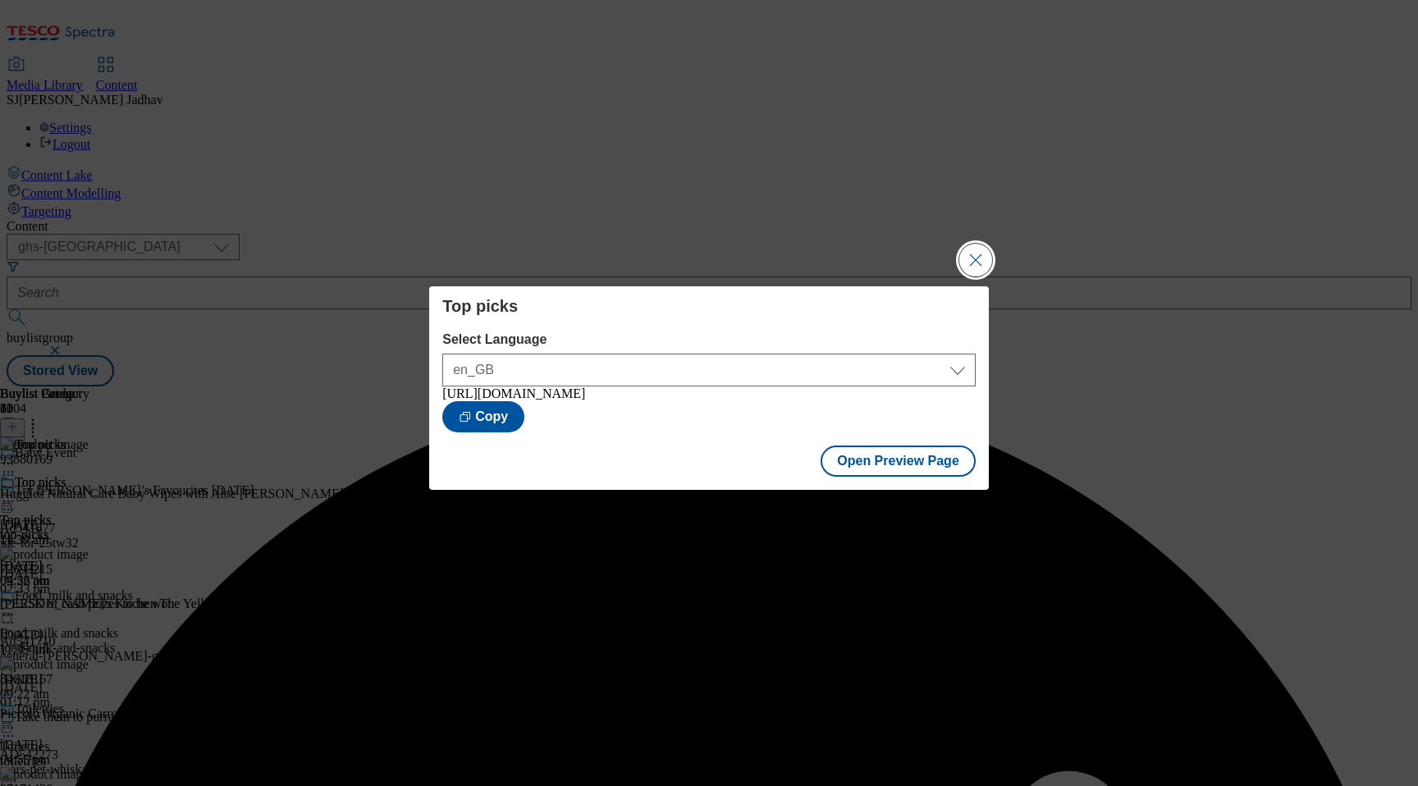
click at [970, 257] on button "Close Modal" at bounding box center [975, 260] width 33 height 33
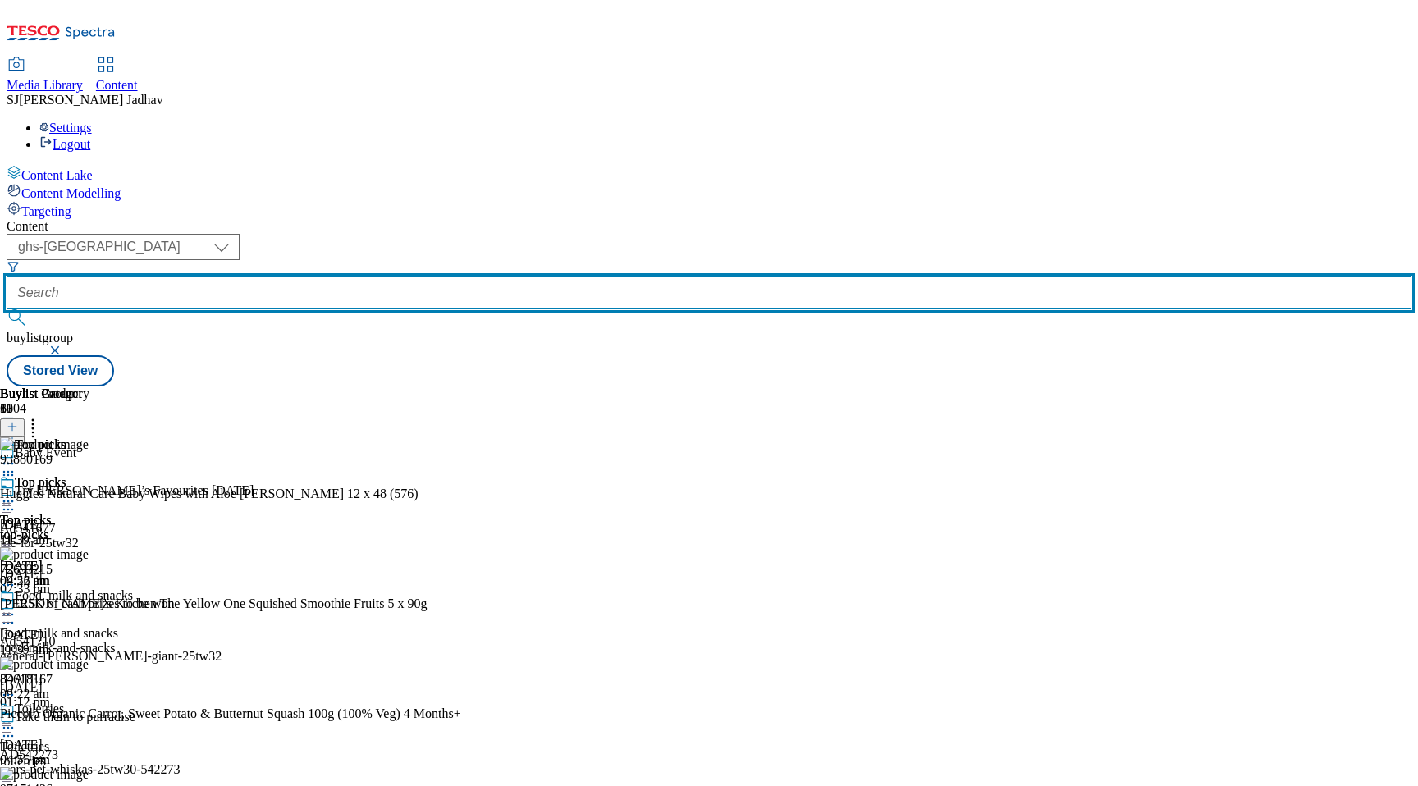
click at [428, 277] on input "text" at bounding box center [709, 293] width 1405 height 33
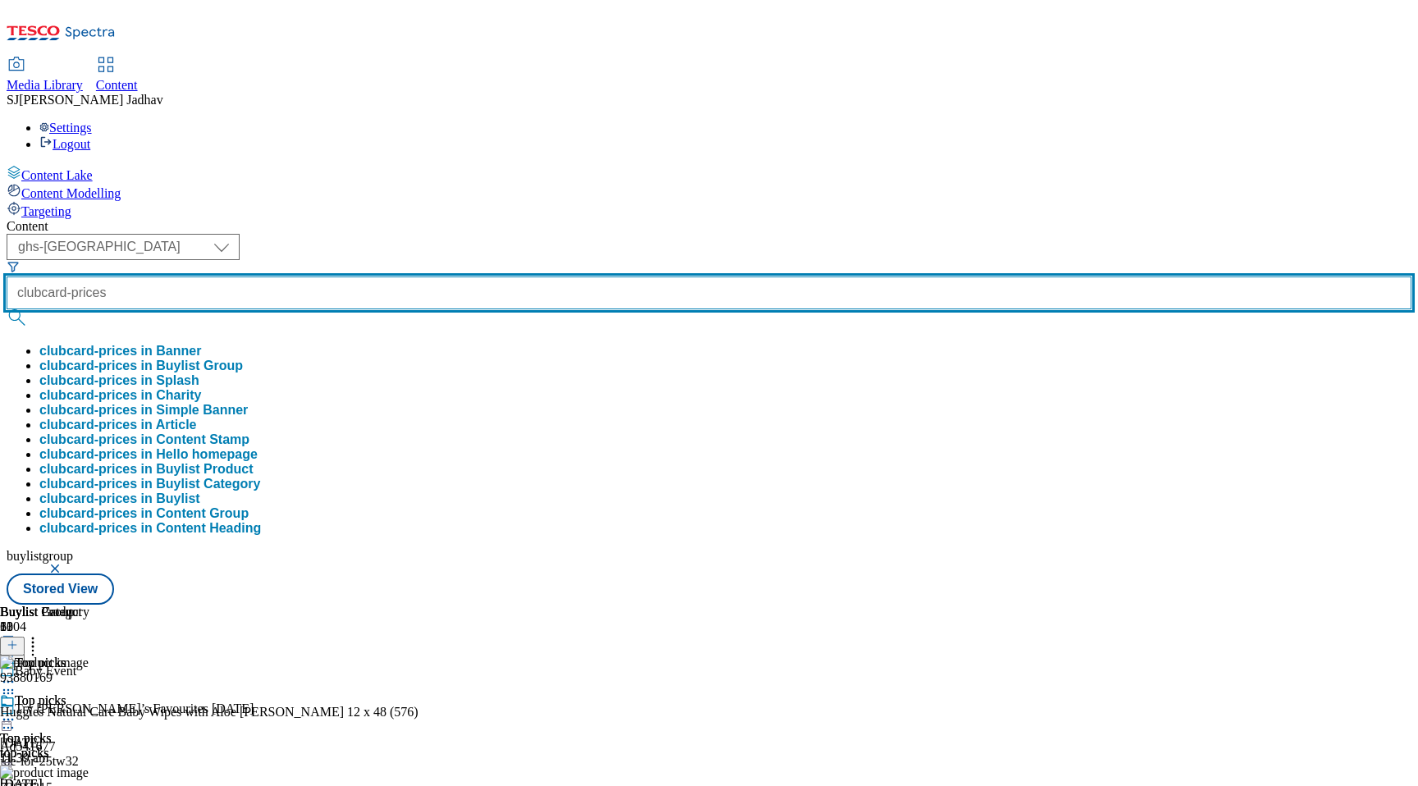
type input "clubcard-prices"
click at [7, 309] on button "submit" at bounding box center [18, 317] width 23 height 16
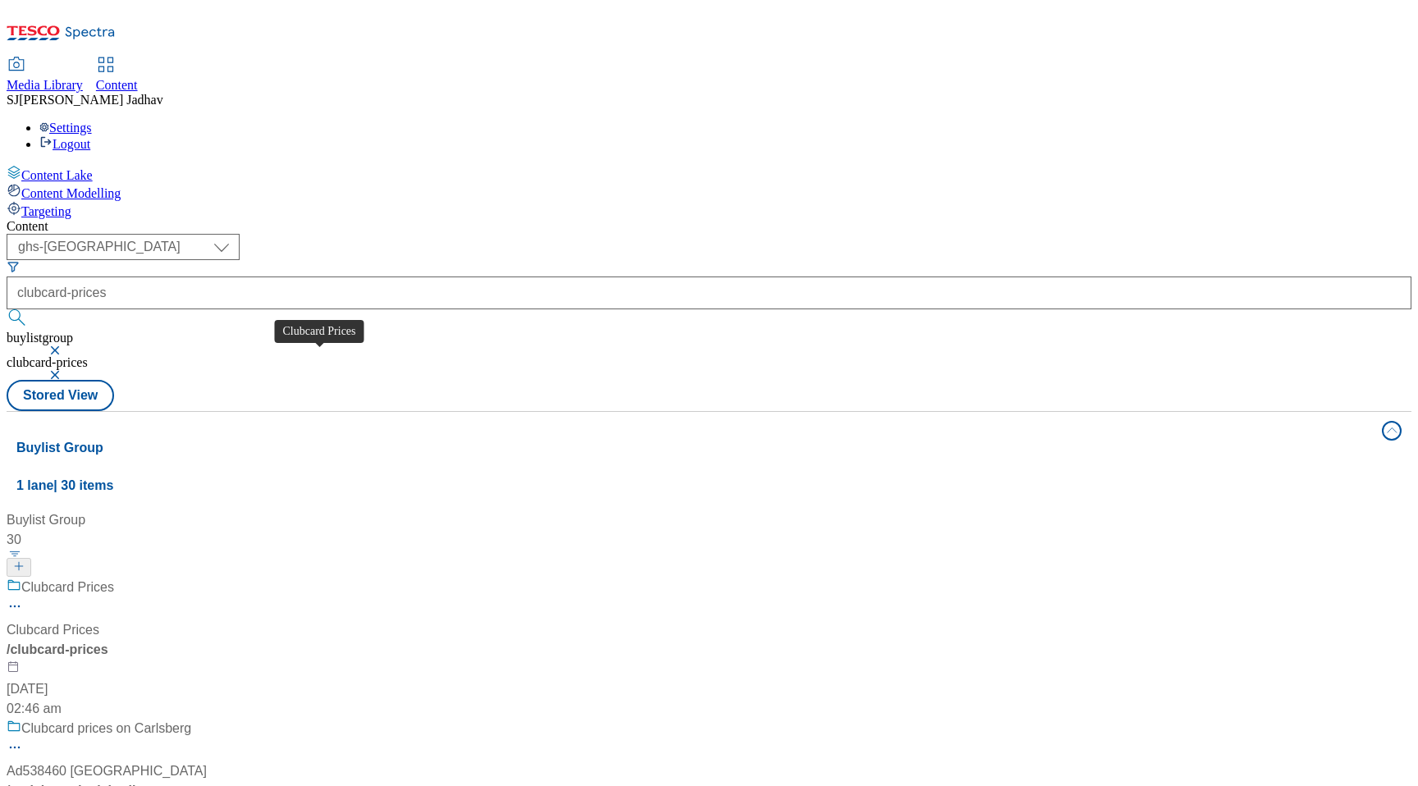
click at [99, 620] on div "Clubcard Prices" at bounding box center [53, 630] width 93 height 20
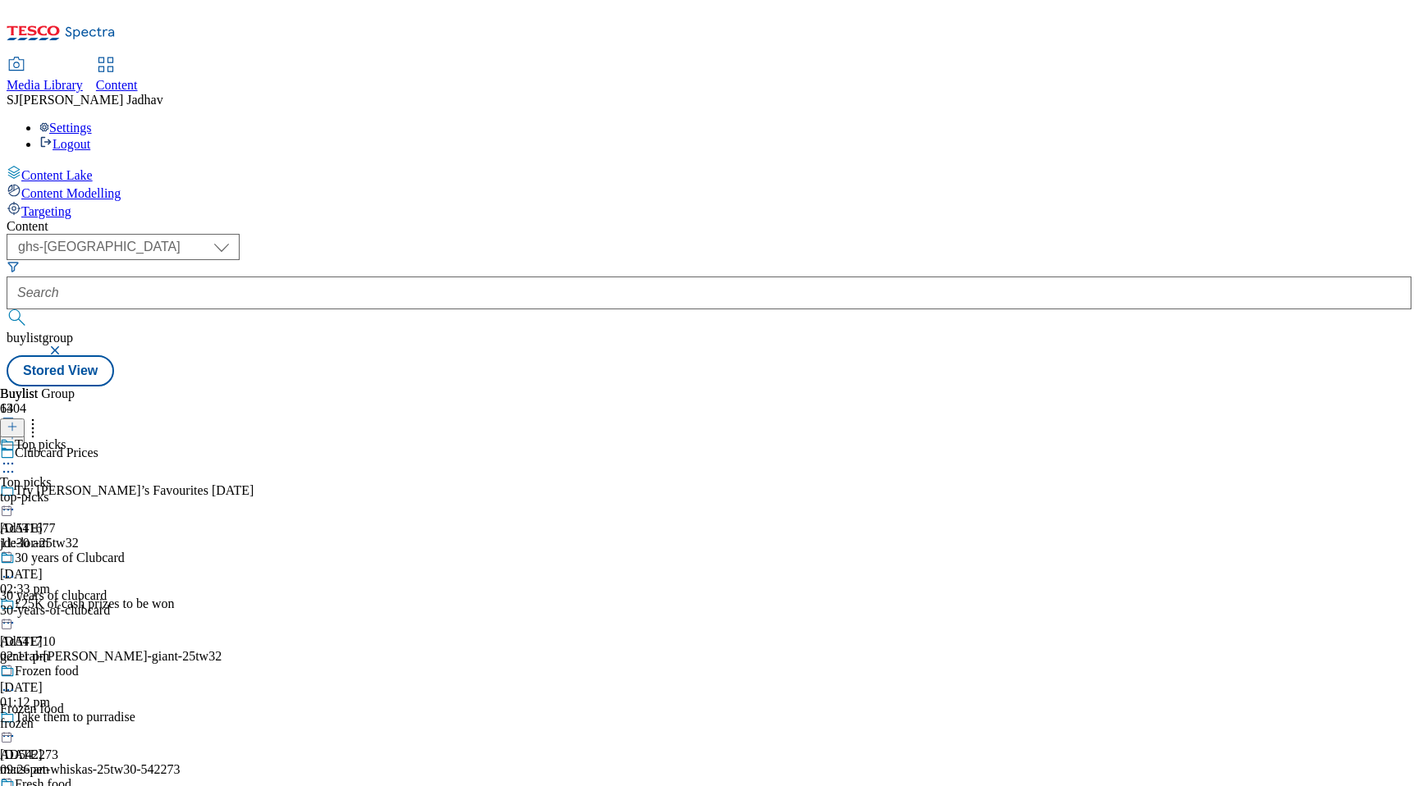
scroll to position [1056, 0]
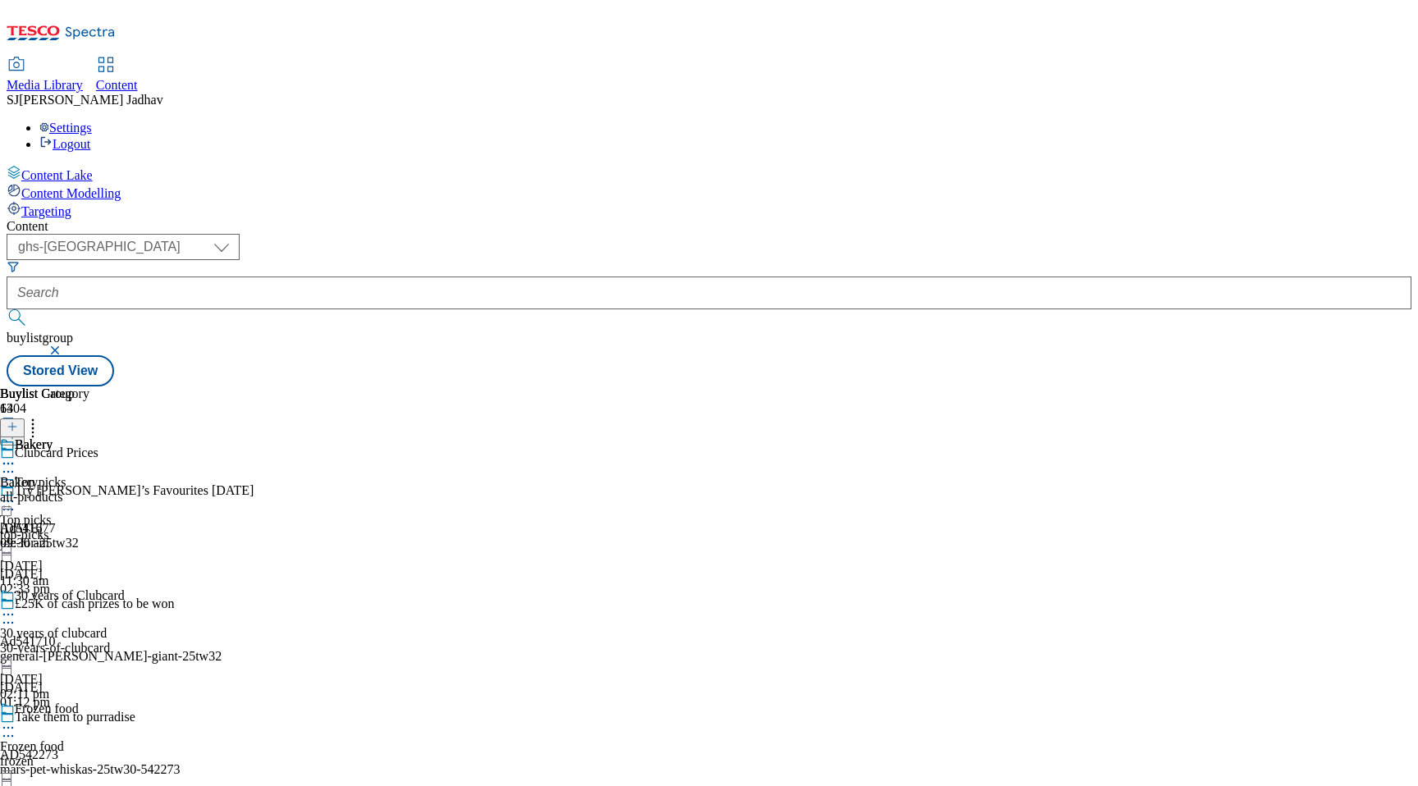
click at [89, 490] on div "all-products" at bounding box center [44, 497] width 89 height 15
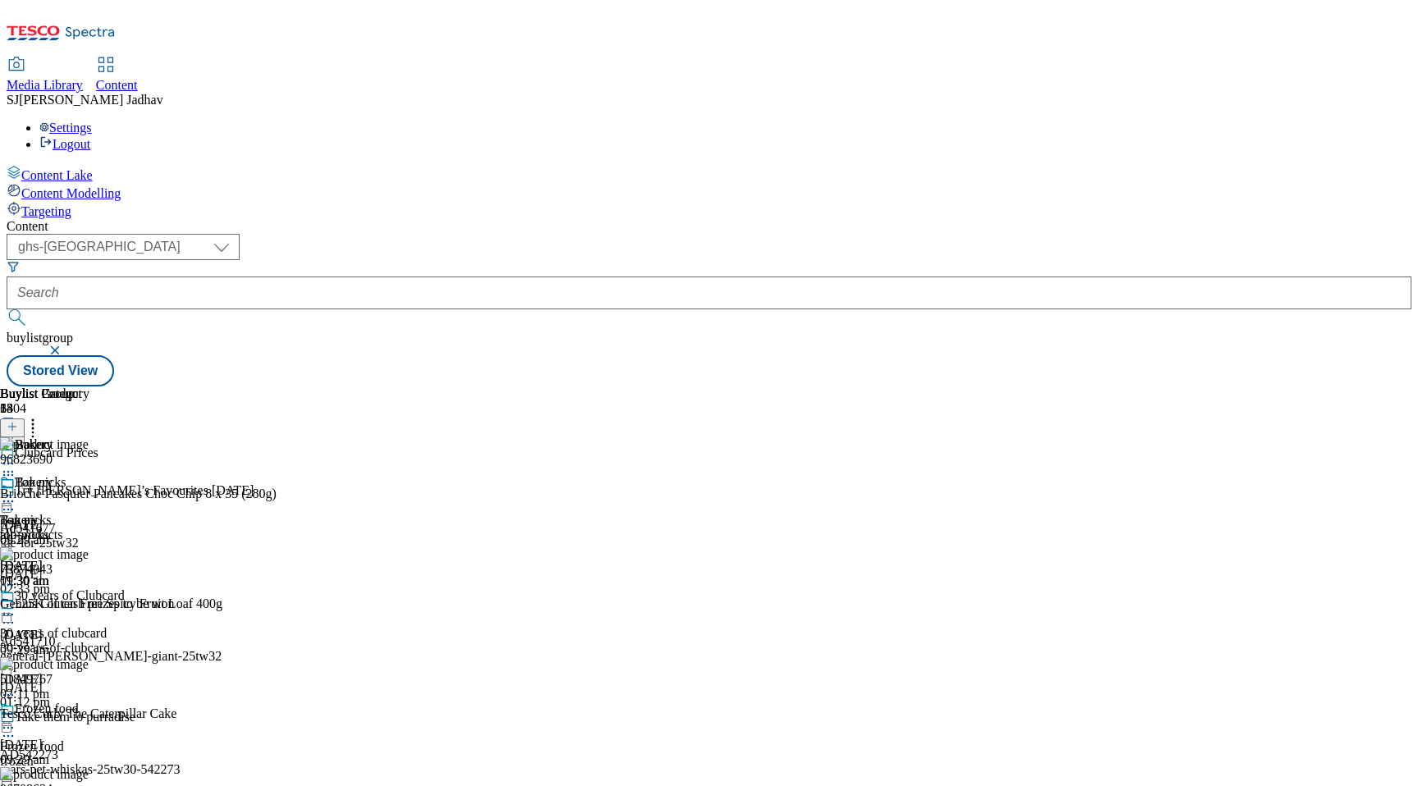
scroll to position [0, 39]
click at [18, 421] on icon at bounding box center [12, 426] width 11 height 11
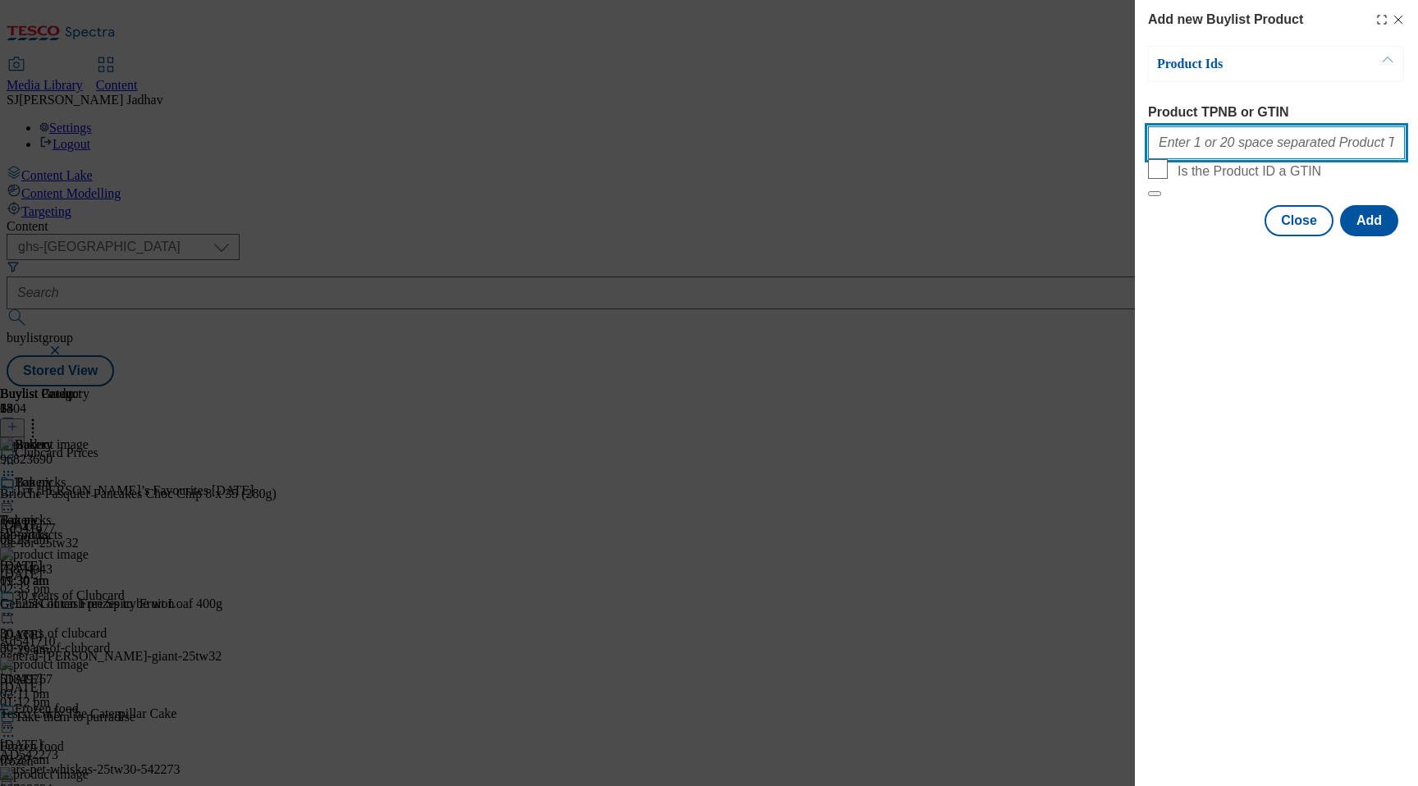
click at [1238, 140] on input "Product TPNB or GTIN" at bounding box center [1276, 142] width 257 height 33
paste input "86489422 86489655"
type input "86489422 86489655"
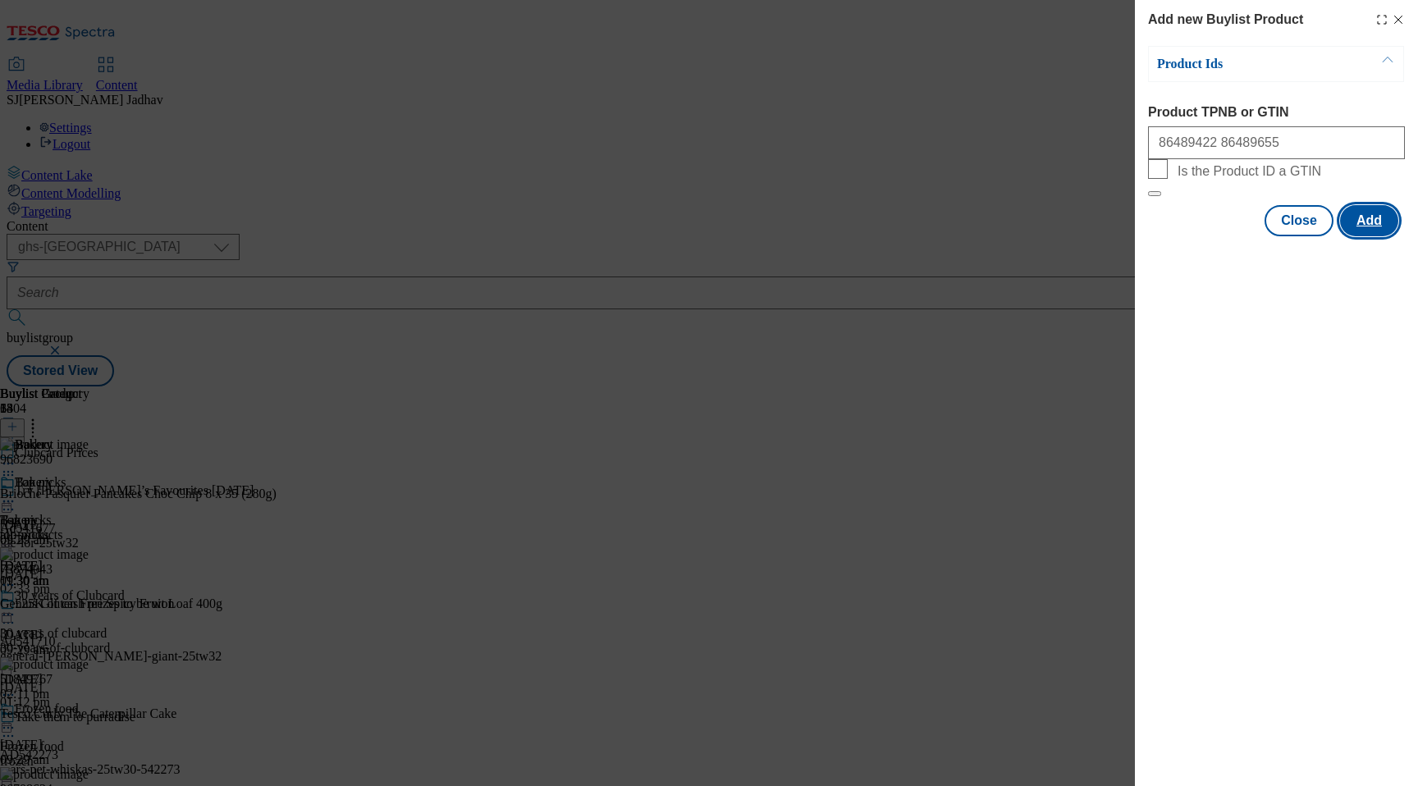
click at [1380, 236] on button "Add" at bounding box center [1369, 220] width 58 height 31
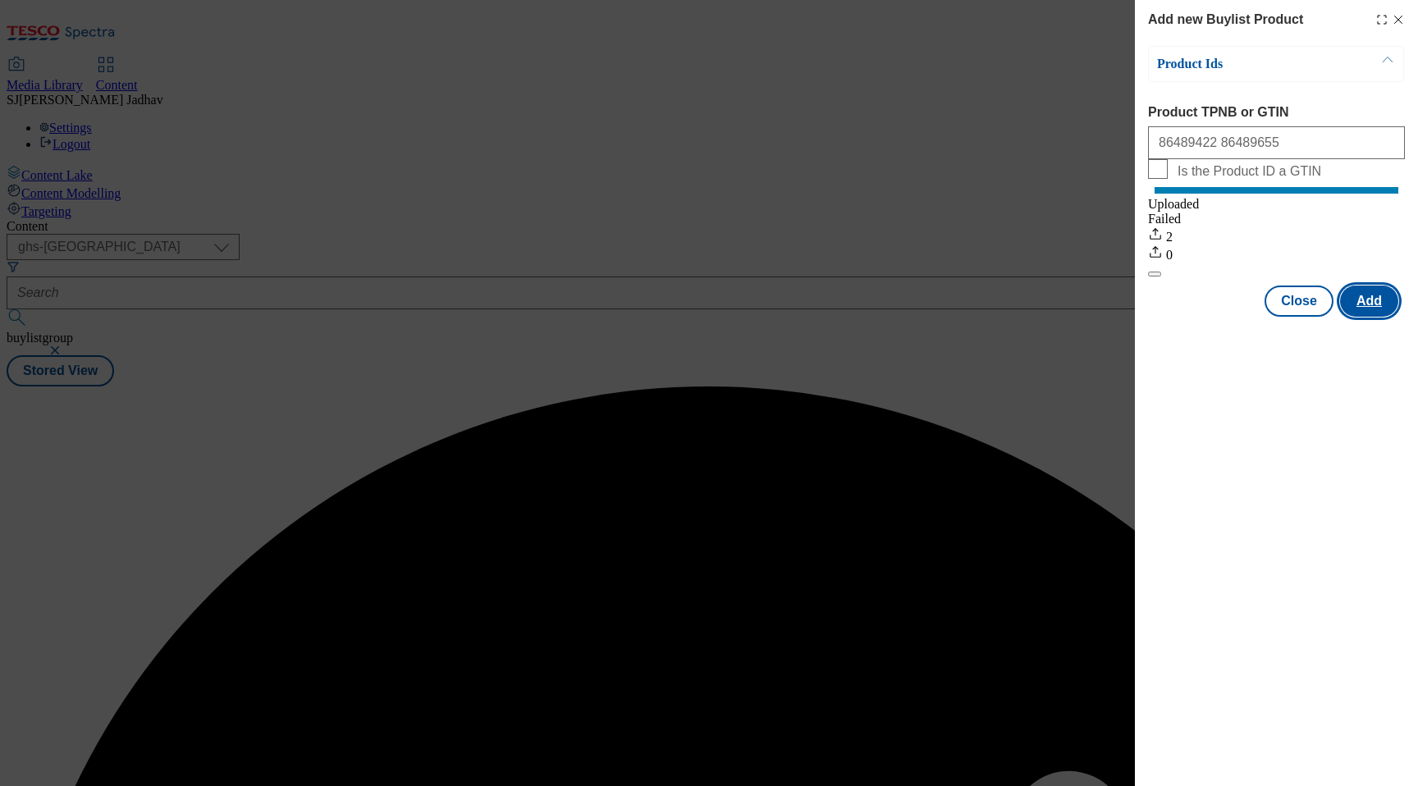
scroll to position [0, 0]
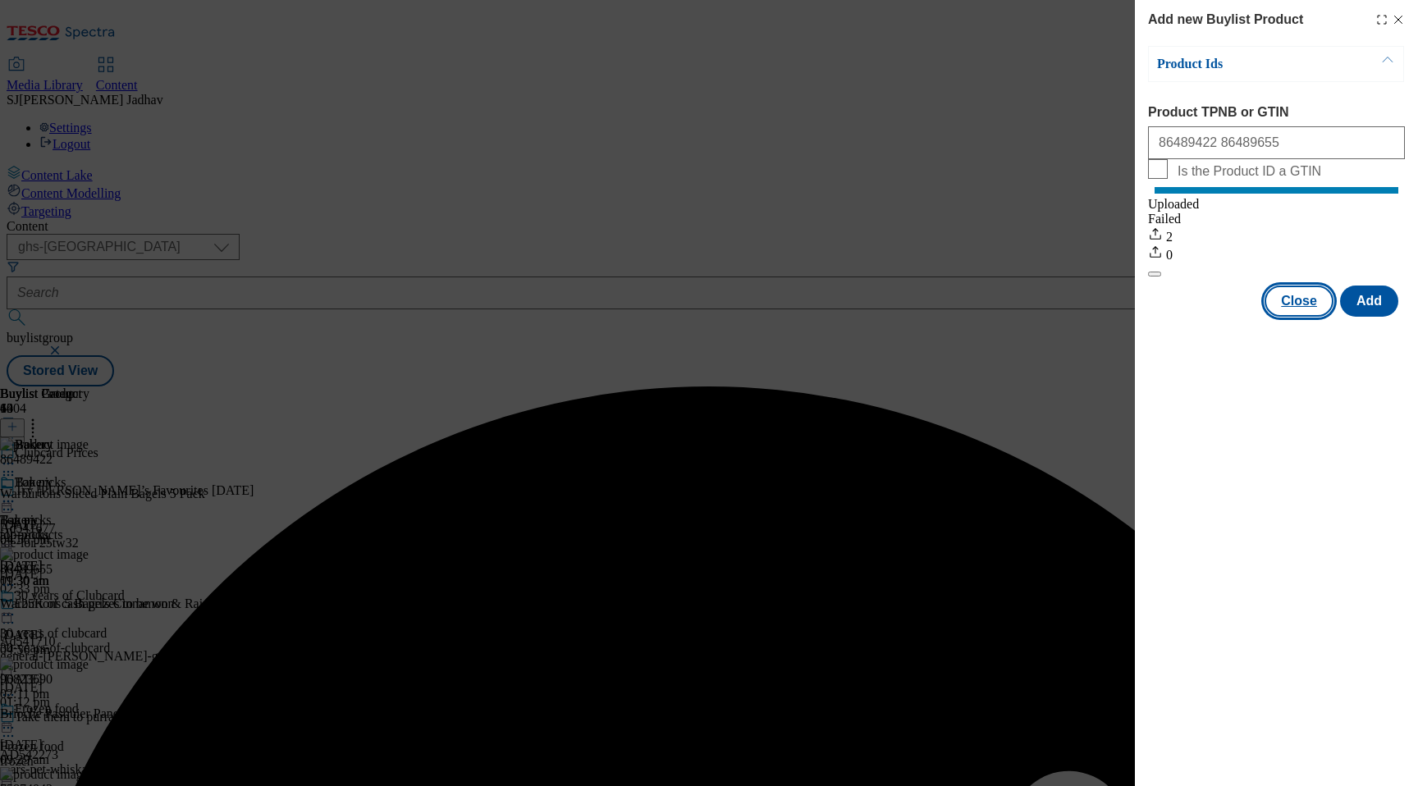
click at [1302, 313] on button "Close" at bounding box center [1299, 301] width 69 height 31
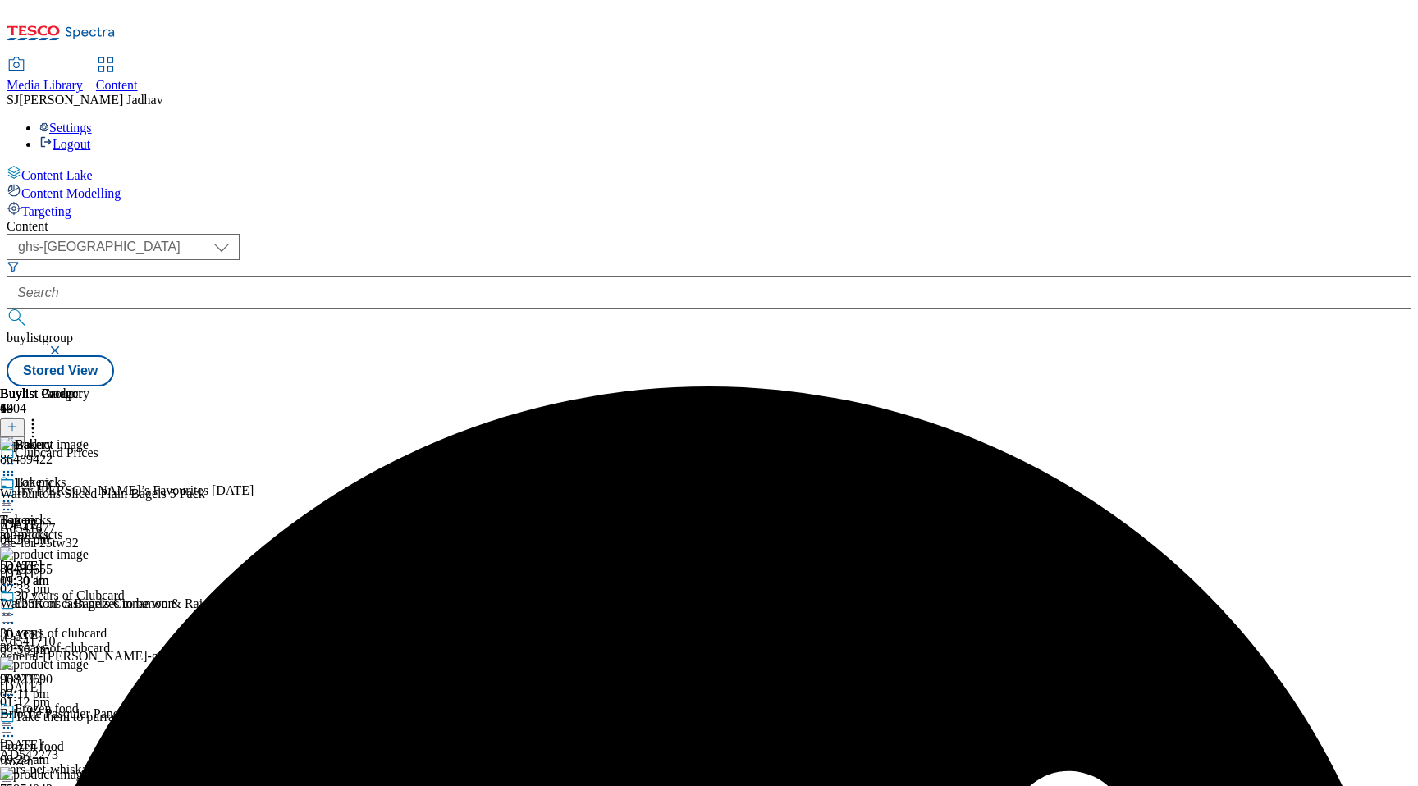
click at [16, 493] on icon at bounding box center [8, 501] width 16 height 16
click at [76, 526] on button "Edit" at bounding box center [54, 535] width 43 height 19
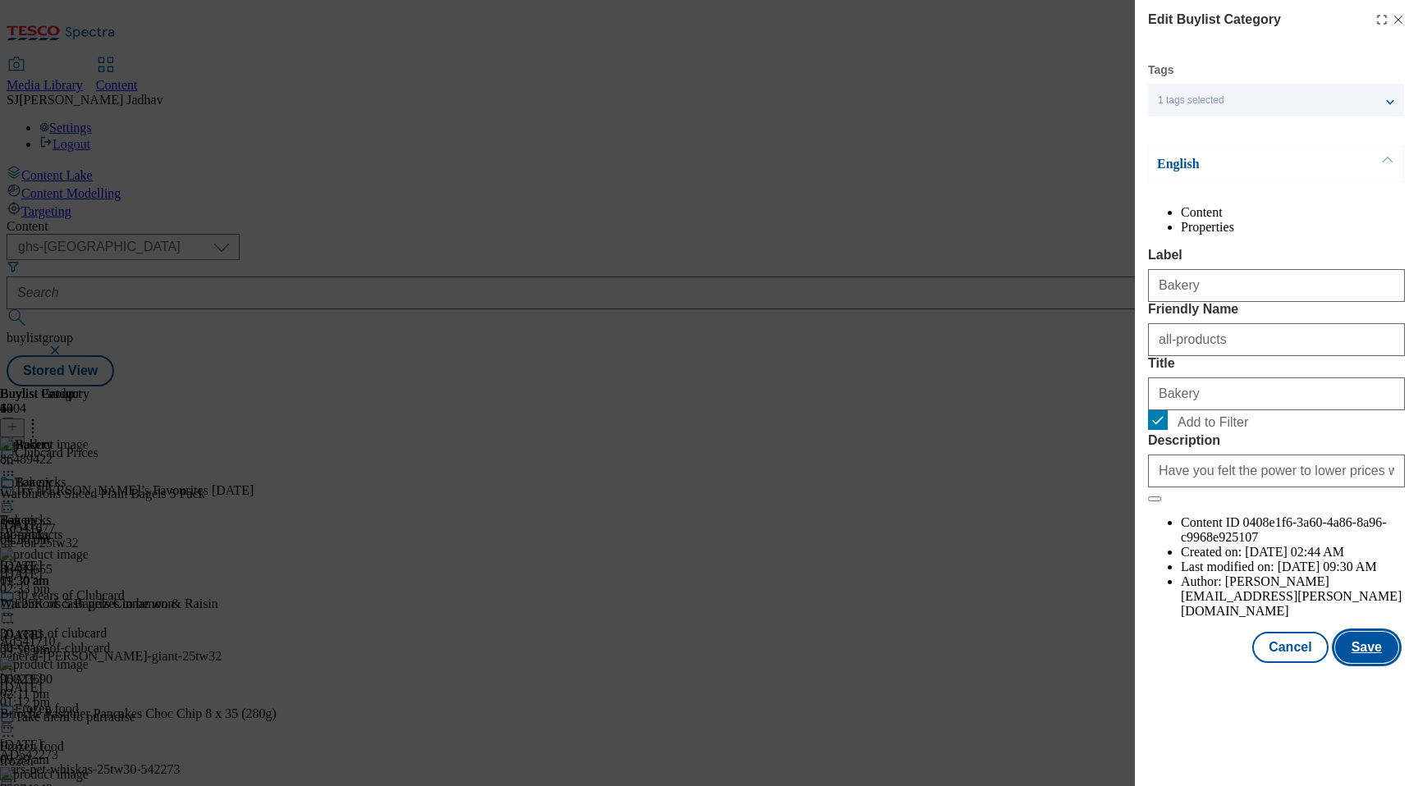
click at [1365, 663] on button "Save" at bounding box center [1366, 647] width 63 height 31
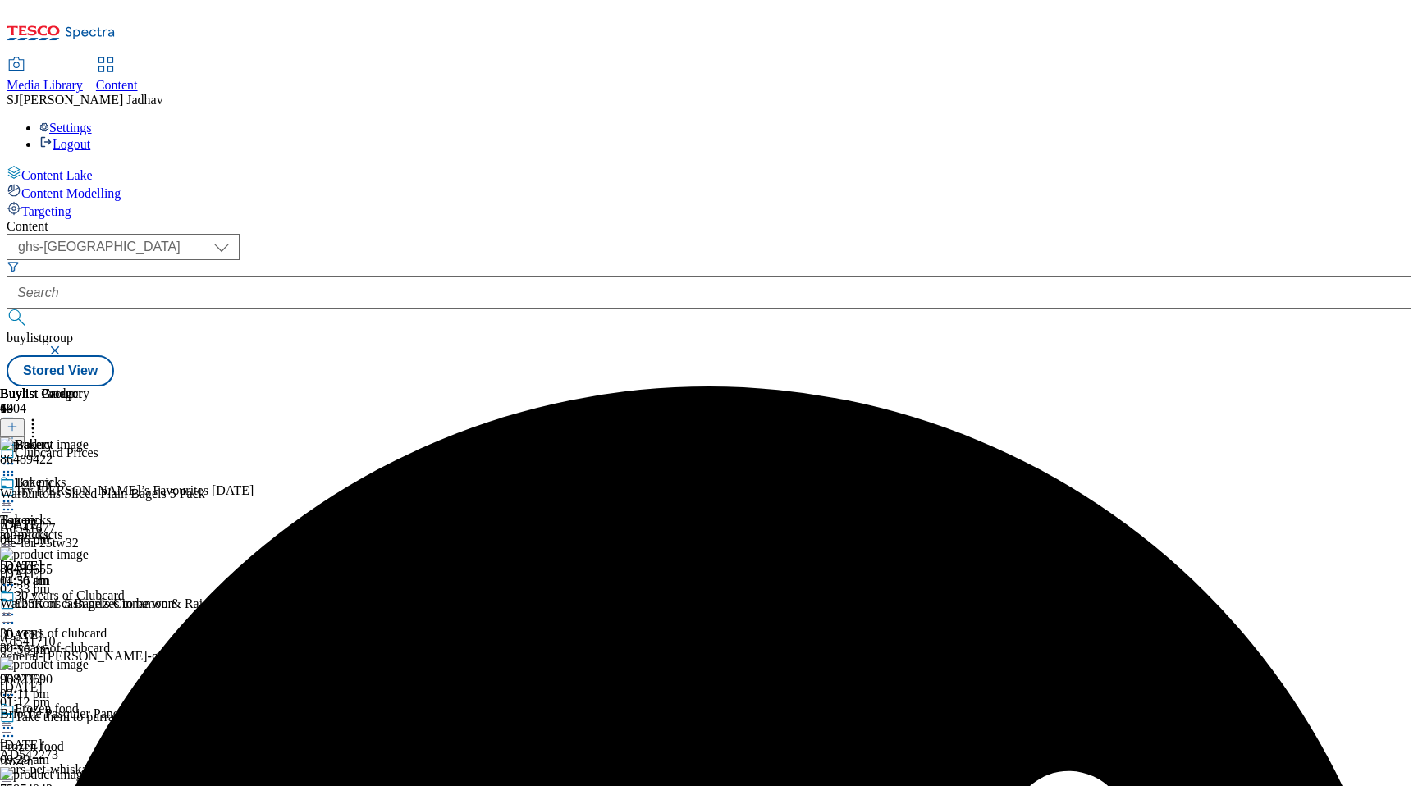
click at [16, 493] on icon at bounding box center [8, 501] width 16 height 16
click at [96, 602] on button "Preview" at bounding box center [64, 611] width 63 height 19
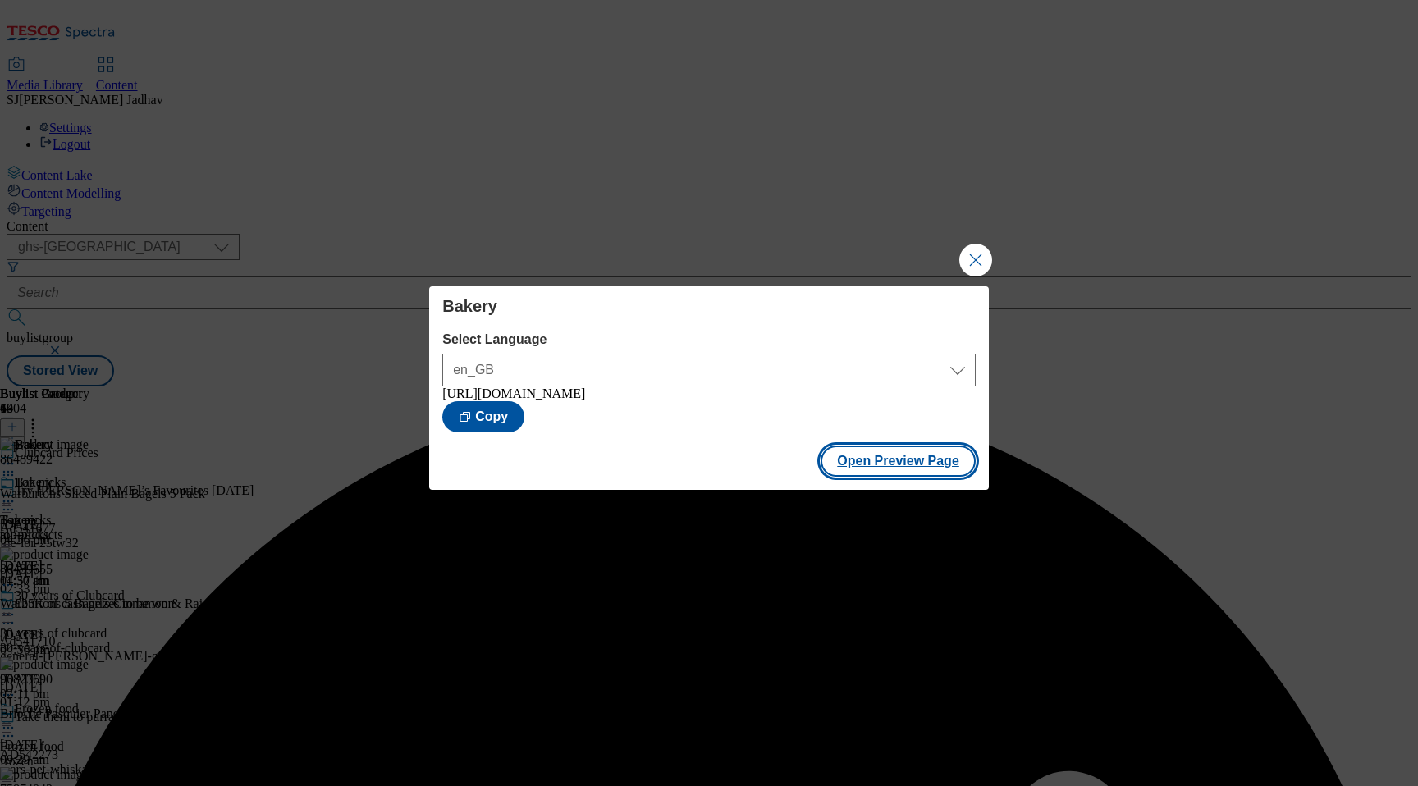
click at [935, 474] on button "Open Preview Page" at bounding box center [898, 461] width 155 height 31
click at [980, 255] on button "Close Modal" at bounding box center [975, 260] width 33 height 33
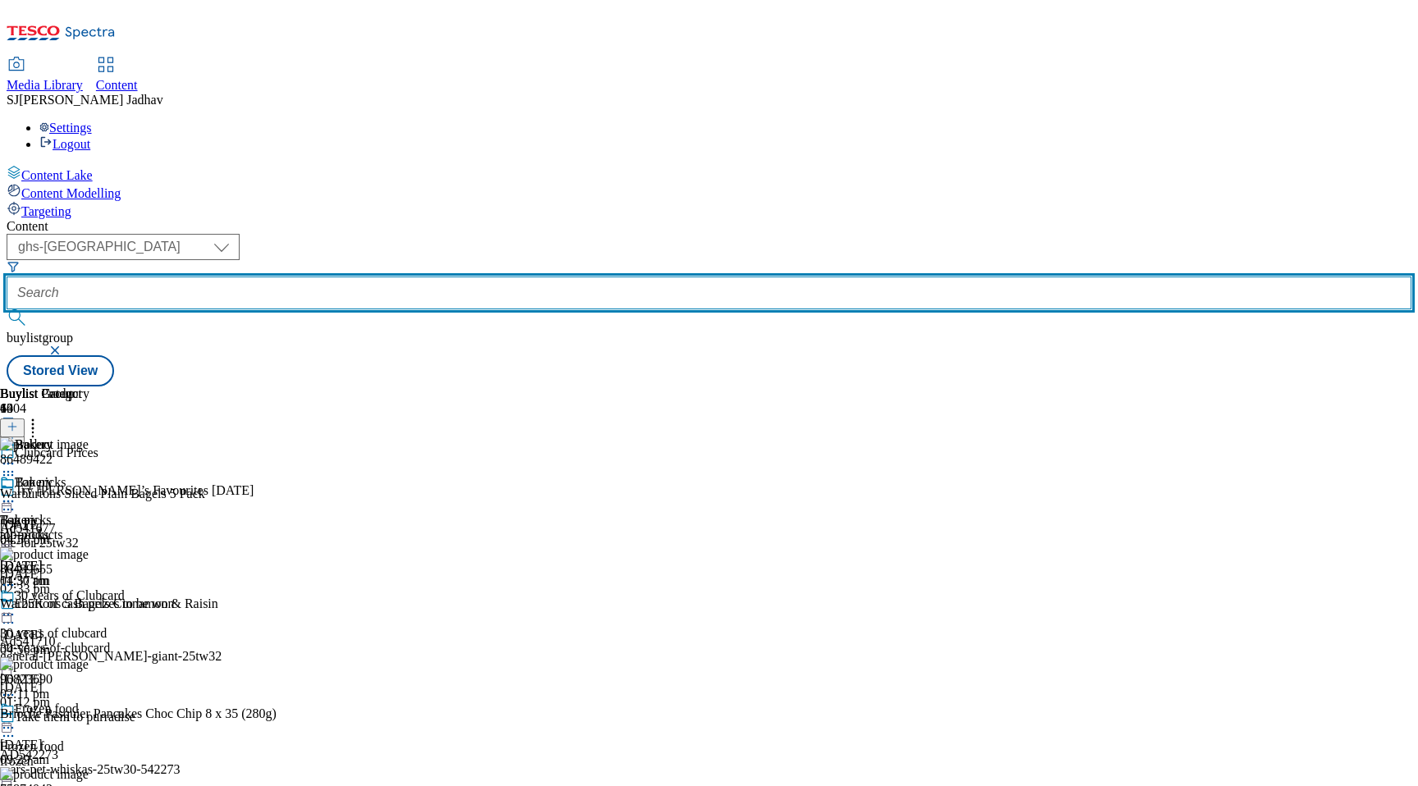
click at [445, 277] on input "text" at bounding box center [709, 293] width 1405 height 33
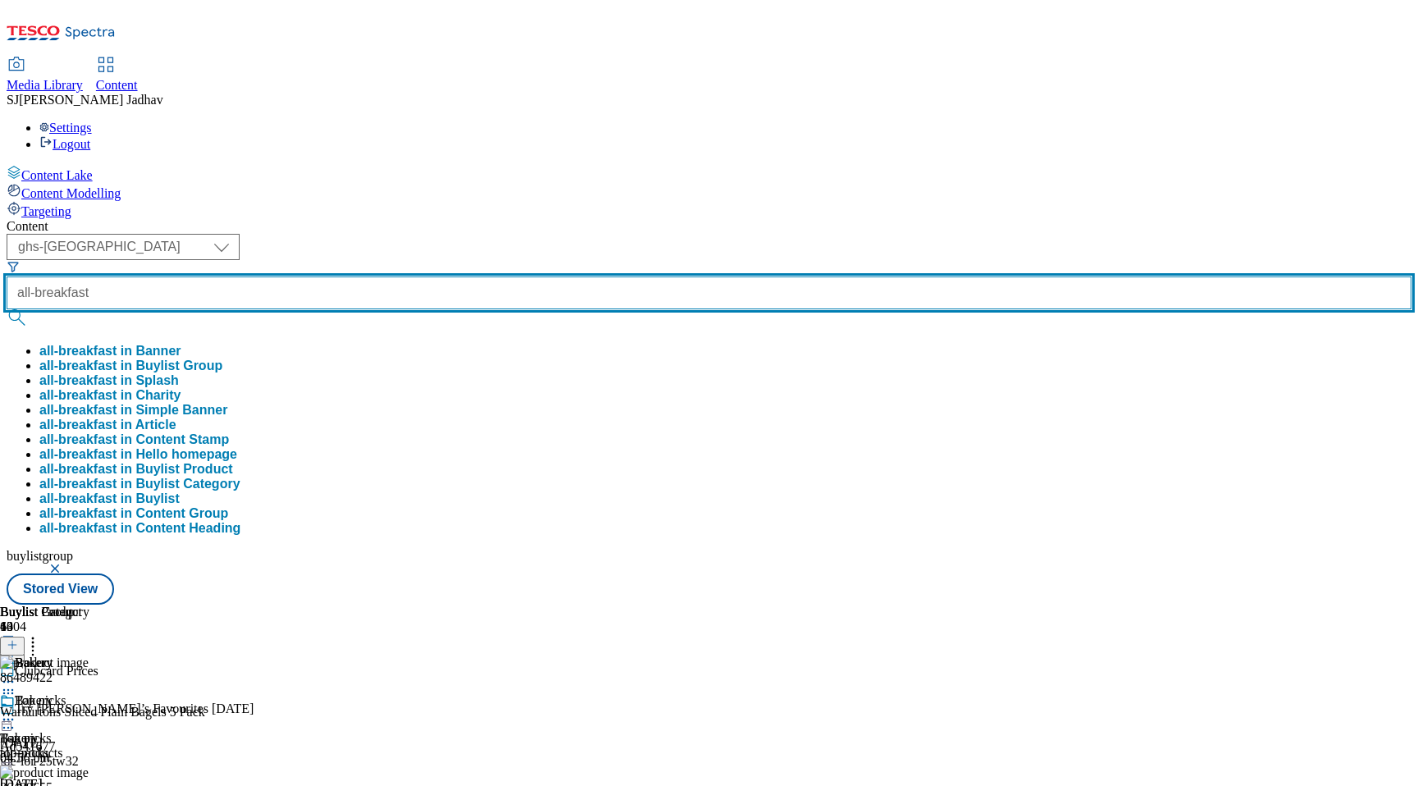
type input "all-breakfast"
click at [7, 309] on button "submit" at bounding box center [18, 317] width 23 height 16
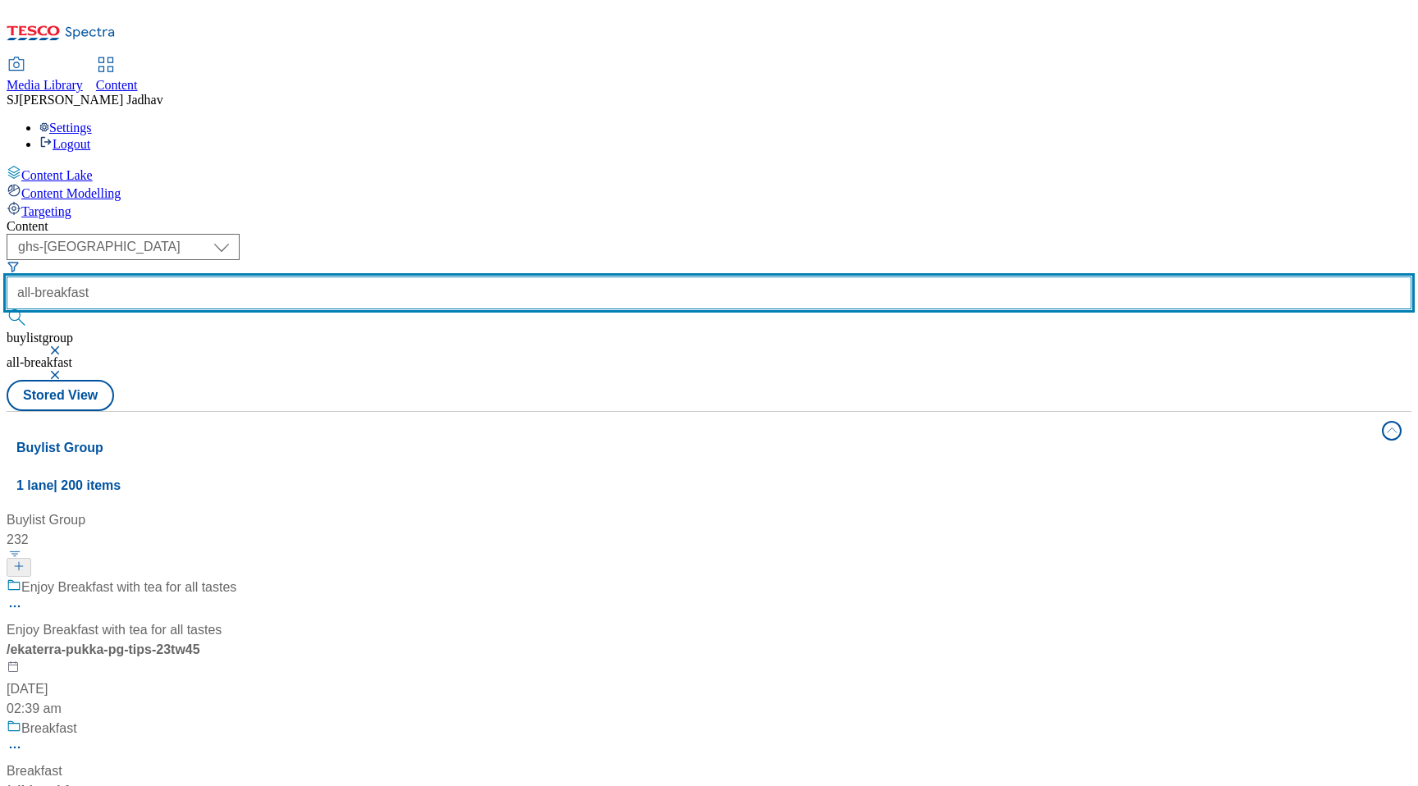
scroll to position [85, 0]
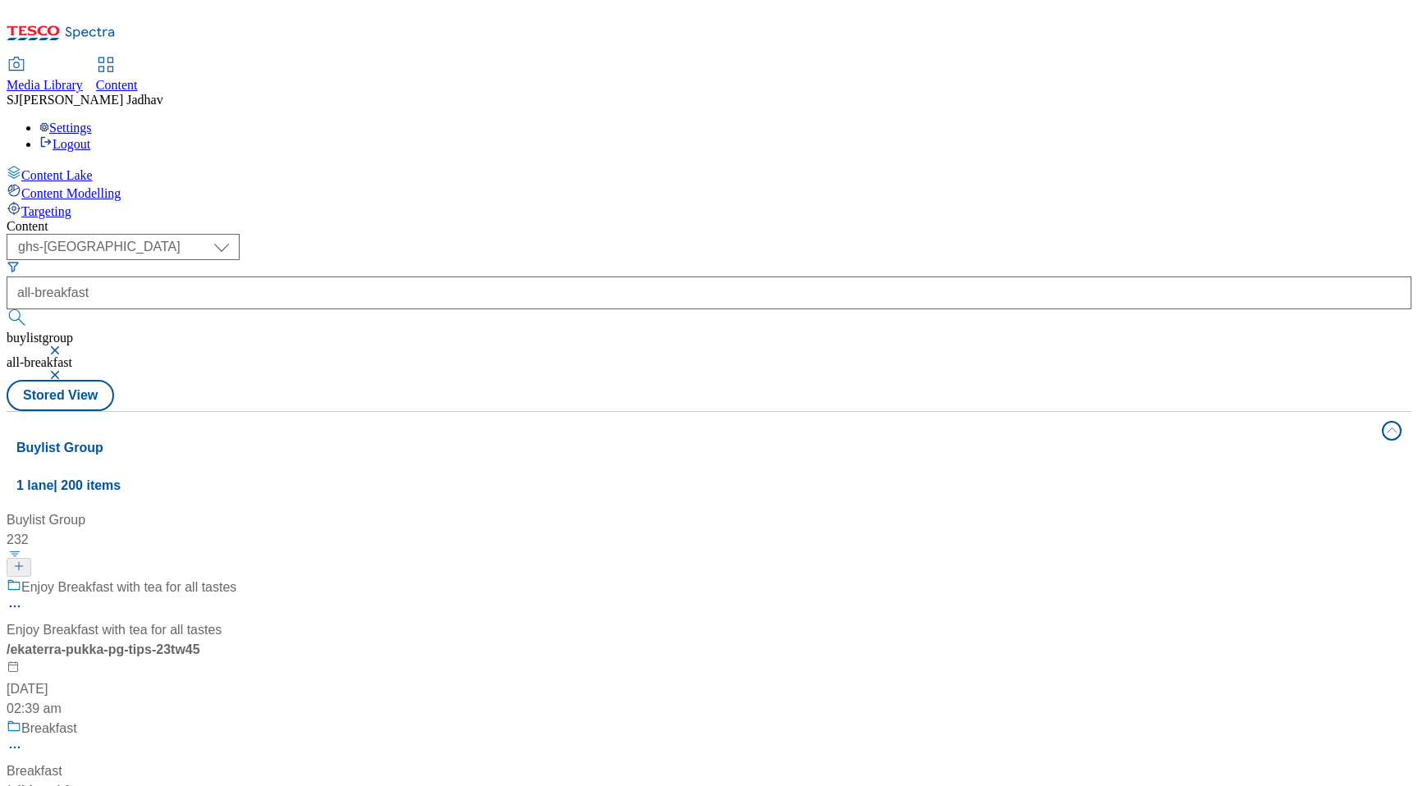
click at [212, 781] on div "/ all-breakfast" at bounding box center [109, 791] width 205 height 20
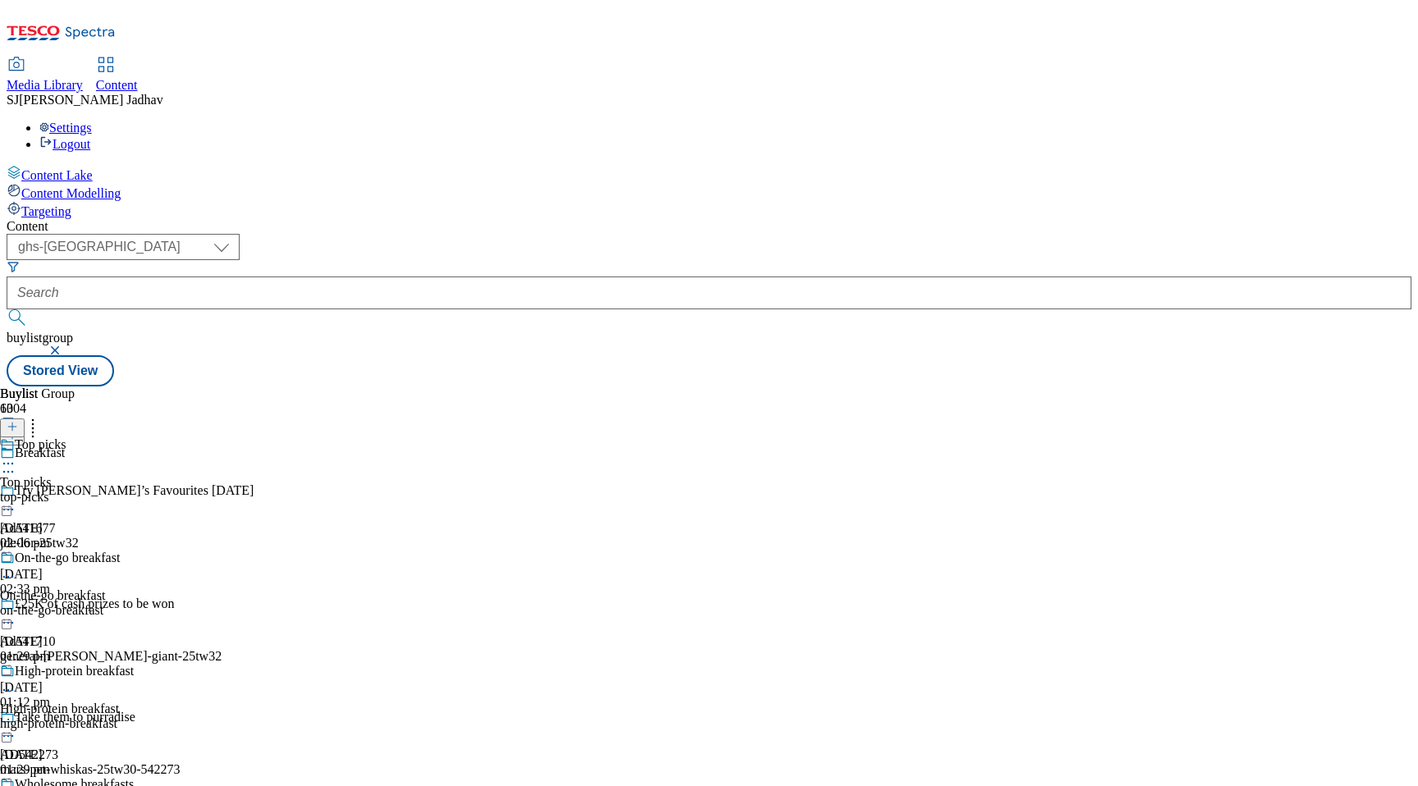
click at [174, 490] on div "top-picks" at bounding box center [87, 497] width 174 height 15
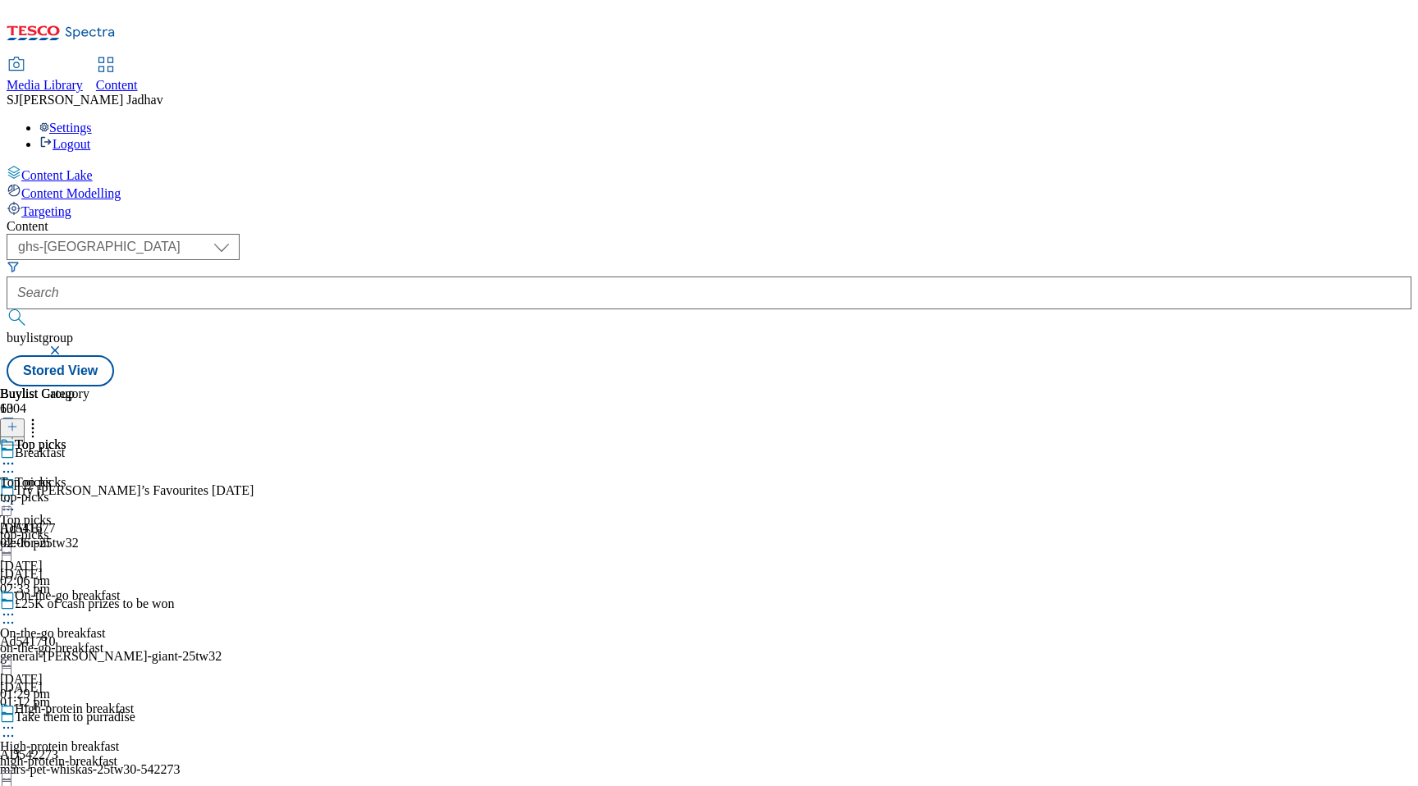
click at [89, 490] on div "top-picks" at bounding box center [44, 497] width 89 height 15
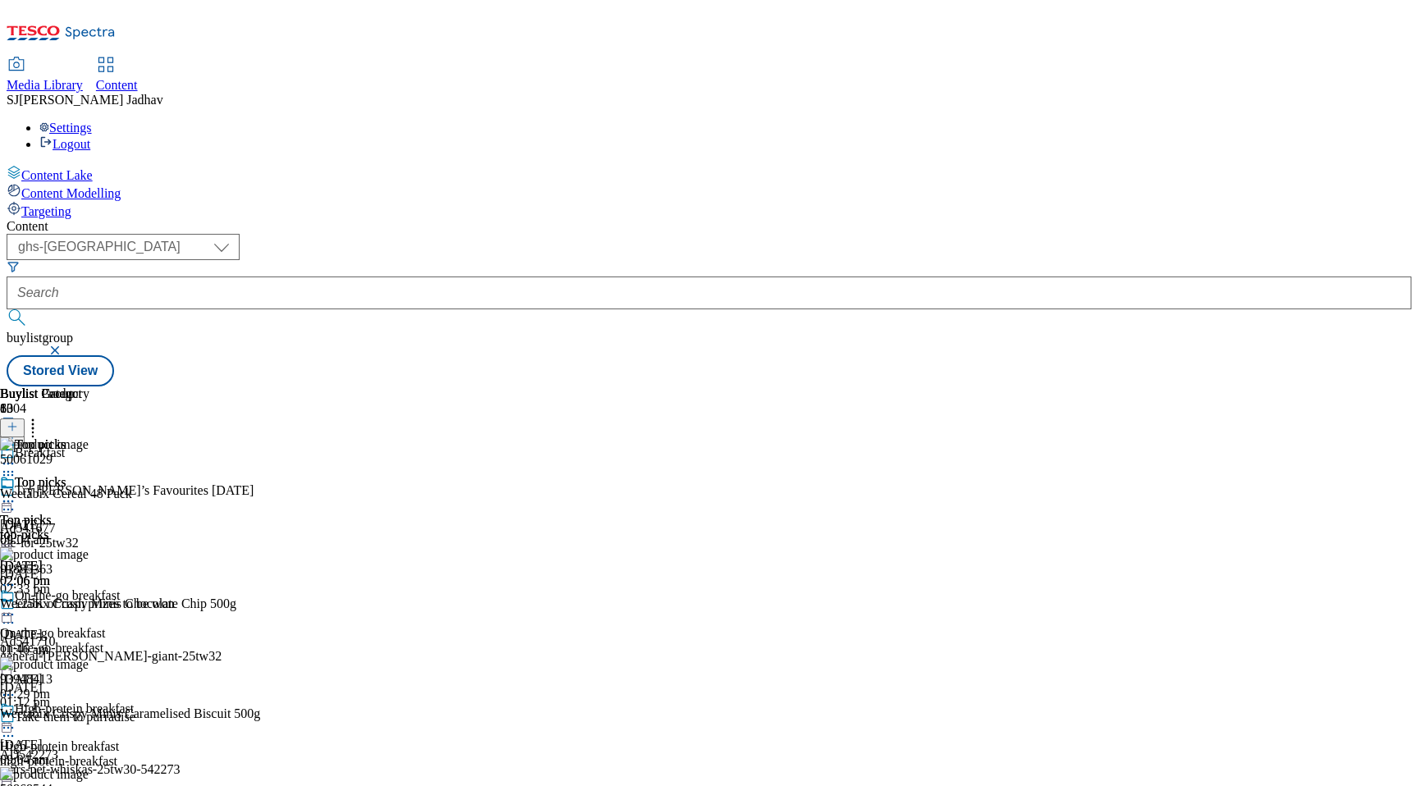
click at [25, 419] on button at bounding box center [12, 428] width 25 height 19
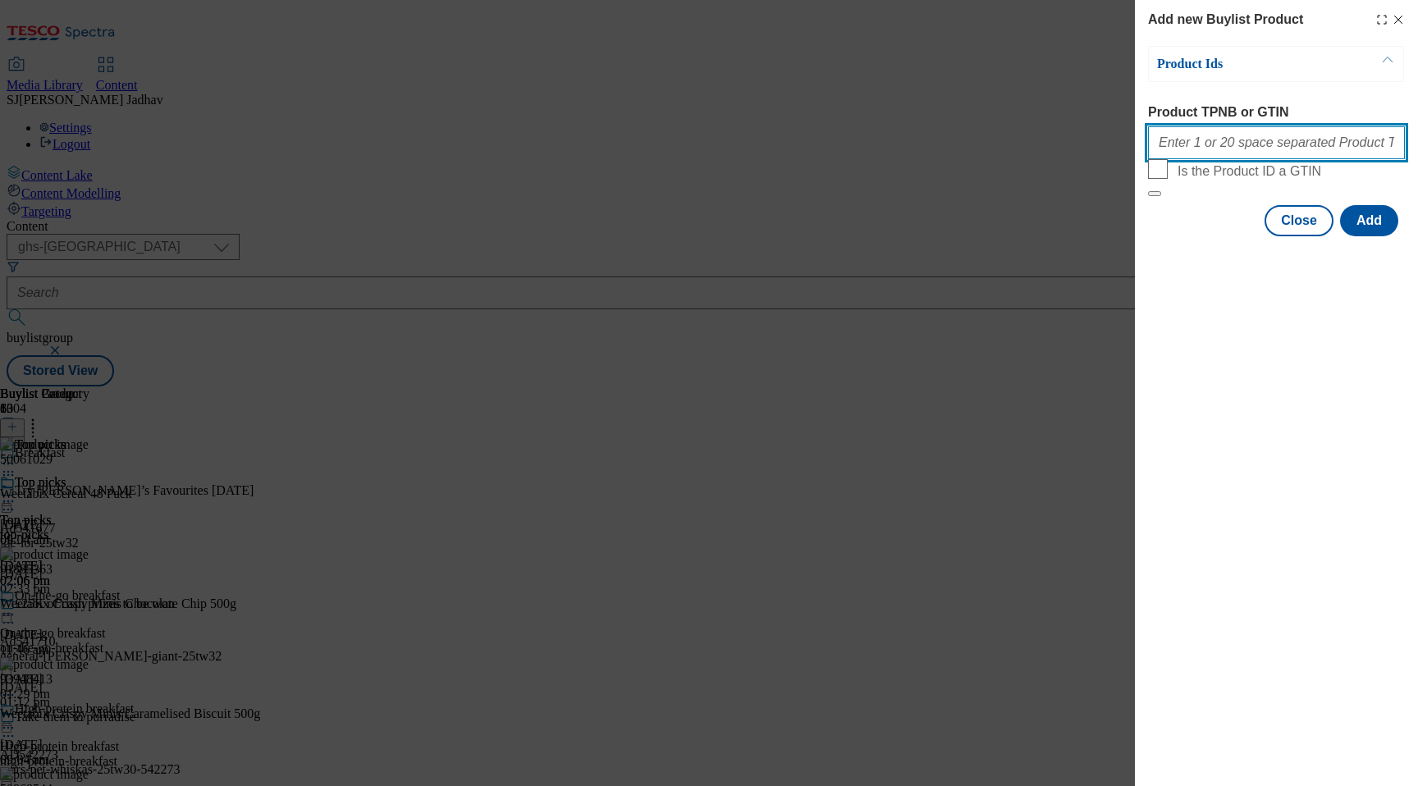
click at [1240, 146] on input "Product TPNB or GTIN" at bounding box center [1276, 142] width 257 height 33
paste input "92982989 93884729"
type input "92982989 93884729"
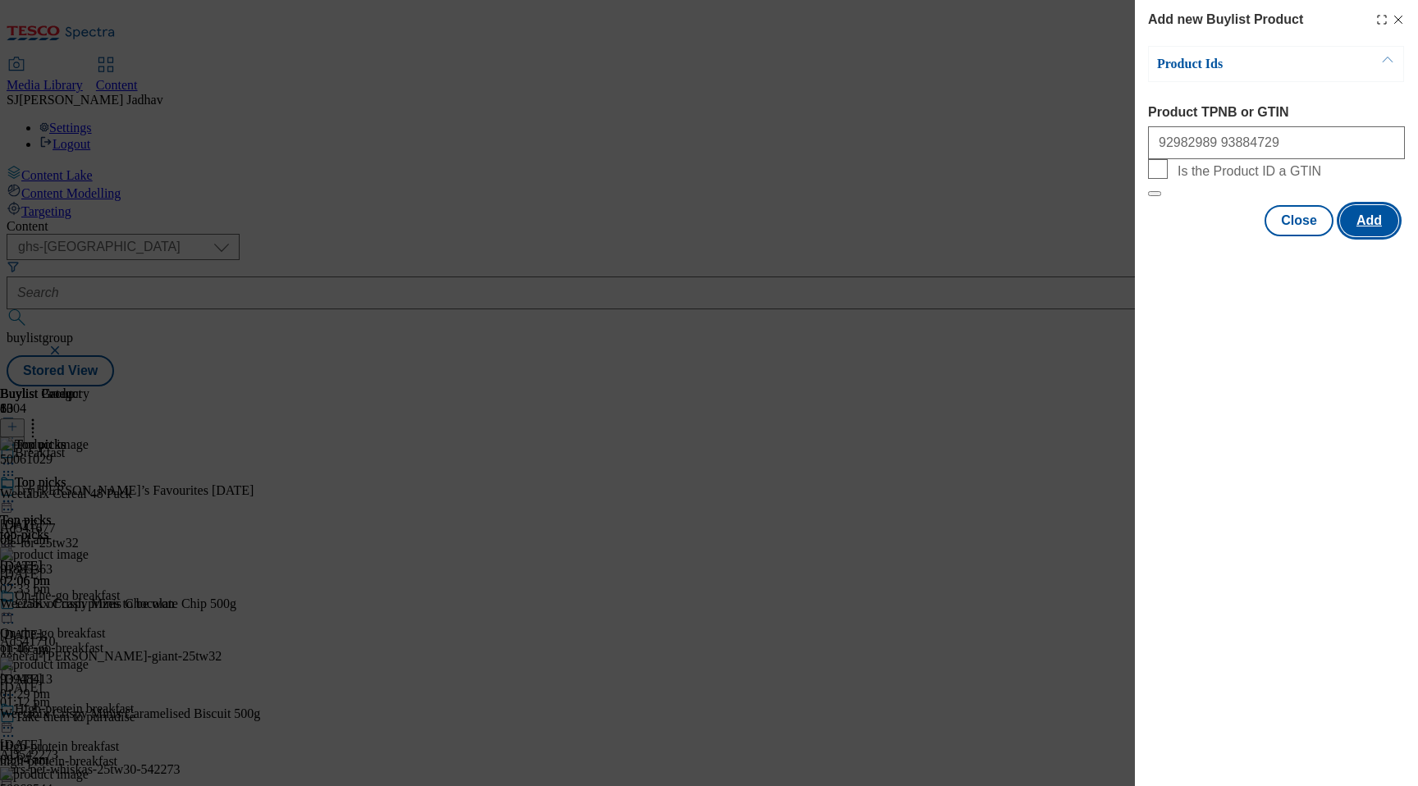
click at [1358, 236] on button "Add" at bounding box center [1369, 220] width 58 height 31
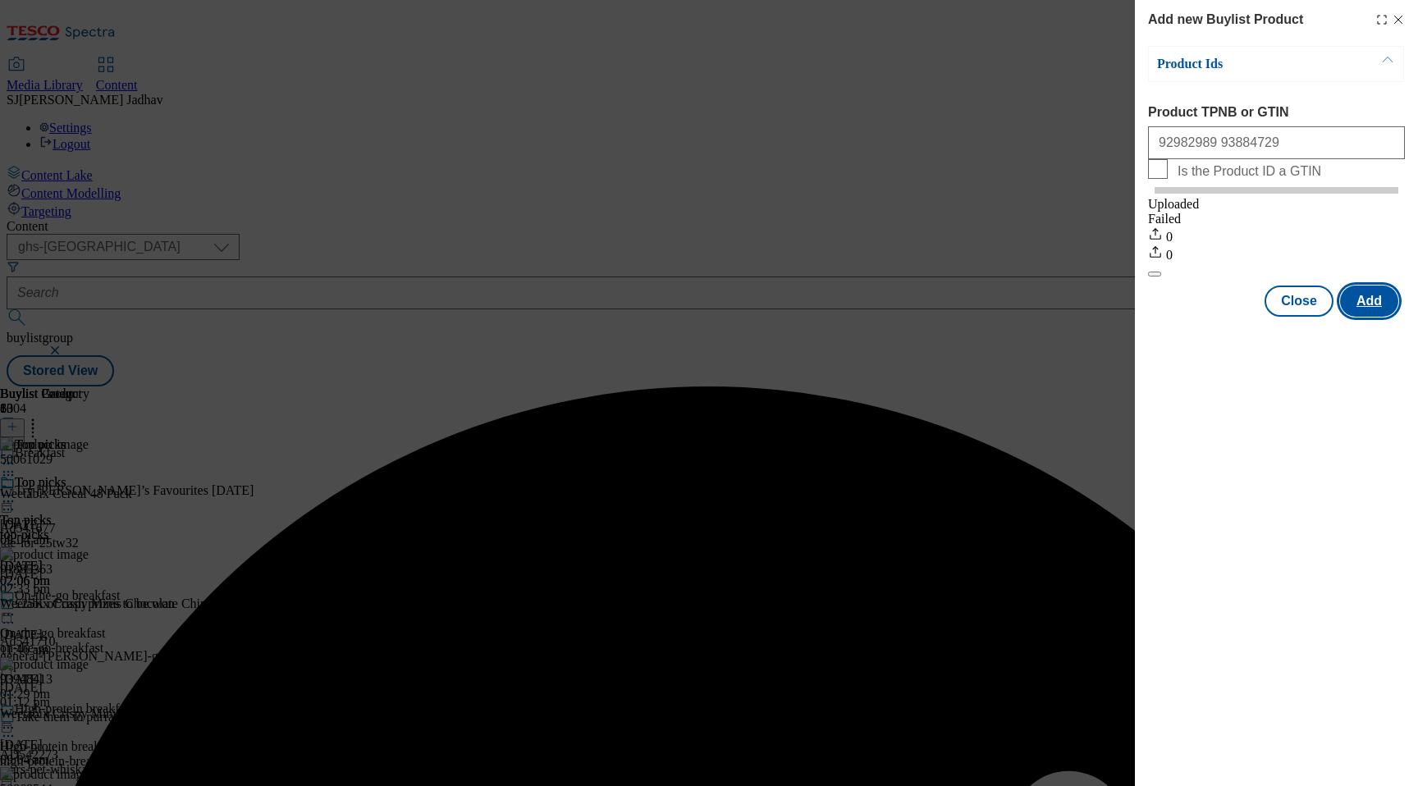
scroll to position [0, 0]
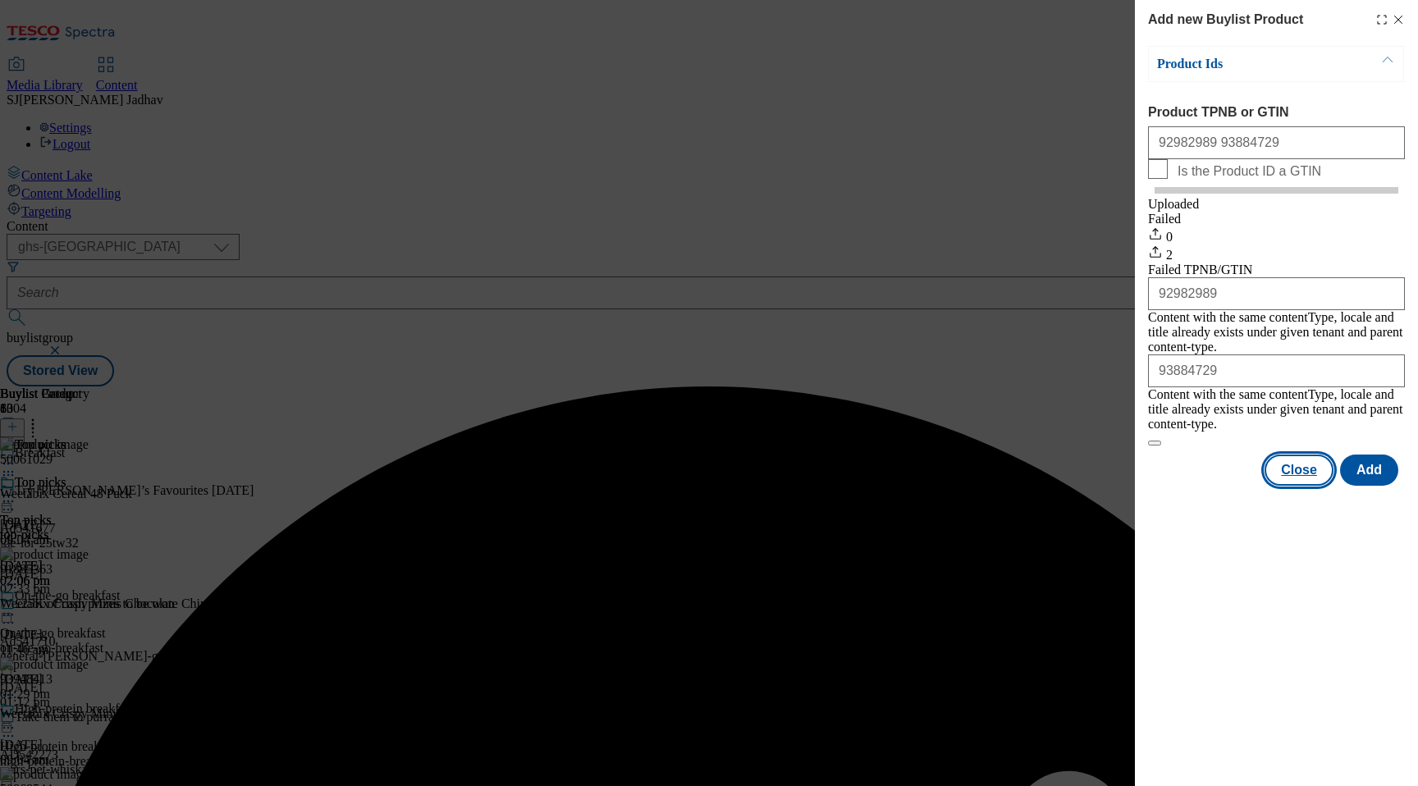
click at [1299, 455] on button "Close" at bounding box center [1299, 470] width 69 height 31
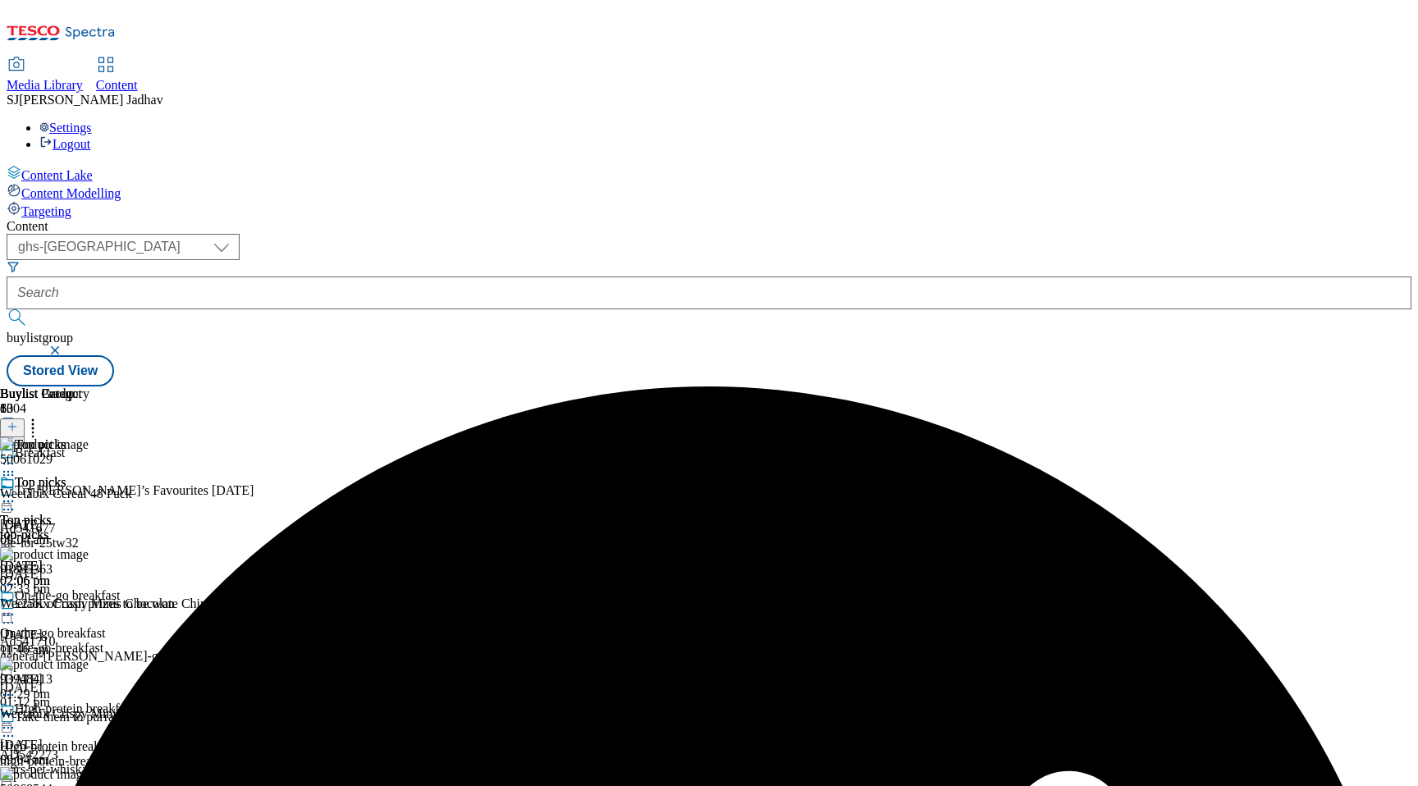
scroll to position [0, 39]
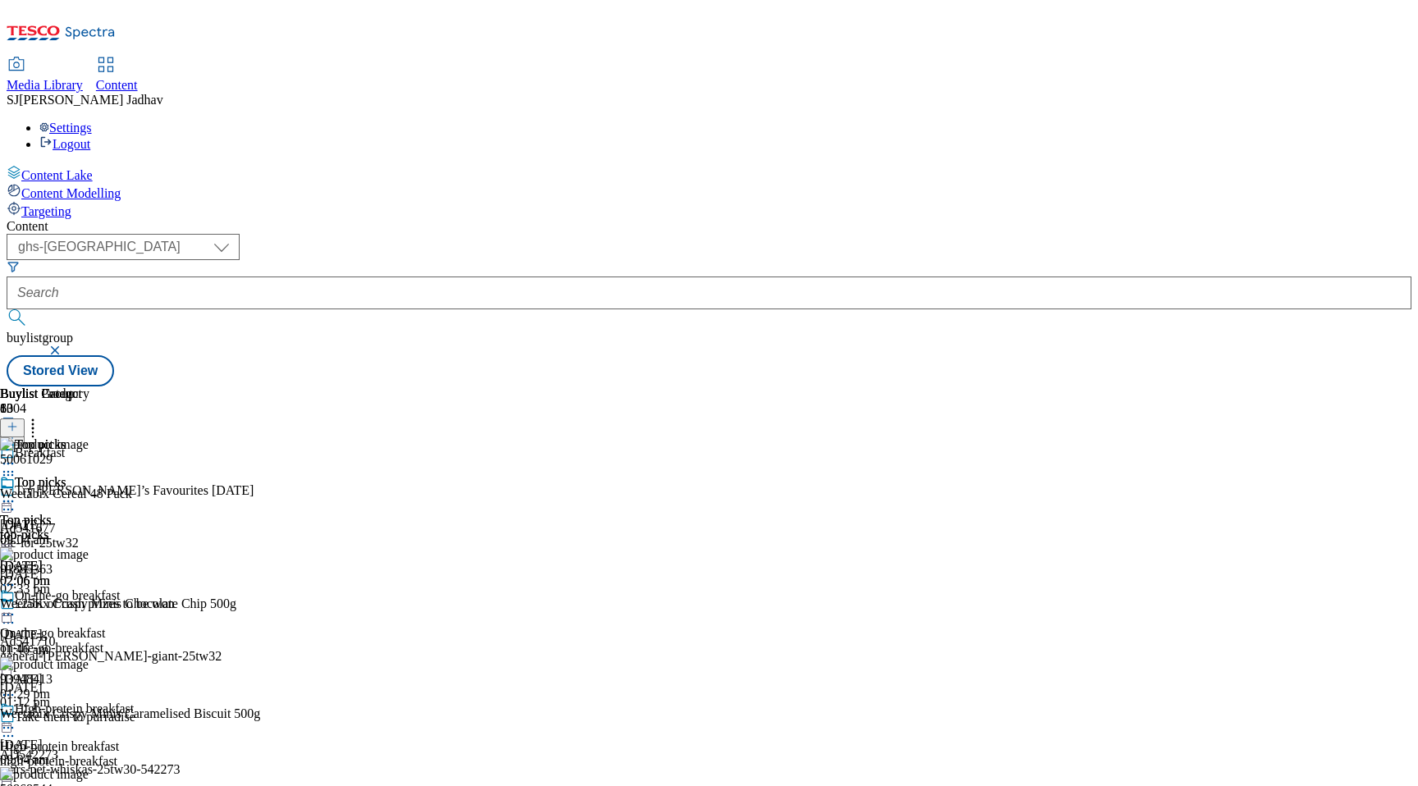
click at [41, 416] on icon at bounding box center [33, 424] width 16 height 16
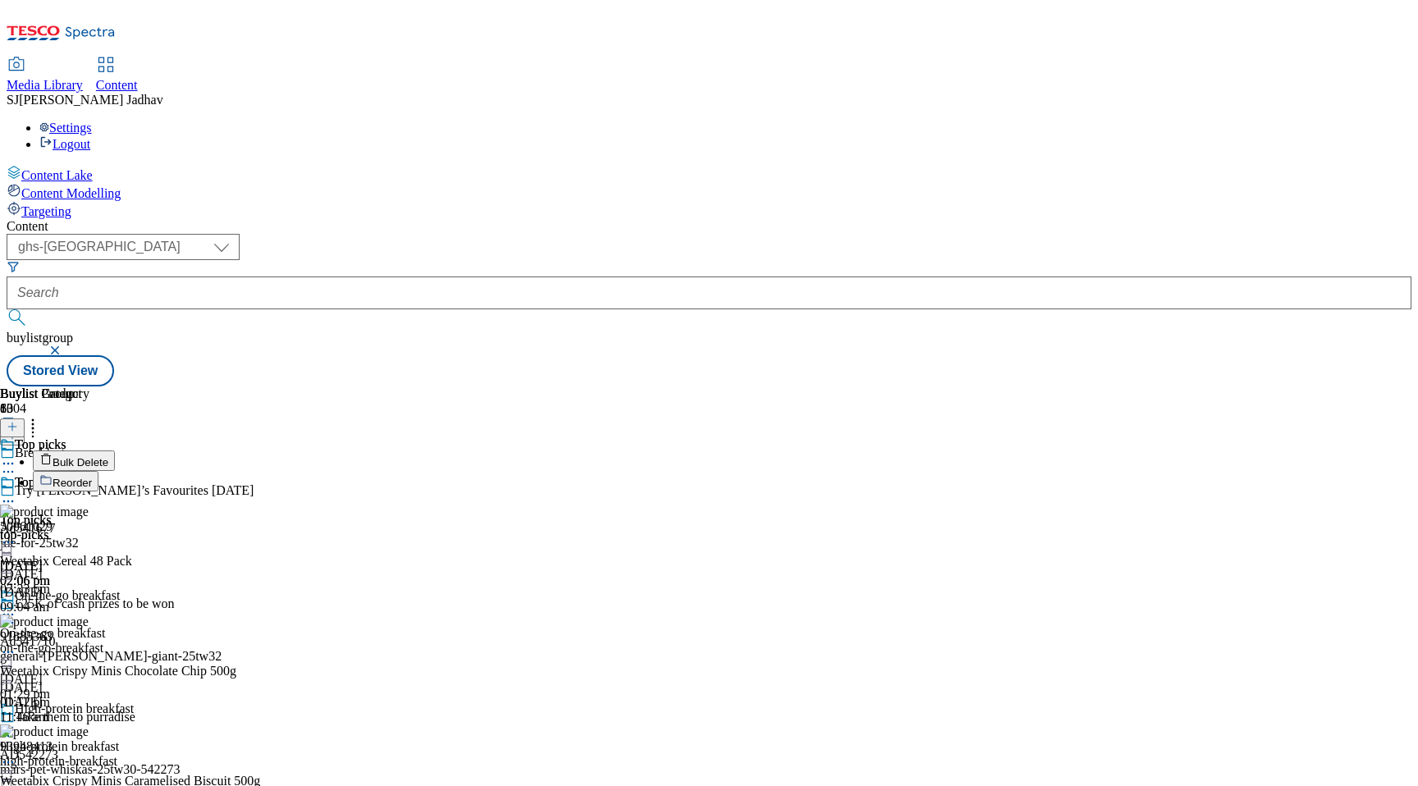
click at [98, 471] on button "Reorder" at bounding box center [66, 481] width 66 height 21
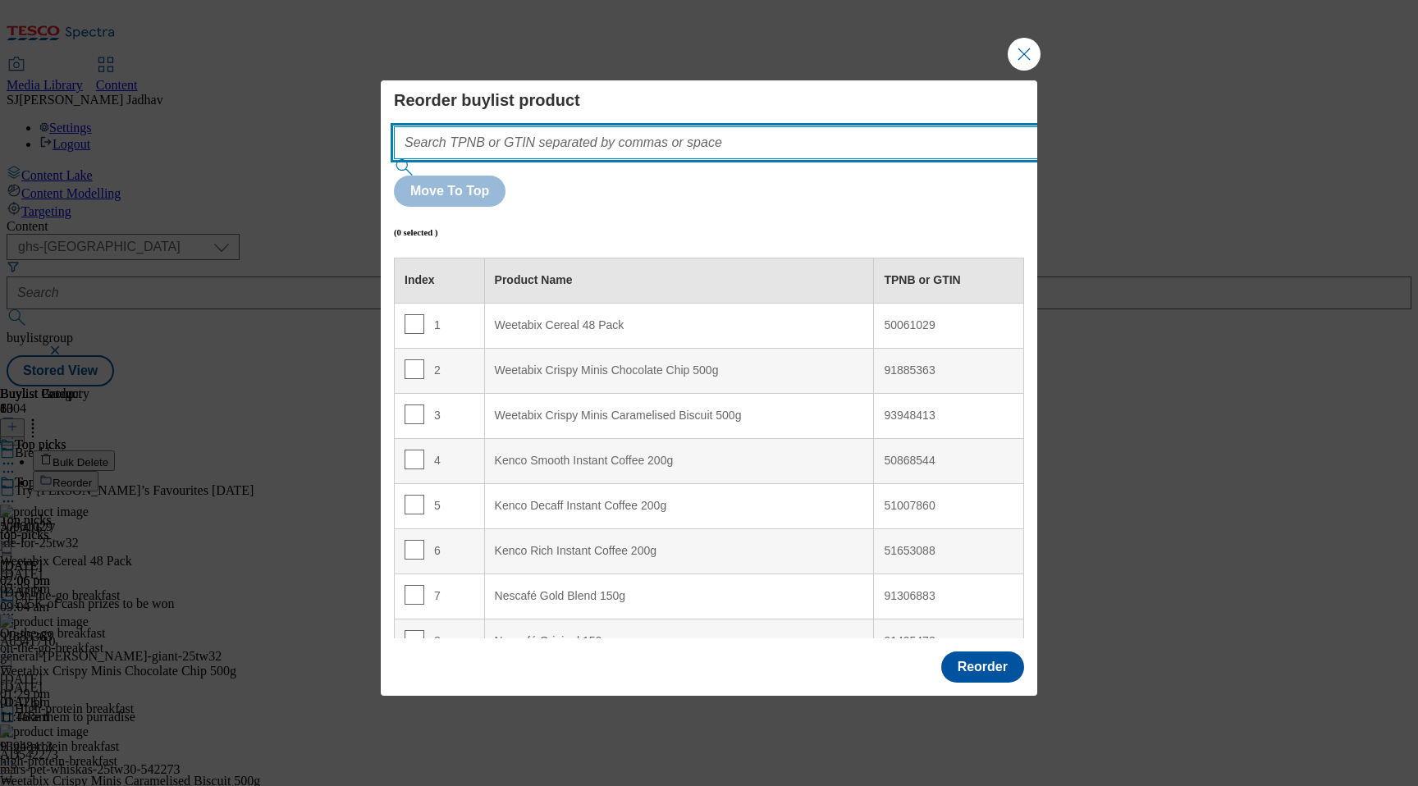
click at [763, 159] on input "Modal" at bounding box center [740, 142] width 693 height 33
paste input "92982989 93884729"
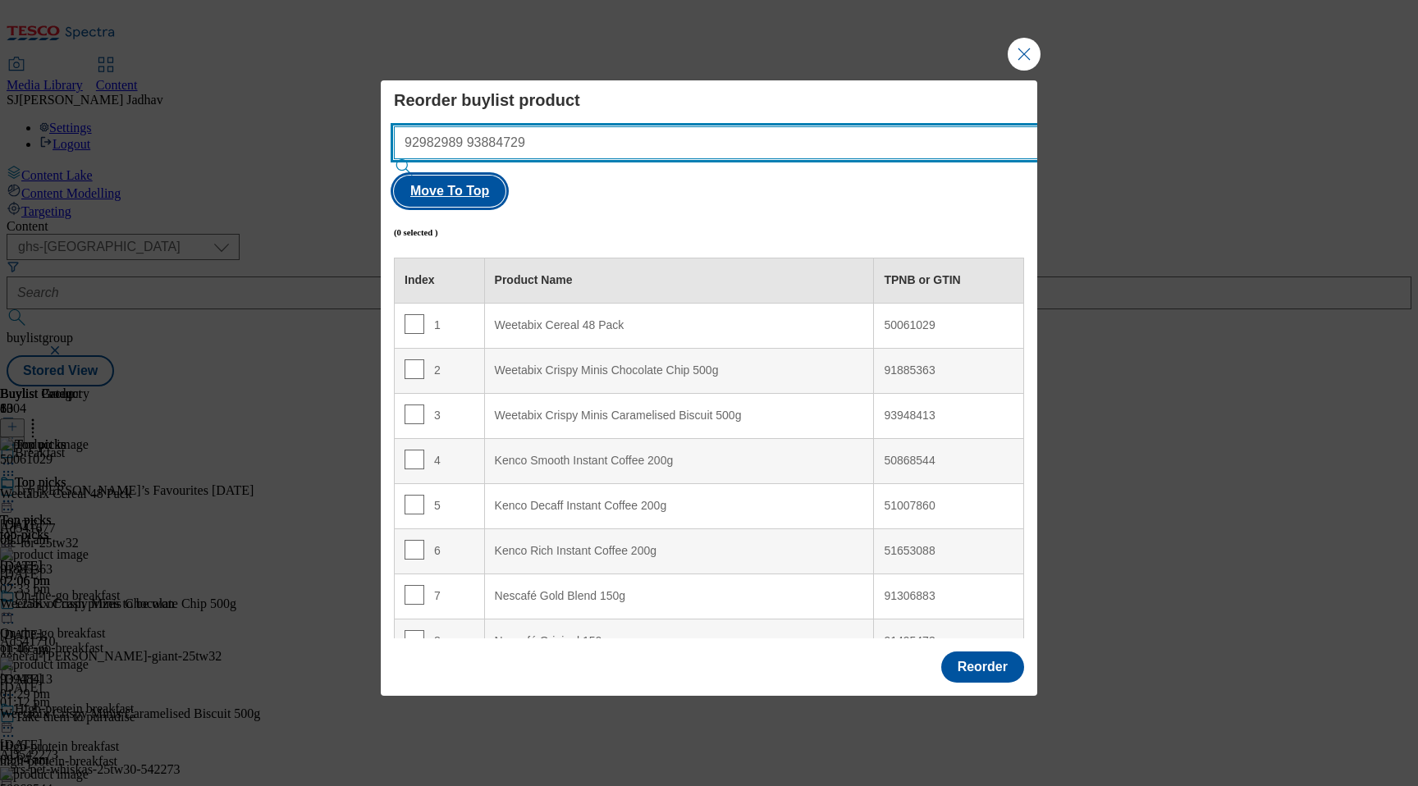
type input "92982989 93884729"
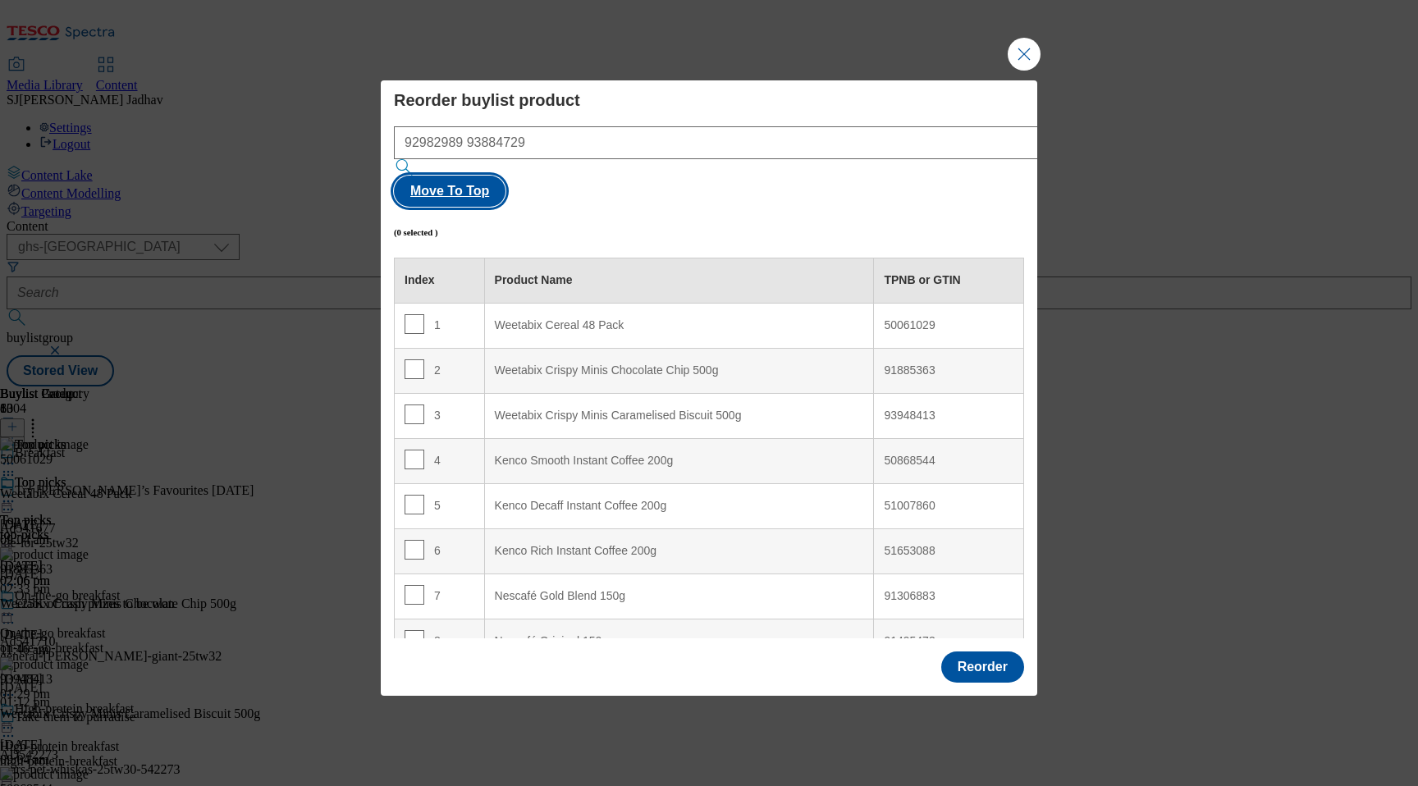
click at [506, 176] on button "Move To Top" at bounding box center [450, 191] width 112 height 31
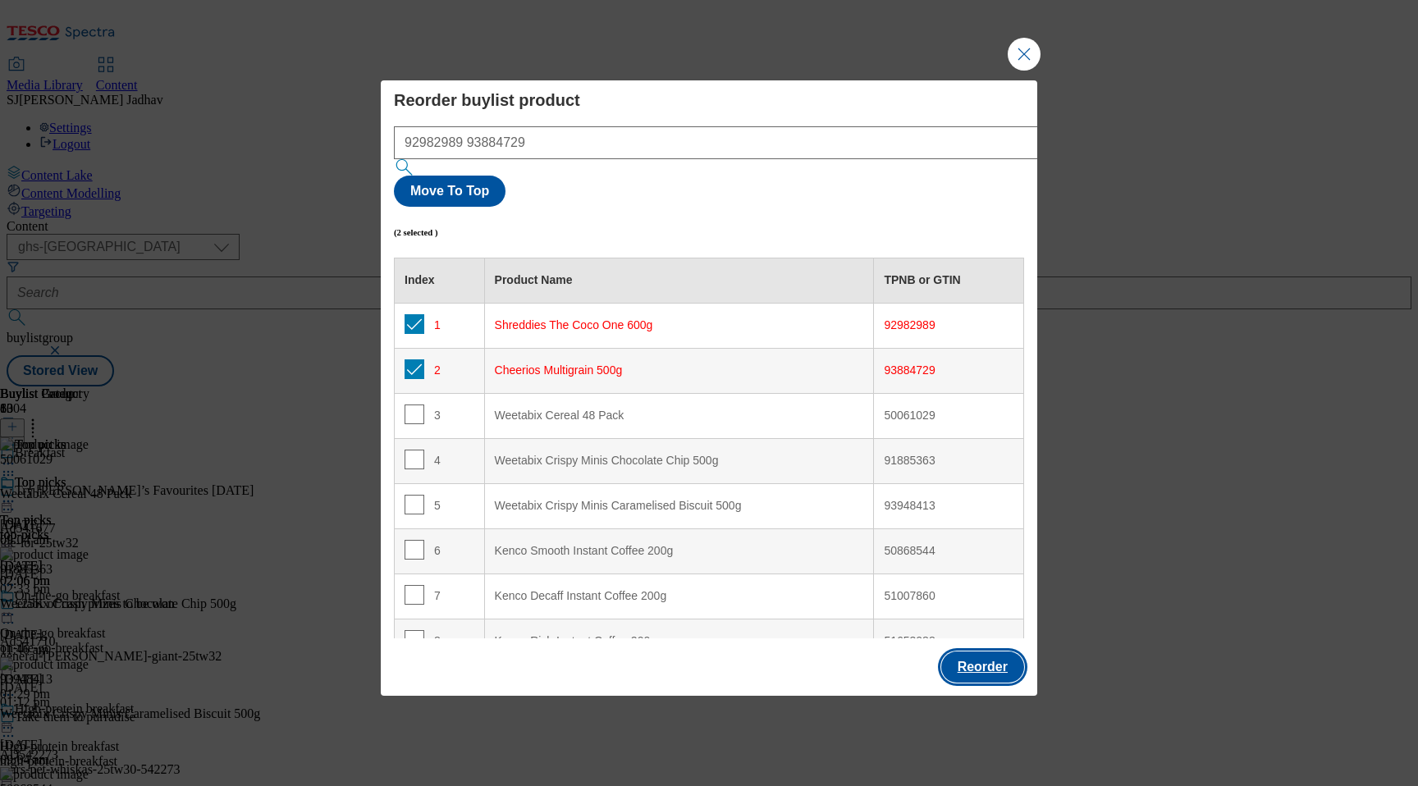
click at [1001, 652] on button "Reorder" at bounding box center [982, 667] width 83 height 31
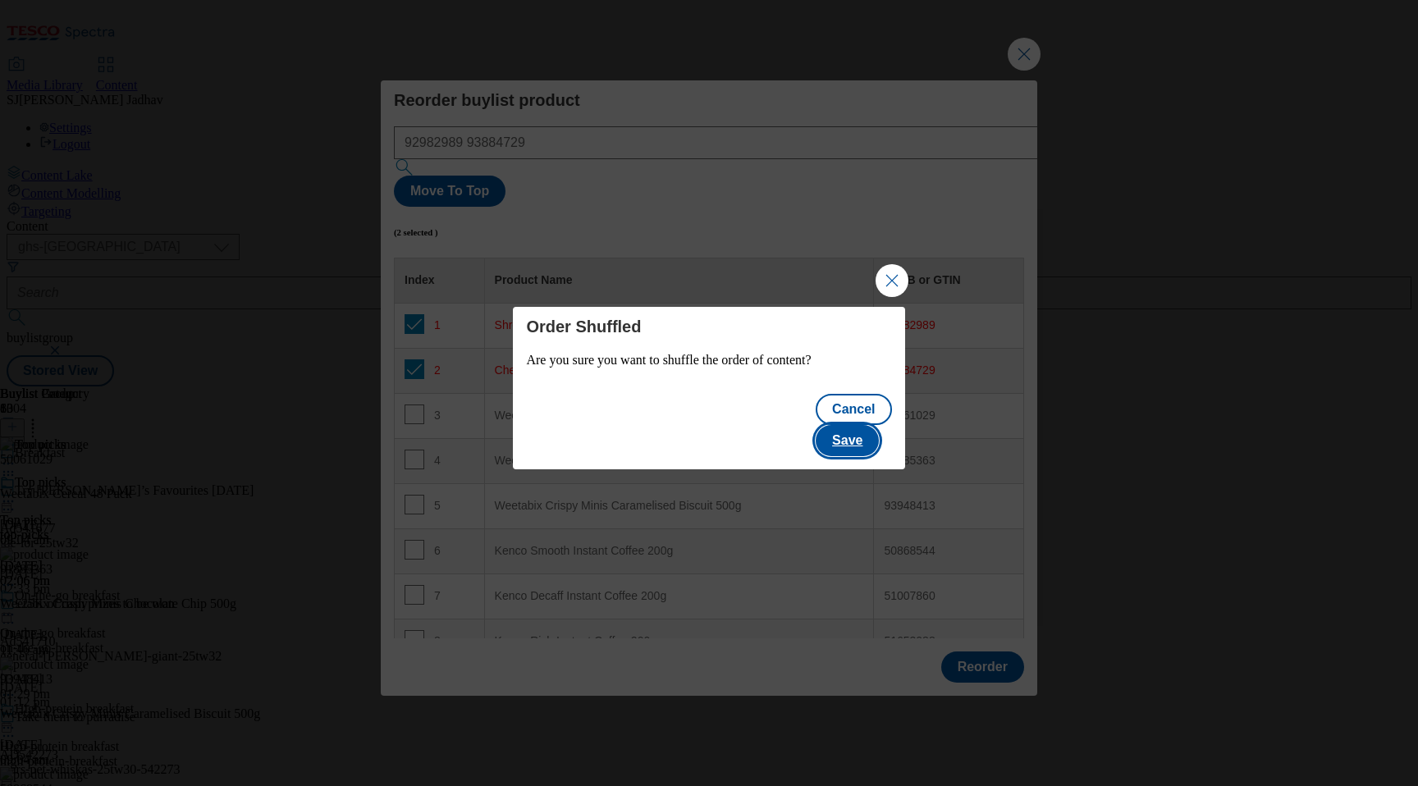
click at [864, 425] on button "Save" at bounding box center [847, 440] width 63 height 31
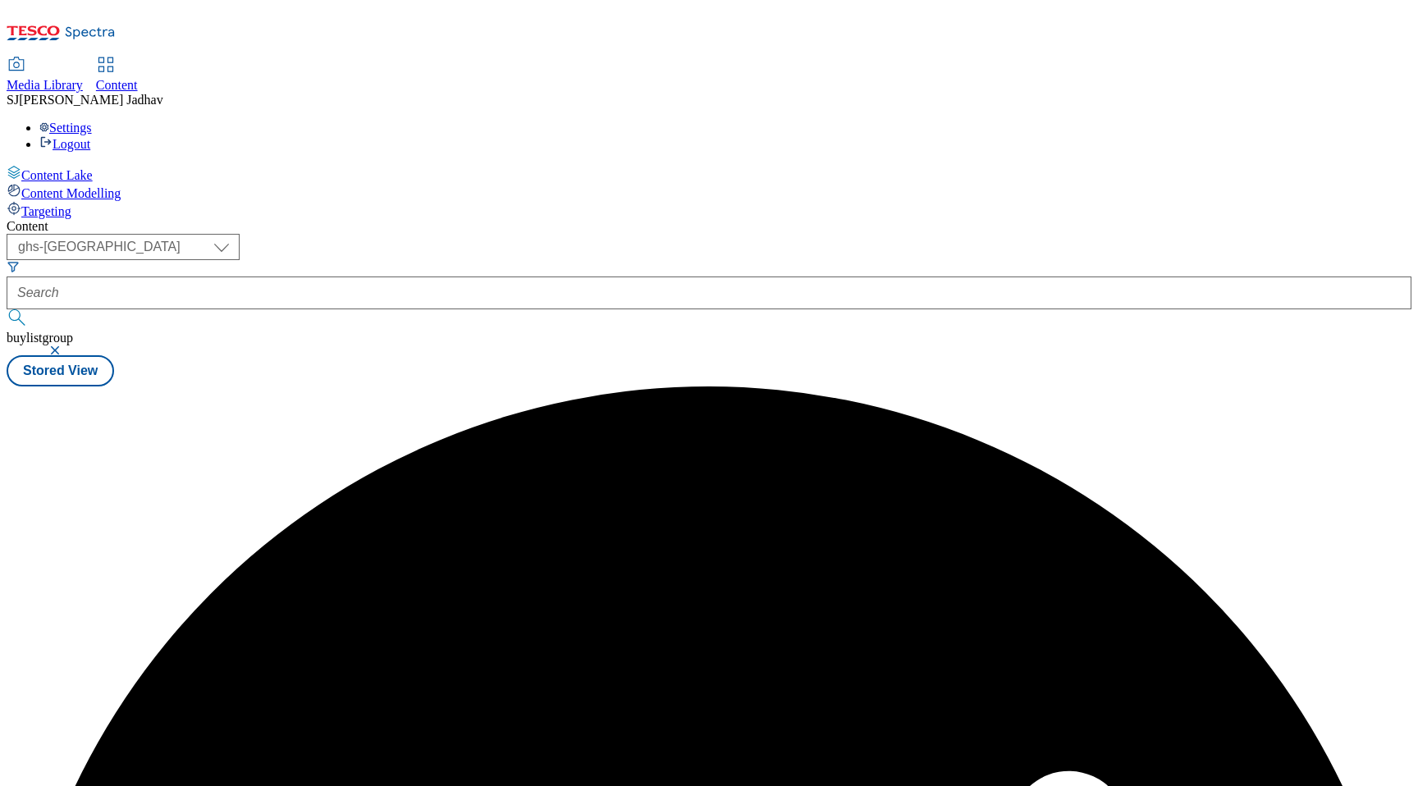
scroll to position [0, 0]
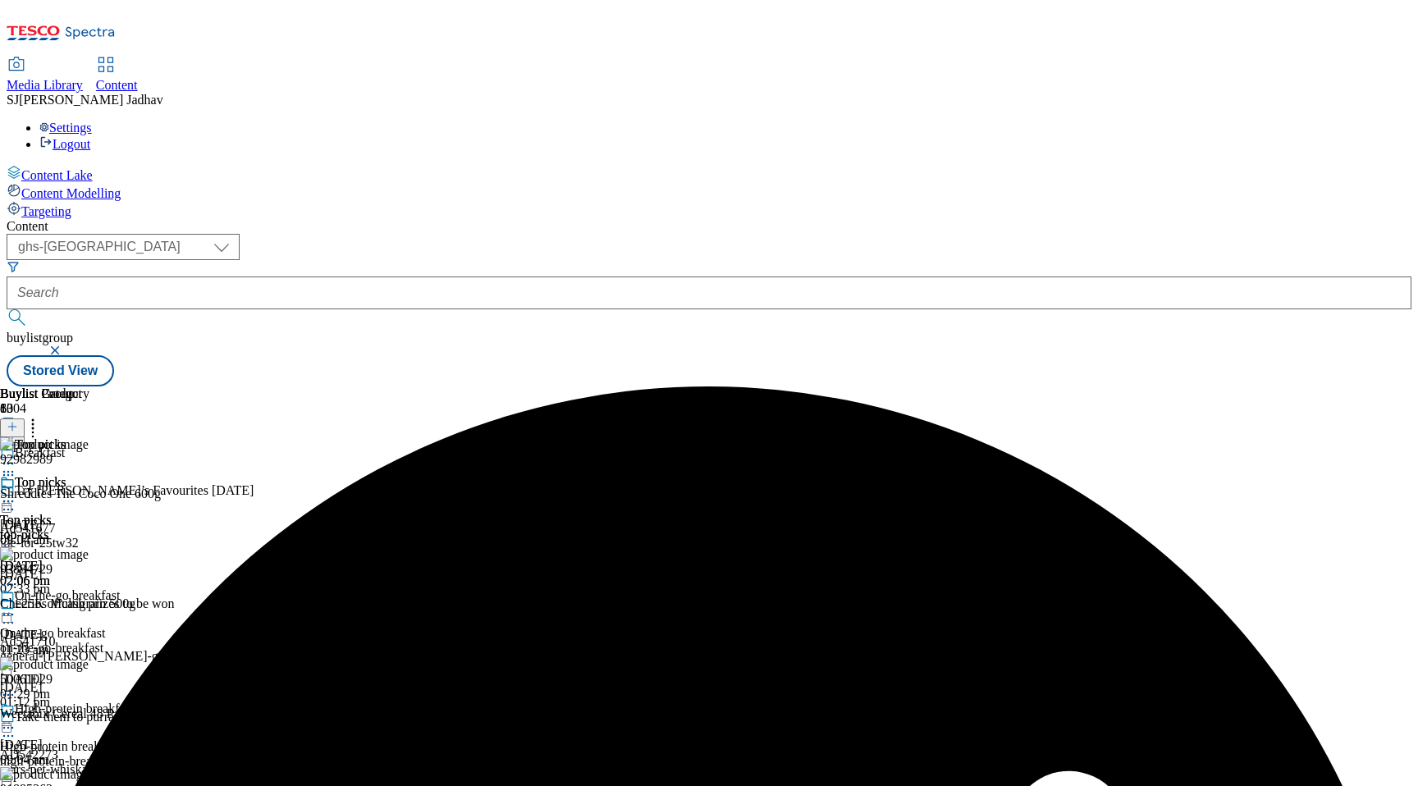
click at [16, 493] on icon at bounding box center [8, 501] width 16 height 16
click at [143, 526] on div "Edit Copy Move Reporting Preview Un-preview Open Preview Url Publish Un-publish…" at bounding box center [71, 620] width 143 height 189
click at [89, 475] on div "Top picks Top picks top-picks [DATE] 02:06 pm" at bounding box center [44, 531] width 89 height 113
click at [14, 501] on circle at bounding box center [12, 502] width 2 height 2
click at [70, 530] on span "Edit" at bounding box center [60, 536] width 19 height 12
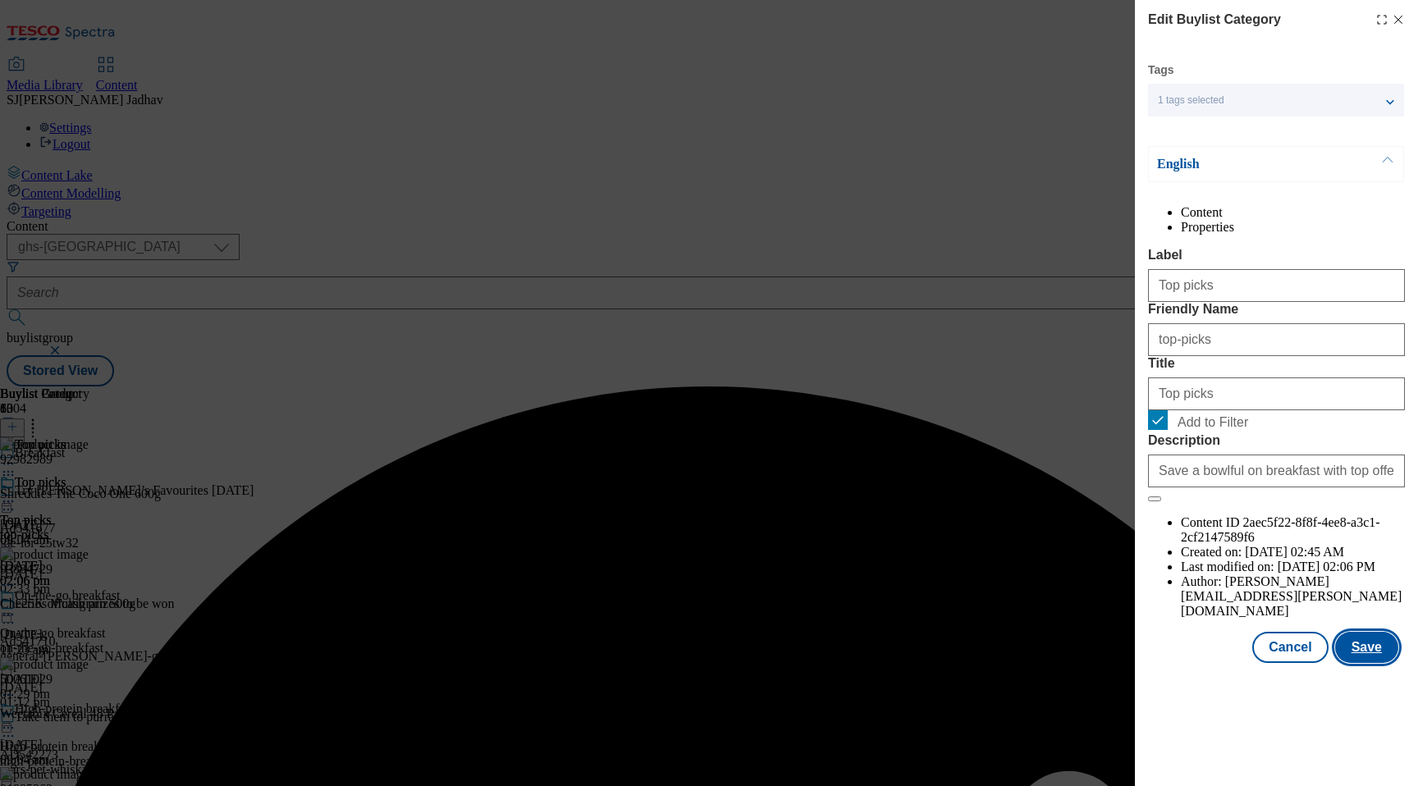
click at [1365, 663] on button "Save" at bounding box center [1366, 647] width 63 height 31
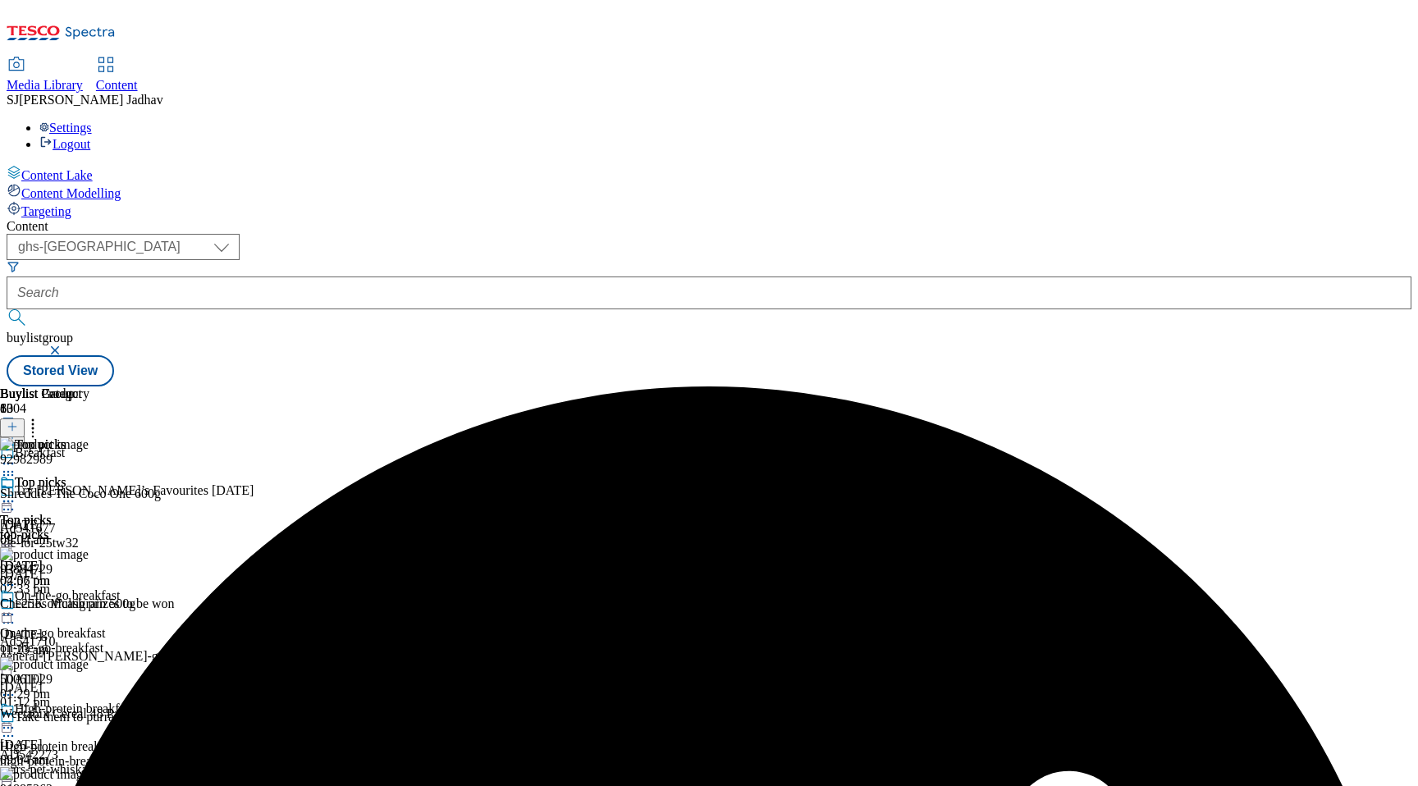
click at [16, 493] on icon at bounding box center [8, 501] width 16 height 16
click at [89, 606] on span "Preview" at bounding box center [70, 612] width 39 height 12
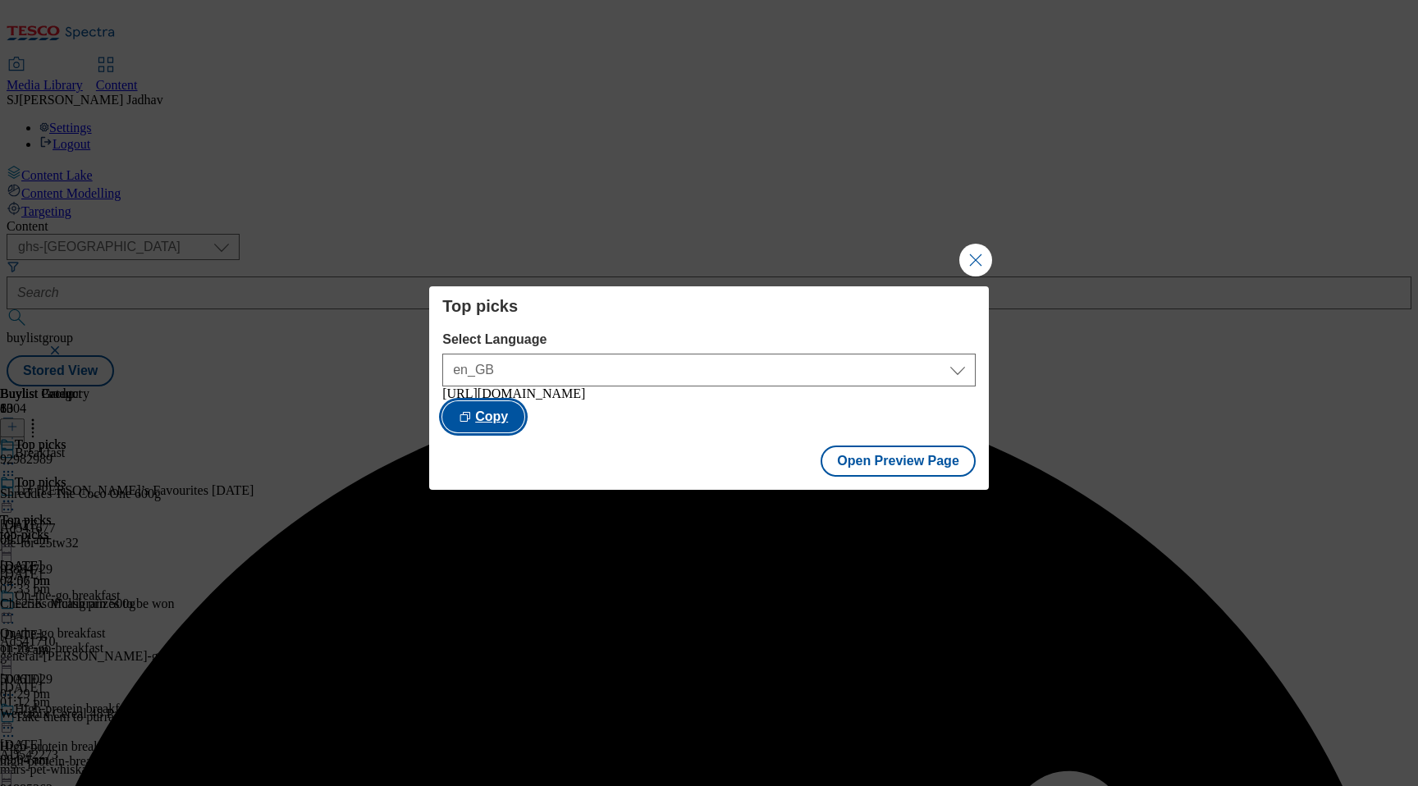
click at [524, 416] on button "Copy" at bounding box center [483, 416] width 82 height 31
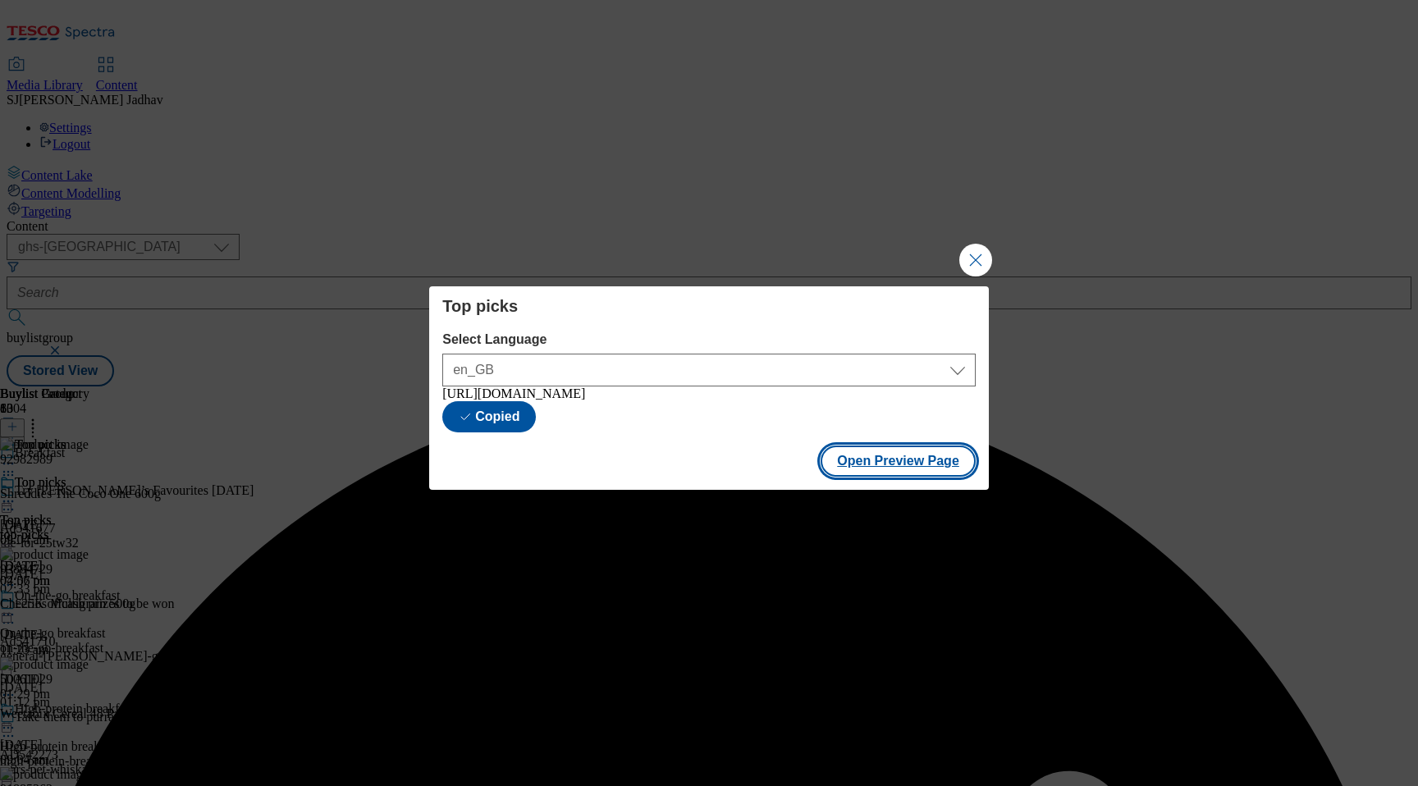
click at [920, 460] on button "Open Preview Page" at bounding box center [898, 461] width 155 height 31
click at [983, 259] on button "Close Modal" at bounding box center [975, 260] width 33 height 33
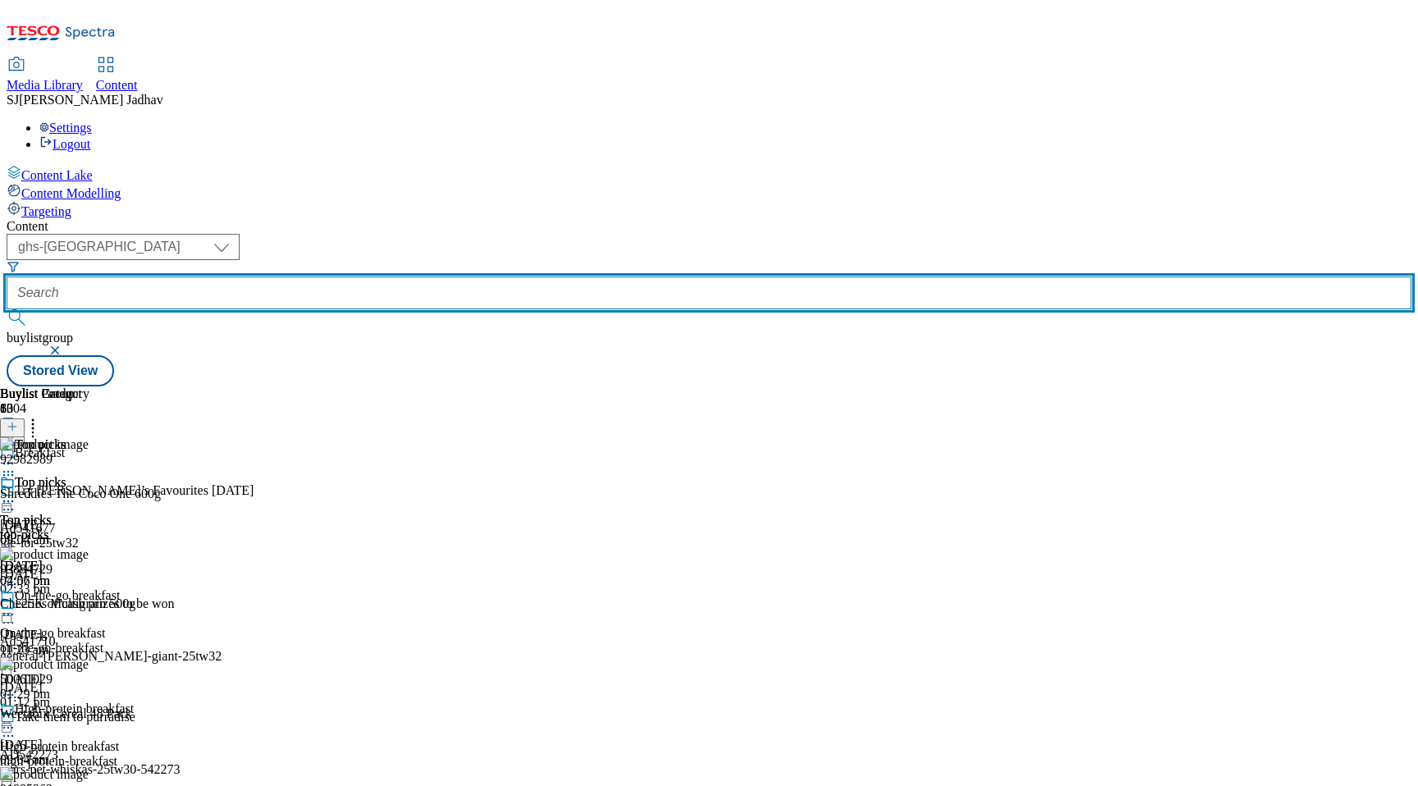
click at [432, 277] on input "text" at bounding box center [709, 293] width 1405 height 33
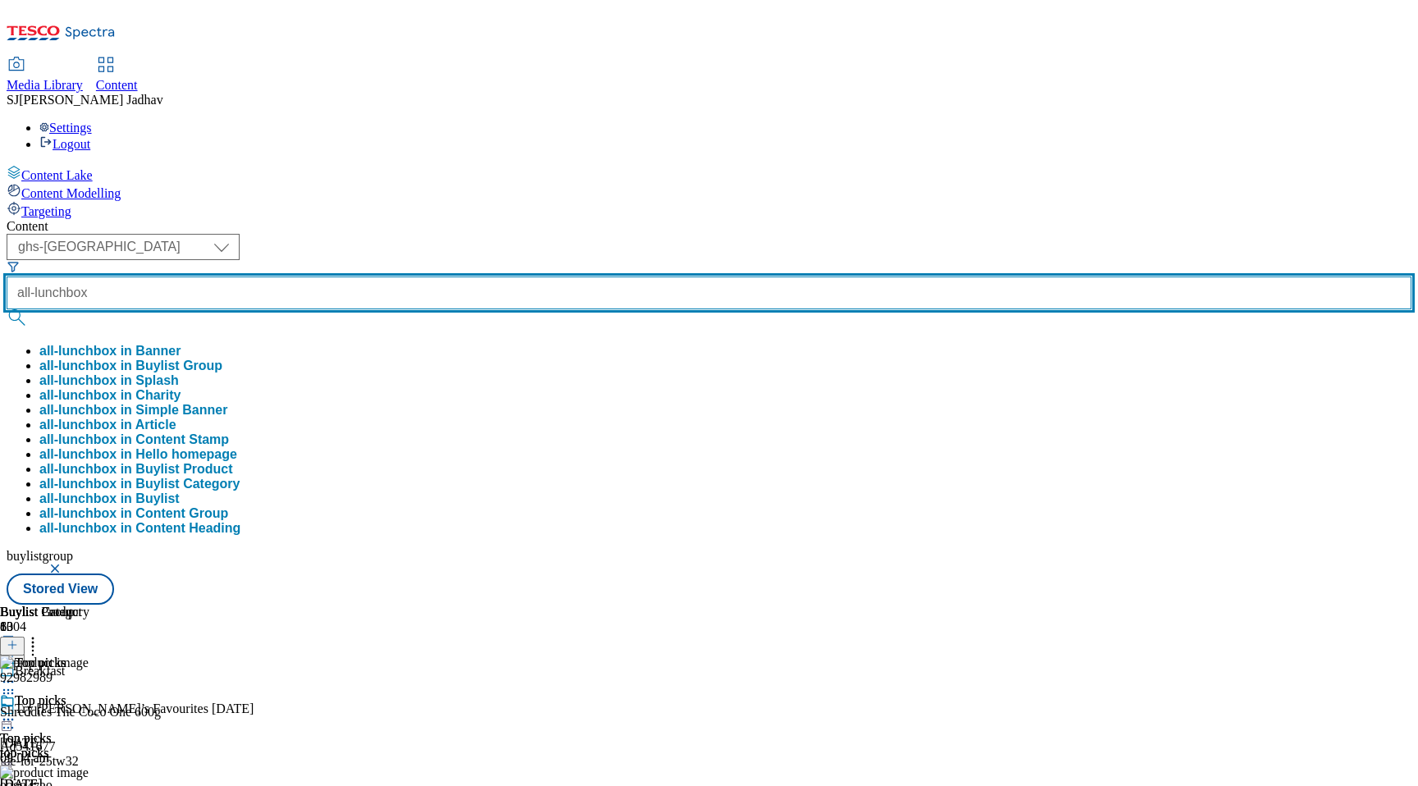
type input "all-lunchbox"
click at [7, 309] on button "submit" at bounding box center [18, 317] width 23 height 16
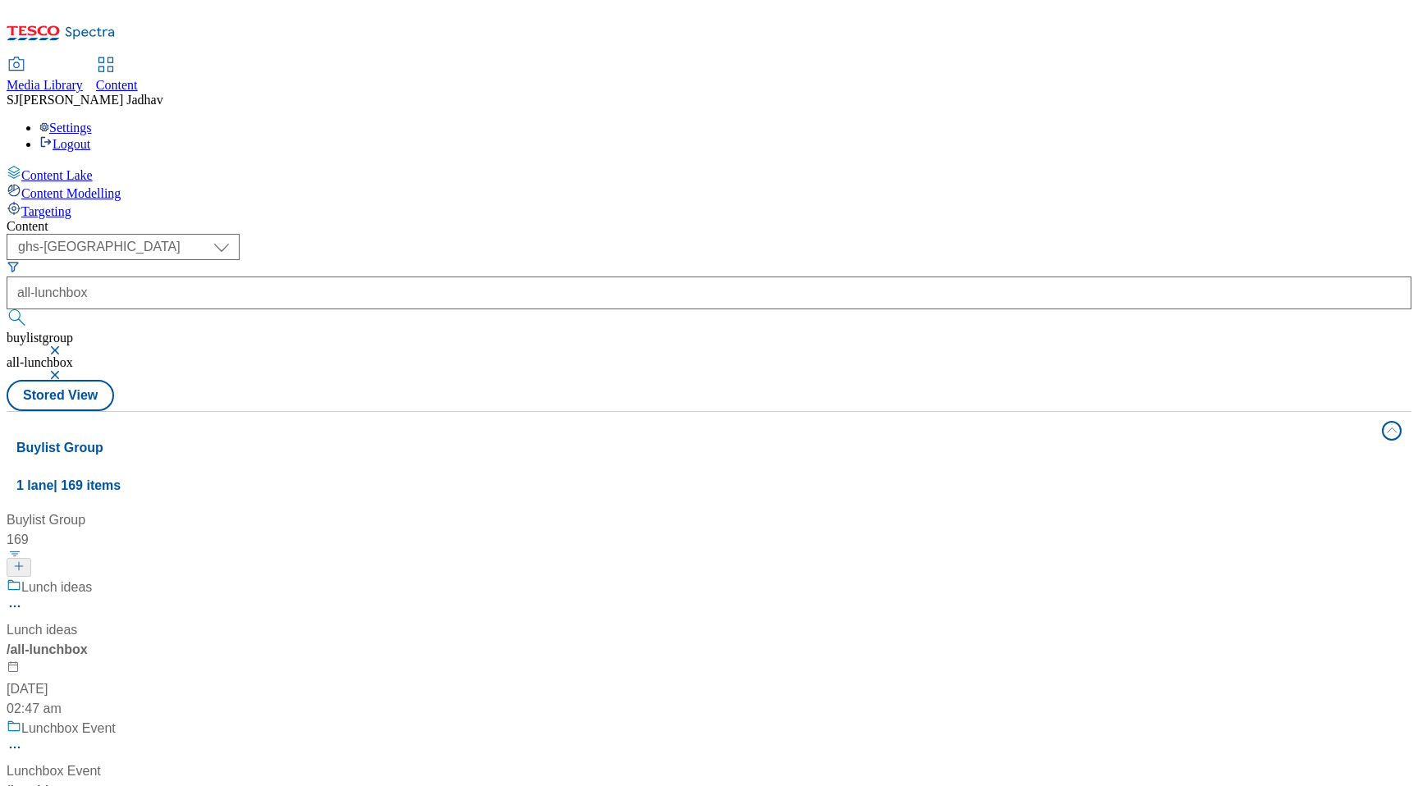
click at [327, 578] on div "Lunch ideas Lunch ideas / all-lunchbox [DATE] 02:47 am" at bounding box center [167, 648] width 321 height 141
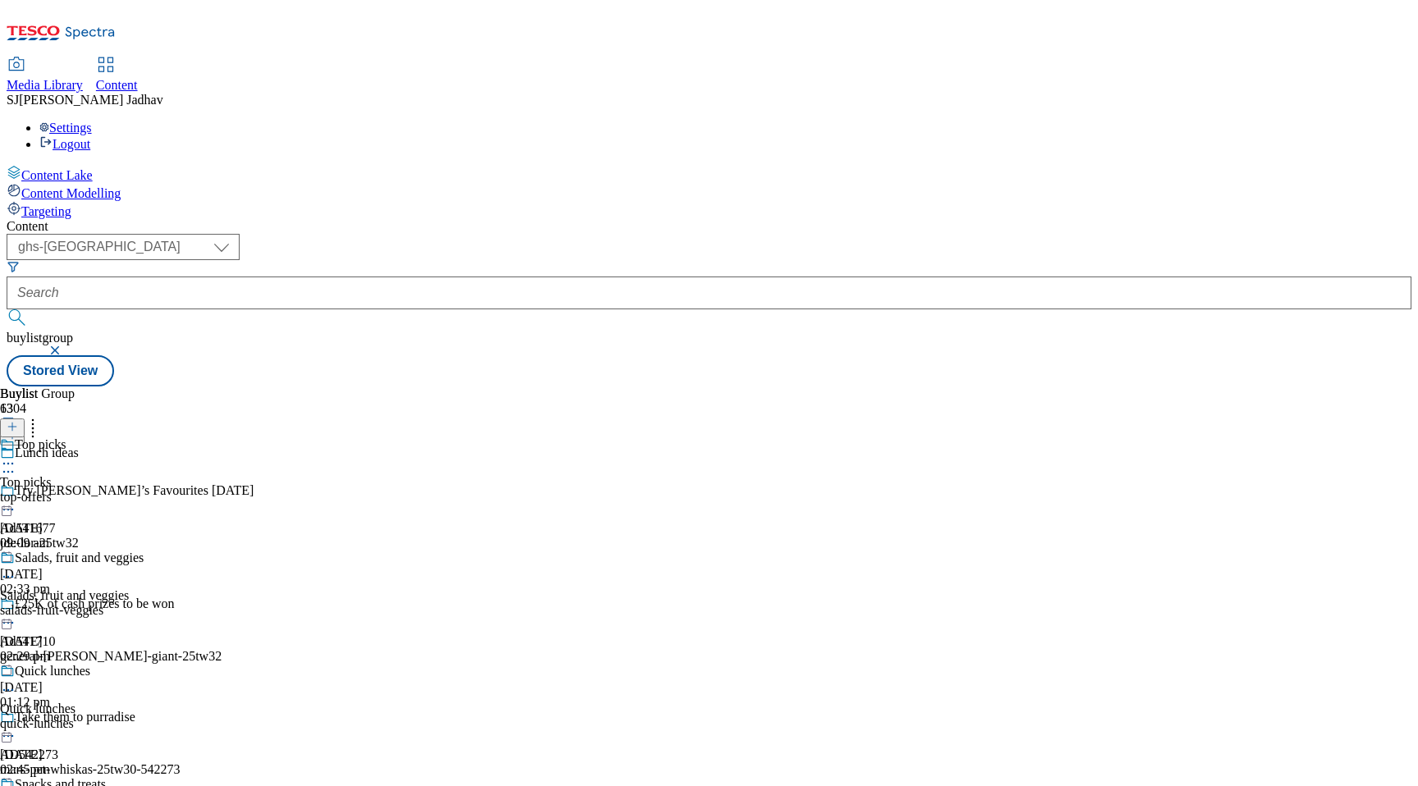
click at [158, 490] on div "top-offers" at bounding box center [79, 497] width 158 height 15
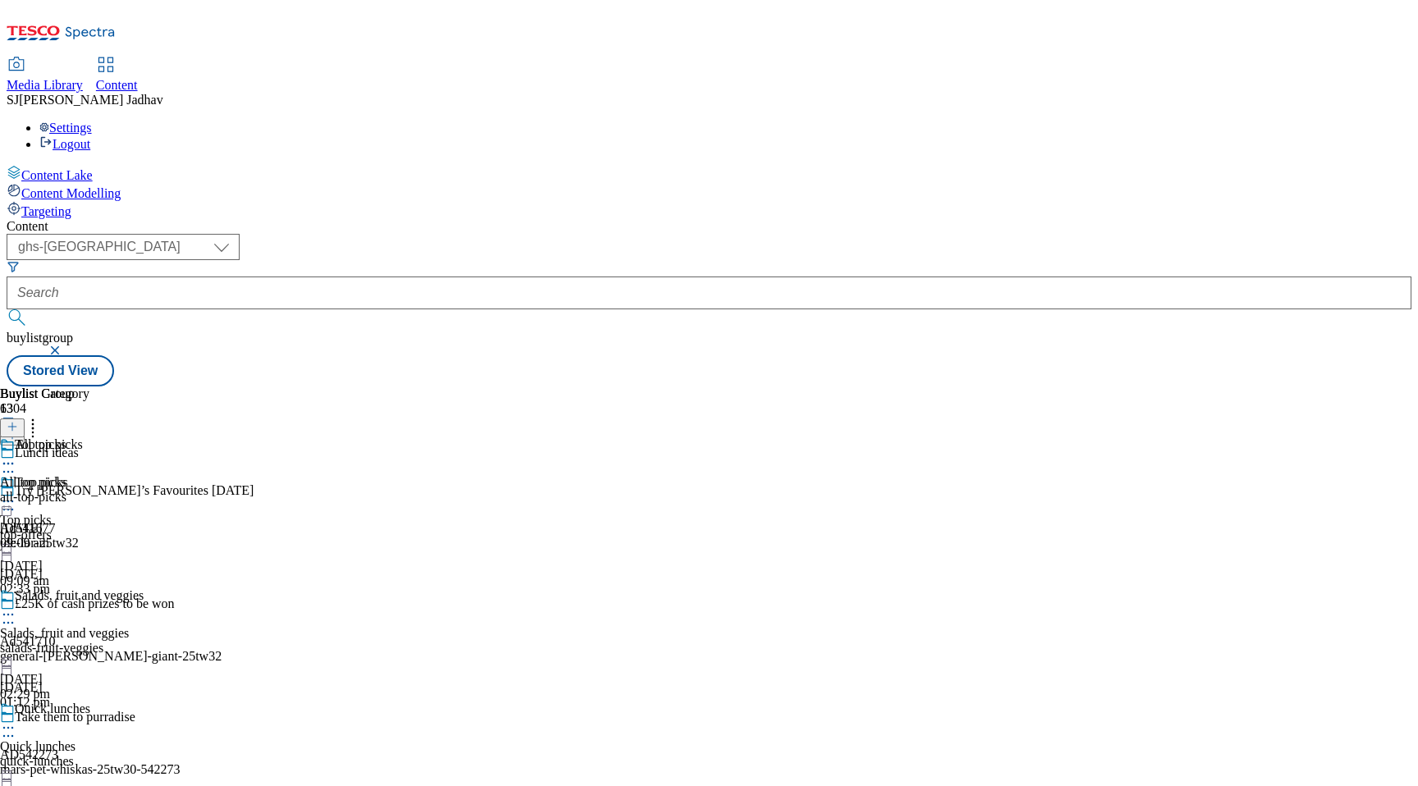
click at [89, 490] on div "all-top-picks" at bounding box center [44, 497] width 89 height 15
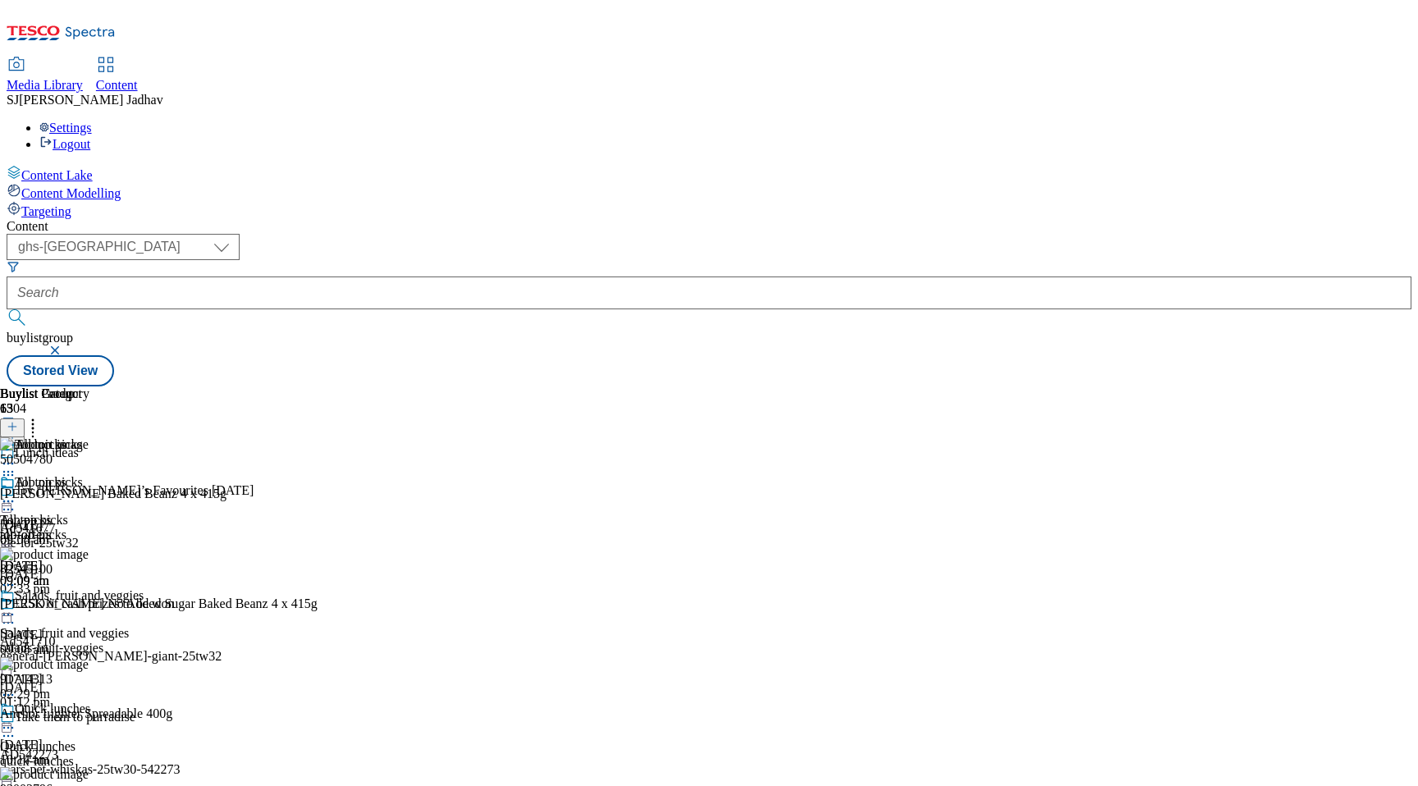
scroll to position [0, 39]
click at [18, 421] on icon at bounding box center [12, 426] width 11 height 11
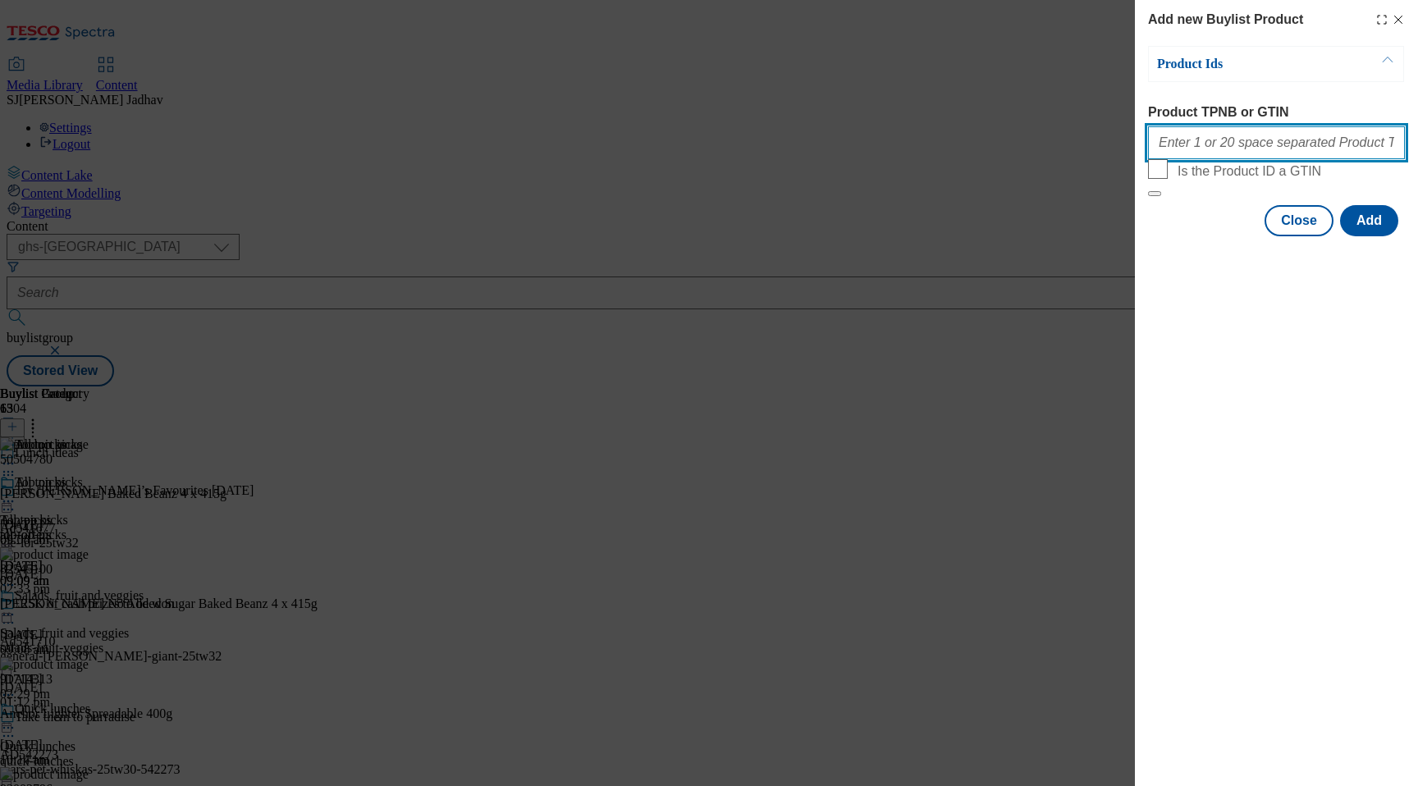
click at [1230, 159] on input "Product TPNB or GTIN" at bounding box center [1276, 142] width 257 height 33
paste input "88630502 88720880 85953793 96630710 88623572 93419280"
type input "88630502 88720880 85953793 96630710 88623572 93419280"
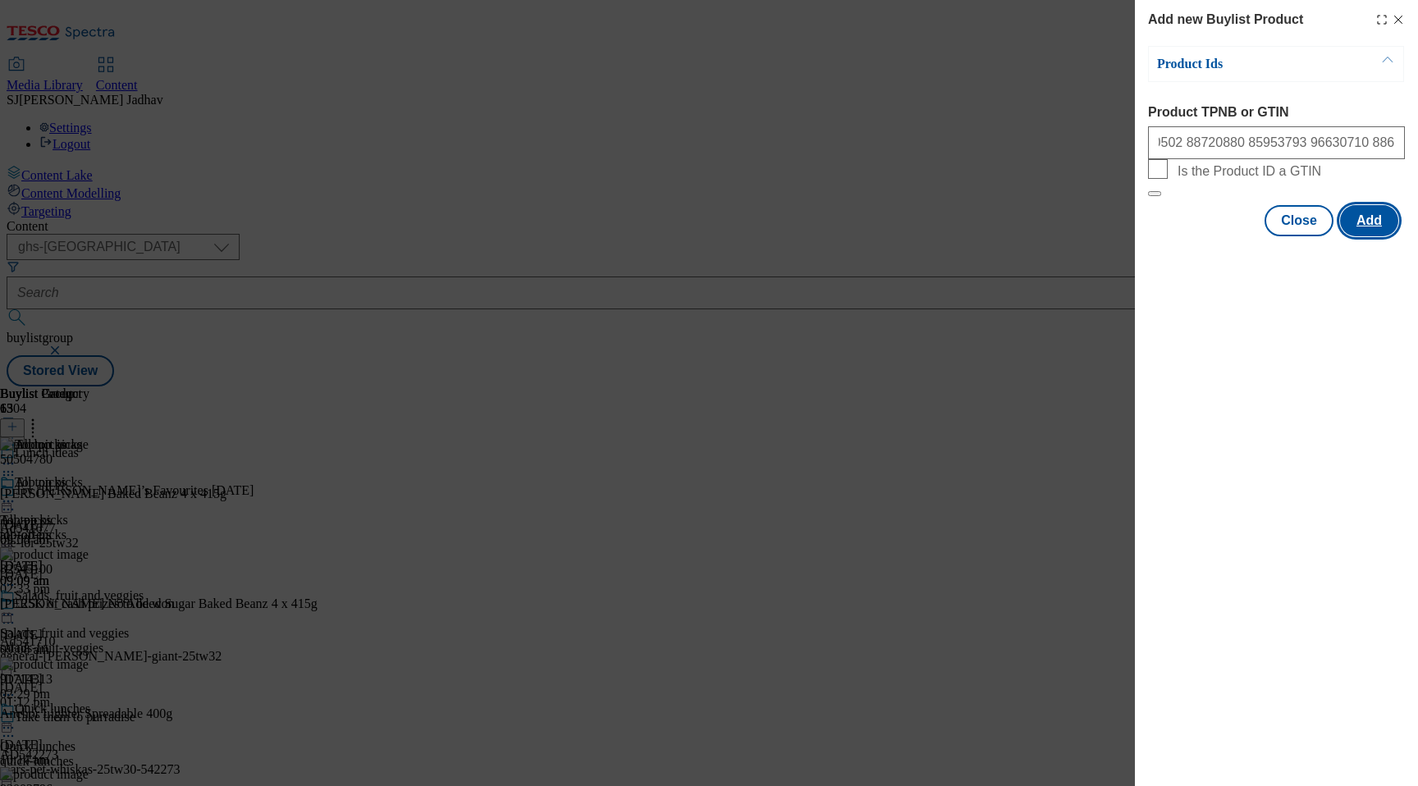
click at [1375, 236] on button "Add" at bounding box center [1369, 220] width 58 height 31
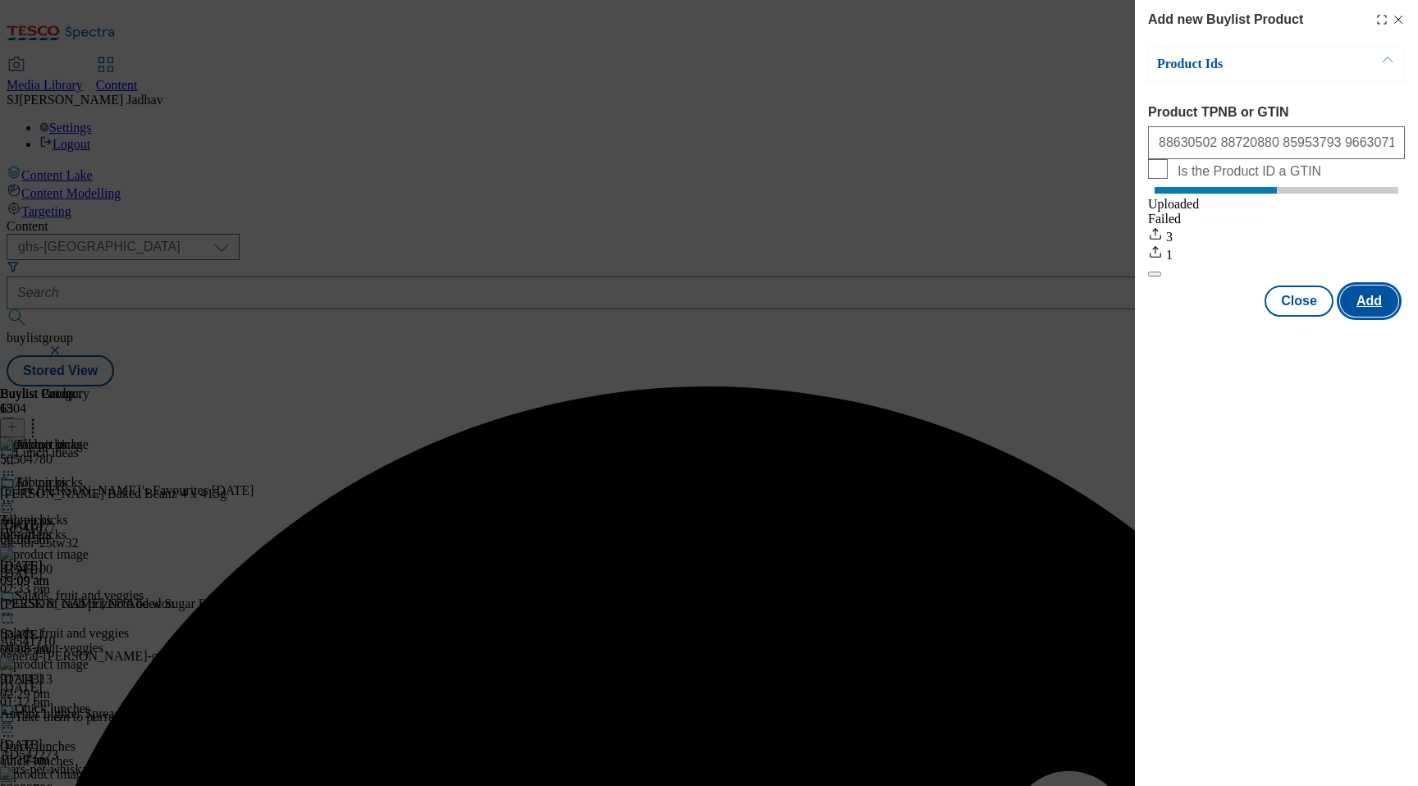
scroll to position [0, 0]
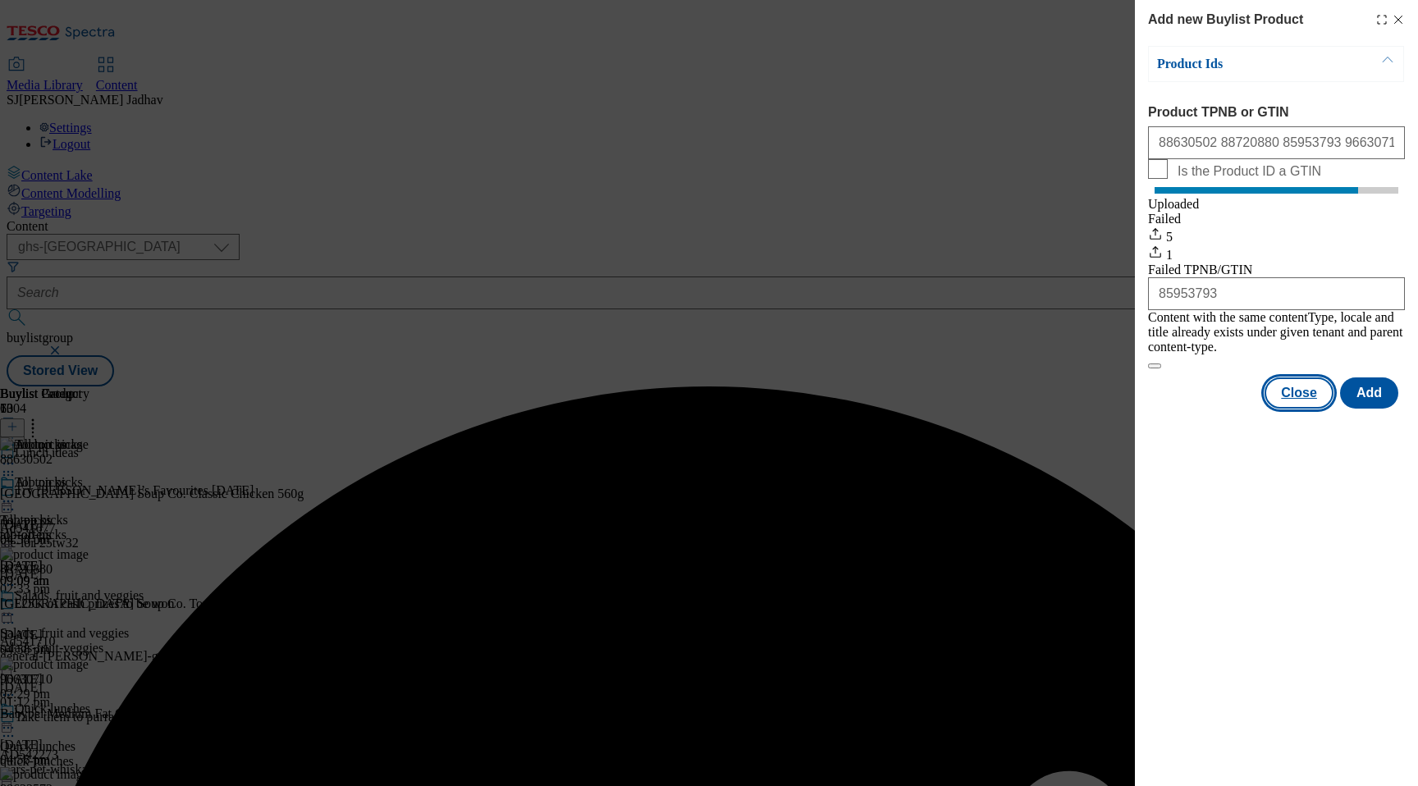
click at [1300, 396] on button "Close" at bounding box center [1299, 393] width 69 height 31
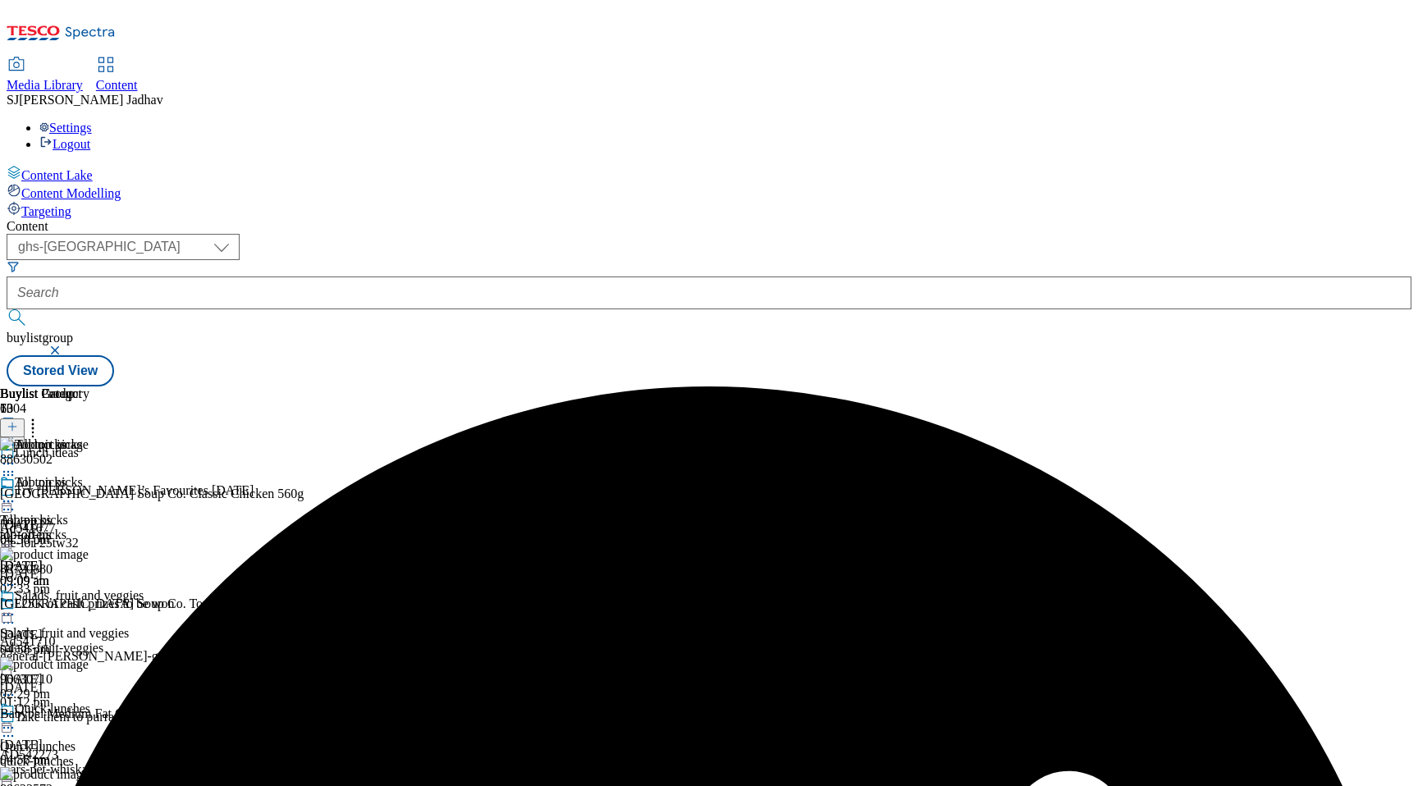
scroll to position [0, 39]
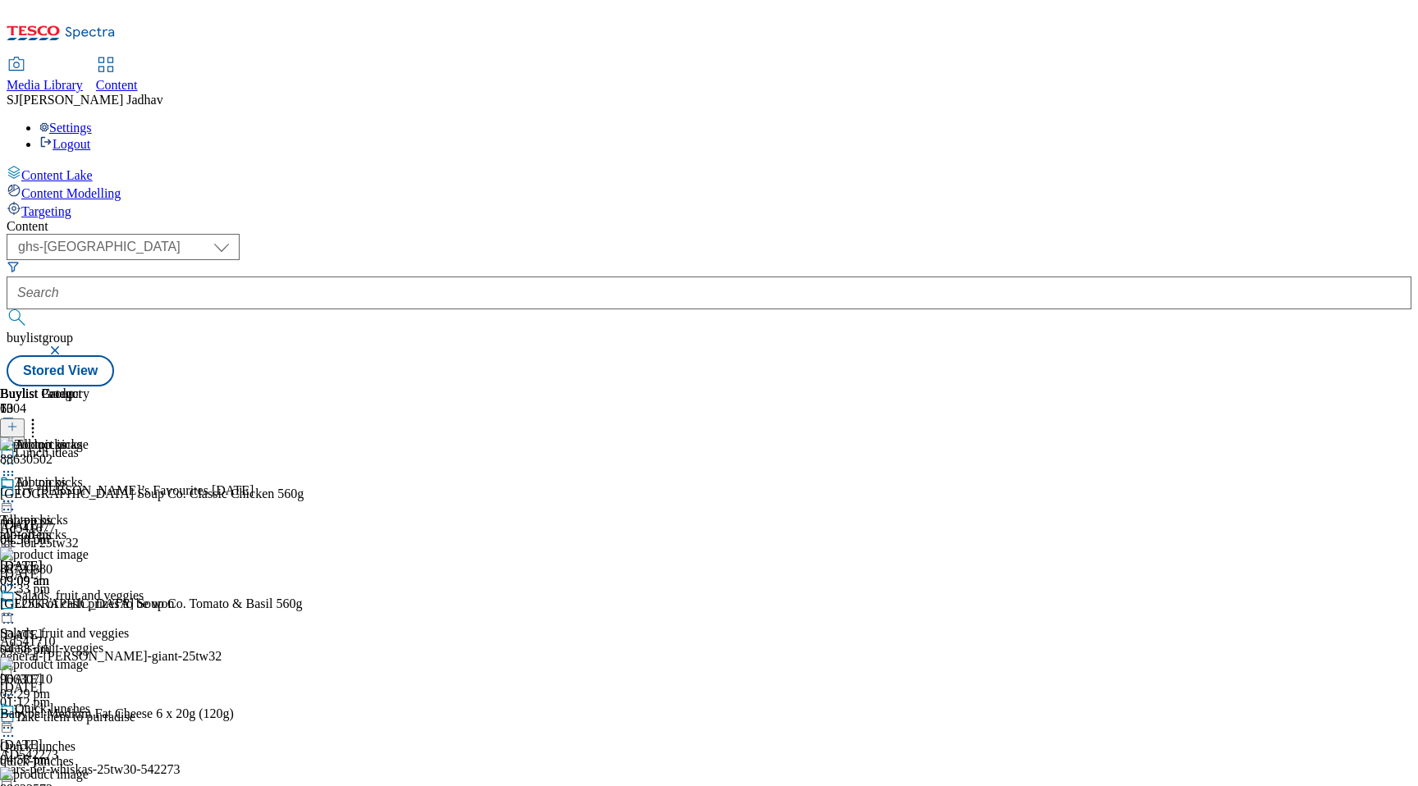
click at [41, 416] on icon at bounding box center [33, 424] width 16 height 16
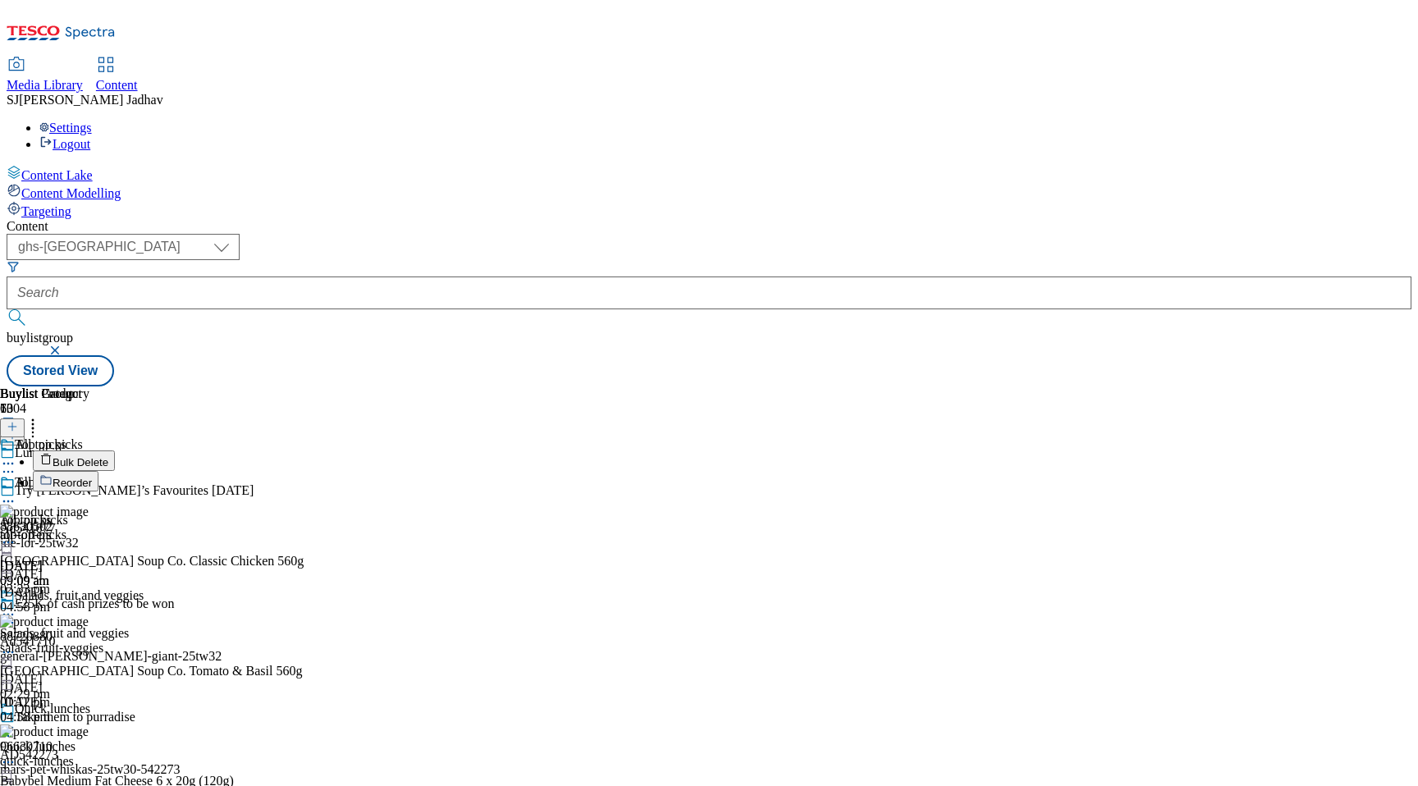
click at [92, 477] on span "Reorder" at bounding box center [72, 483] width 39 height 12
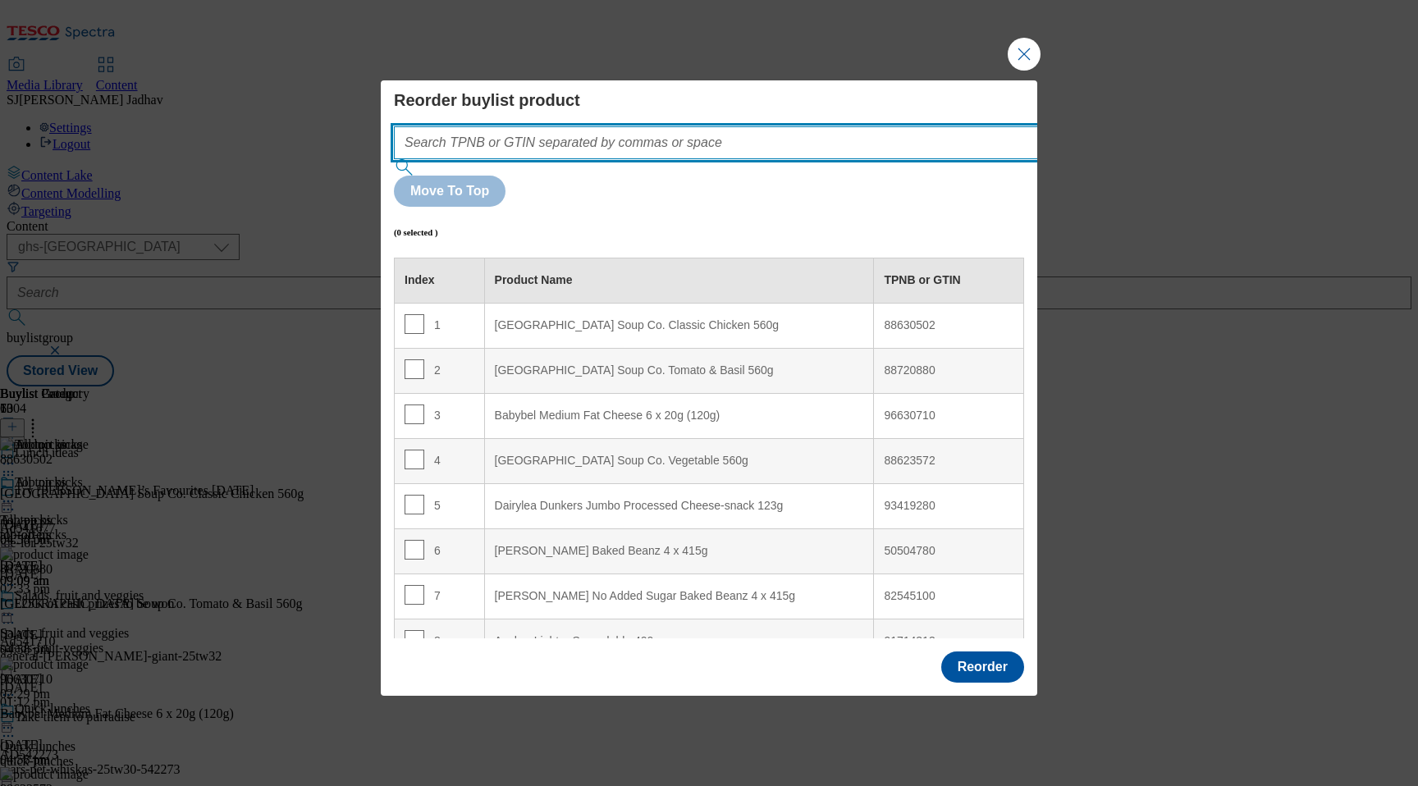
click at [716, 159] on input "Modal" at bounding box center [740, 142] width 693 height 33
paste input "88630502 88720880 85953793 96630710 88623572 93419280"
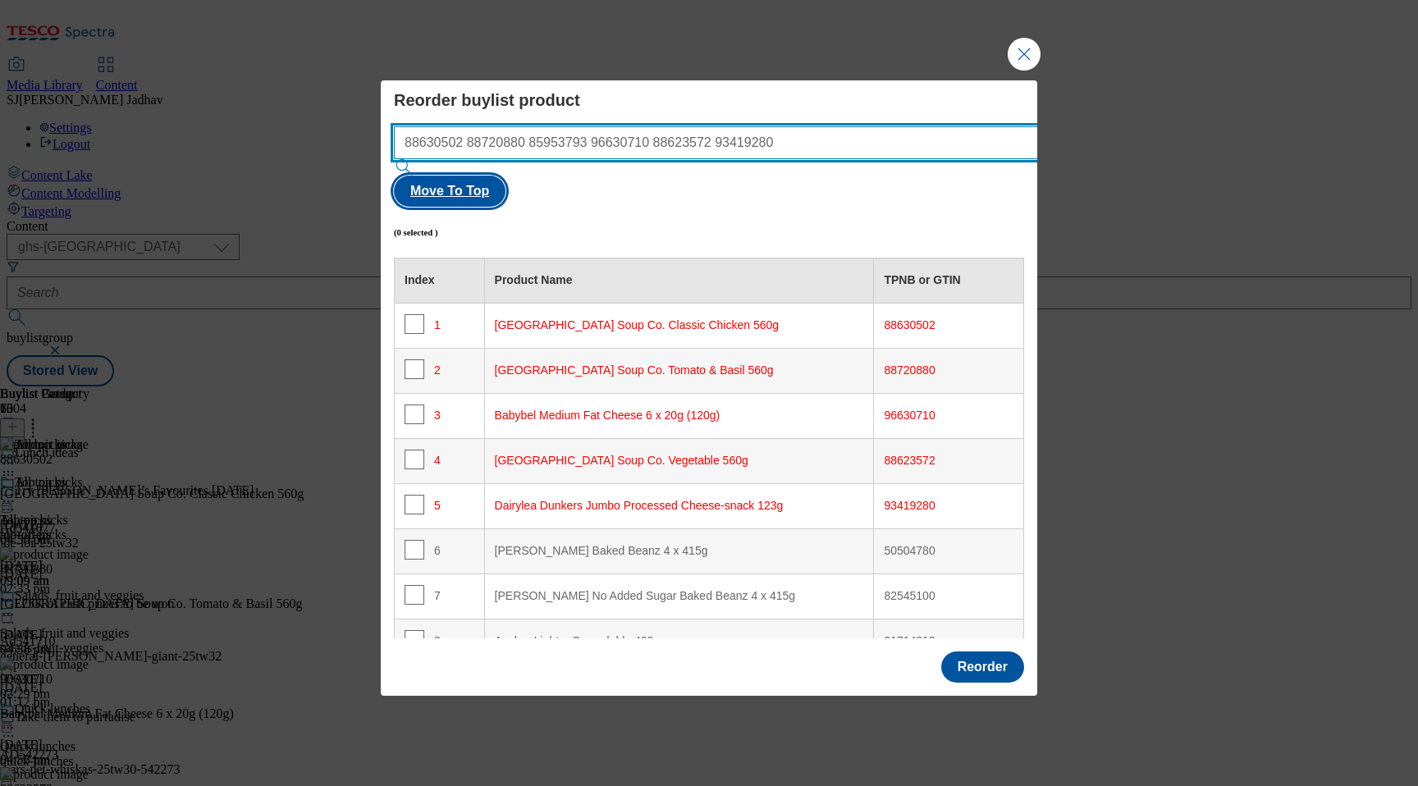
type input "88630502 88720880 85953793 96630710 88623572 93419280"
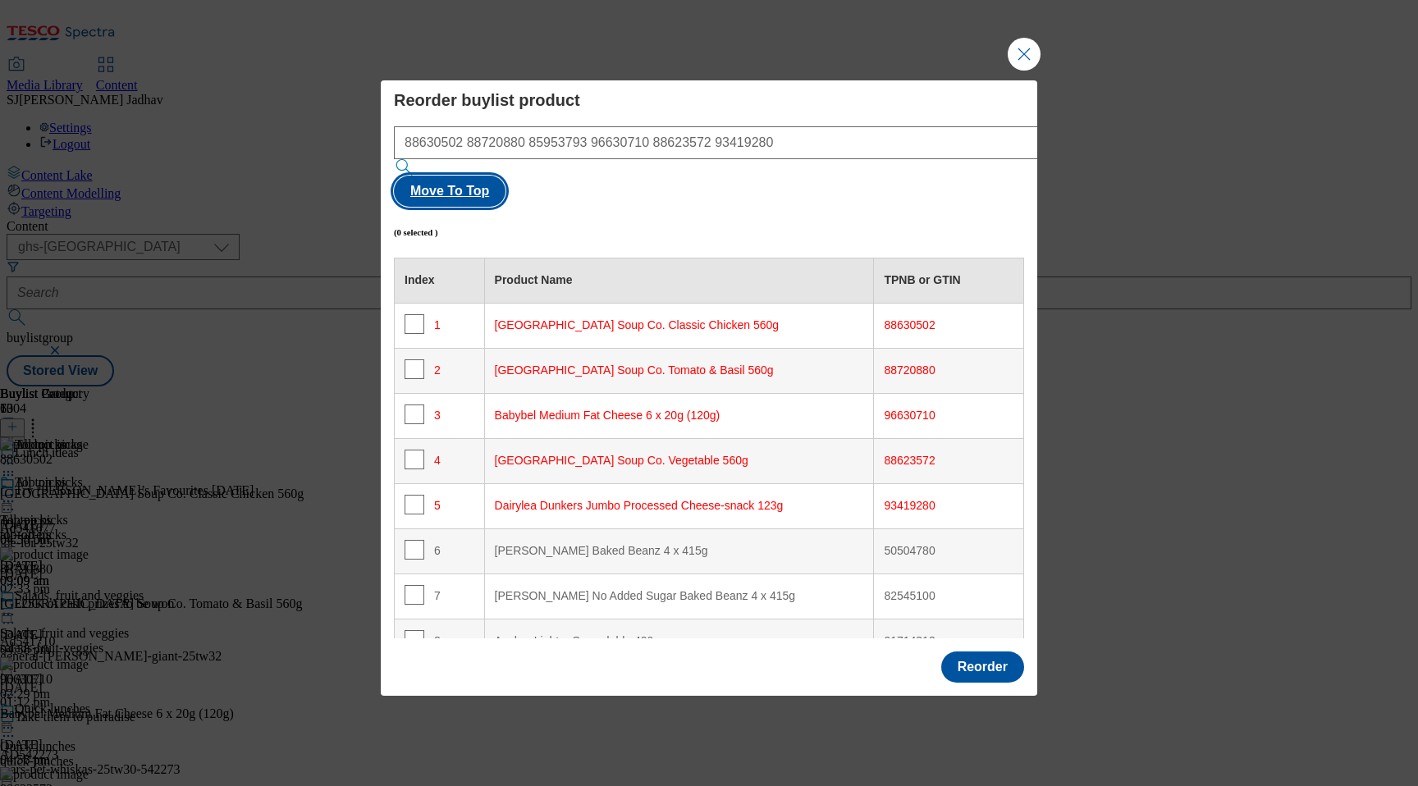
click at [506, 176] on button "Move To Top" at bounding box center [450, 191] width 112 height 31
checkbox input "true"
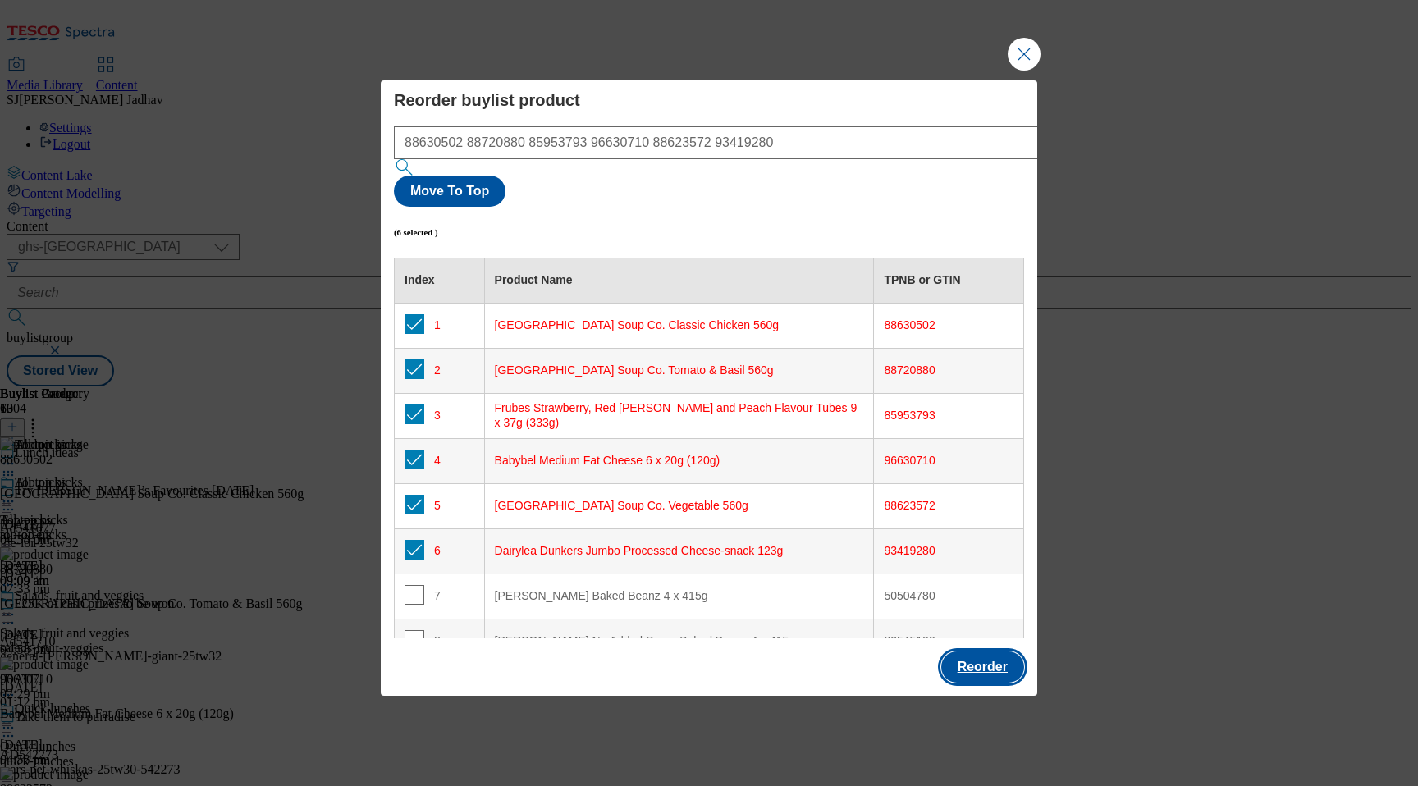
click at [986, 652] on button "Reorder" at bounding box center [982, 667] width 83 height 31
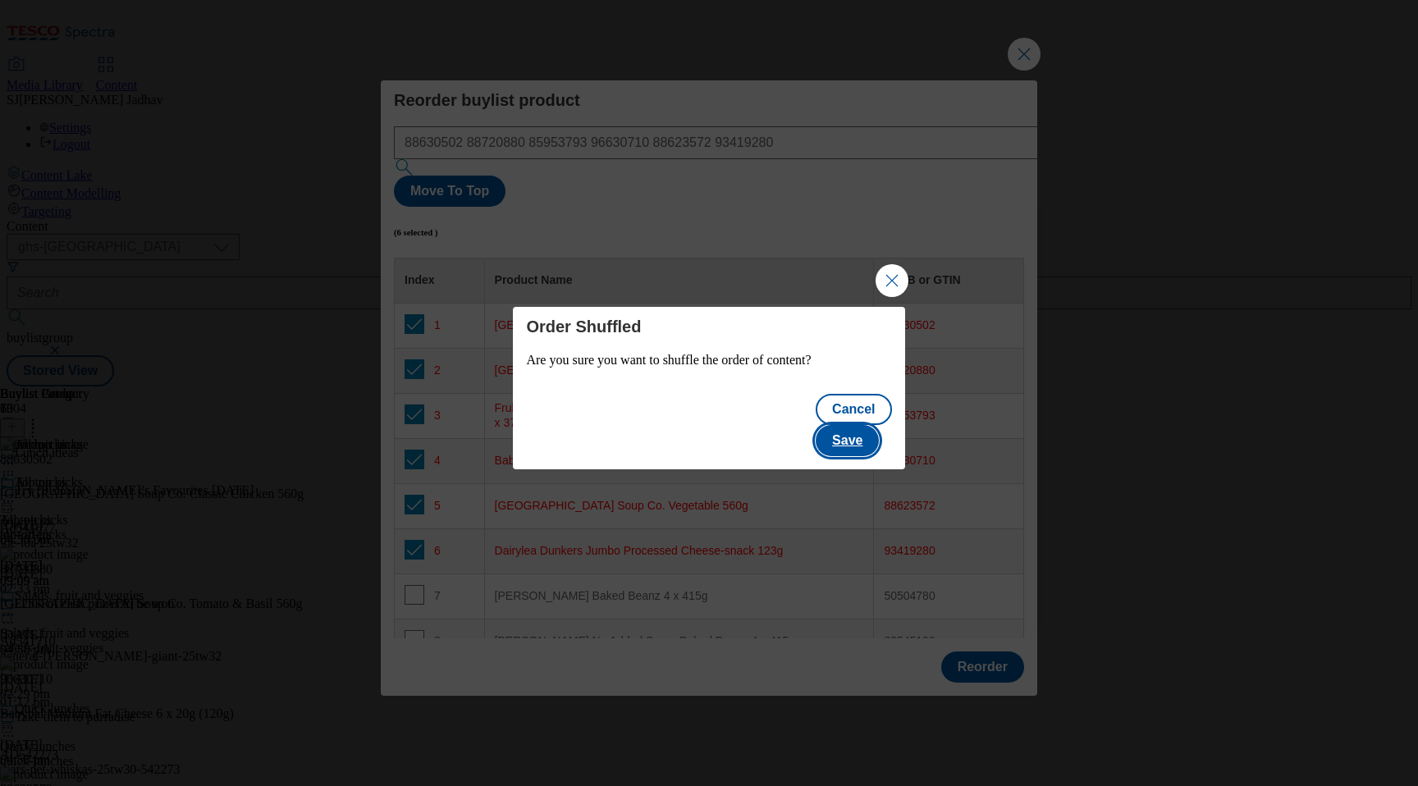
click at [868, 425] on button "Save" at bounding box center [847, 440] width 63 height 31
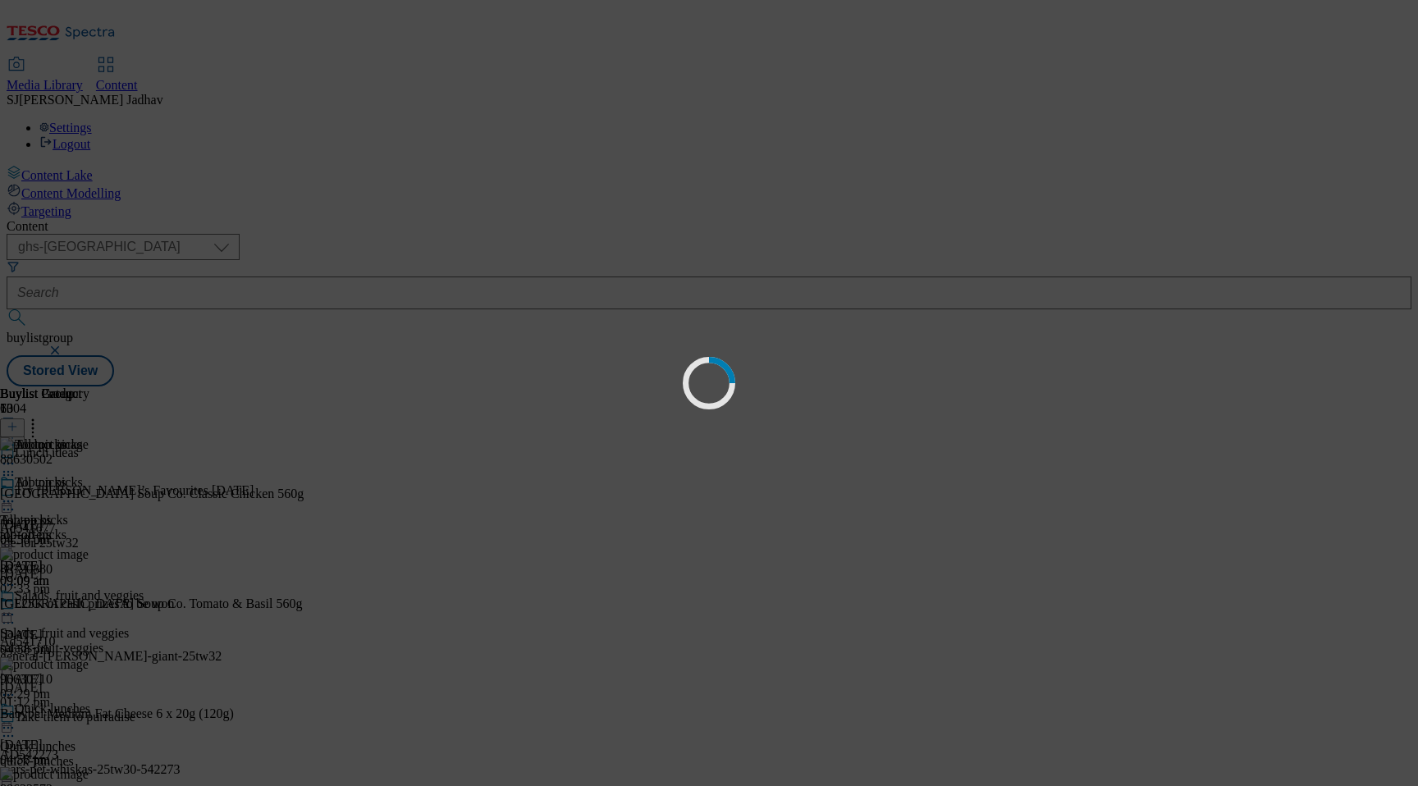
scroll to position [0, 0]
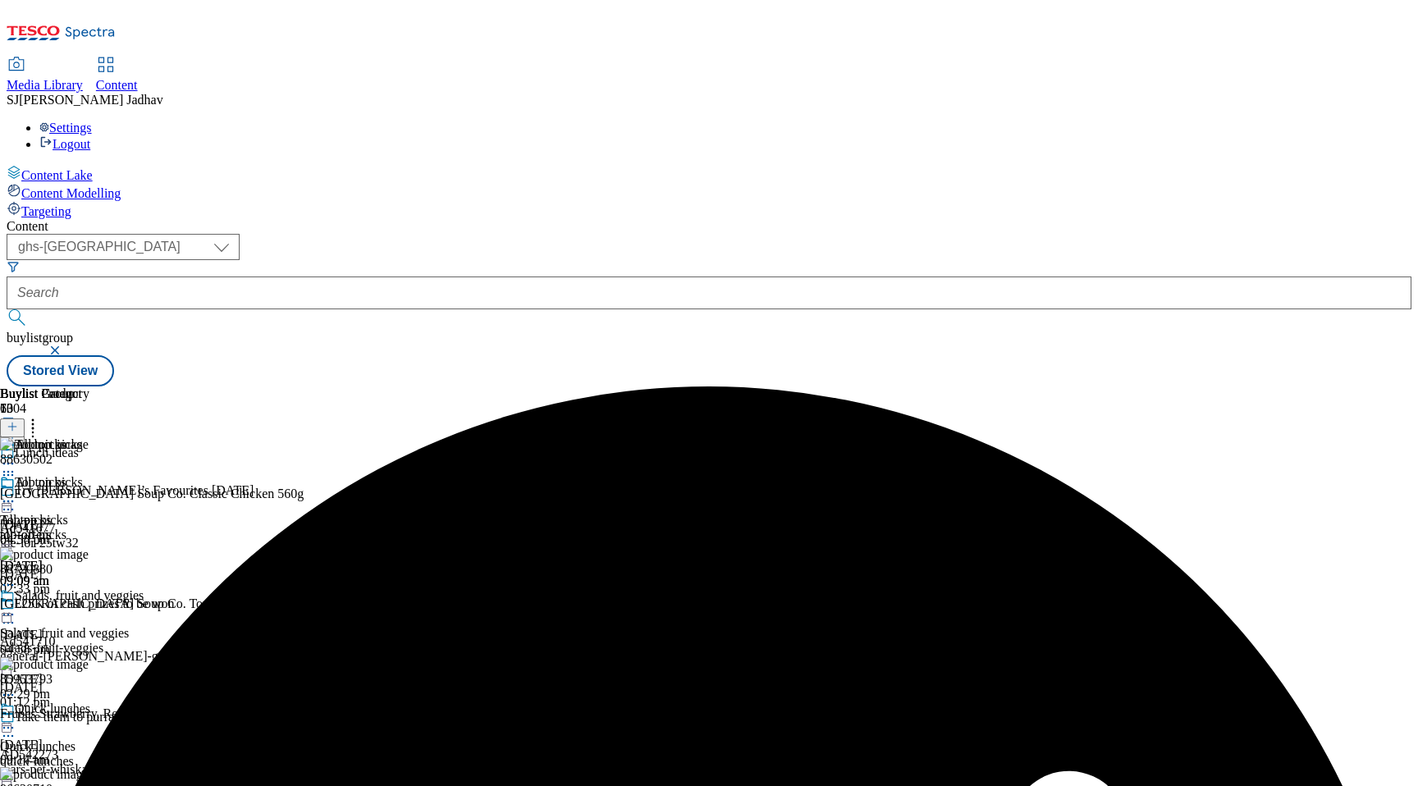
click at [16, 493] on icon at bounding box center [8, 501] width 16 height 16
click at [70, 530] on span "Edit" at bounding box center [60, 536] width 19 height 12
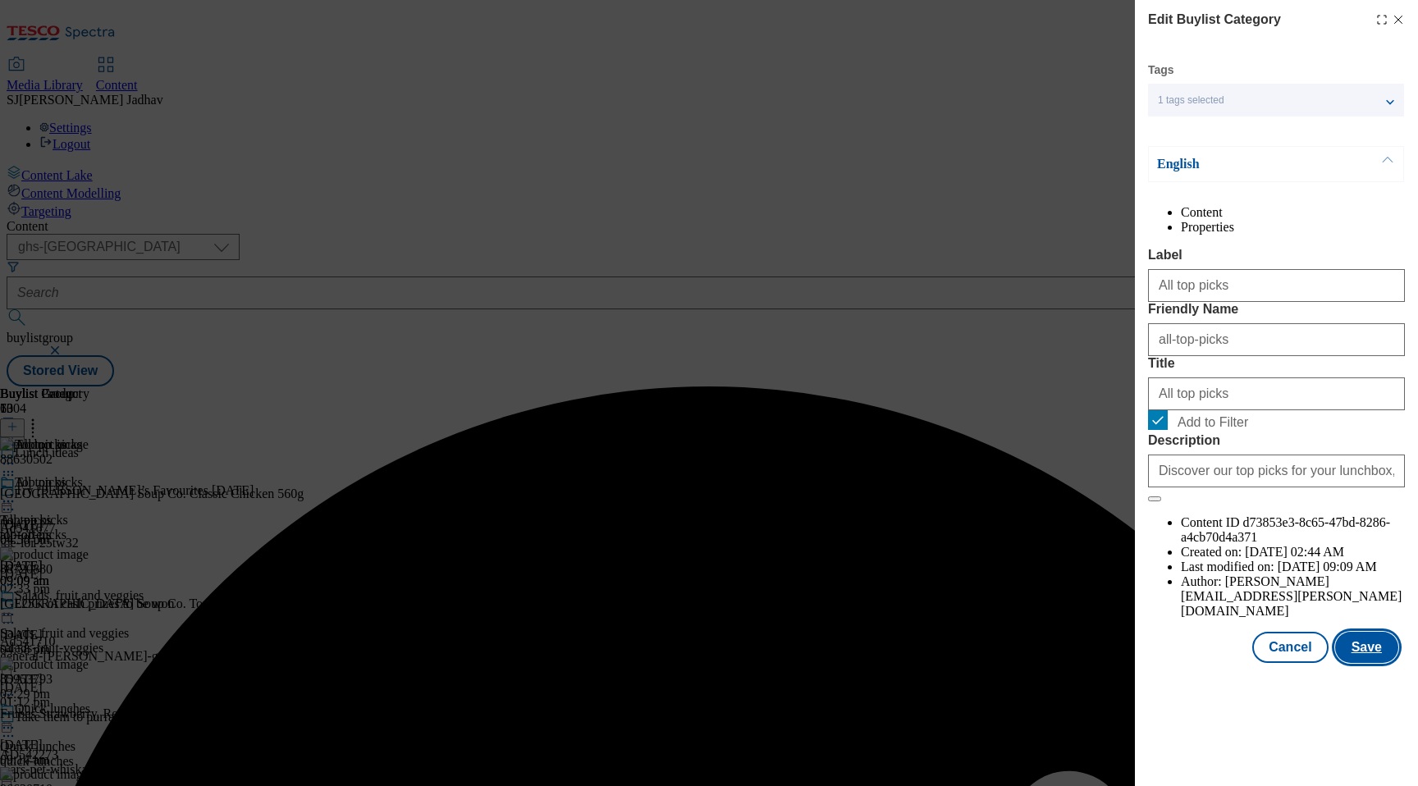
click at [1367, 663] on button "Save" at bounding box center [1366, 647] width 63 height 31
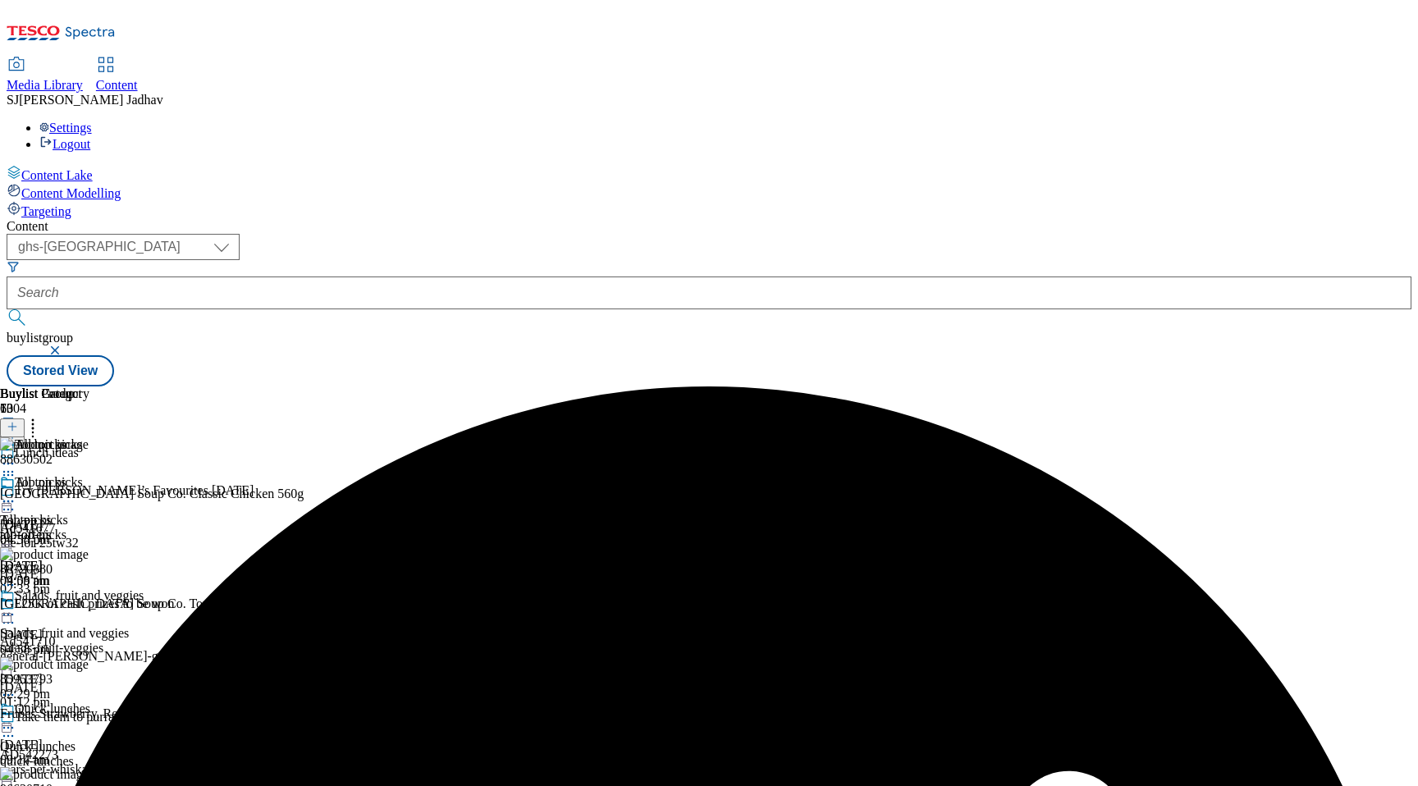
click at [16, 493] on icon at bounding box center [8, 501] width 16 height 16
click at [96, 602] on button "Preview" at bounding box center [64, 611] width 63 height 19
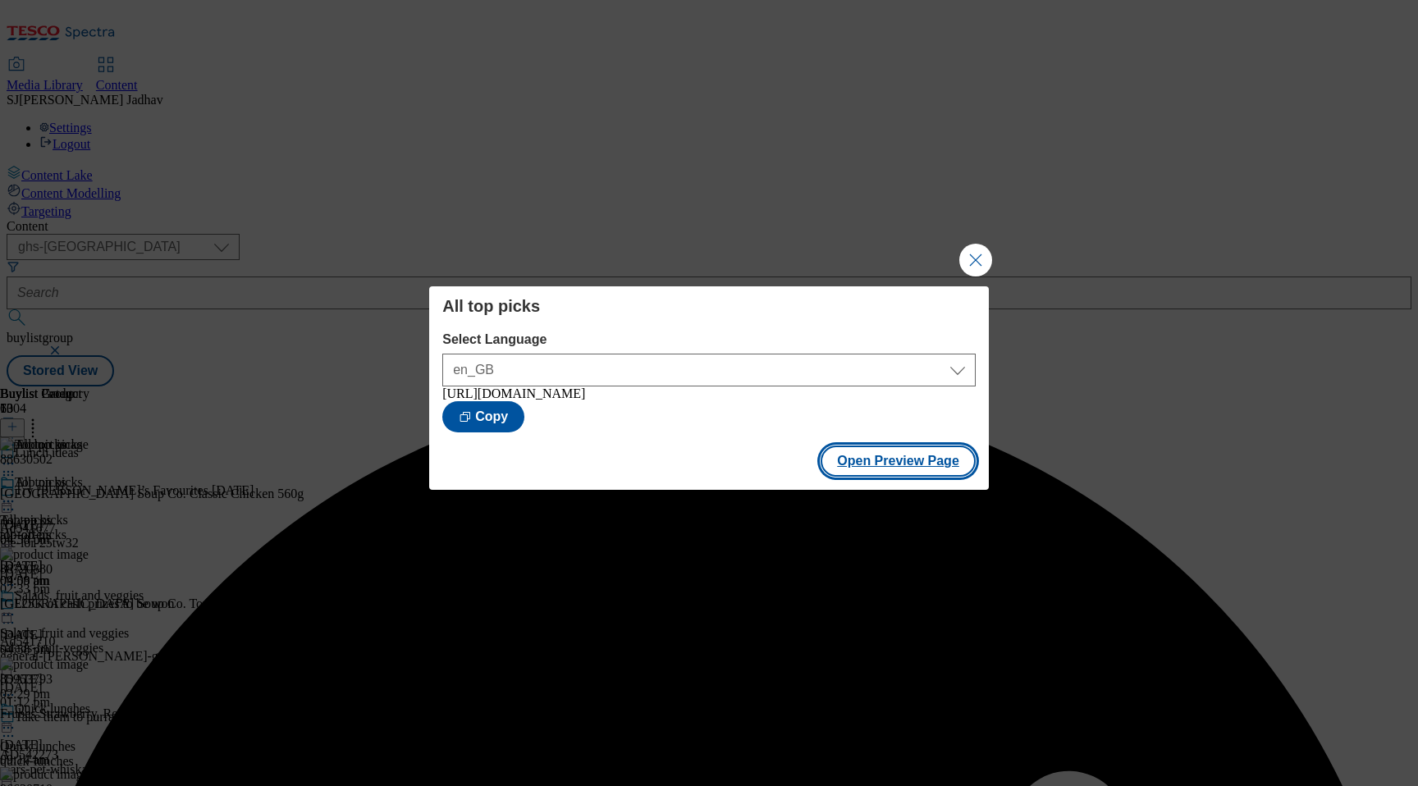
click at [920, 464] on button "Open Preview Page" at bounding box center [898, 461] width 155 height 31
click at [972, 270] on button "Close Modal" at bounding box center [975, 260] width 33 height 33
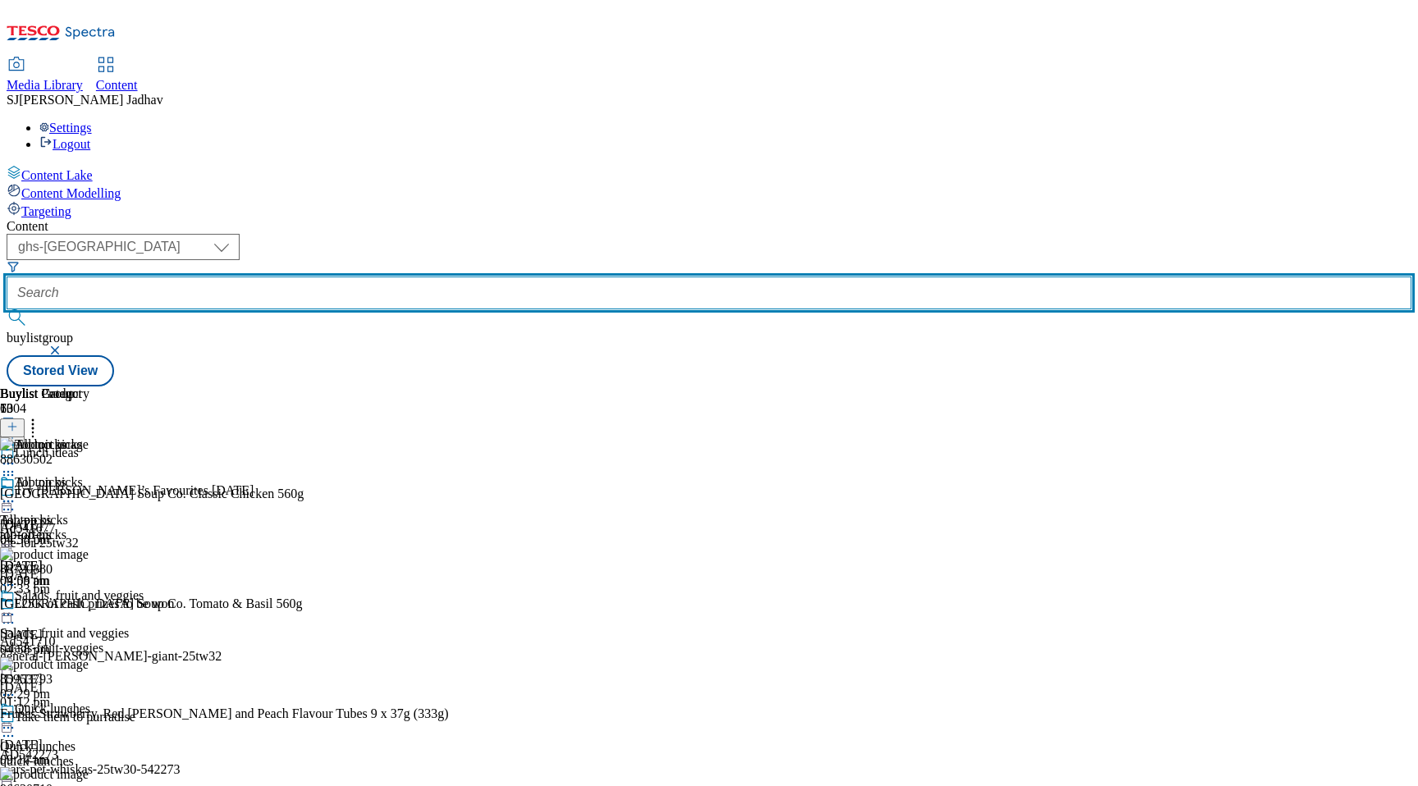
click at [442, 277] on input "text" at bounding box center [709, 293] width 1405 height 33
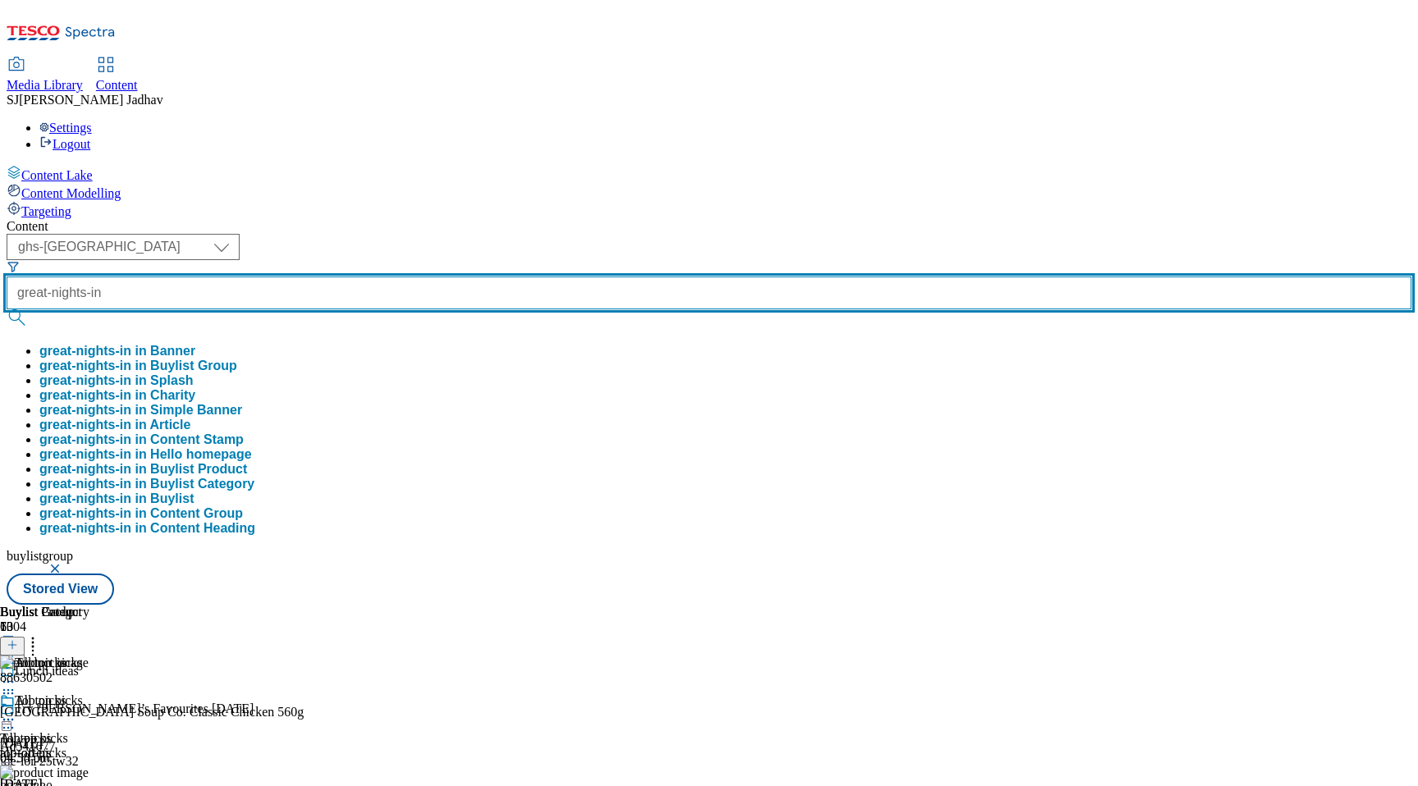
type input "great-nights-in"
click at [7, 309] on button "submit" at bounding box center [18, 317] width 23 height 16
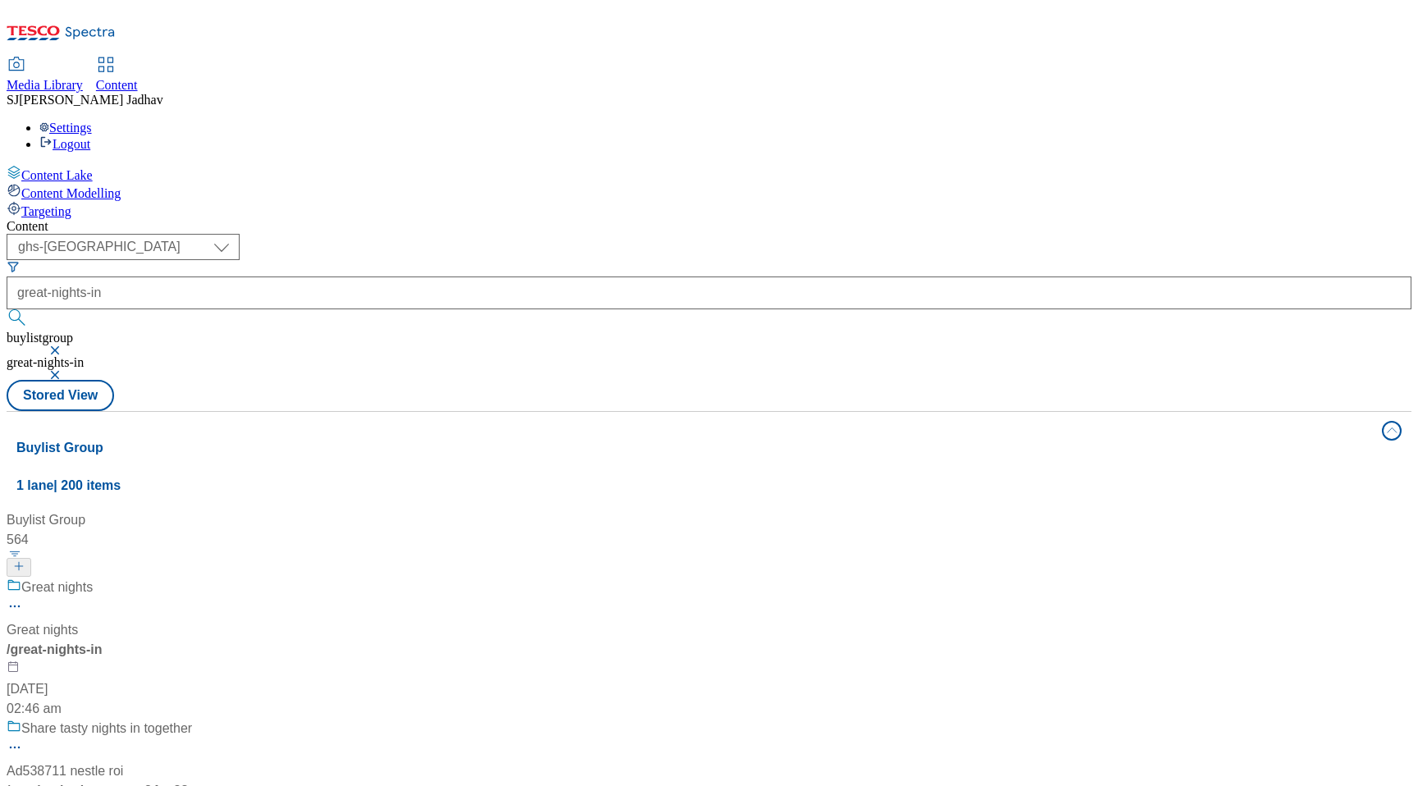
click at [214, 640] on div "/ great-nights-in" at bounding box center [111, 650] width 208 height 20
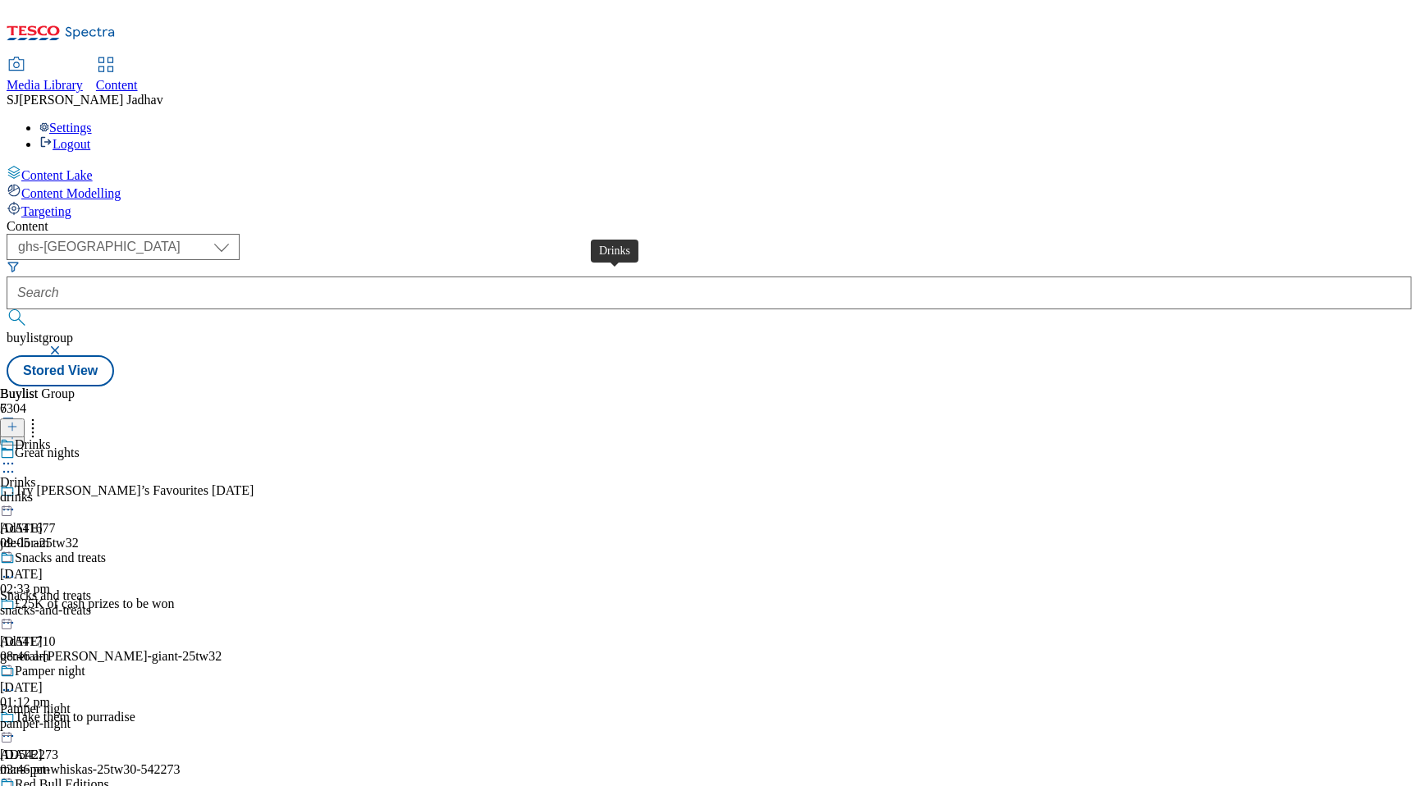
click at [36, 475] on span "Drinks" at bounding box center [18, 482] width 36 height 15
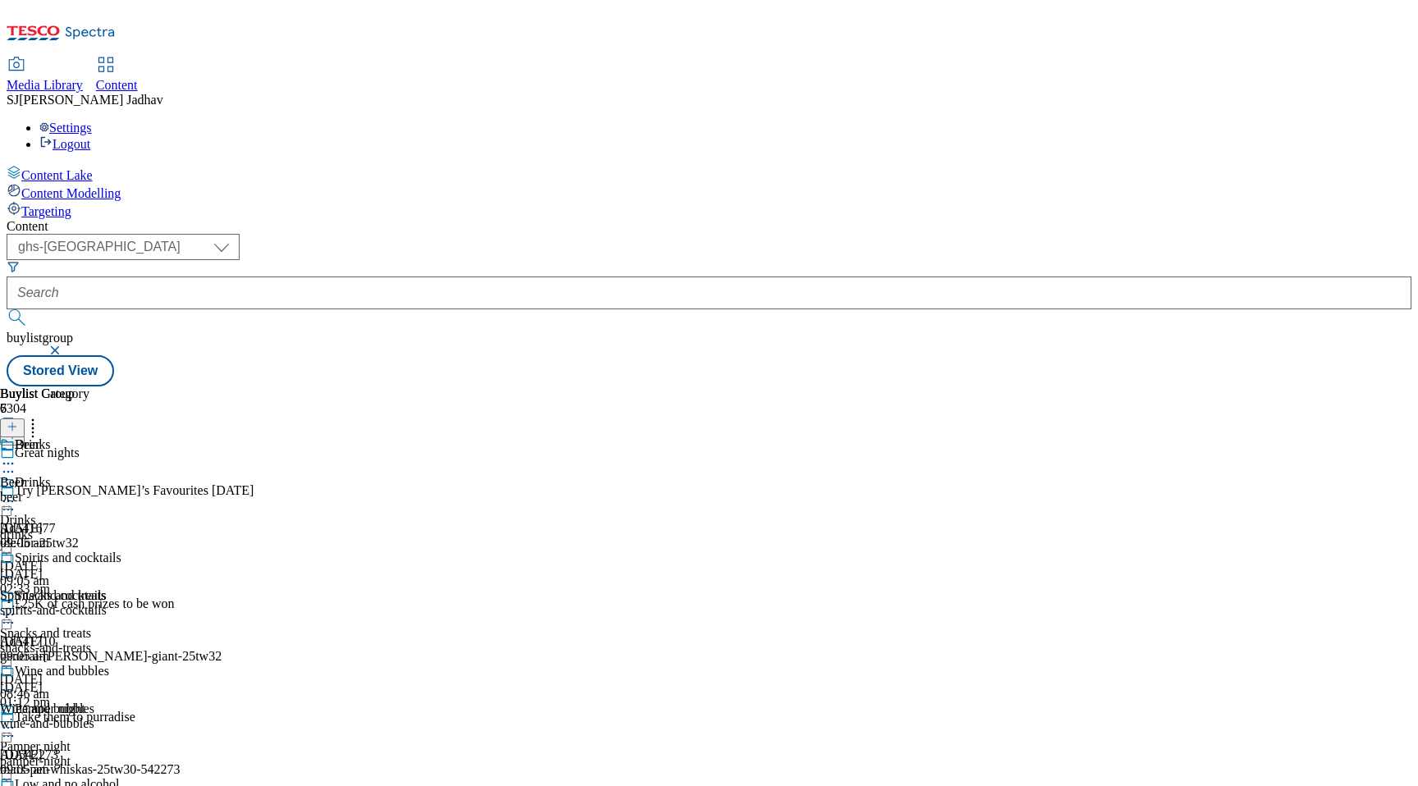
click at [121, 437] on div "Beer Beer beer [DATE] 09:05 am" at bounding box center [60, 493] width 121 height 113
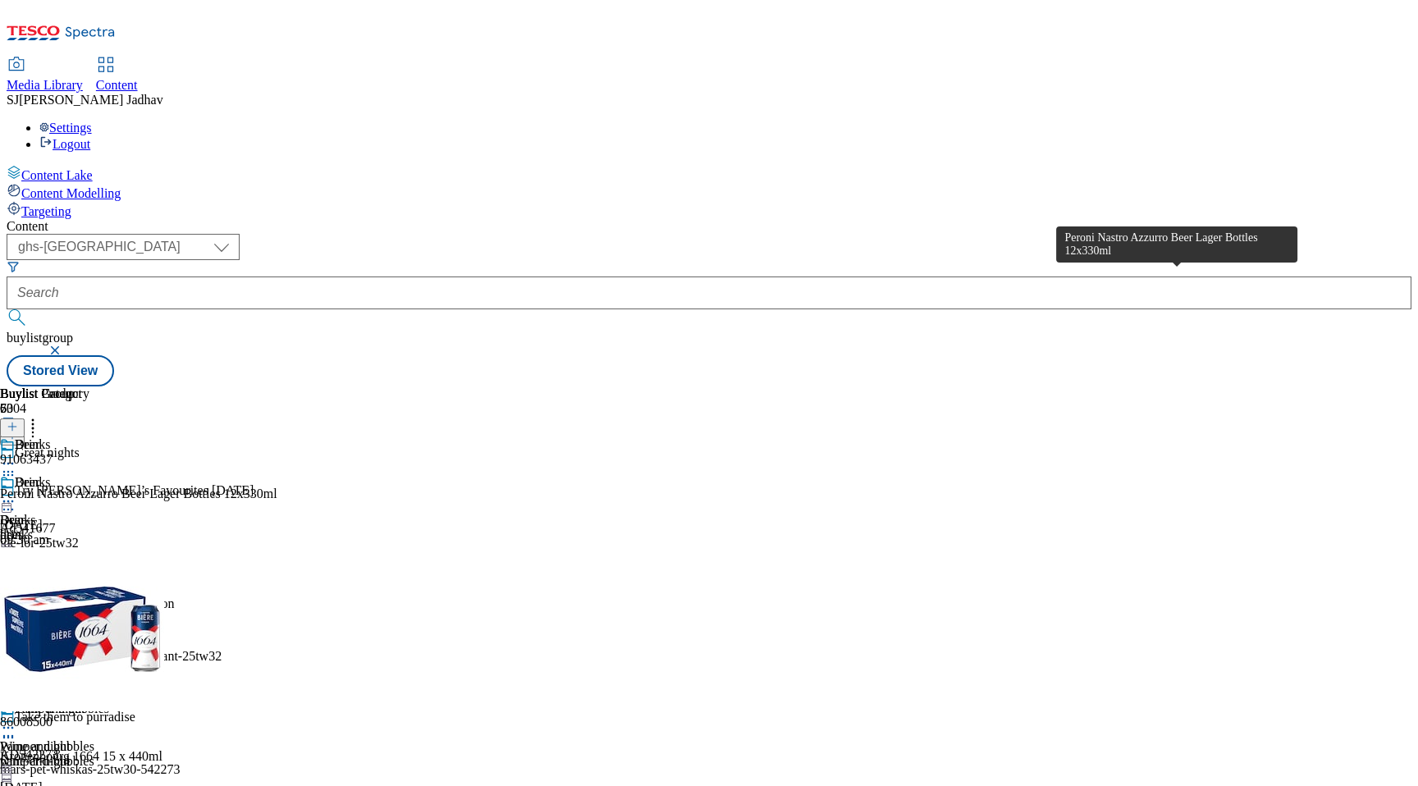
scroll to position [0, 39]
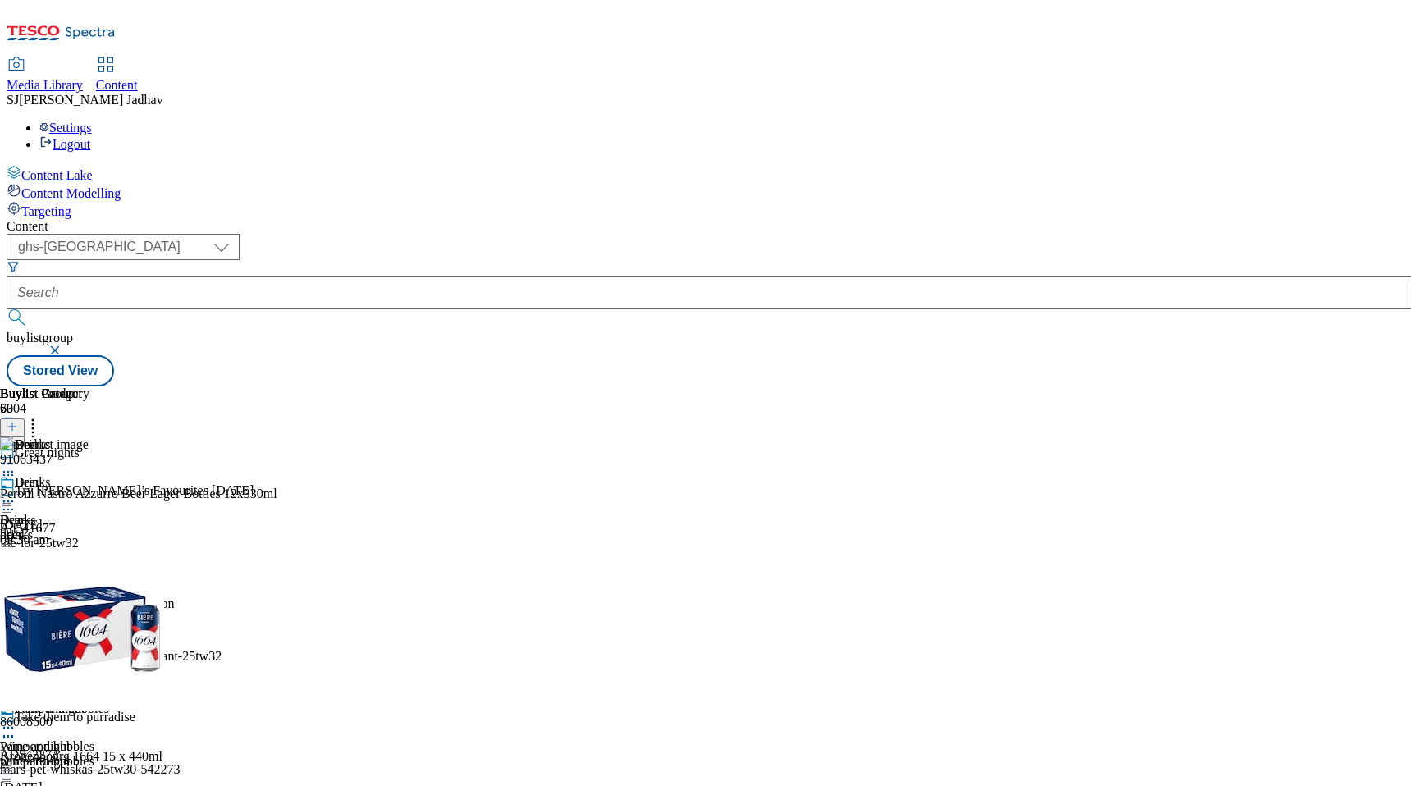
click at [18, 421] on icon at bounding box center [12, 426] width 11 height 11
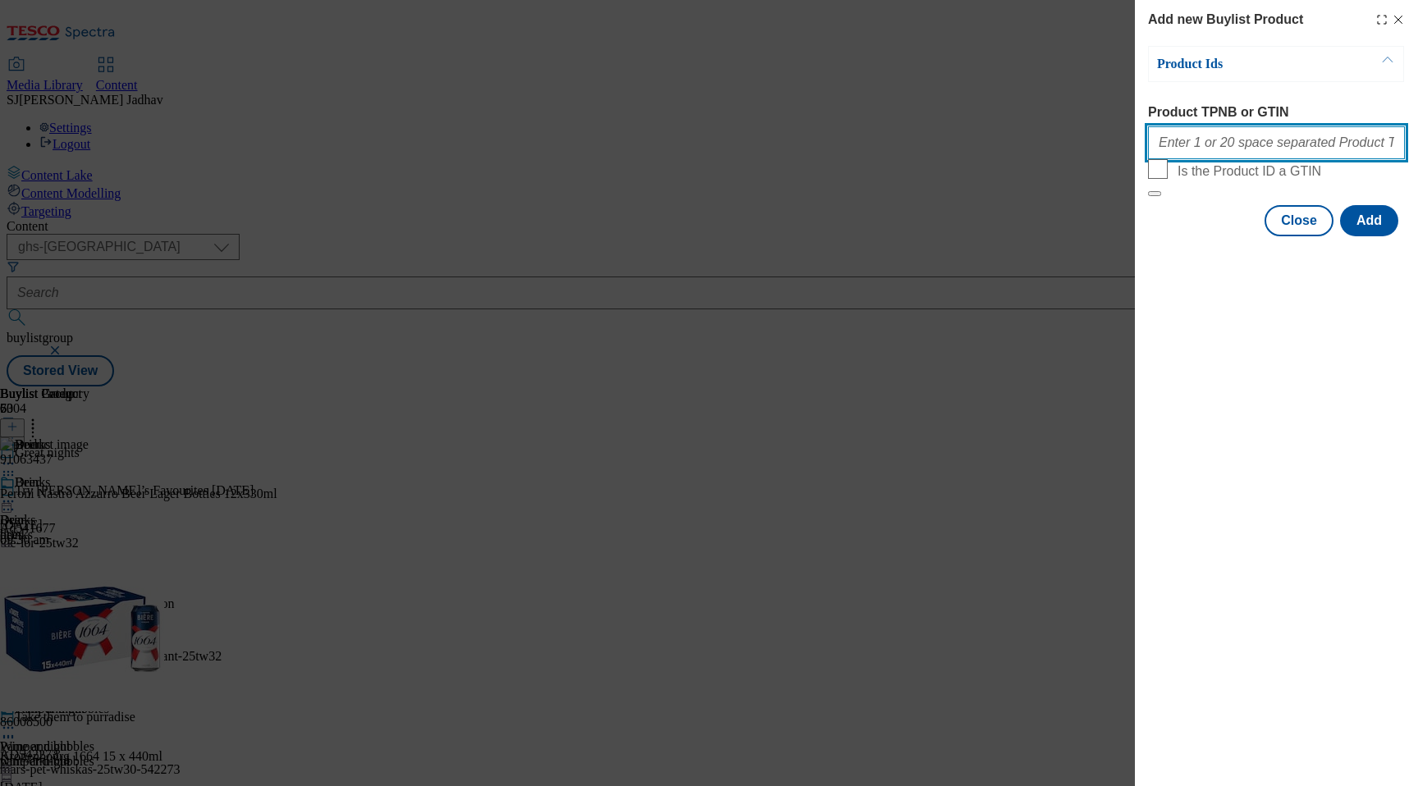
click at [1236, 149] on input "Product TPNB or GTIN" at bounding box center [1276, 142] width 257 height 33
paste input "91822346"
type input "91822346"
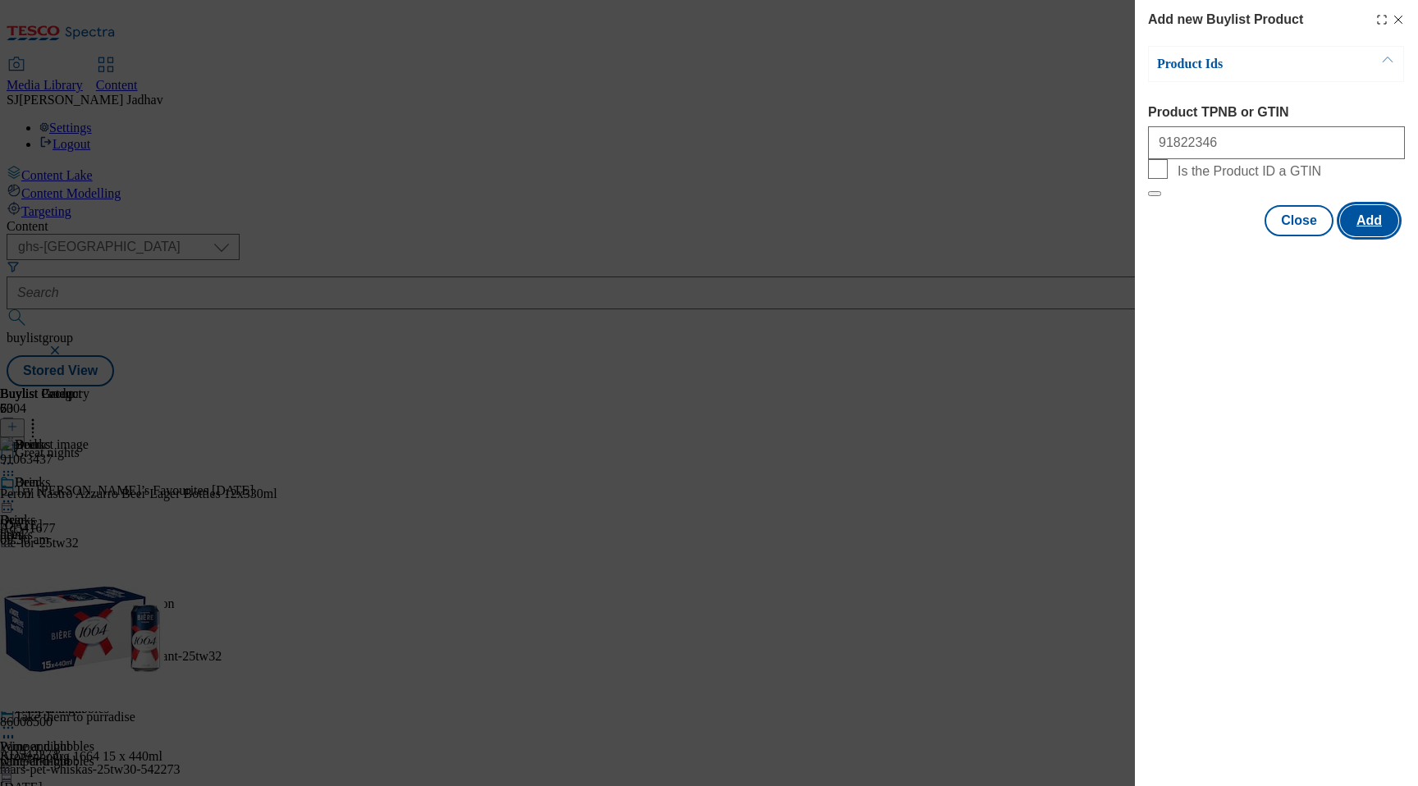
click at [1375, 236] on button "Add" at bounding box center [1369, 220] width 58 height 31
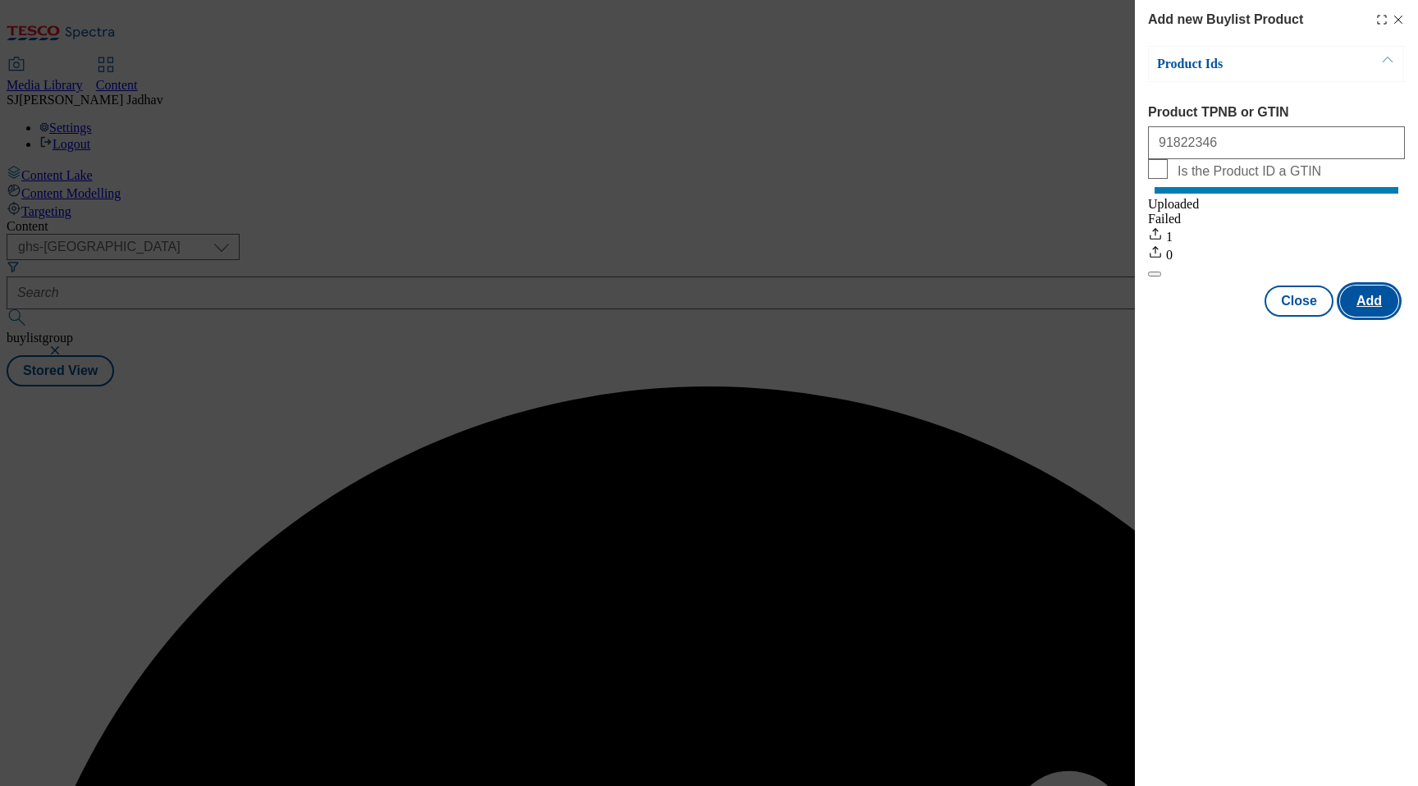
scroll to position [0, 0]
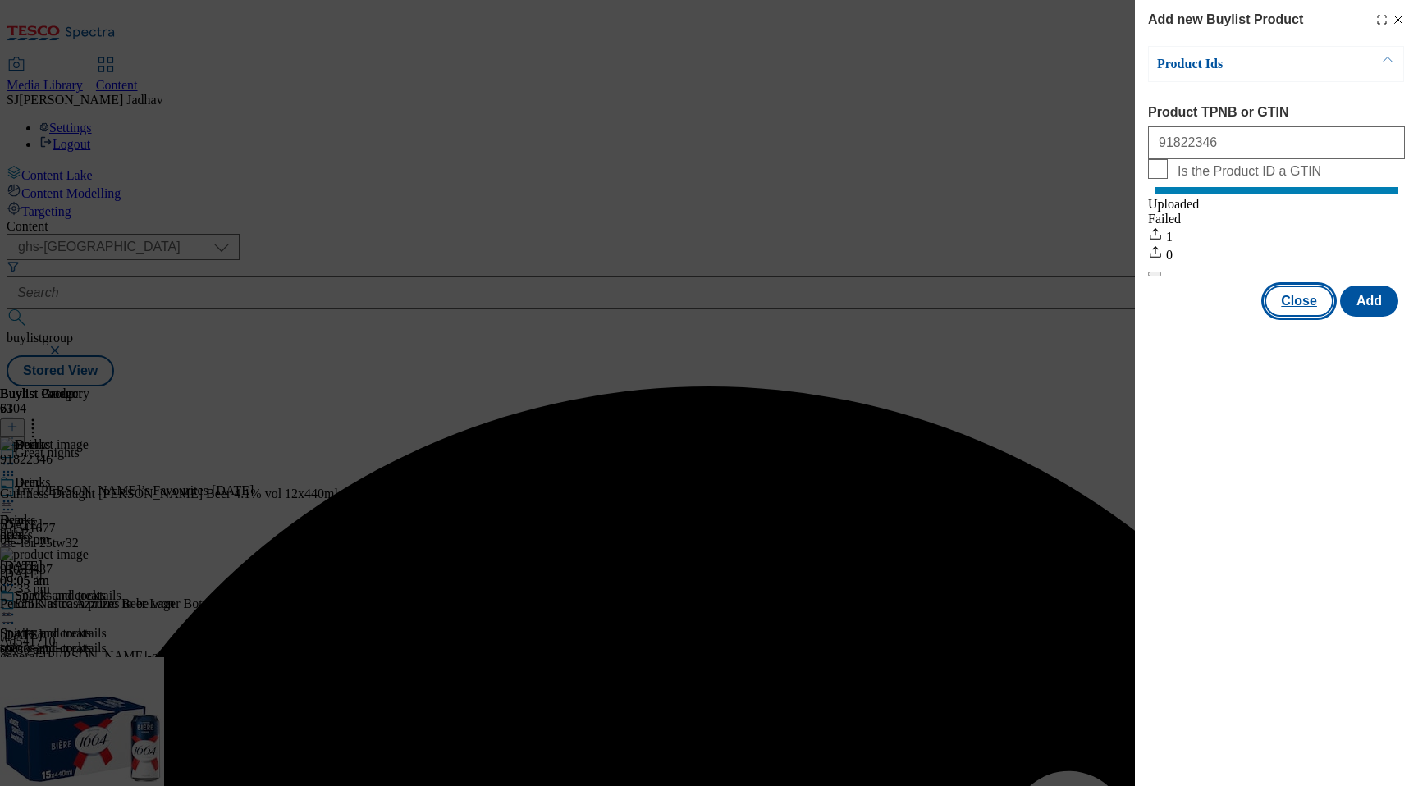
click at [1303, 314] on button "Close" at bounding box center [1299, 301] width 69 height 31
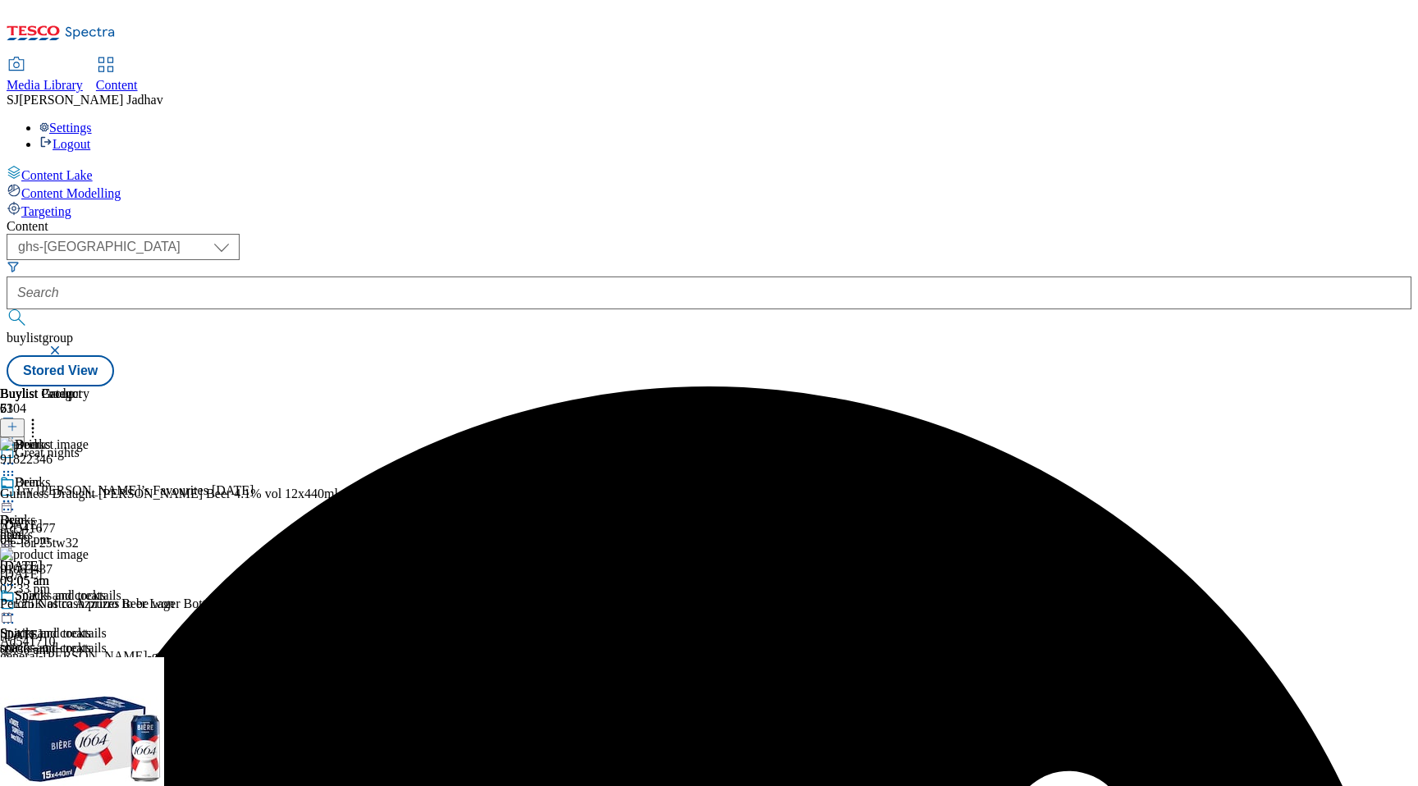
click at [16, 493] on icon at bounding box center [8, 501] width 16 height 16
click at [70, 530] on span "Edit" at bounding box center [60, 536] width 19 height 12
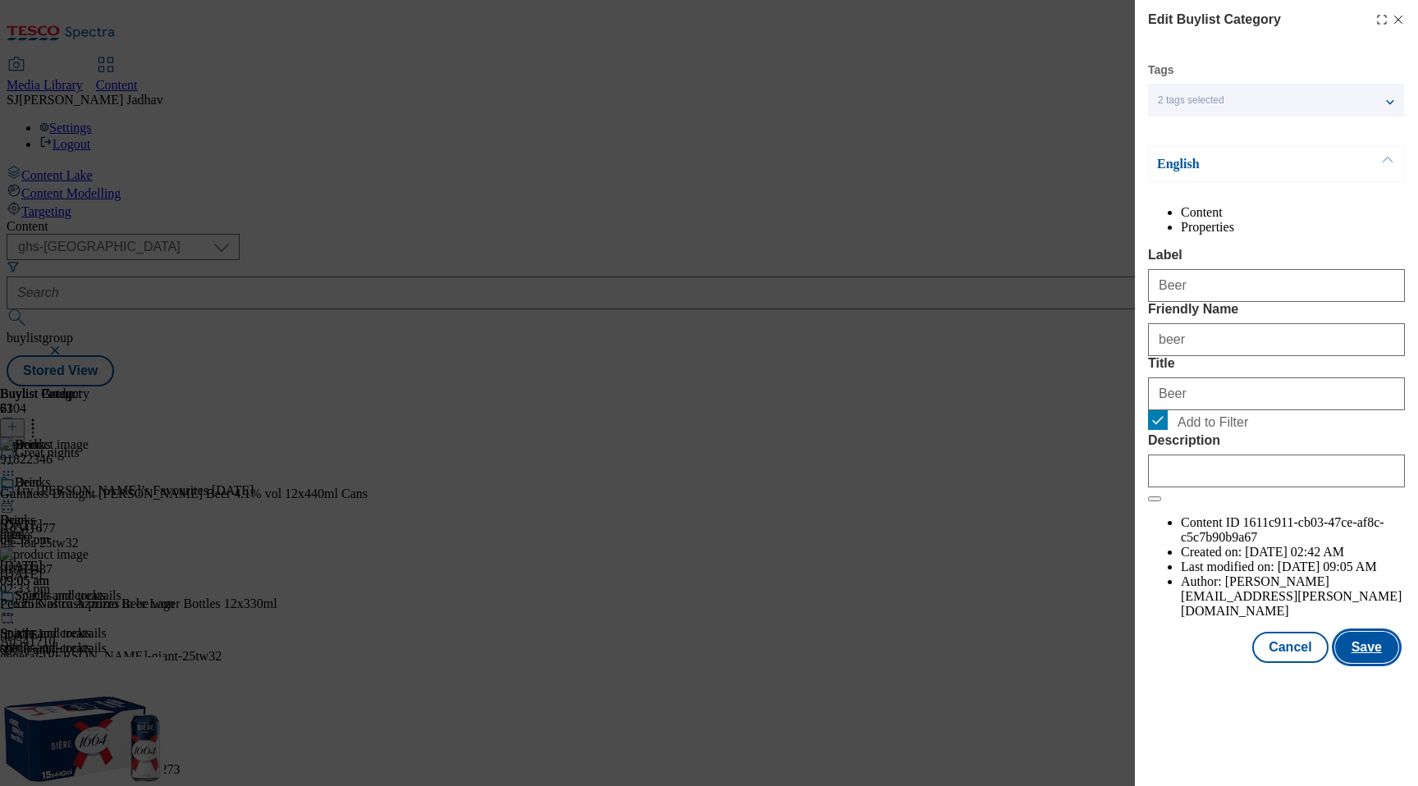
click at [1368, 663] on button "Save" at bounding box center [1366, 647] width 63 height 31
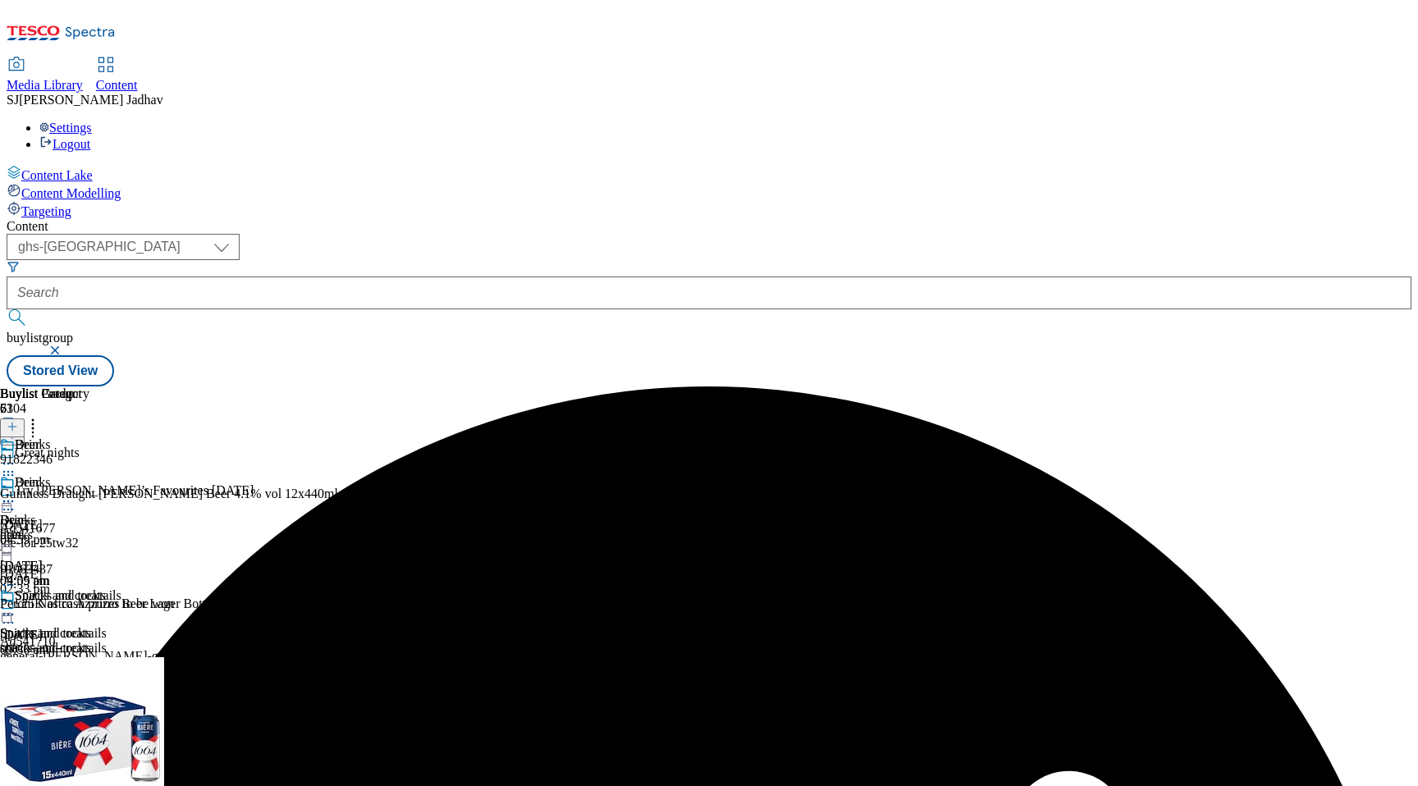
click at [16, 493] on icon at bounding box center [8, 501] width 16 height 16
click at [89, 606] on span "Preview" at bounding box center [70, 612] width 39 height 12
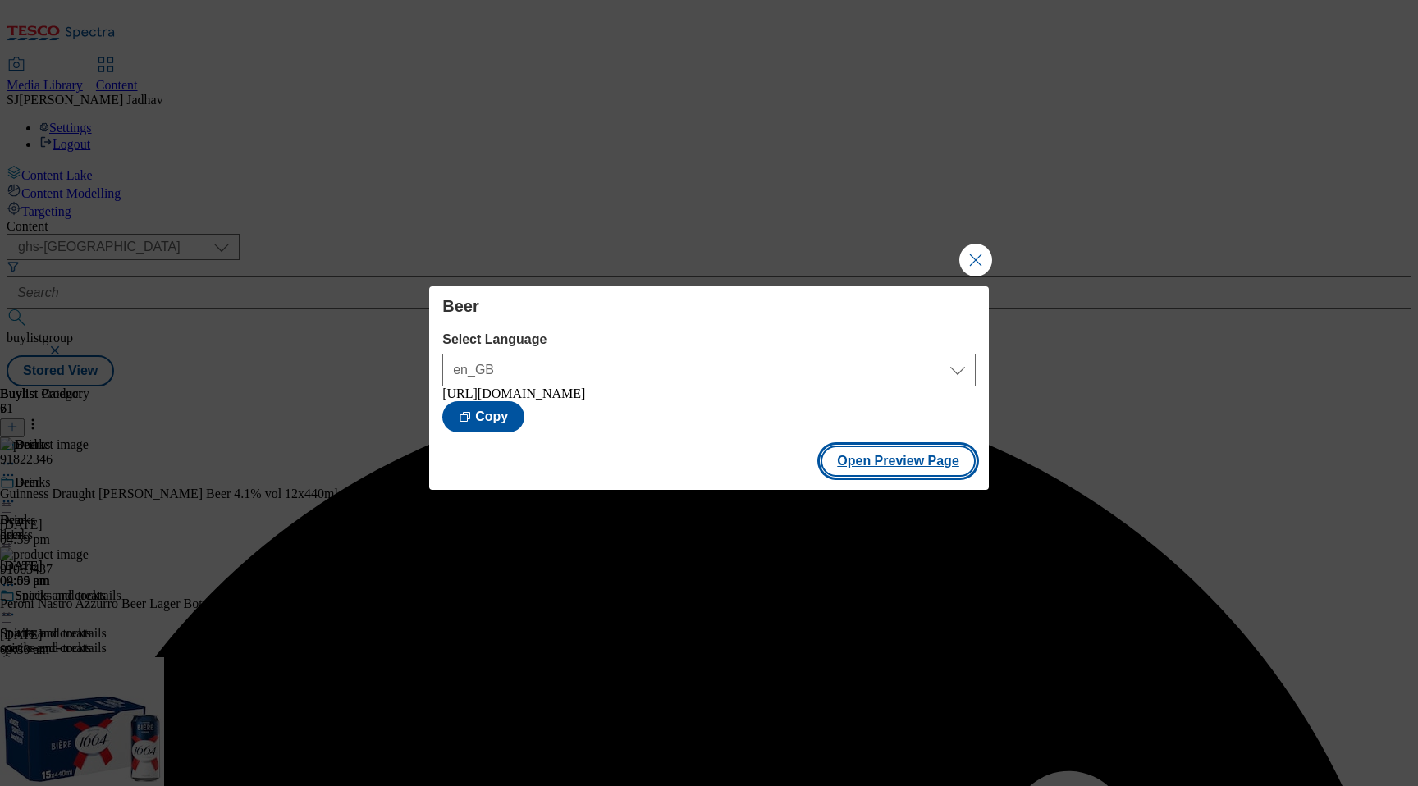
click at [917, 473] on button "Open Preview Page" at bounding box center [898, 461] width 155 height 31
click at [978, 259] on button "Close Modal" at bounding box center [975, 260] width 33 height 33
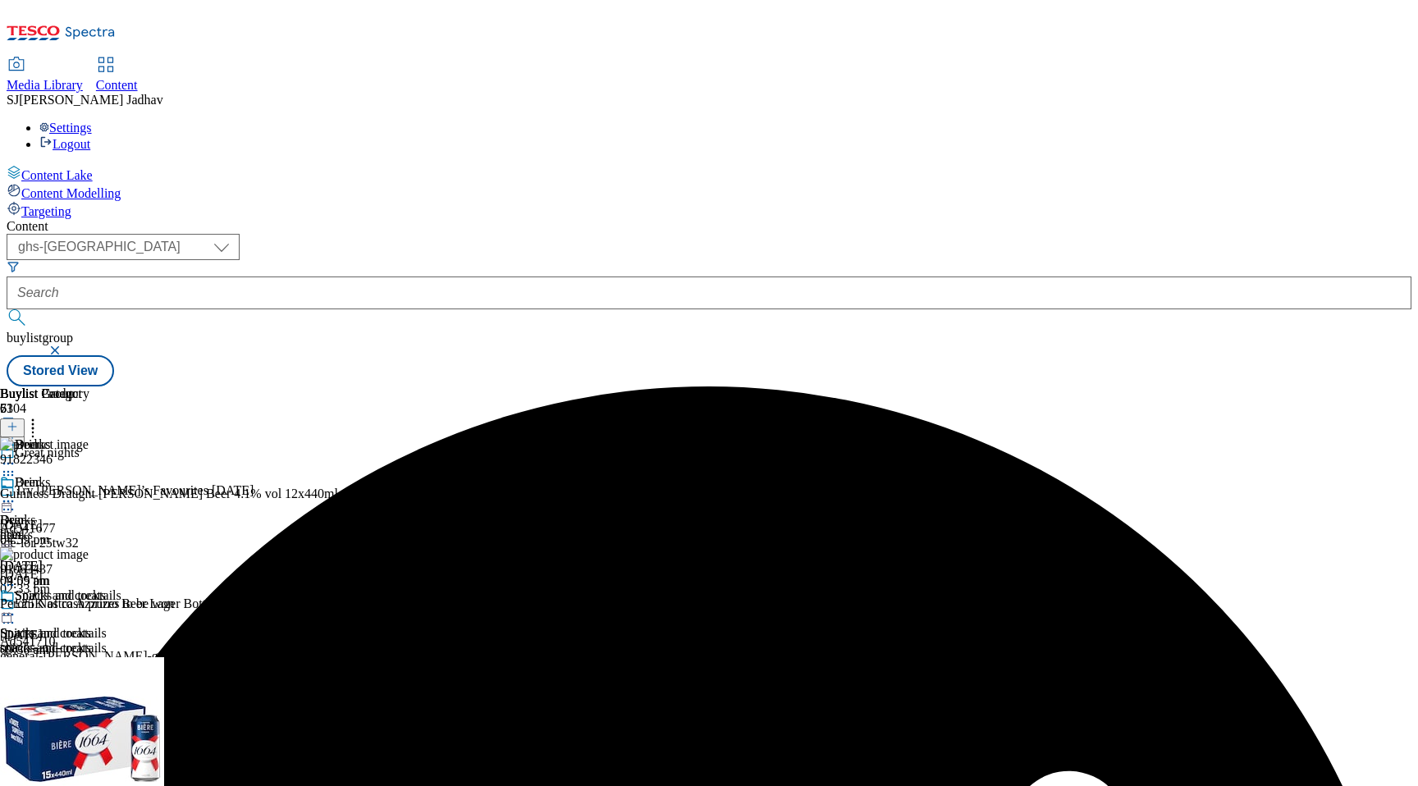
click at [405, 219] on div "Content ( optional ) ghs-roi ghs-[GEOGRAPHIC_DATA] ighs-cz ighs-hu ighs-sk phon…" at bounding box center [709, 302] width 1405 height 167
click at [414, 387] on div "Buylist Group 6304 Great nights Try [PERSON_NAME]’s Favourites [DATE] Ad541677 …" at bounding box center [709, 387] width 1405 height 0
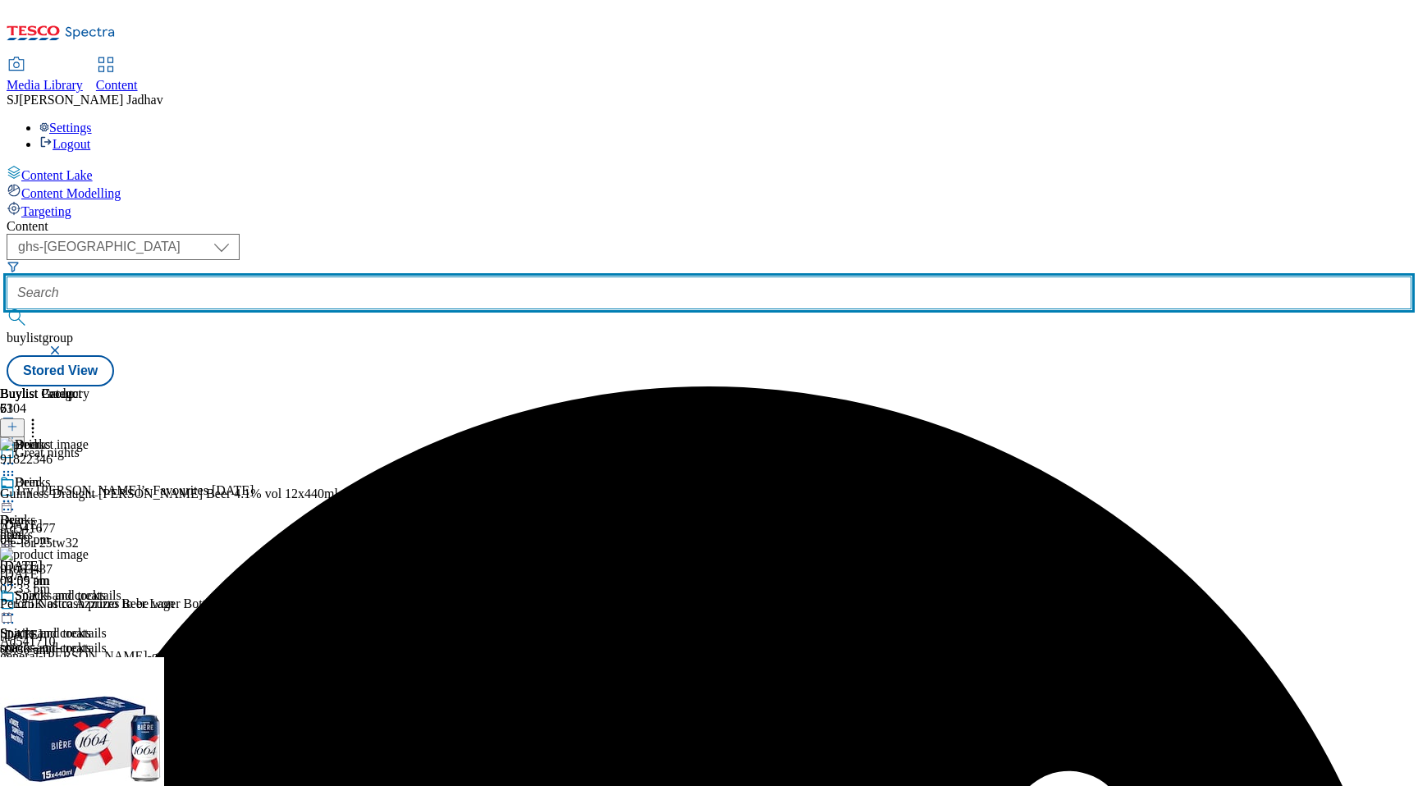
click at [414, 277] on input "text" at bounding box center [709, 293] width 1405 height 33
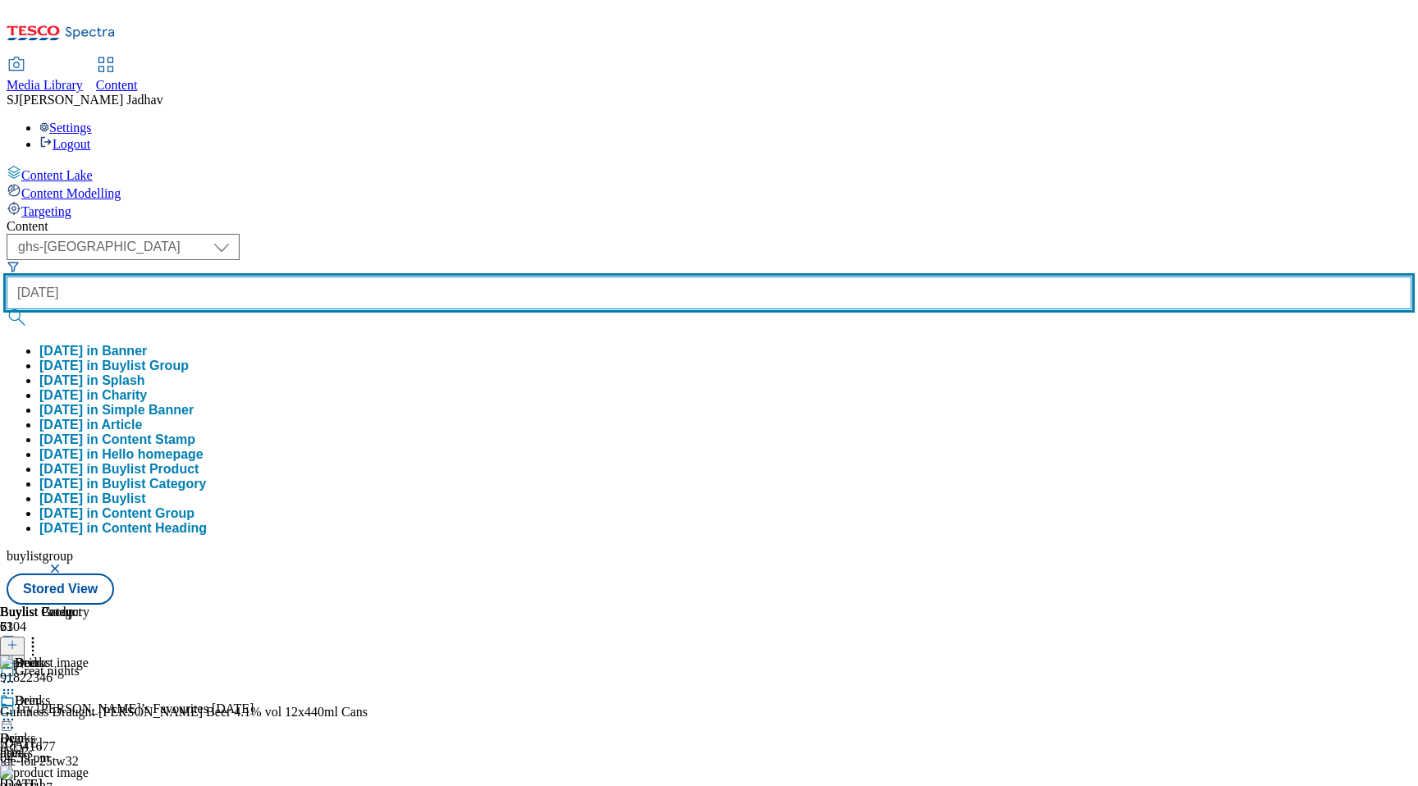
type input "[DATE]"
click at [7, 309] on button "submit" at bounding box center [18, 317] width 23 height 16
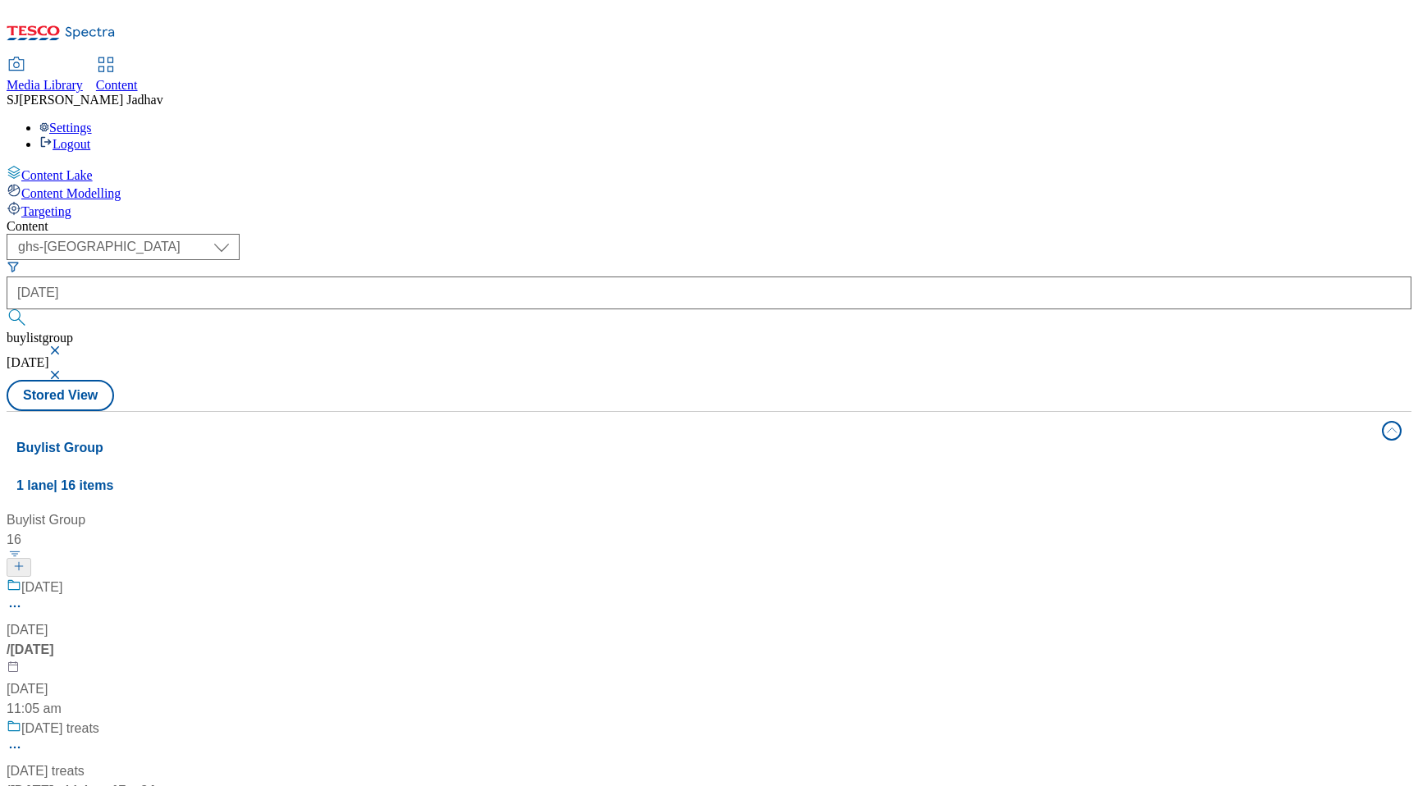
click at [212, 640] on div "/ [DATE]" at bounding box center [109, 650] width 205 height 20
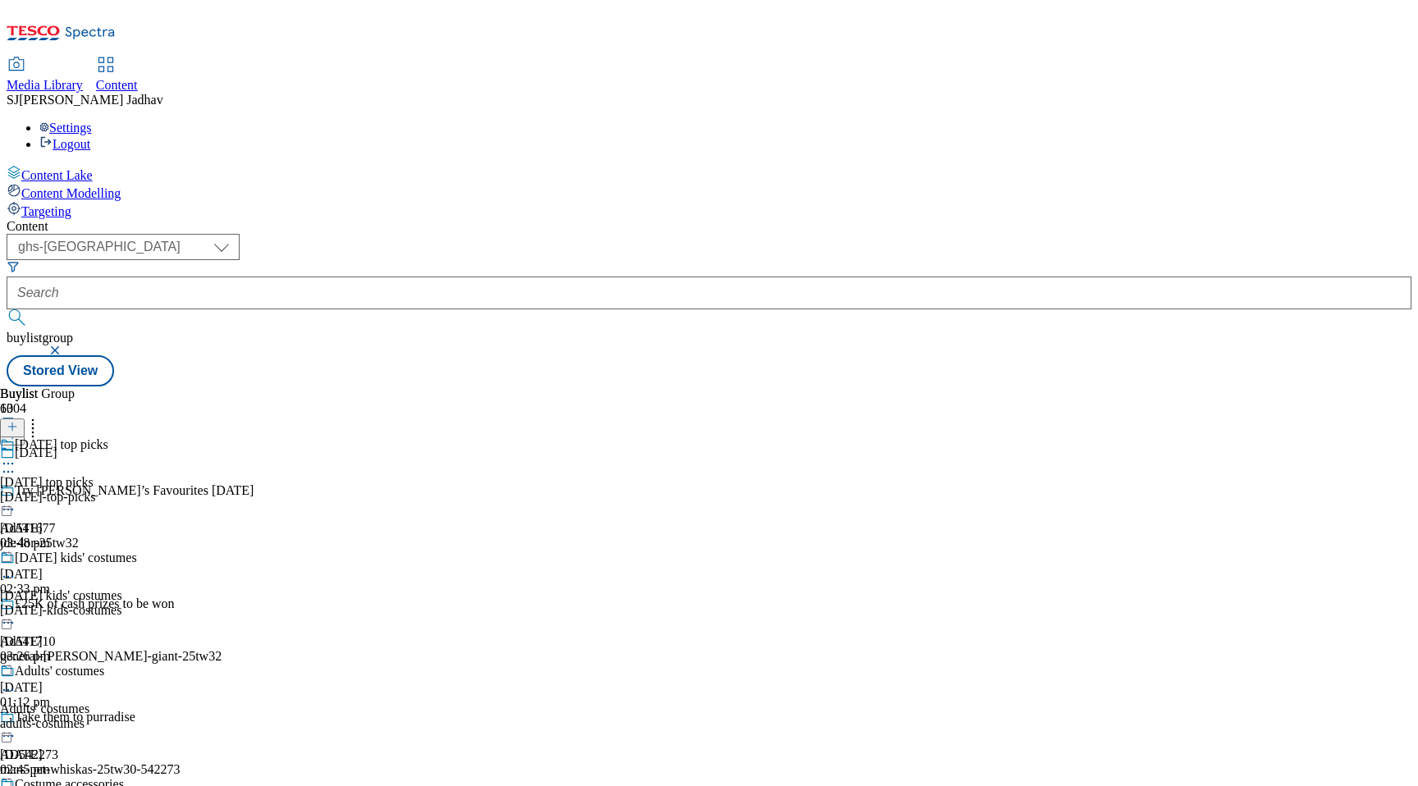
scroll to position [912, 0]
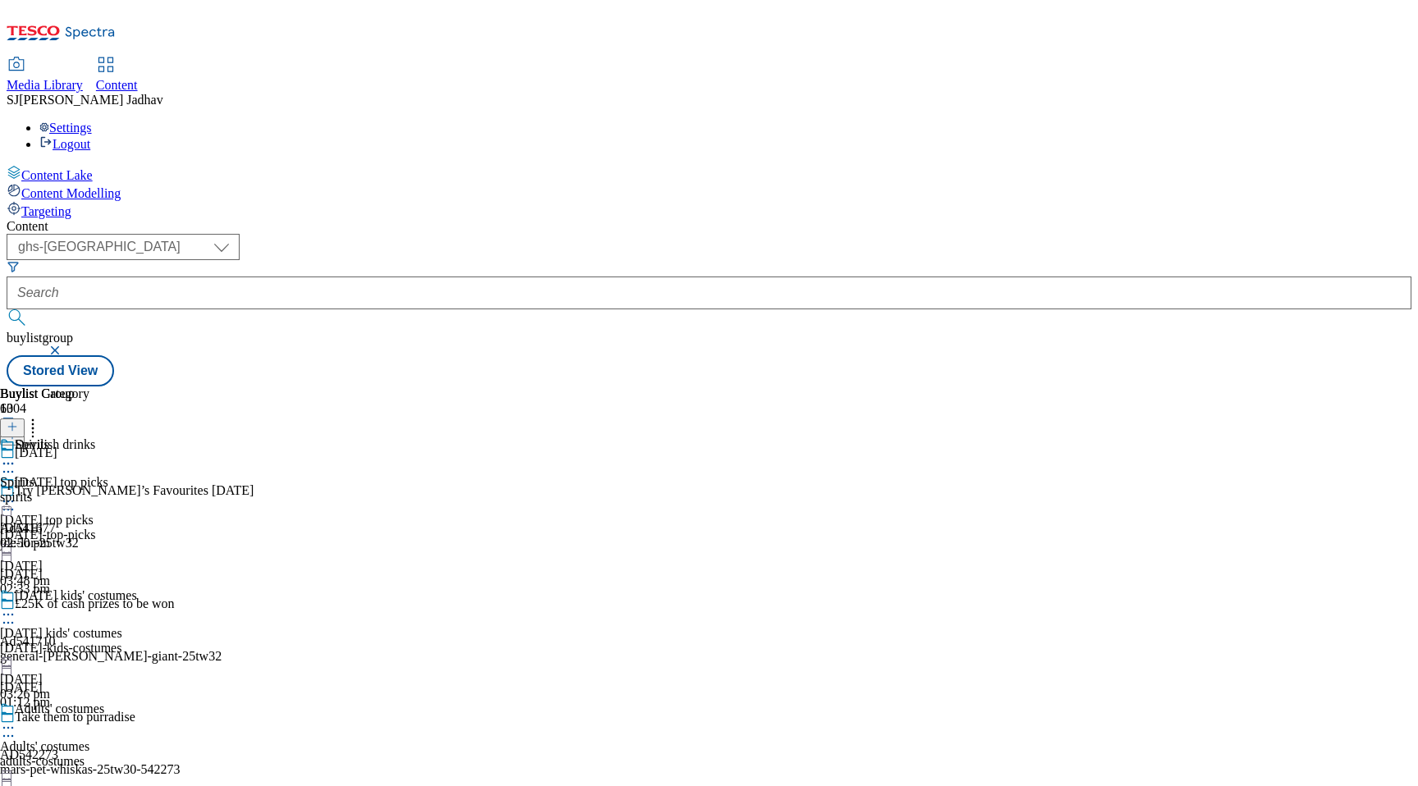
click at [89, 490] on div "spirits" at bounding box center [44, 497] width 89 height 15
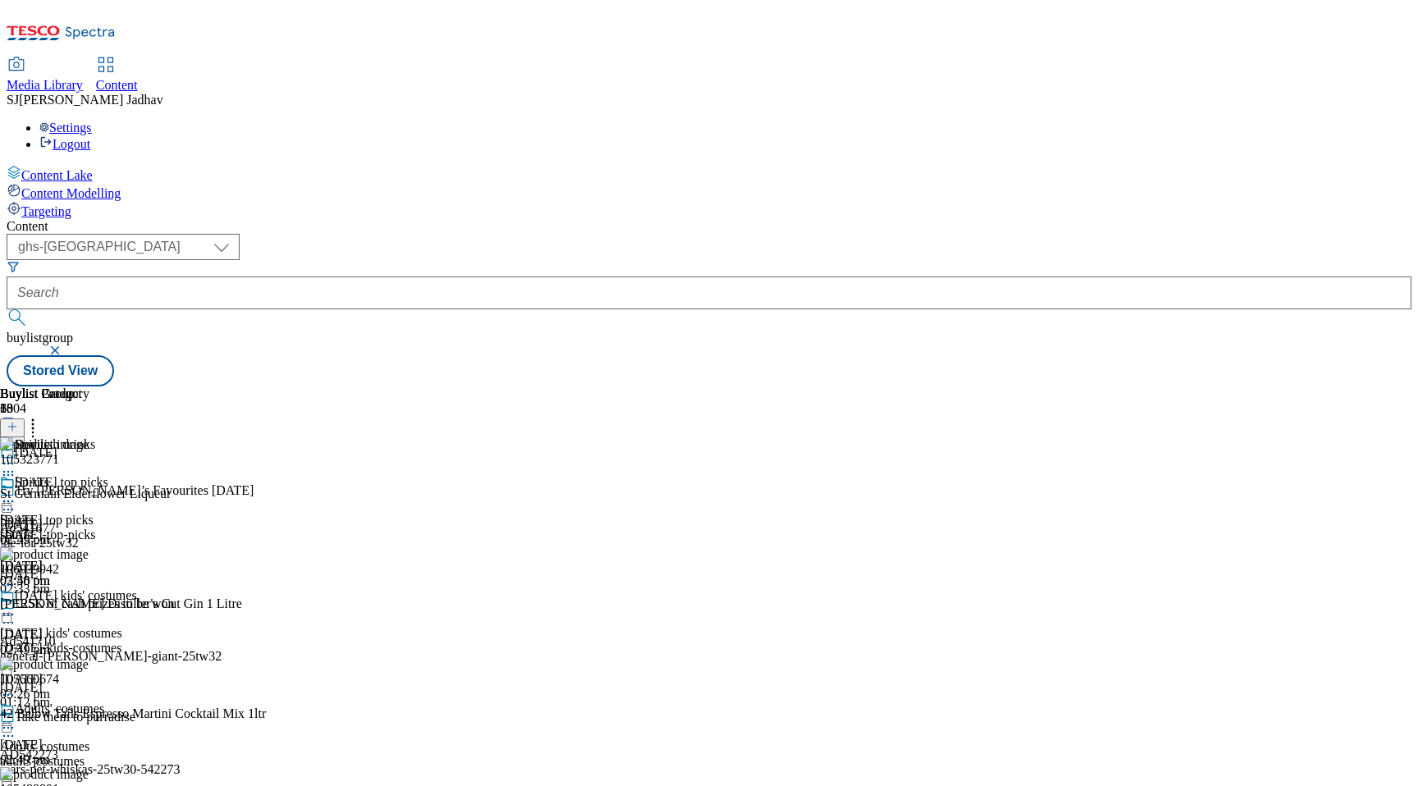
scroll to position [0, 39]
click at [352, 387] on header "Buylist Product 38" at bounding box center [176, 412] width 352 height 51
click at [18, 421] on icon at bounding box center [12, 426] width 11 height 11
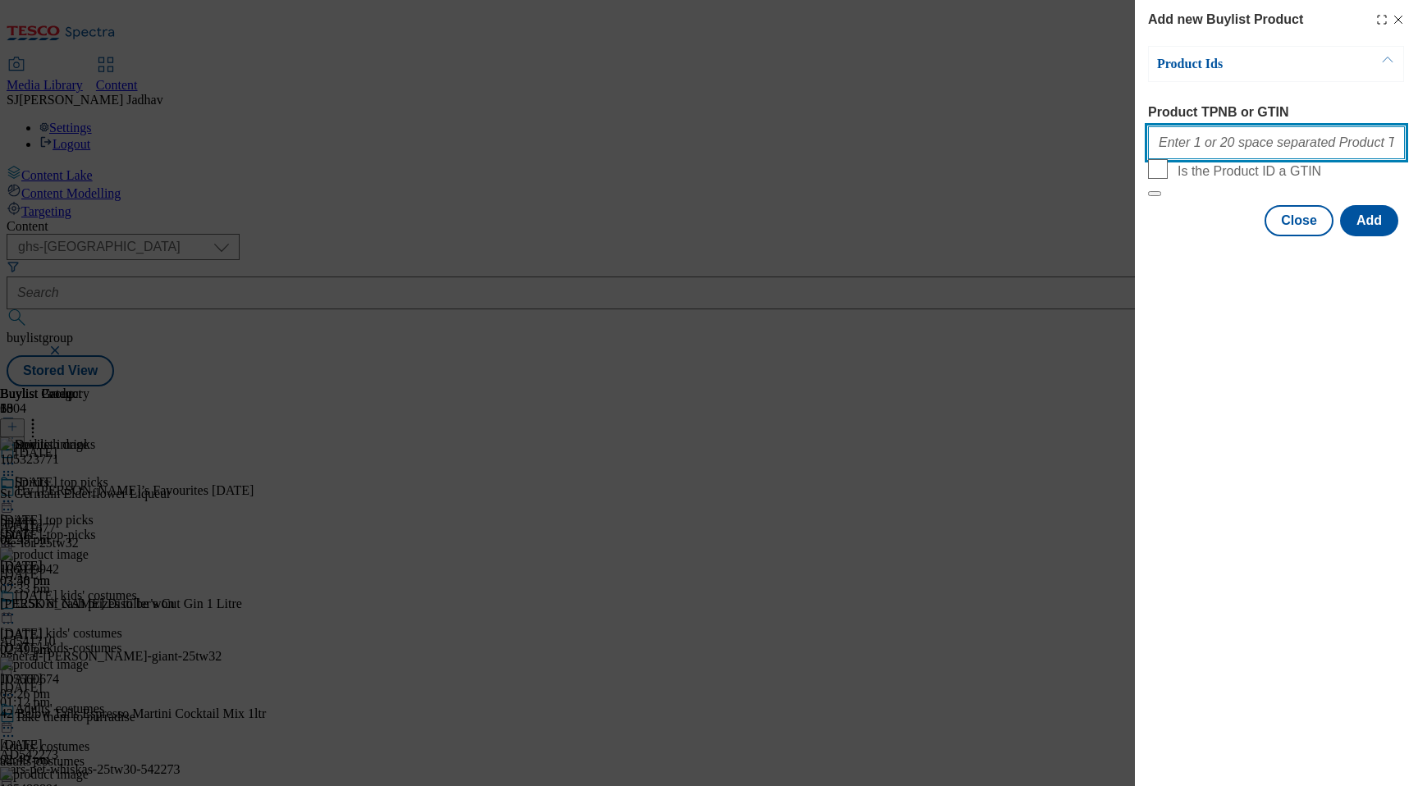
click at [1252, 157] on input "Product TPNB or GTIN" at bounding box center [1276, 142] width 257 height 33
paste input "50237986 83590199 50238173 50237721 63783324 50237502"
type input "50237986 83590199 50238173 50237721 63783324 50237502"
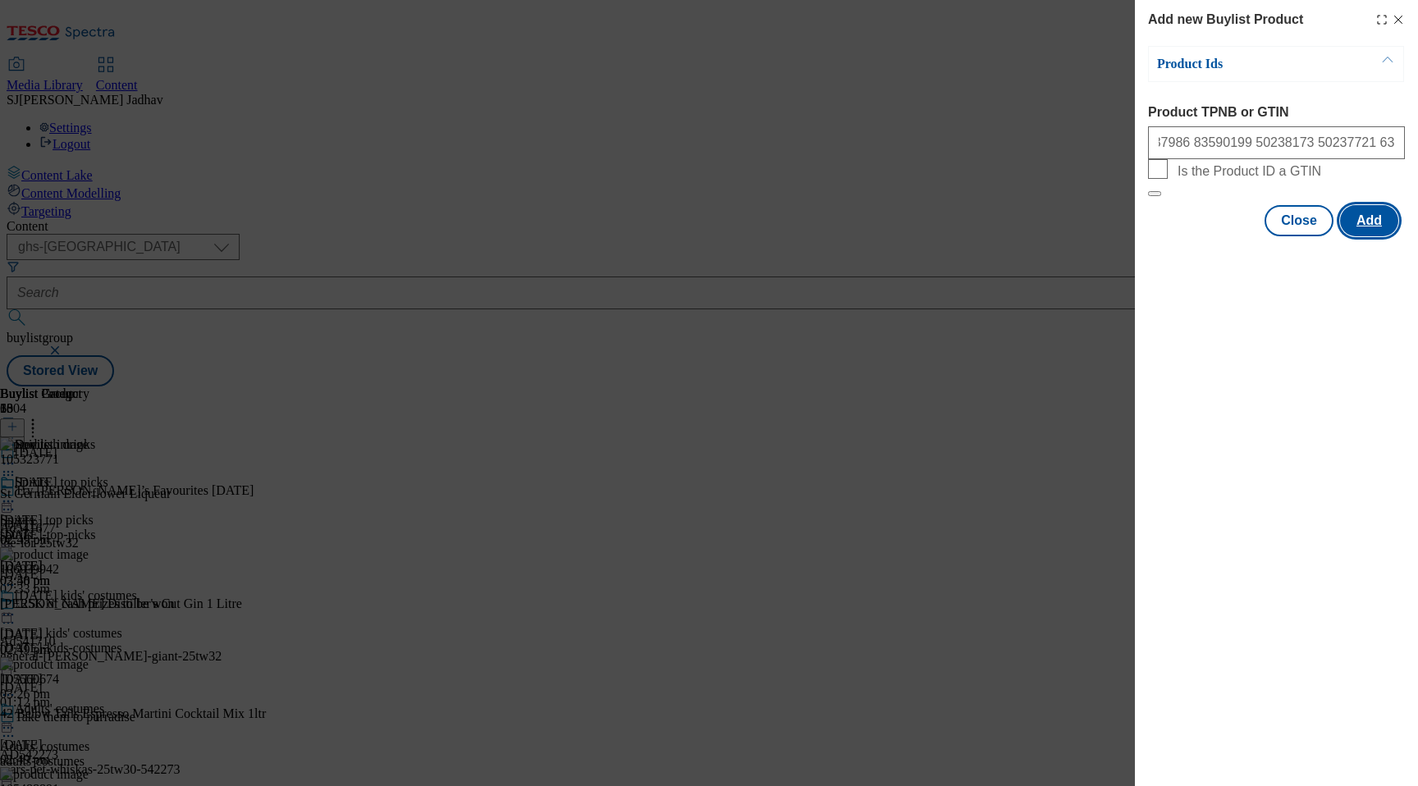
click at [1356, 236] on button "Add" at bounding box center [1369, 220] width 58 height 31
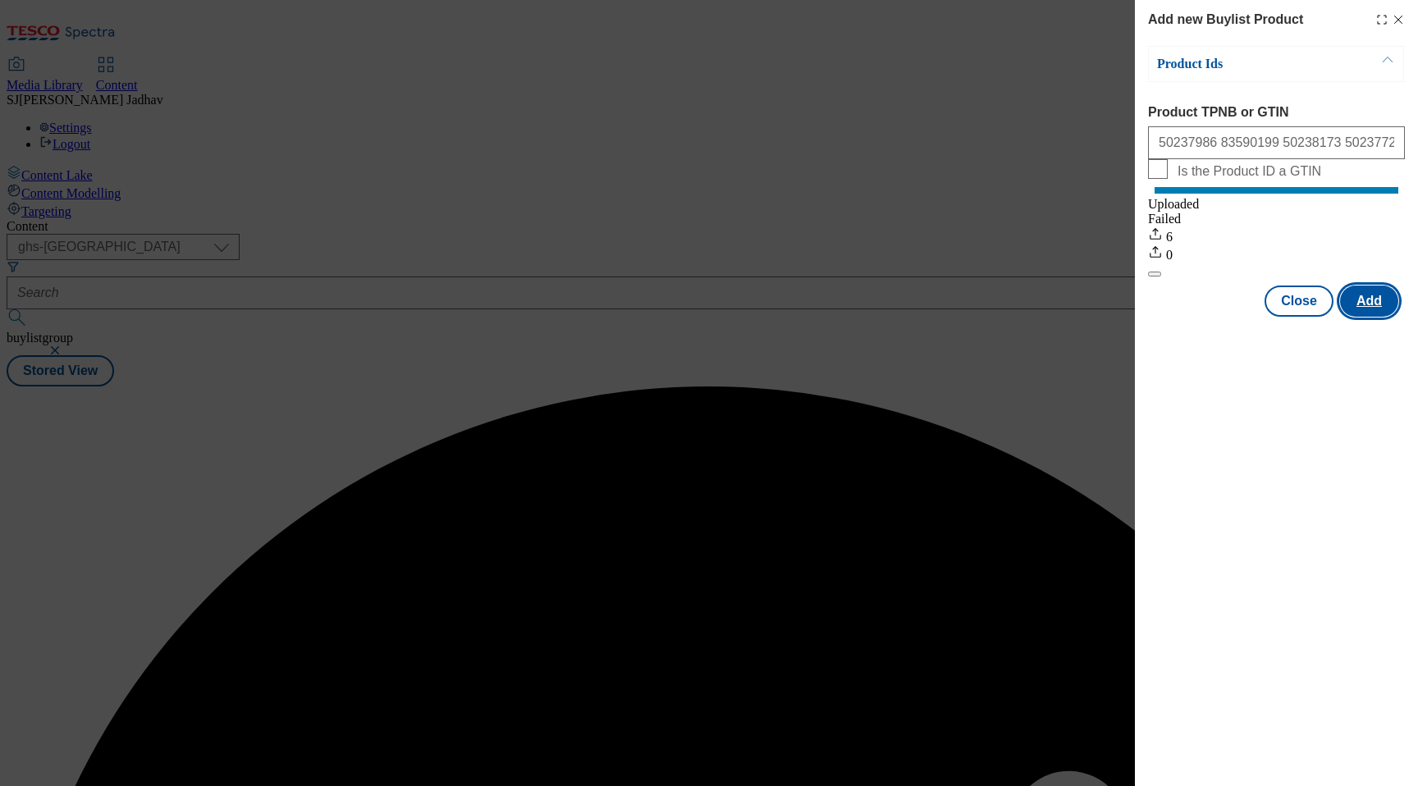
scroll to position [0, 0]
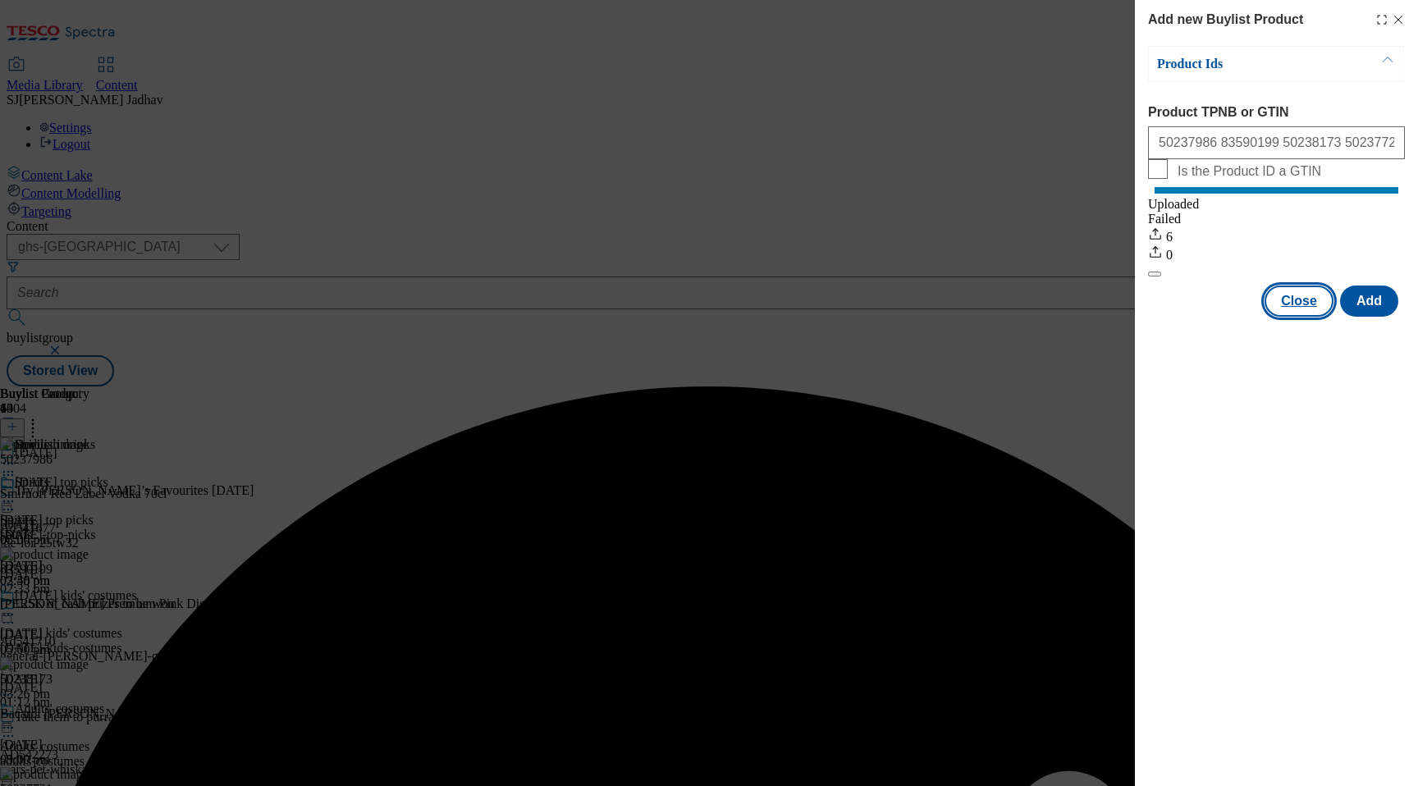
click at [1320, 315] on button "Close" at bounding box center [1299, 301] width 69 height 31
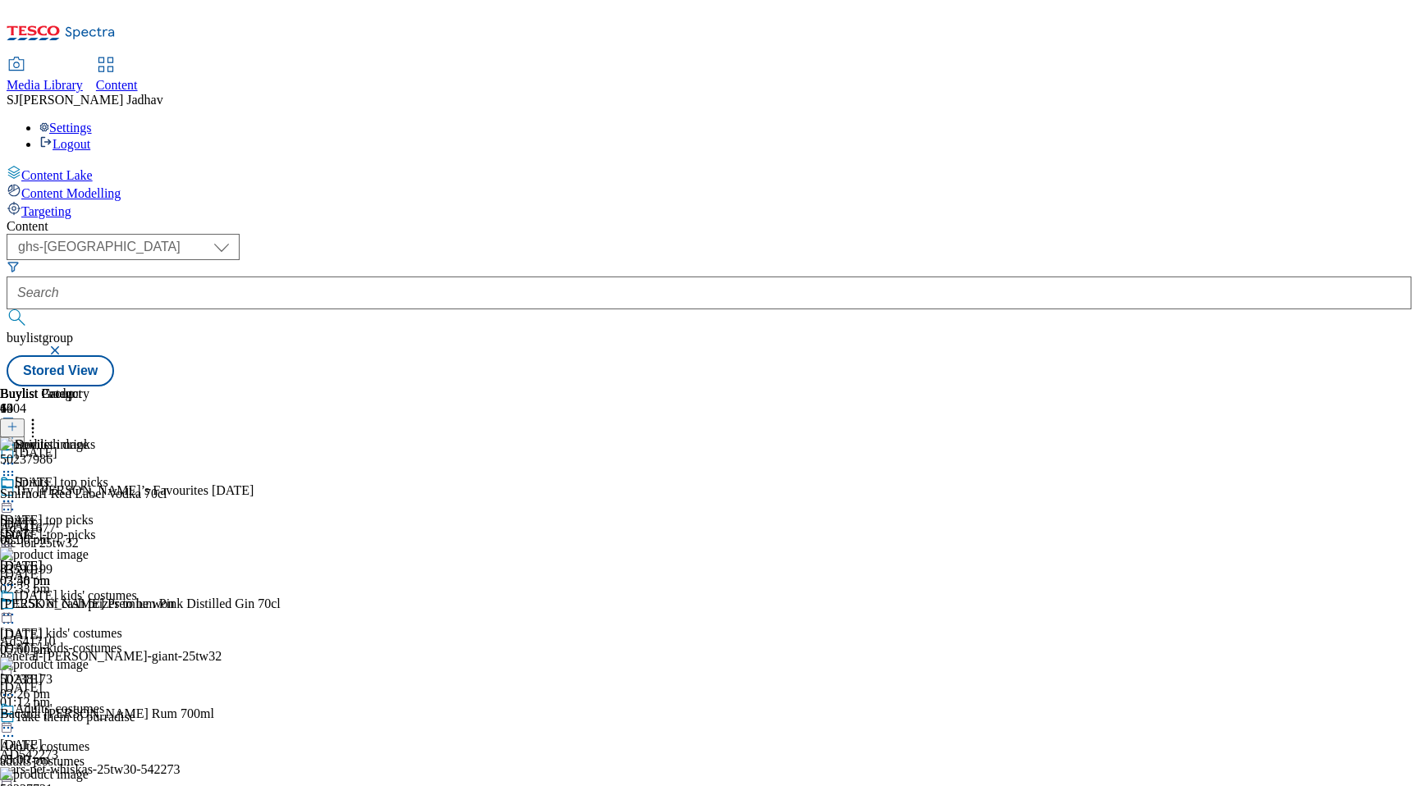
click at [10, 501] on circle at bounding box center [8, 502] width 2 height 2
click at [70, 530] on span "Edit" at bounding box center [60, 536] width 19 height 12
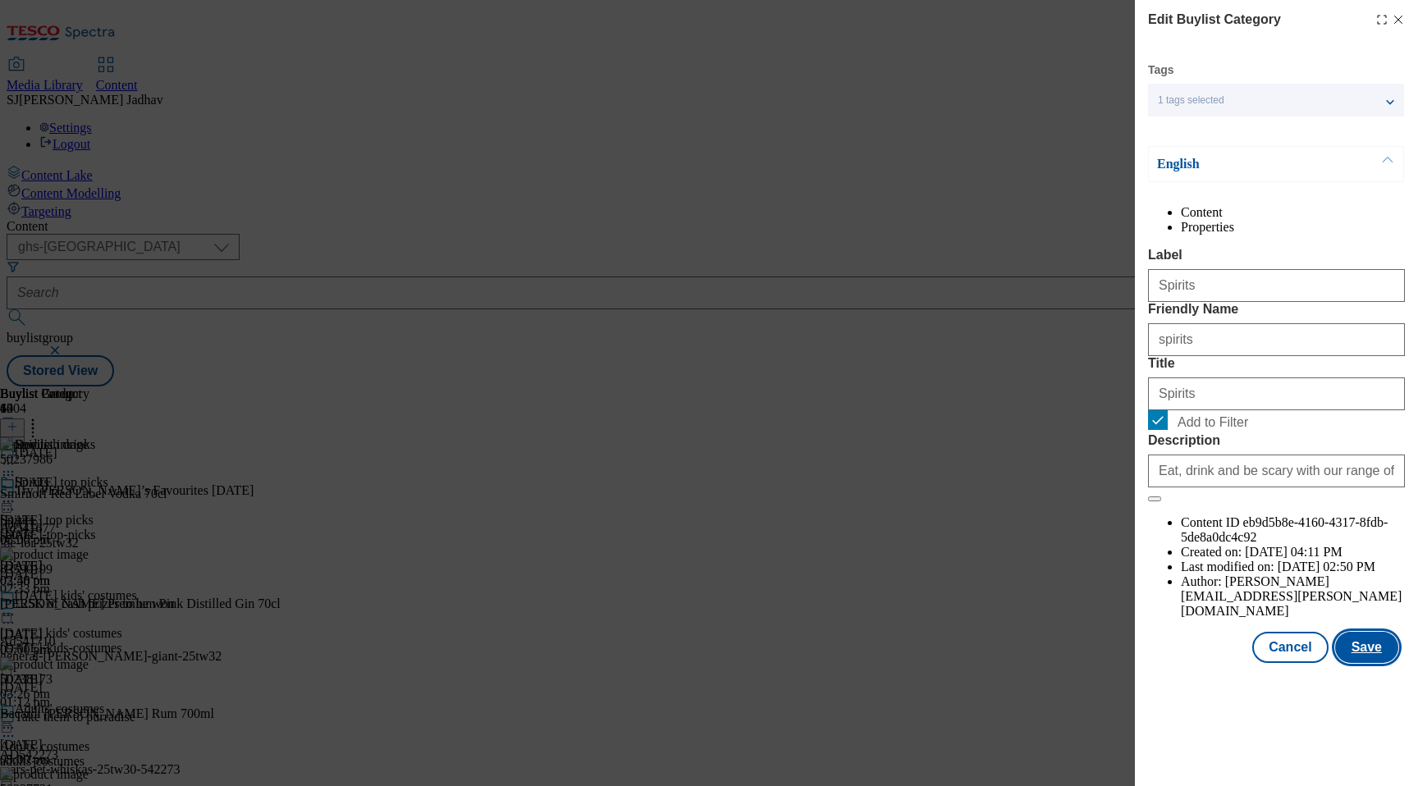
click at [1367, 663] on button "Save" at bounding box center [1366, 647] width 63 height 31
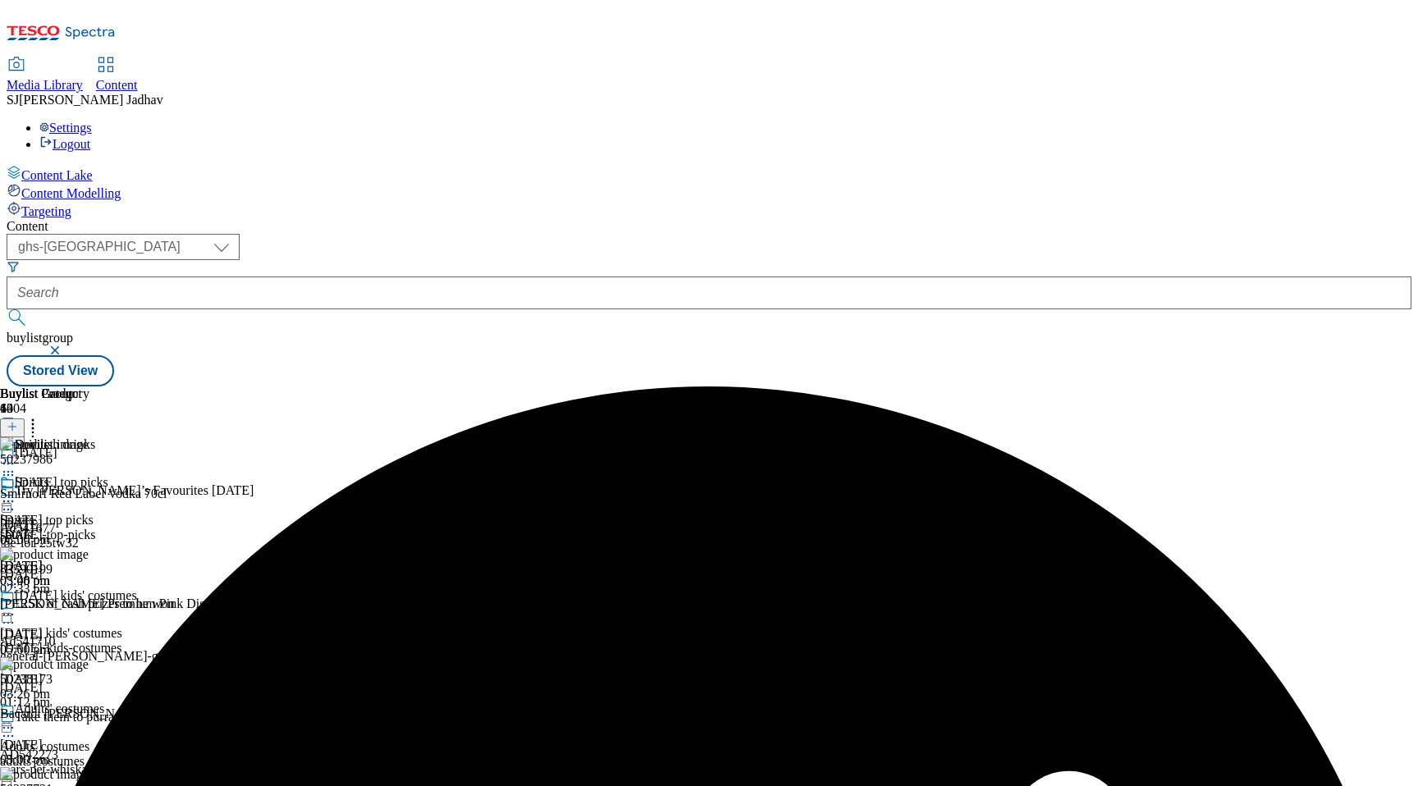
click at [16, 493] on icon at bounding box center [8, 501] width 16 height 16
click at [89, 606] on span "Preview" at bounding box center [70, 612] width 39 height 12
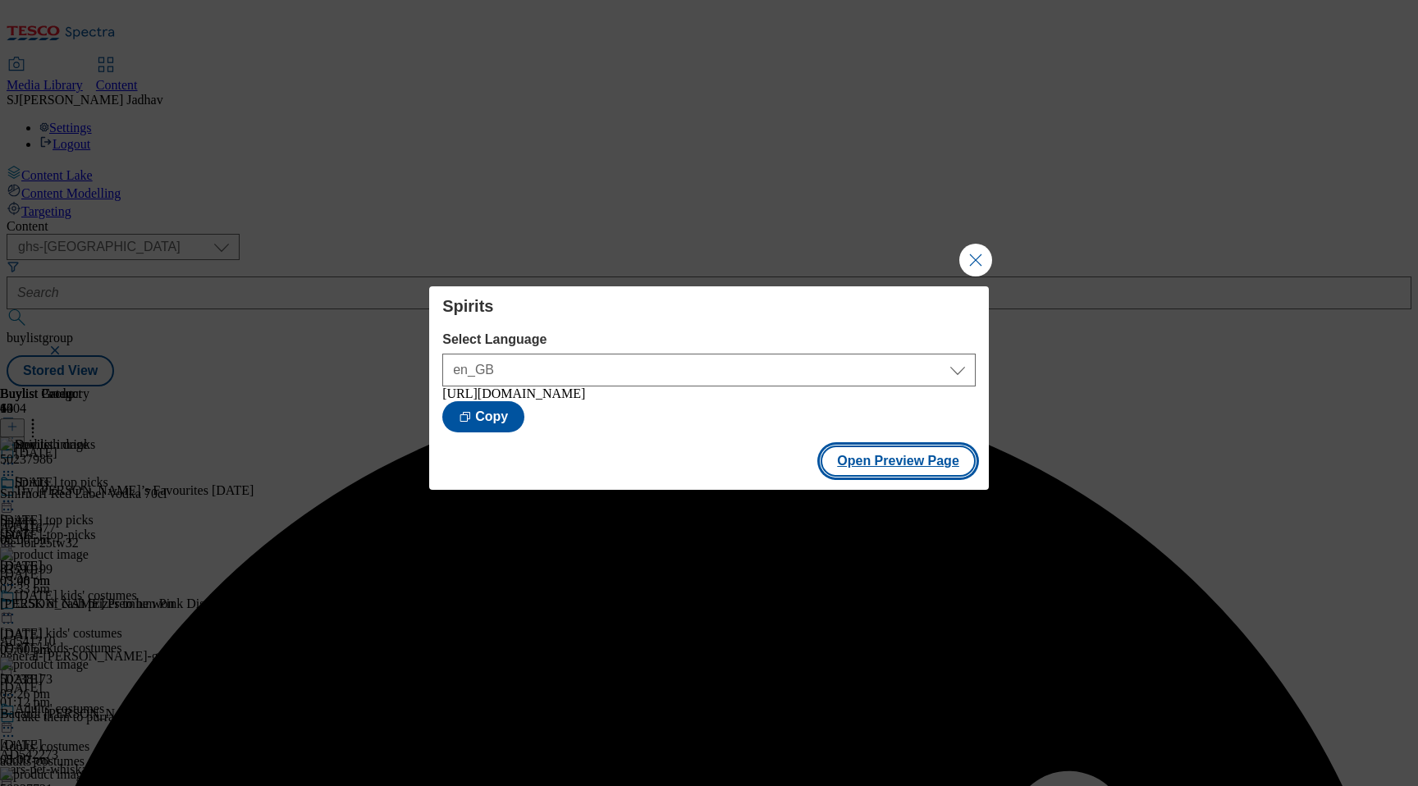
click at [932, 460] on button "Open Preview Page" at bounding box center [898, 461] width 155 height 31
click at [970, 263] on button "Close Modal" at bounding box center [975, 260] width 33 height 33
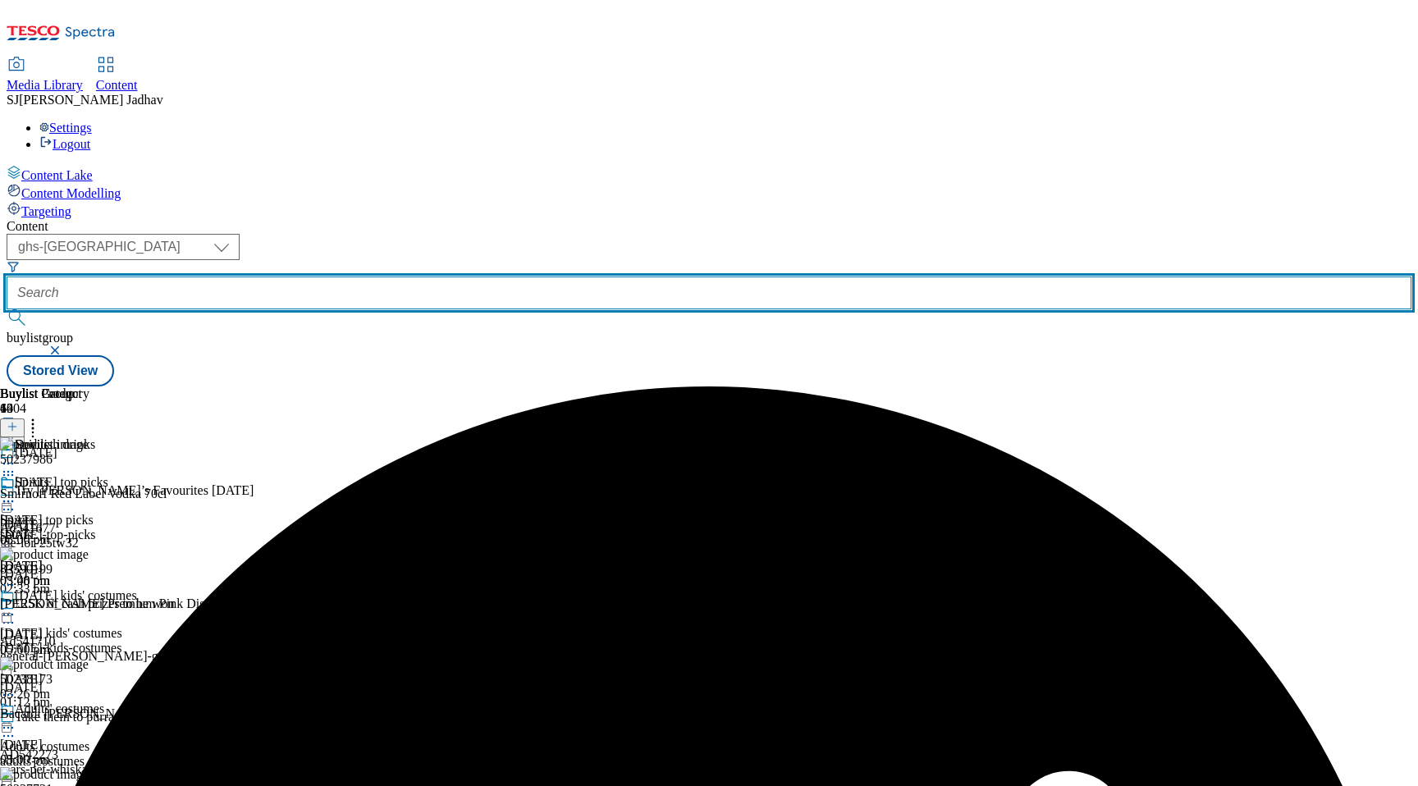
click at [389, 277] on input "text" at bounding box center [709, 293] width 1405 height 33
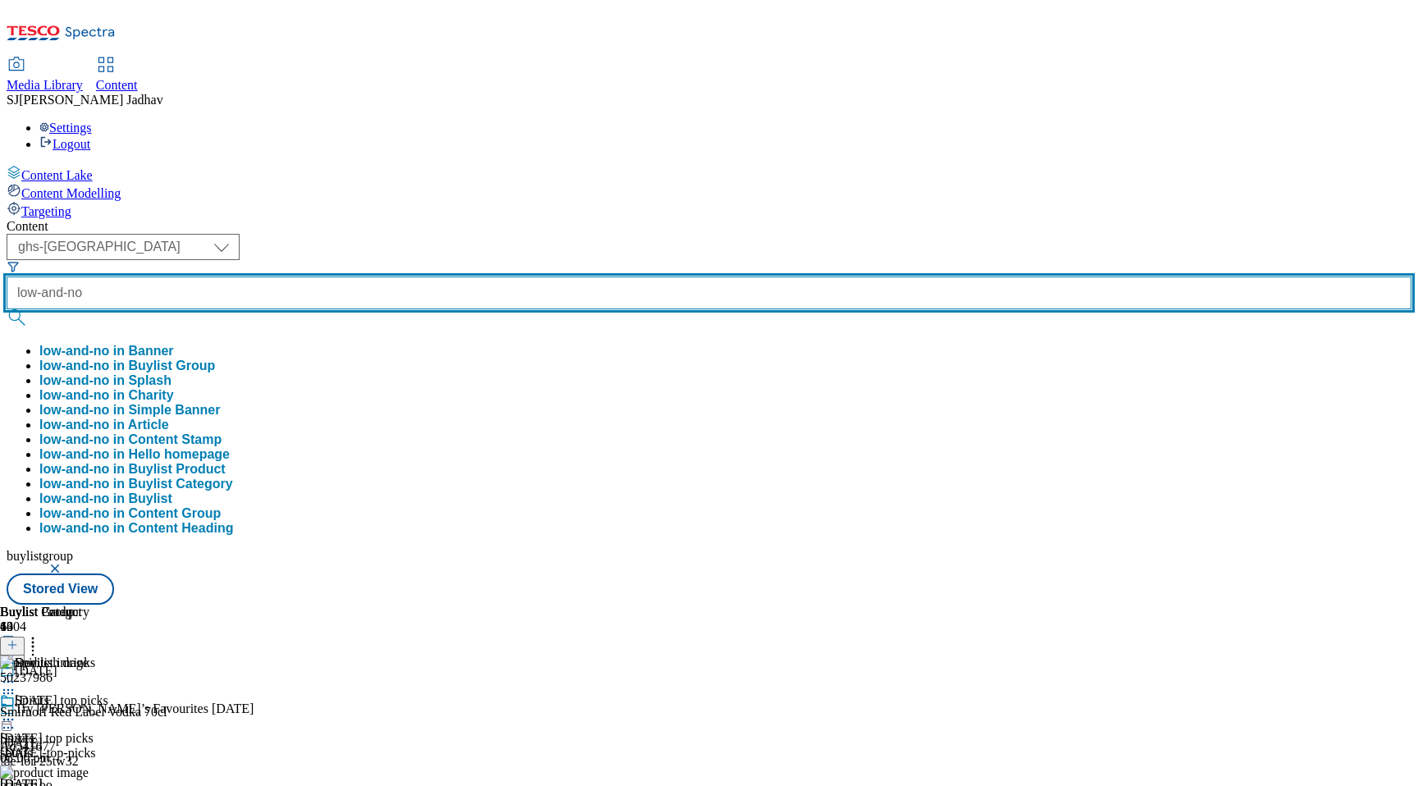
type input "low-and-no"
click at [7, 309] on button "submit" at bounding box center [18, 317] width 23 height 16
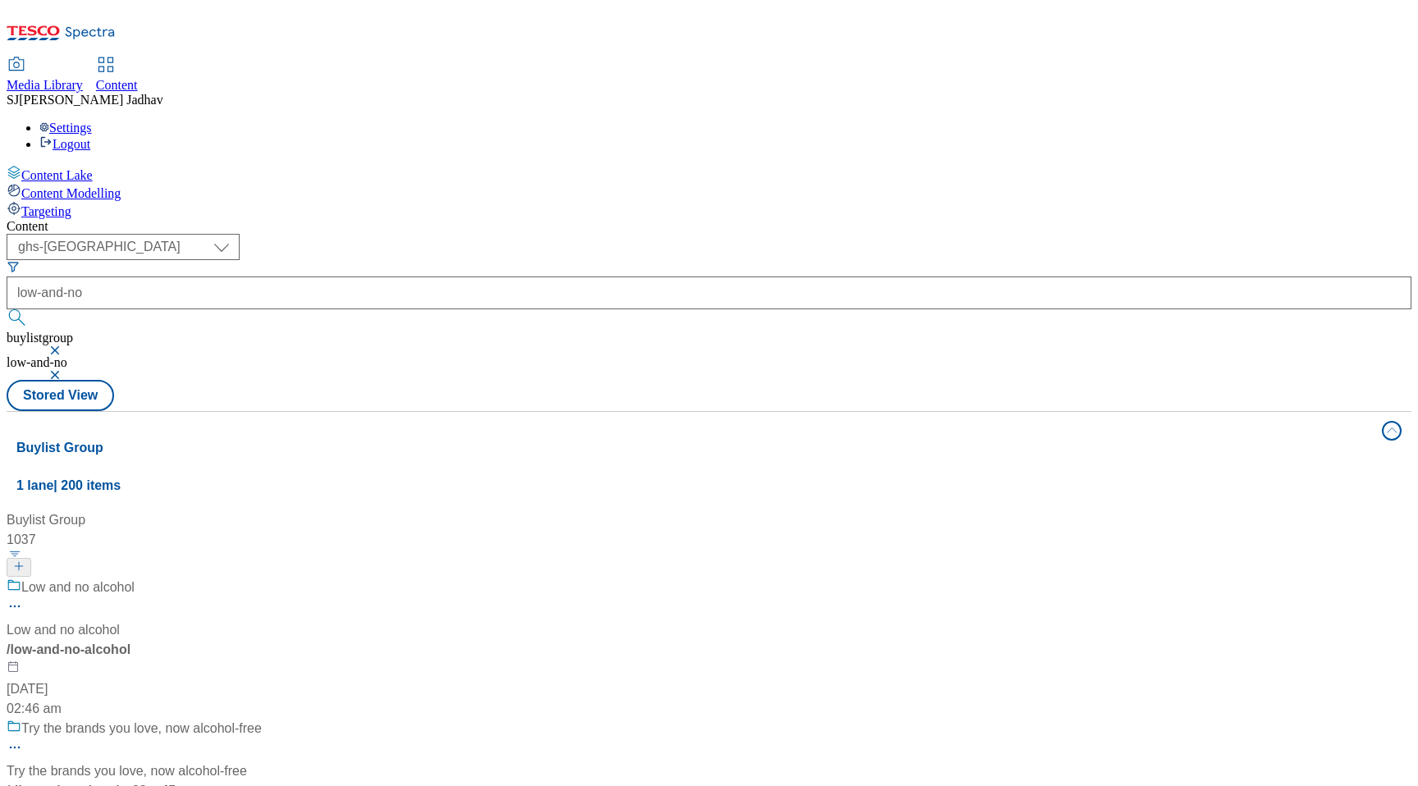
click at [262, 578] on div "Low and no alcohol Low and no alcohol / low-and-no-alcohol [DATE] 02:46 am" at bounding box center [134, 648] width 255 height 141
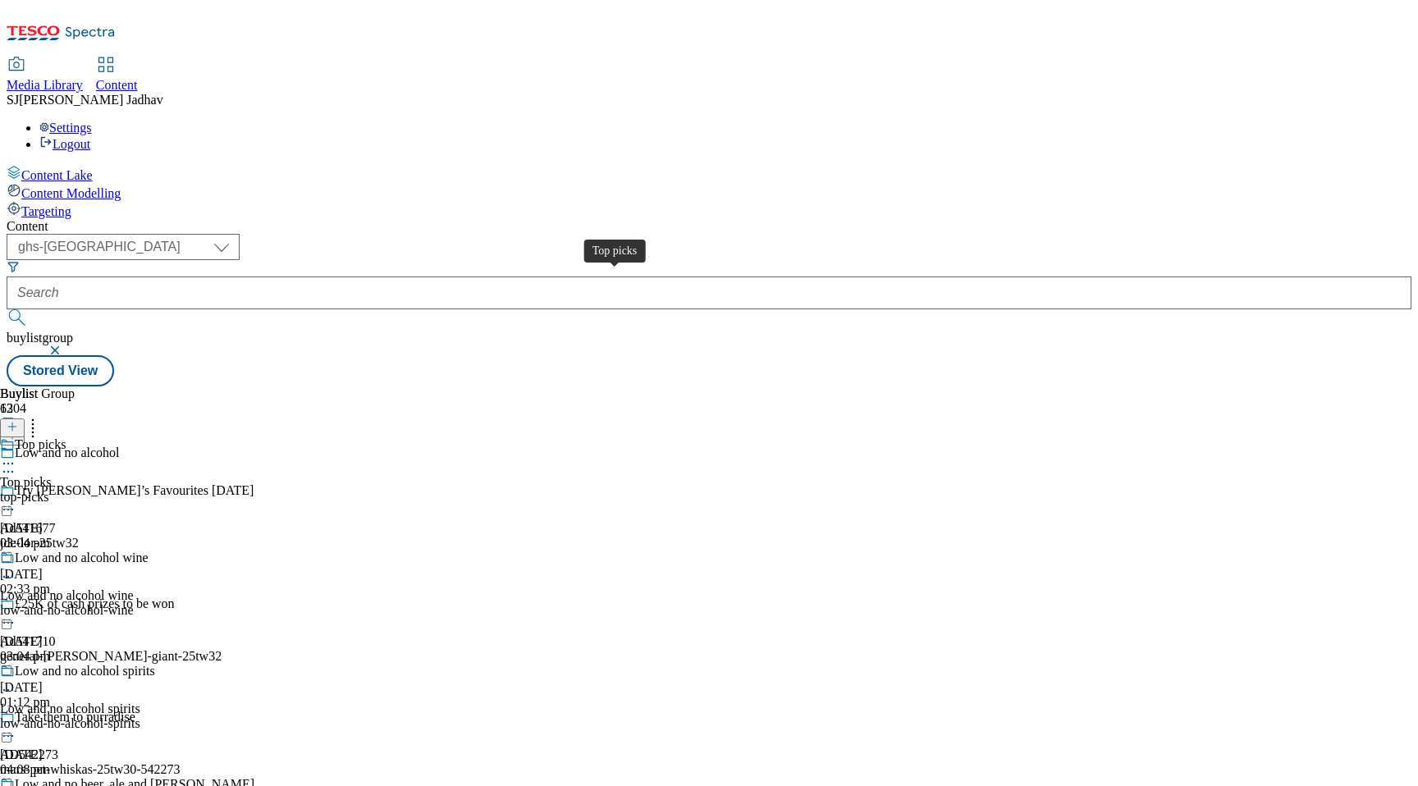
click at [51, 475] on div "Top picks" at bounding box center [25, 482] width 51 height 15
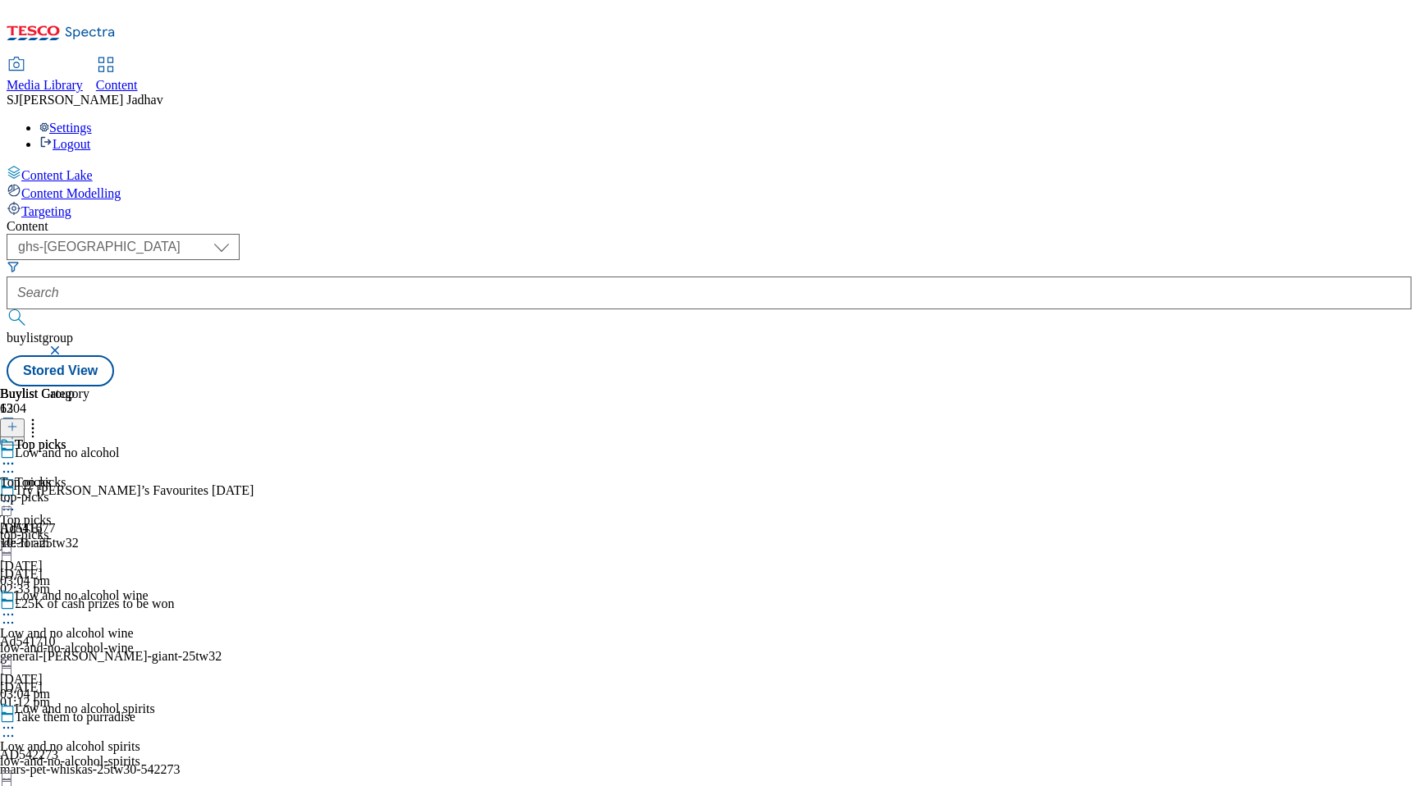
click at [89, 490] on div "top-picks" at bounding box center [44, 497] width 89 height 15
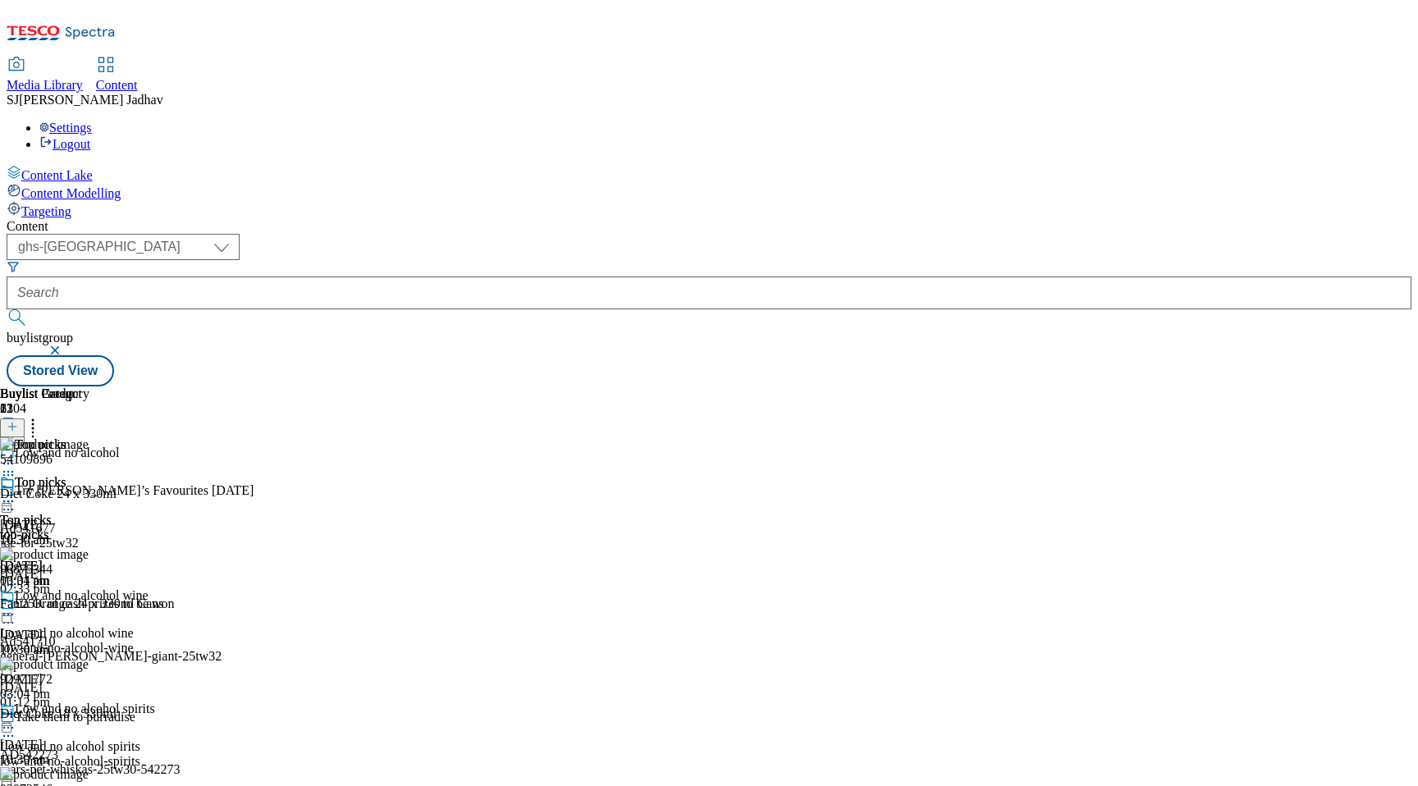
scroll to position [0, 39]
click at [16, 427] on line at bounding box center [12, 427] width 8 height 0
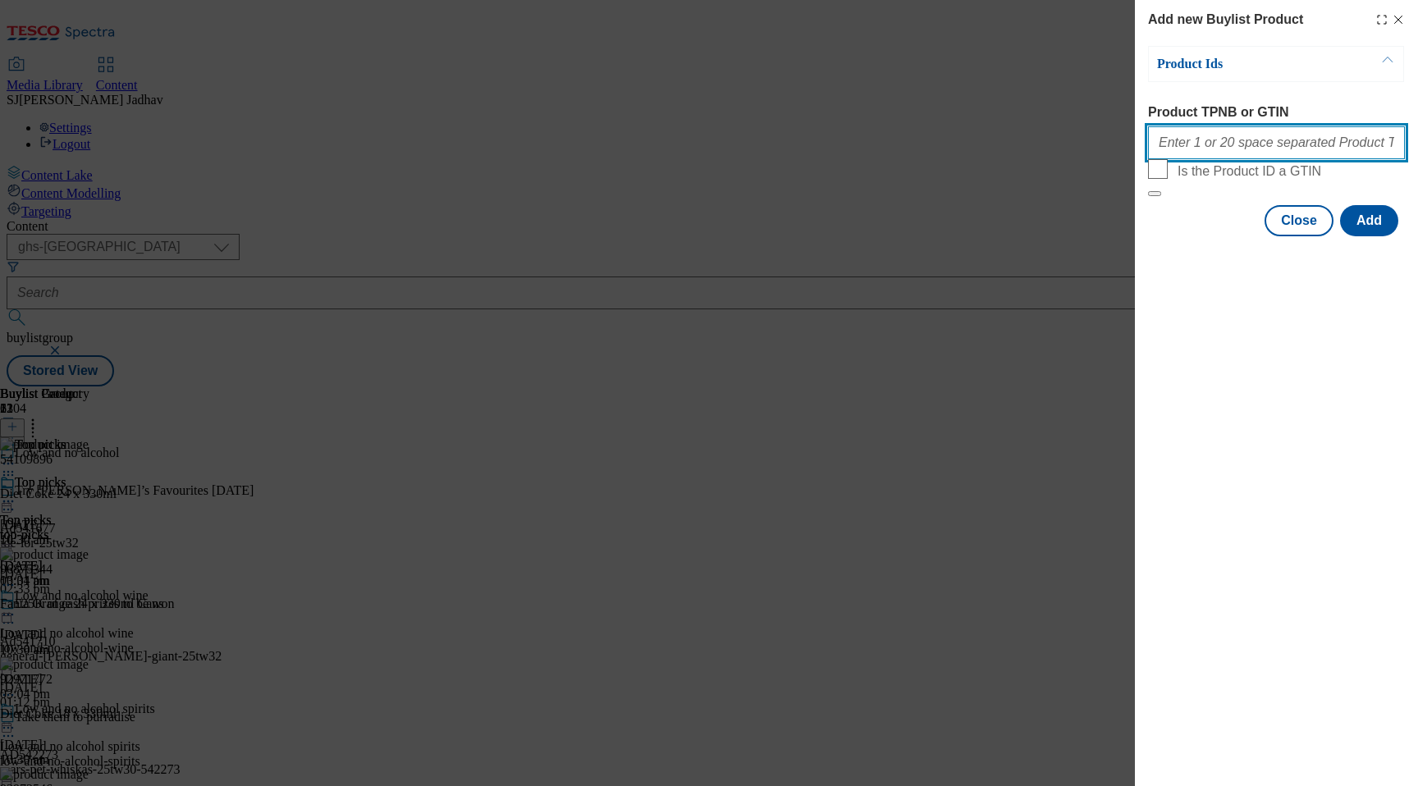
click at [1220, 150] on input "Product TPNB or GTIN" at bounding box center [1276, 142] width 257 height 33
paste input "91071099"
type input "91071099"
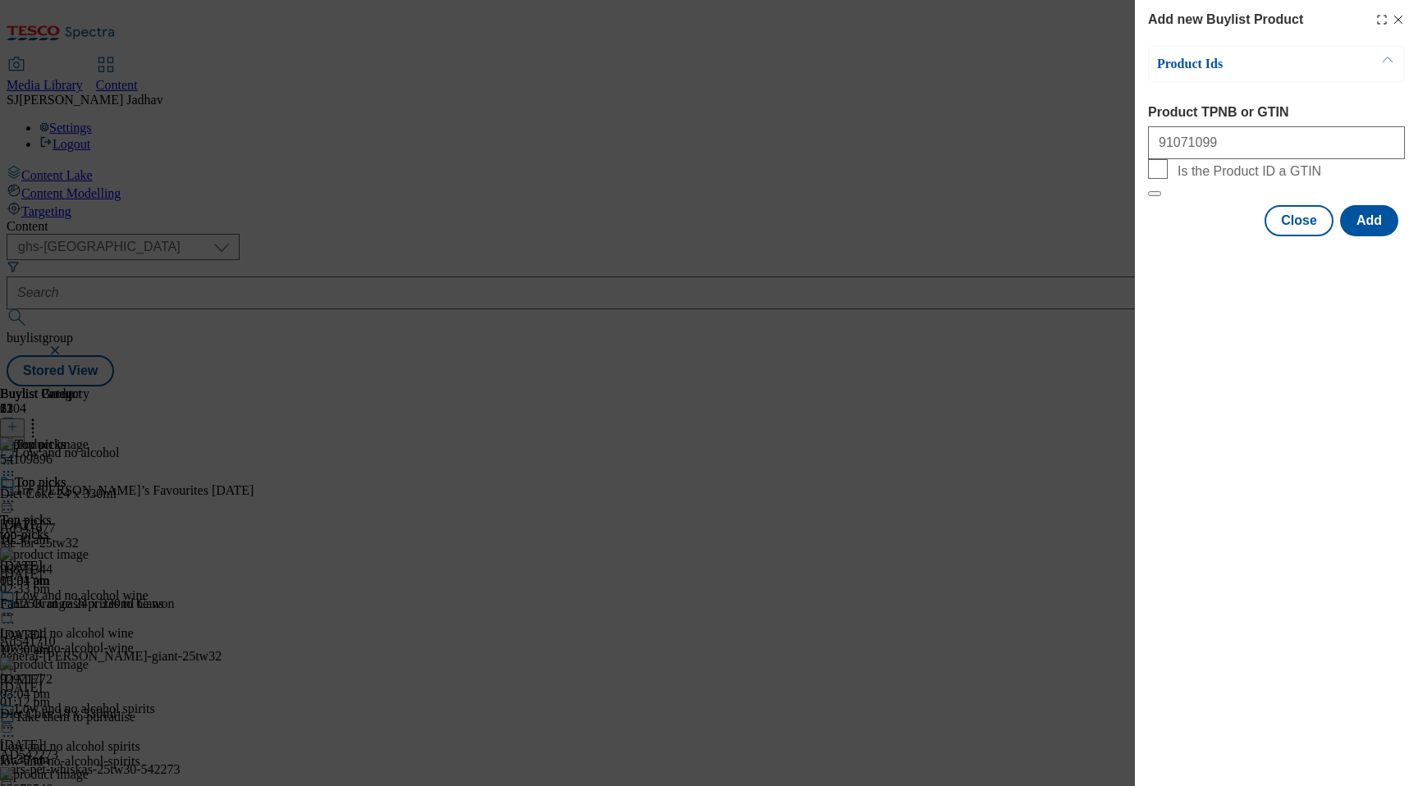
click at [1365, 263] on div "Modal" at bounding box center [1276, 251] width 283 height 23
click at [1367, 236] on button "Add" at bounding box center [1369, 220] width 58 height 31
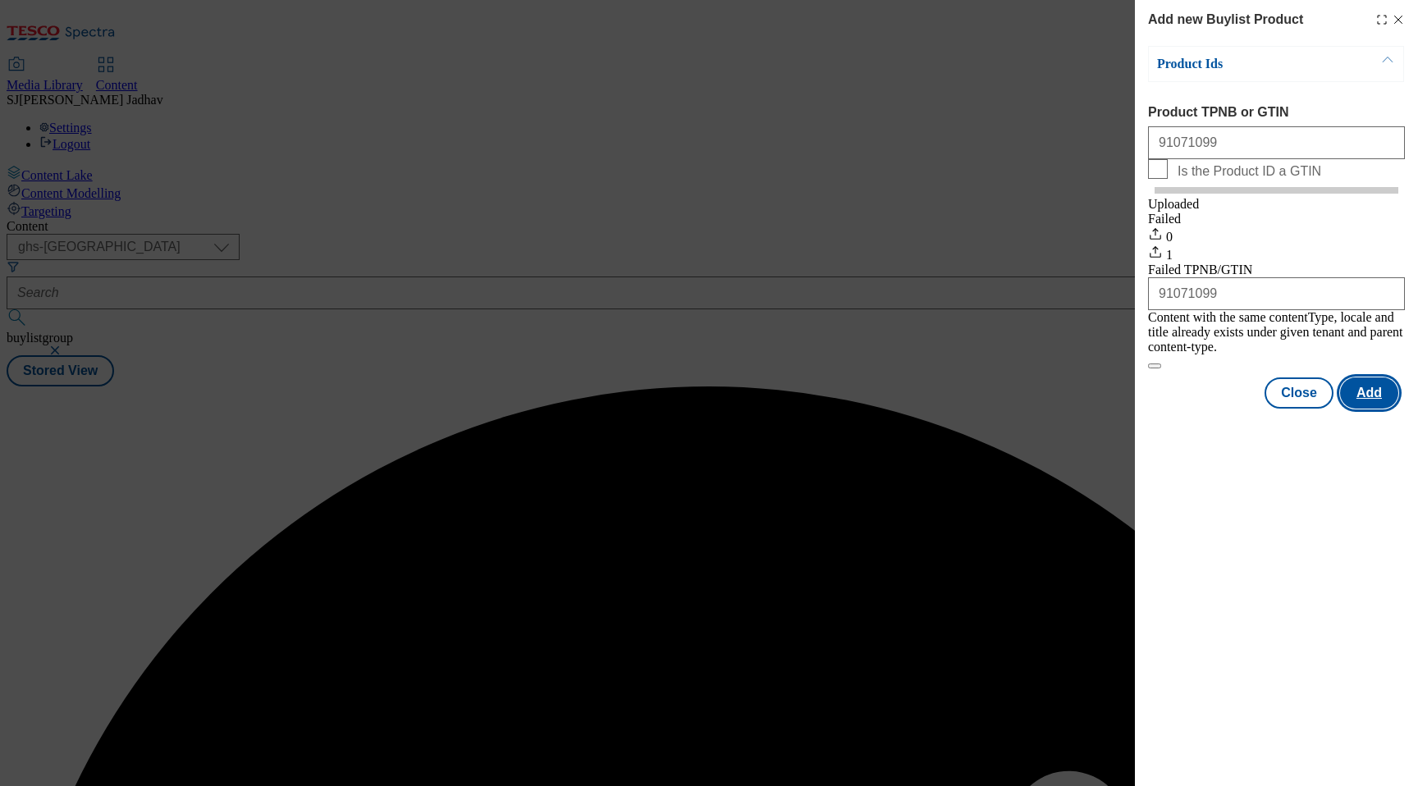
scroll to position [0, 0]
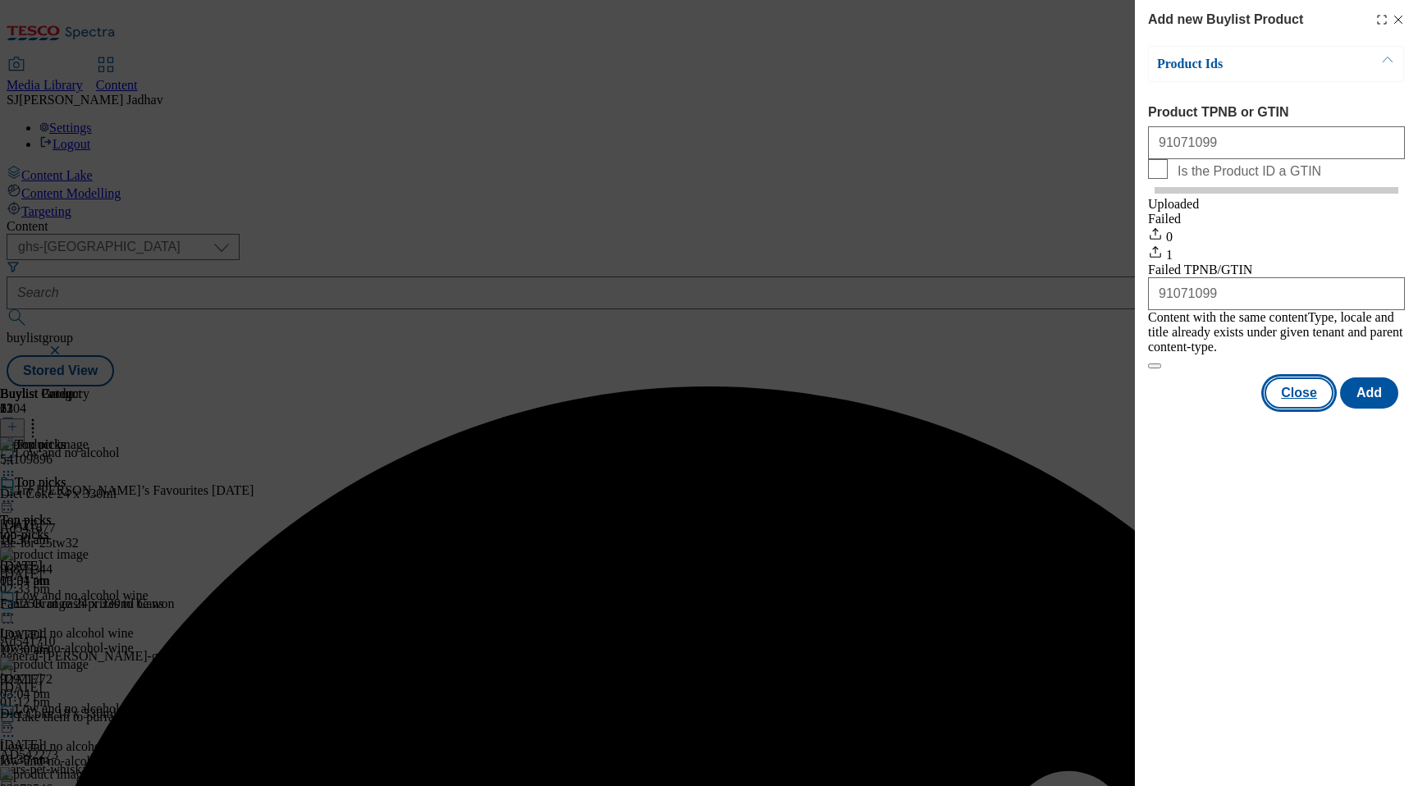
click at [1305, 402] on button "Close" at bounding box center [1299, 393] width 69 height 31
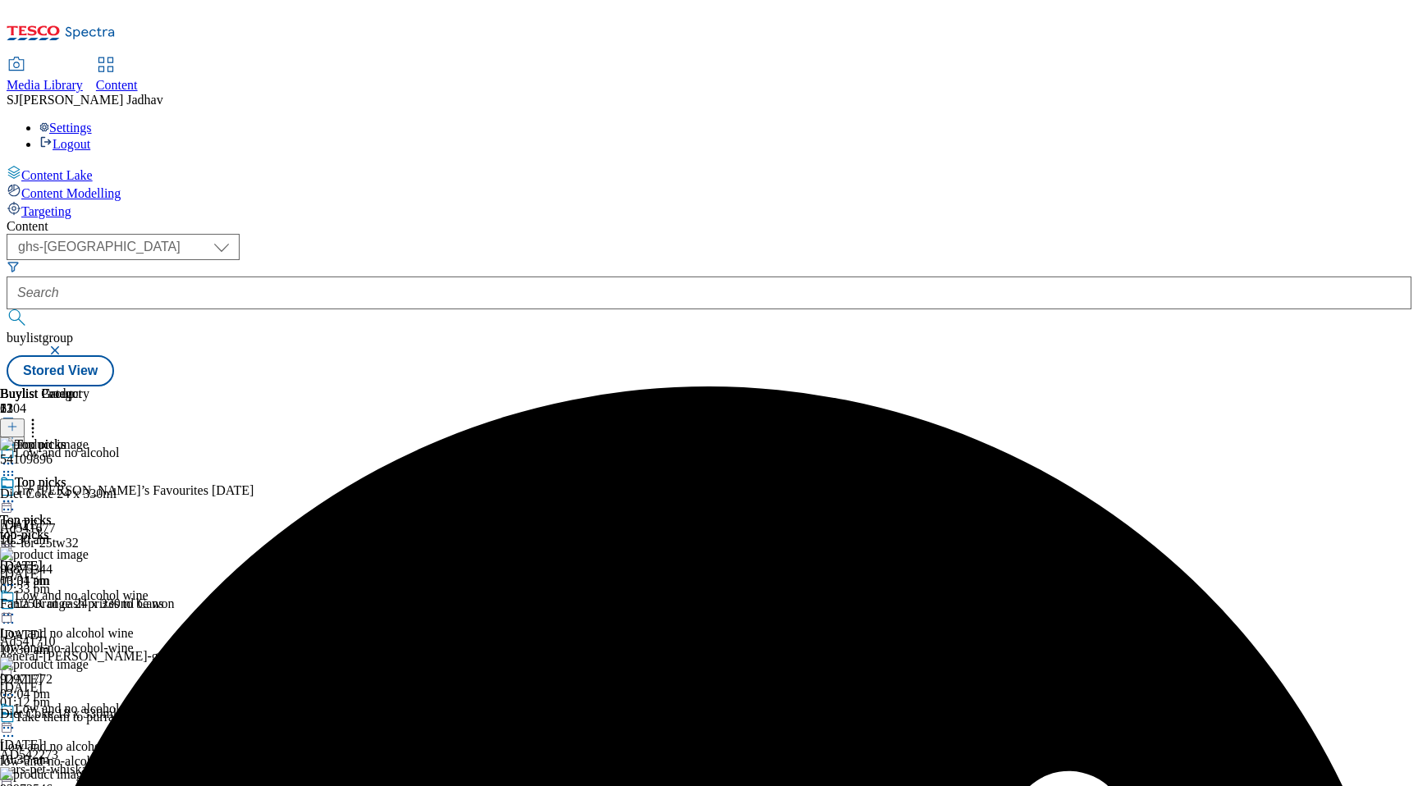
scroll to position [0, 39]
click at [41, 416] on icon at bounding box center [33, 424] width 16 height 16
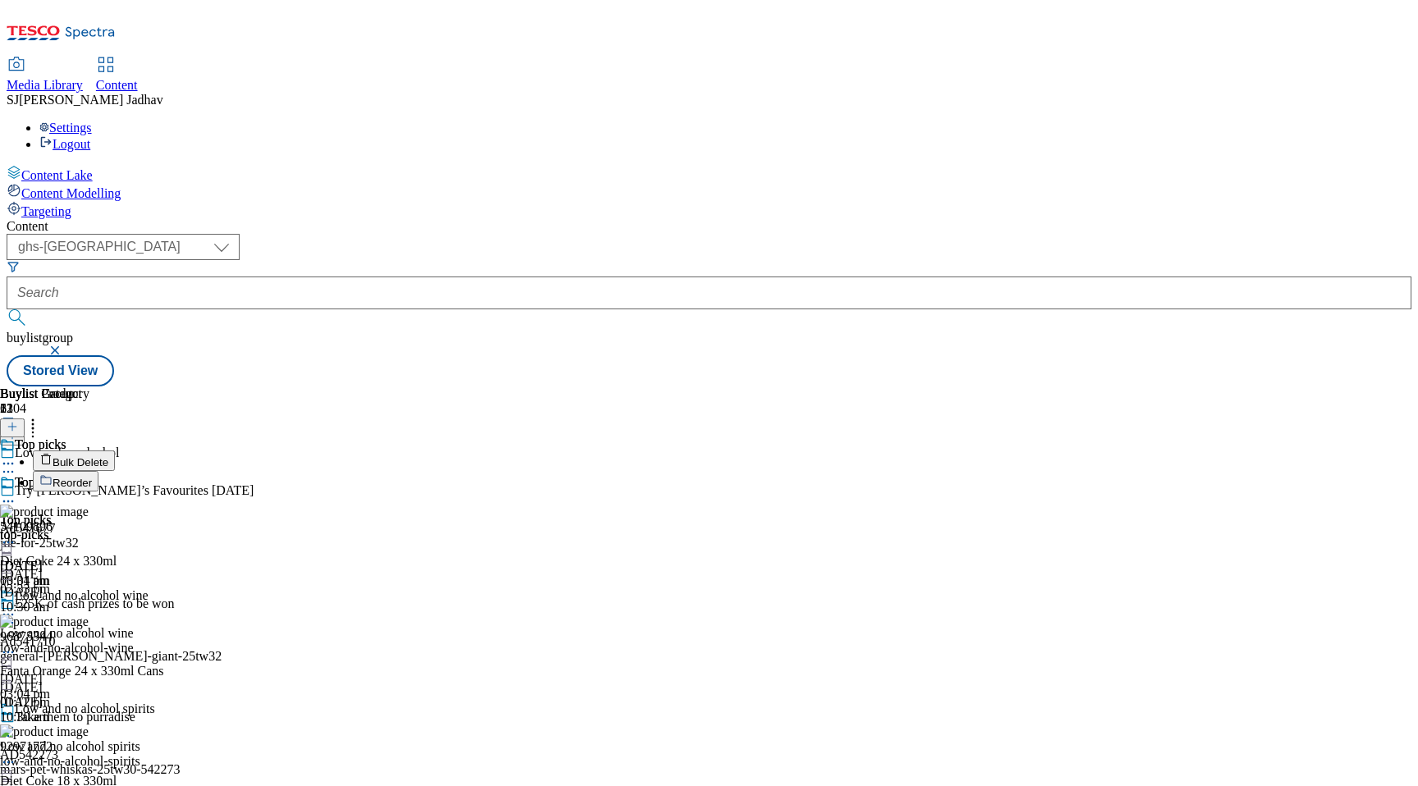
click at [98, 471] on button "Reorder" at bounding box center [66, 481] width 66 height 21
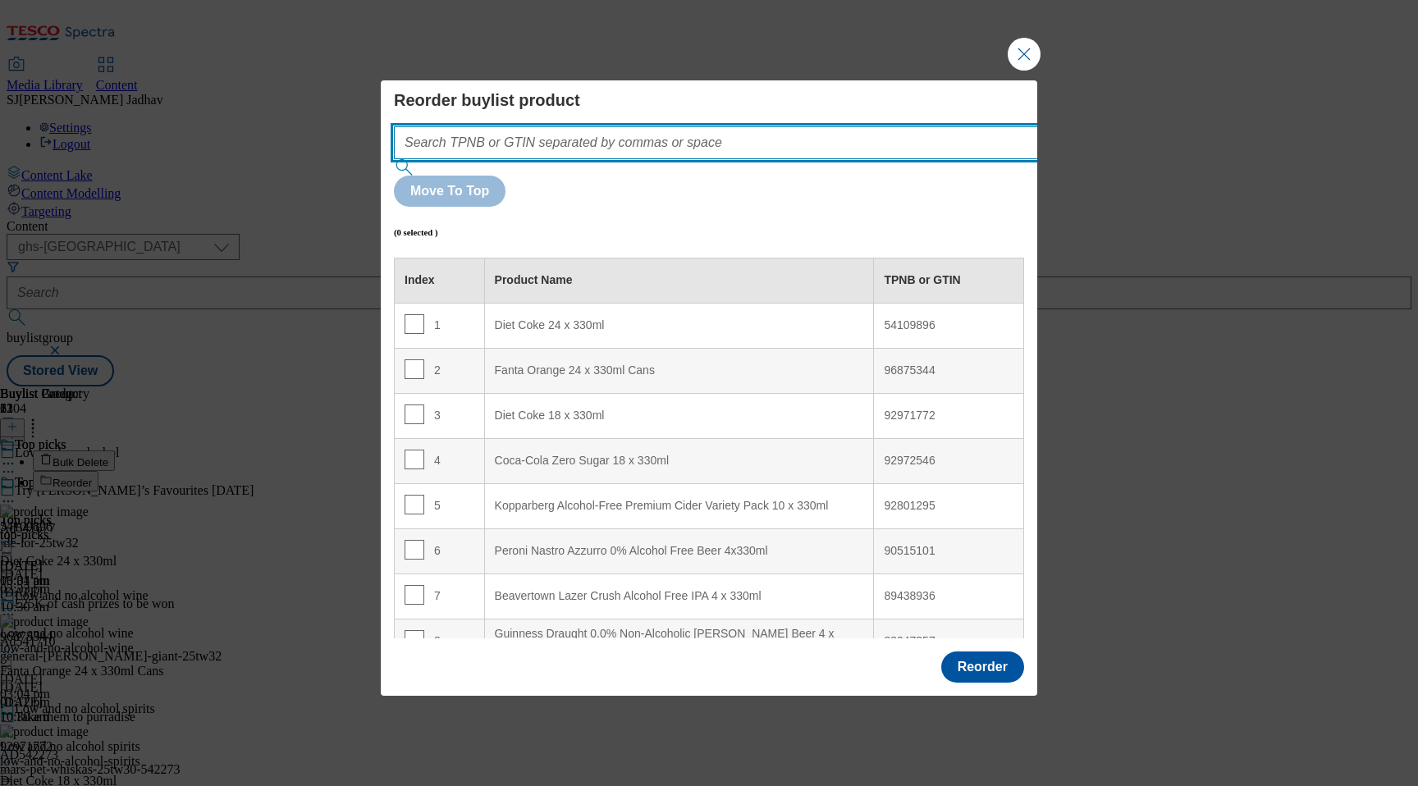
click at [716, 159] on input "Modal" at bounding box center [740, 142] width 693 height 33
paste input "91071099"
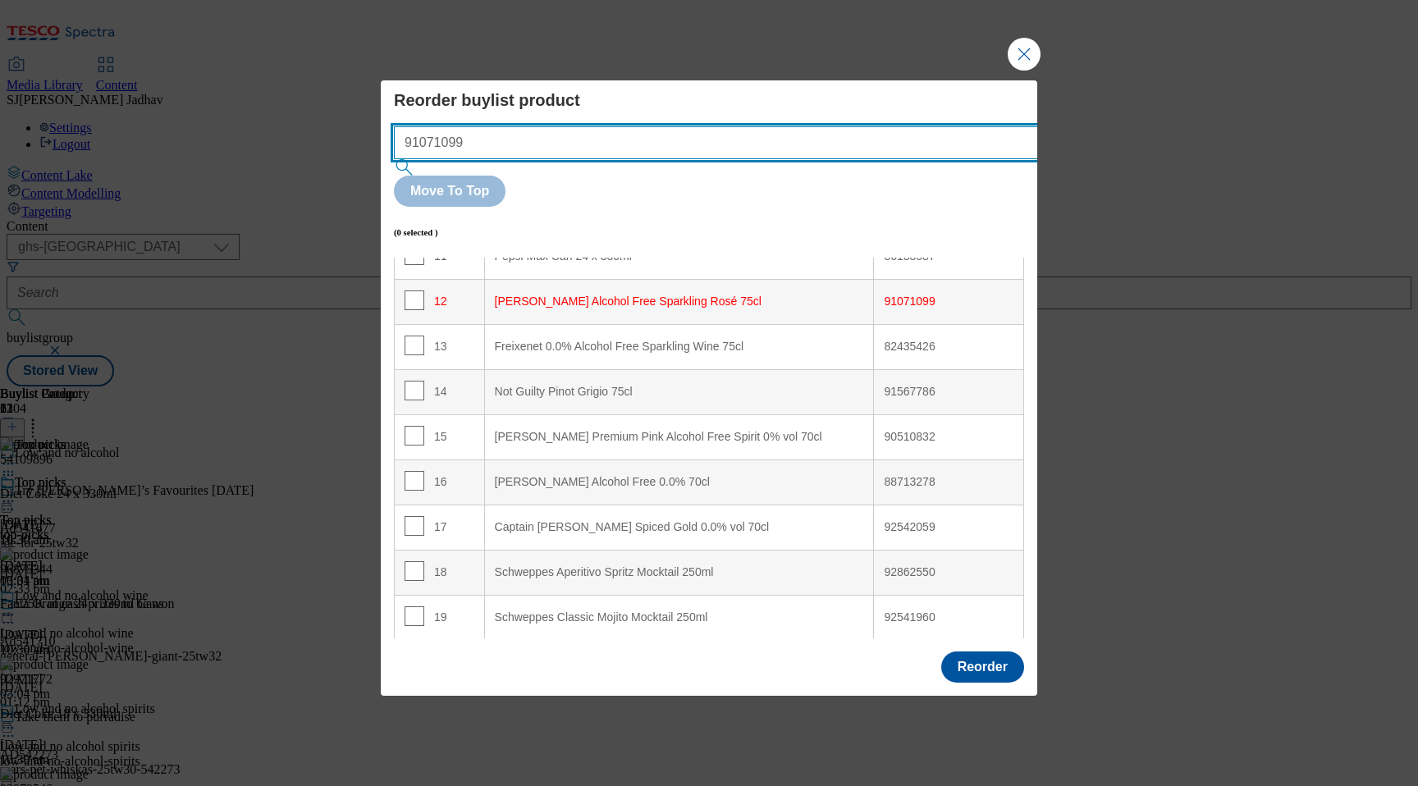
scroll to position [556, 0]
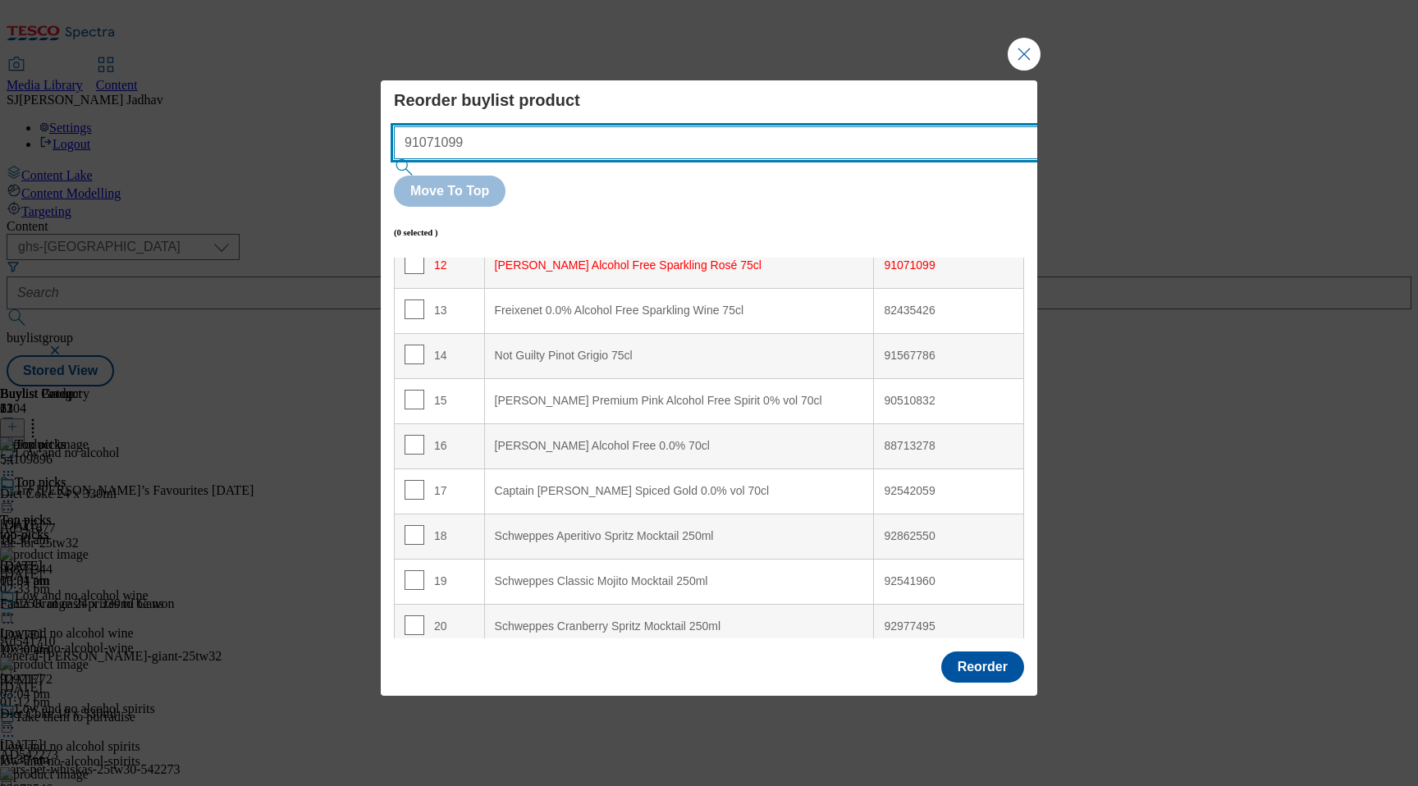
type input "91071099"
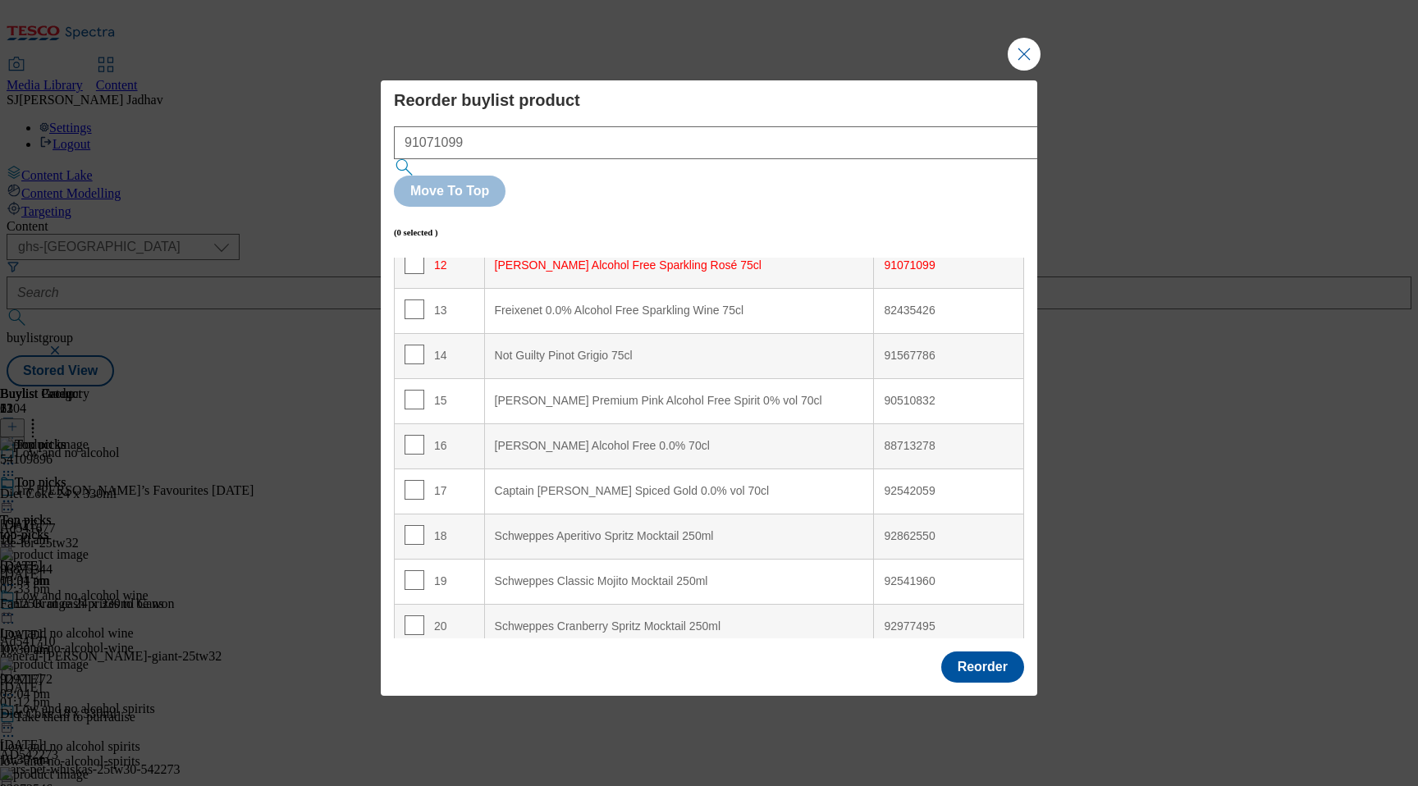
click at [919, 172] on div "91071099 Move To Top" at bounding box center [709, 166] width 630 height 80
click at [411, 254] on input "Modal" at bounding box center [415, 264] width 20 height 20
checkbox input "true"
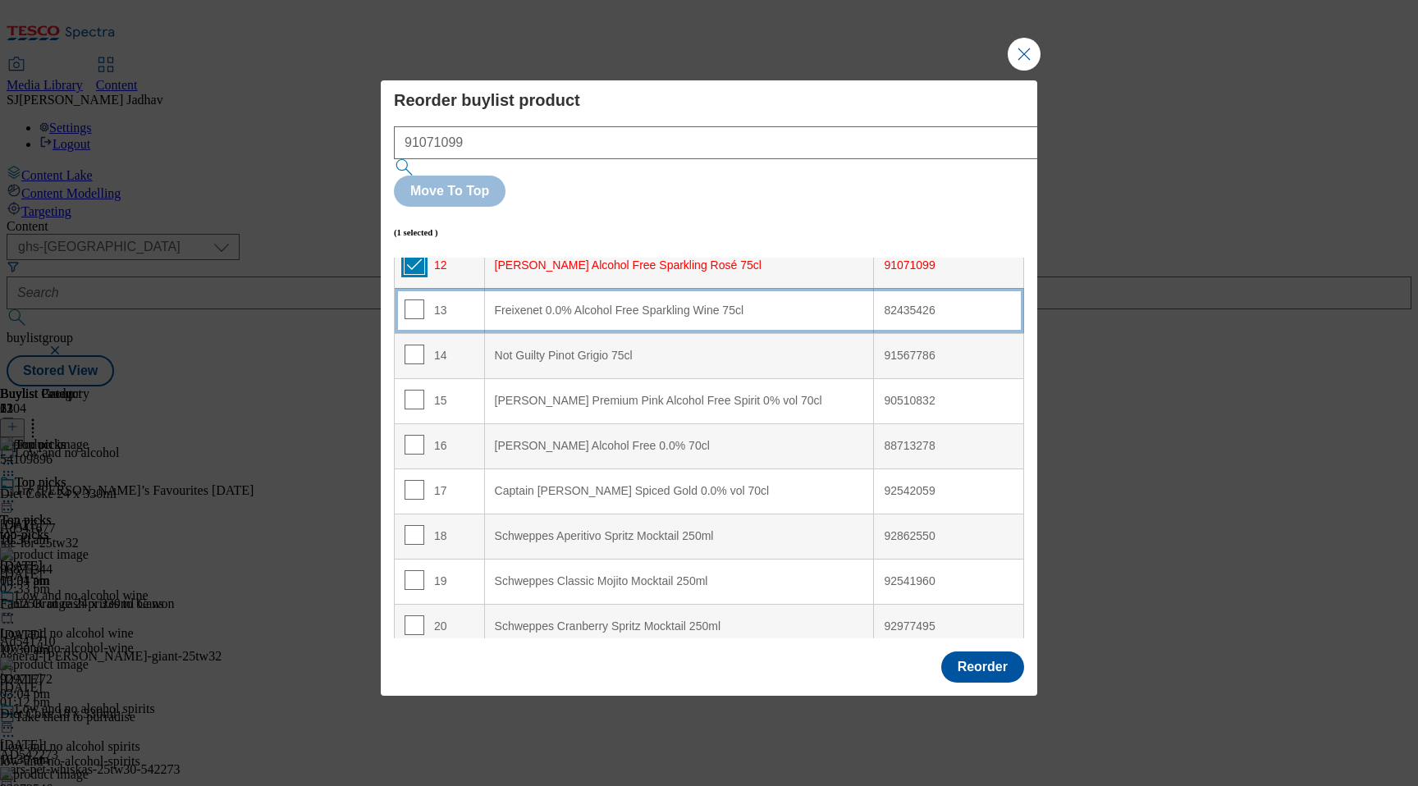
scroll to position [0, 0]
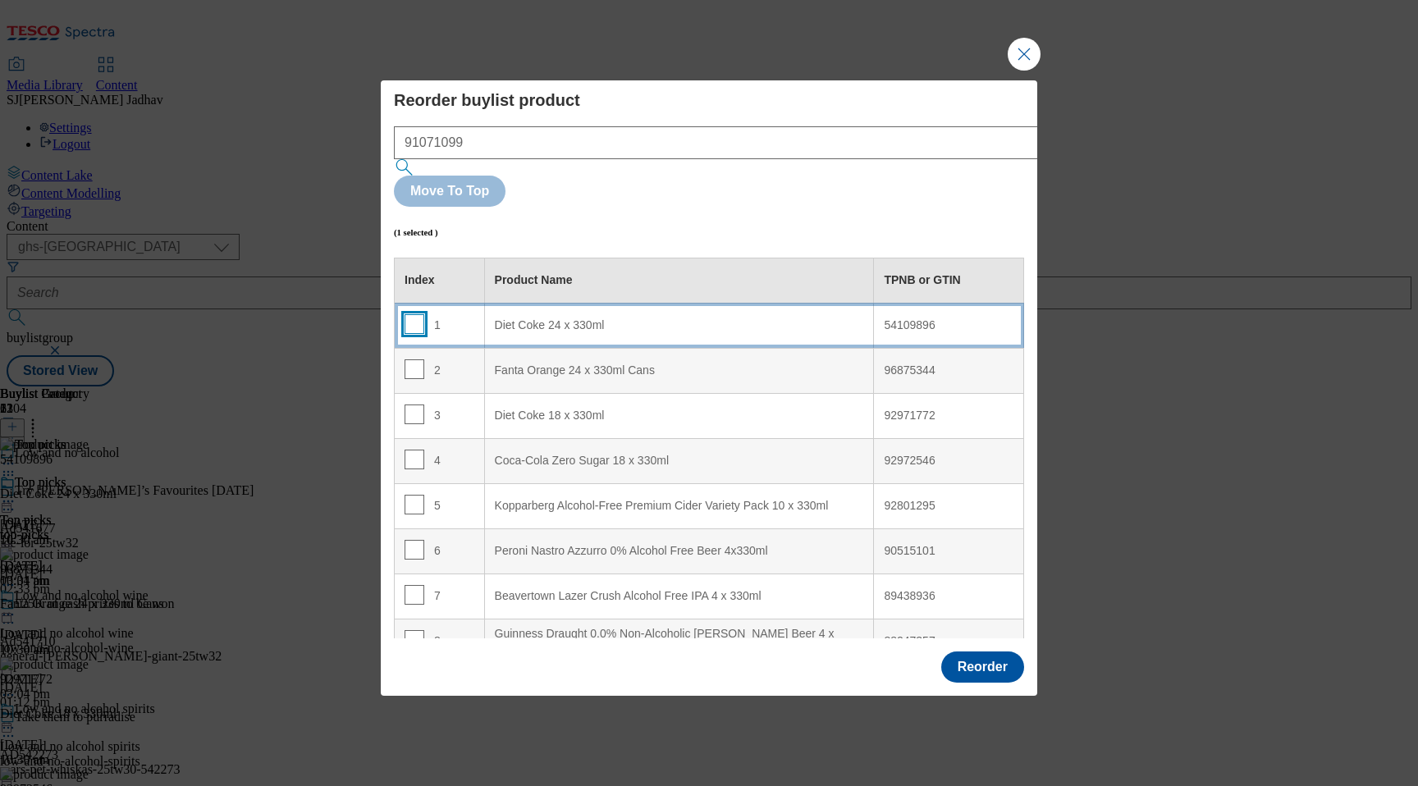
click at [408, 314] on input "Modal" at bounding box center [415, 324] width 20 height 20
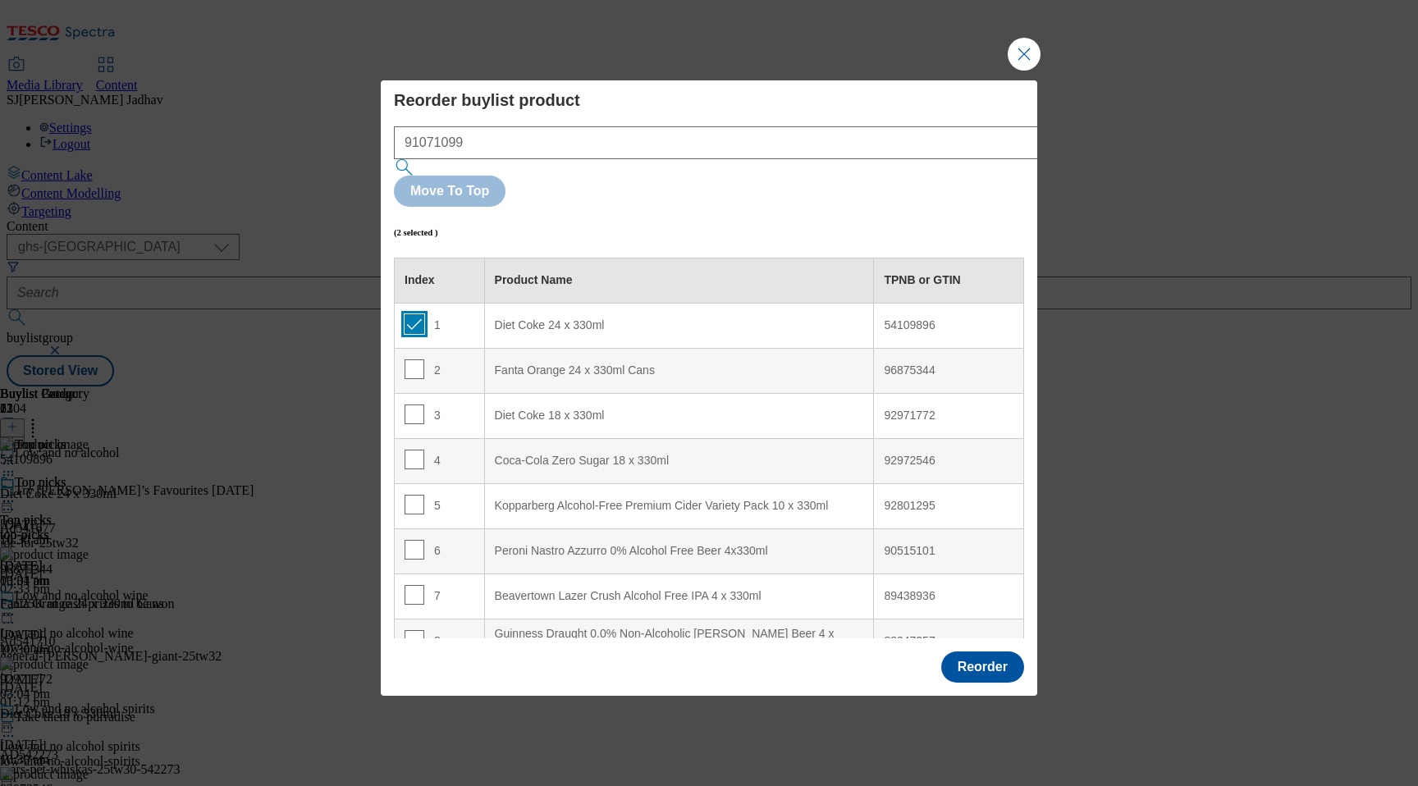
click at [416, 314] on input "Modal" at bounding box center [415, 324] width 20 height 20
checkbox input "false"
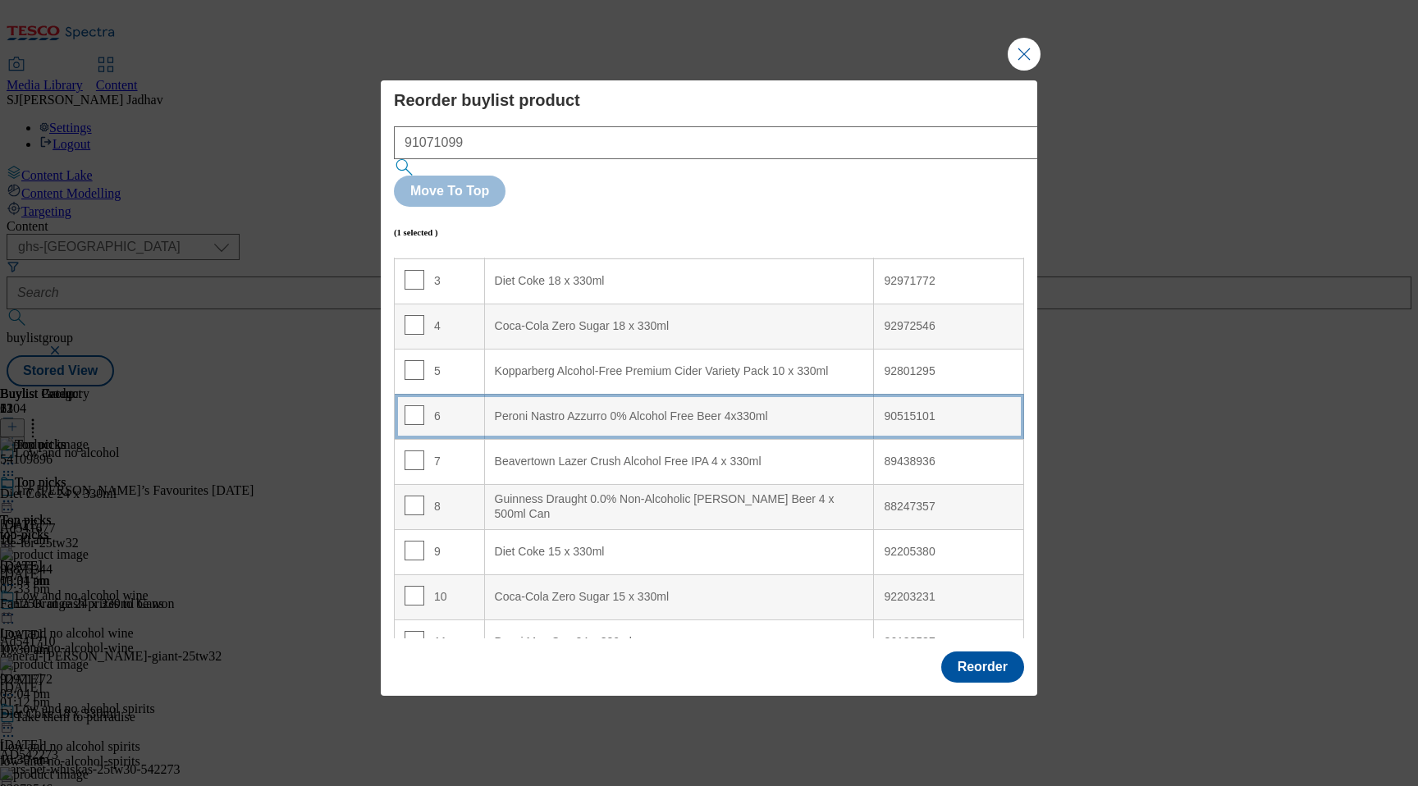
scroll to position [356, 0]
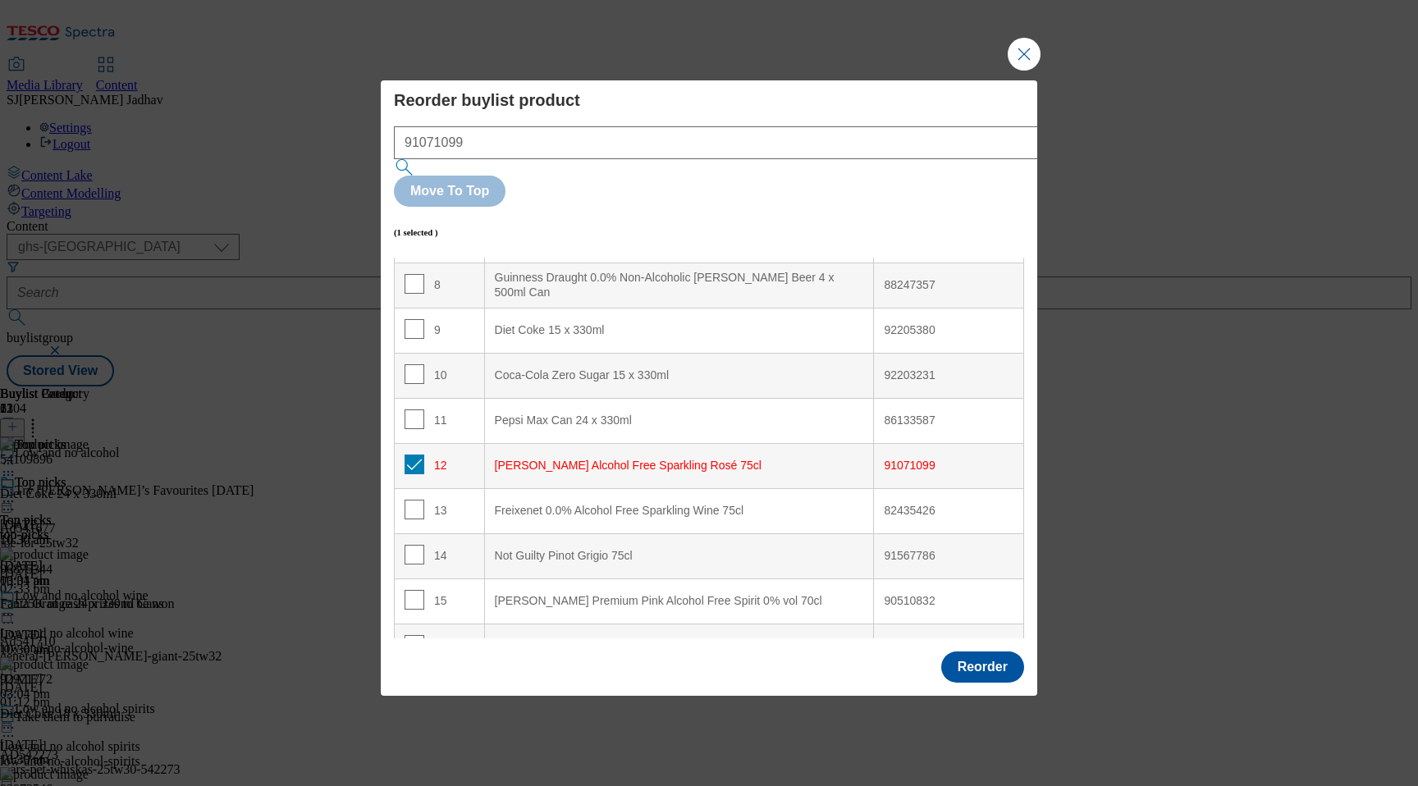
click at [605, 459] on div "[PERSON_NAME] Alcohol Free Sparkling Rosé 75cl" at bounding box center [679, 466] width 369 height 15
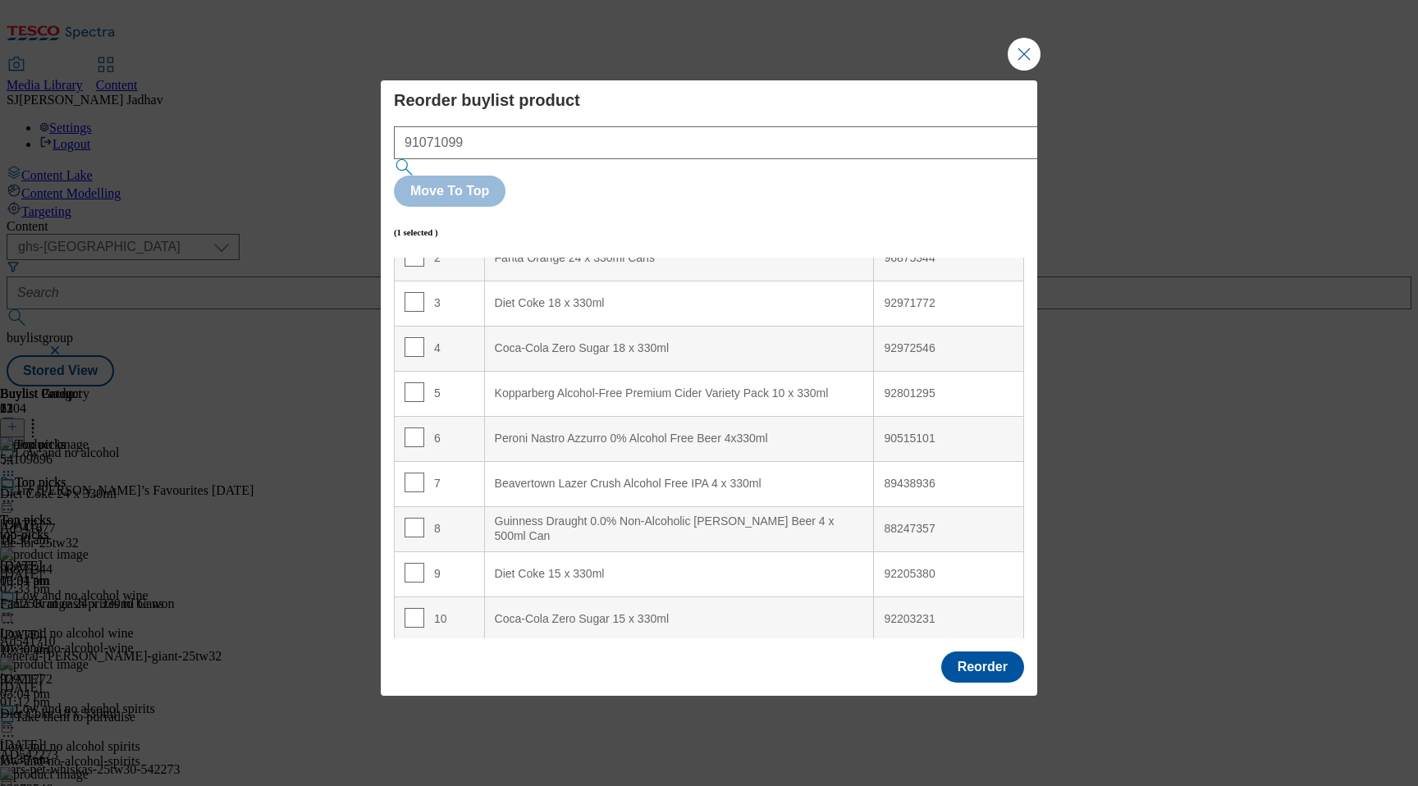
scroll to position [6, 0]
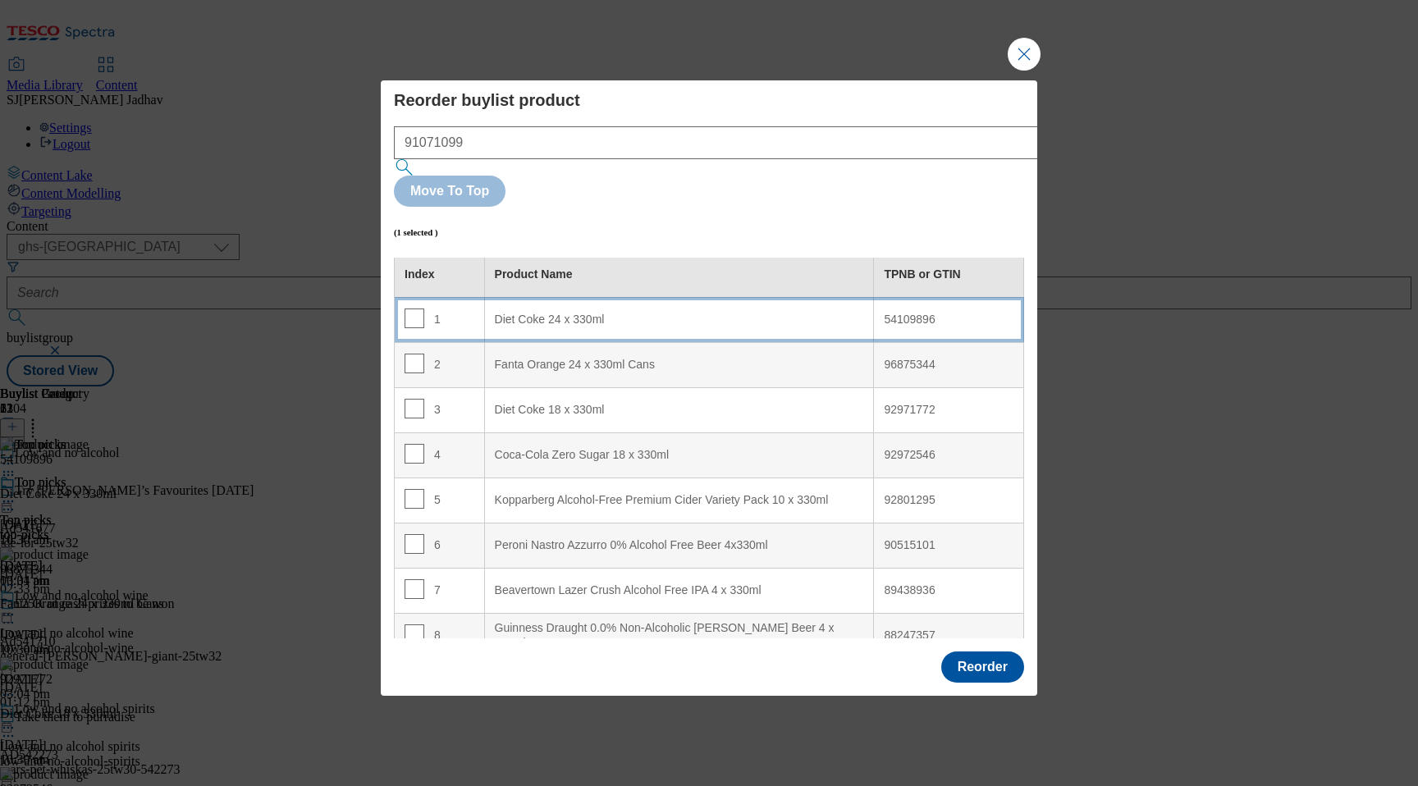
click at [591, 313] on div "Diet Coke 24 x 330ml" at bounding box center [679, 320] width 369 height 15
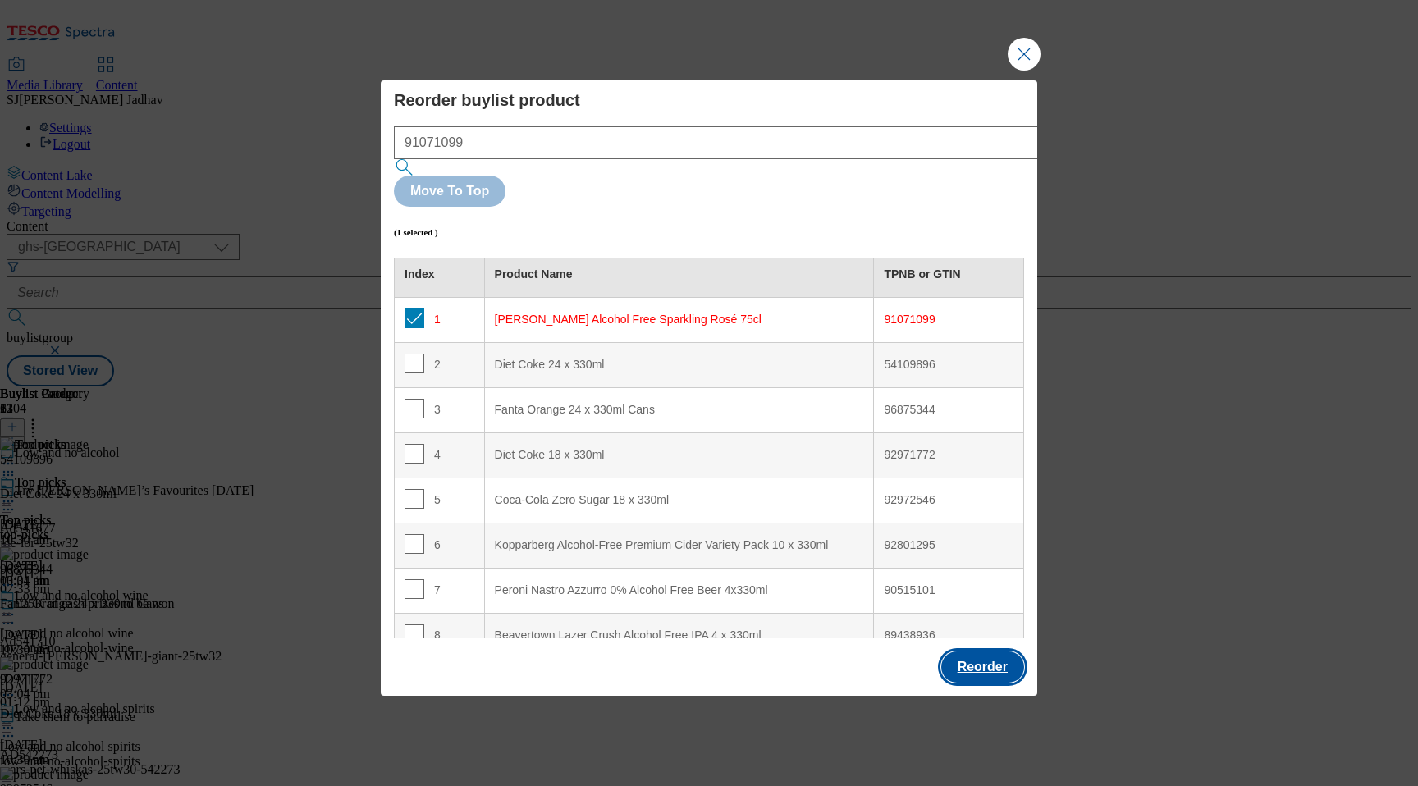
click at [985, 652] on button "Reorder" at bounding box center [982, 667] width 83 height 31
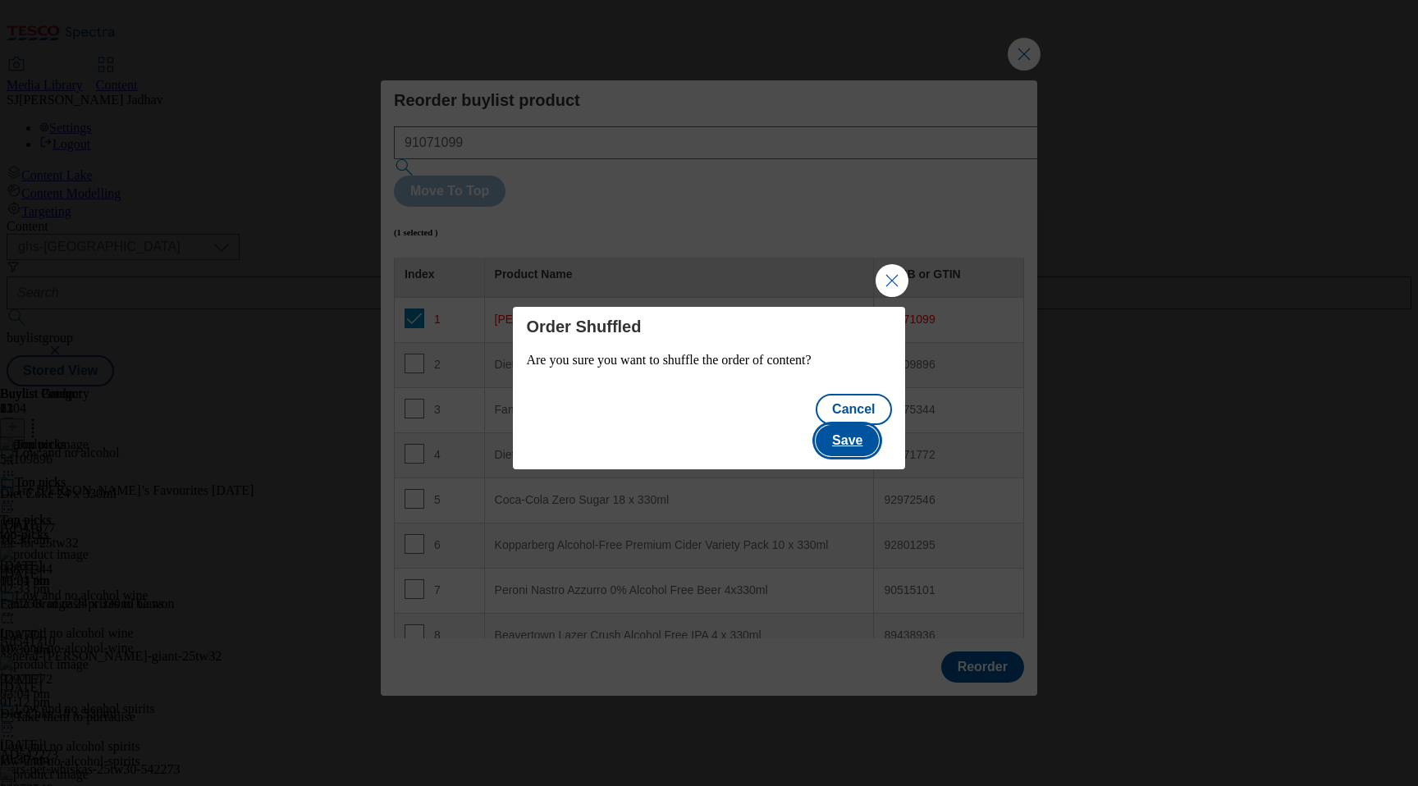
click at [859, 425] on button "Save" at bounding box center [847, 440] width 63 height 31
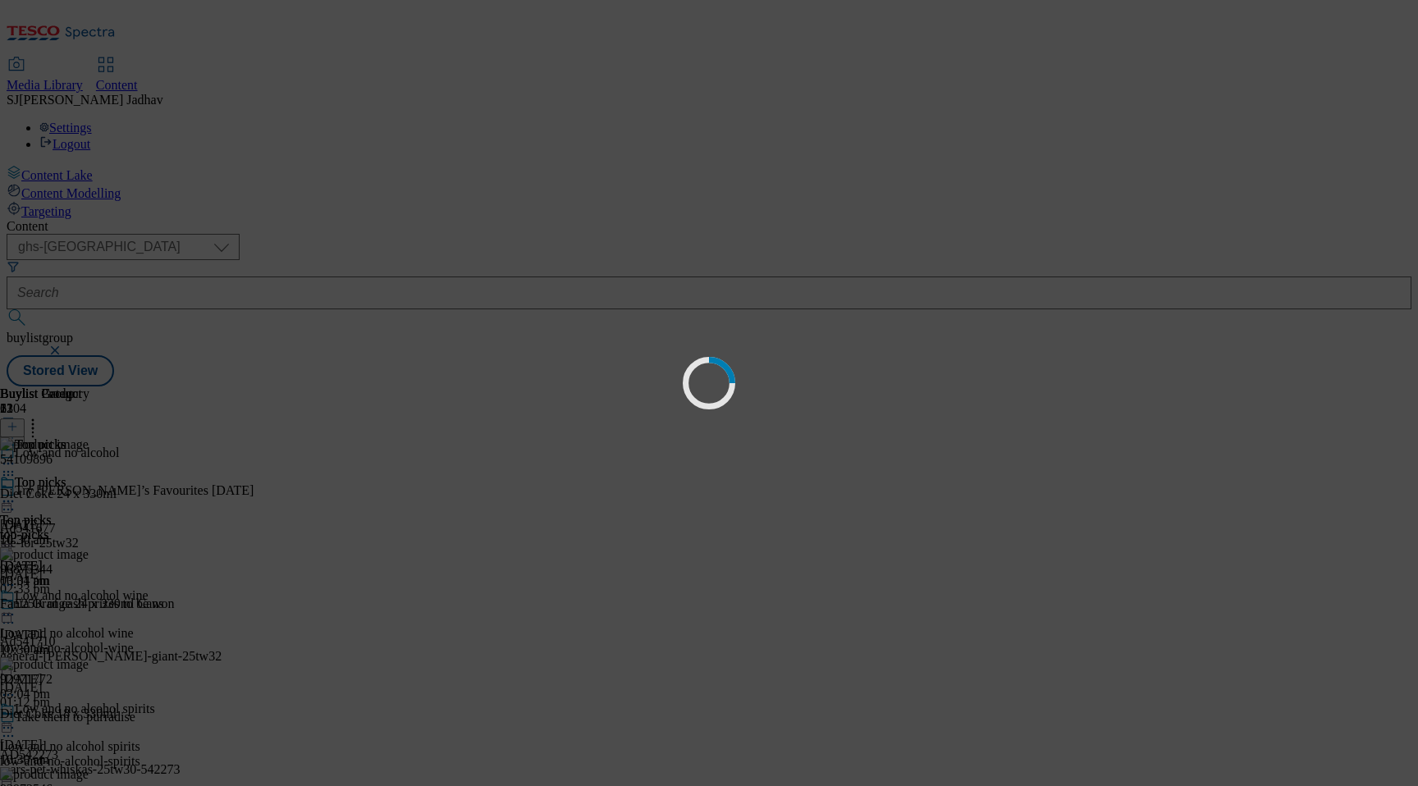
scroll to position [0, 0]
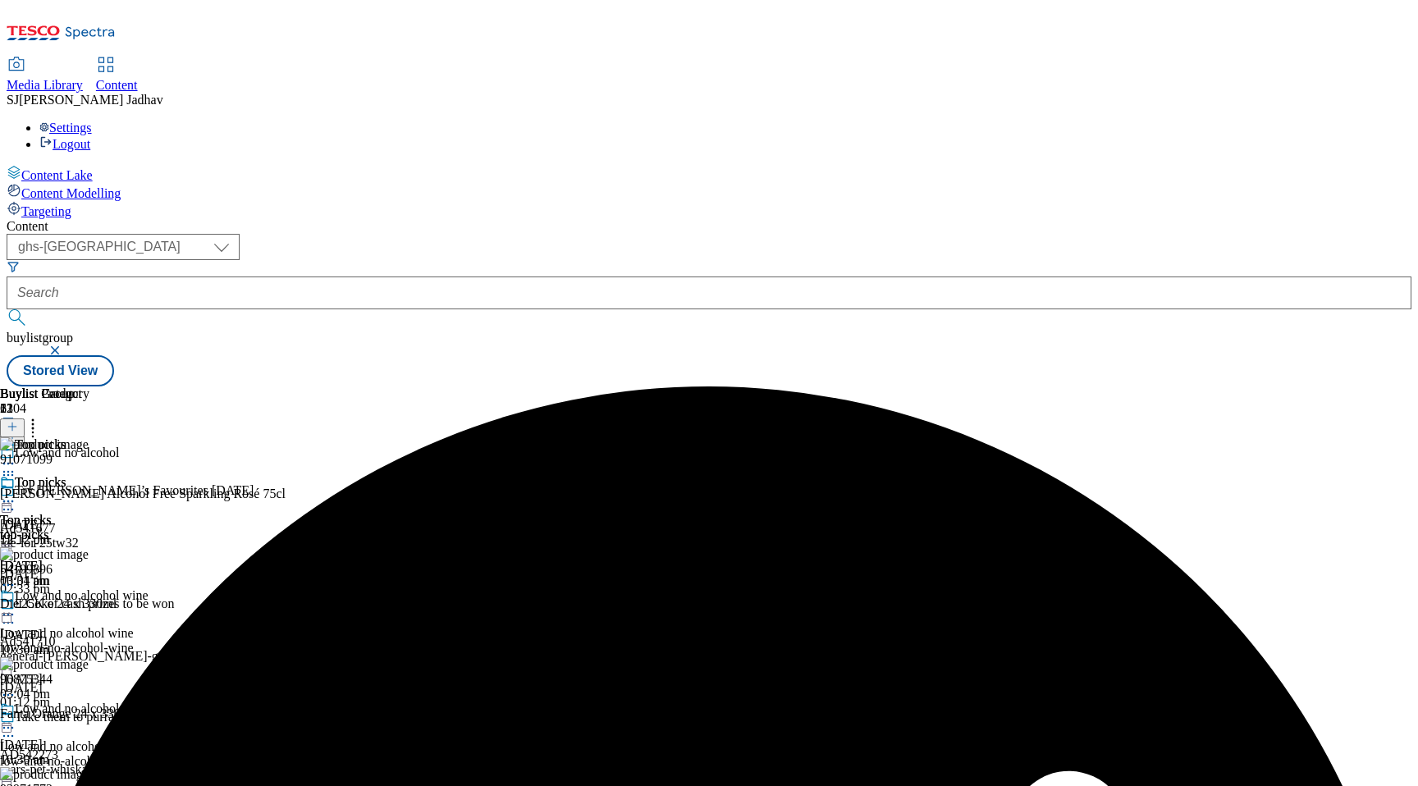
click at [16, 493] on icon at bounding box center [8, 501] width 16 height 16
click at [70, 530] on span "Edit" at bounding box center [60, 536] width 19 height 12
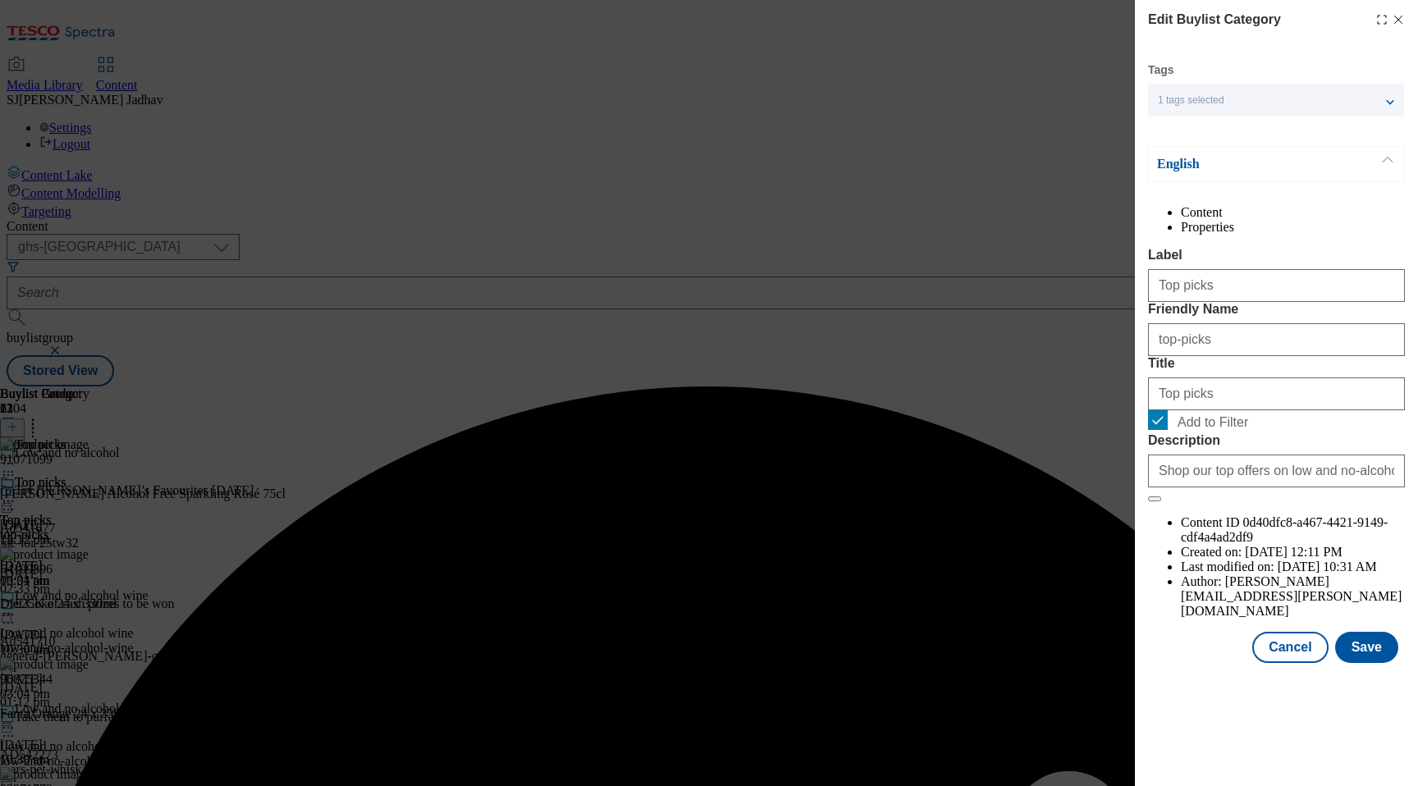
click at [1373, 666] on div "Edit Buylist Category Tags 1 tags selected buylist category English Content Pro…" at bounding box center [1276, 333] width 283 height 666
click at [1372, 663] on button "Save" at bounding box center [1366, 647] width 63 height 31
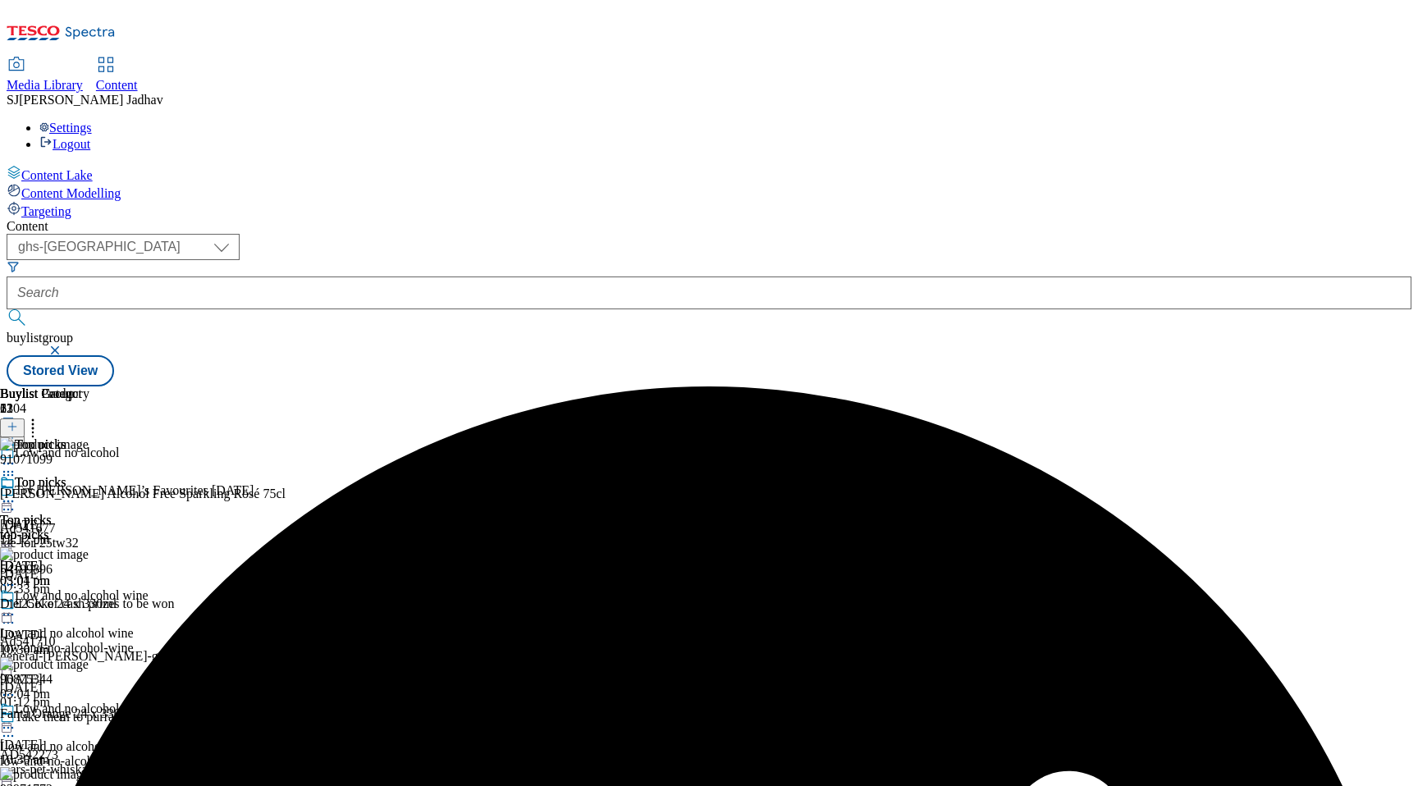
click at [16, 493] on icon at bounding box center [8, 501] width 16 height 16
click at [89, 606] on span "Preview" at bounding box center [70, 612] width 39 height 12
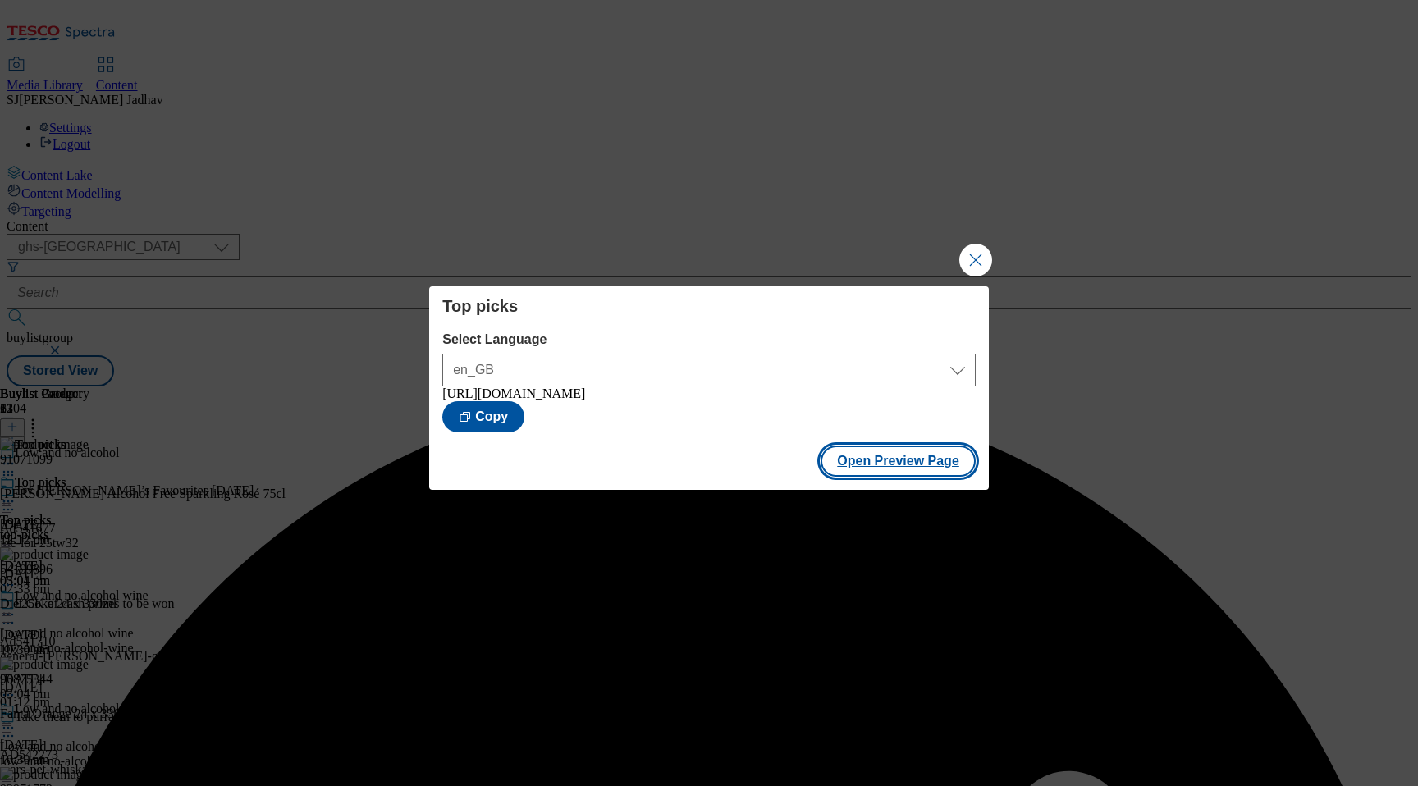
click at [901, 461] on button "Open Preview Page" at bounding box center [898, 461] width 155 height 31
click at [982, 249] on button "Close Modal" at bounding box center [975, 260] width 33 height 33
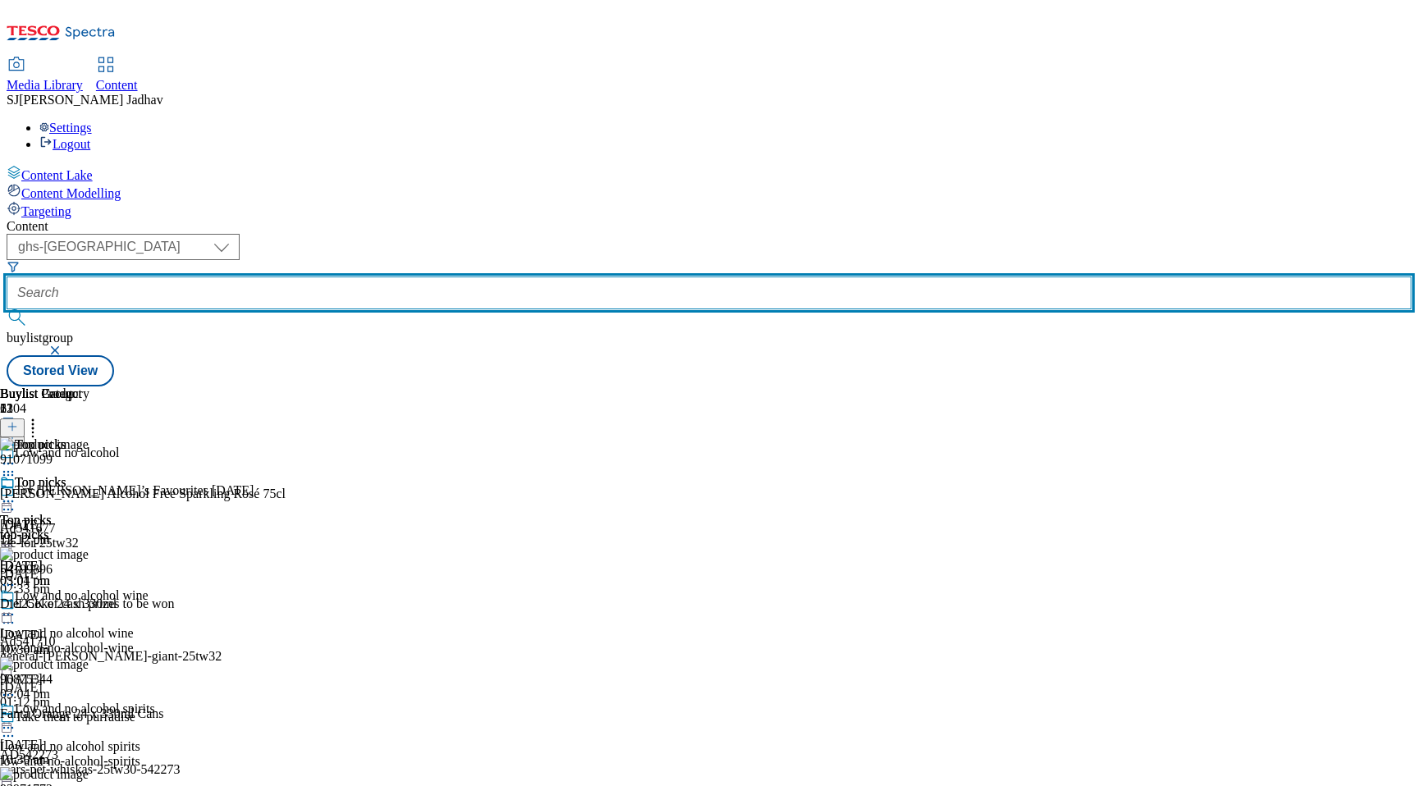
click at [410, 277] on input "text" at bounding box center [709, 293] width 1405 height 33
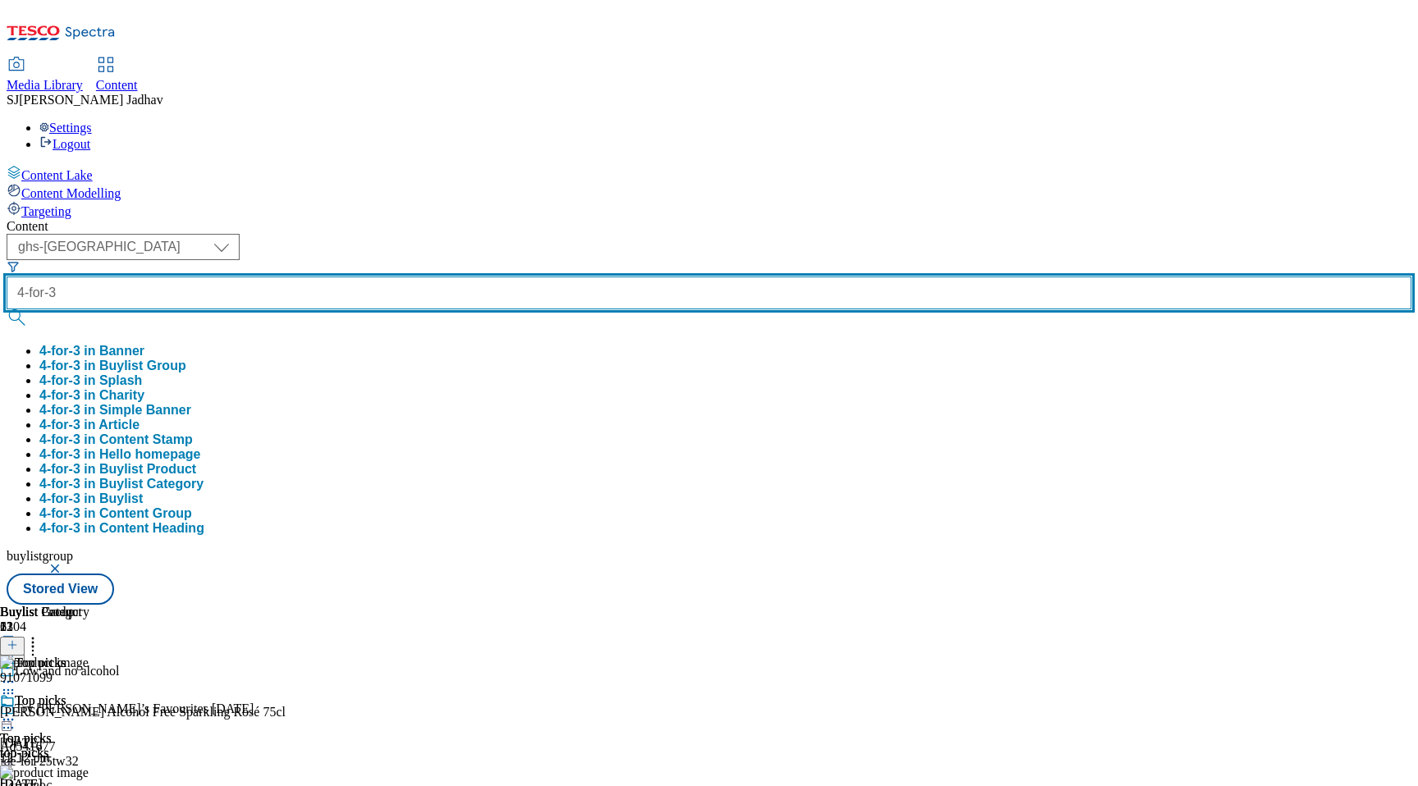
click at [7, 309] on button "submit" at bounding box center [18, 317] width 23 height 16
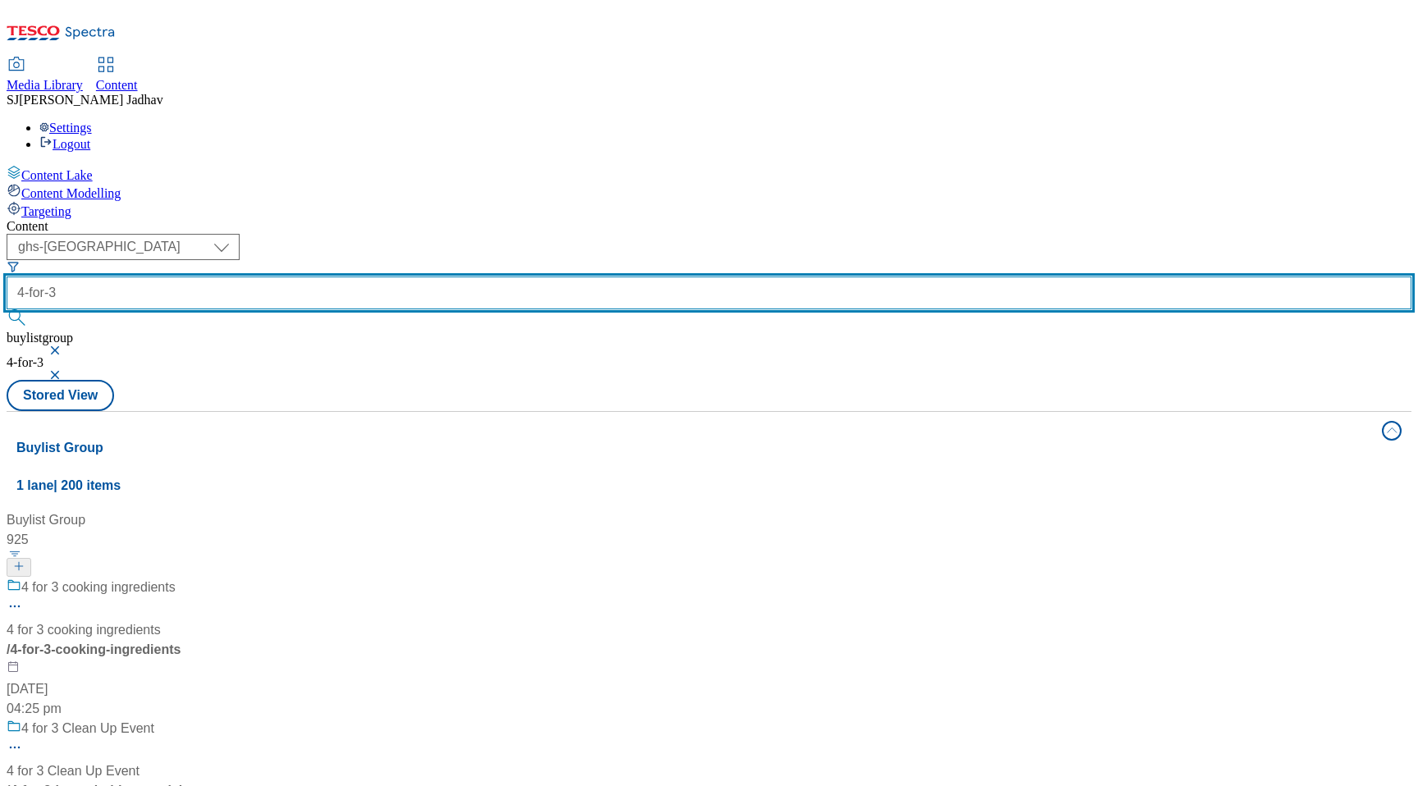
scroll to position [185, 0]
paste input "-on-cooking-sauces"
drag, startPoint x: 429, startPoint y: 130, endPoint x: 341, endPoint y: 130, distance: 88.6
click at [341, 234] on div "( optional ) ghs-roi ghs-uk ighs-cz ighs-hu ighs-sk phones-uk ghs-uk 4-for-3-on…" at bounding box center [709, 307] width 1405 height 146
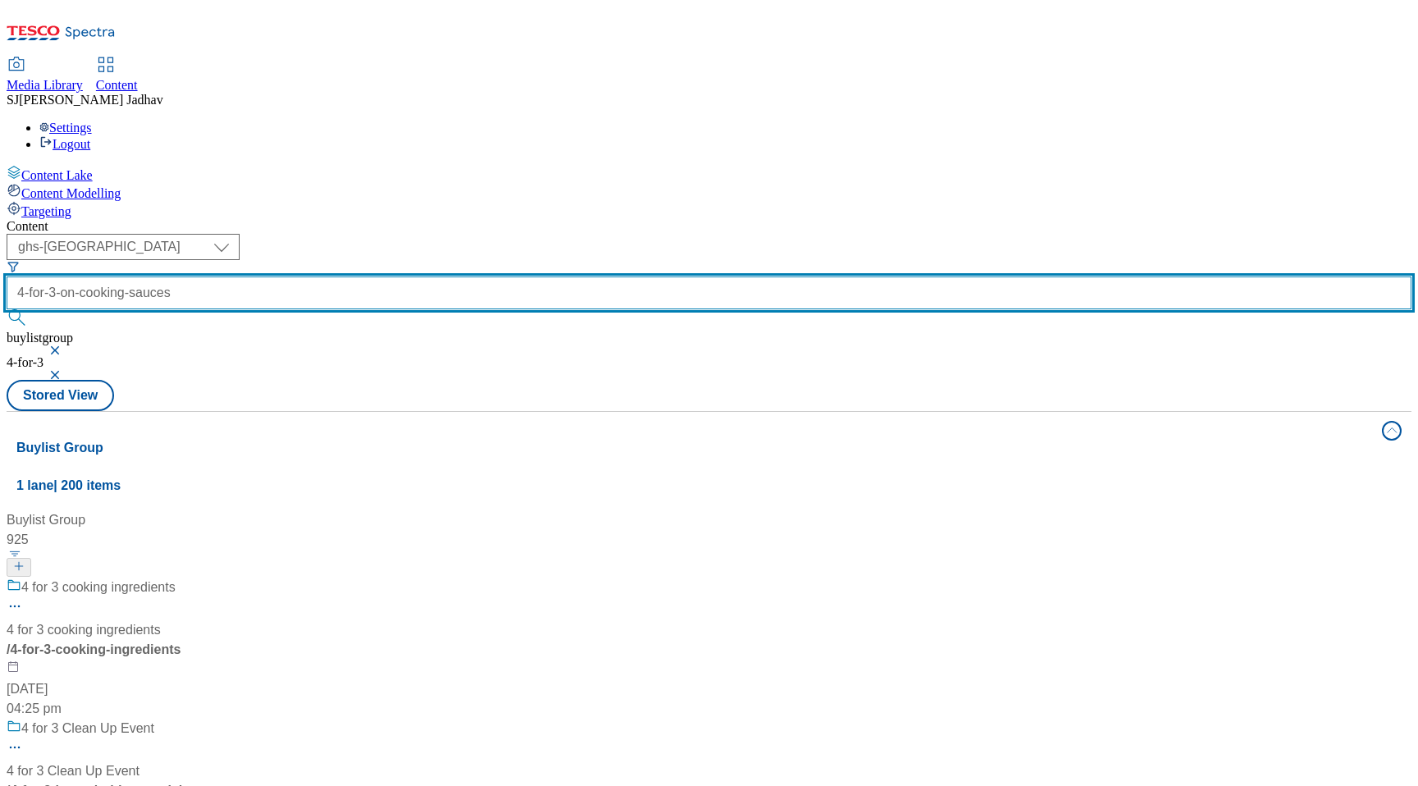
type input "4-for-3-on-cooking-sauces"
click at [7, 309] on button "submit" at bounding box center [18, 317] width 23 height 16
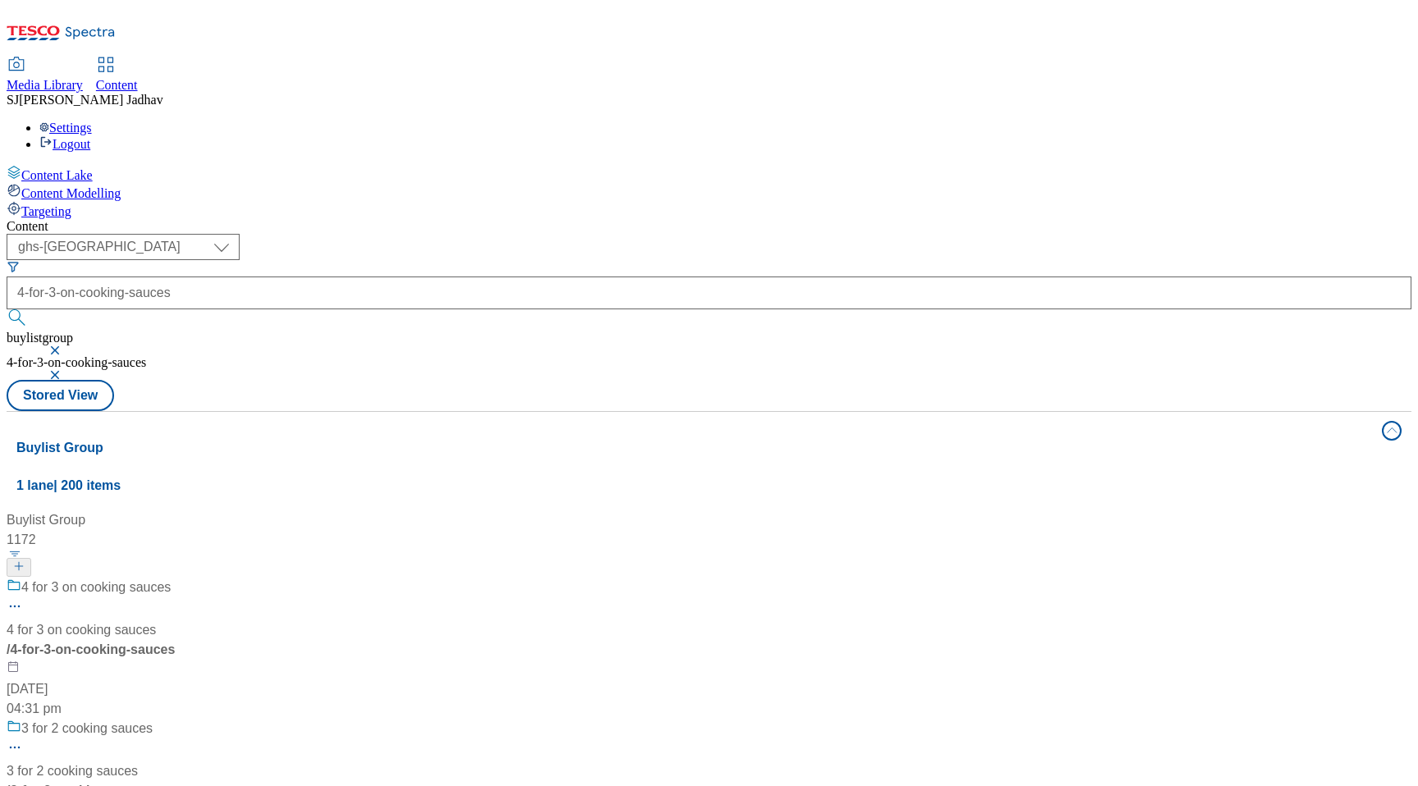
click at [212, 640] on div "/ 4-for-3-on-cooking-sauces" at bounding box center [109, 650] width 205 height 20
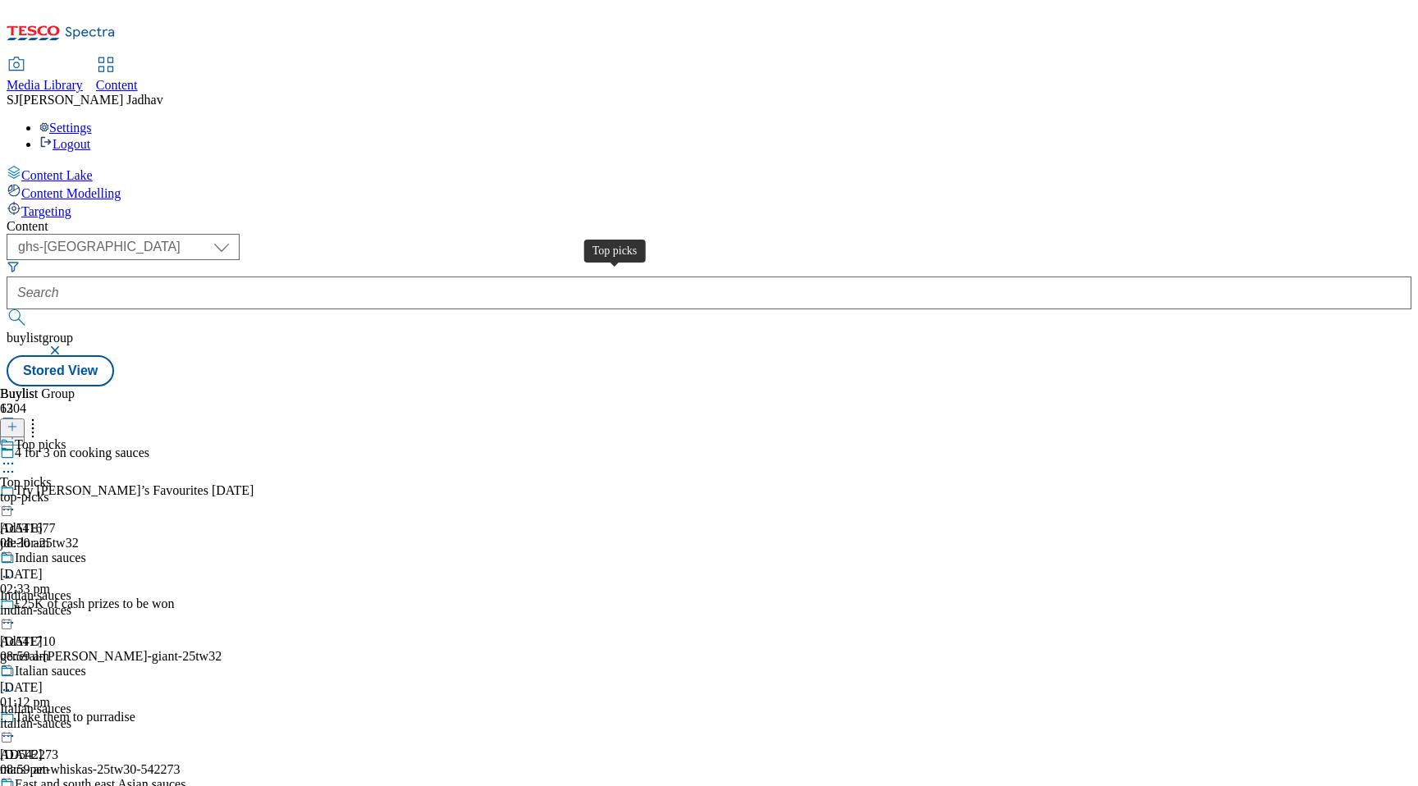
click at [206, 490] on div "top-picks" at bounding box center [103, 497] width 206 height 15
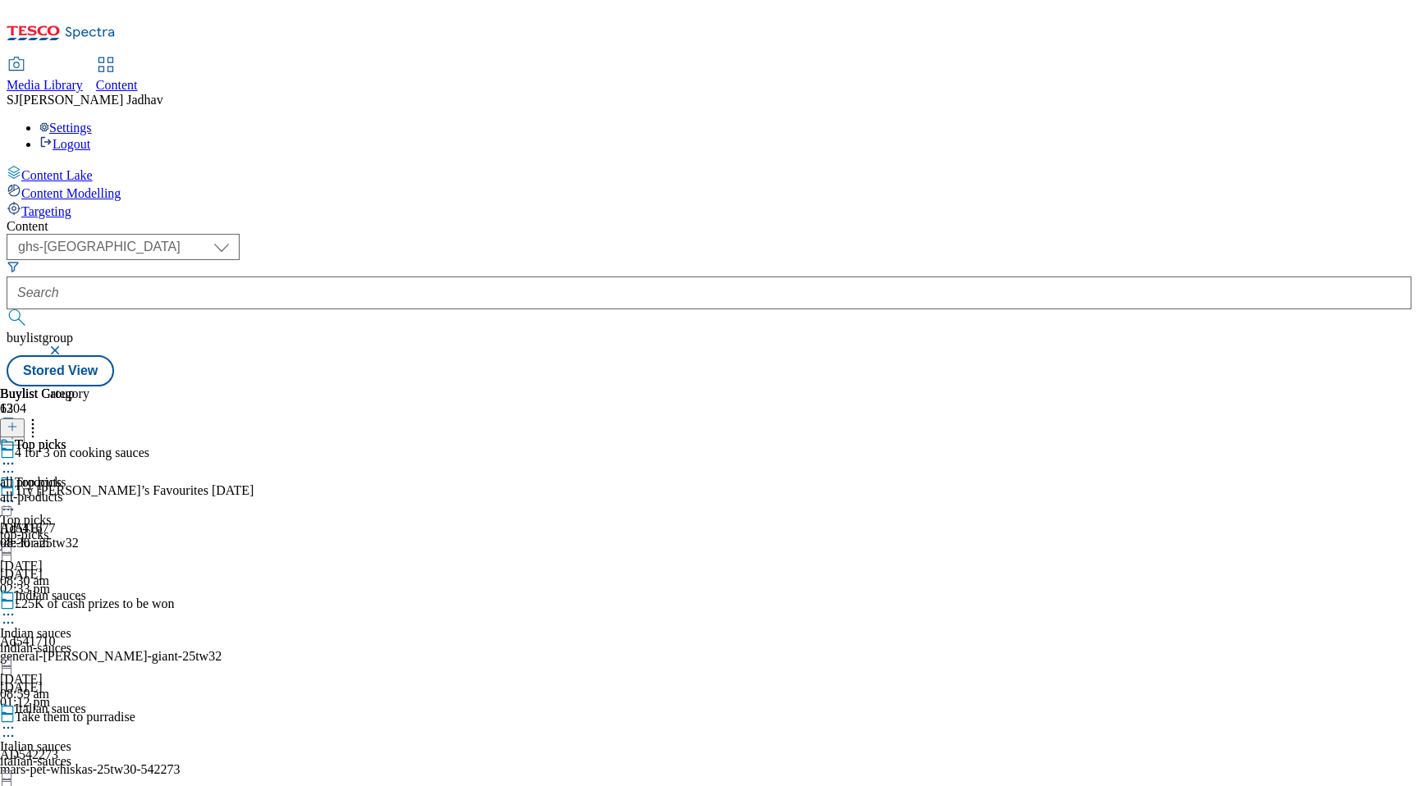
click at [89, 490] on div "all-products" at bounding box center [44, 497] width 89 height 15
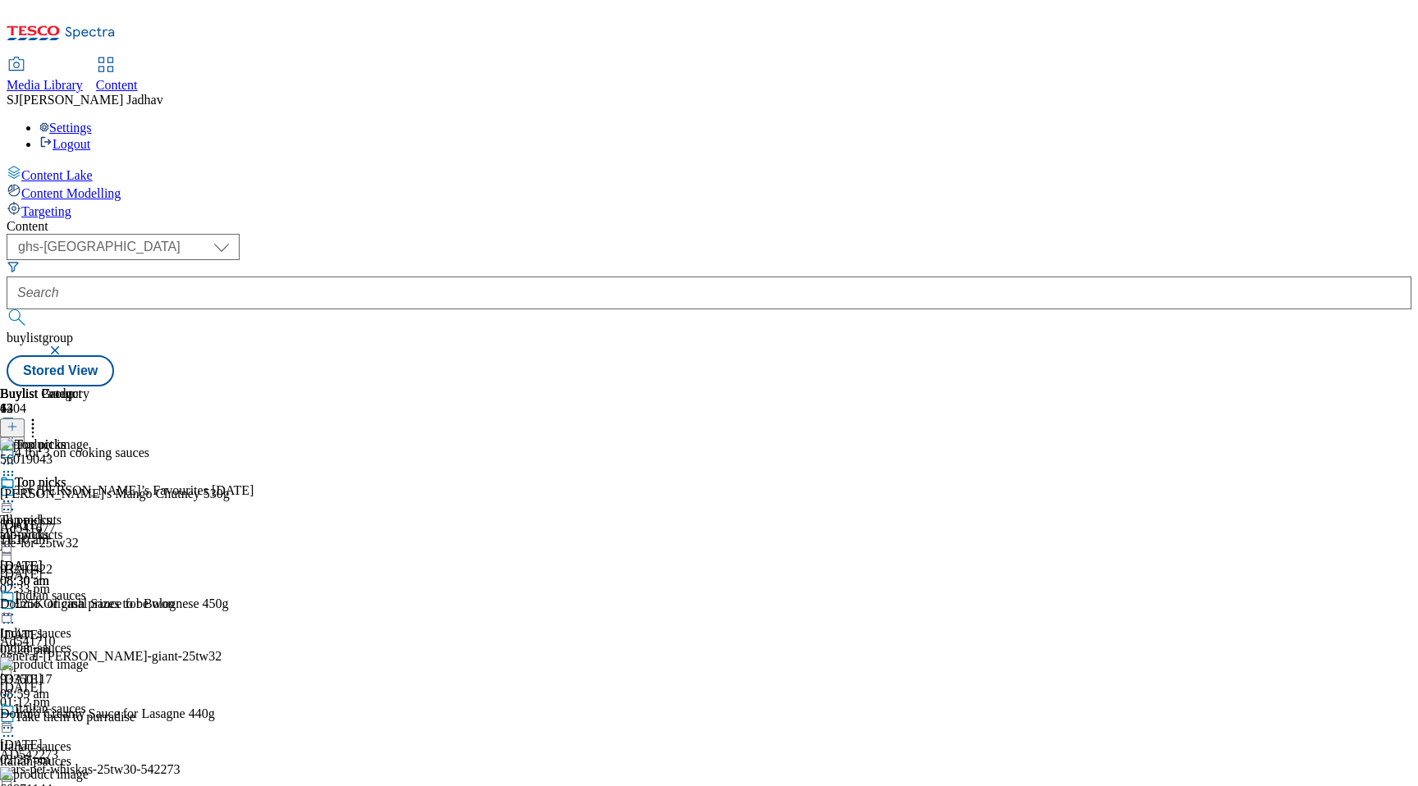
scroll to position [0, 39]
click at [25, 419] on button at bounding box center [12, 428] width 25 height 19
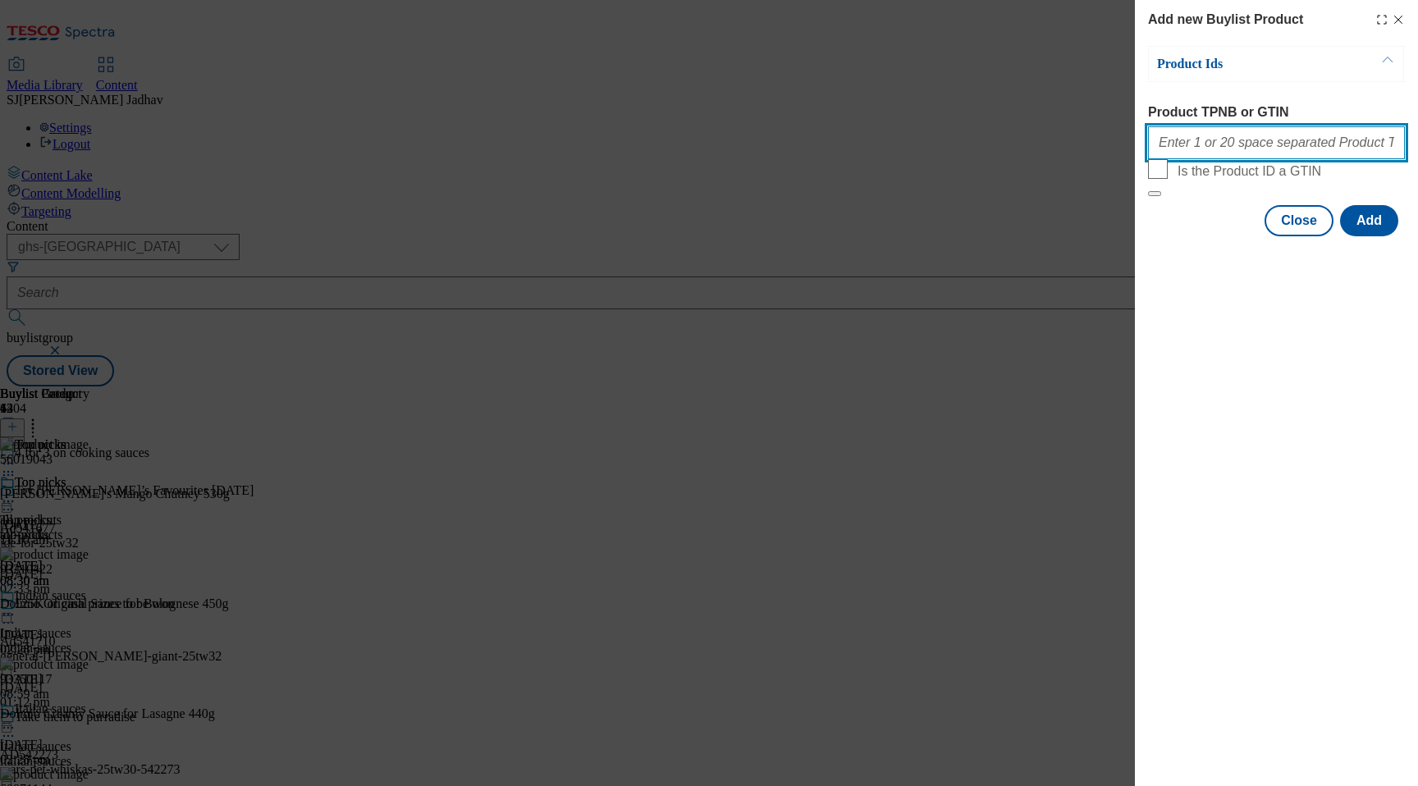
click at [1239, 149] on input "Product TPNB or GTIN" at bounding box center [1276, 142] width 257 height 33
paste input "52702790 55705344 93350117"
type input "52702790 55705344 93350117"
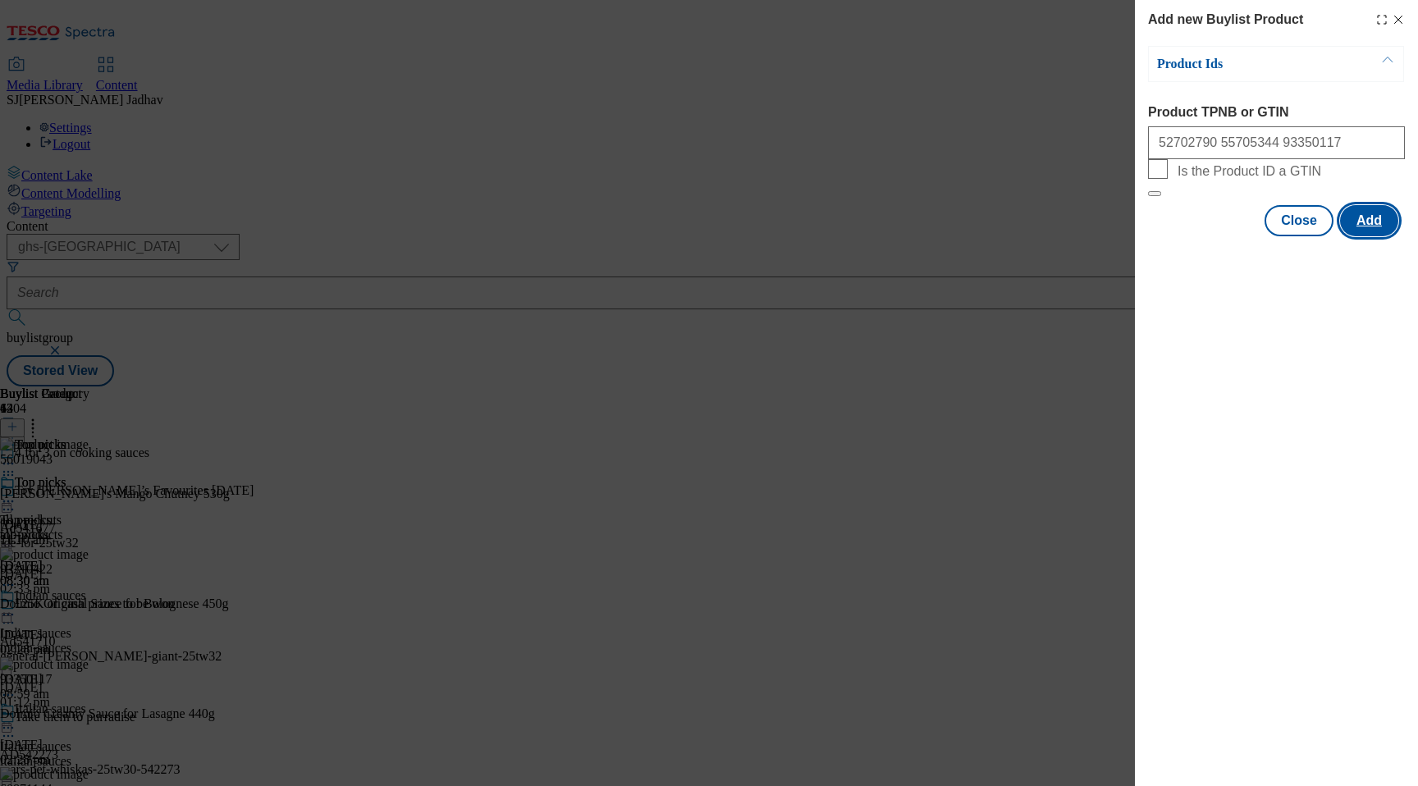
click at [1347, 236] on button "Add" at bounding box center [1369, 220] width 58 height 31
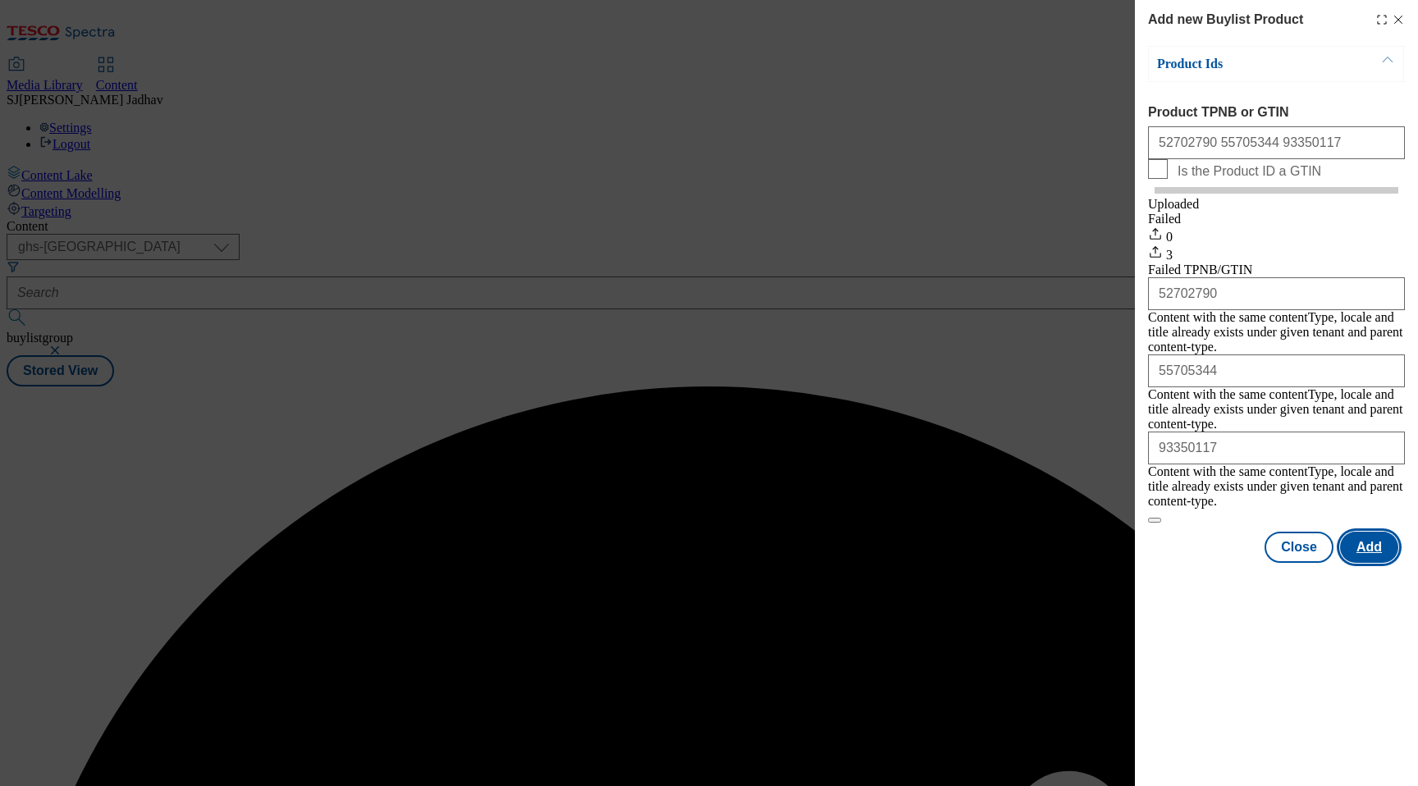
scroll to position [0, 0]
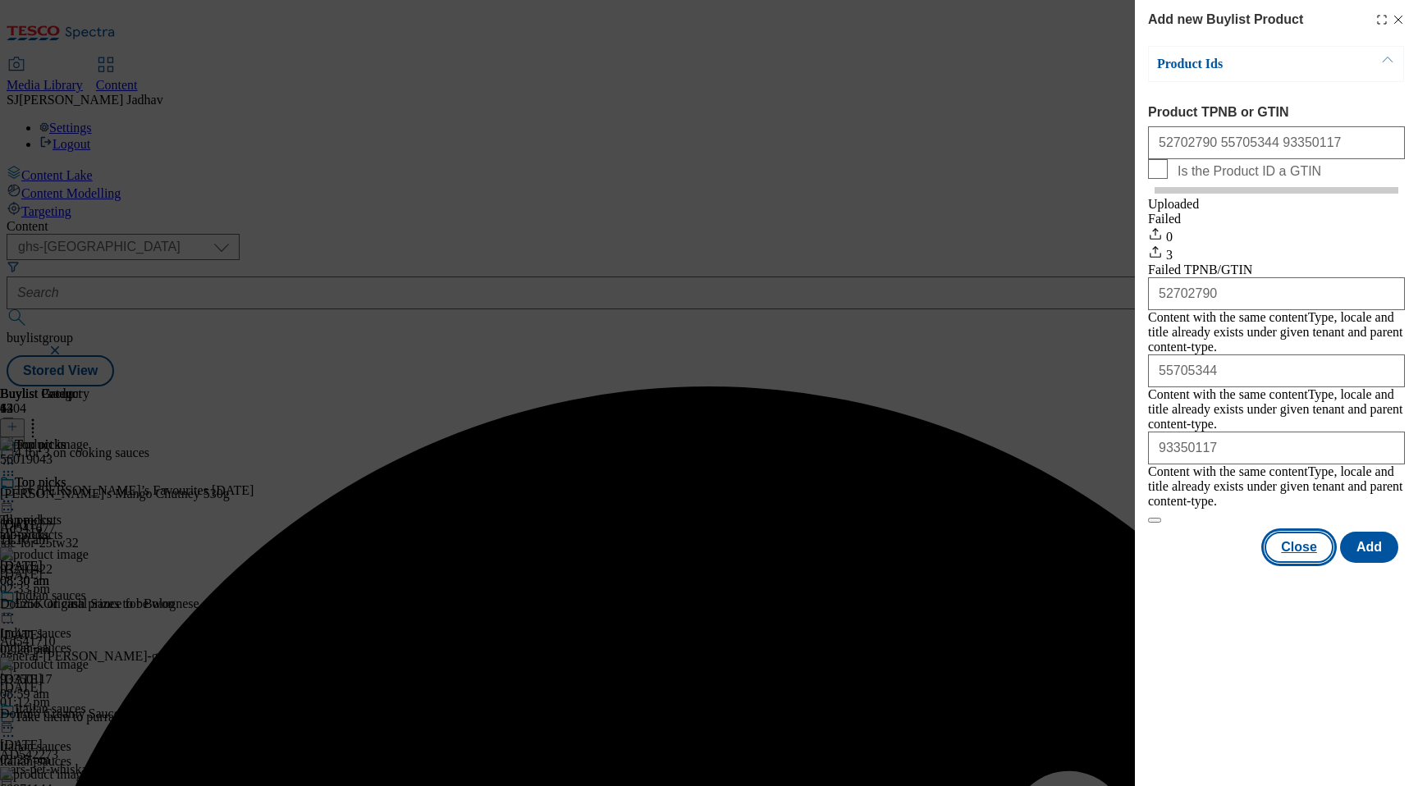
click at [1311, 532] on button "Close" at bounding box center [1299, 547] width 69 height 31
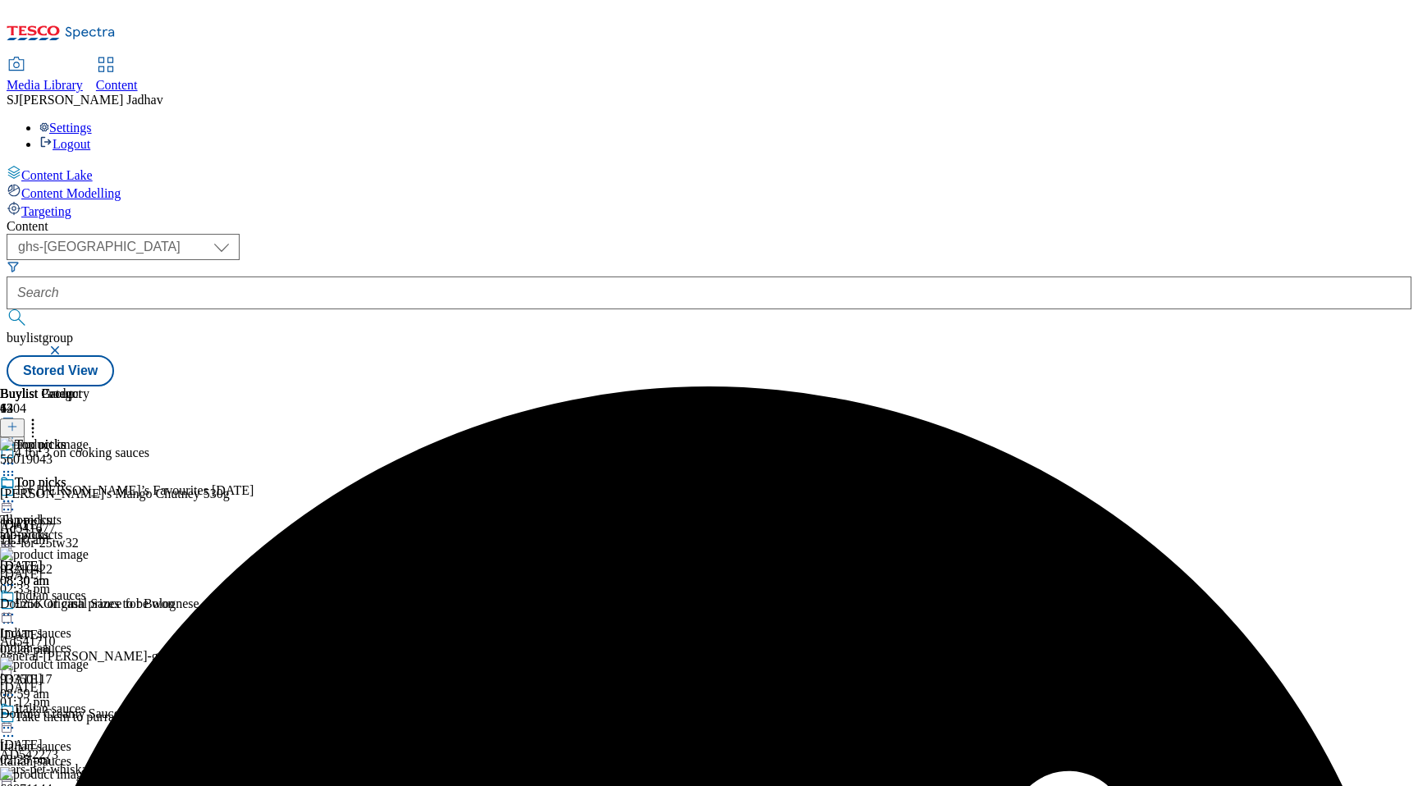
scroll to position [0, 39]
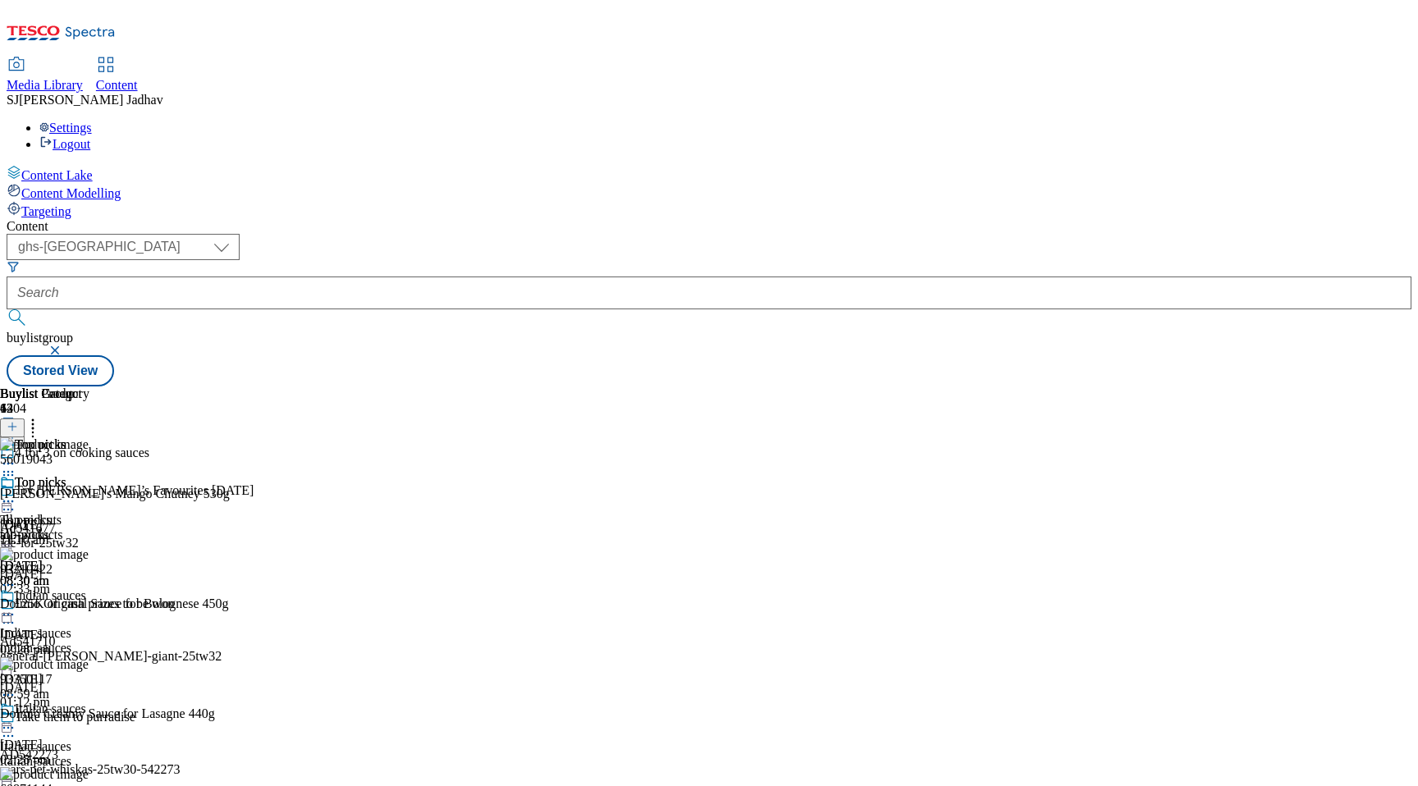
click at [41, 416] on icon at bounding box center [33, 424] width 16 height 16
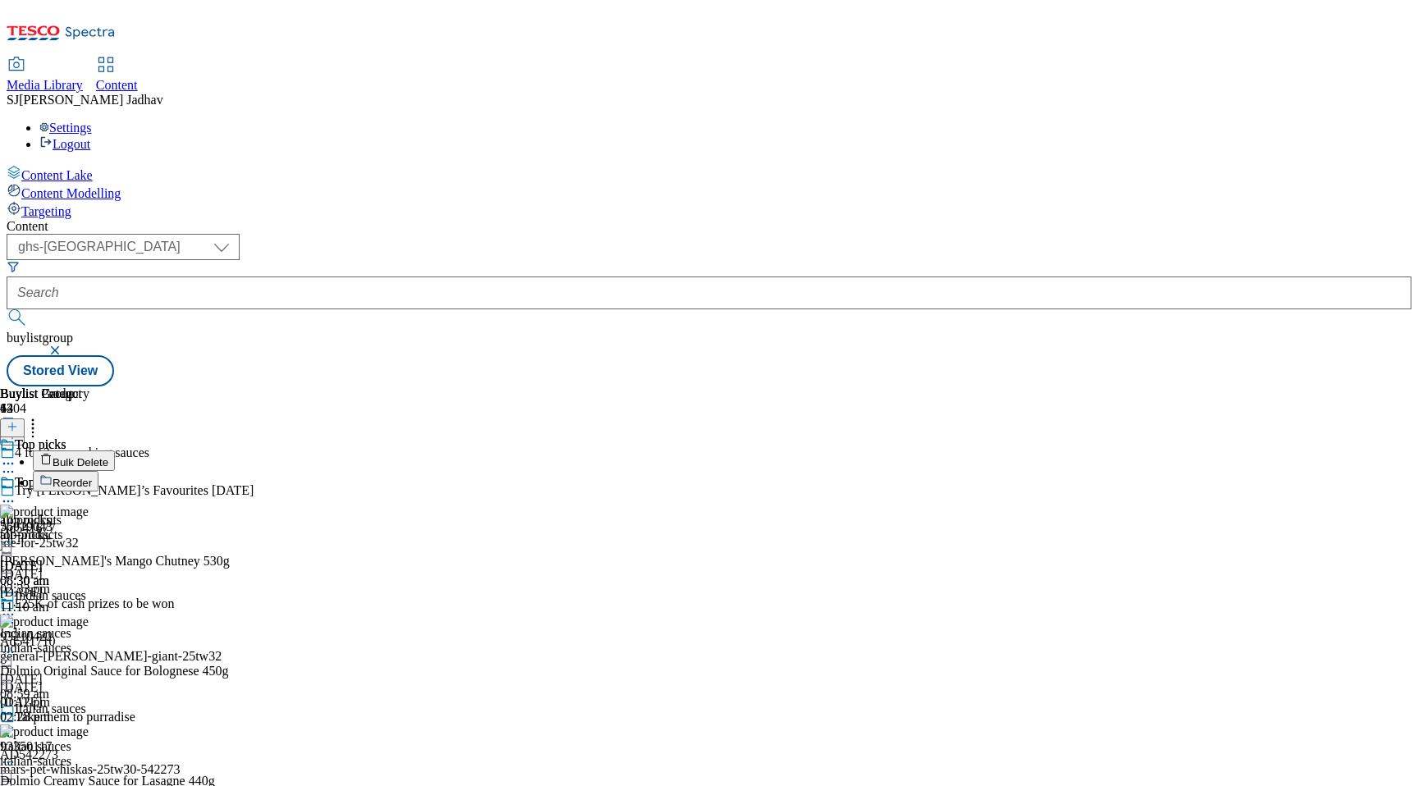
click at [98, 471] on button "Reorder" at bounding box center [66, 481] width 66 height 21
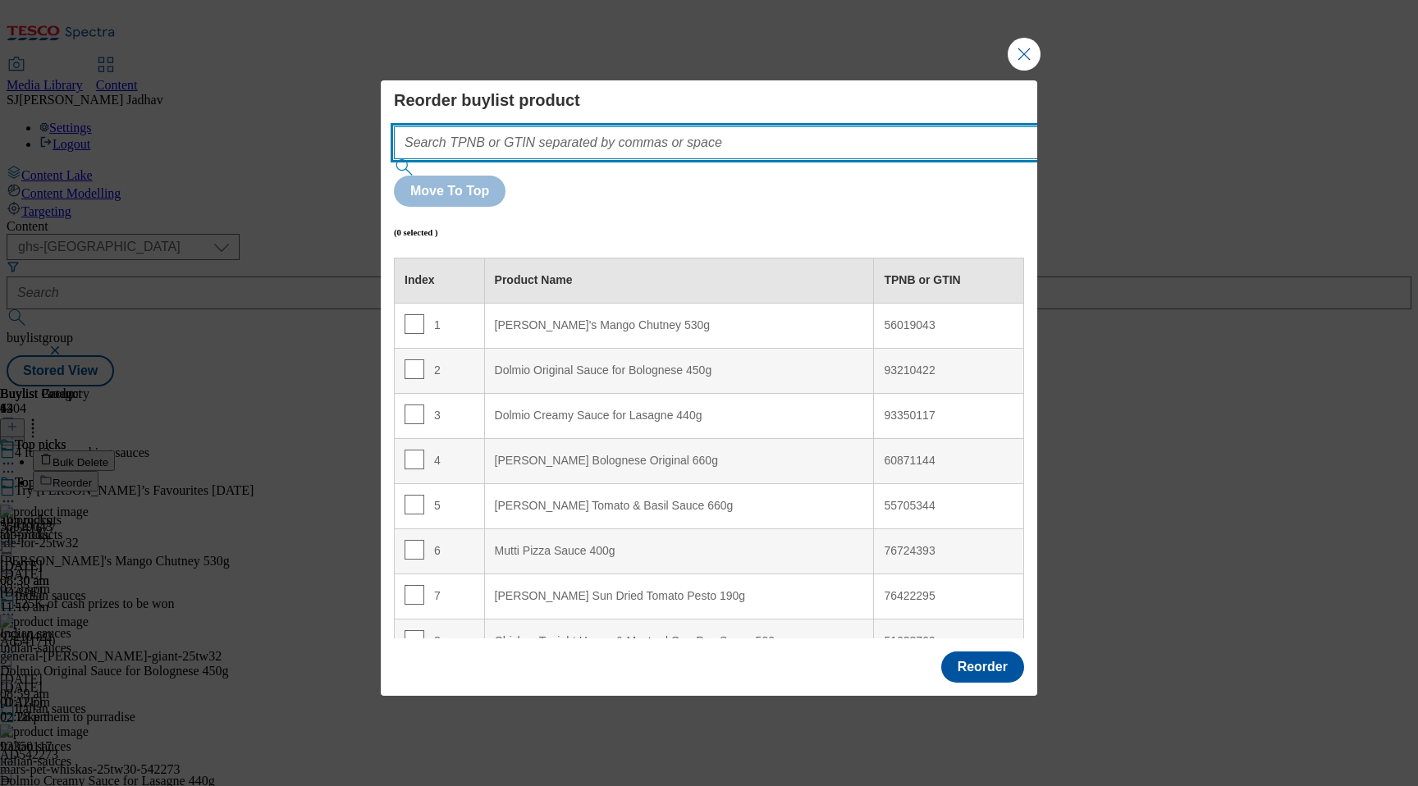
click at [696, 159] on input "Modal" at bounding box center [740, 142] width 693 height 33
paste input "52702790 55705344 93350117"
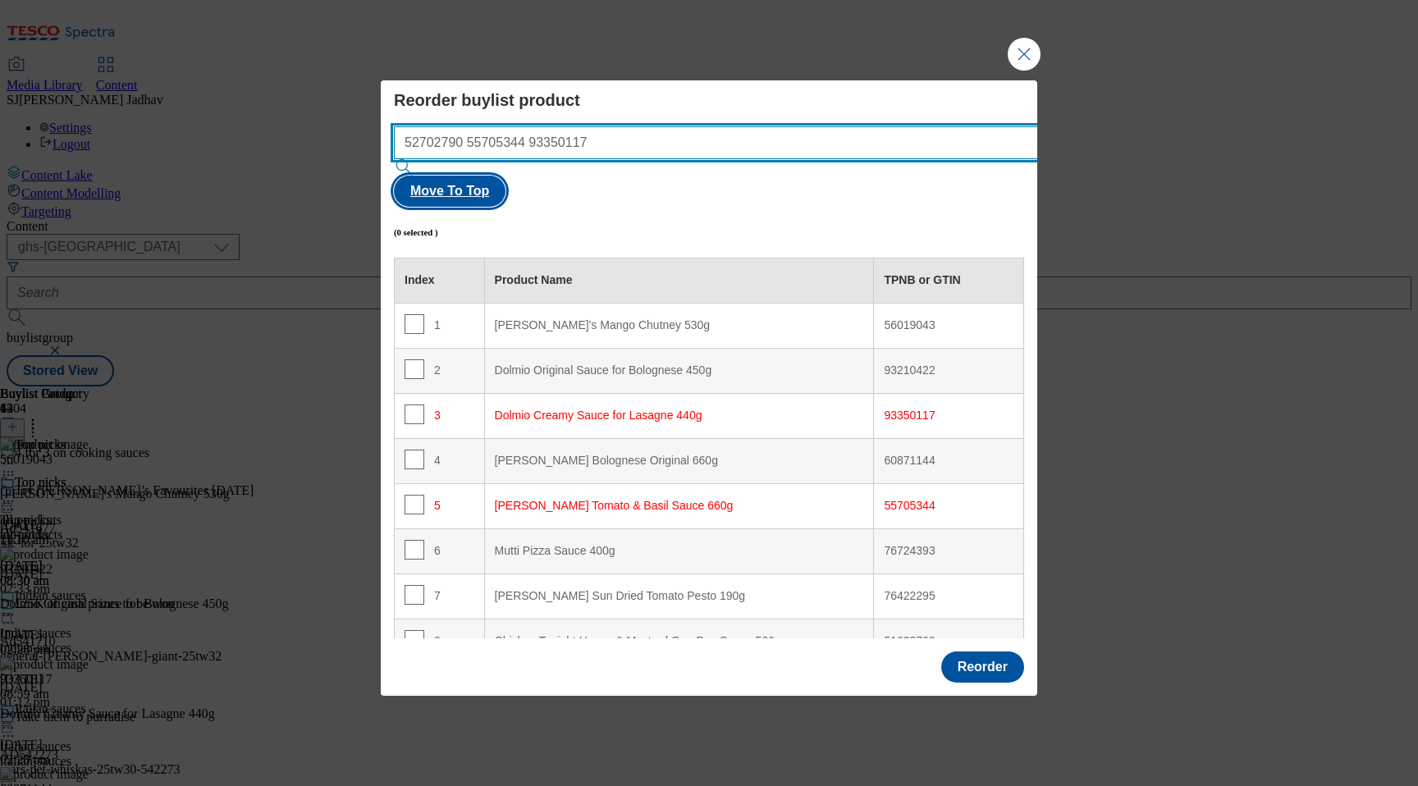
type input "52702790 55705344 93350117"
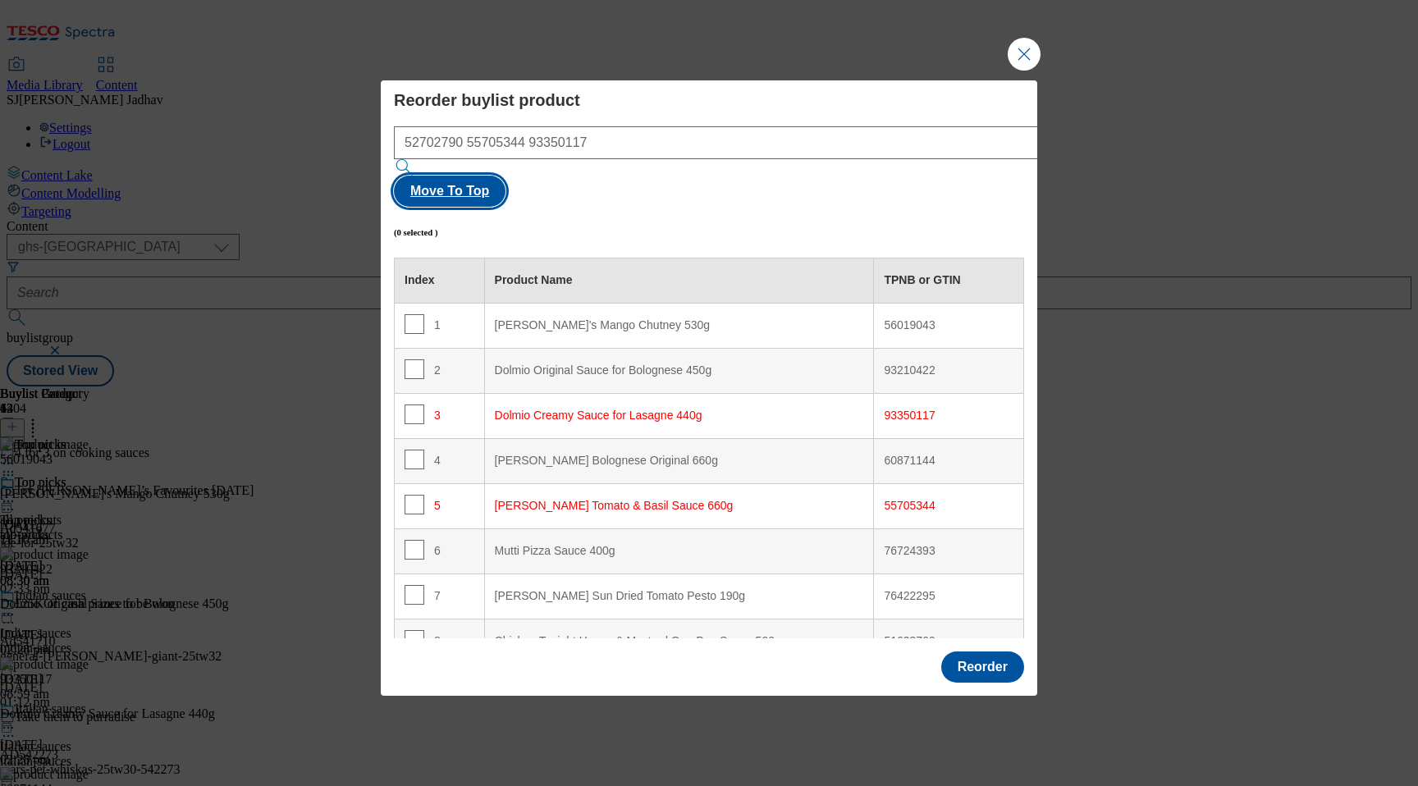
click at [506, 176] on button "Move To Top" at bounding box center [450, 191] width 112 height 31
checkbox input "true"
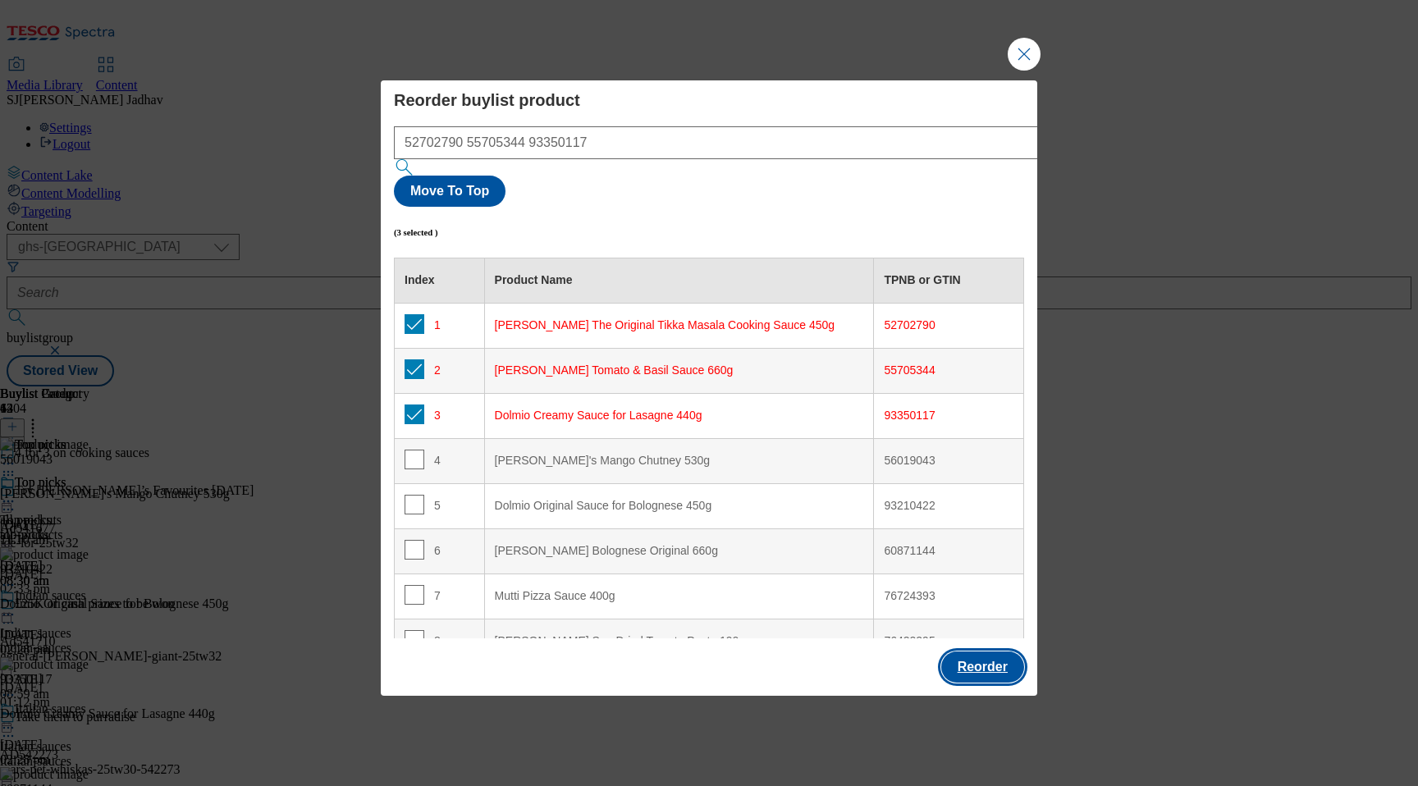
click at [999, 652] on button "Reorder" at bounding box center [982, 667] width 83 height 31
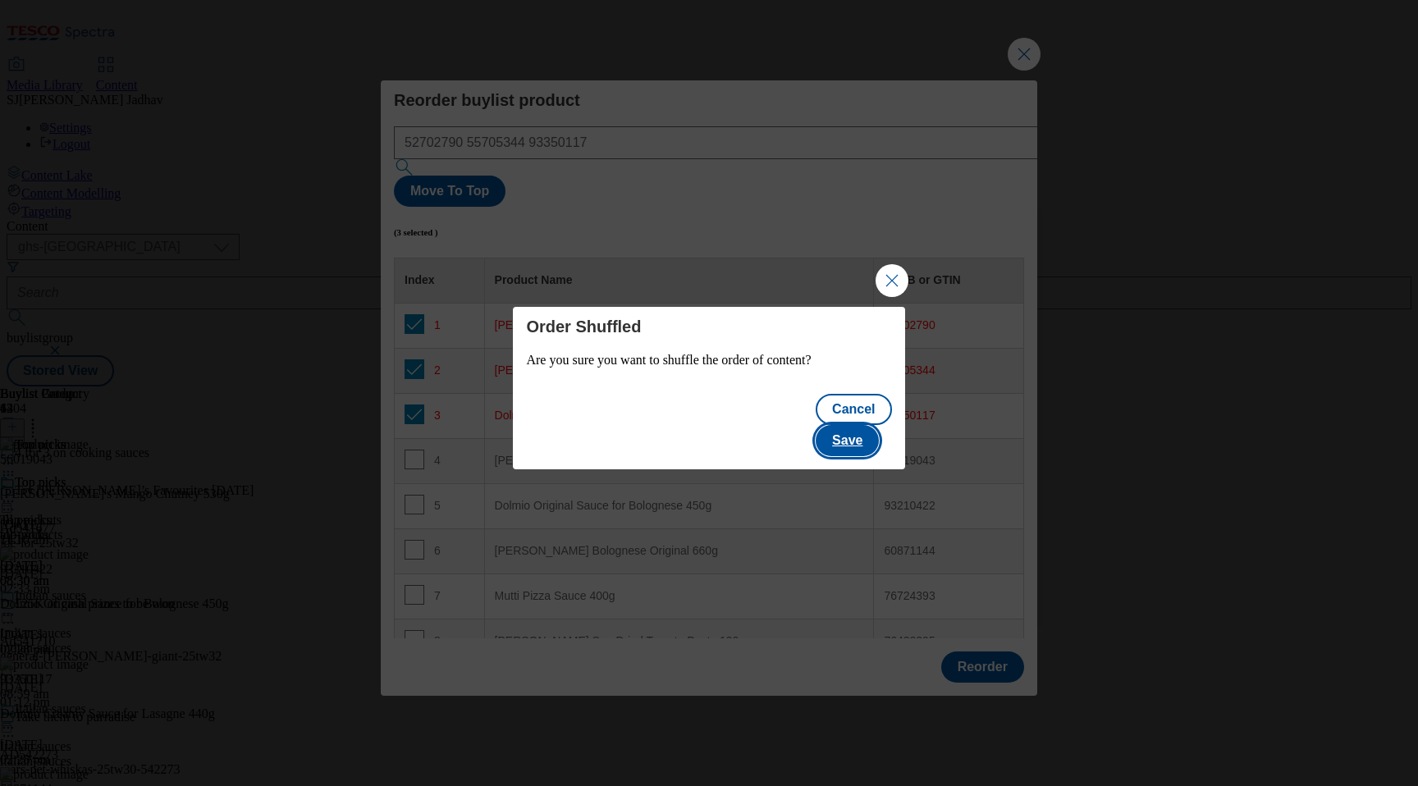
click at [871, 430] on button "Save" at bounding box center [847, 440] width 63 height 31
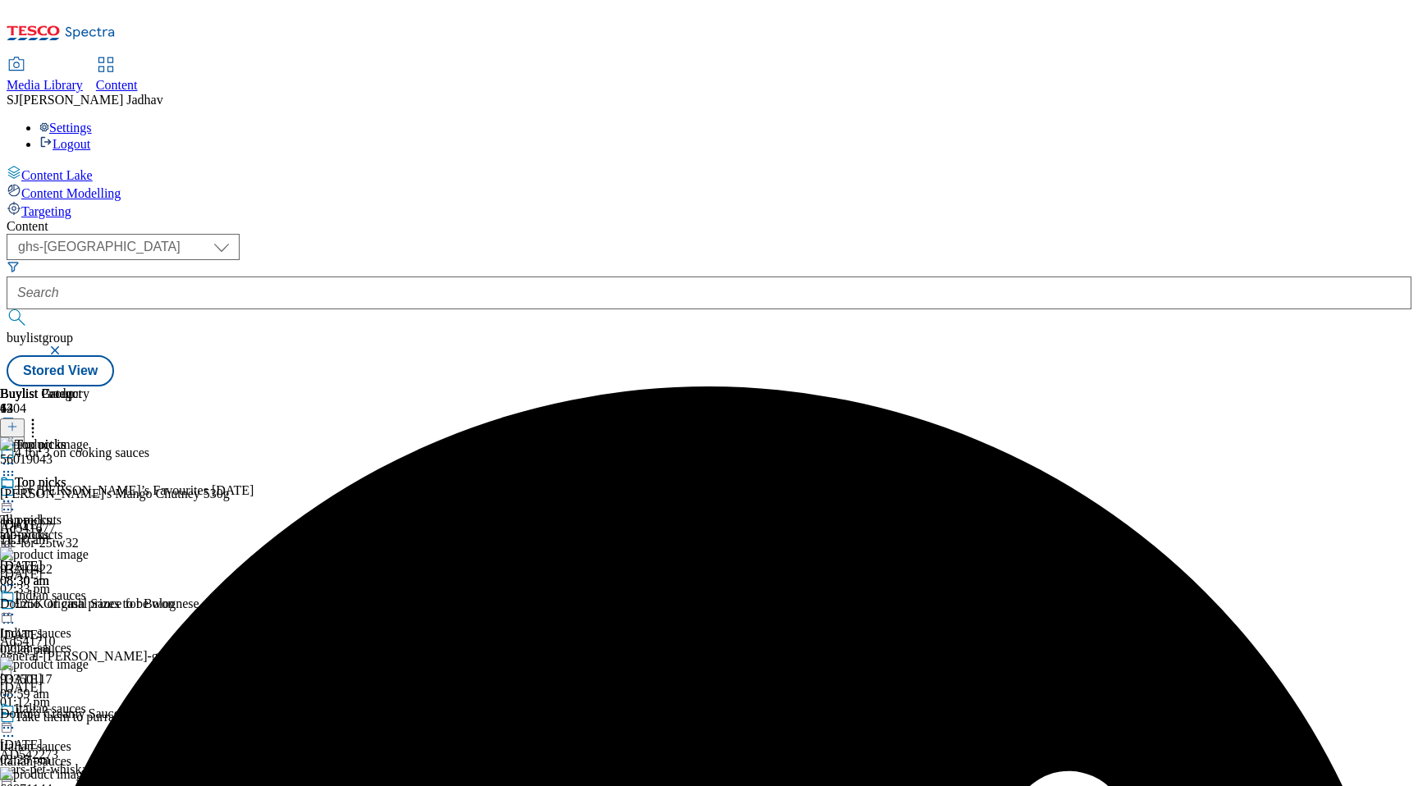
scroll to position [0, 0]
click at [10, 501] on circle at bounding box center [8, 502] width 2 height 2
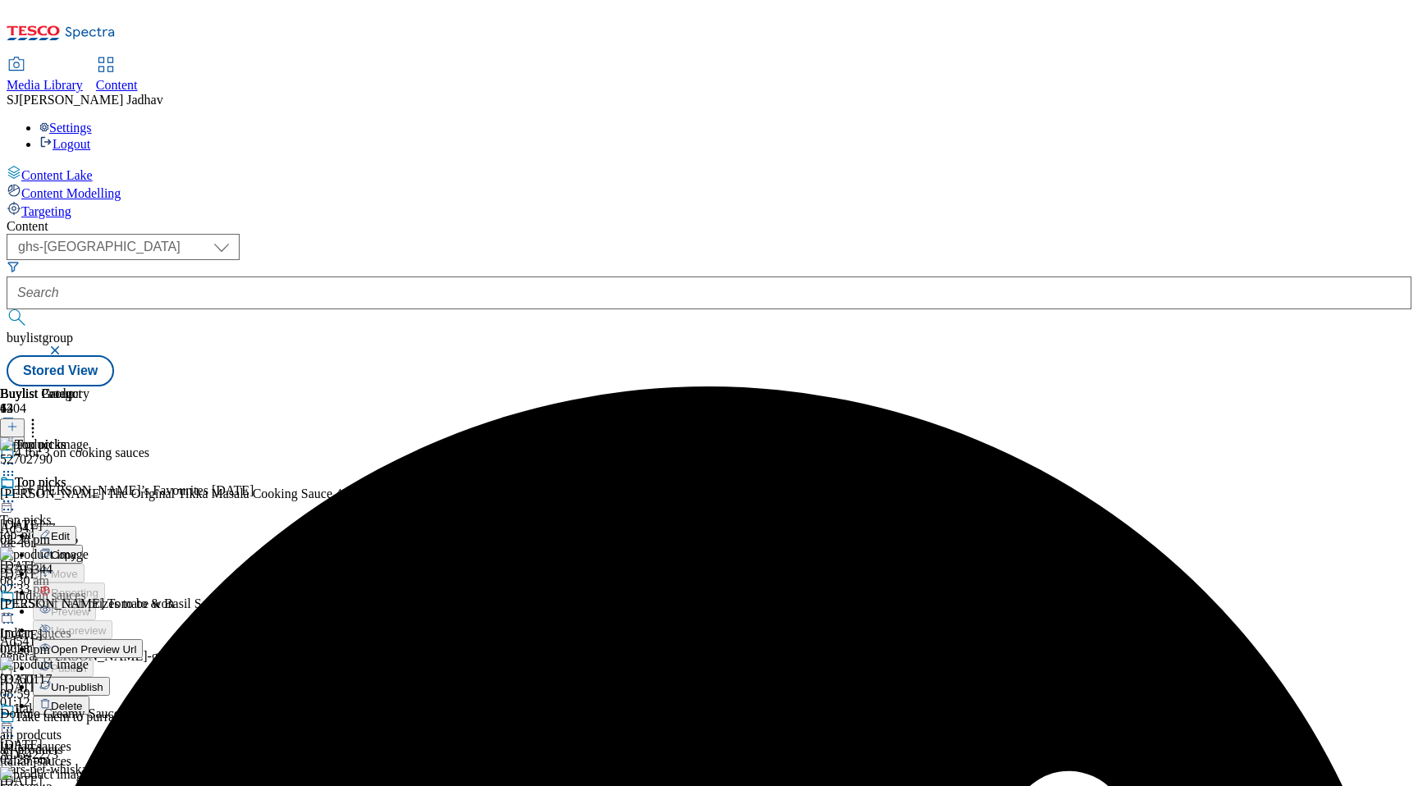
click at [70, 530] on span "Edit" at bounding box center [60, 536] width 19 height 12
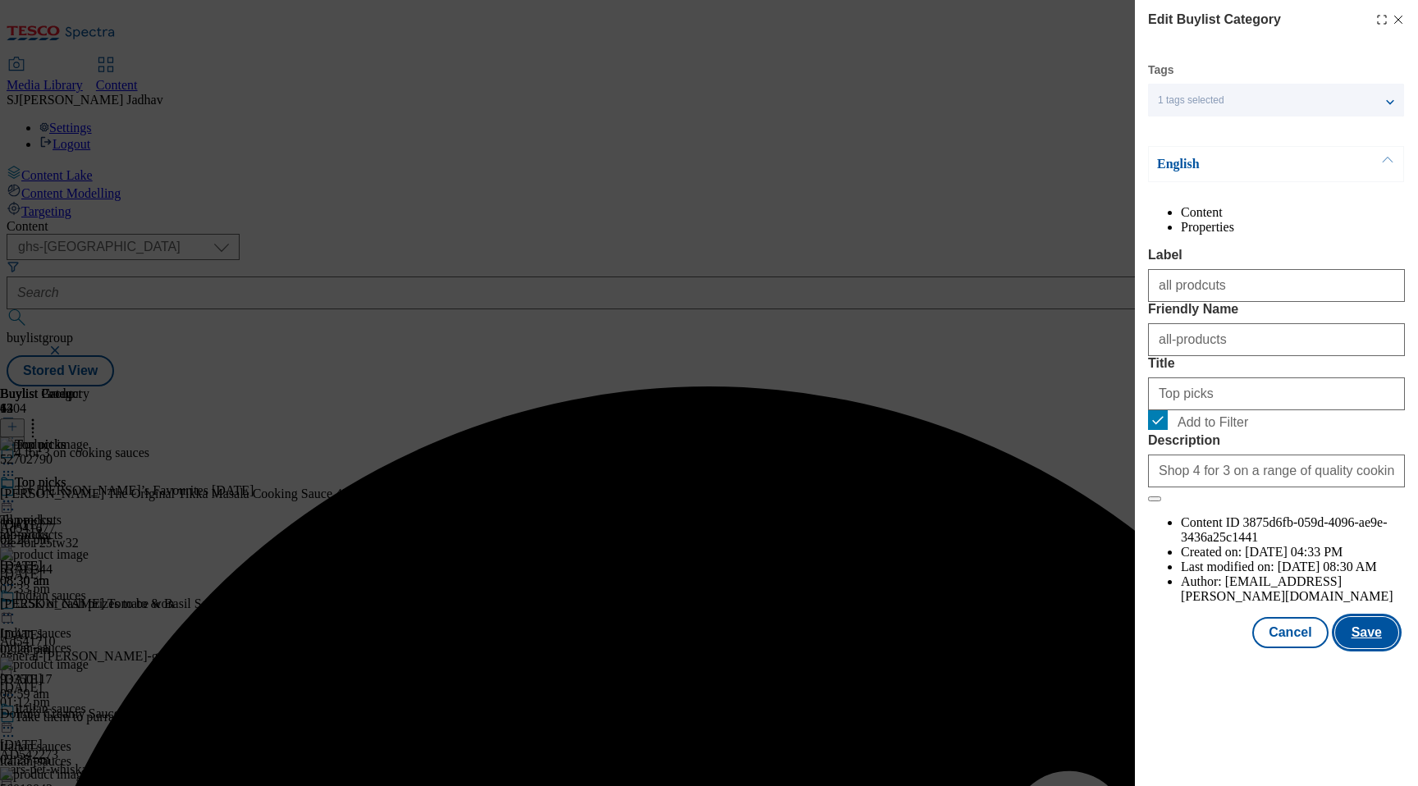
click at [1363, 648] on button "Save" at bounding box center [1366, 632] width 63 height 31
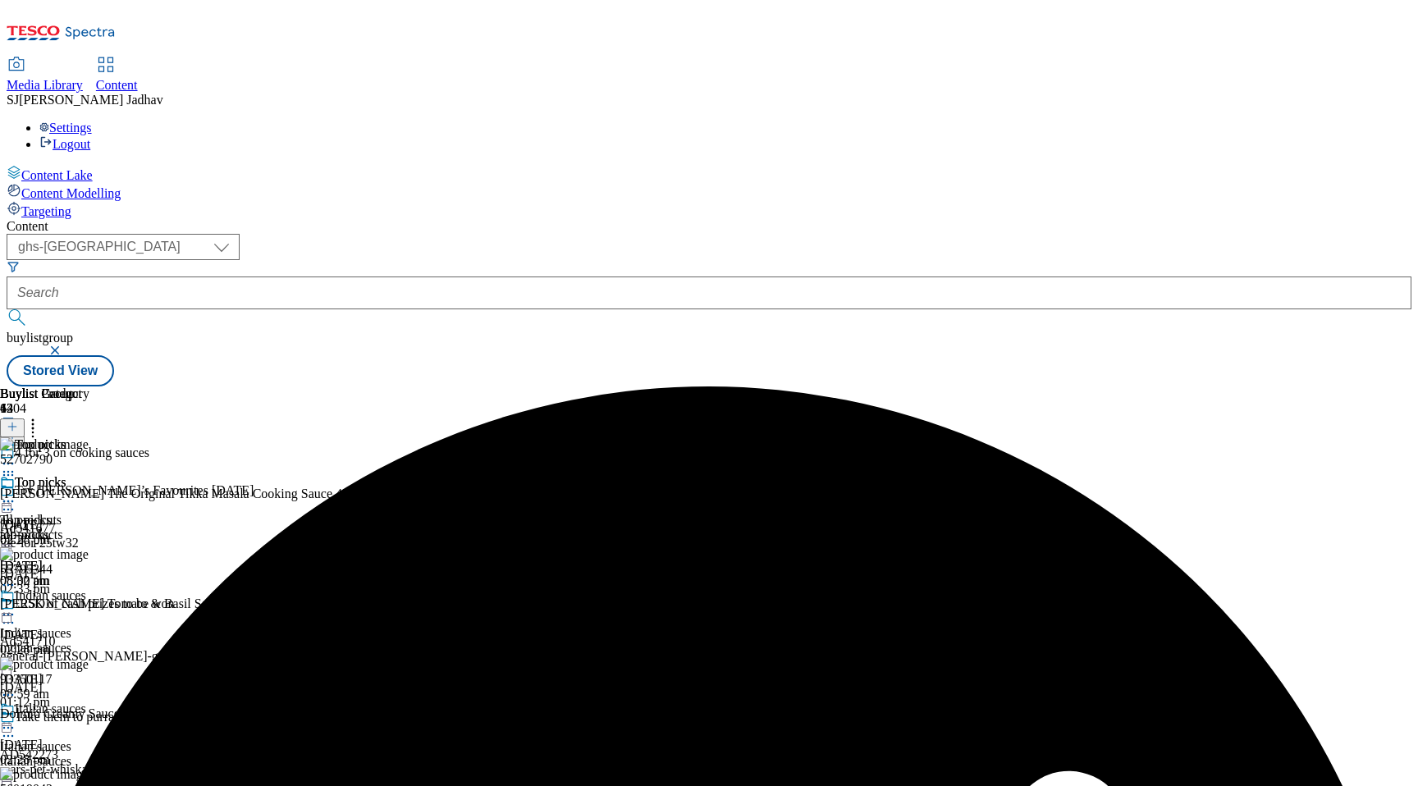
click at [16, 493] on icon at bounding box center [8, 501] width 16 height 16
click at [89, 606] on span "Preview" at bounding box center [70, 612] width 39 height 12
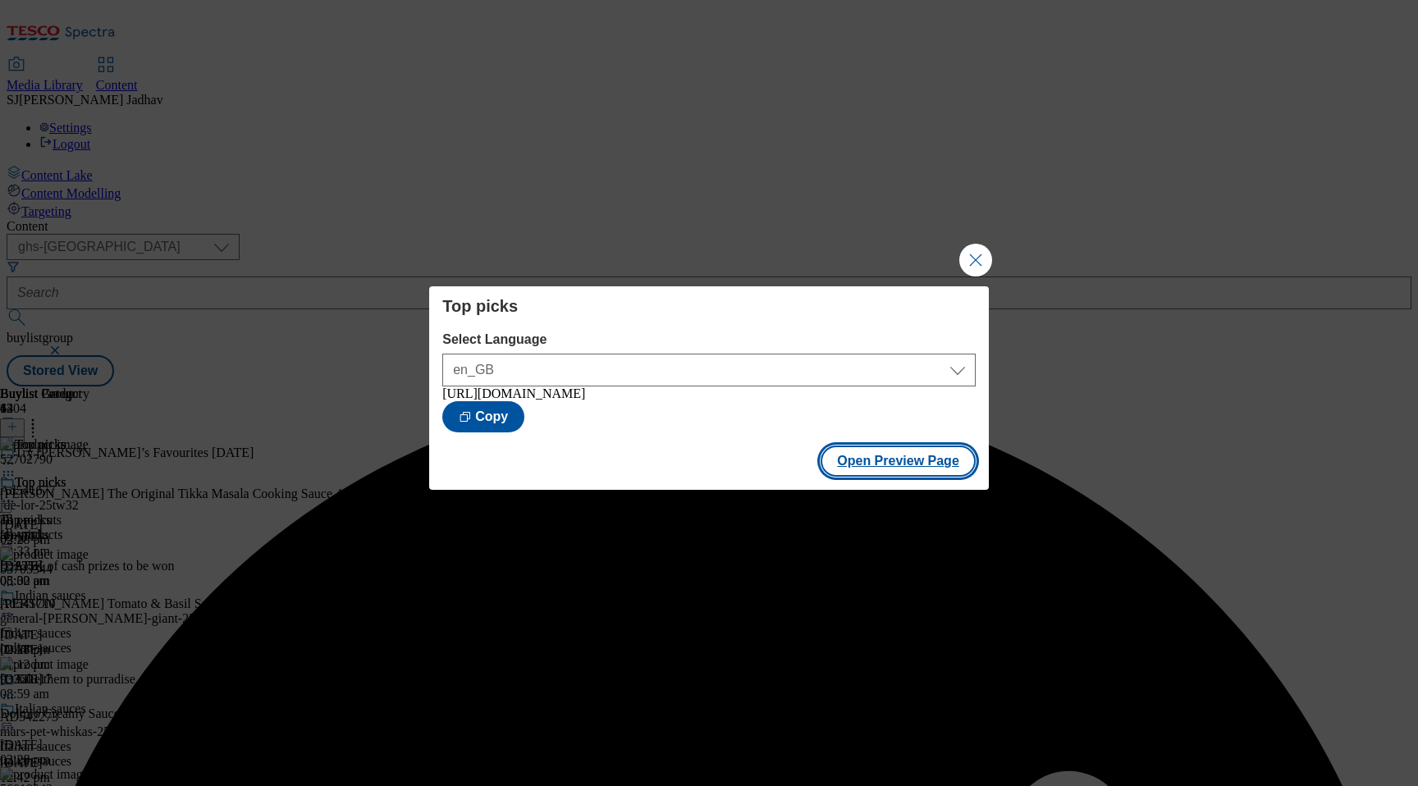
click at [926, 472] on button "Open Preview Page" at bounding box center [898, 461] width 155 height 31
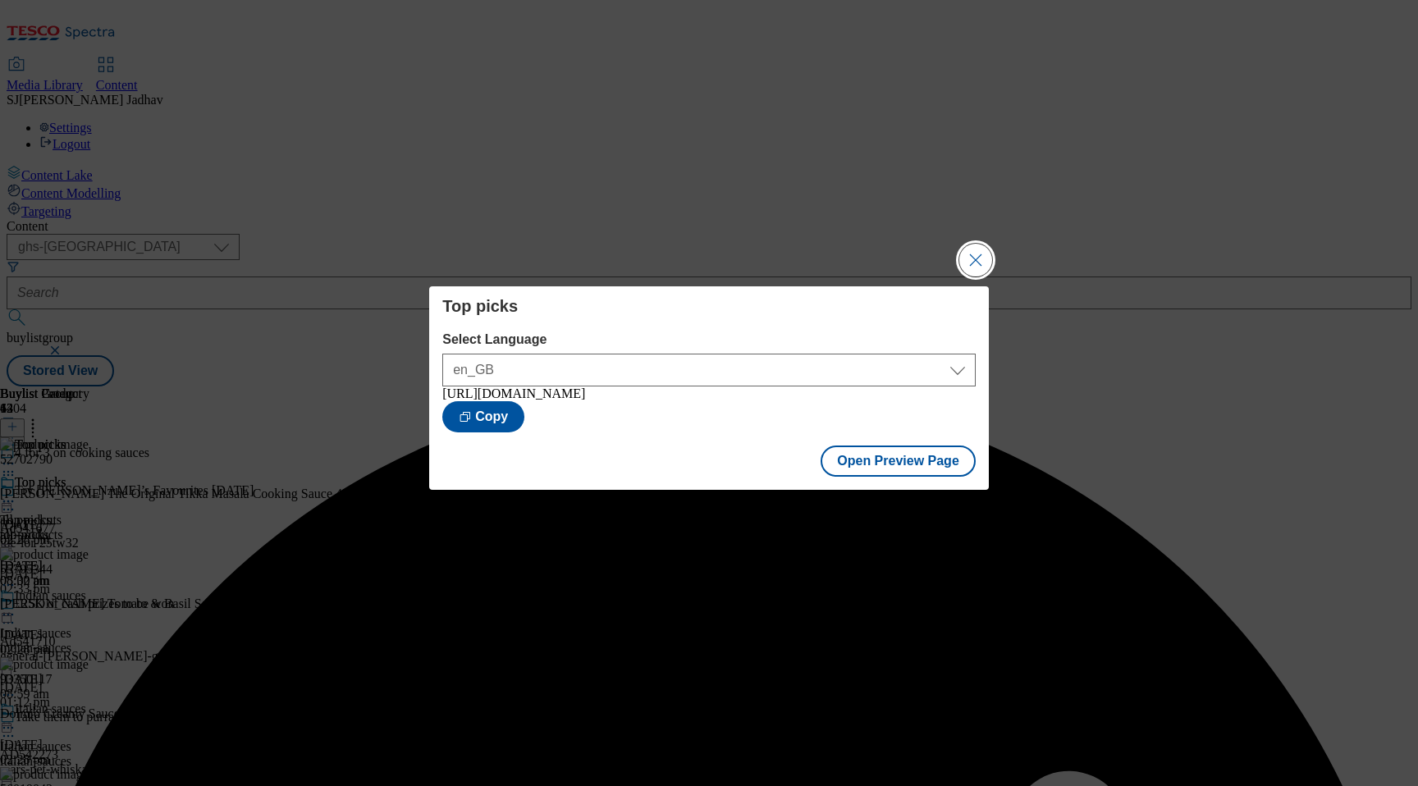
click at [973, 249] on button "Close Modal" at bounding box center [975, 260] width 33 height 33
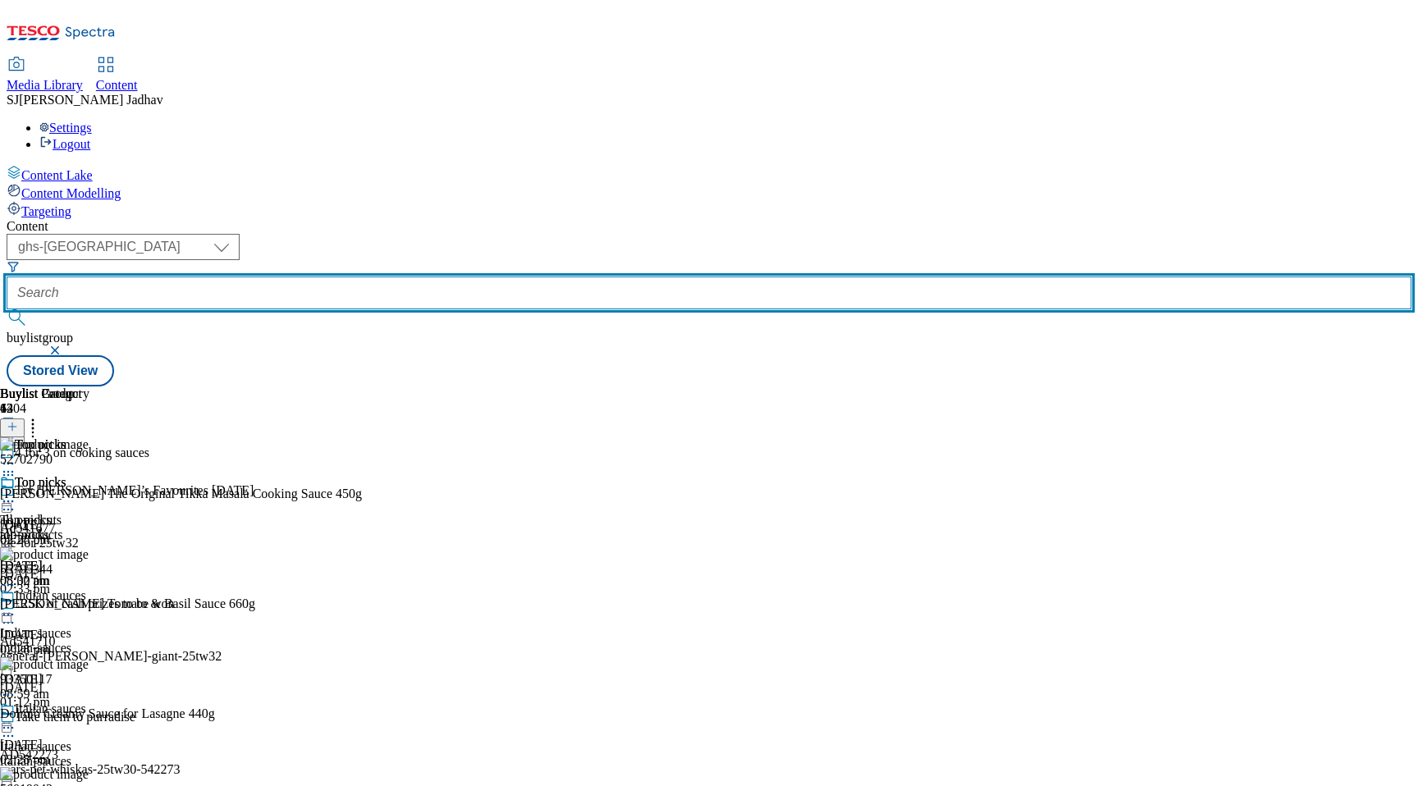
click at [417, 277] on input "text" at bounding box center [709, 293] width 1405 height 33
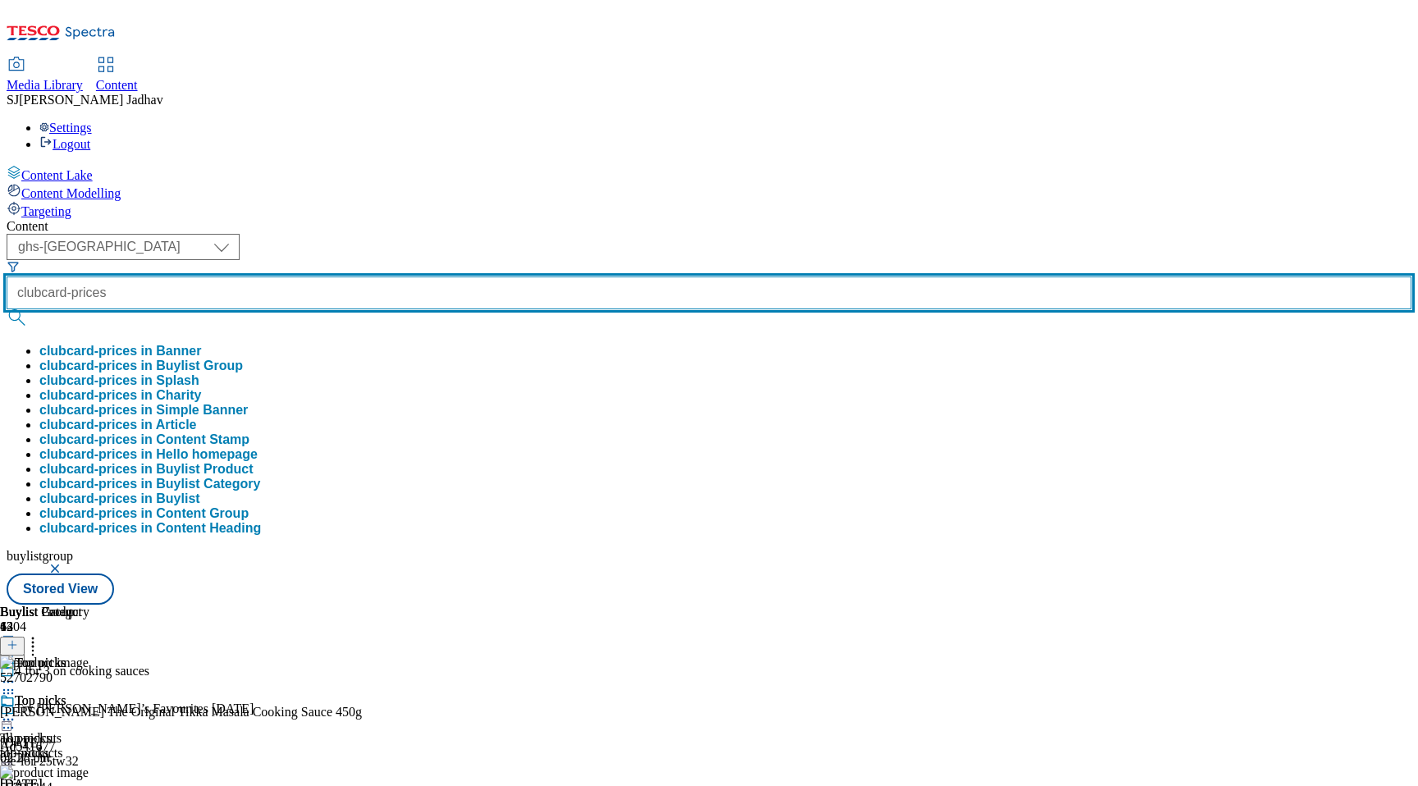
type input "clubcard-prices"
click at [7, 309] on button "submit" at bounding box center [18, 317] width 23 height 16
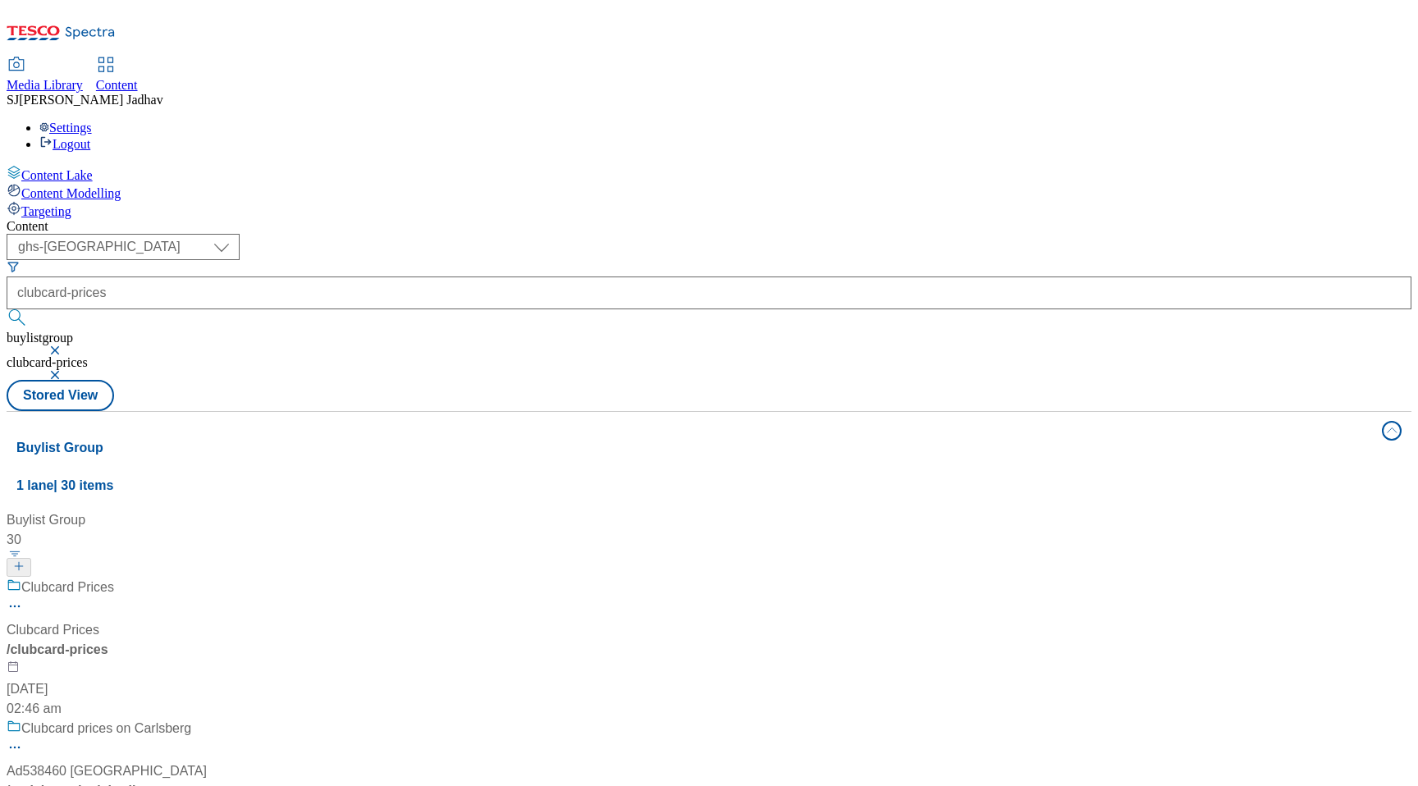
click at [212, 640] on div "/ clubcard-prices" at bounding box center [109, 650] width 205 height 20
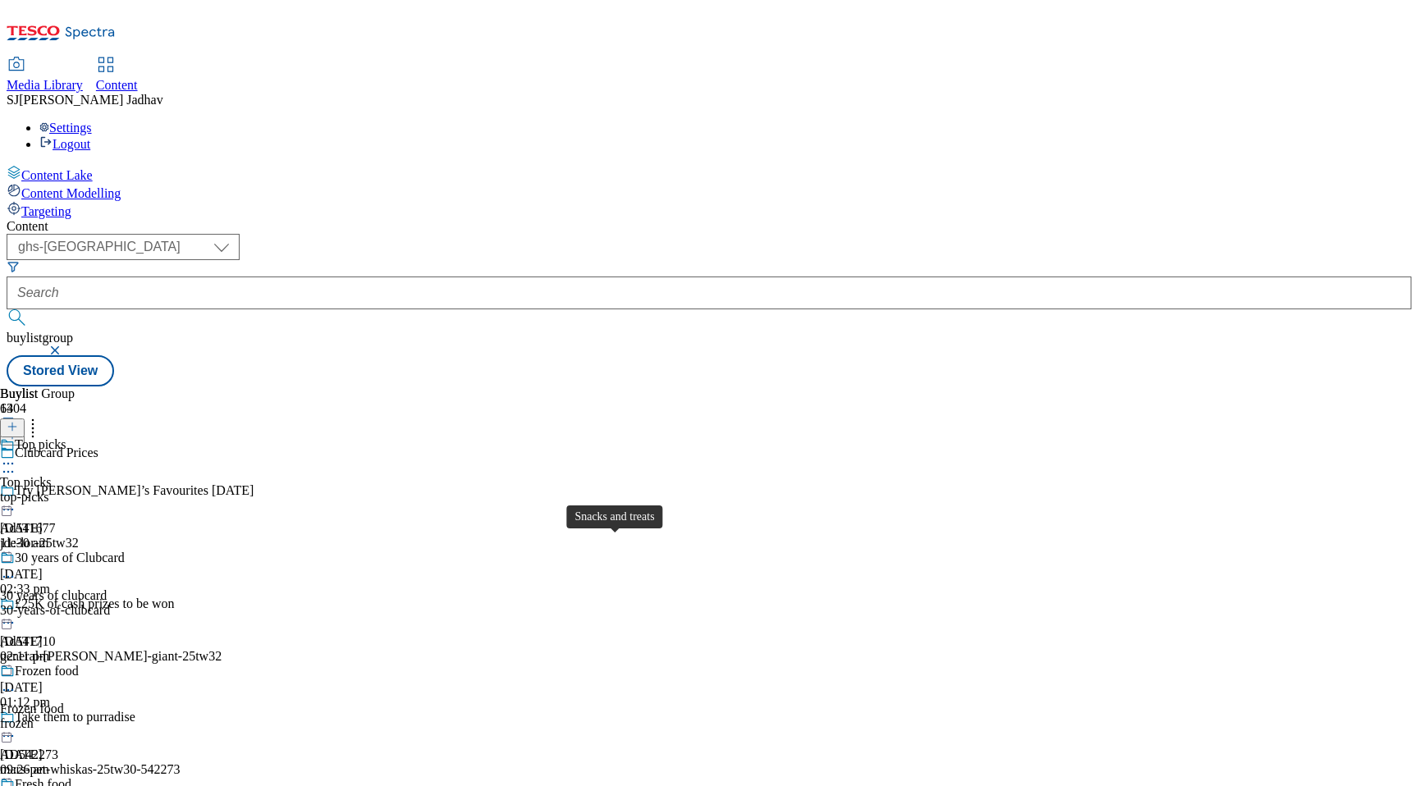
scroll to position [675, 0]
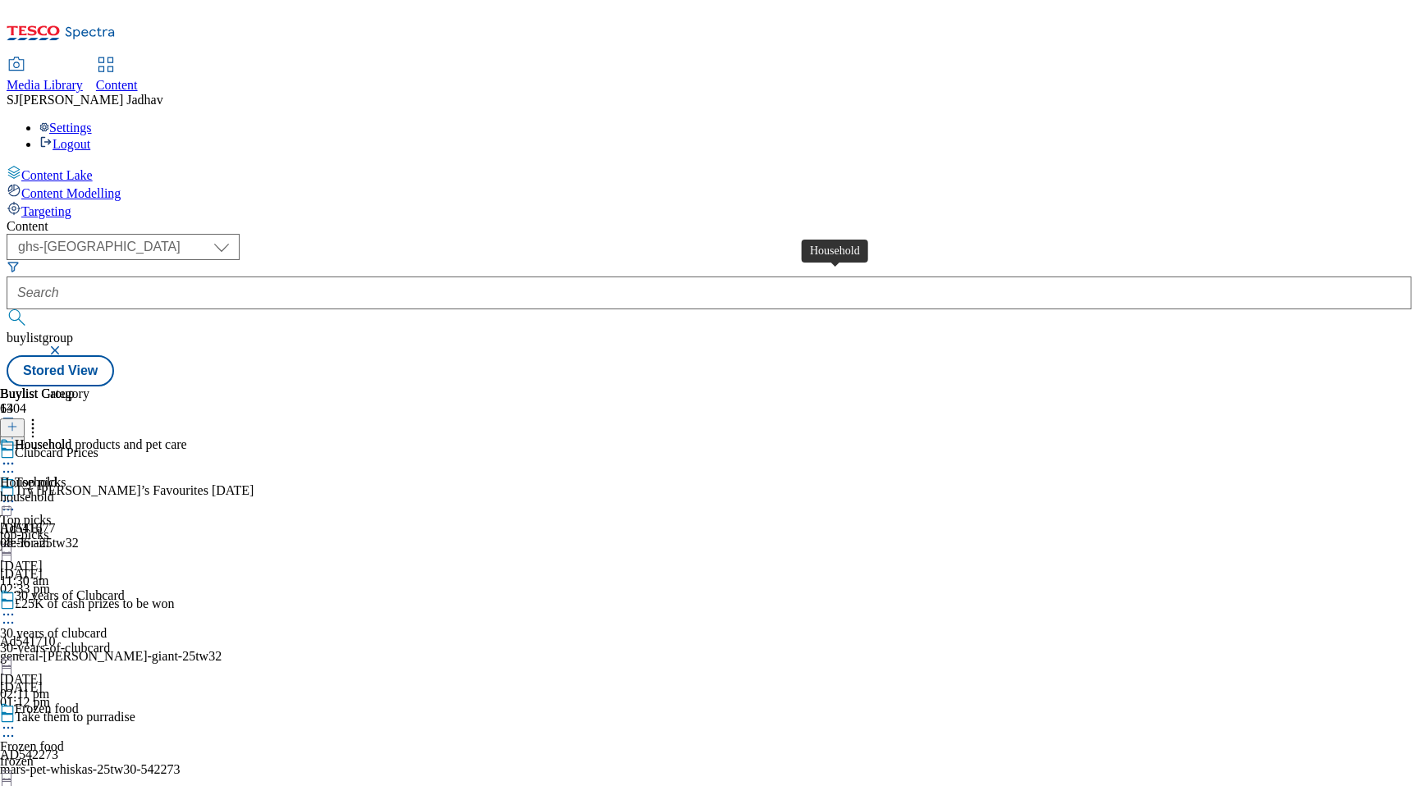
click at [57, 475] on div "Household" at bounding box center [28, 482] width 57 height 15
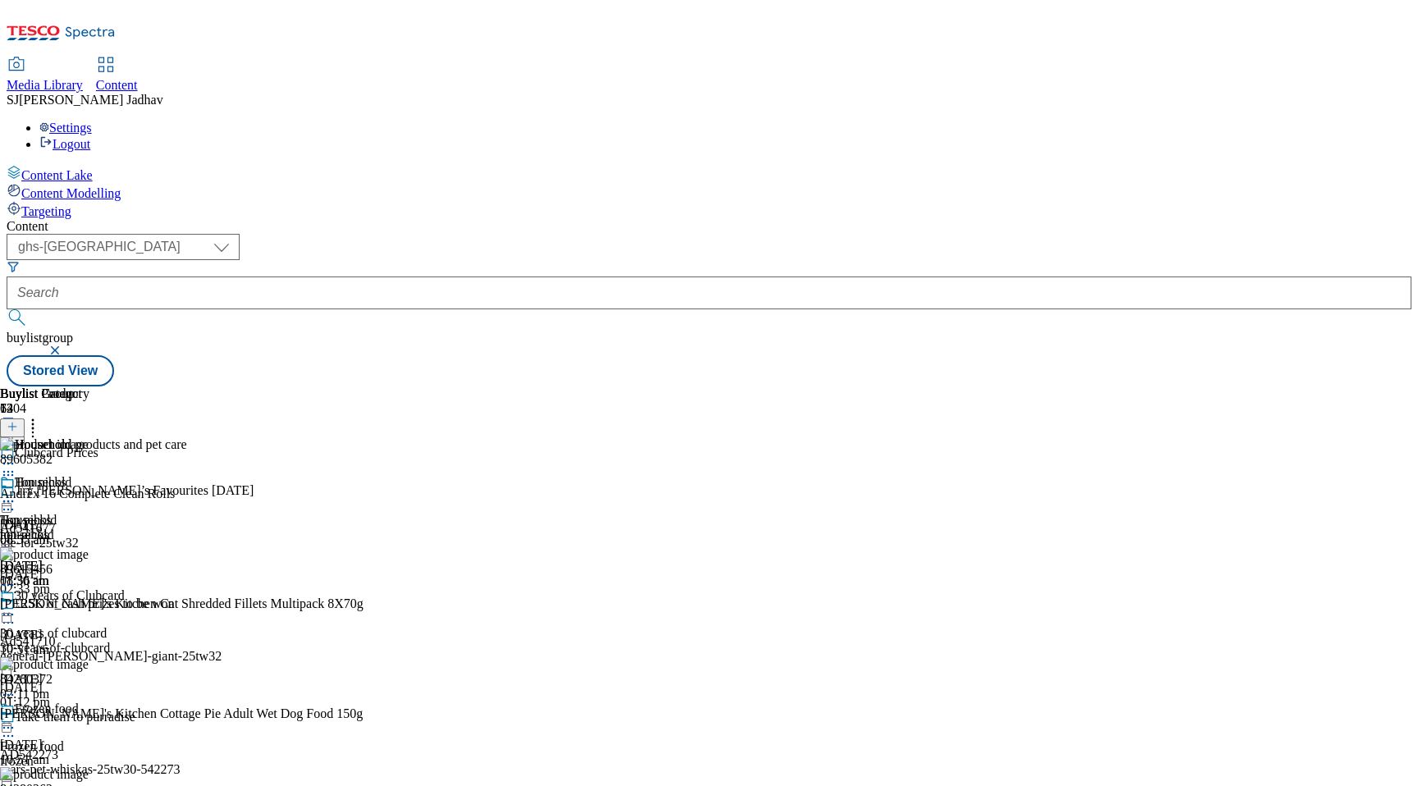
scroll to position [0, 39]
click at [18, 421] on icon at bounding box center [12, 426] width 11 height 11
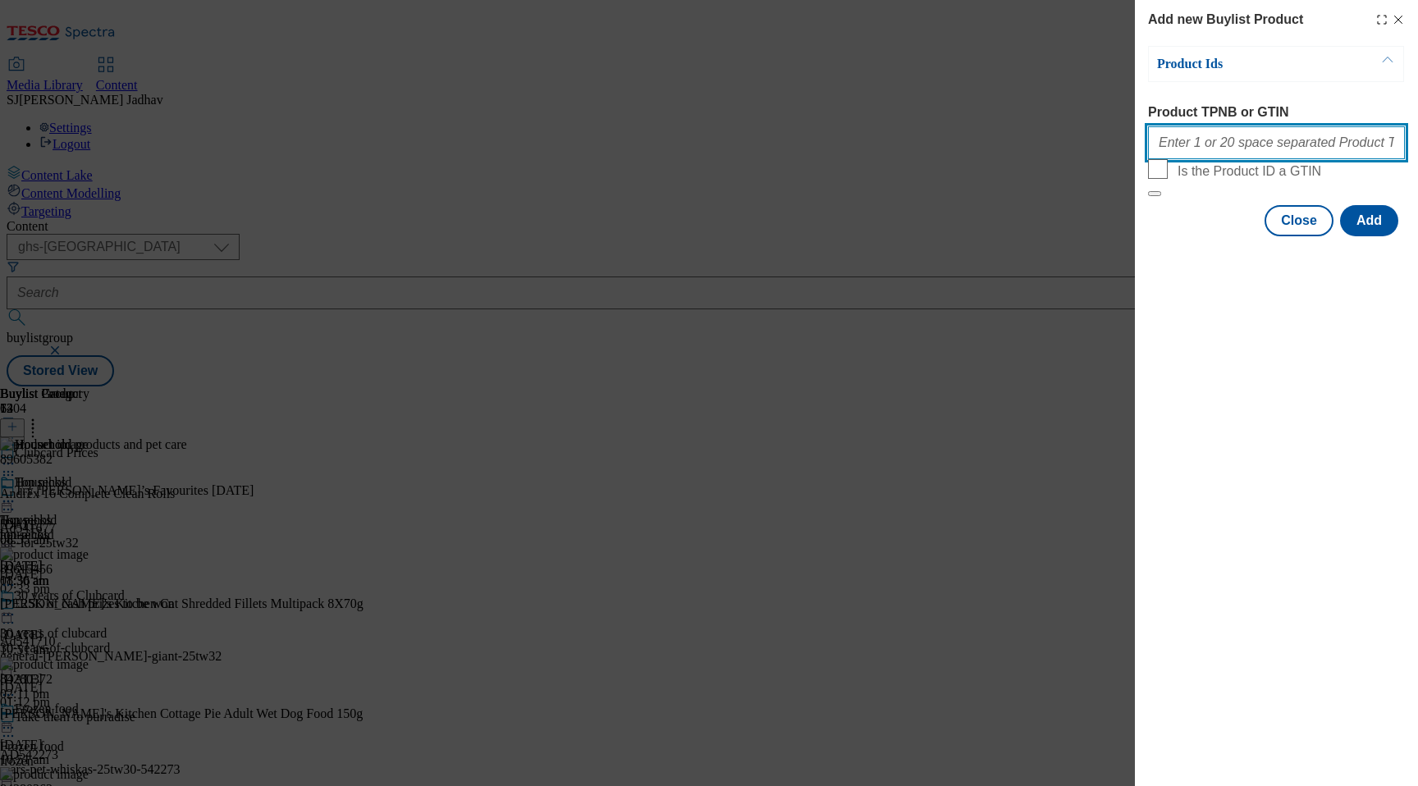
click at [1216, 149] on input "Product TPNB or GTIN" at bounding box center [1276, 142] width 257 height 33
paste input "93778268"
type input "93778268"
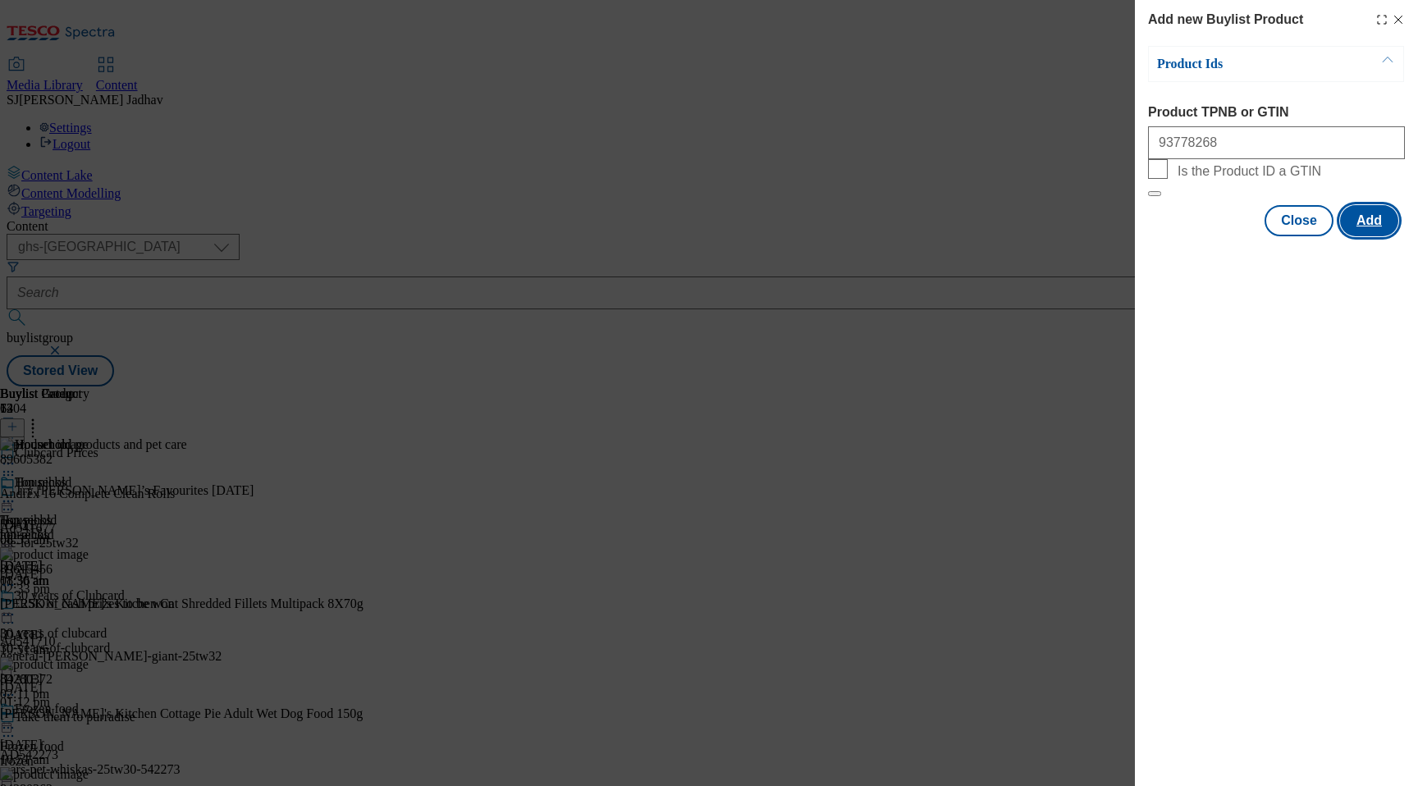
click at [1385, 236] on button "Add" at bounding box center [1369, 220] width 58 height 31
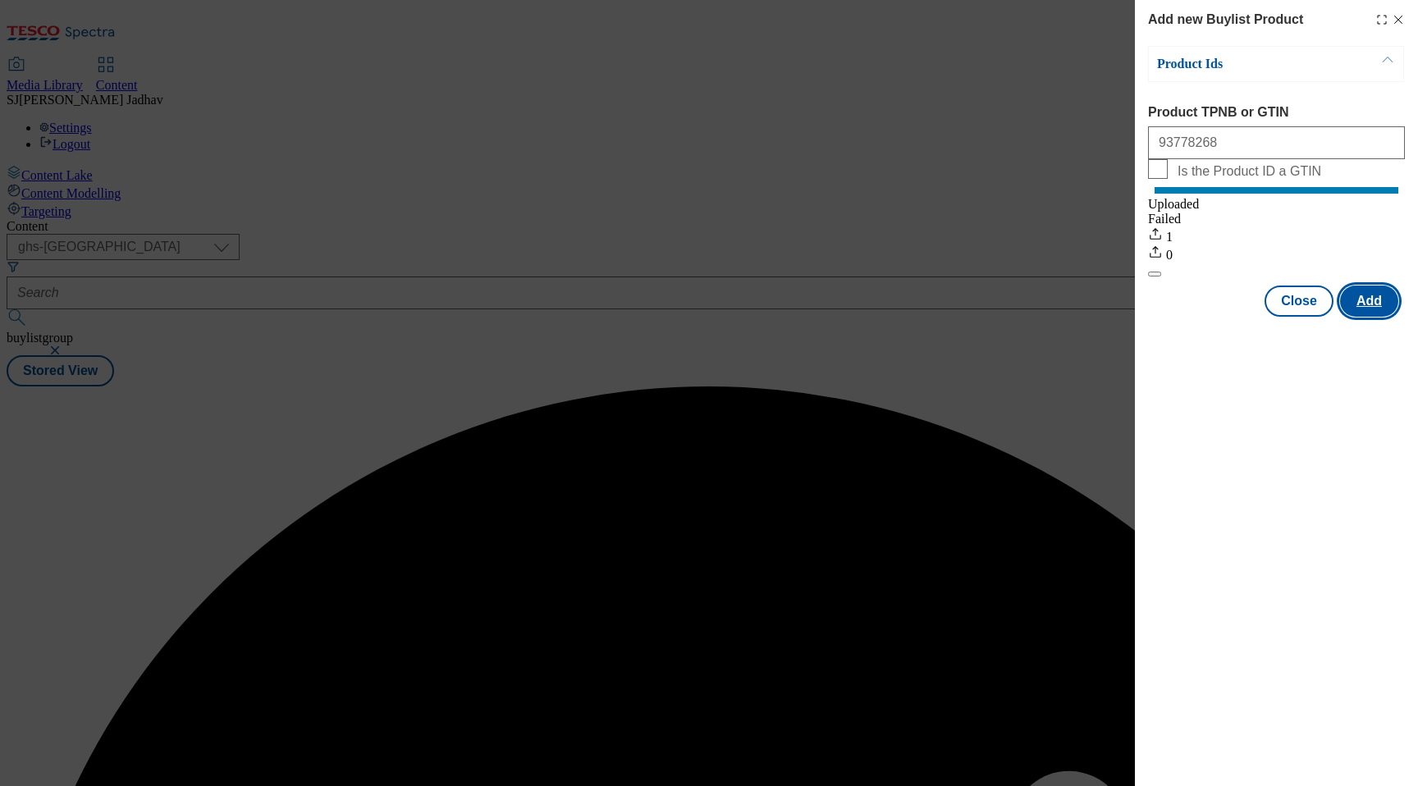
scroll to position [0, 0]
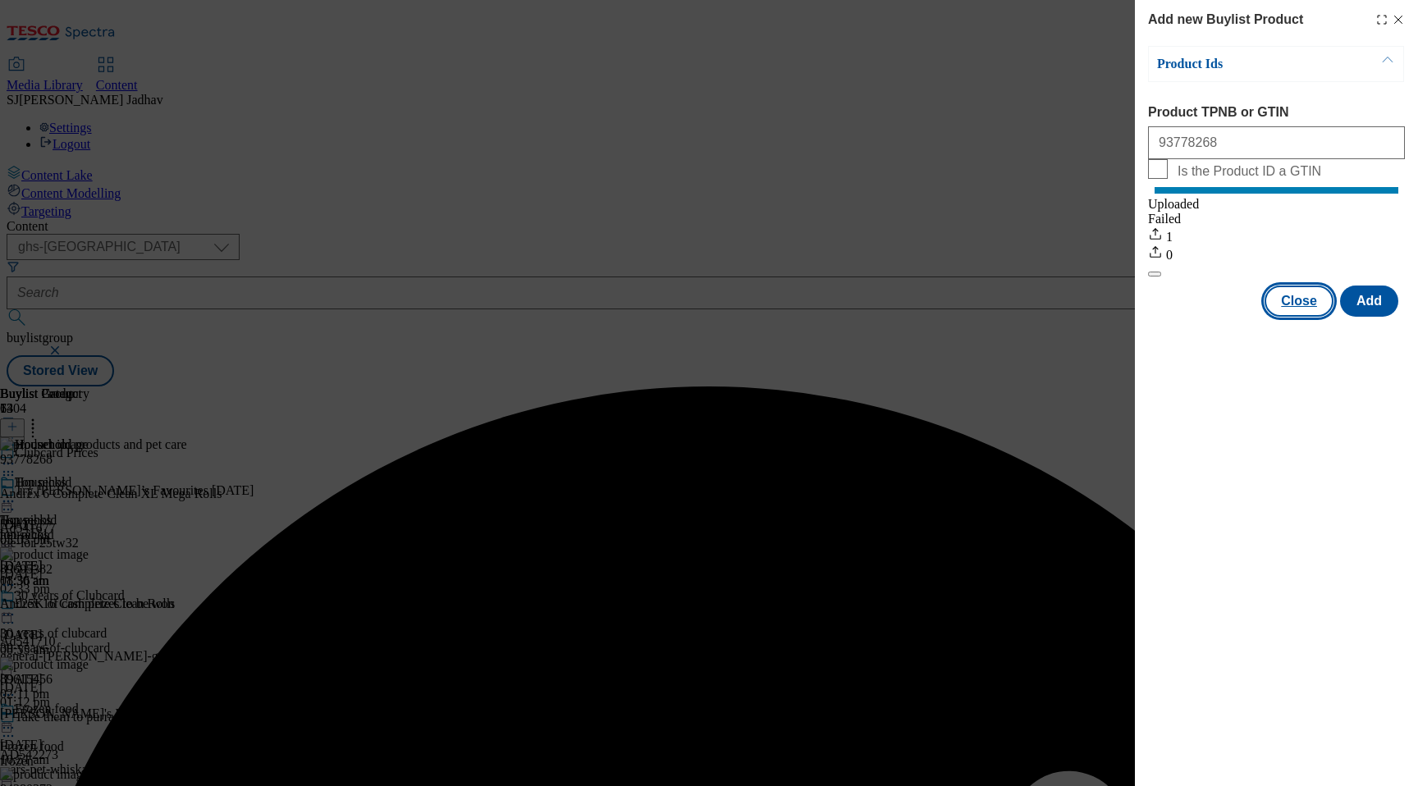
click at [1307, 317] on button "Close" at bounding box center [1299, 301] width 69 height 31
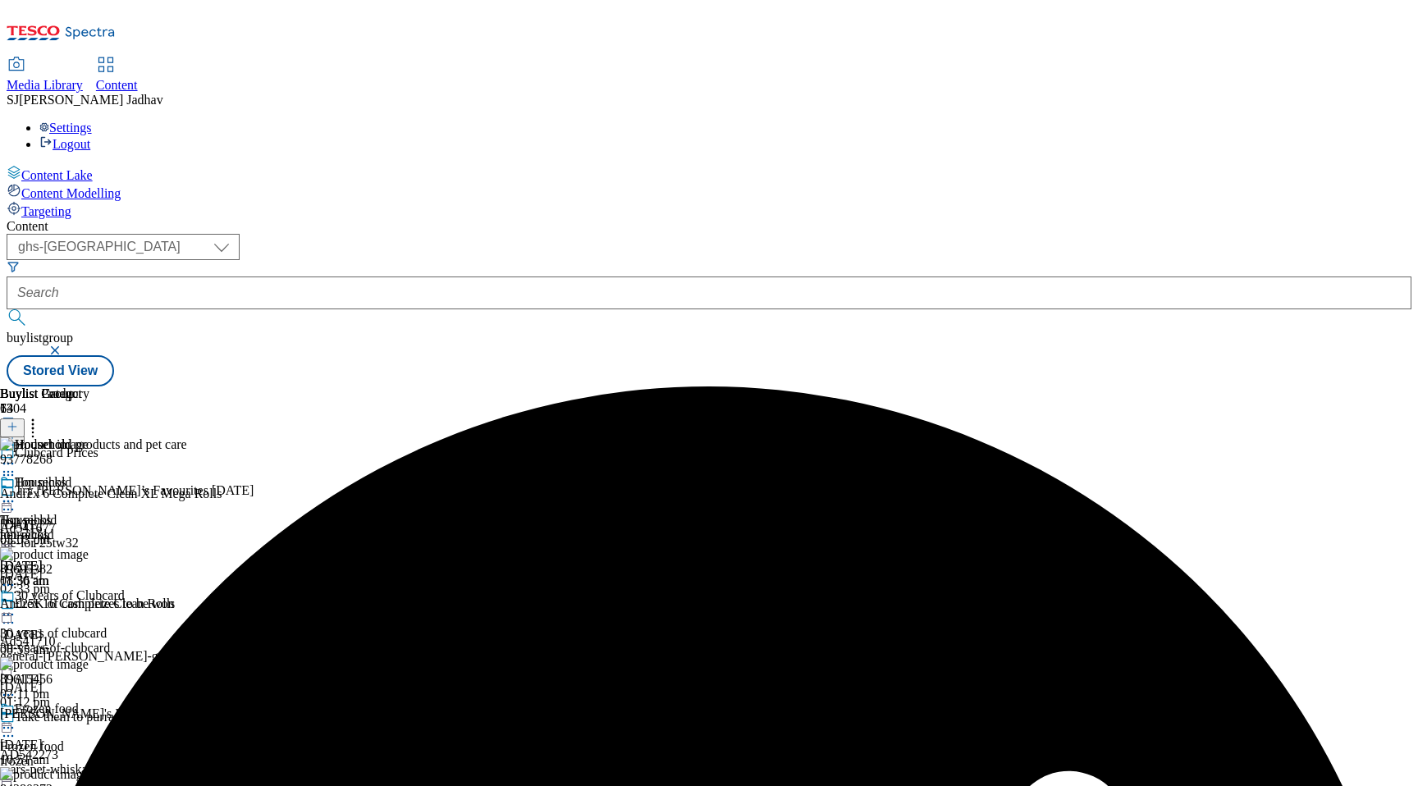
click at [16, 493] on icon at bounding box center [8, 501] width 16 height 16
click at [70, 530] on span "Edit" at bounding box center [60, 536] width 19 height 12
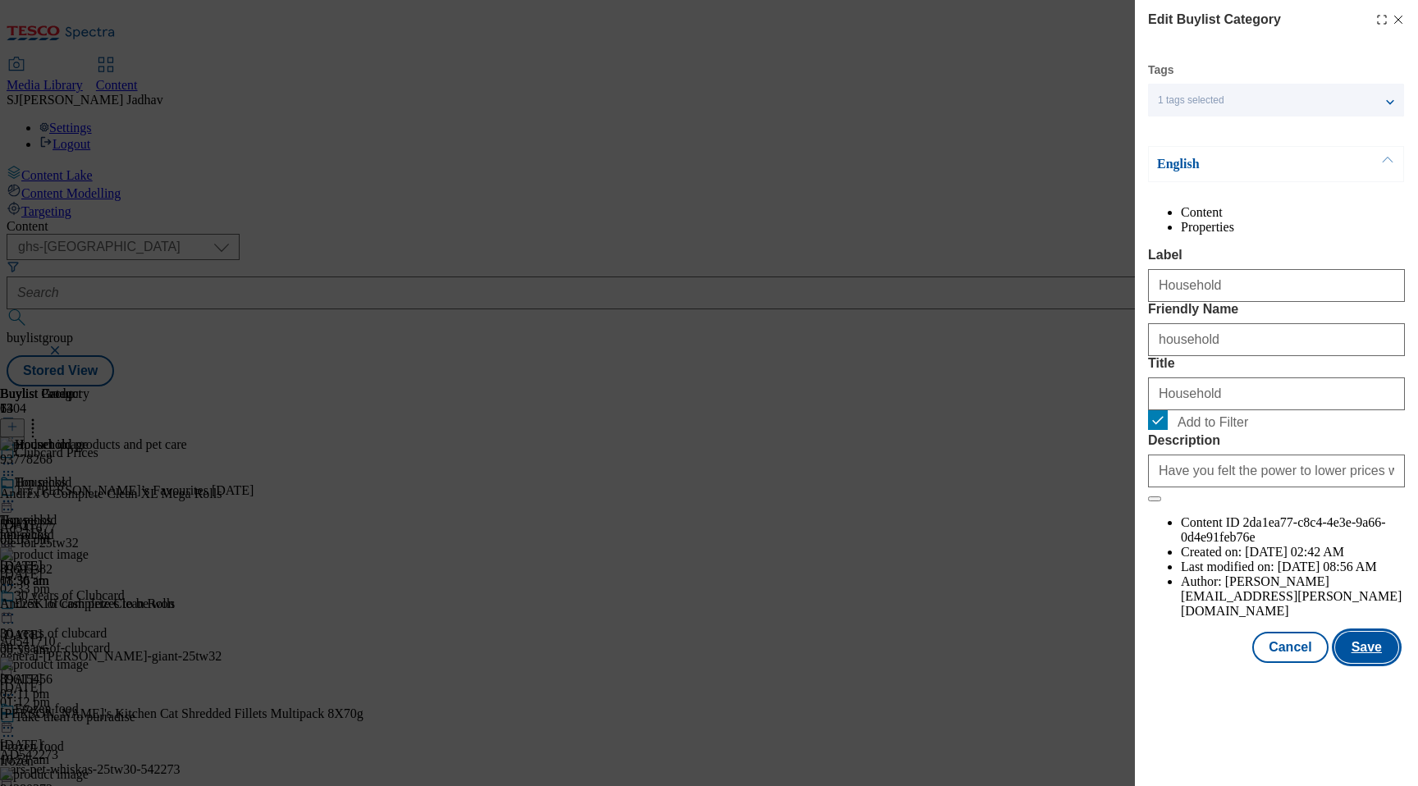
click at [1370, 663] on button "Save" at bounding box center [1366, 647] width 63 height 31
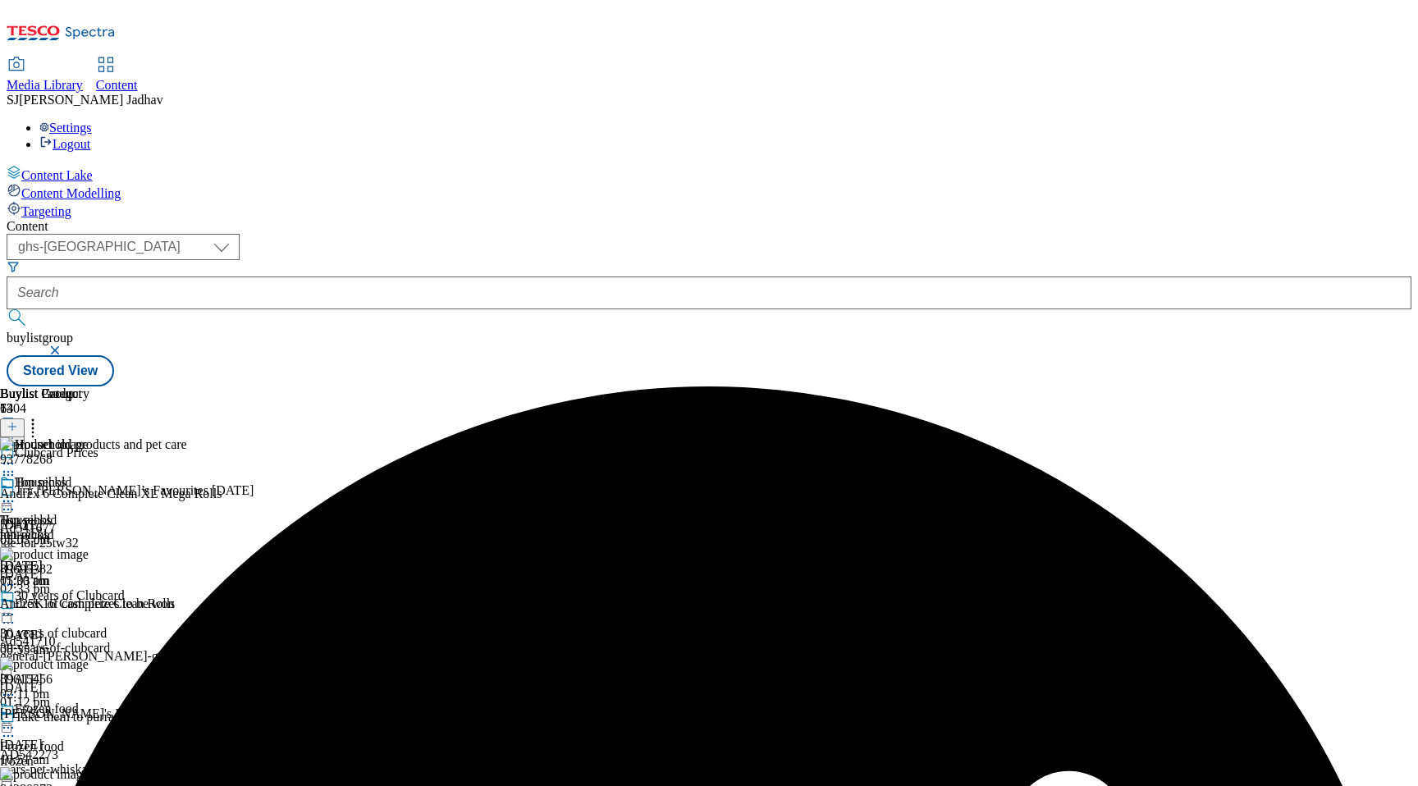
click at [16, 493] on icon at bounding box center [8, 501] width 16 height 16
click at [96, 602] on button "Preview" at bounding box center [64, 611] width 63 height 19
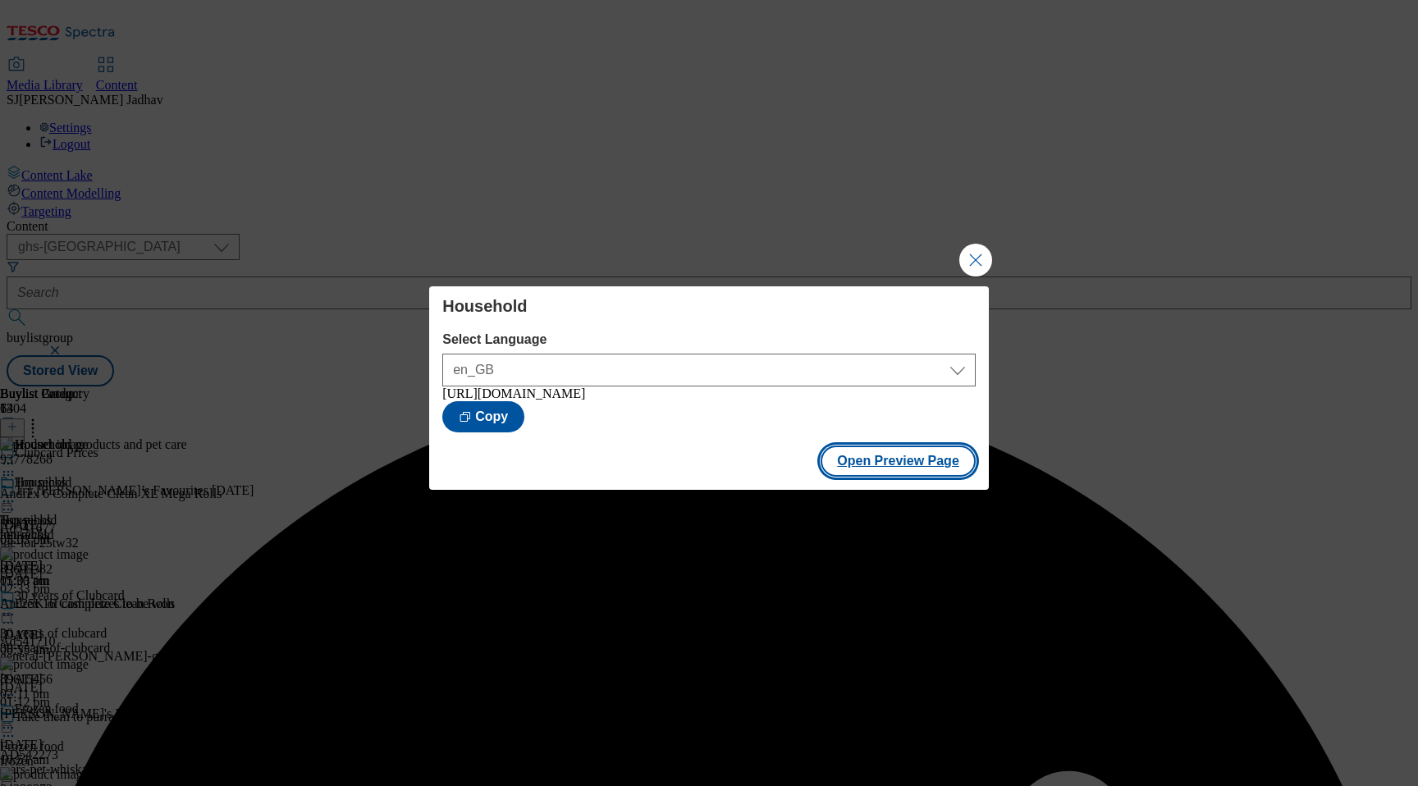
click at [932, 460] on button "Open Preview Page" at bounding box center [898, 461] width 155 height 31
click at [972, 266] on button "Close Modal" at bounding box center [975, 260] width 33 height 33
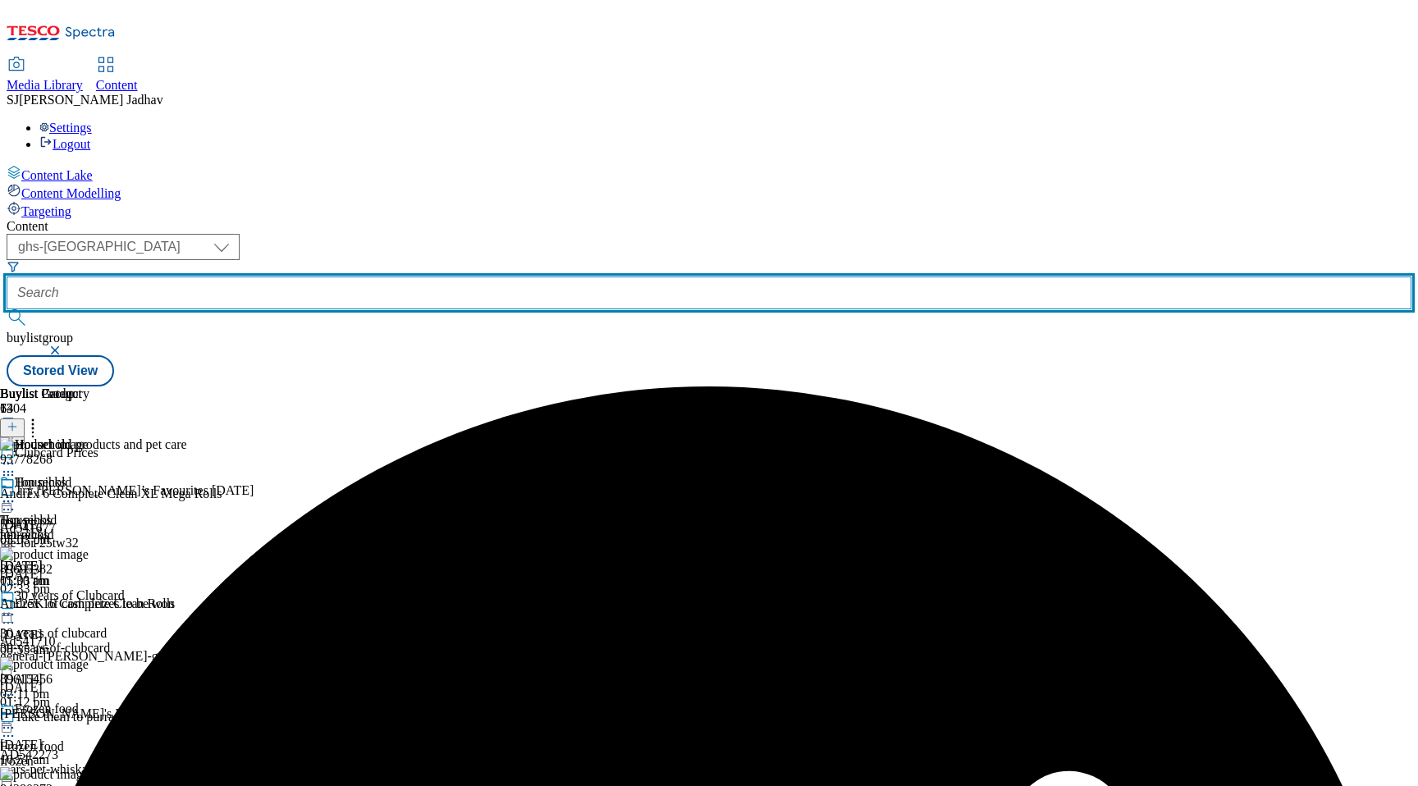
click at [423, 277] on input "text" at bounding box center [709, 293] width 1405 height 33
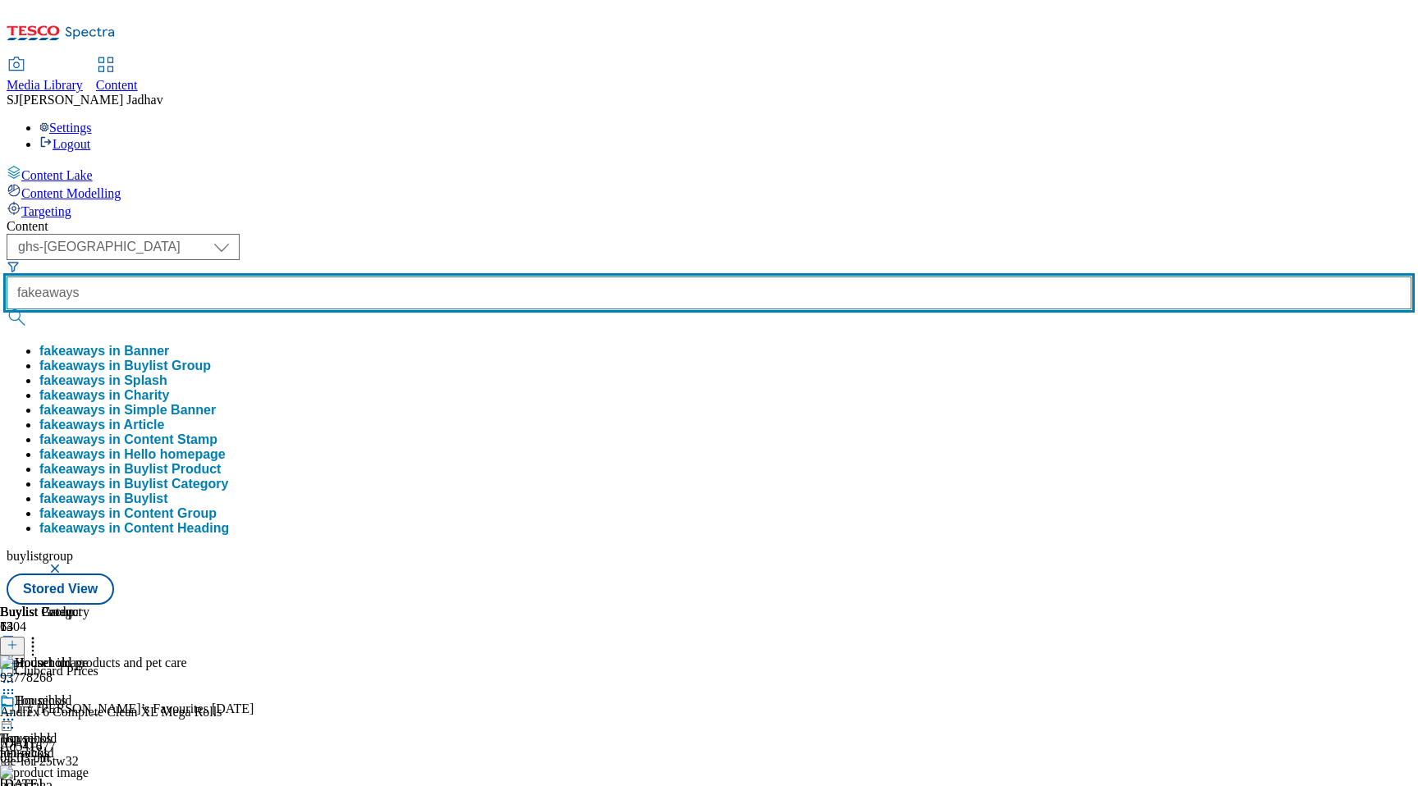
type input "fakeaways"
click at [7, 309] on button "submit" at bounding box center [18, 317] width 23 height 16
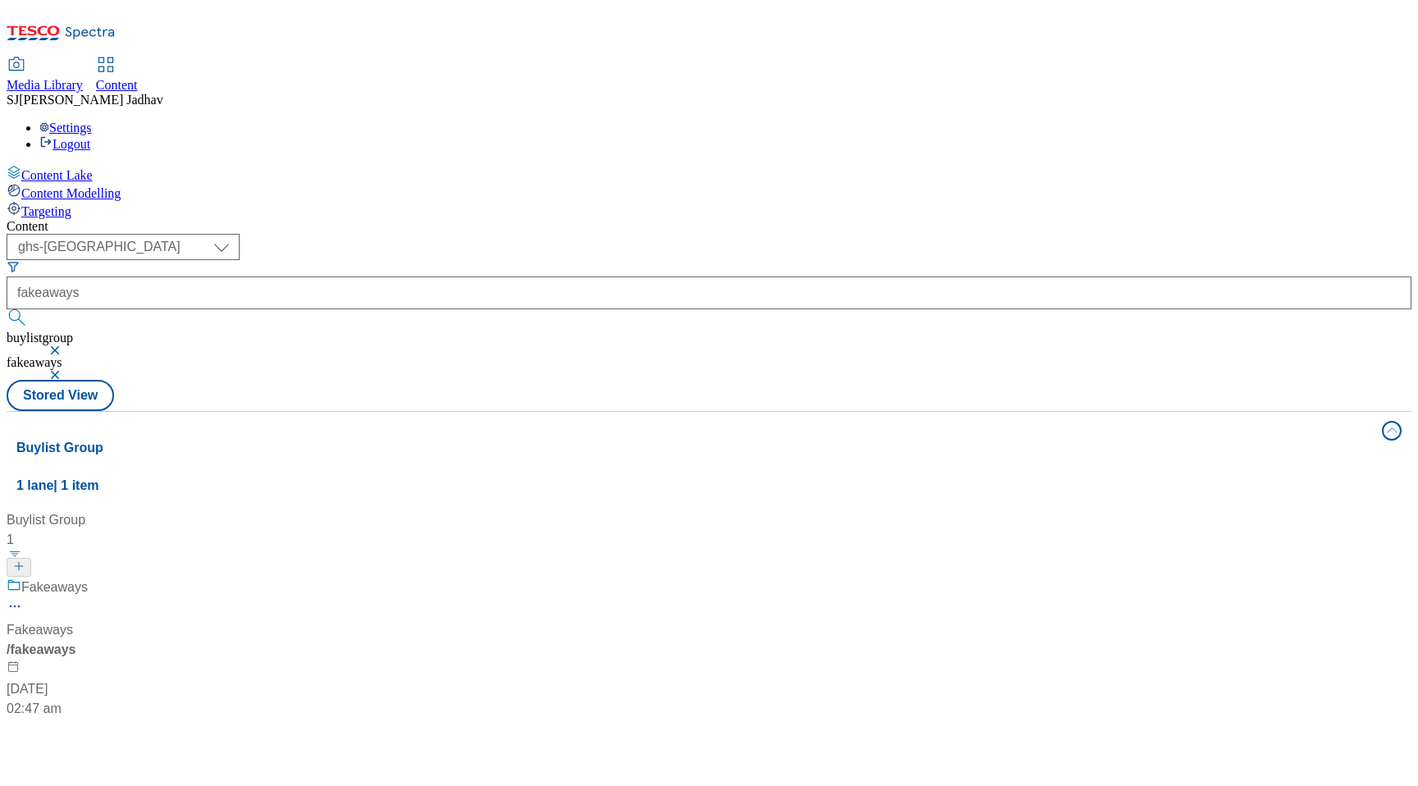
click at [212, 578] on div "Fakeaways Fakeaways / fakeaways [DATE] 02:47 am" at bounding box center [109, 648] width 205 height 141
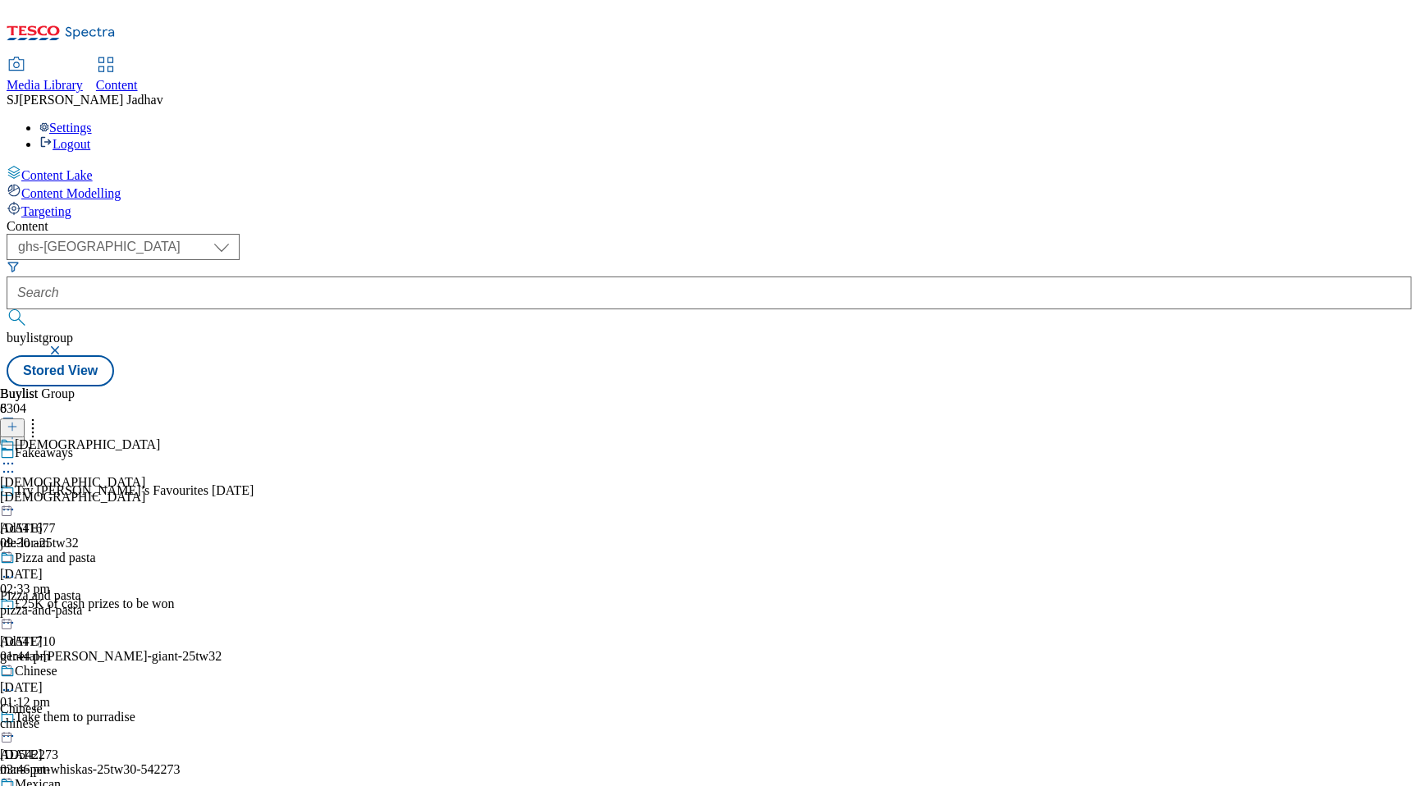
click at [168, 490] on div "[DEMOGRAPHIC_DATA]" at bounding box center [84, 497] width 168 height 15
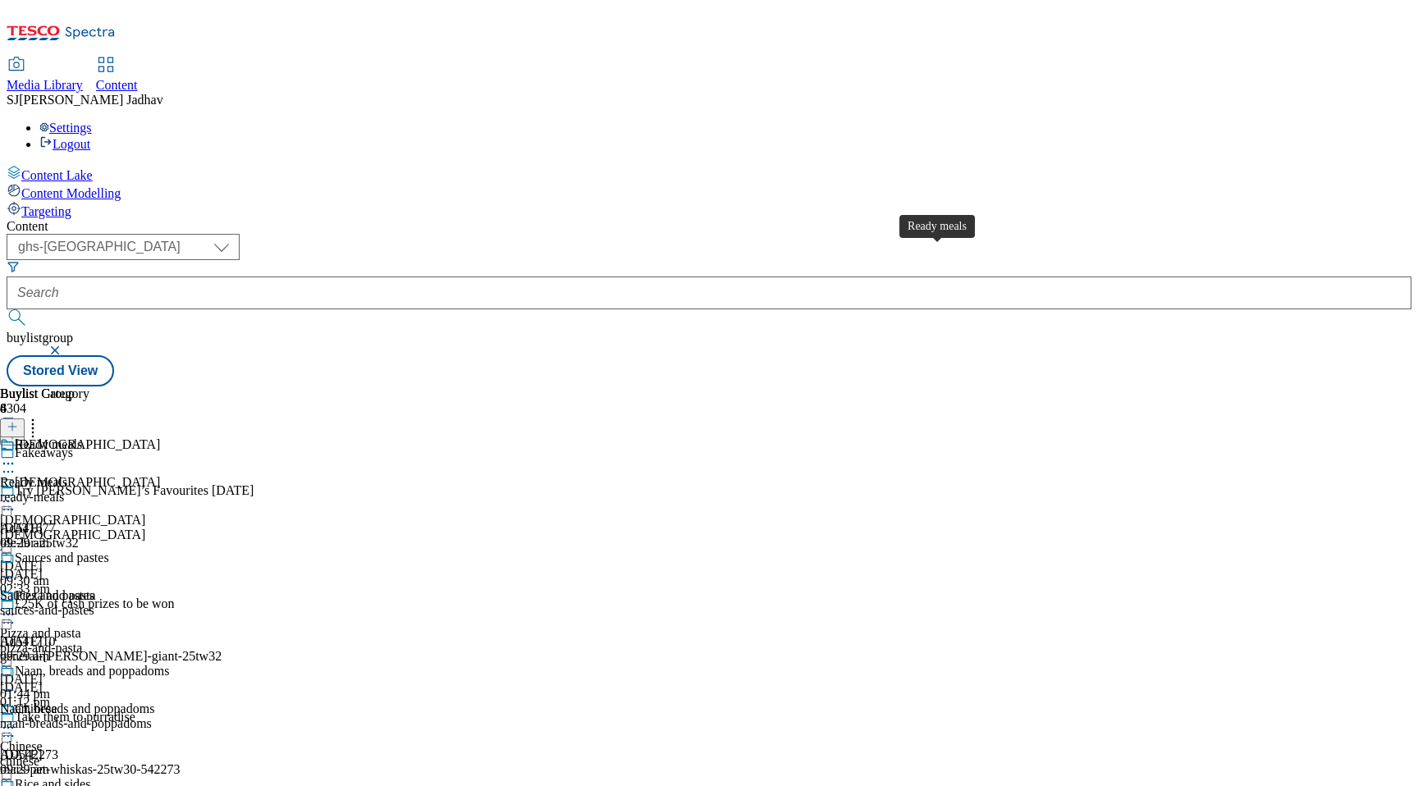
click at [82, 437] on span "Ready meals" at bounding box center [48, 446] width 67 height 18
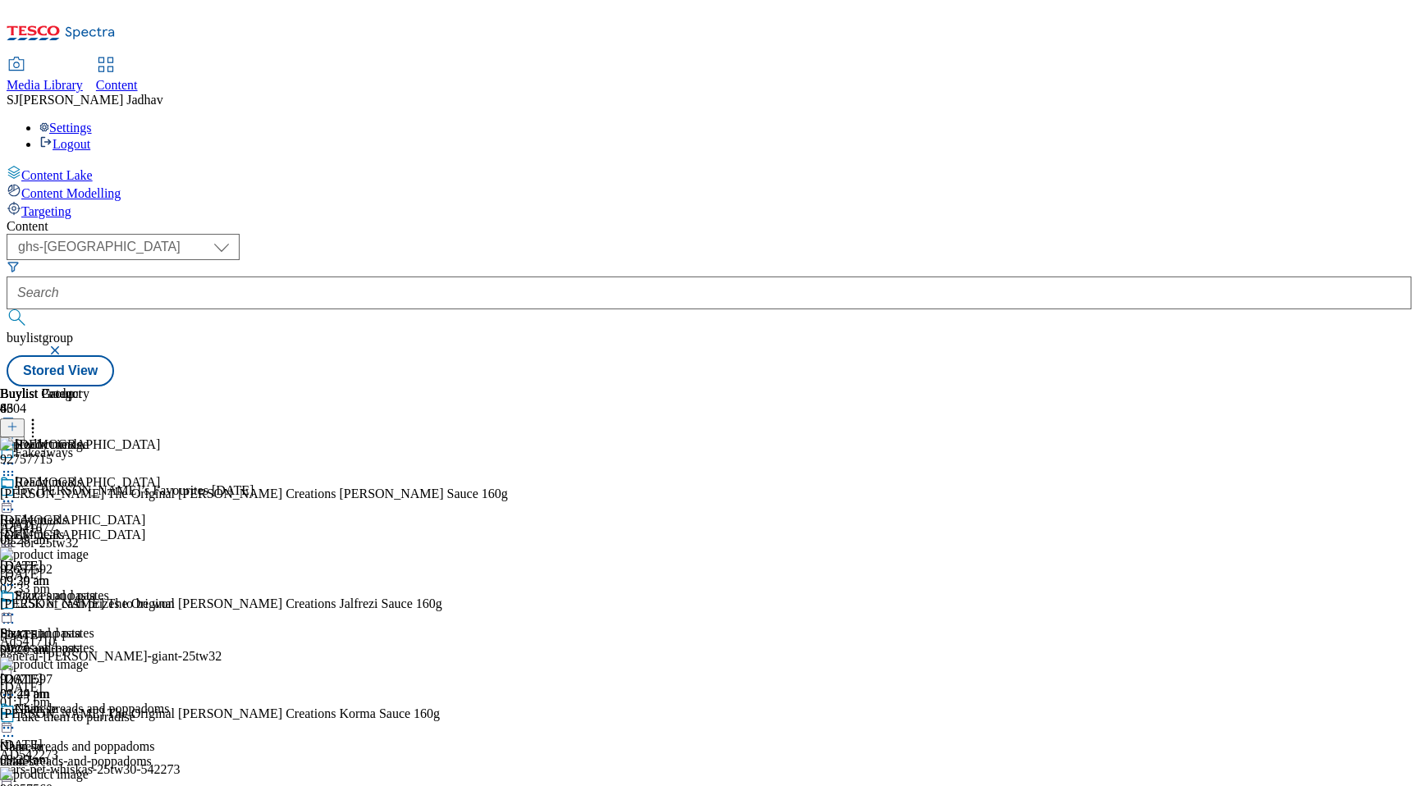
scroll to position [0, 39]
click at [18, 421] on icon at bounding box center [12, 426] width 11 height 11
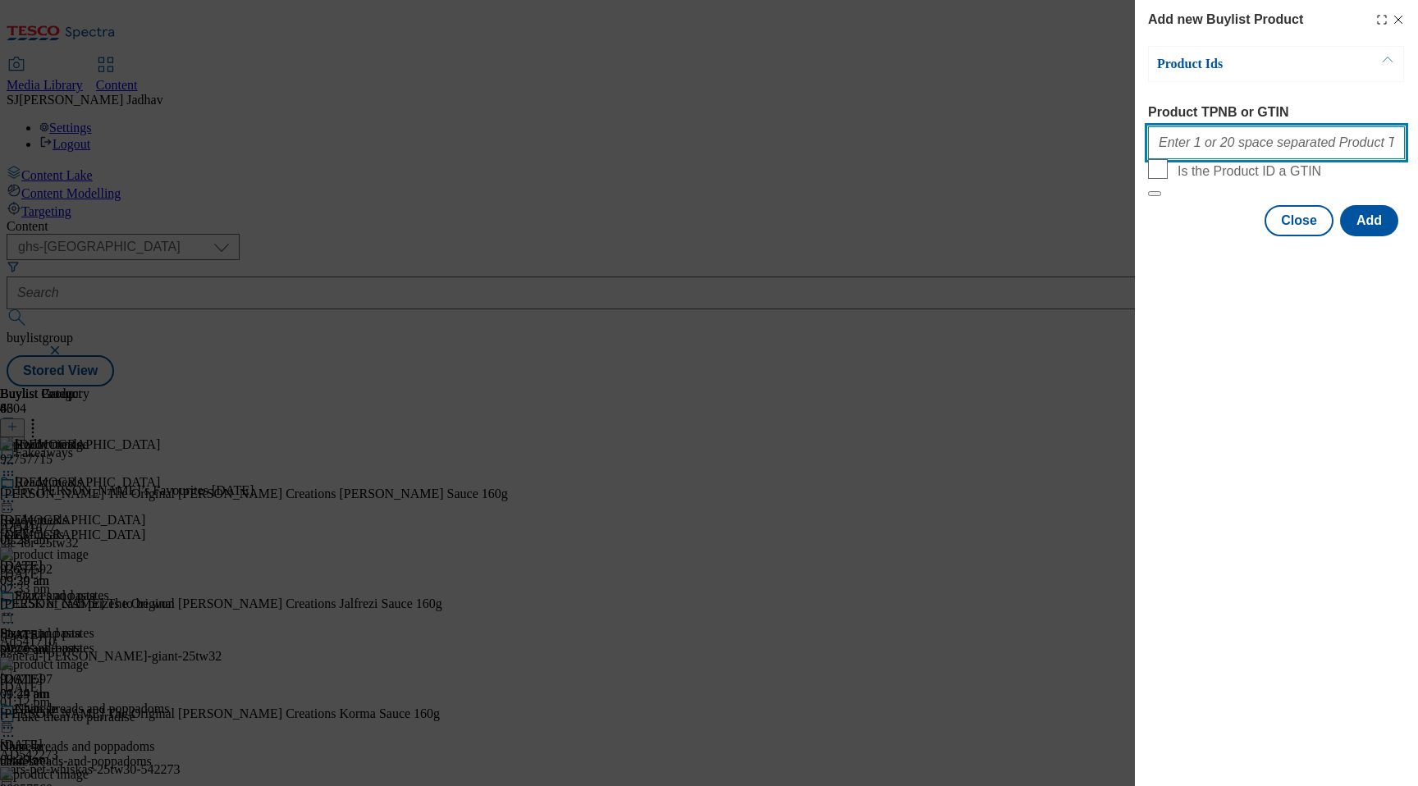
click at [1236, 139] on input "Product TPNB or GTIN" at bounding box center [1276, 142] width 257 height 33
paste input "89470856 89959446 91783086"
type input "89470856 89959446 91783086"
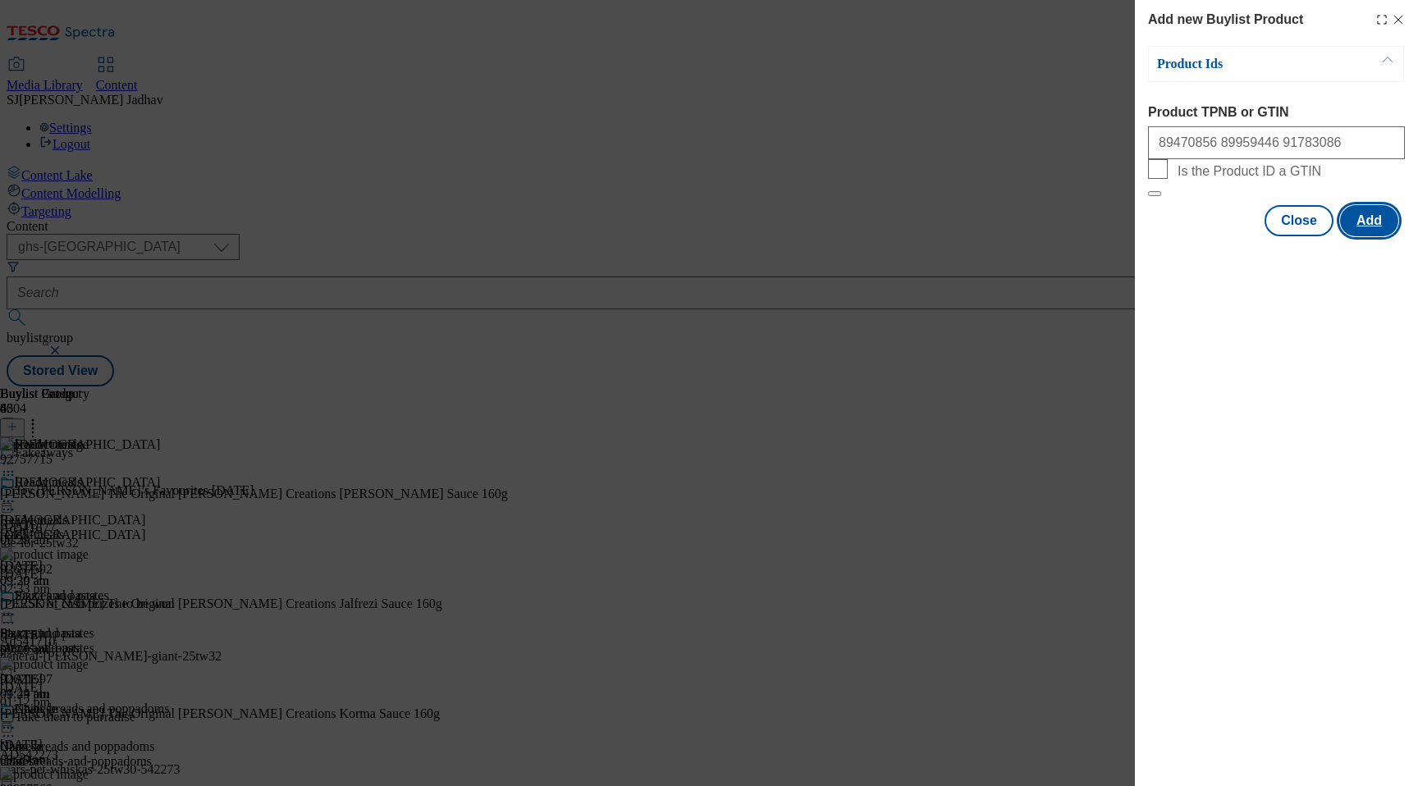
click at [1350, 236] on button "Add" at bounding box center [1369, 220] width 58 height 31
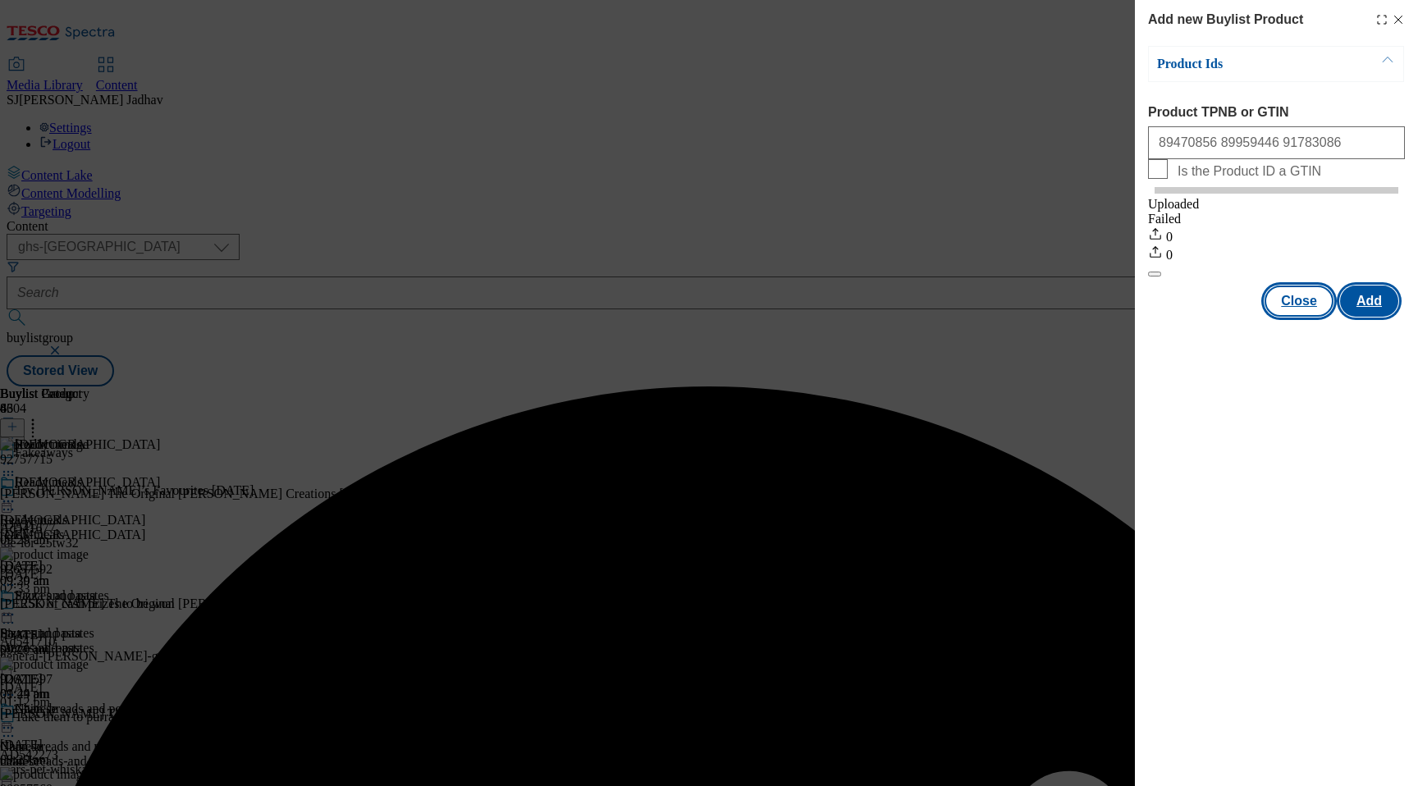
scroll to position [0, 0]
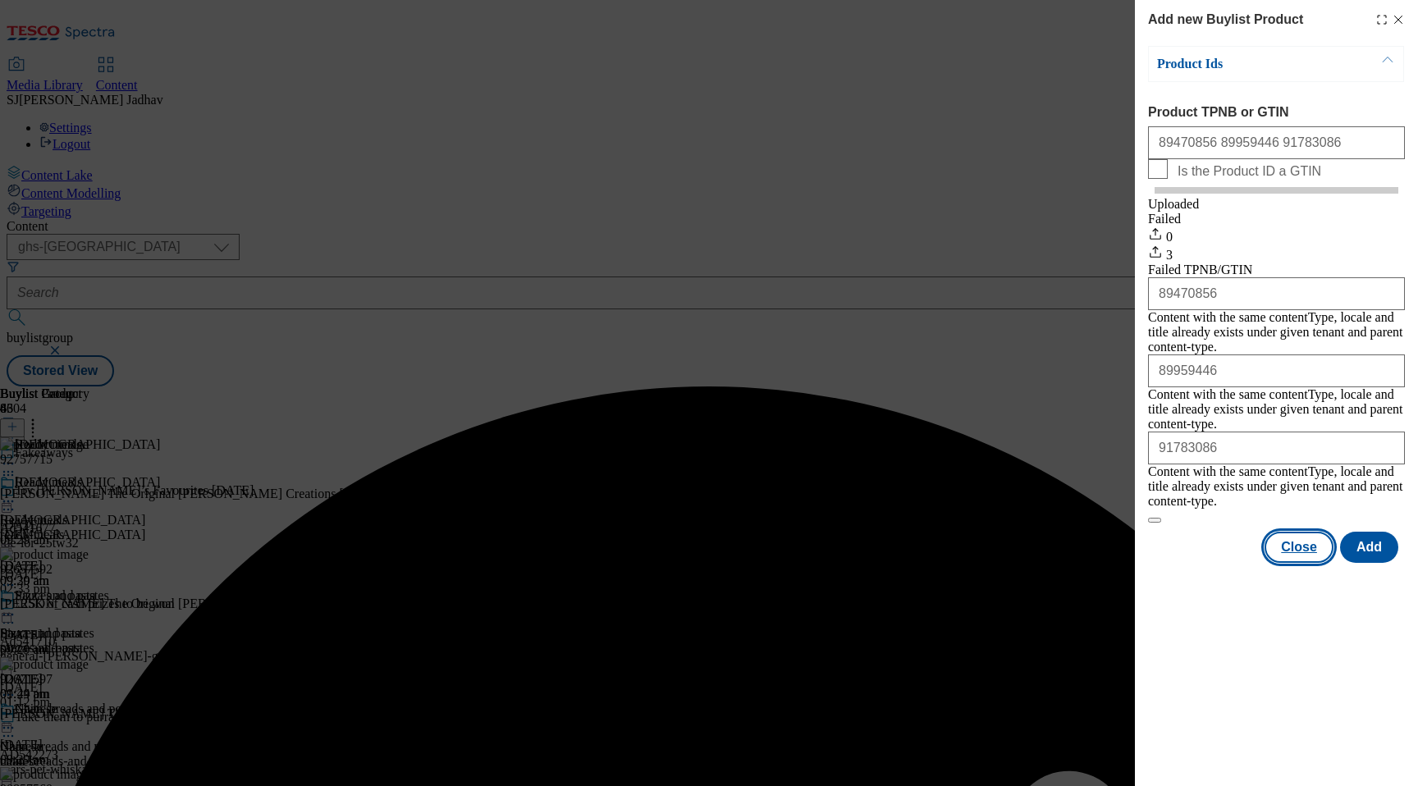
click at [1297, 532] on button "Close" at bounding box center [1299, 547] width 69 height 31
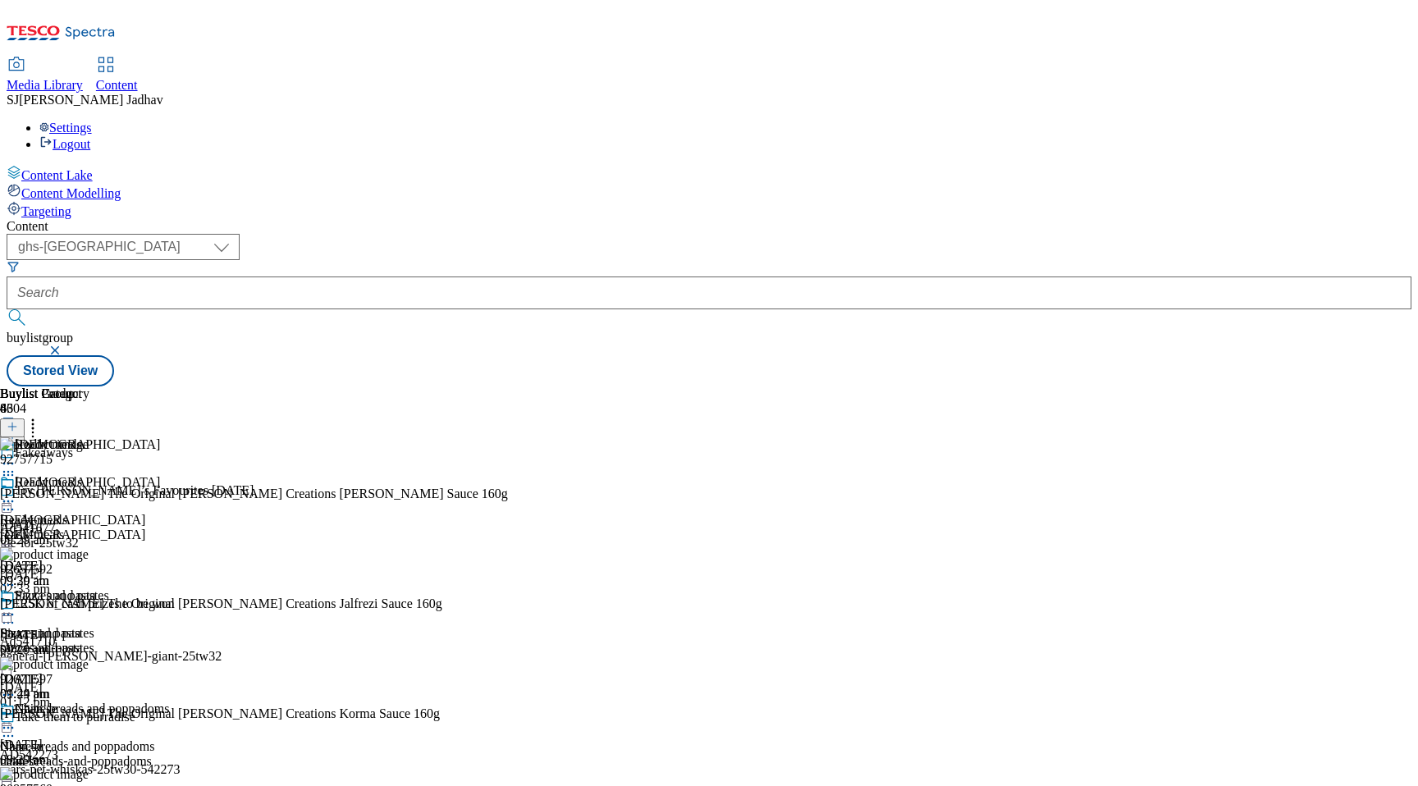
scroll to position [0, 39]
click at [41, 416] on icon at bounding box center [33, 424] width 16 height 16
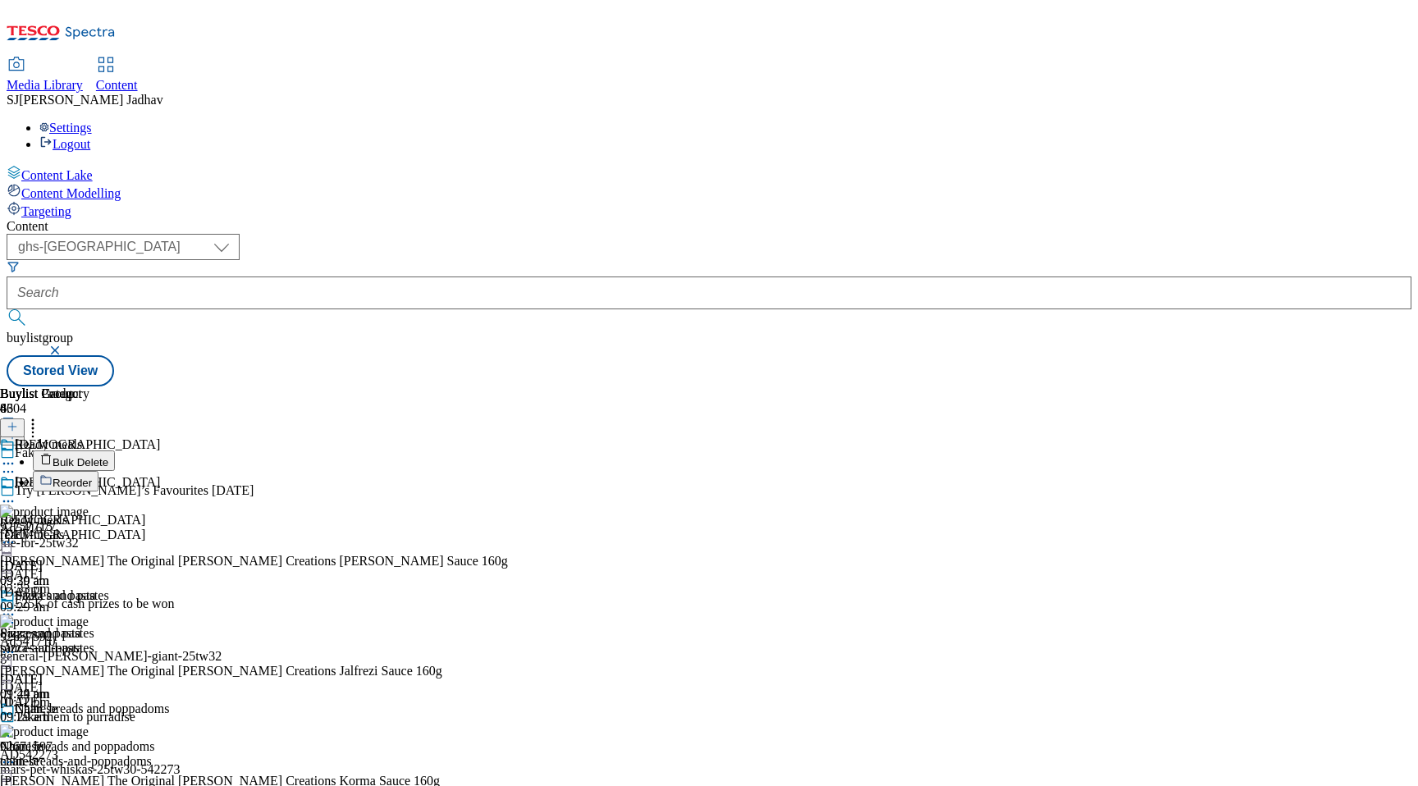
click at [98, 471] on button "Reorder" at bounding box center [66, 481] width 66 height 21
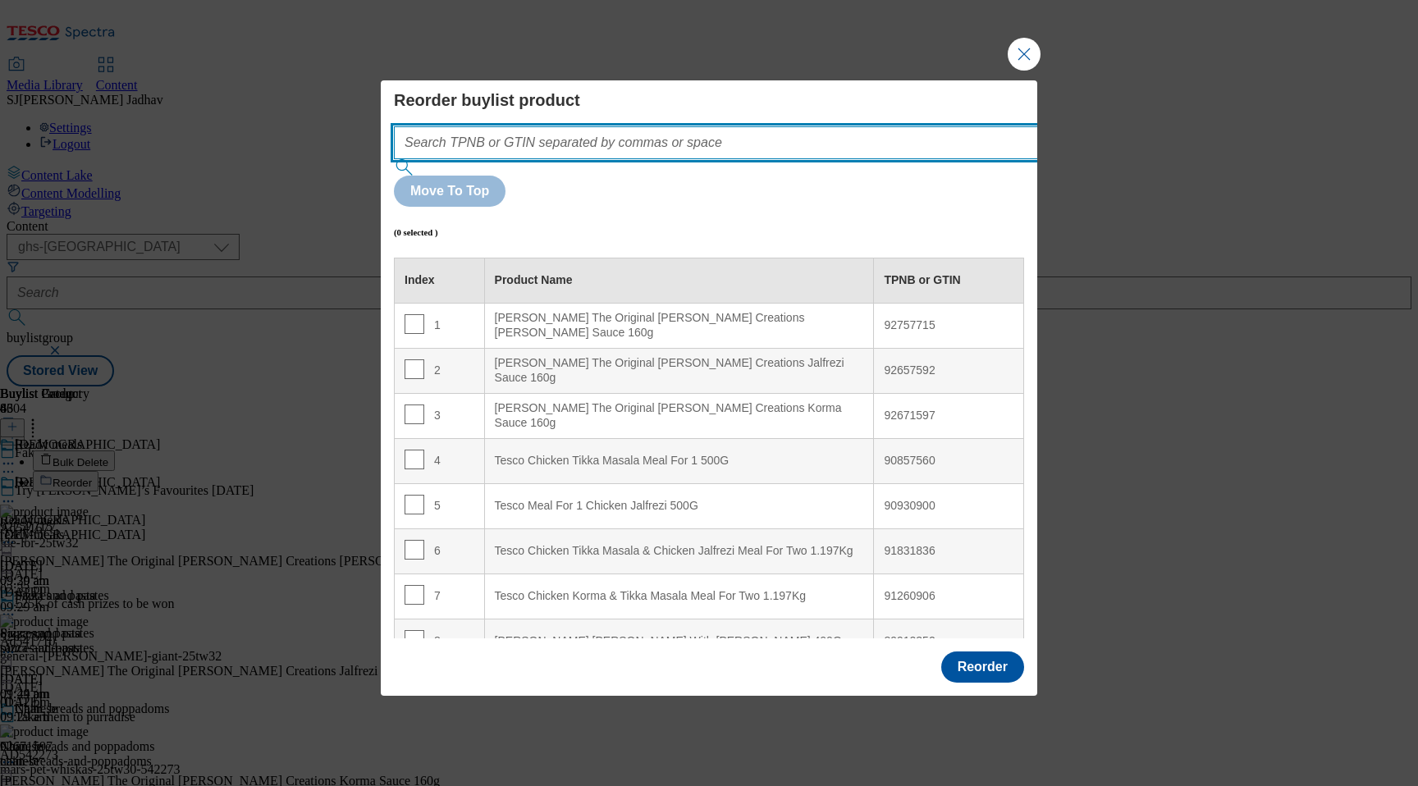
click at [824, 159] on input "Modal" at bounding box center [740, 142] width 693 height 33
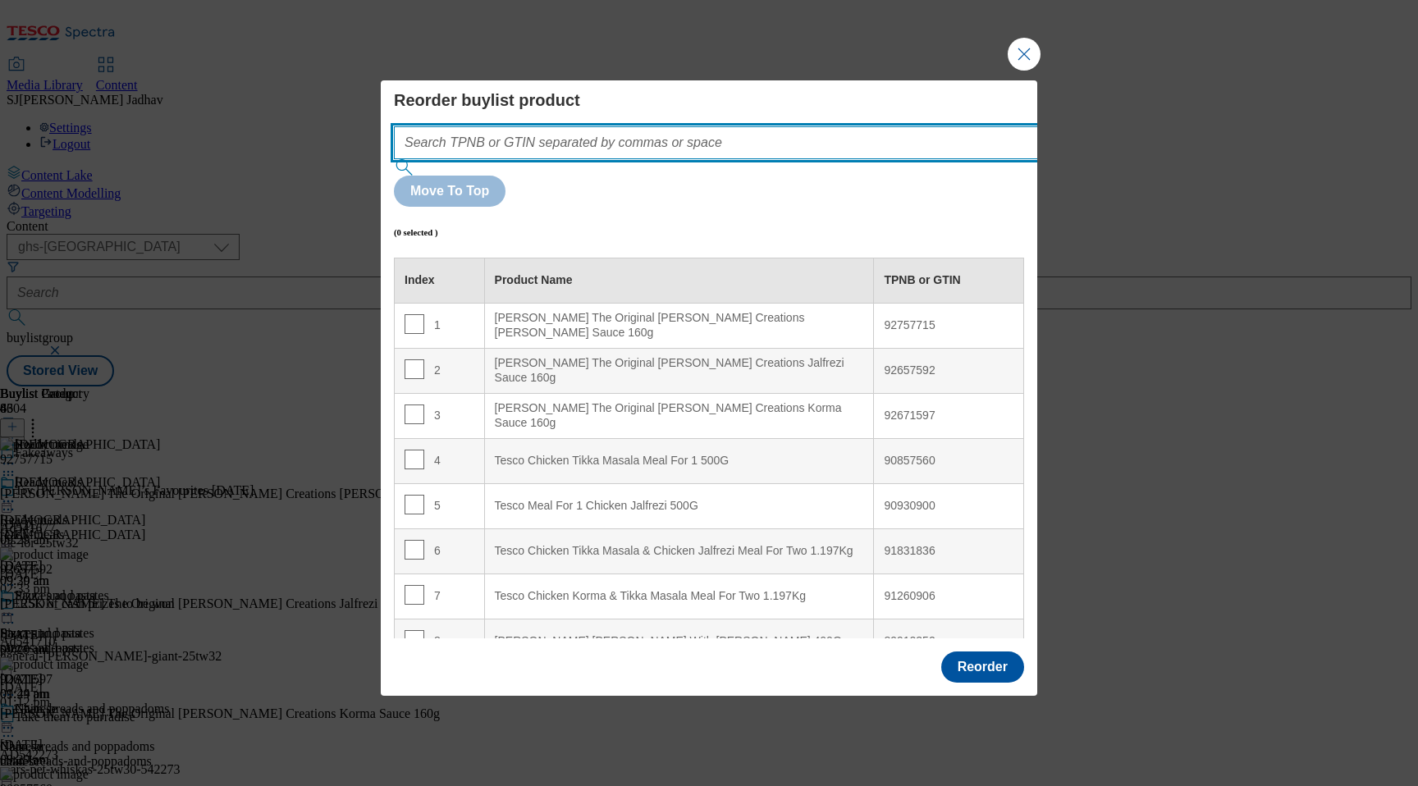
paste input "89470856 89959446 91783086"
type input "89470856 89959446 91783086"
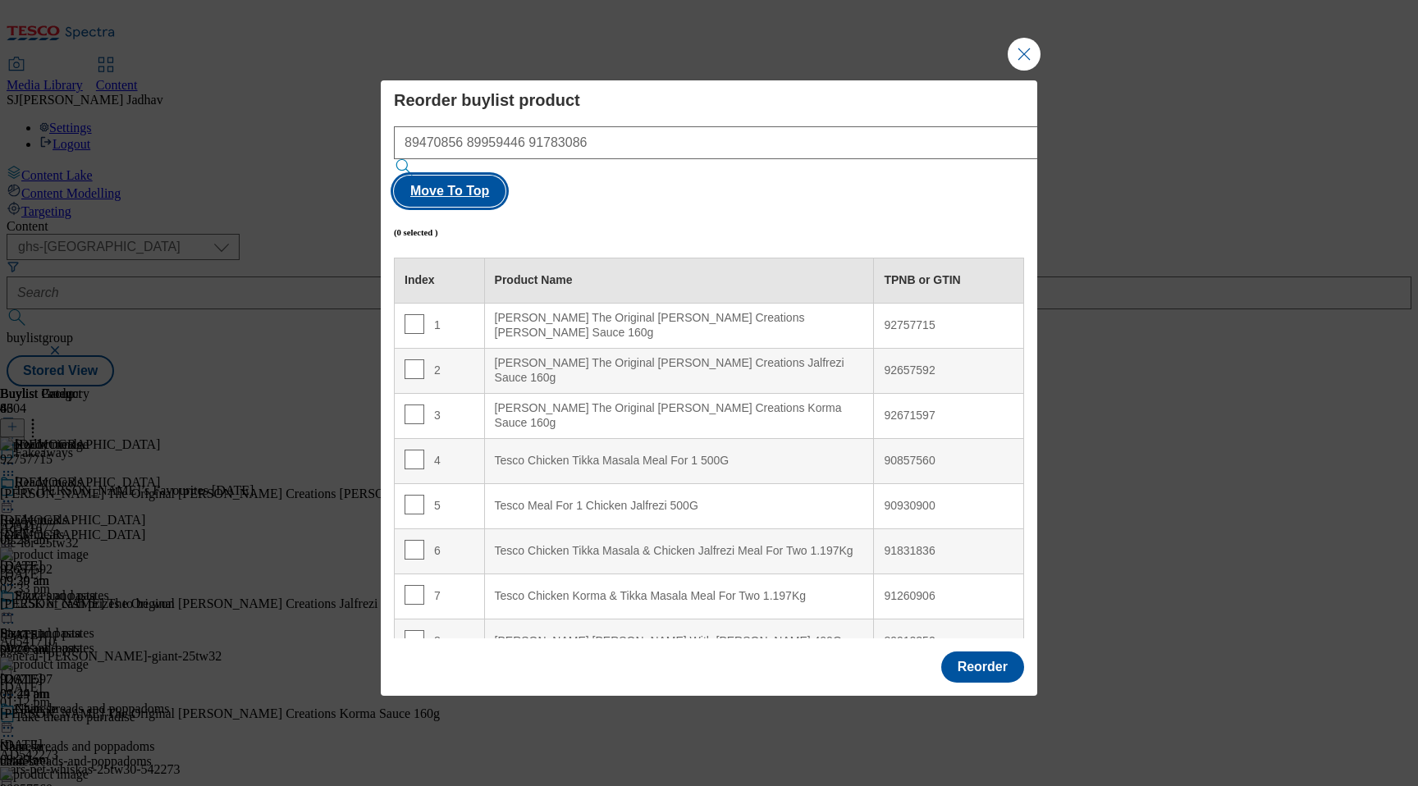
click at [506, 179] on button "Move To Top" at bounding box center [450, 191] width 112 height 31
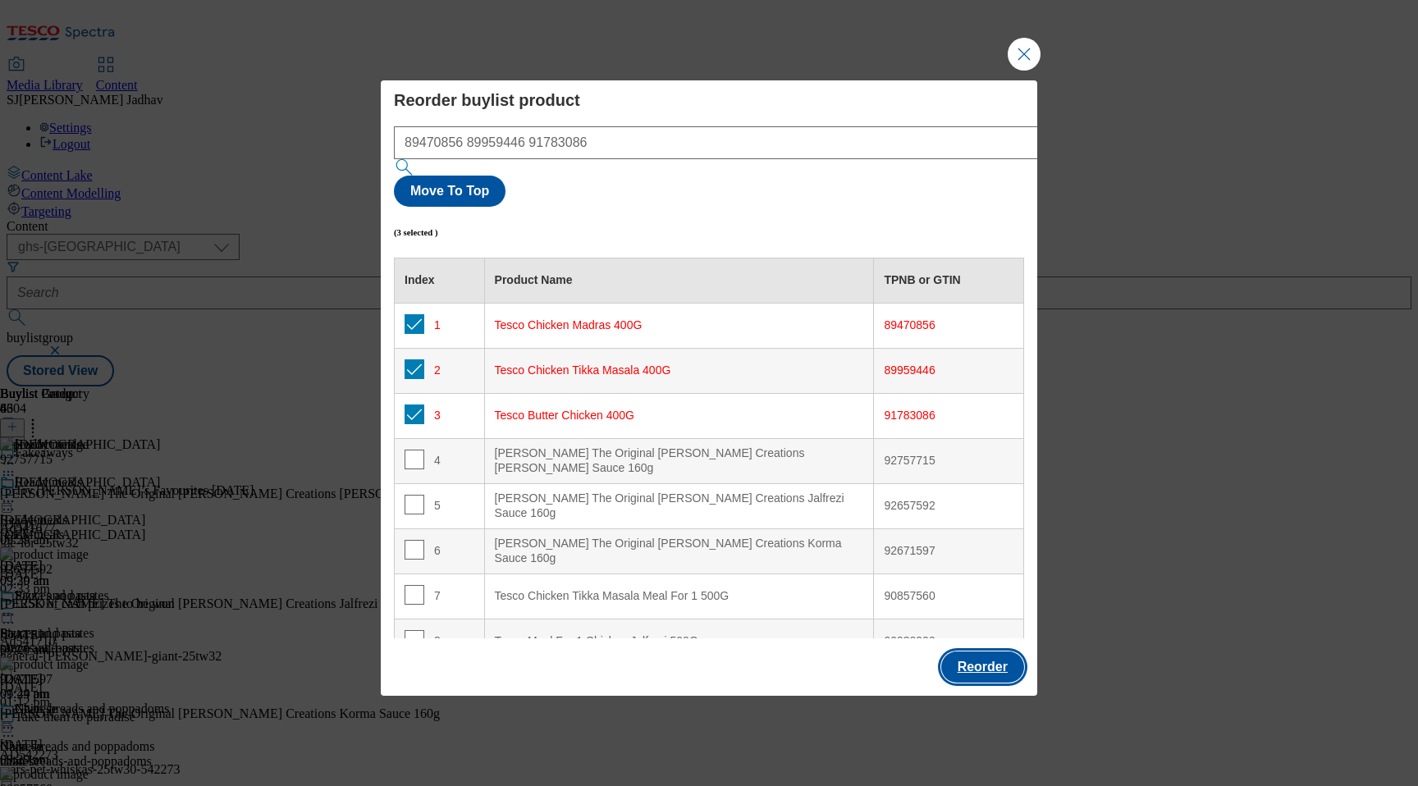
click at [984, 652] on button "Reorder" at bounding box center [982, 667] width 83 height 31
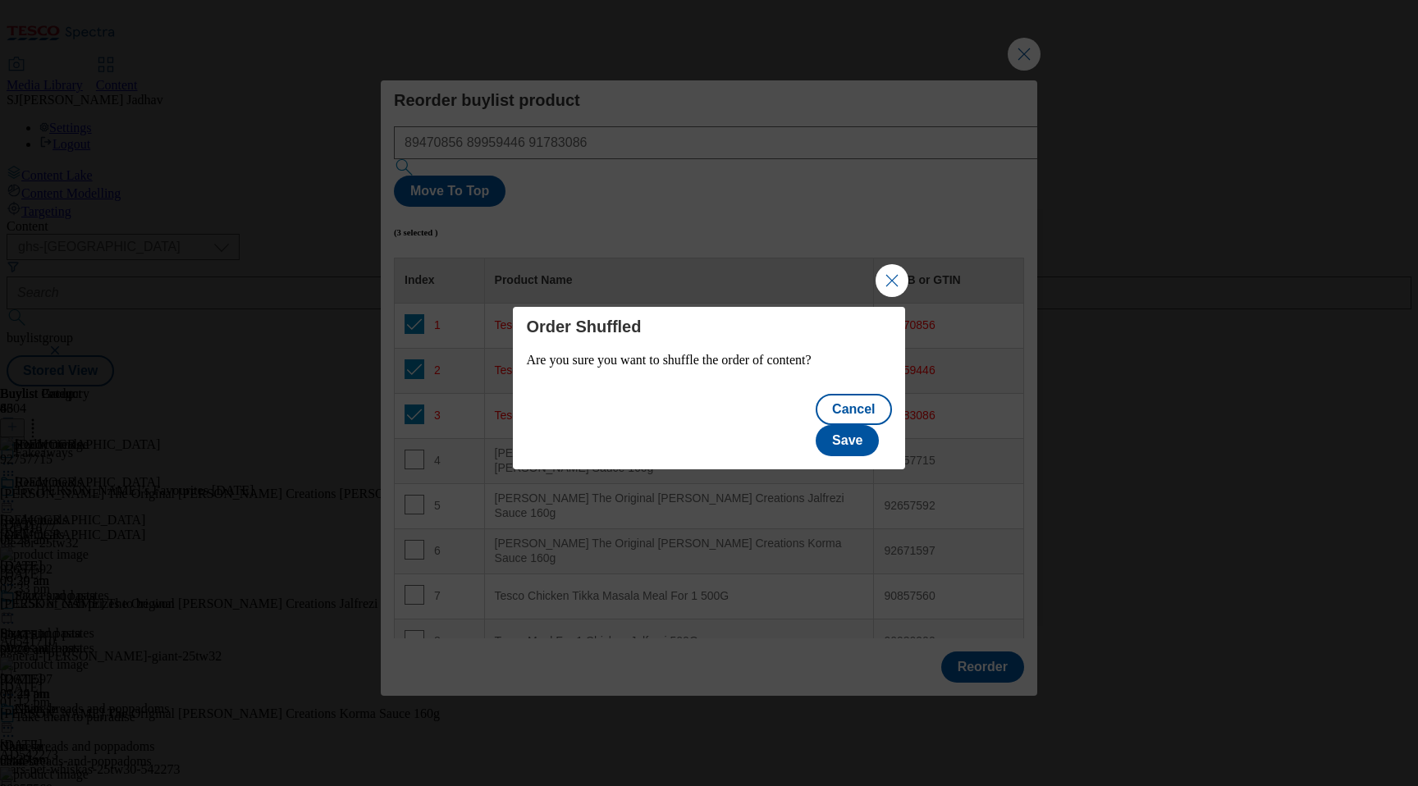
click at [845, 400] on div "Cancel Save" at bounding box center [708, 426] width 391 height 85
click at [853, 425] on button "Save" at bounding box center [847, 440] width 63 height 31
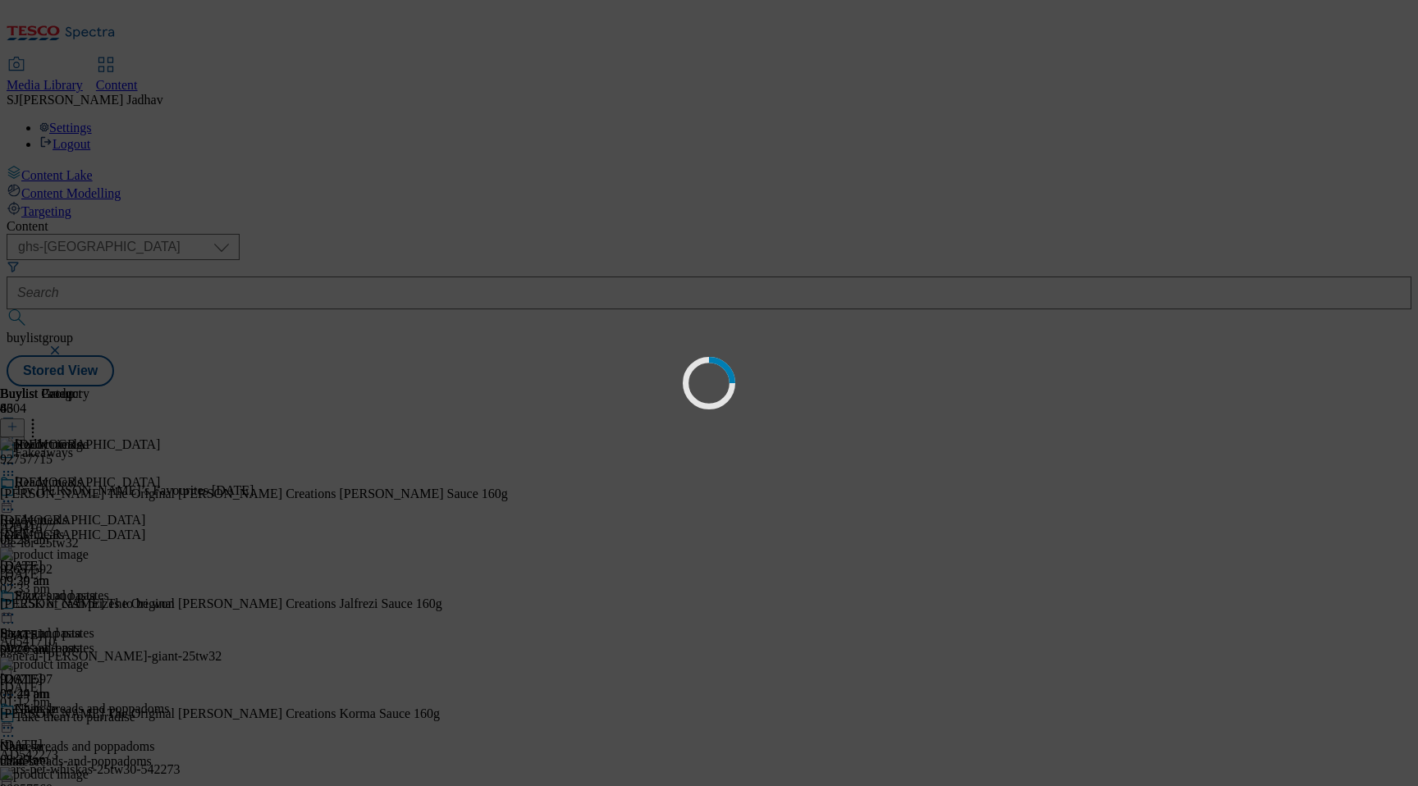
scroll to position [0, 0]
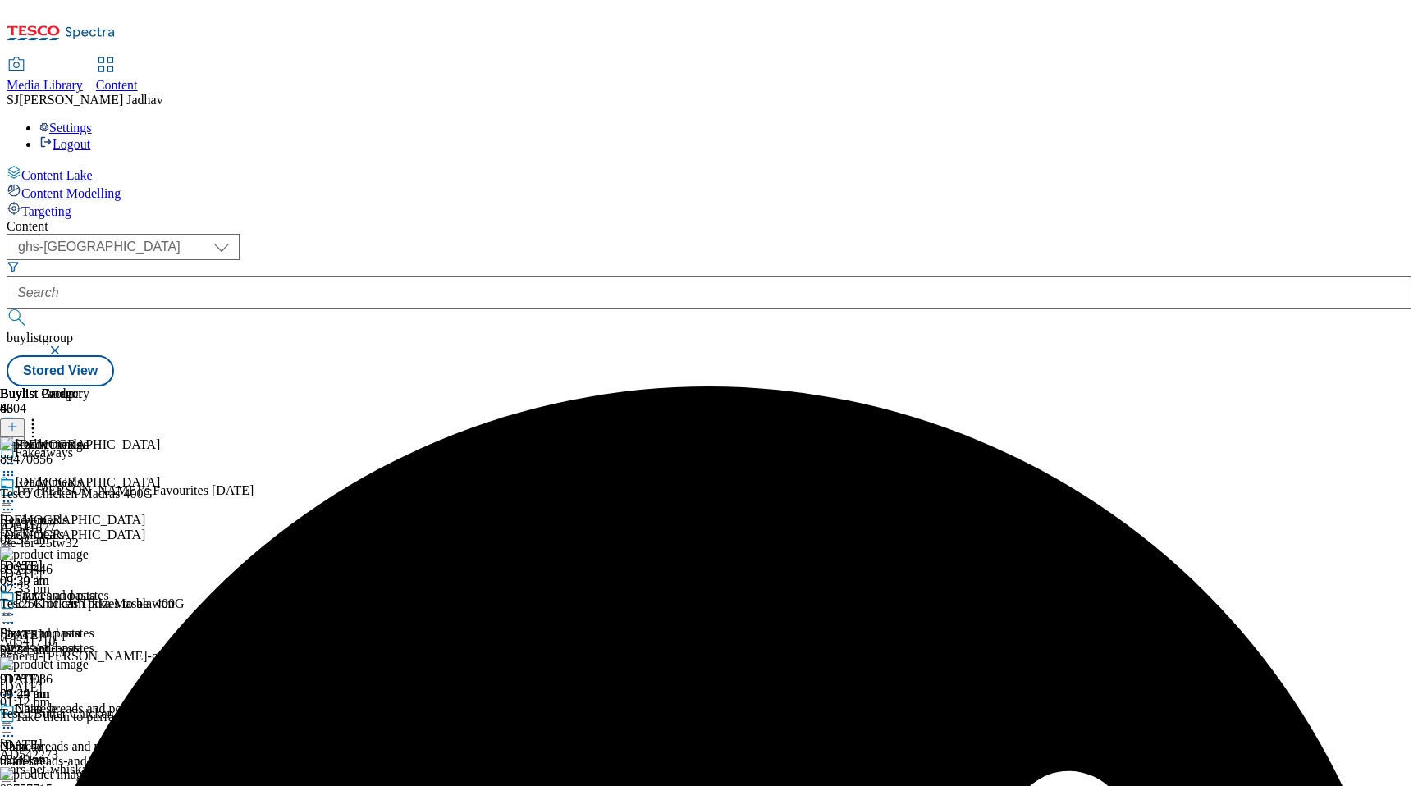
click at [169, 475] on div "Ready meals Ready meals ready-meals [DATE] 09:29 am" at bounding box center [84, 531] width 169 height 113
click at [16, 493] on icon at bounding box center [8, 501] width 16 height 16
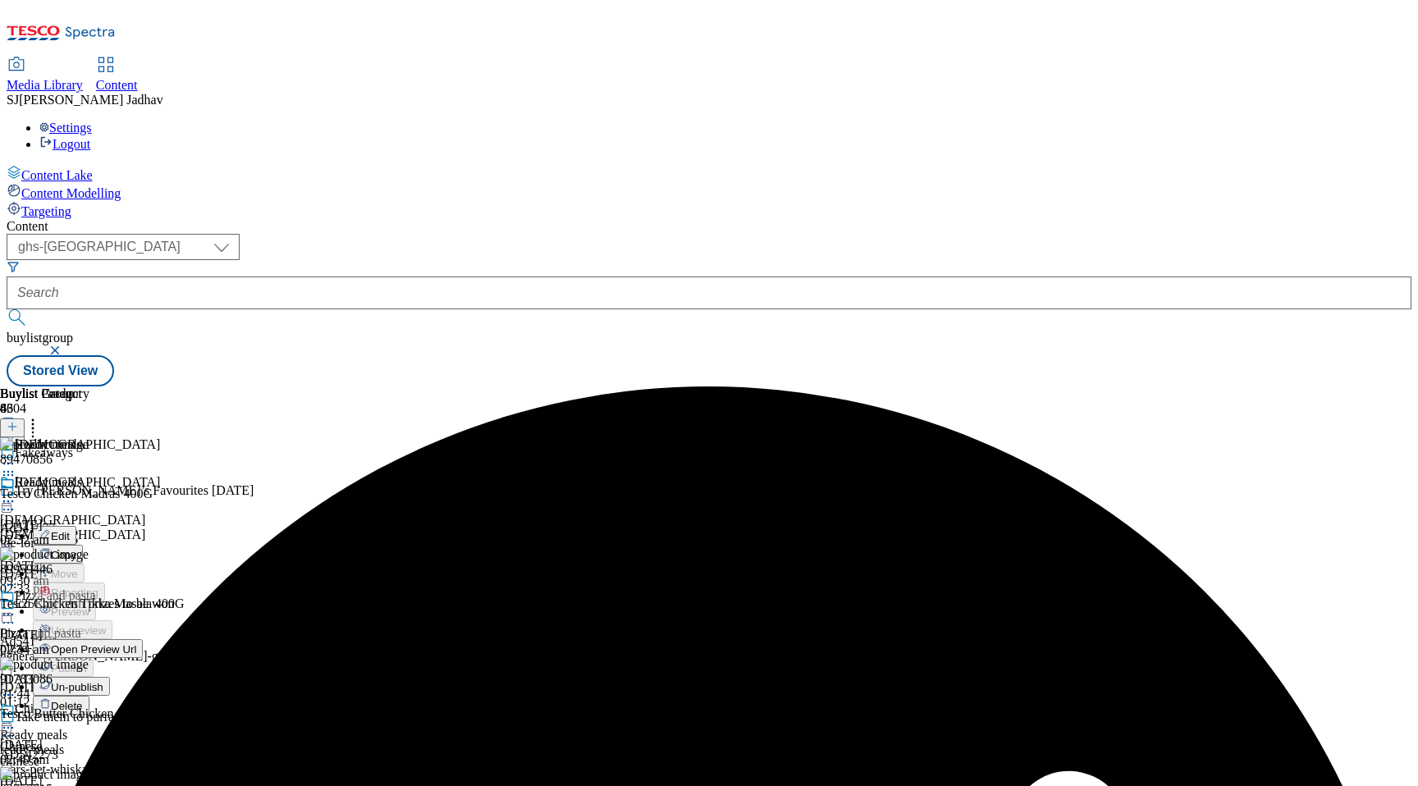
click at [70, 530] on span "Edit" at bounding box center [60, 536] width 19 height 12
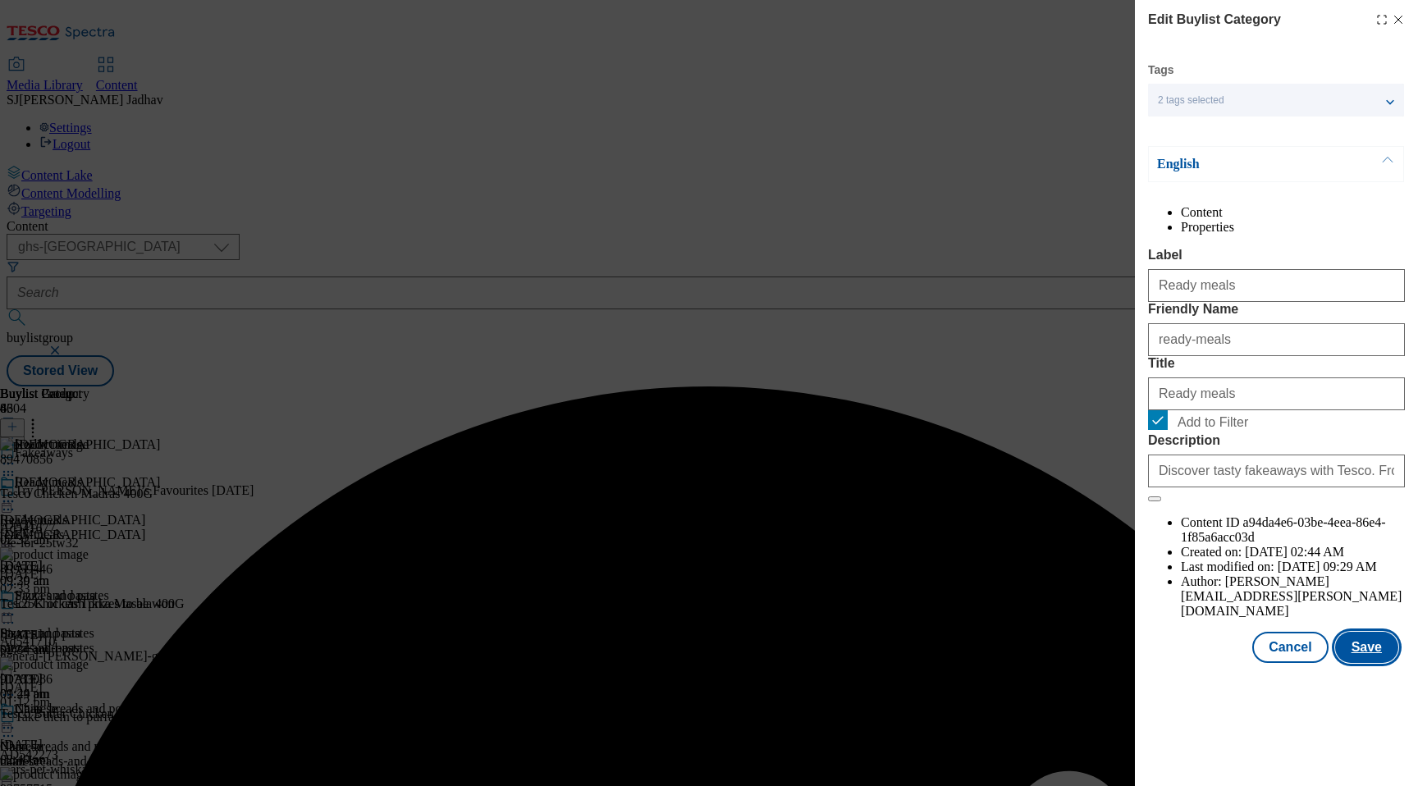
click at [1375, 663] on button "Save" at bounding box center [1366, 647] width 63 height 31
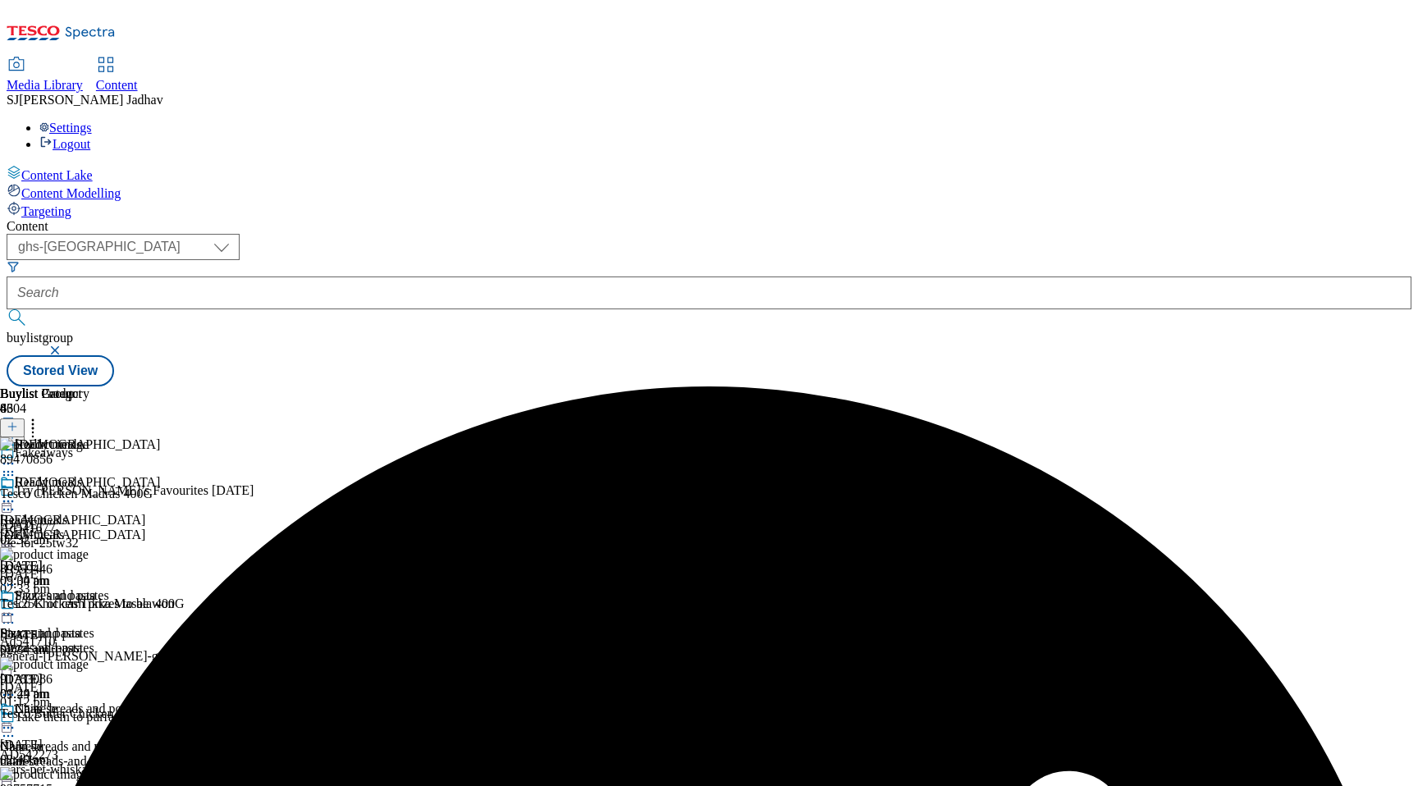
click at [16, 493] on icon at bounding box center [8, 501] width 16 height 16
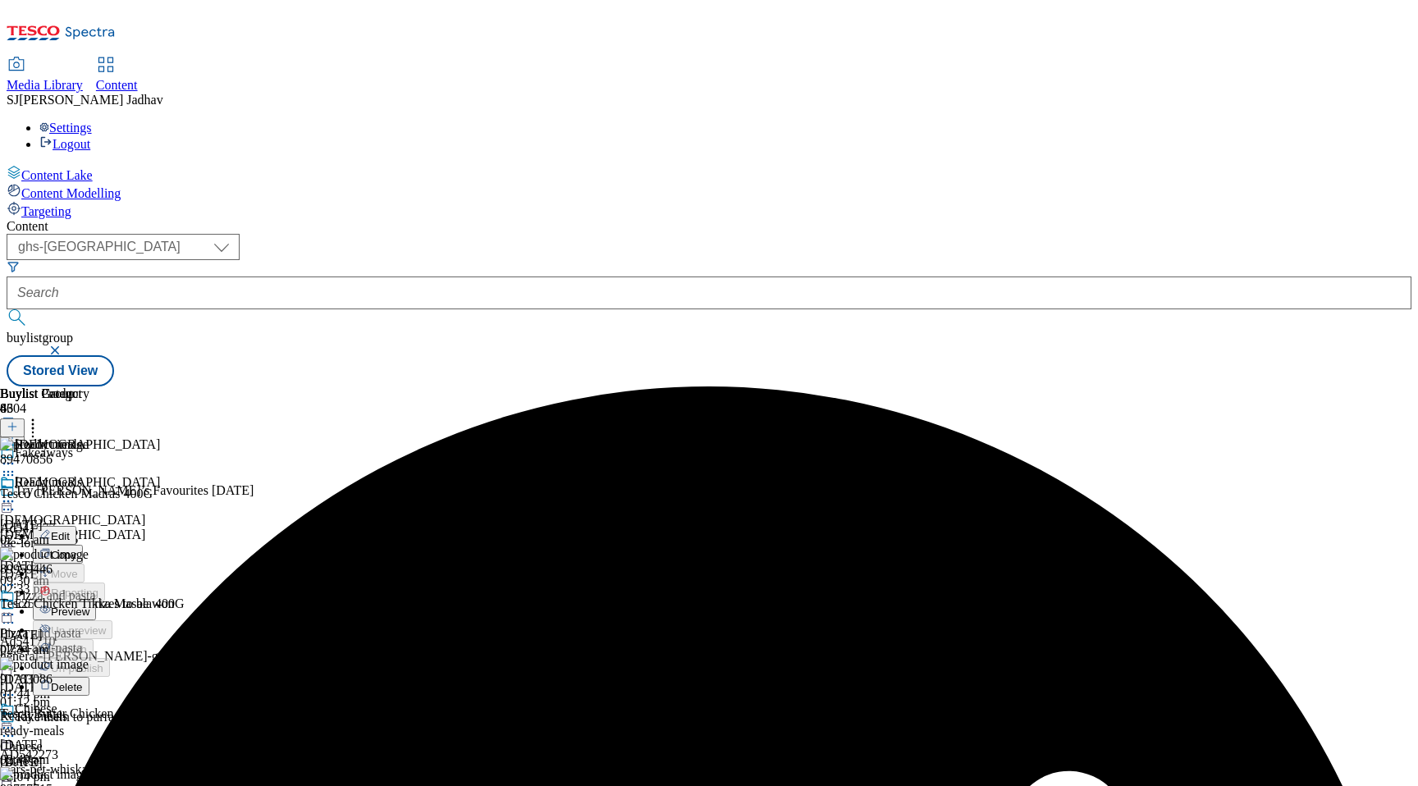
click at [96, 602] on button "Preview" at bounding box center [64, 611] width 63 height 19
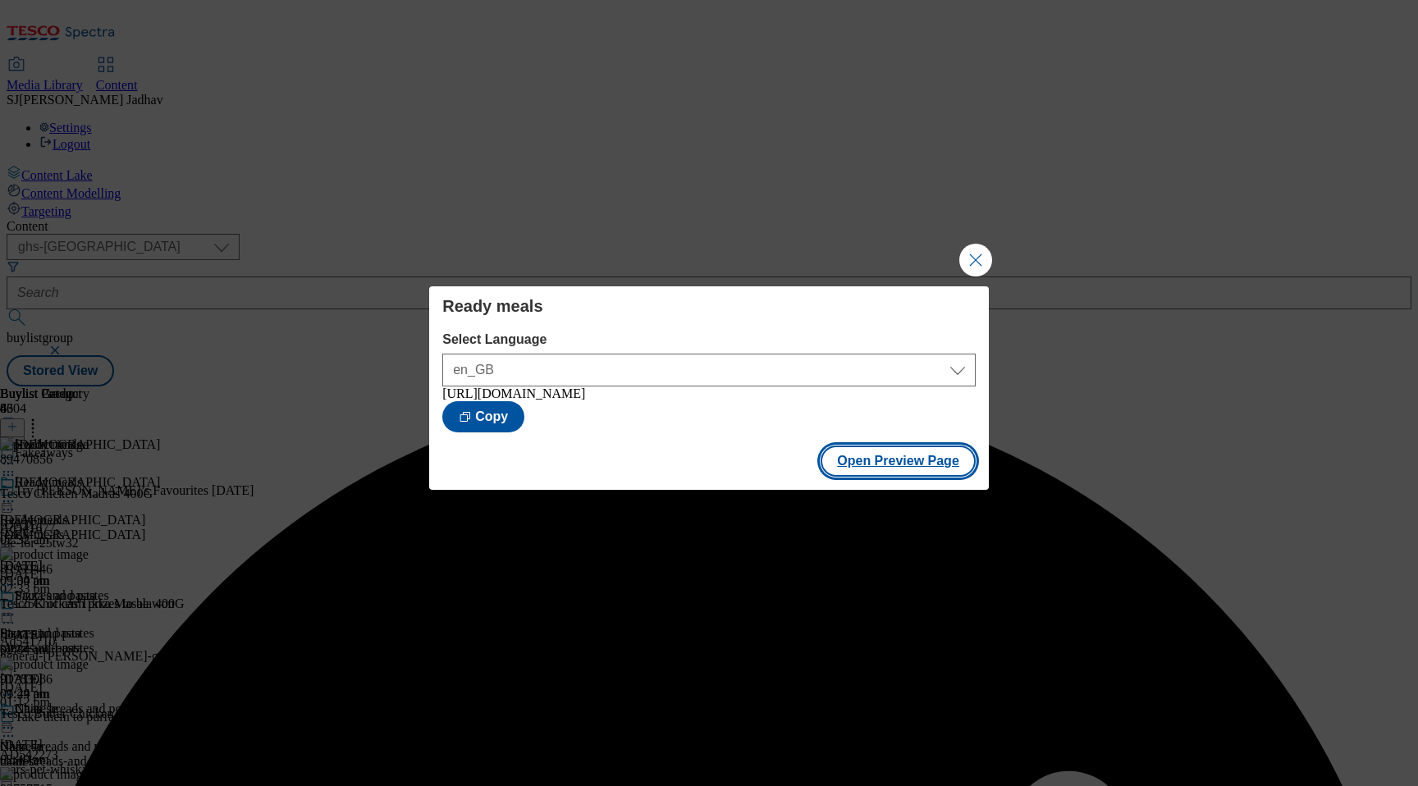
click at [888, 463] on button "Open Preview Page" at bounding box center [898, 461] width 155 height 31
click at [969, 259] on button "Close Modal" at bounding box center [975, 260] width 33 height 33
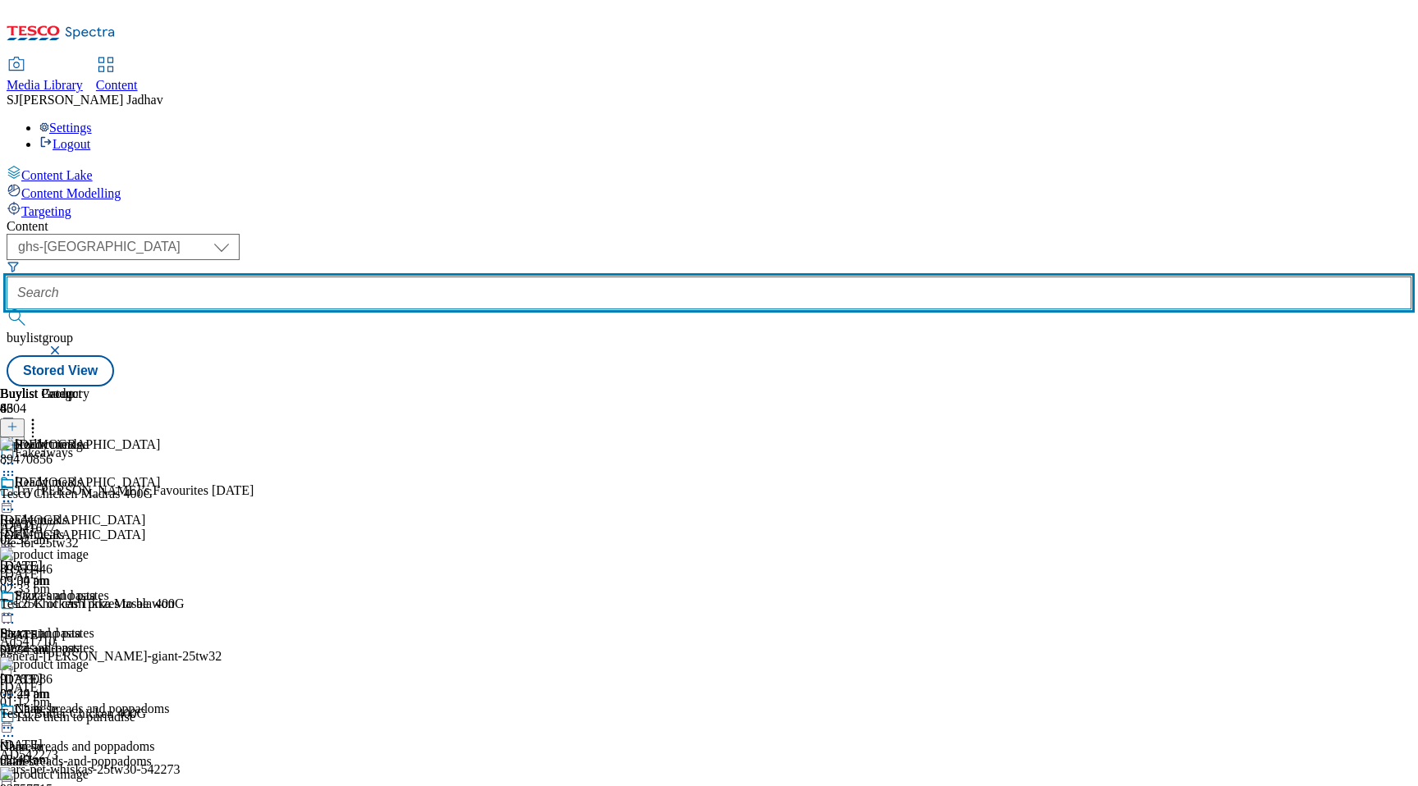
click at [475, 277] on input "text" at bounding box center [709, 293] width 1405 height 33
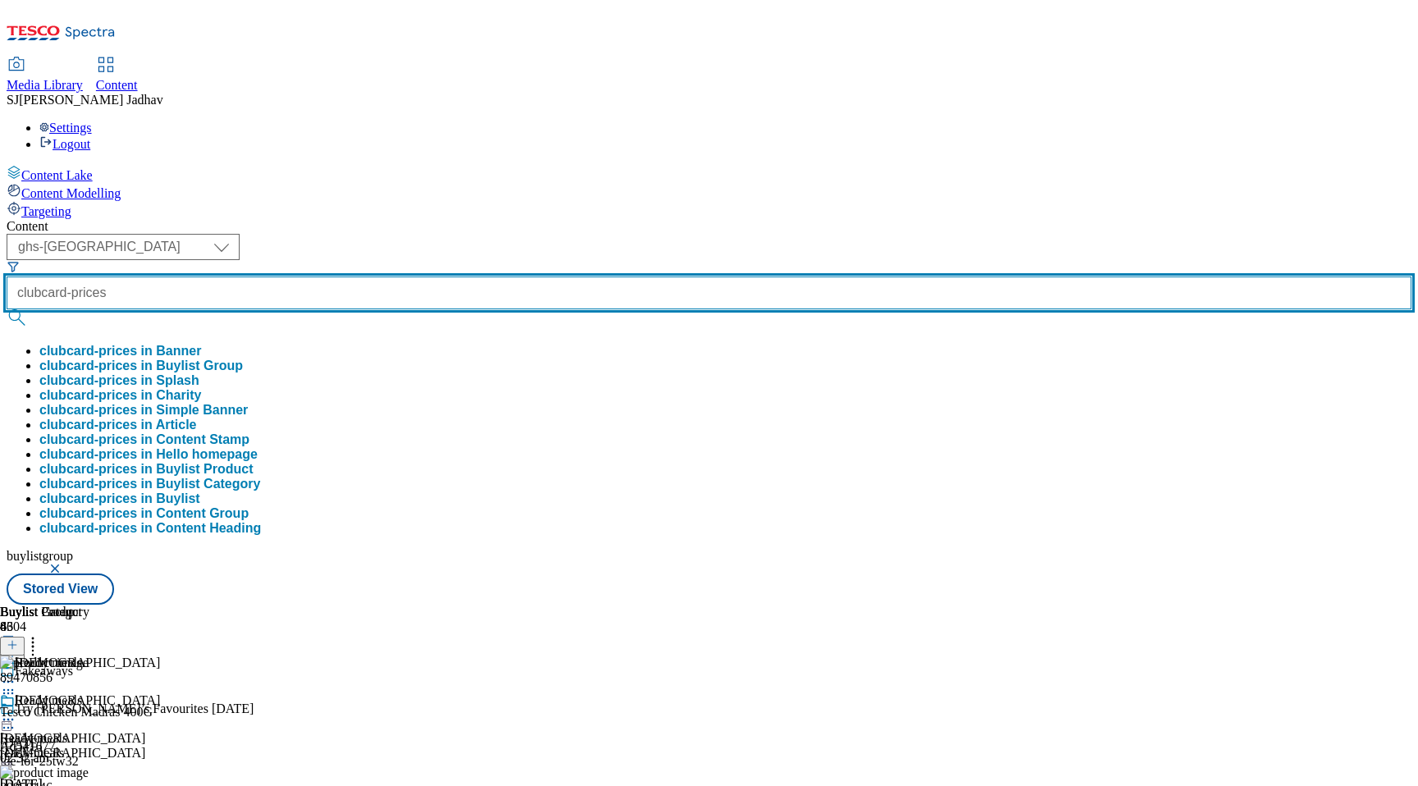
type input "clubcard-prices"
click at [7, 309] on button "submit" at bounding box center [18, 317] width 23 height 16
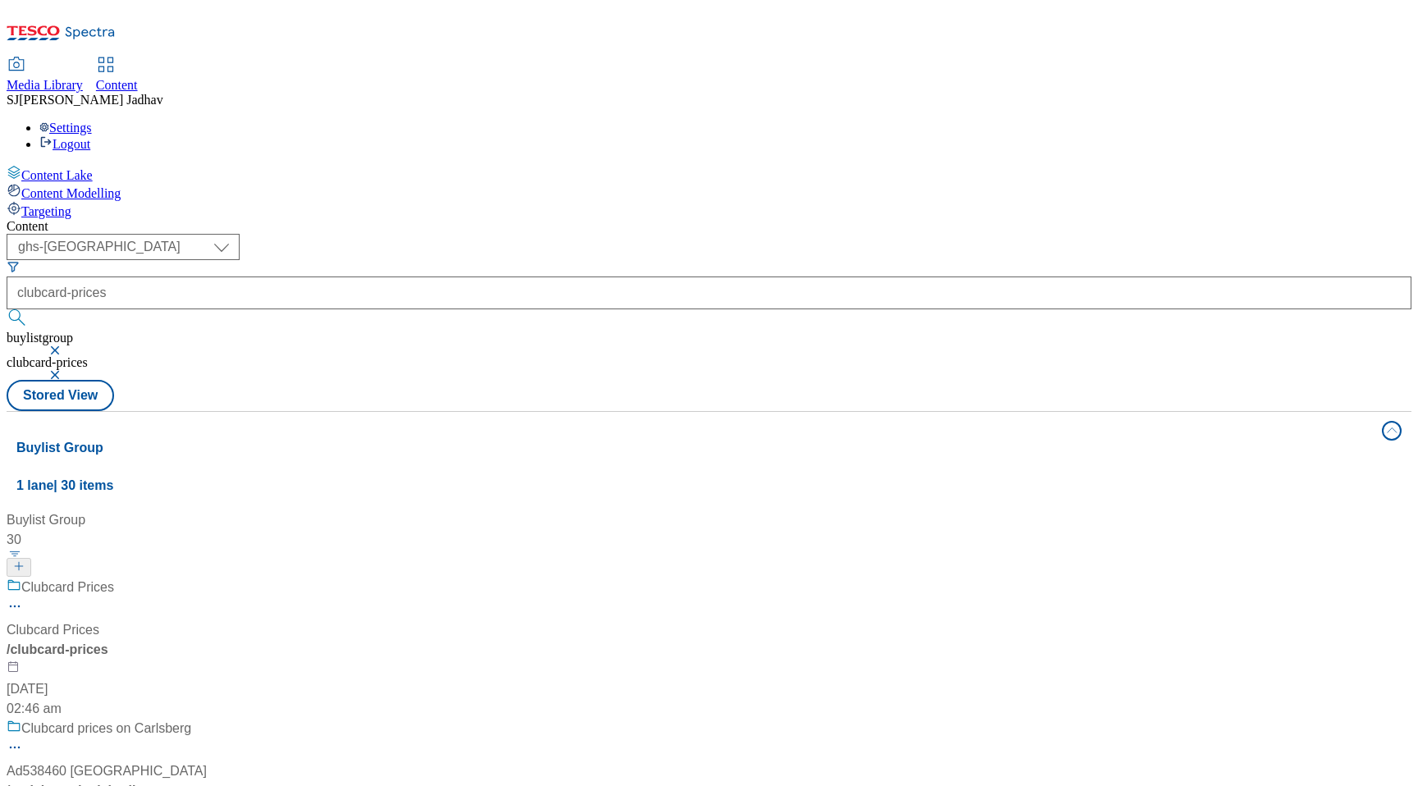
click at [246, 640] on div "/ clubcard-prices" at bounding box center [127, 650] width 240 height 20
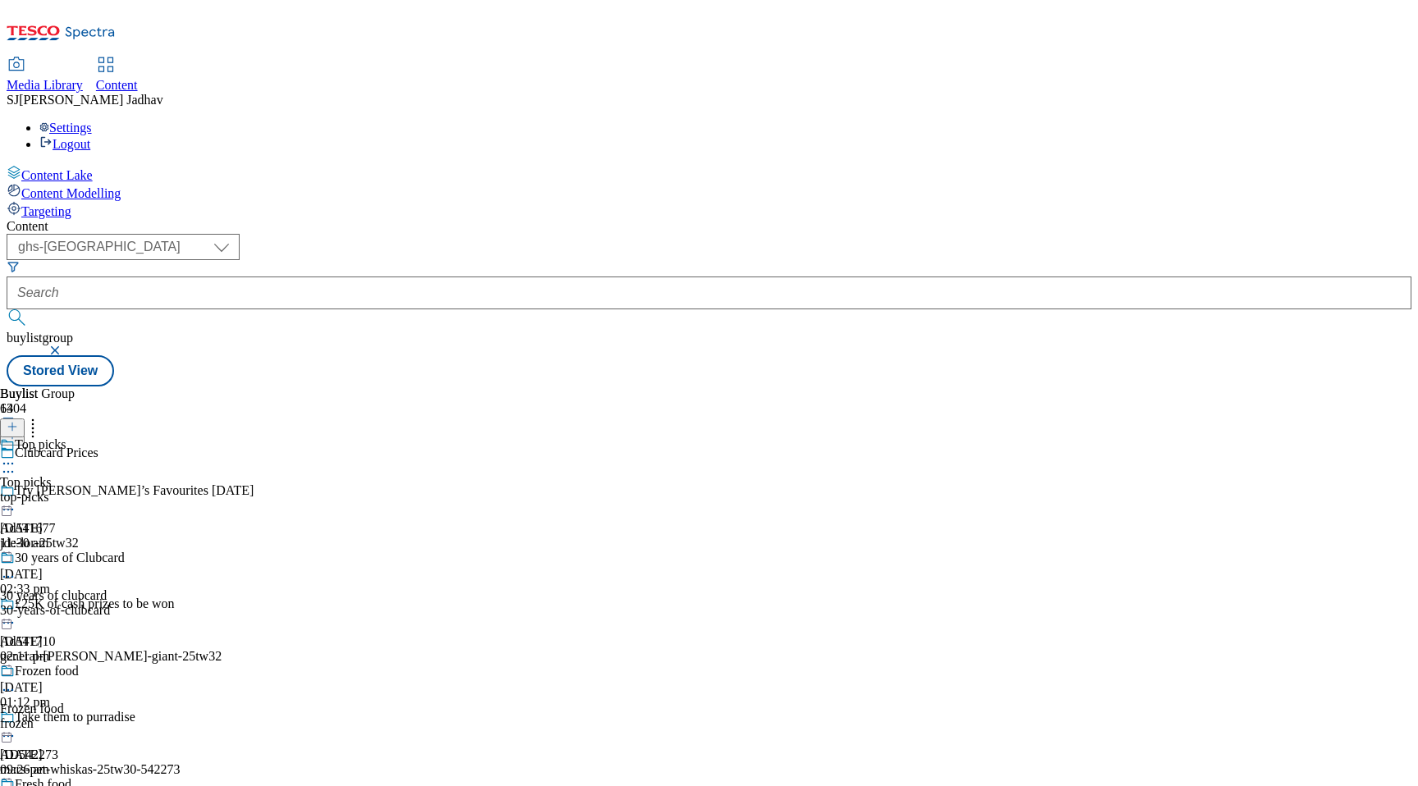
scroll to position [583, 0]
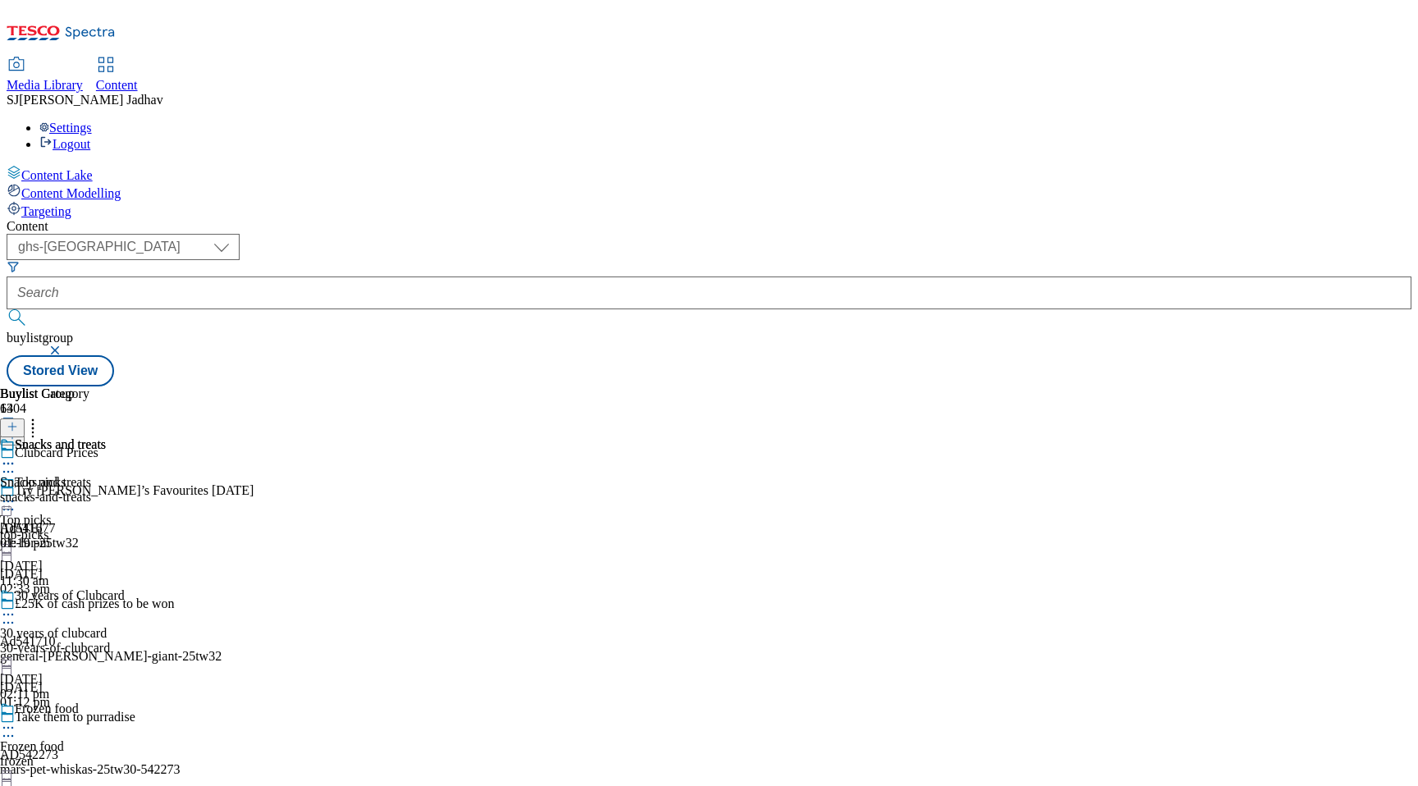
click at [106, 490] on div "snacks-and-treats" at bounding box center [53, 497] width 106 height 15
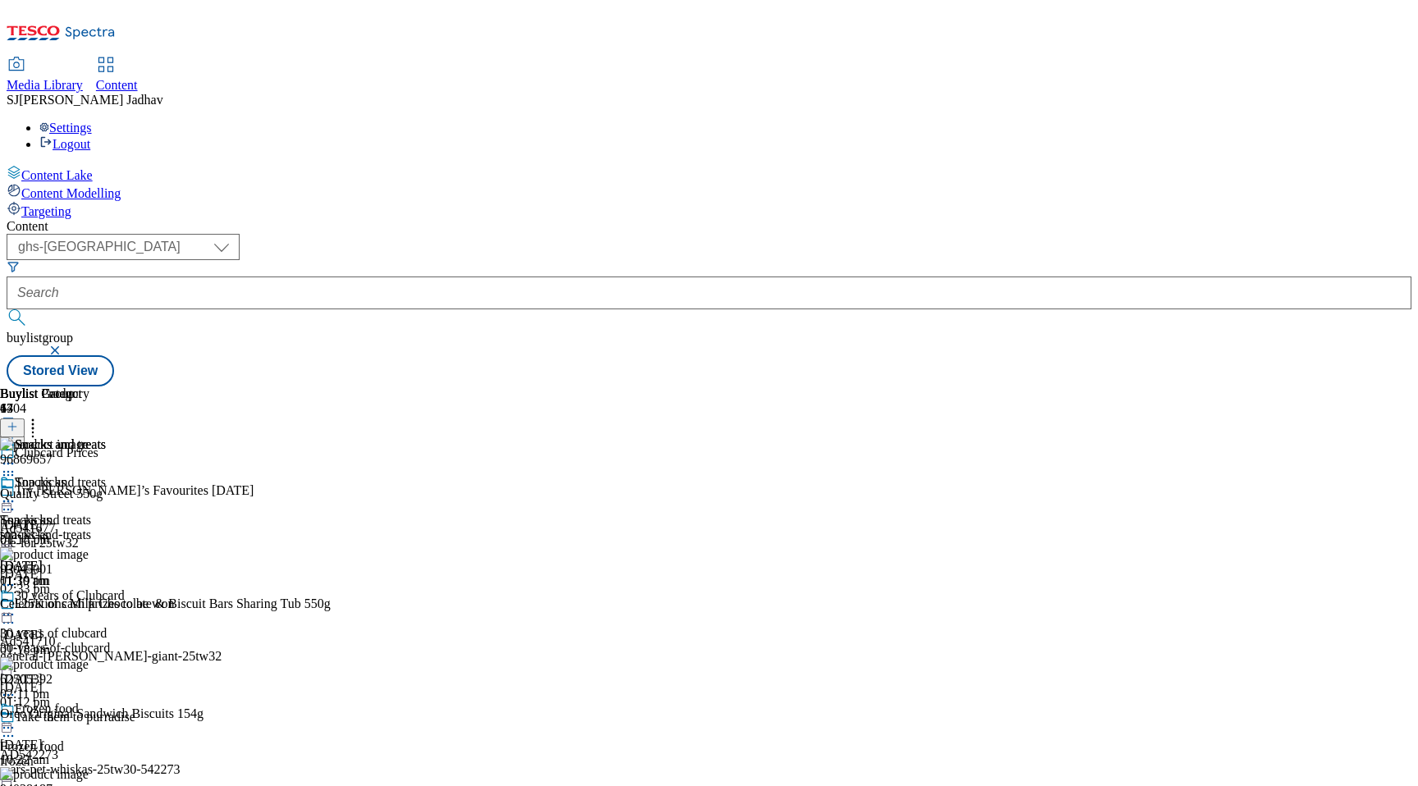
scroll to position [0, 39]
click at [18, 421] on icon at bounding box center [12, 426] width 11 height 11
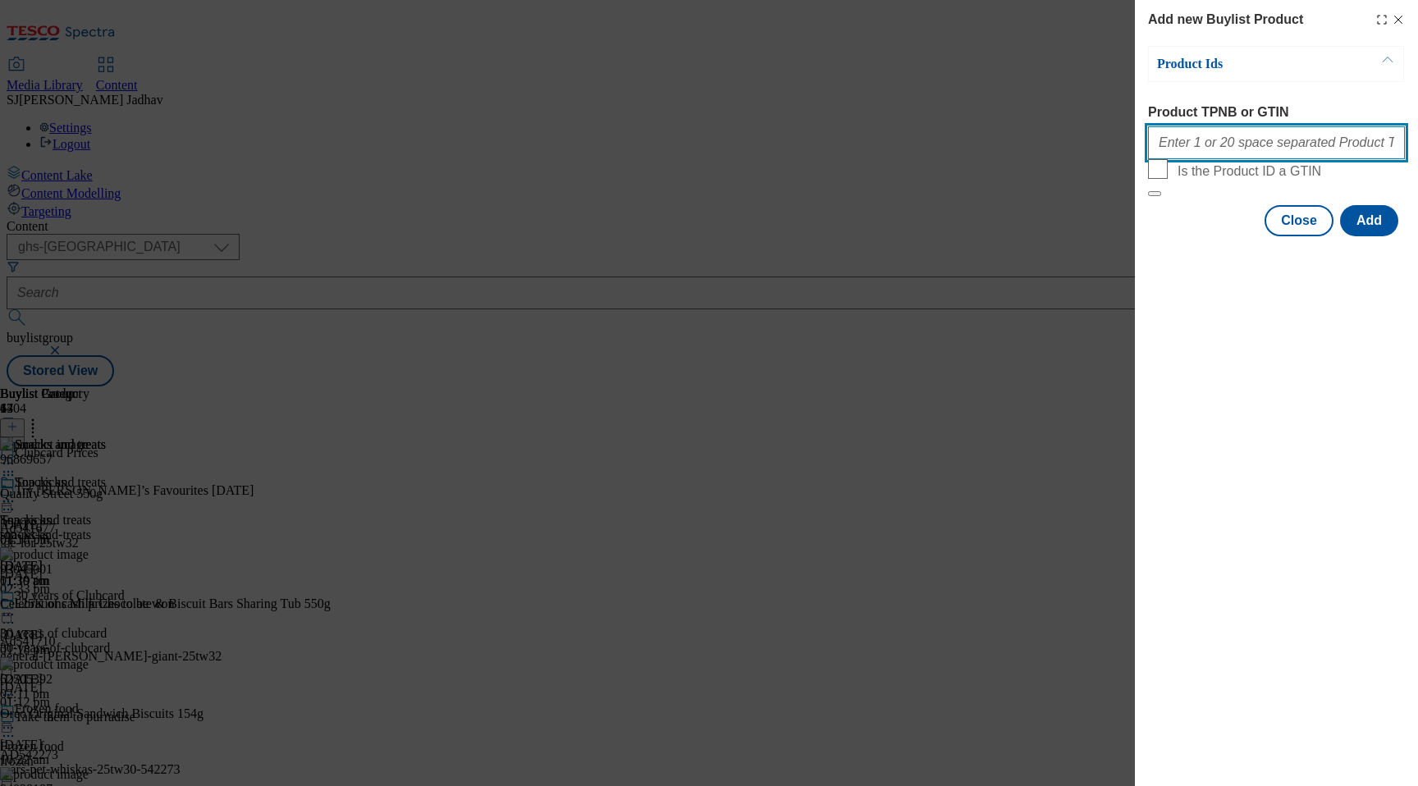
click at [1260, 137] on input "Product TPNB or GTIN" at bounding box center [1276, 142] width 257 height 33
paste input "88631697 96431835 96406716"
type input "88631697 96431835 96406716"
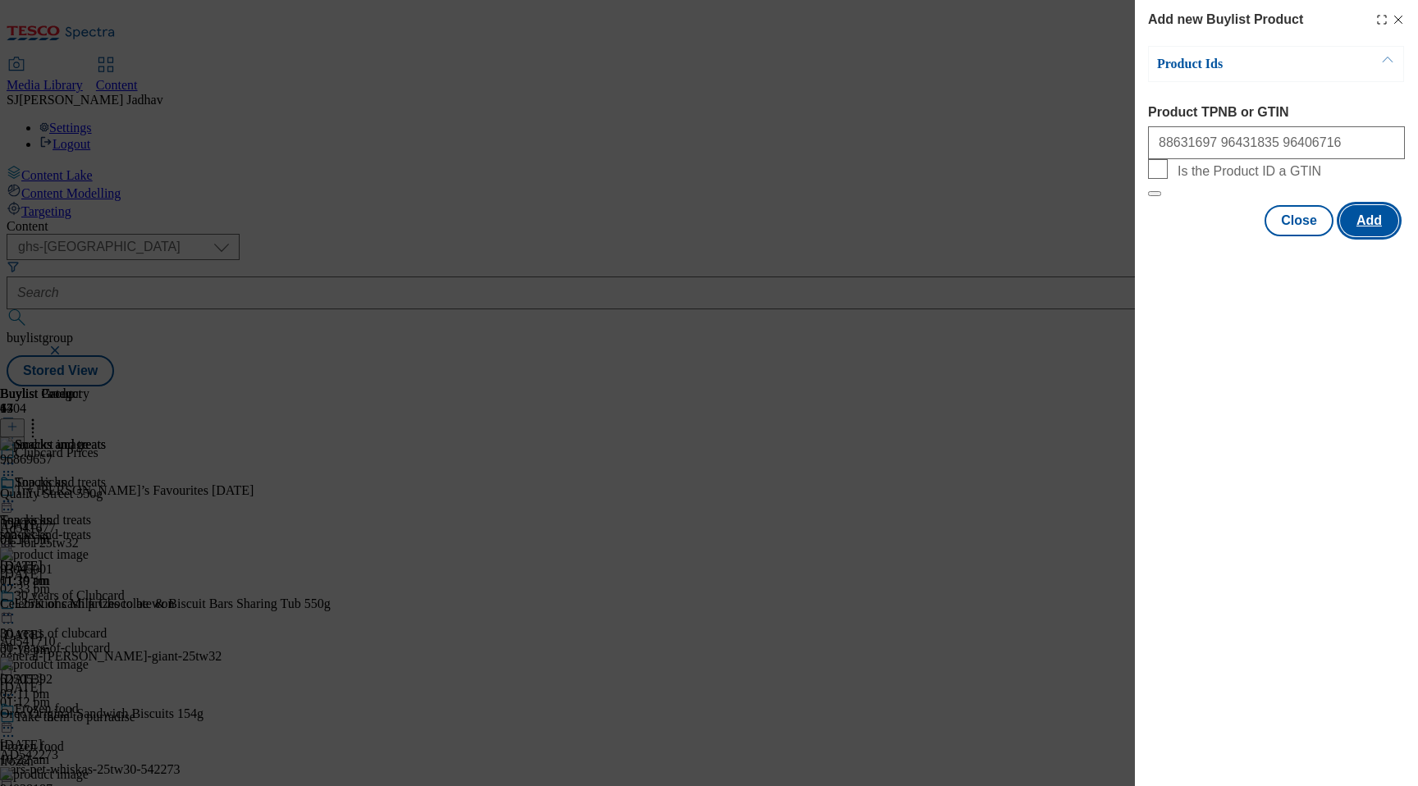
click at [1369, 236] on button "Add" at bounding box center [1369, 220] width 58 height 31
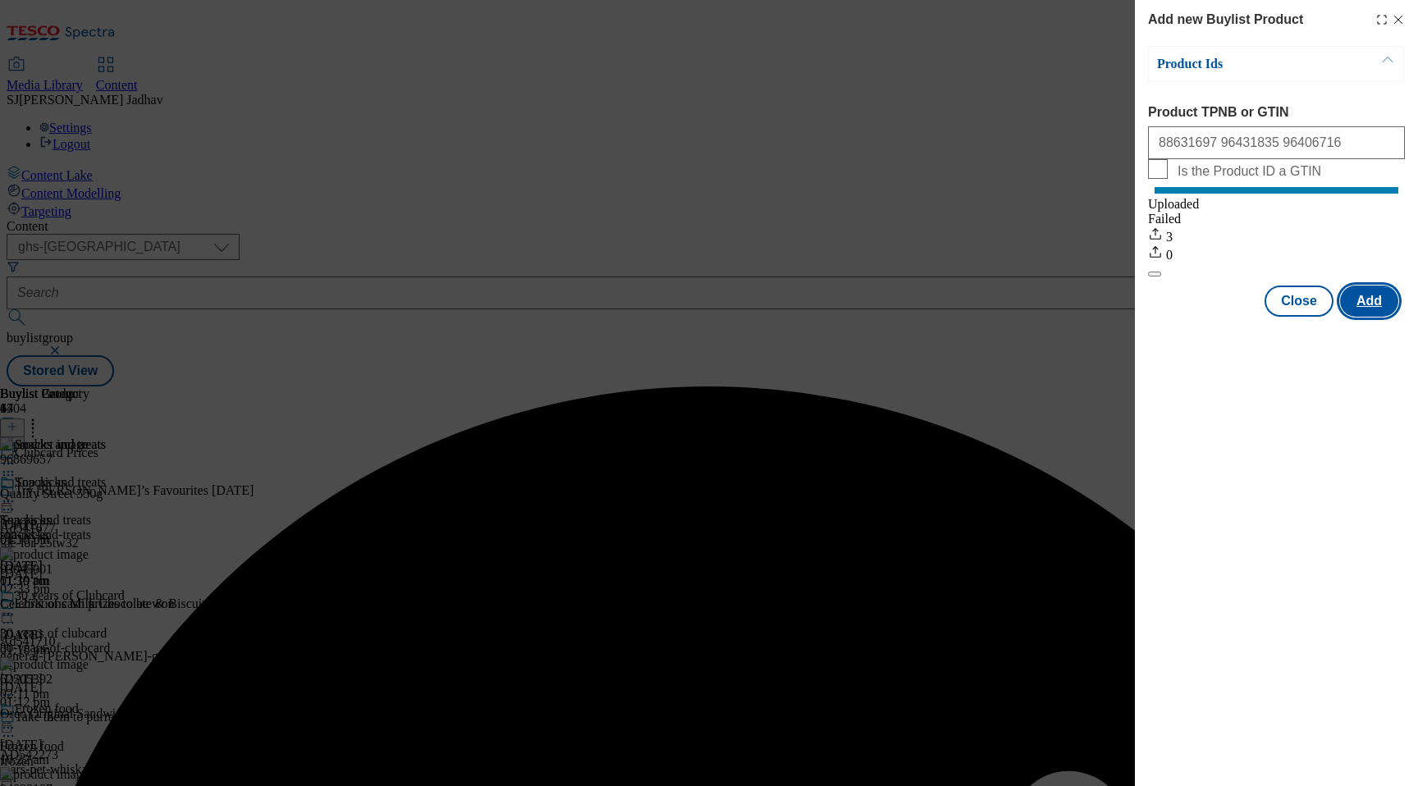
scroll to position [0, 0]
click at [1293, 317] on button "Close" at bounding box center [1299, 301] width 69 height 31
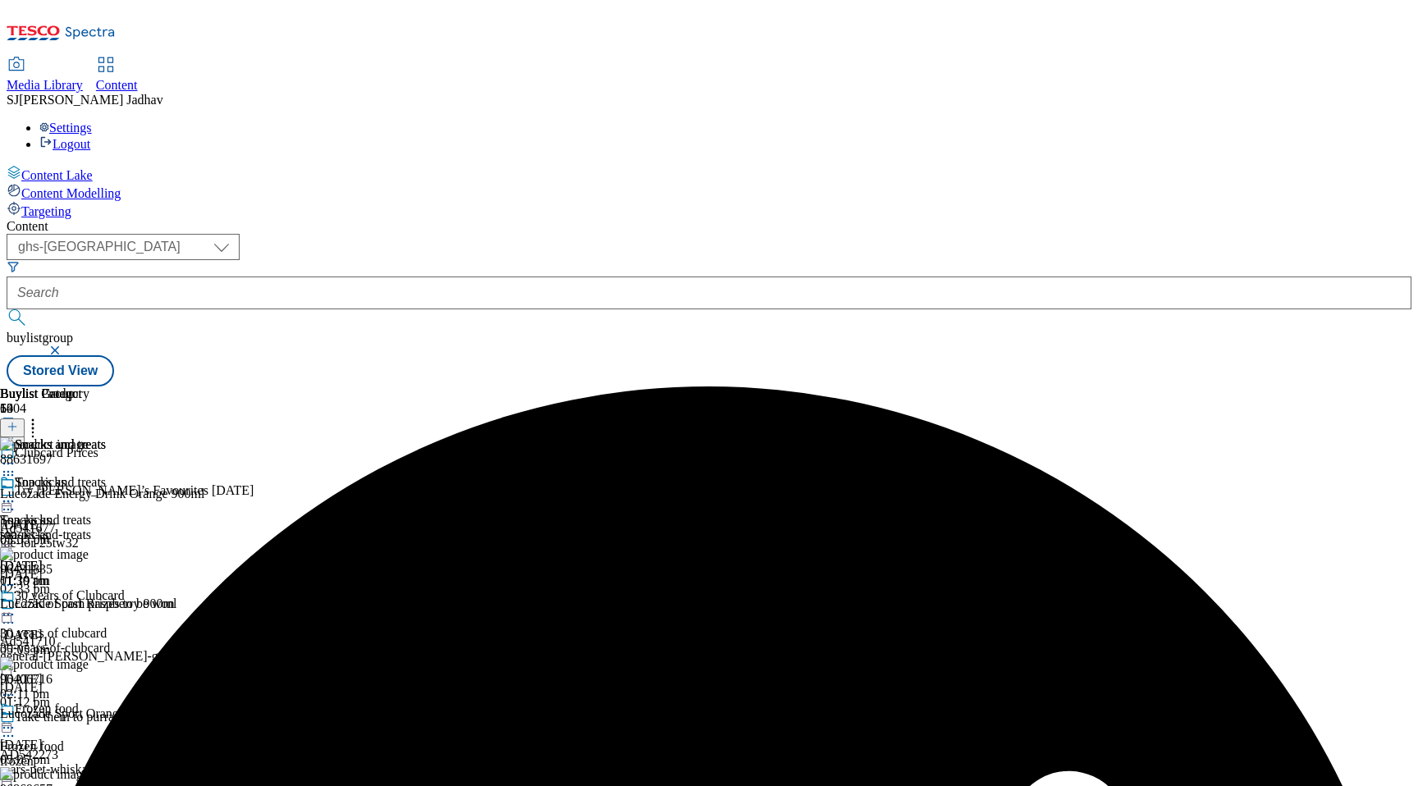
click at [16, 493] on icon at bounding box center [8, 501] width 16 height 16
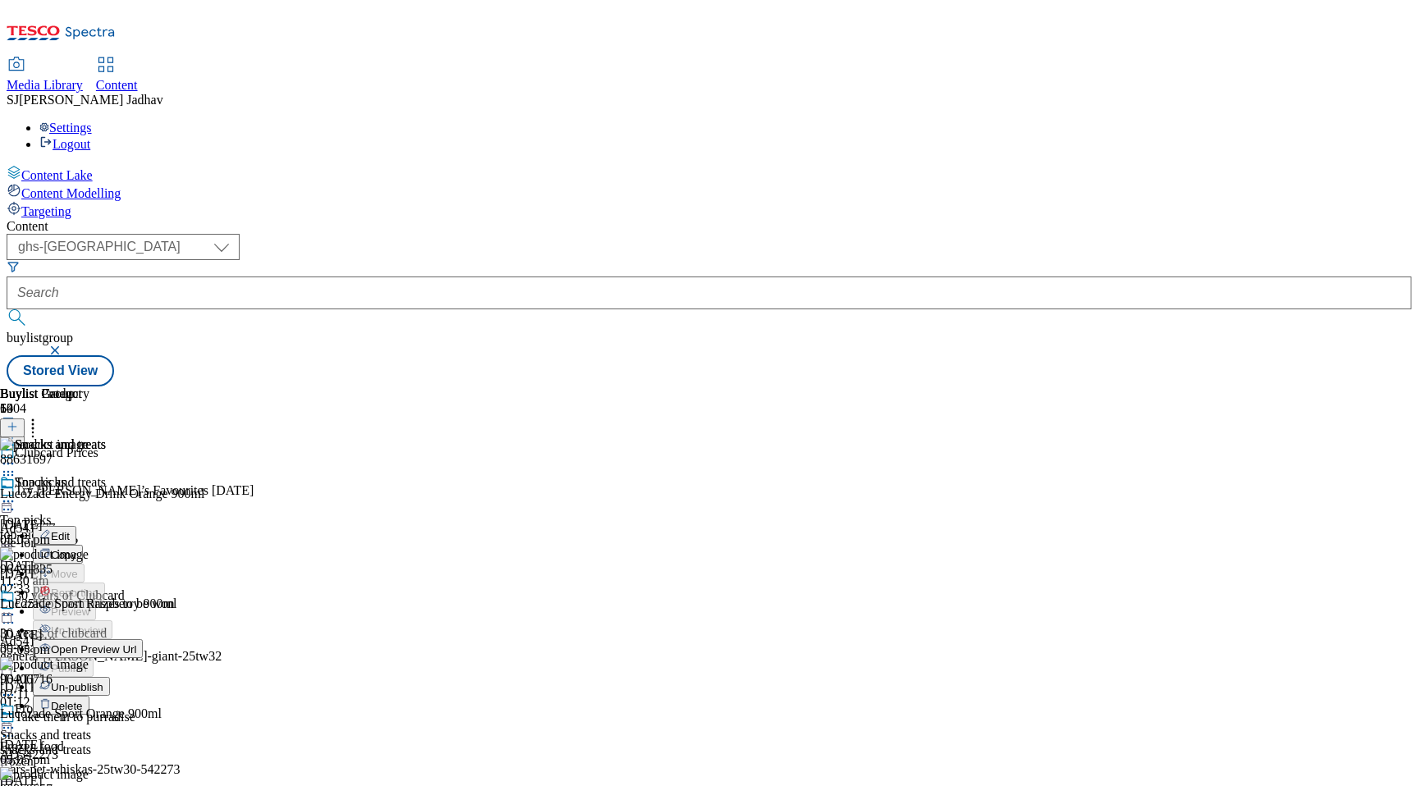
click at [70, 530] on span "Edit" at bounding box center [60, 536] width 19 height 12
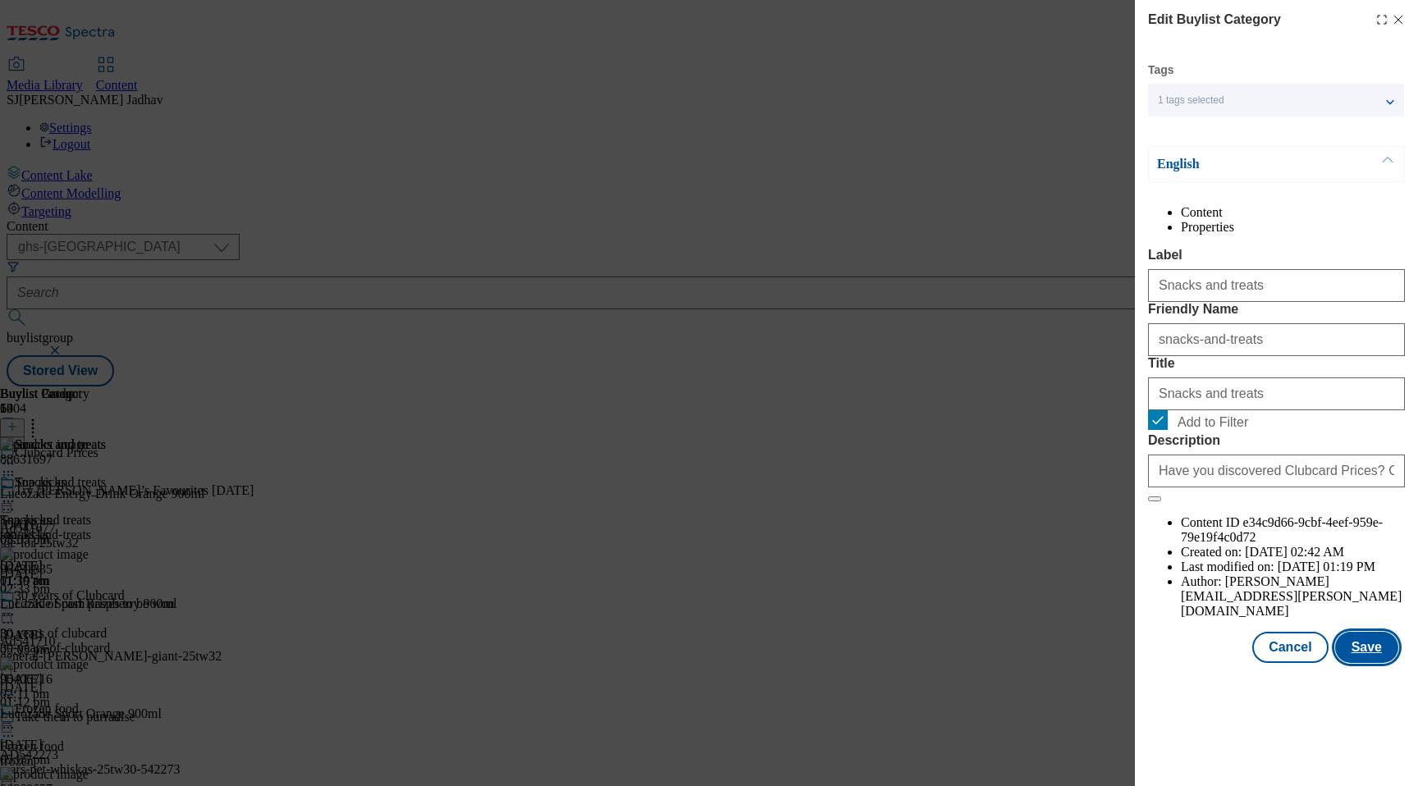
click at [1357, 663] on button "Save" at bounding box center [1366, 647] width 63 height 31
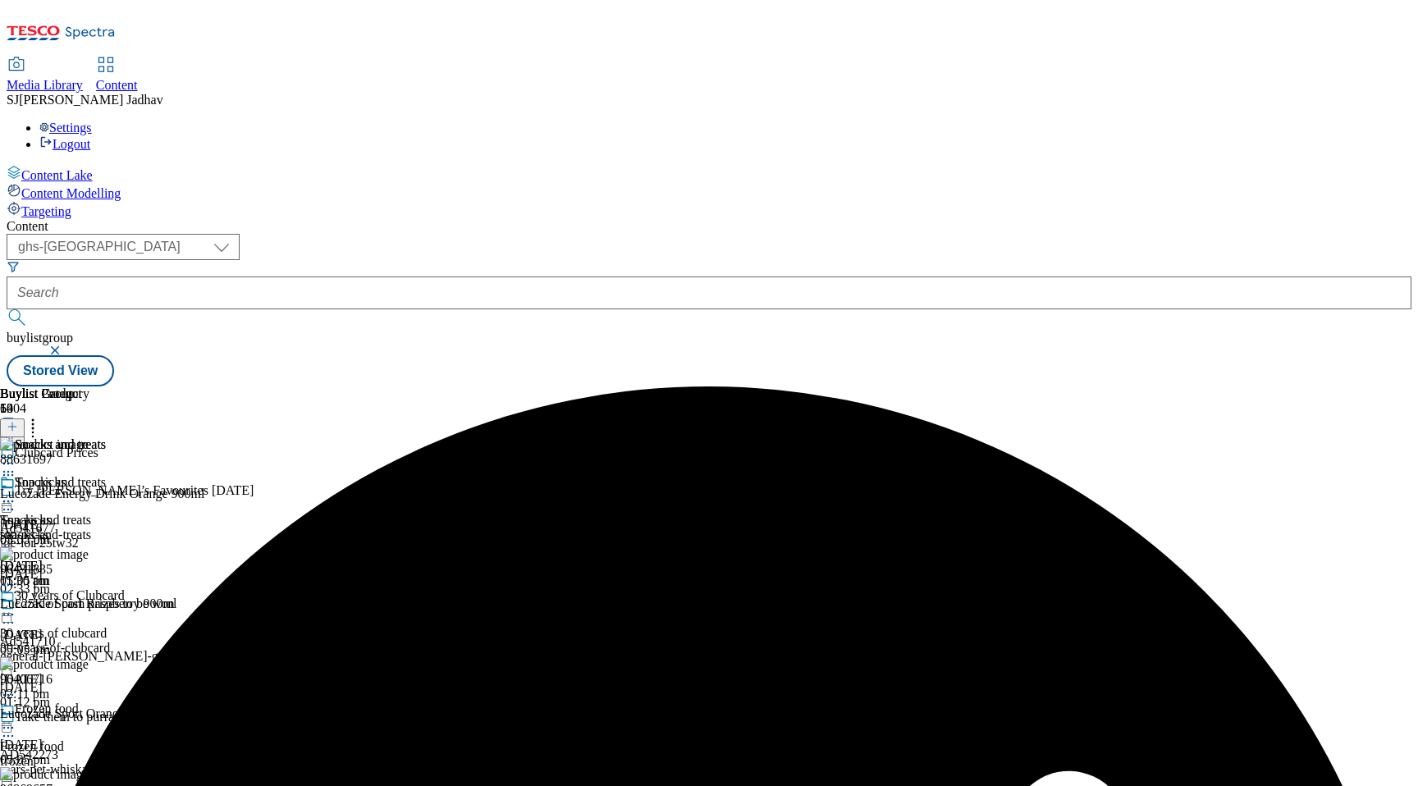
click at [16, 493] on icon at bounding box center [8, 501] width 16 height 16
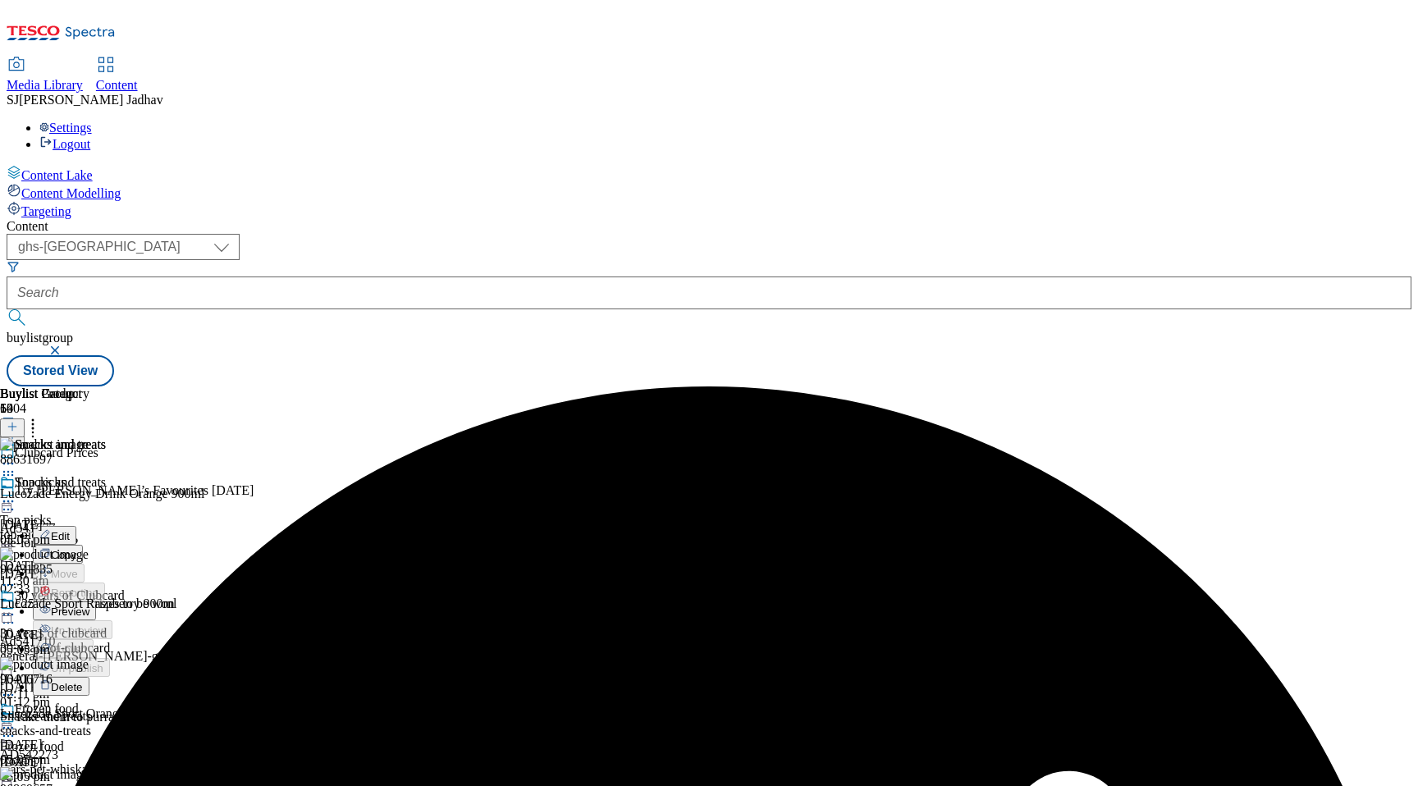
click at [89, 606] on span "Preview" at bounding box center [70, 612] width 39 height 12
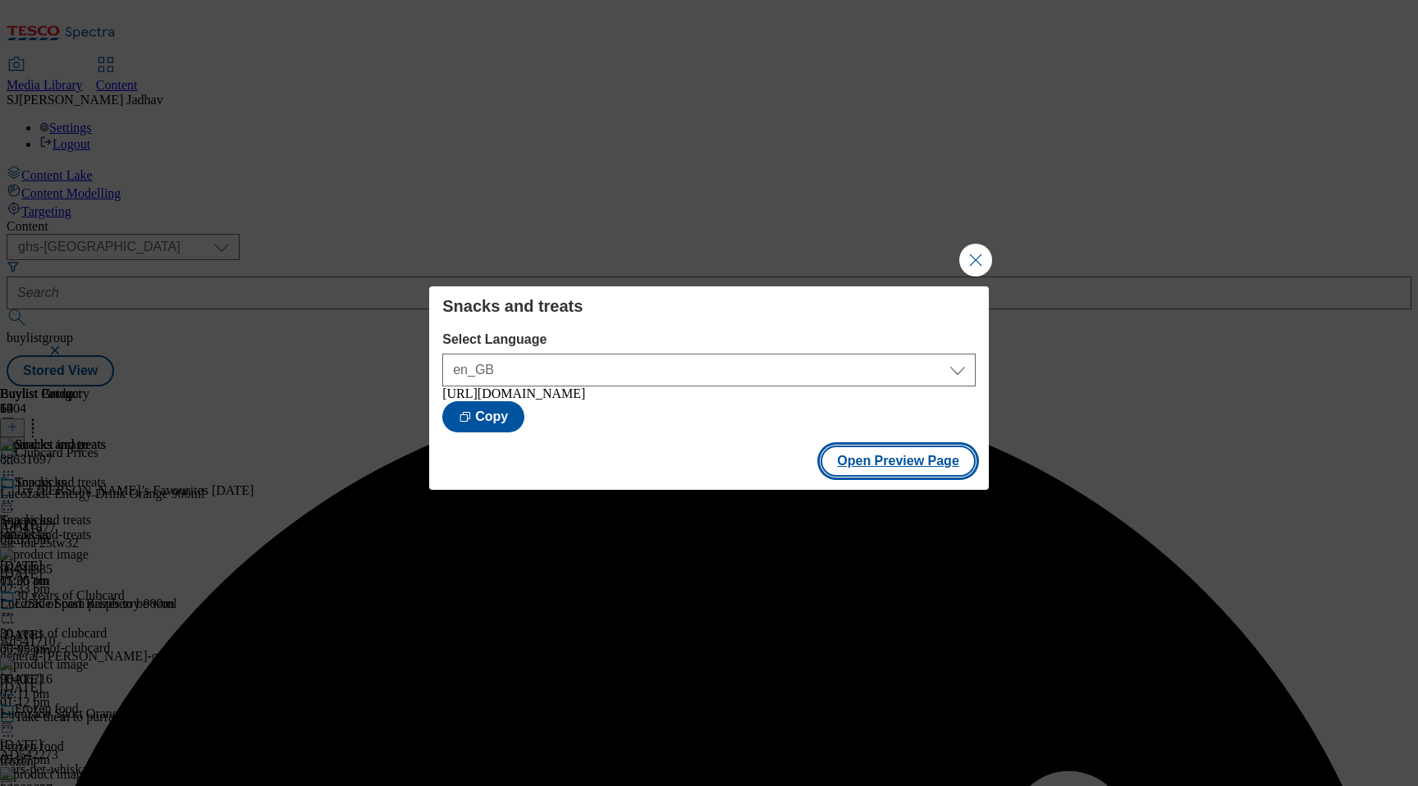
click at [908, 475] on button "Open Preview Page" at bounding box center [898, 461] width 155 height 31
